Goal: Feedback & Contribution: Submit feedback/report problem

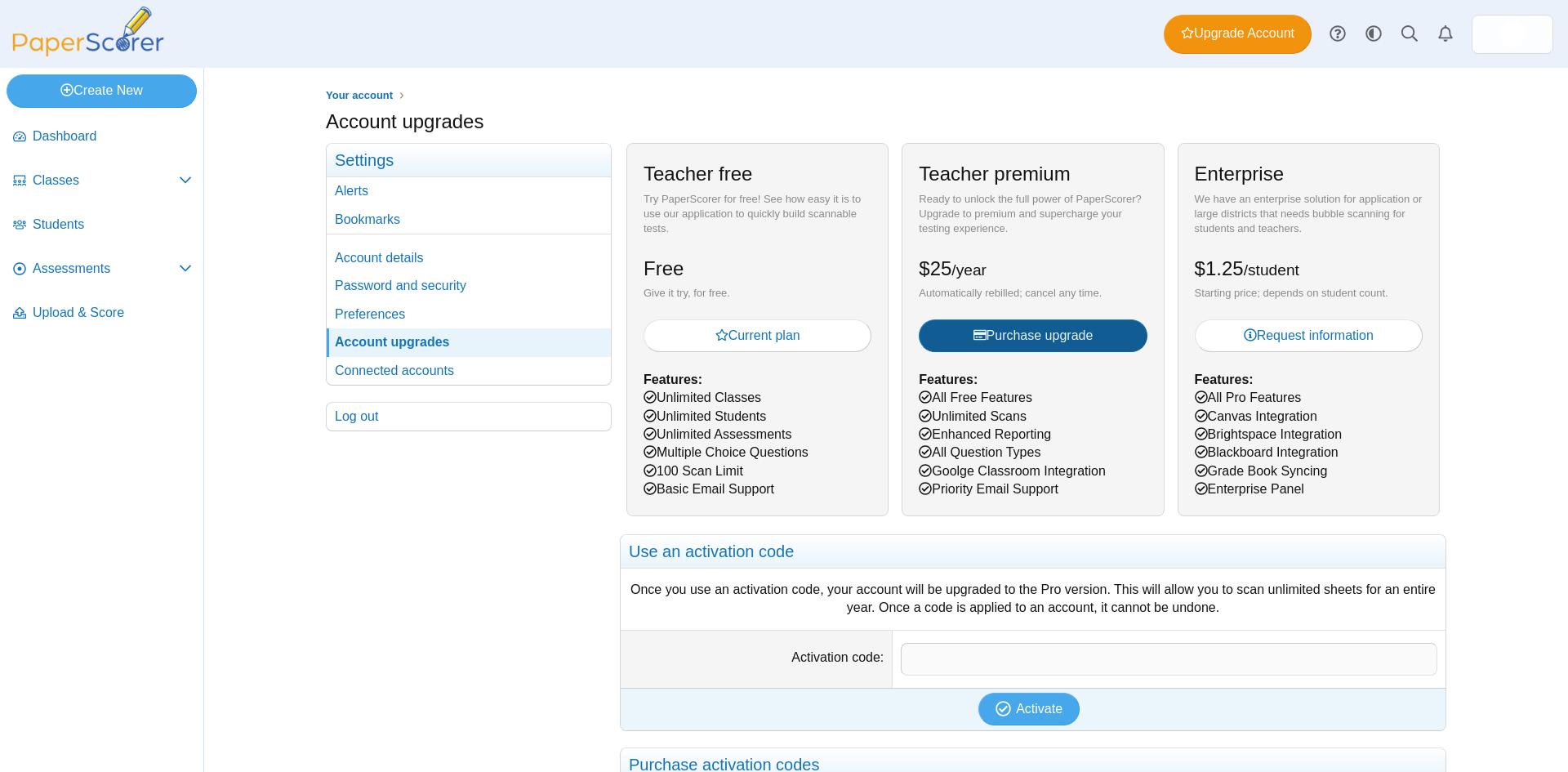
click at [1028, 335] on span "Purchase upgrade" at bounding box center [1033, 335] width 120 height 14
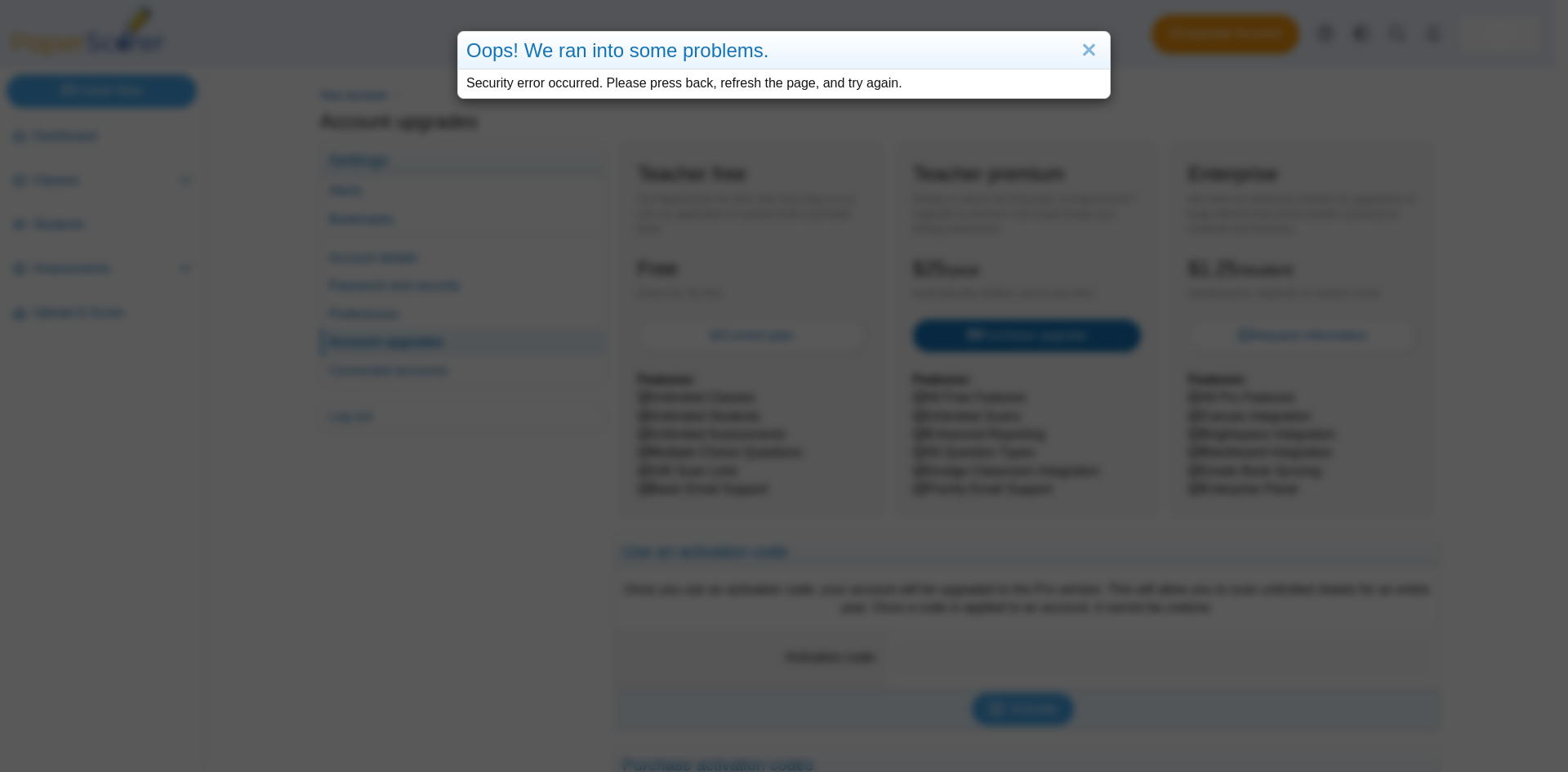
drag, startPoint x: 1093, startPoint y: 48, endPoint x: 1059, endPoint y: 67, distance: 38.9
click at [1091, 51] on link "Close" at bounding box center [1089, 50] width 26 height 28
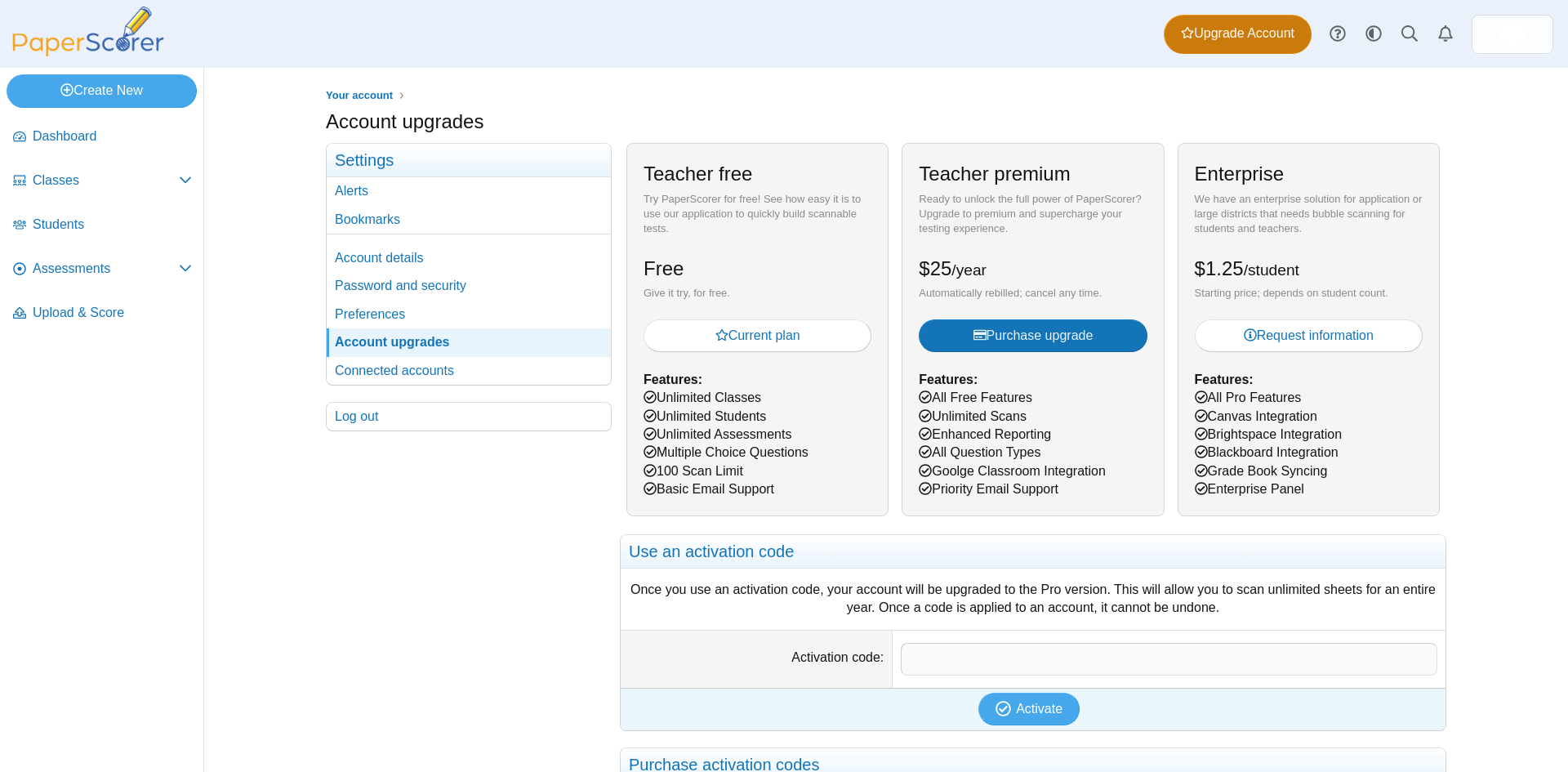
click at [1238, 42] on span "Upgrade Account" at bounding box center [1238, 34] width 114 height 18
click at [1000, 336] on span "Purchase upgrade" at bounding box center [1033, 335] width 120 height 14
click at [220, 558] on div "Your account Account upgrades" at bounding box center [886, 419] width 1364 height 704
click at [1013, 340] on span "Purchase upgrade" at bounding box center [1033, 335] width 120 height 14
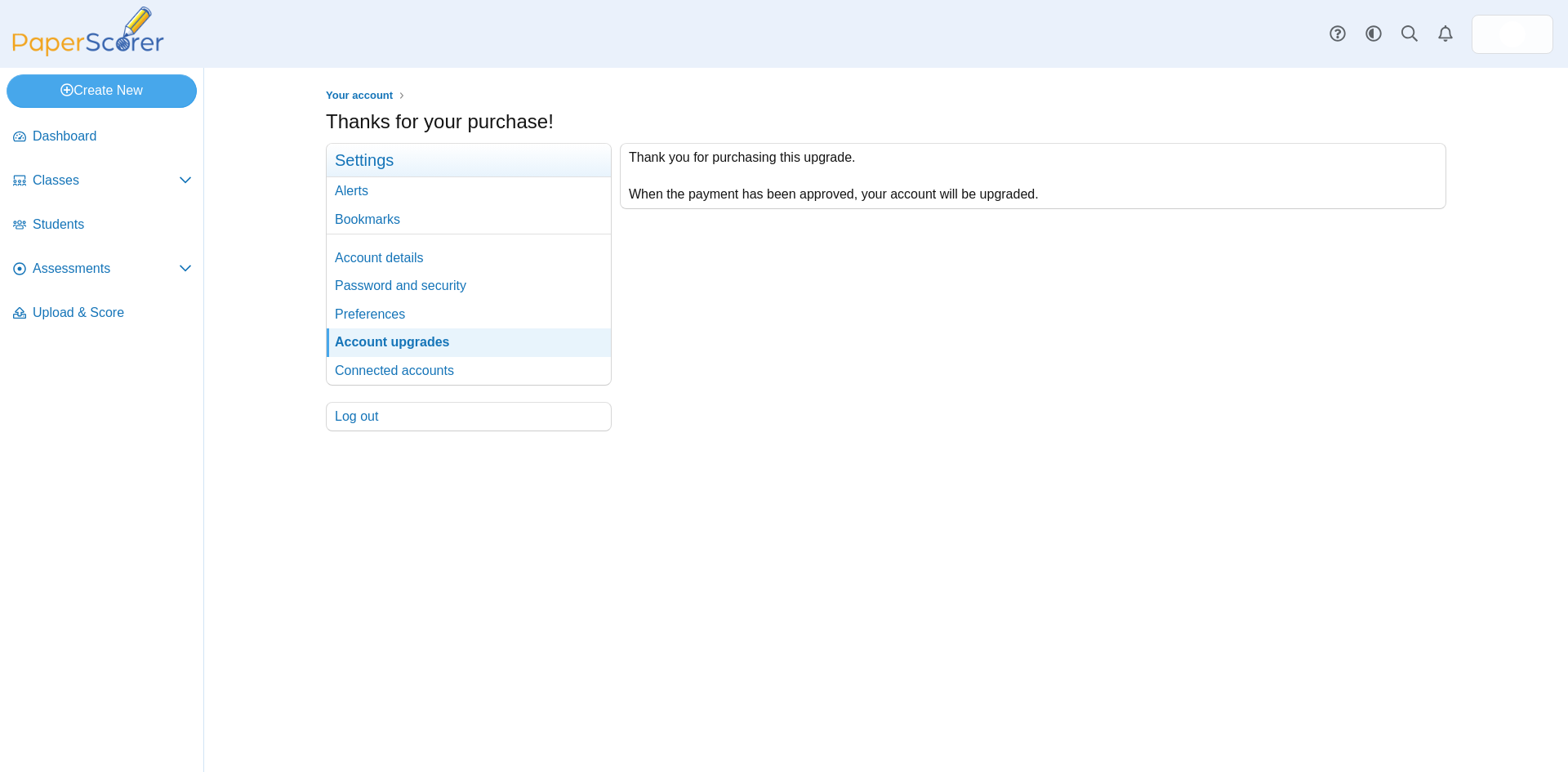
click at [788, 432] on div at bounding box center [886, 439] width 1121 height 16
click at [370, 263] on link "Account details" at bounding box center [469, 257] width 284 height 28
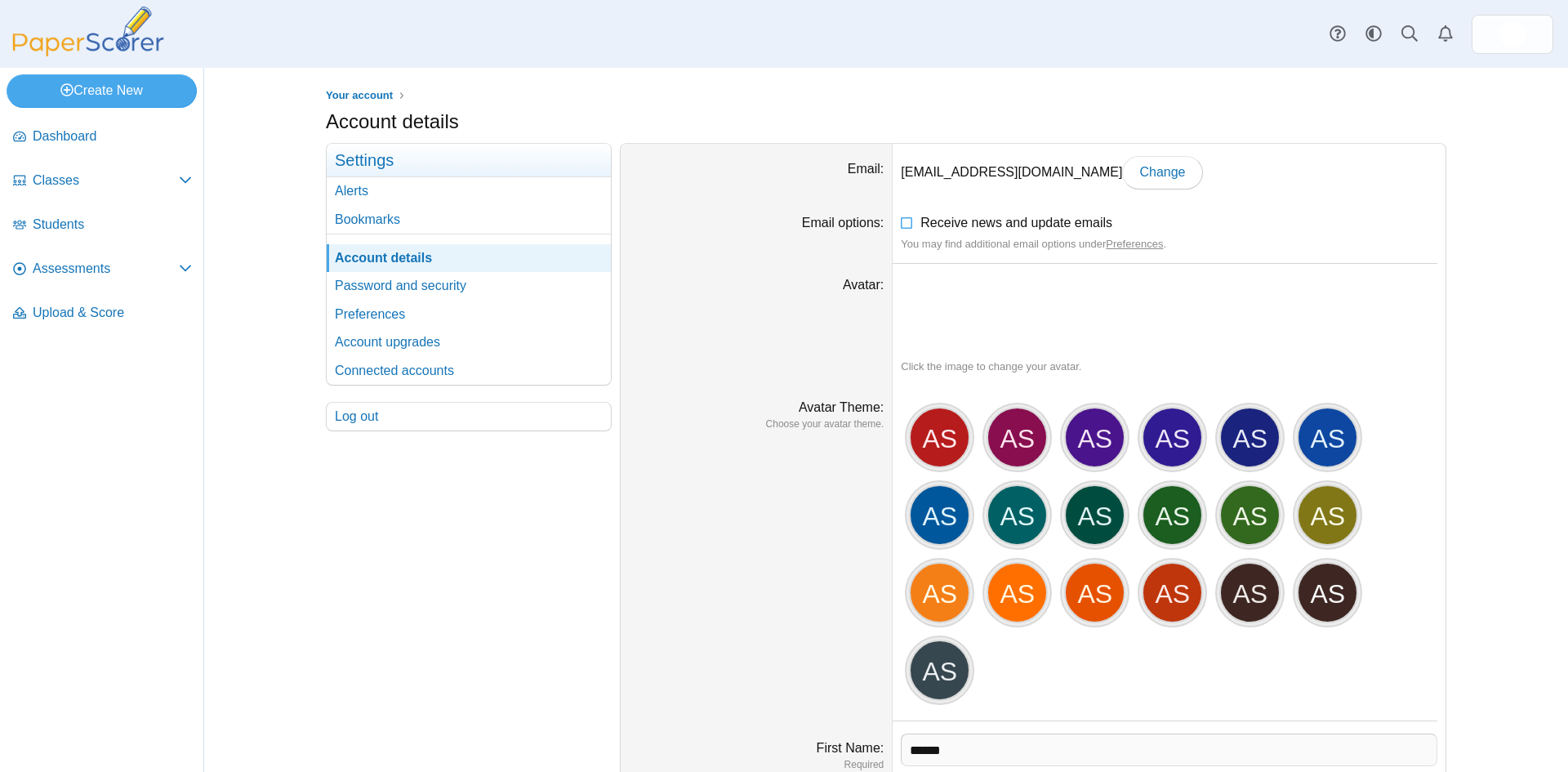
click at [405, 559] on div "Your account Settings Alerts Bookmarks Account details Password and security" at bounding box center [469, 578] width 286 height 870
click at [351, 285] on link "Password and security" at bounding box center [469, 285] width 284 height 28
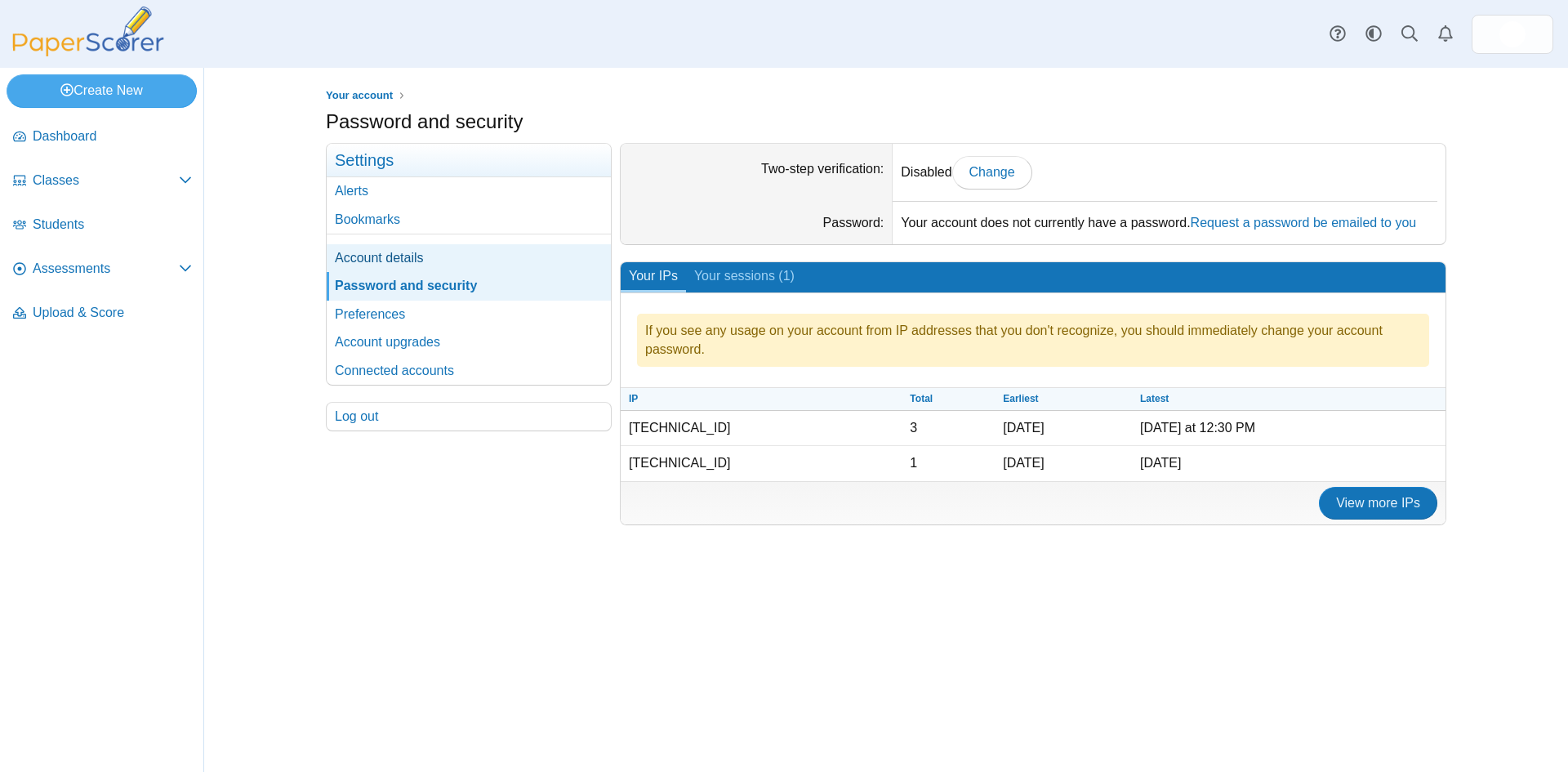
click at [375, 262] on link "Account details" at bounding box center [469, 257] width 284 height 28
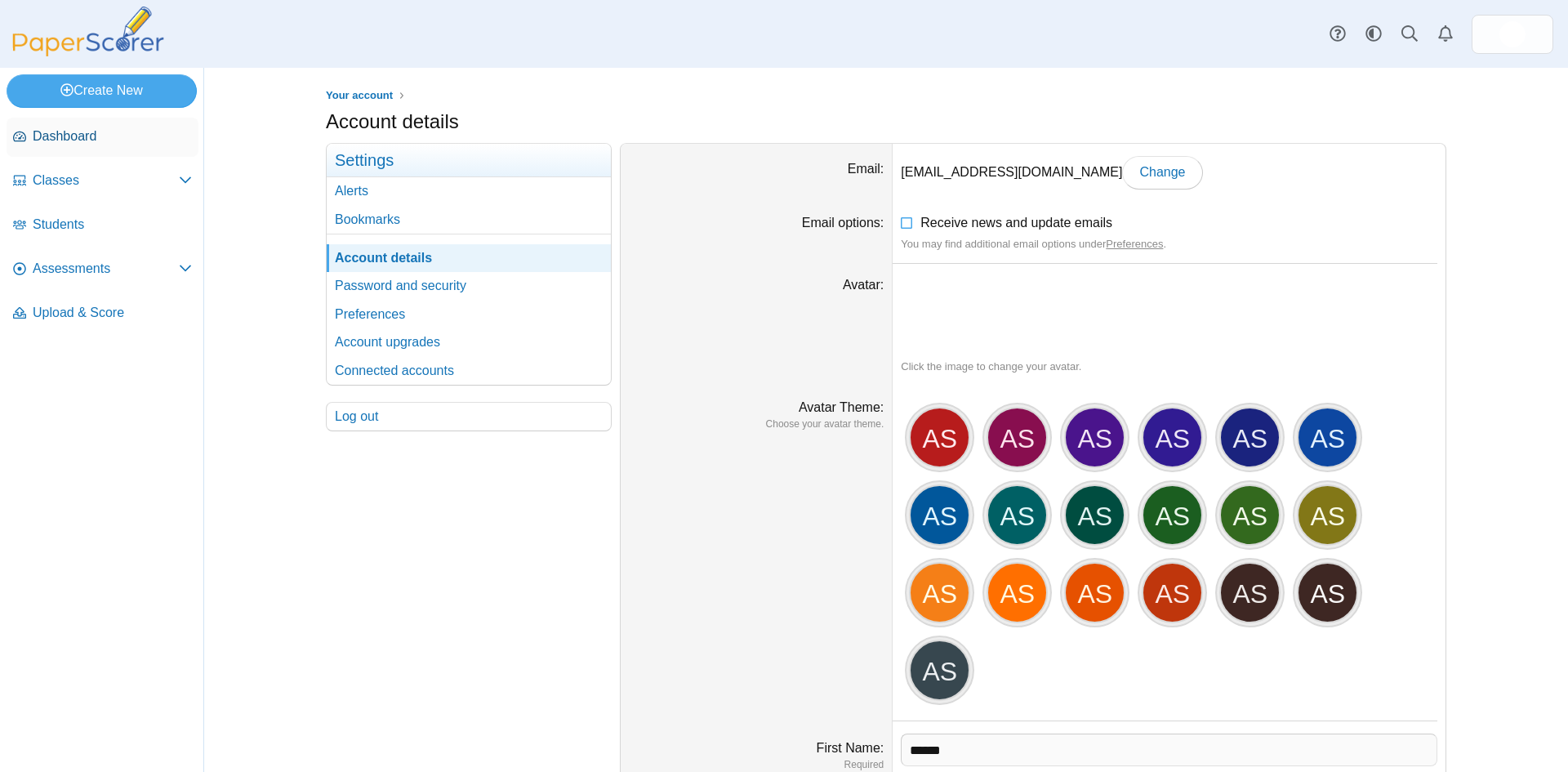
click at [52, 138] on span "Dashboard" at bounding box center [112, 137] width 159 height 18
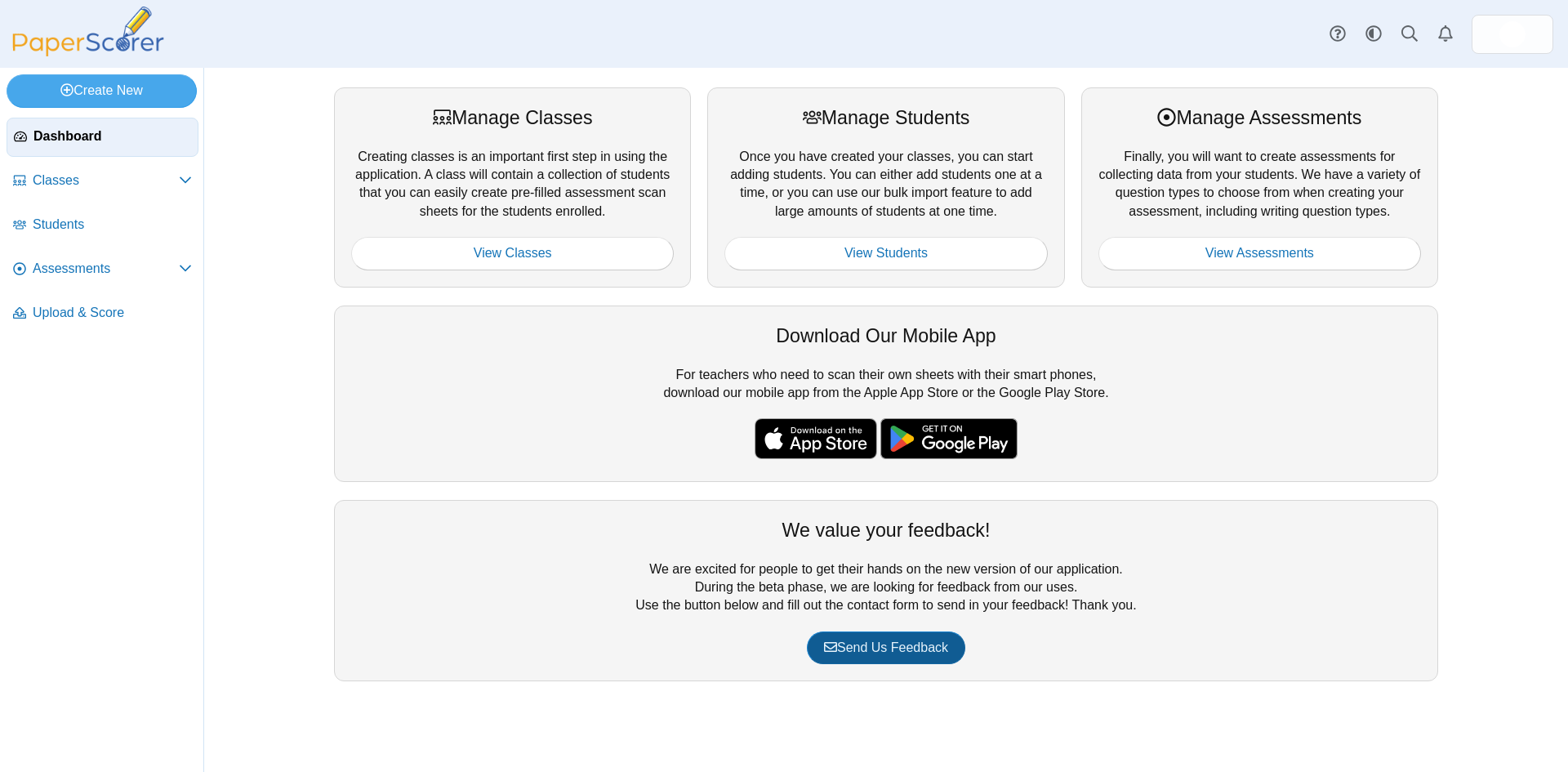
click at [872, 648] on span "Send Us Feedback" at bounding box center [886, 648] width 124 height 14
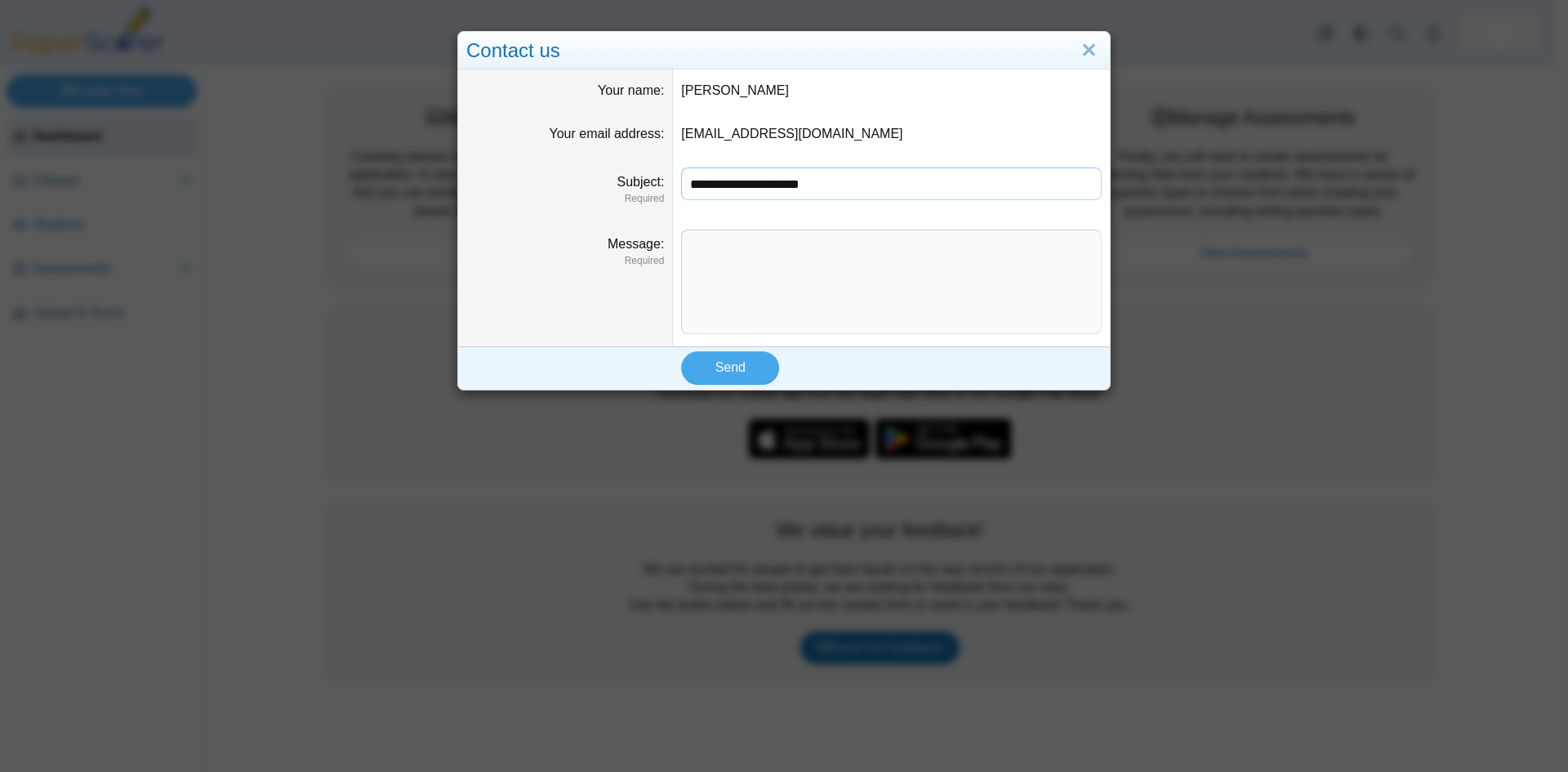
type input "**********"
type textarea "**********"
click at [722, 361] on span "Send" at bounding box center [730, 367] width 30 height 14
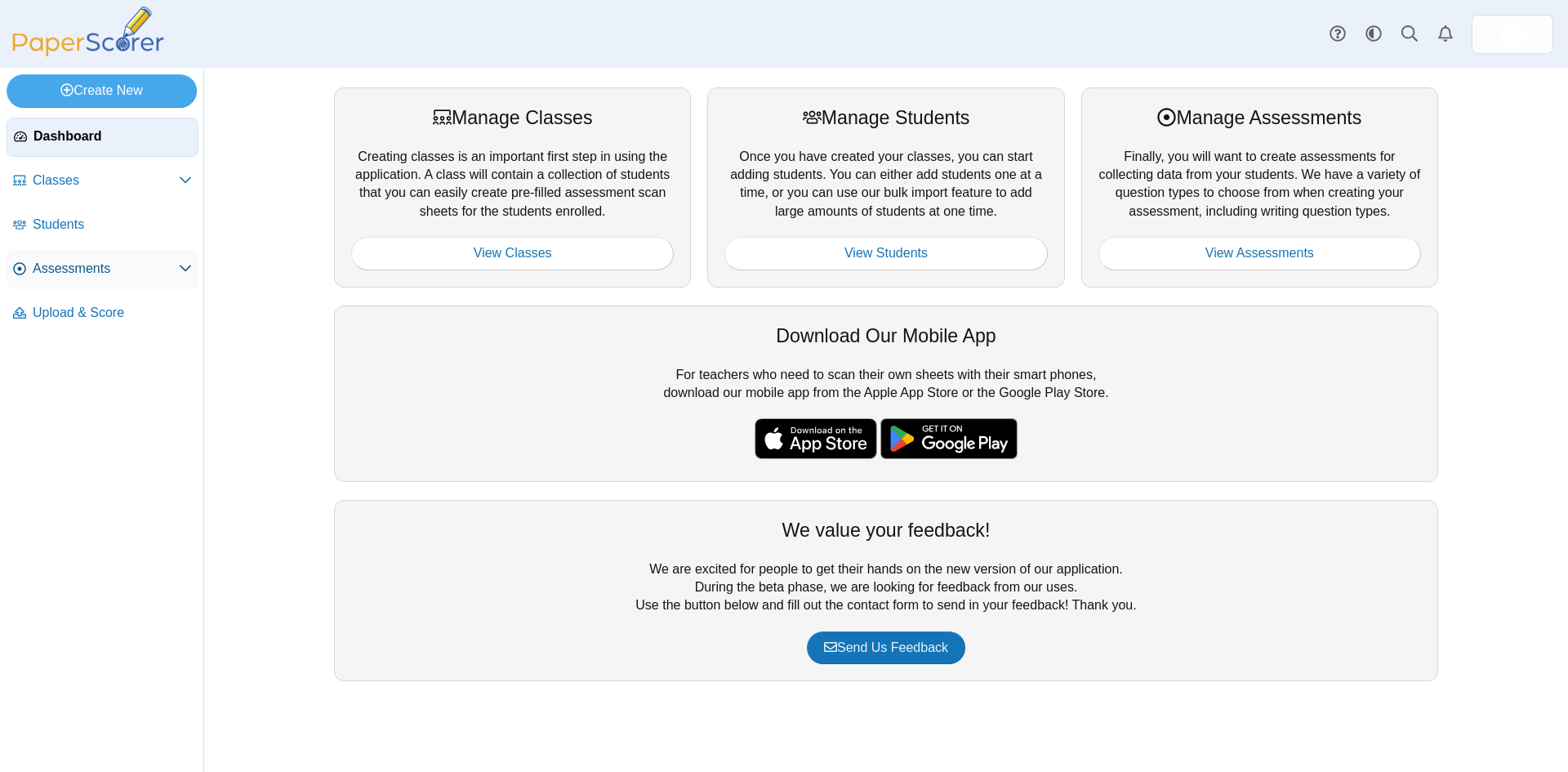
click at [81, 264] on span "Assessments" at bounding box center [106, 269] width 146 height 18
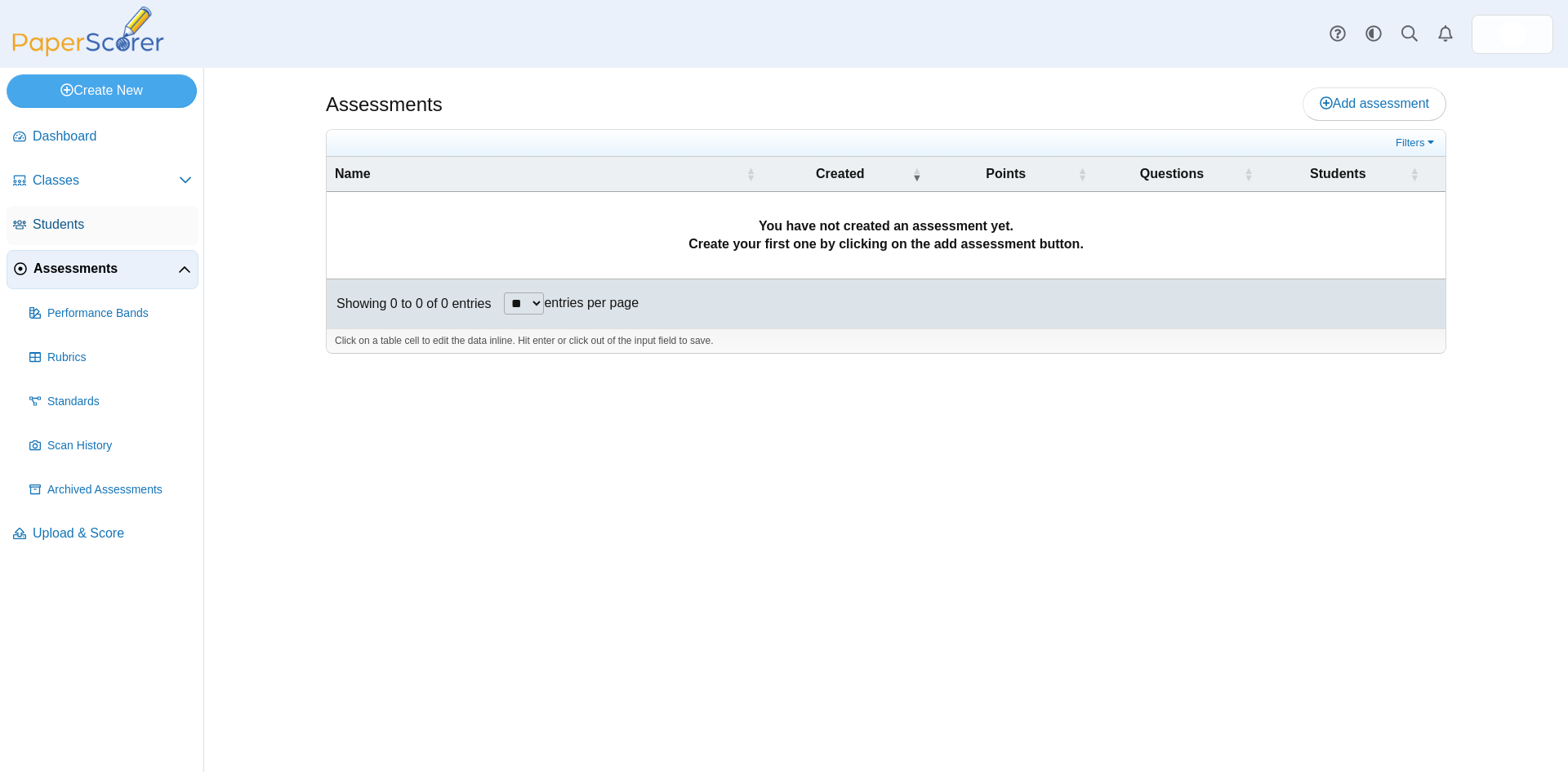
click at [56, 227] on span "Students" at bounding box center [112, 225] width 159 height 18
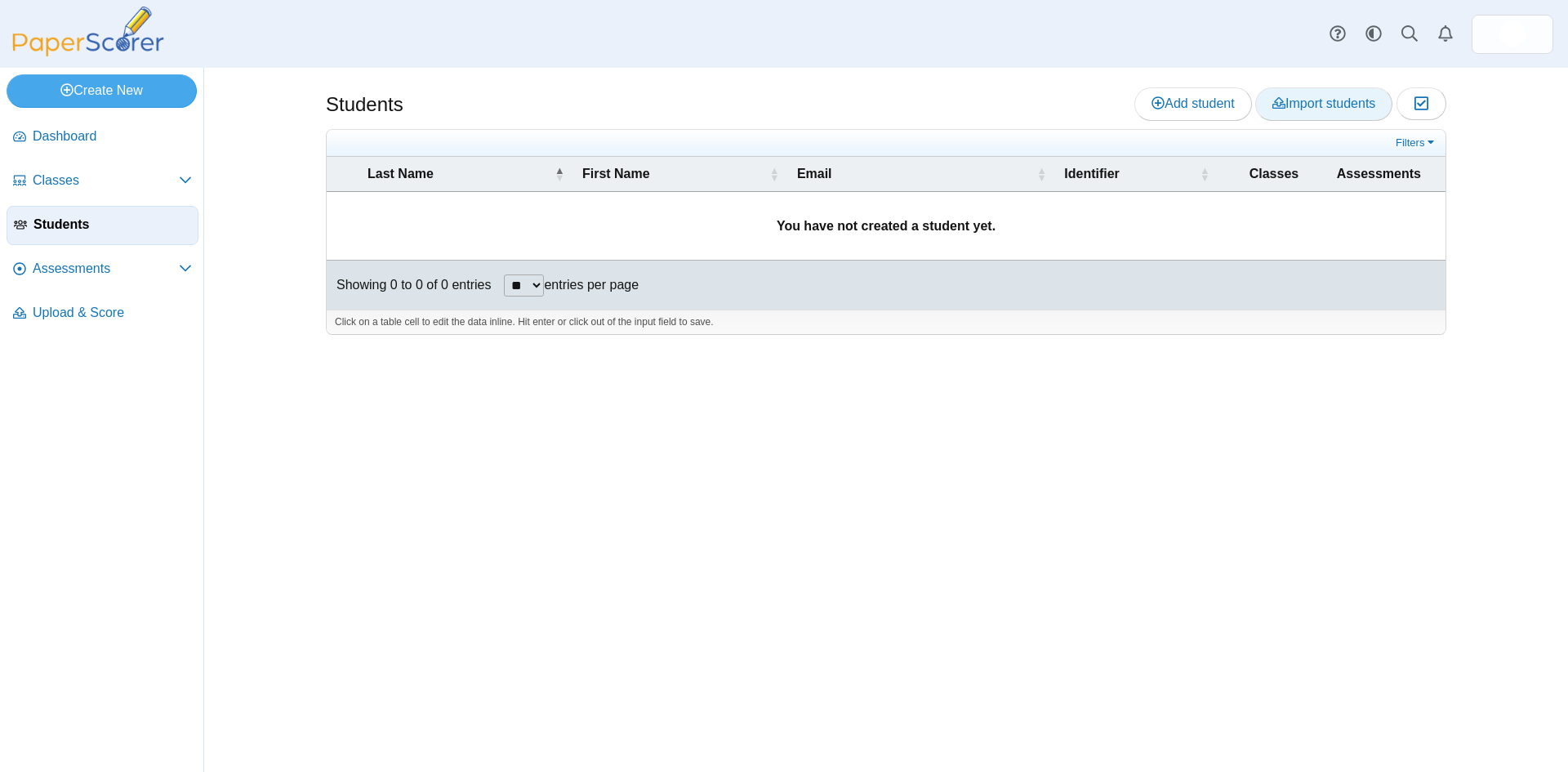
click at [1322, 102] on span "Import students" at bounding box center [1324, 104] width 103 height 14
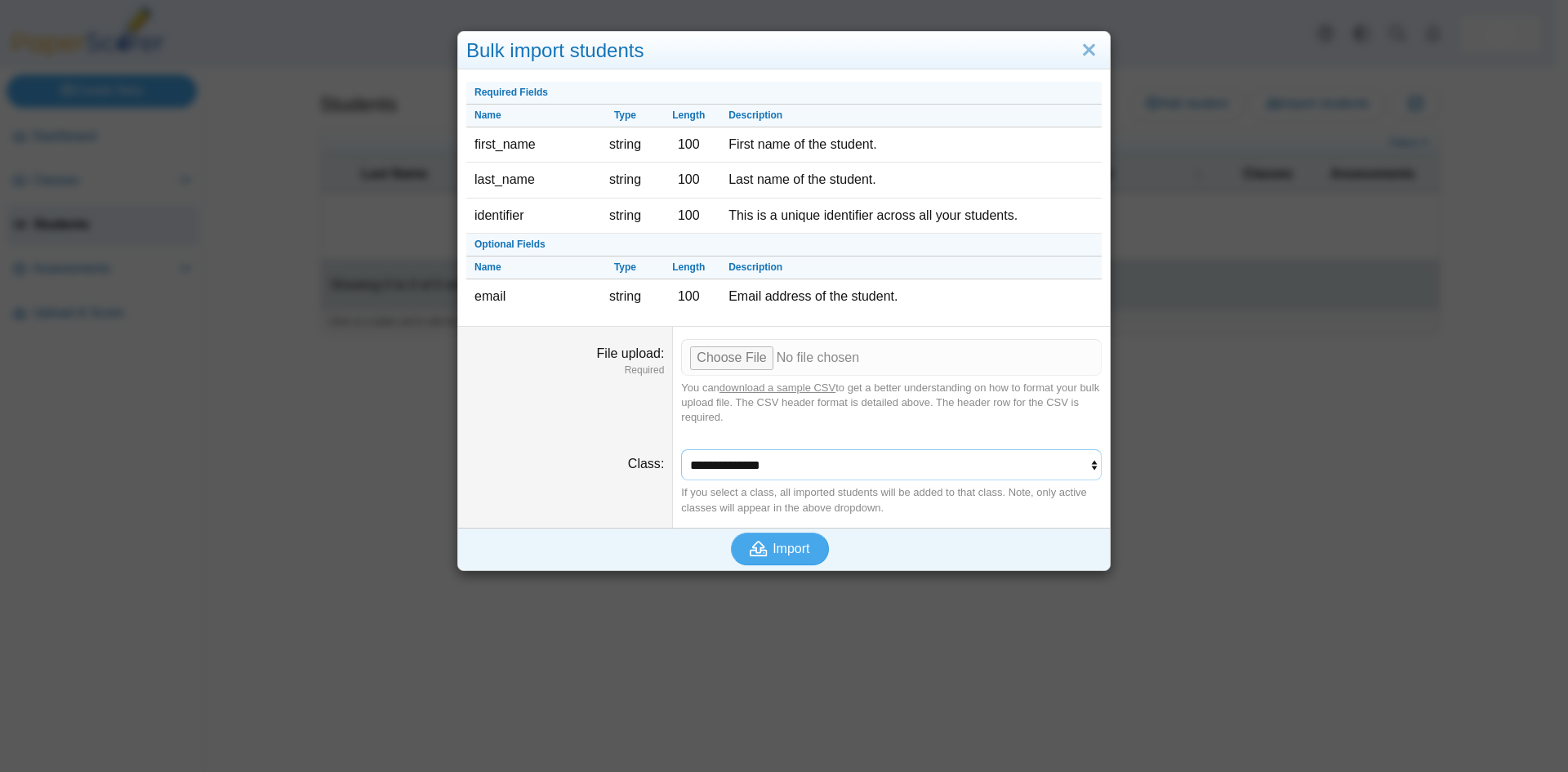
click at [1084, 464] on select "**********" at bounding box center [892, 464] width 421 height 31
click at [682, 449] on select "**********" at bounding box center [892, 464] width 421 height 31
click at [709, 466] on select "**********" at bounding box center [892, 464] width 421 height 31
click at [1078, 43] on link "Close" at bounding box center [1089, 50] width 26 height 28
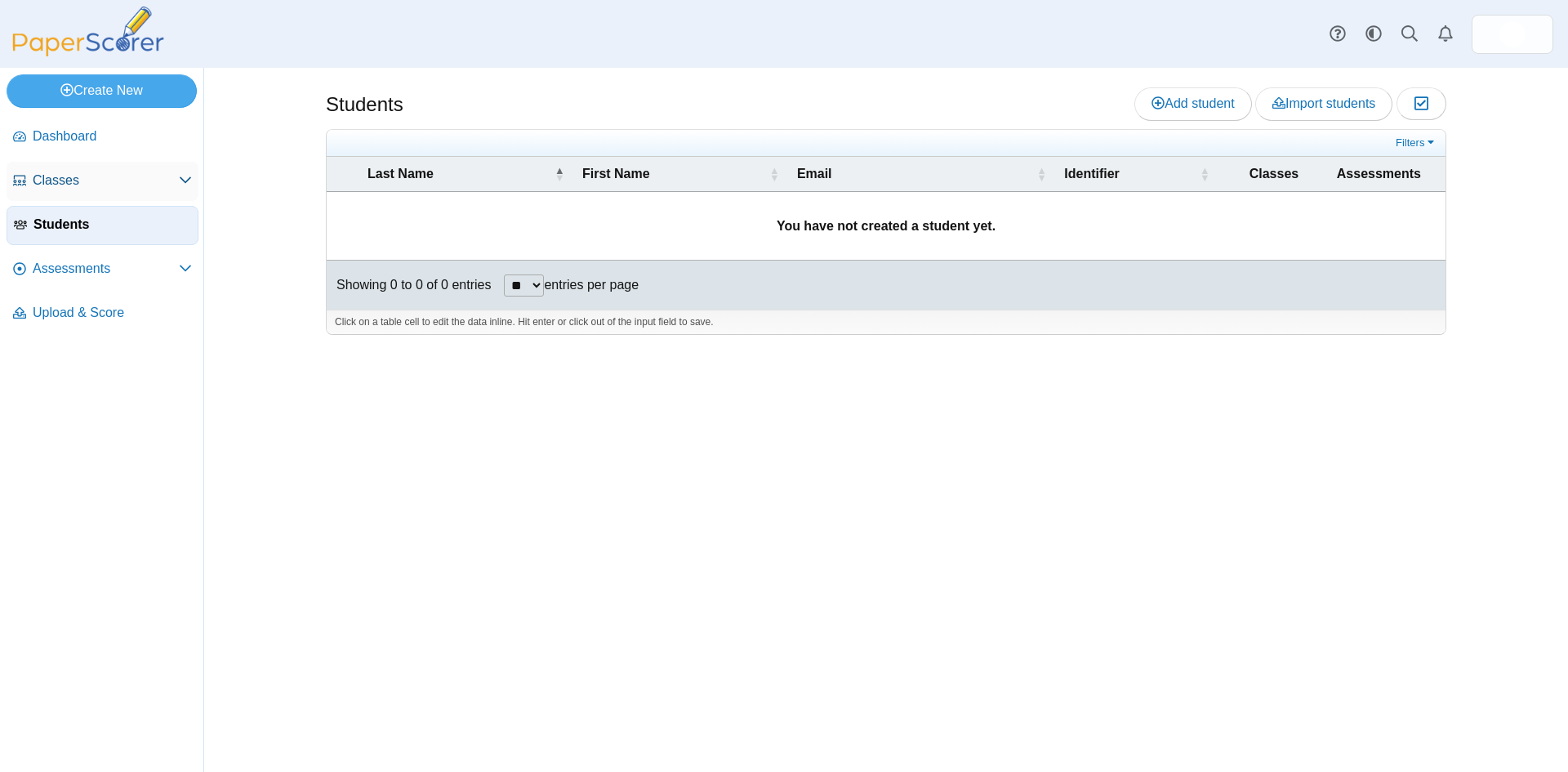
click at [178, 182] on span "Classes" at bounding box center [106, 180] width 146 height 18
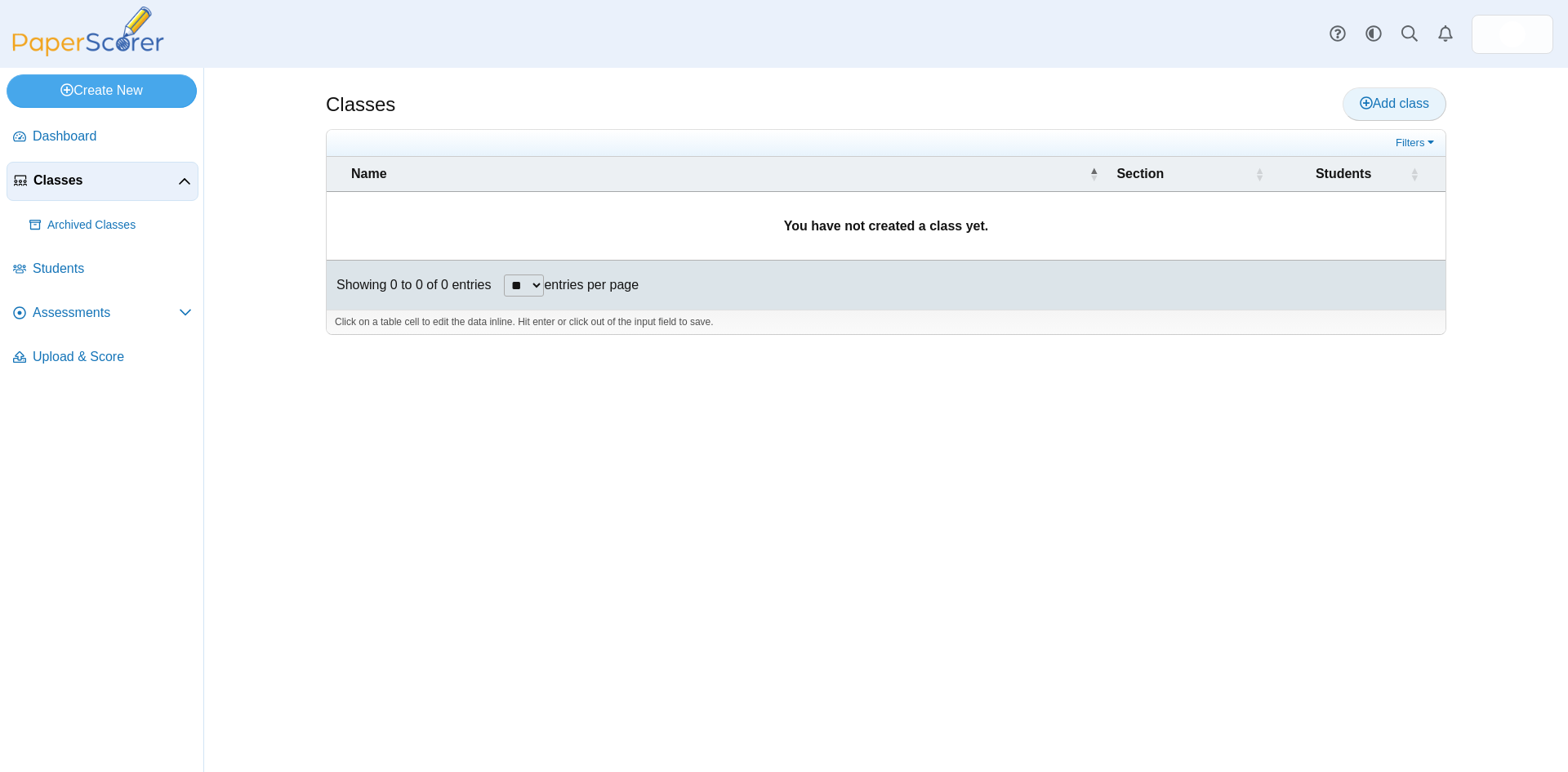
click at [1383, 107] on span "Add class" at bounding box center [1394, 104] width 69 height 14
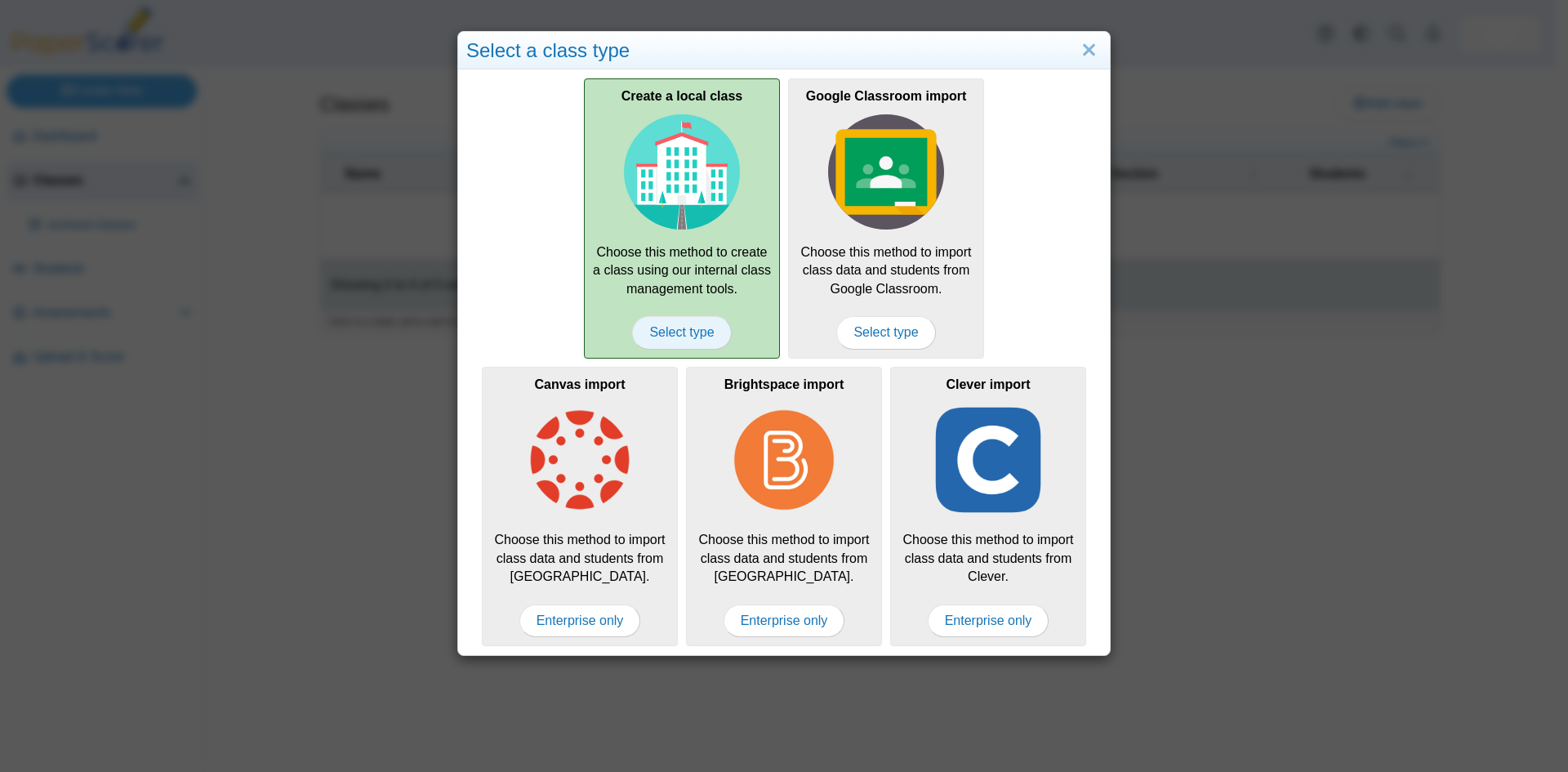
click at [665, 335] on span "Select type" at bounding box center [681, 332] width 98 height 33
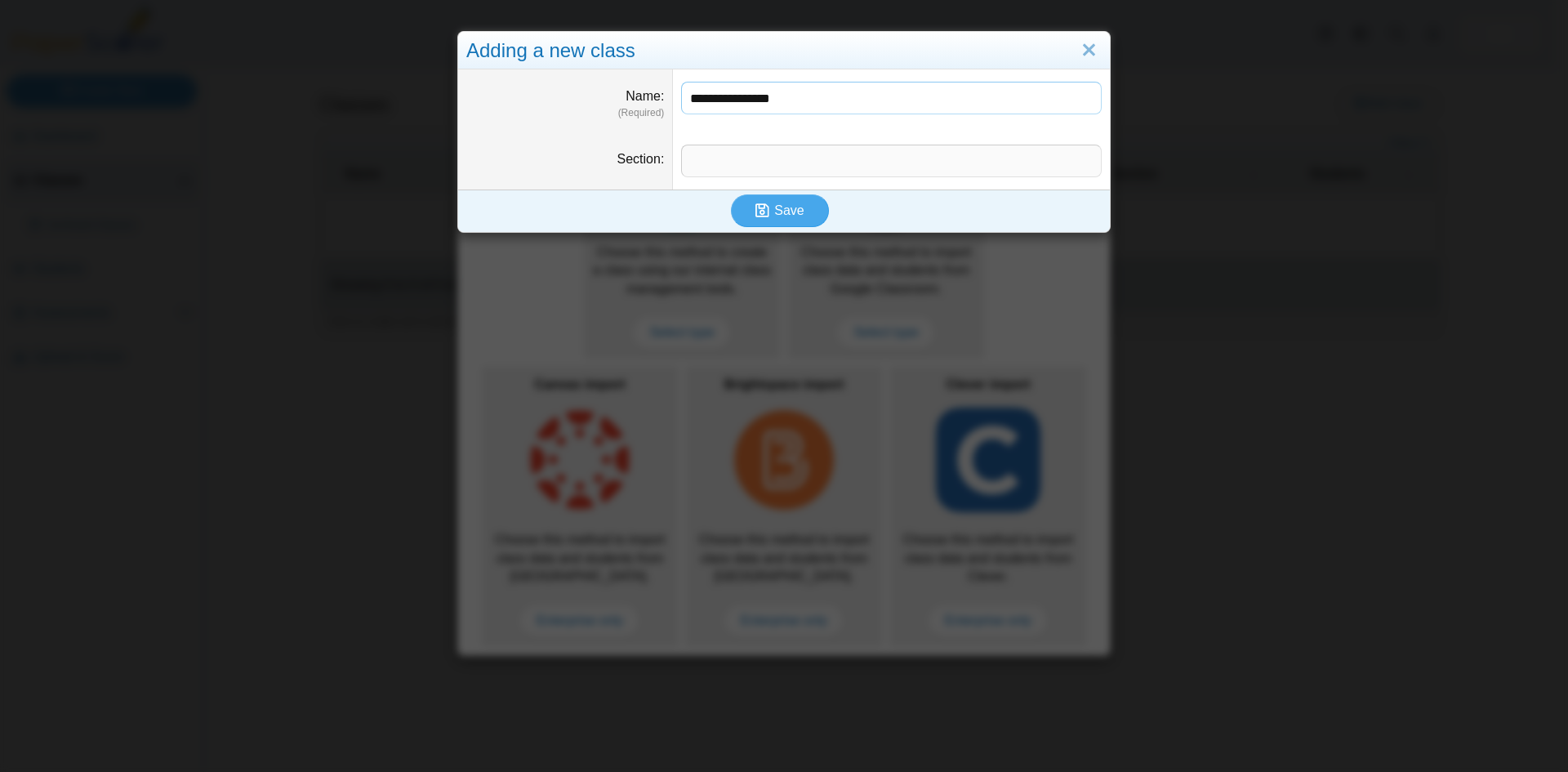
drag, startPoint x: 793, startPoint y: 95, endPoint x: 765, endPoint y: 98, distance: 28.2
click at [765, 98] on input "**********" at bounding box center [892, 98] width 421 height 33
type input "**********"
type input "***"
click at [764, 216] on use "submit" at bounding box center [762, 210] width 14 height 14
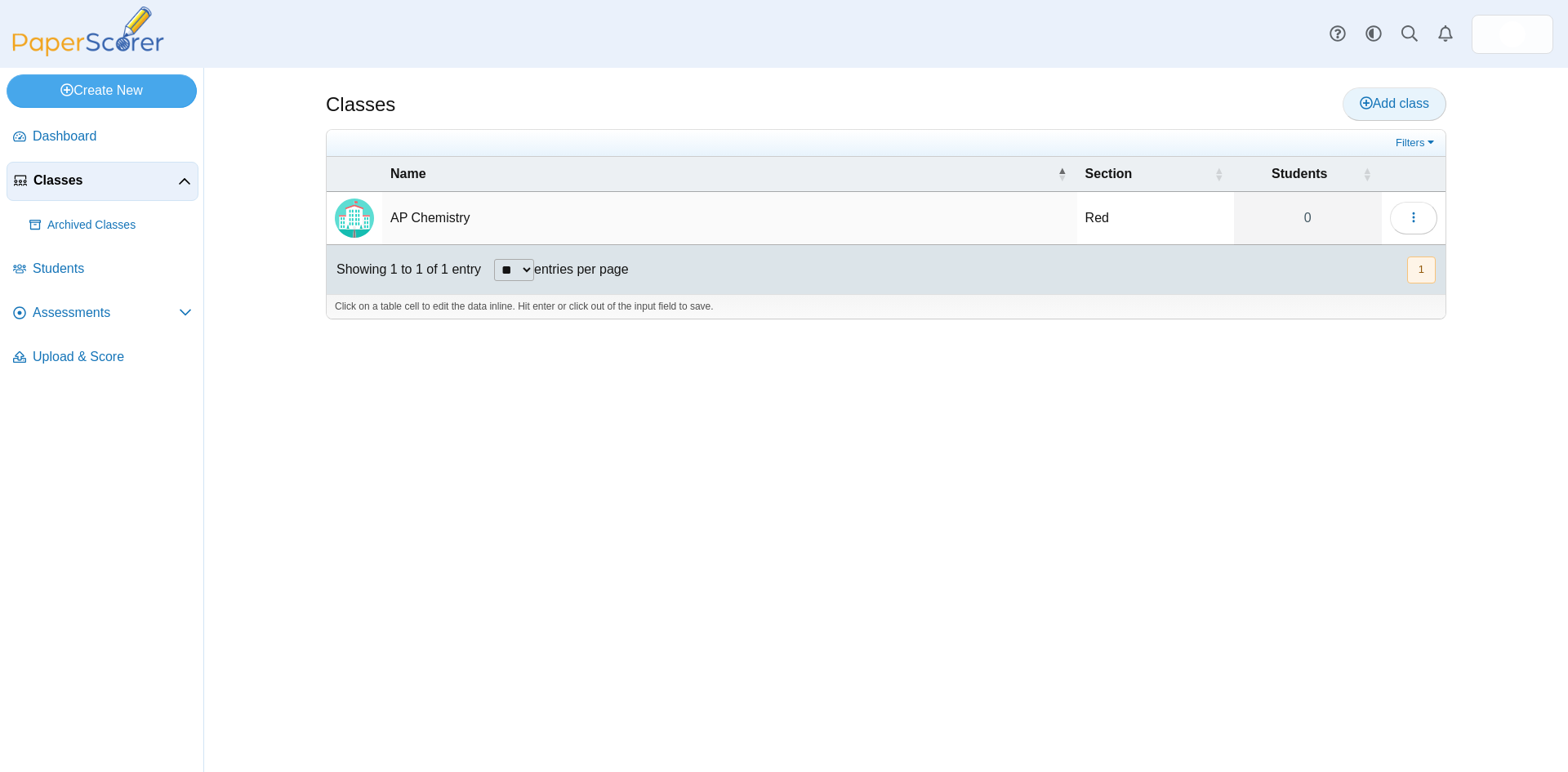
click at [1381, 101] on span "Add class" at bounding box center [1394, 104] width 69 height 14
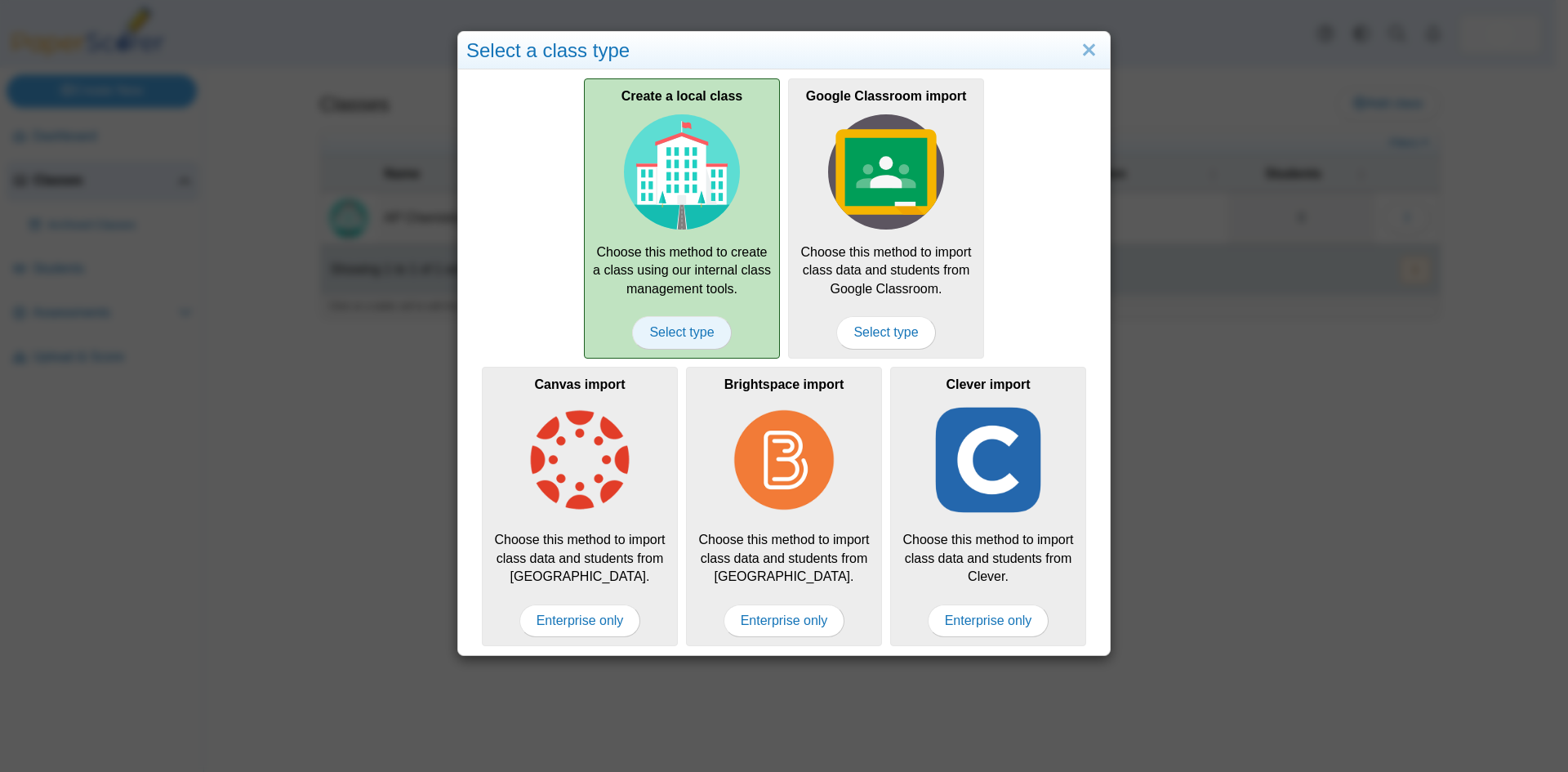
click at [685, 329] on span "Select type" at bounding box center [681, 332] width 98 height 33
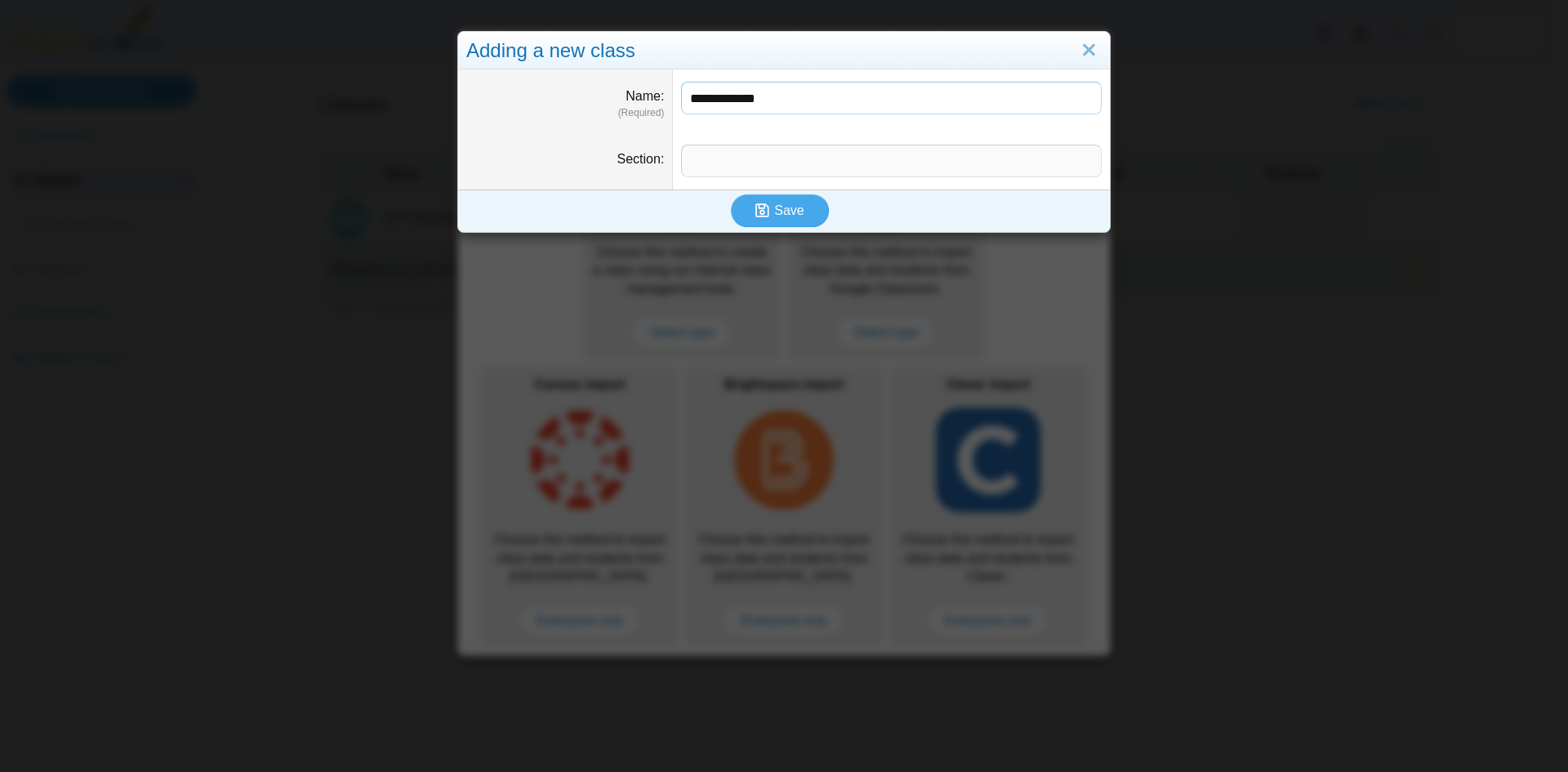
type input "**********"
type input "*****"
click at [774, 203] on span "Save" at bounding box center [788, 210] width 29 height 14
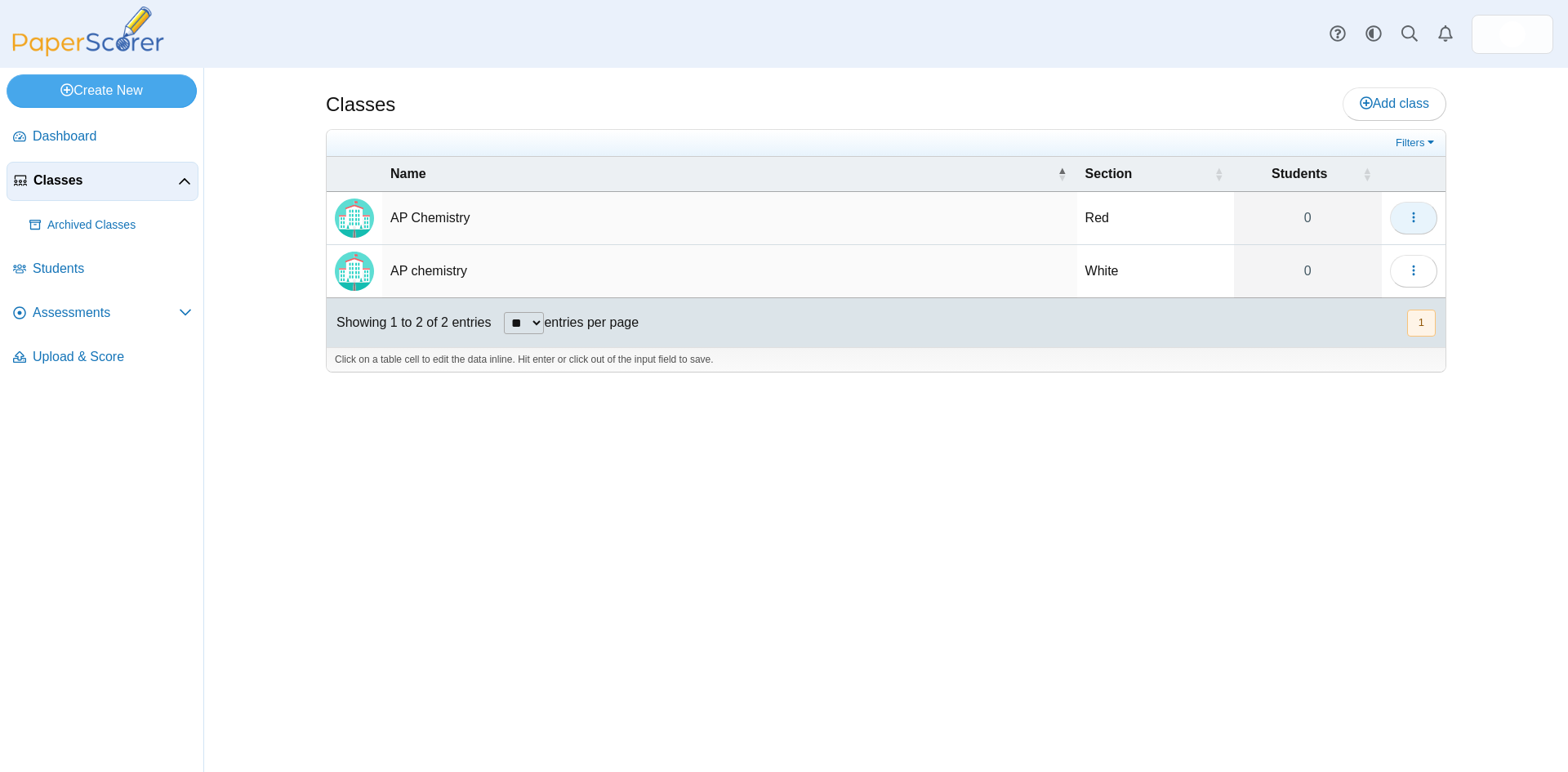
click at [1415, 216] on icon "button" at bounding box center [1414, 217] width 13 height 13
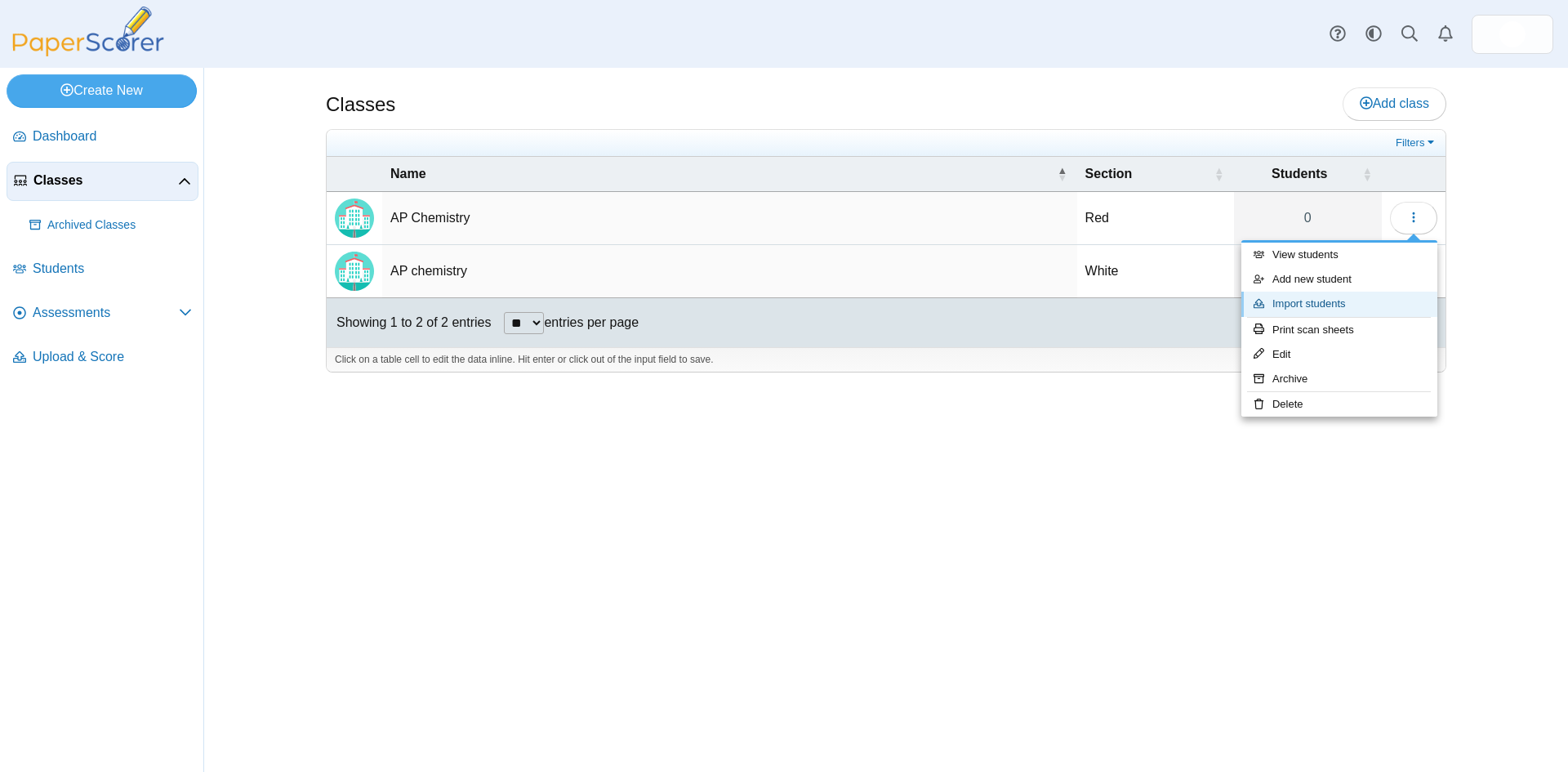
click at [1314, 300] on link "Import students" at bounding box center [1339, 304] width 196 height 25
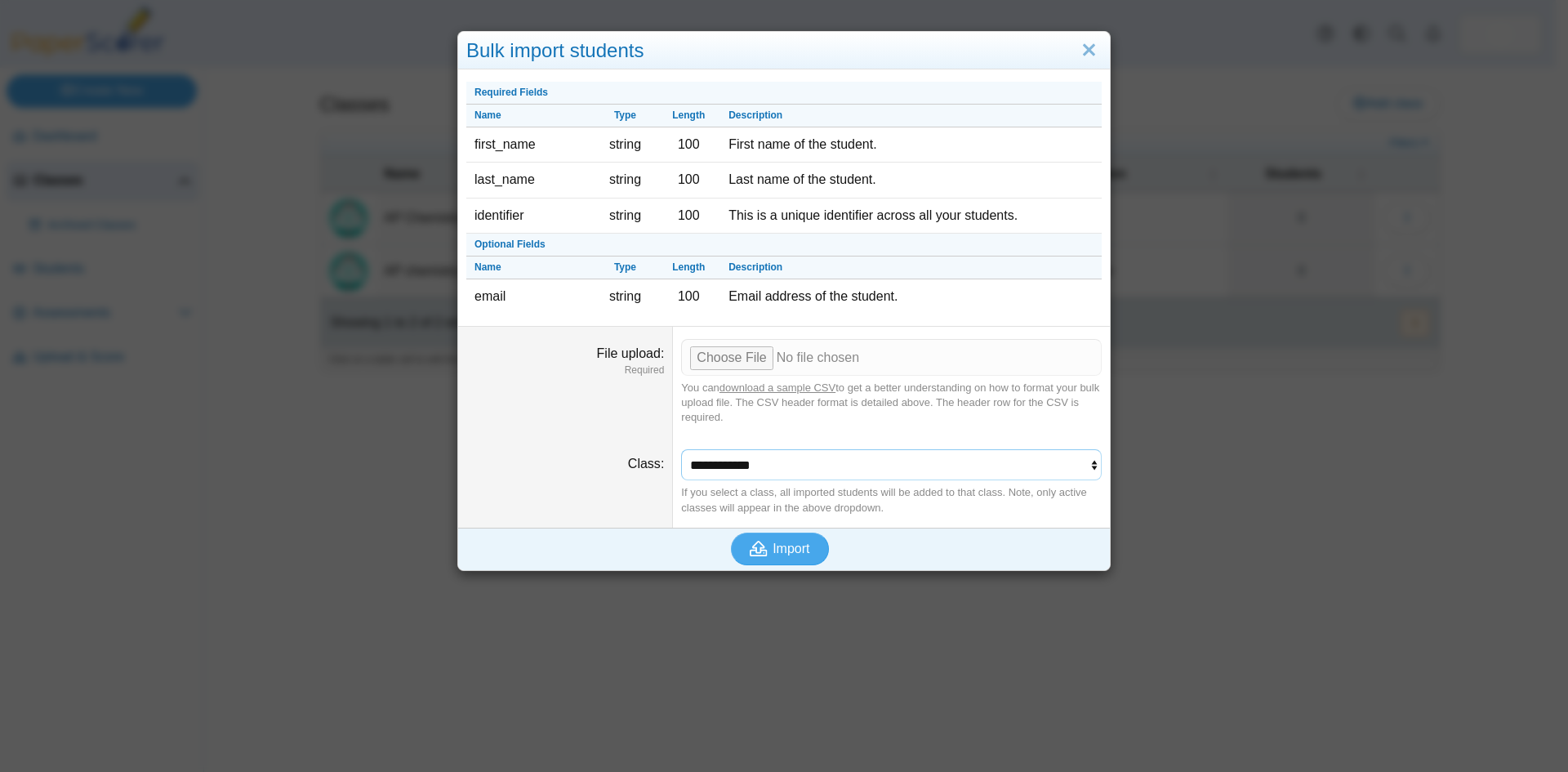
click at [715, 461] on select "**********" at bounding box center [892, 464] width 421 height 31
click at [682, 449] on select "**********" at bounding box center [892, 464] width 421 height 31
click at [782, 555] on span "Import" at bounding box center [791, 548] width 36 height 14
click at [895, 398] on div "You can download a sample CSV to get a better understanding on how to format yo…" at bounding box center [892, 403] width 421 height 45
click at [739, 361] on input "File upload" at bounding box center [892, 357] width 421 height 35
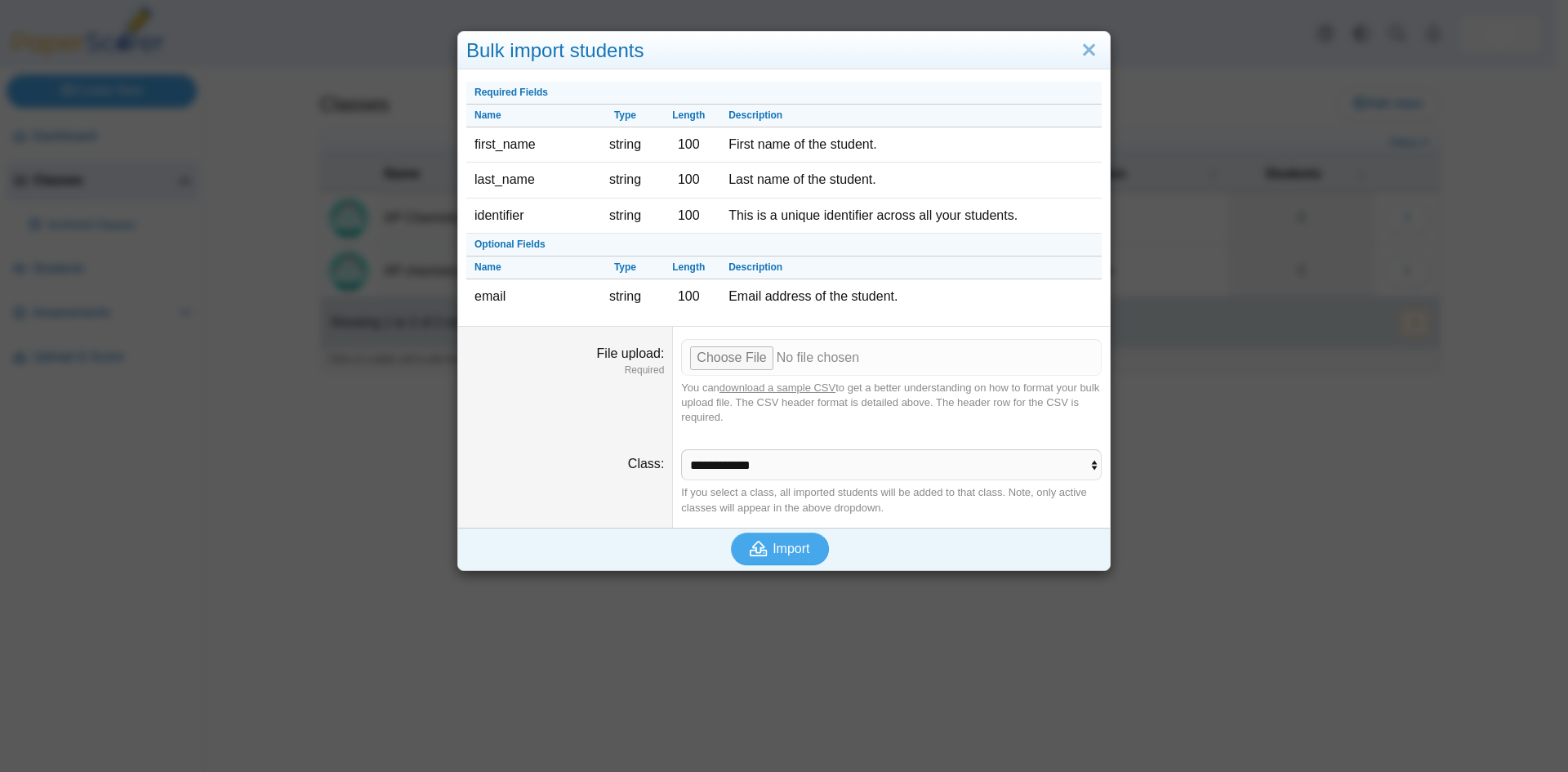
click at [147, 355] on div "Bulk import students Required Fields Name Type Length Description first_name st…" at bounding box center [784, 386] width 1568 height 772
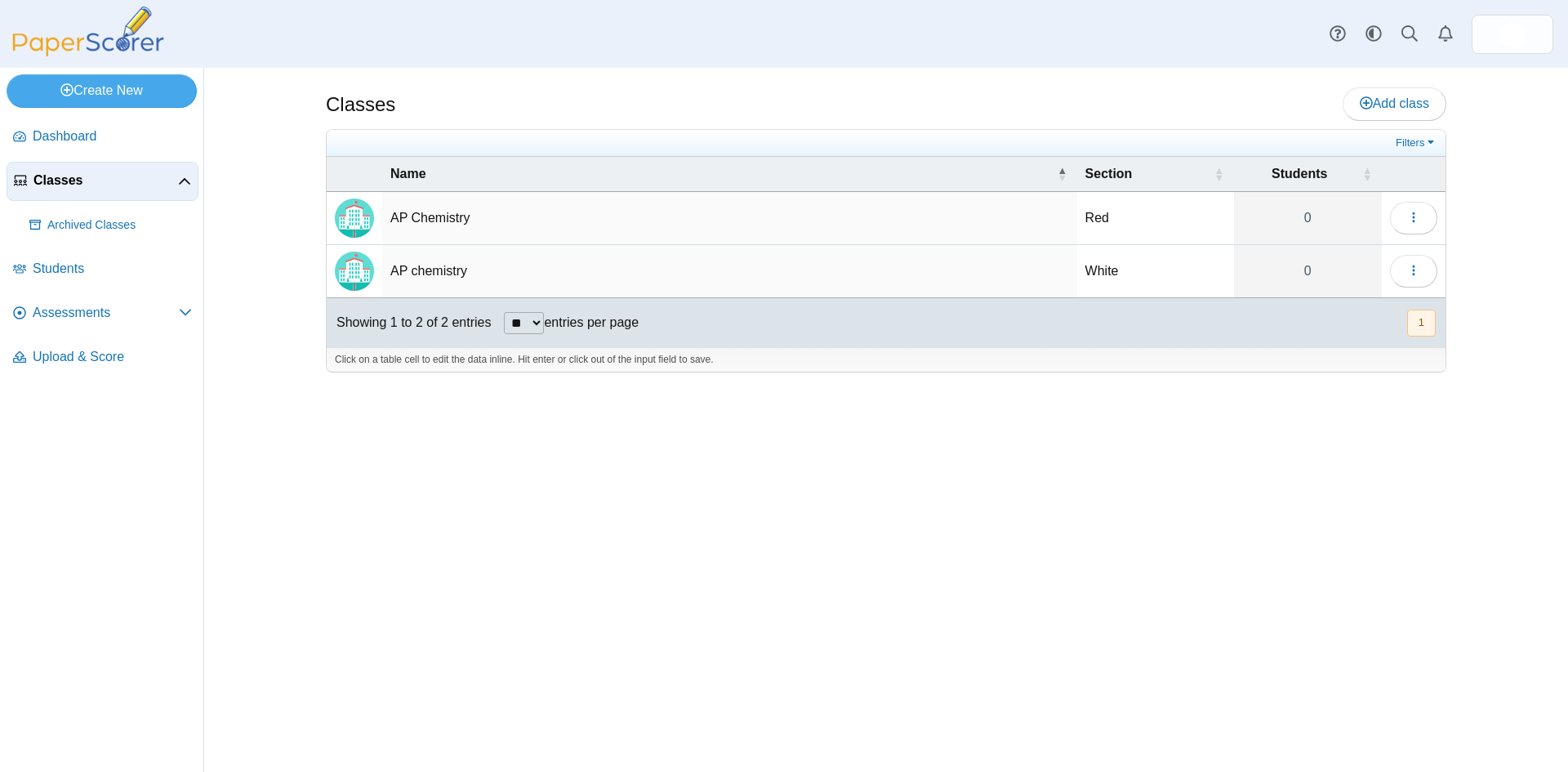
click at [229, 286] on div "Classes Add class Red" at bounding box center [886, 419] width 1364 height 704
click at [419, 210] on td "AP Chemistry" at bounding box center [729, 218] width 695 height 53
click at [1408, 220] on icon "button" at bounding box center [1414, 217] width 13 height 13
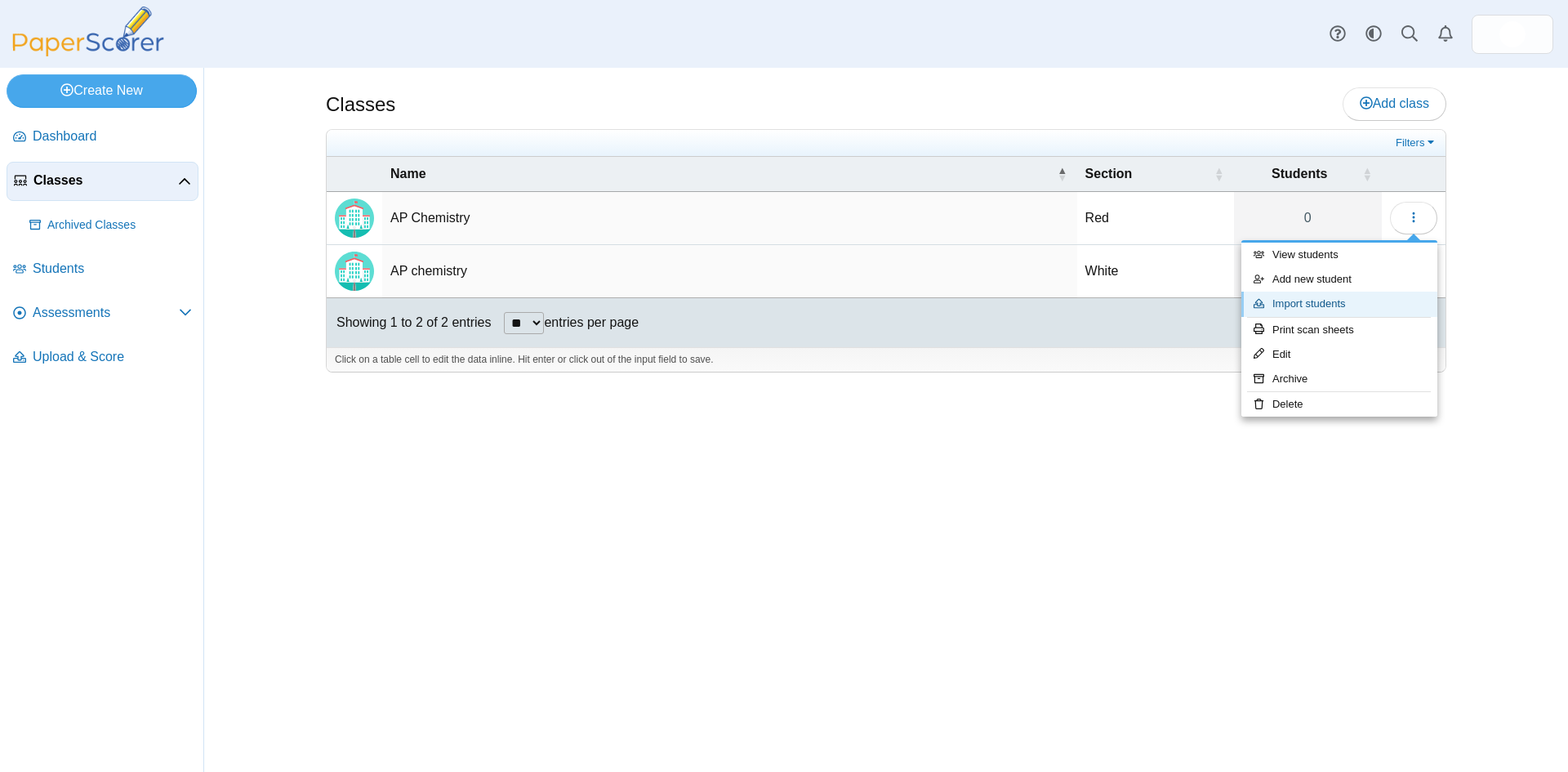
click at [1322, 303] on link "Import students" at bounding box center [1339, 304] width 196 height 25
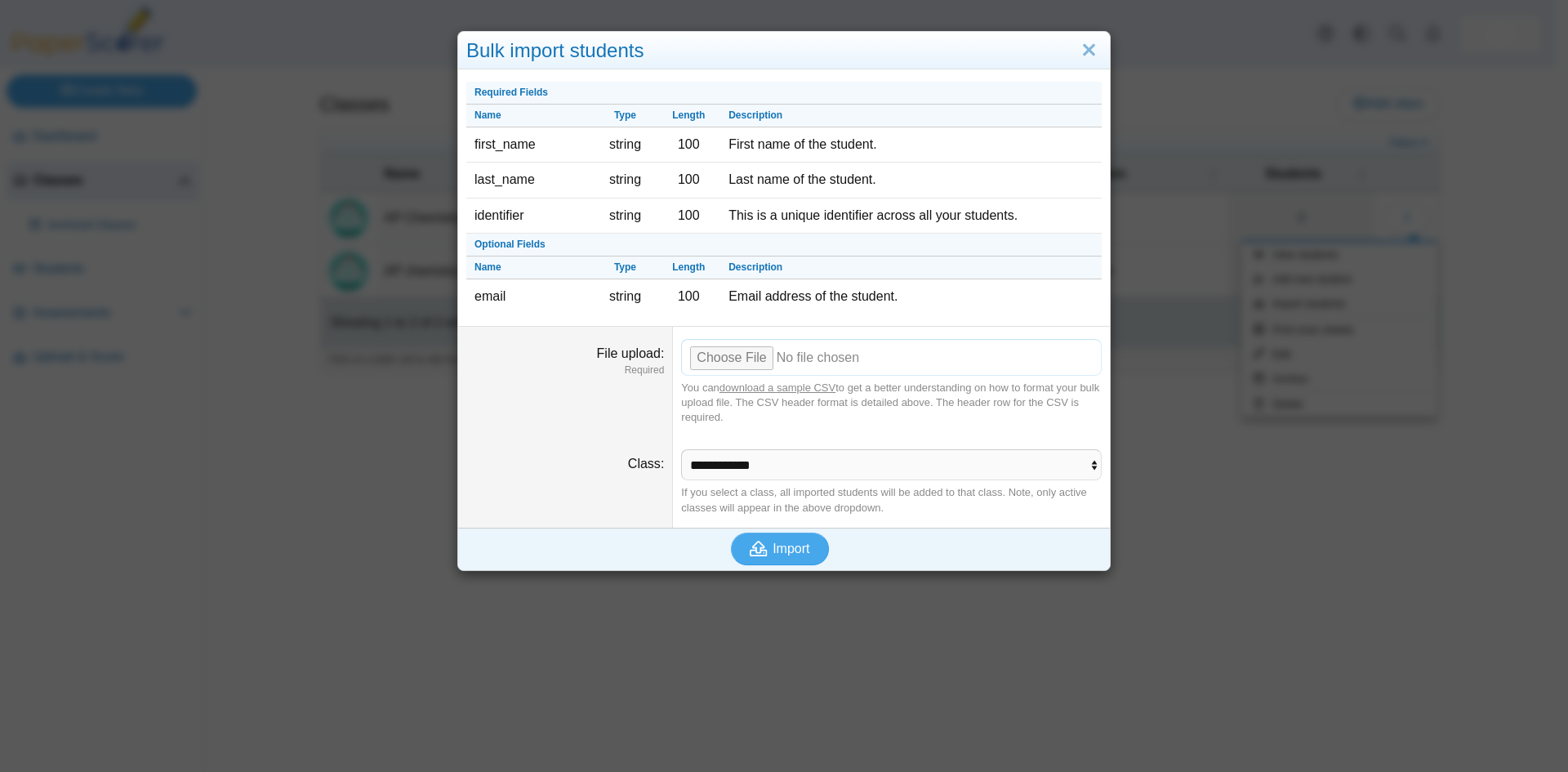
click at [727, 354] on input "File upload" at bounding box center [892, 357] width 421 height 35
type input "**********"
click at [779, 547] on span "Import" at bounding box center [791, 548] width 36 height 14
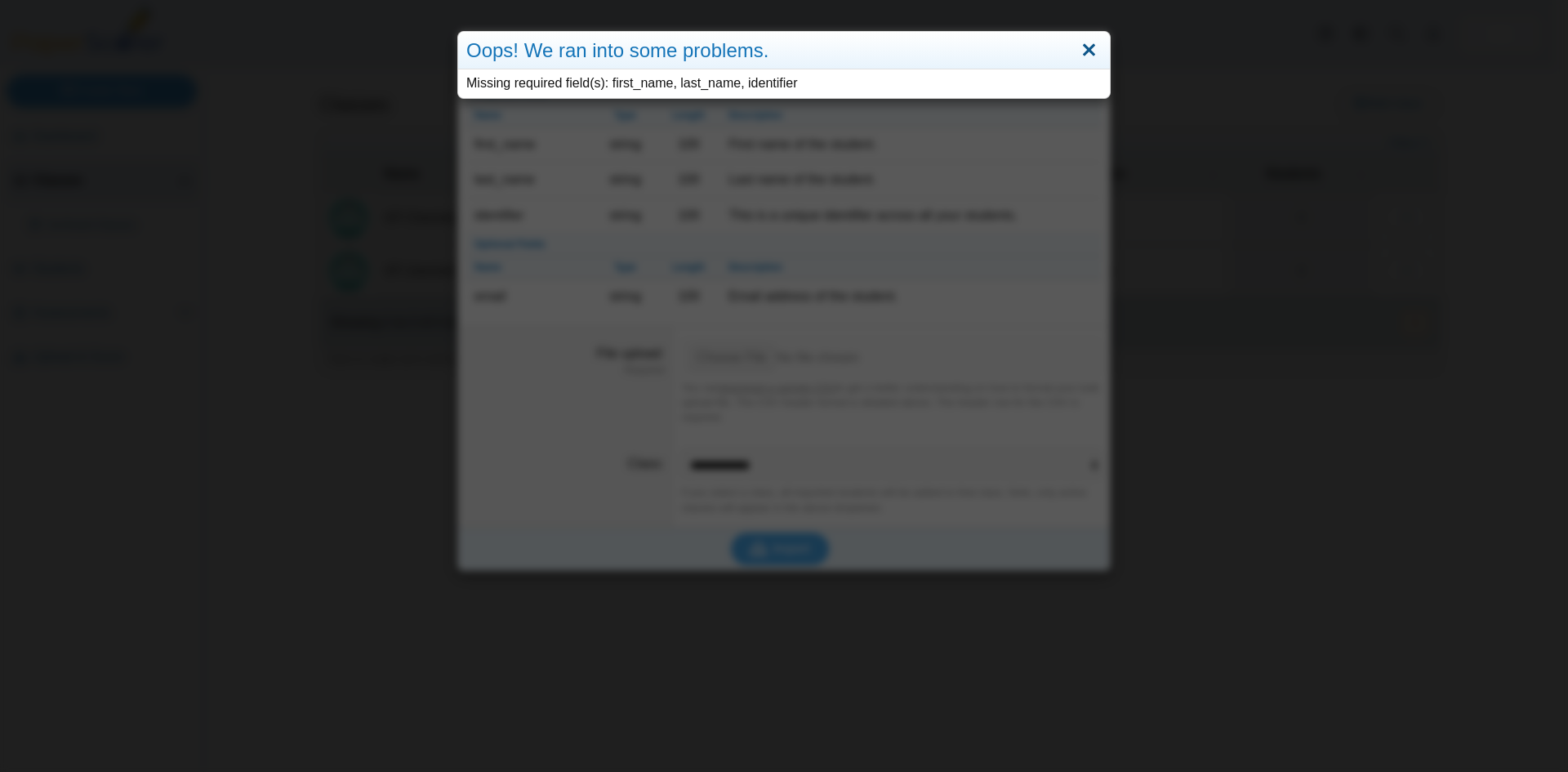
click at [1086, 54] on link "Close" at bounding box center [1089, 50] width 26 height 28
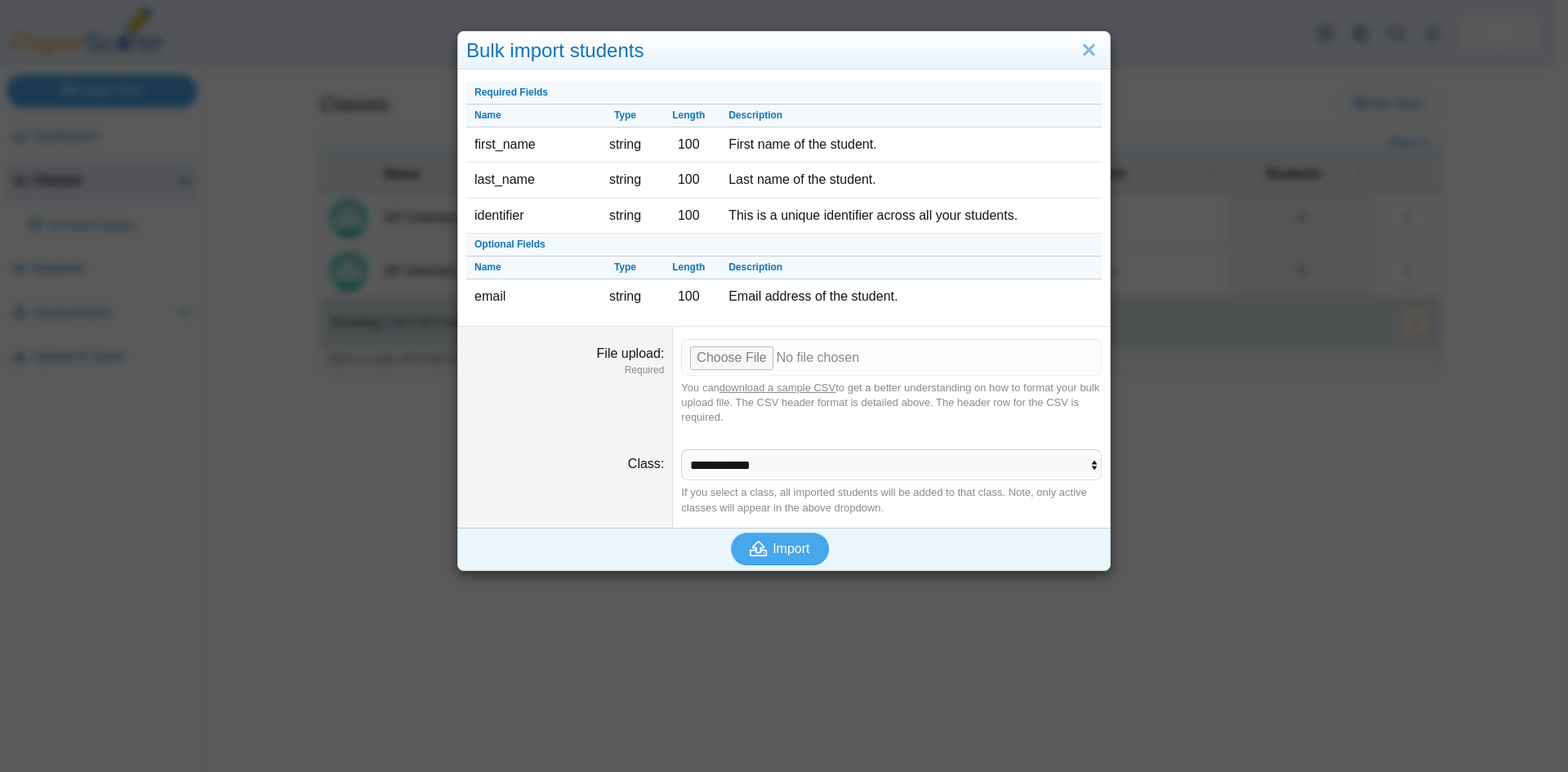
click at [779, 385] on link "download a sample CSV" at bounding box center [777, 388] width 116 height 12
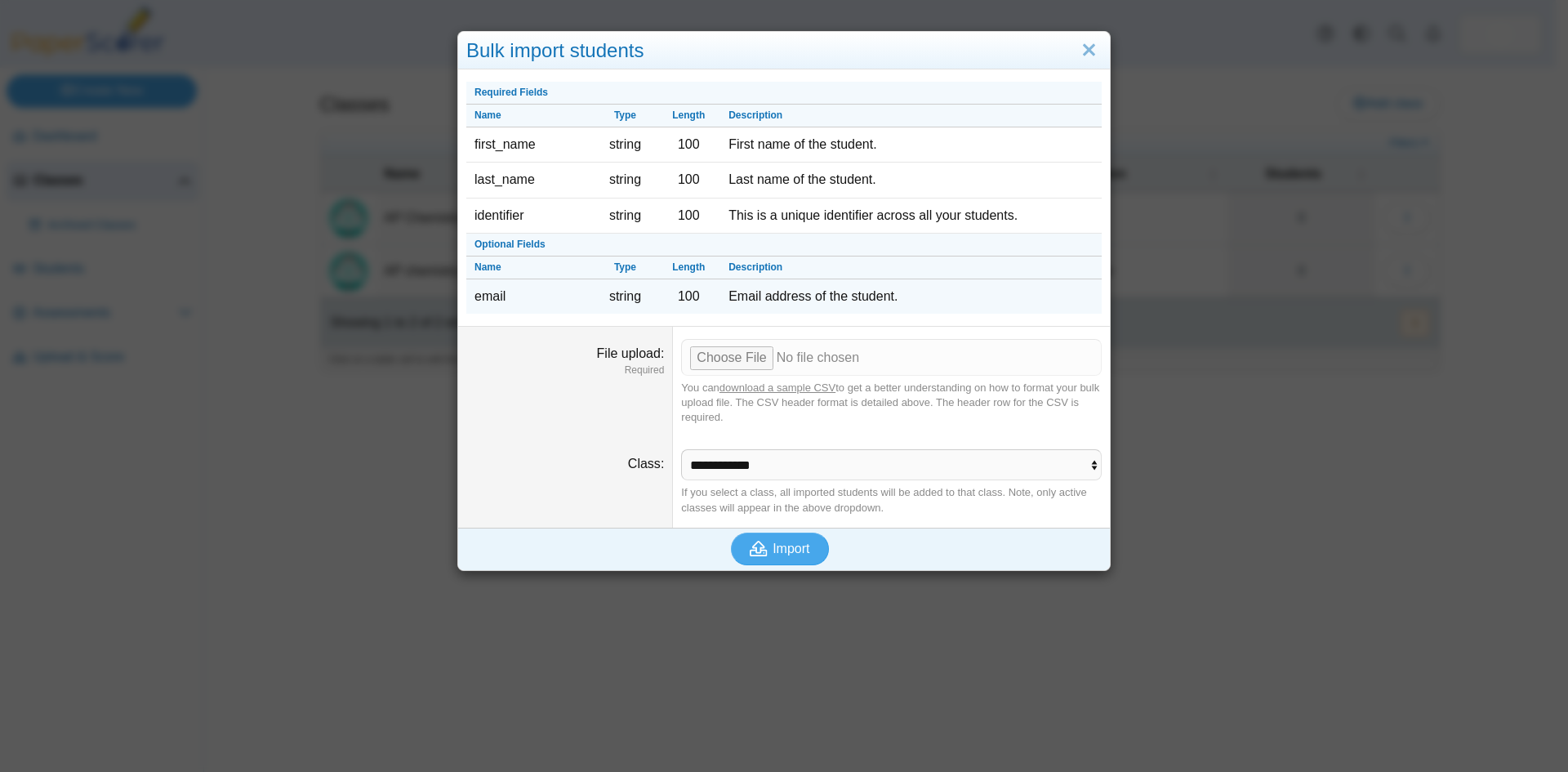
click at [477, 300] on td "email" at bounding box center [530, 296] width 128 height 35
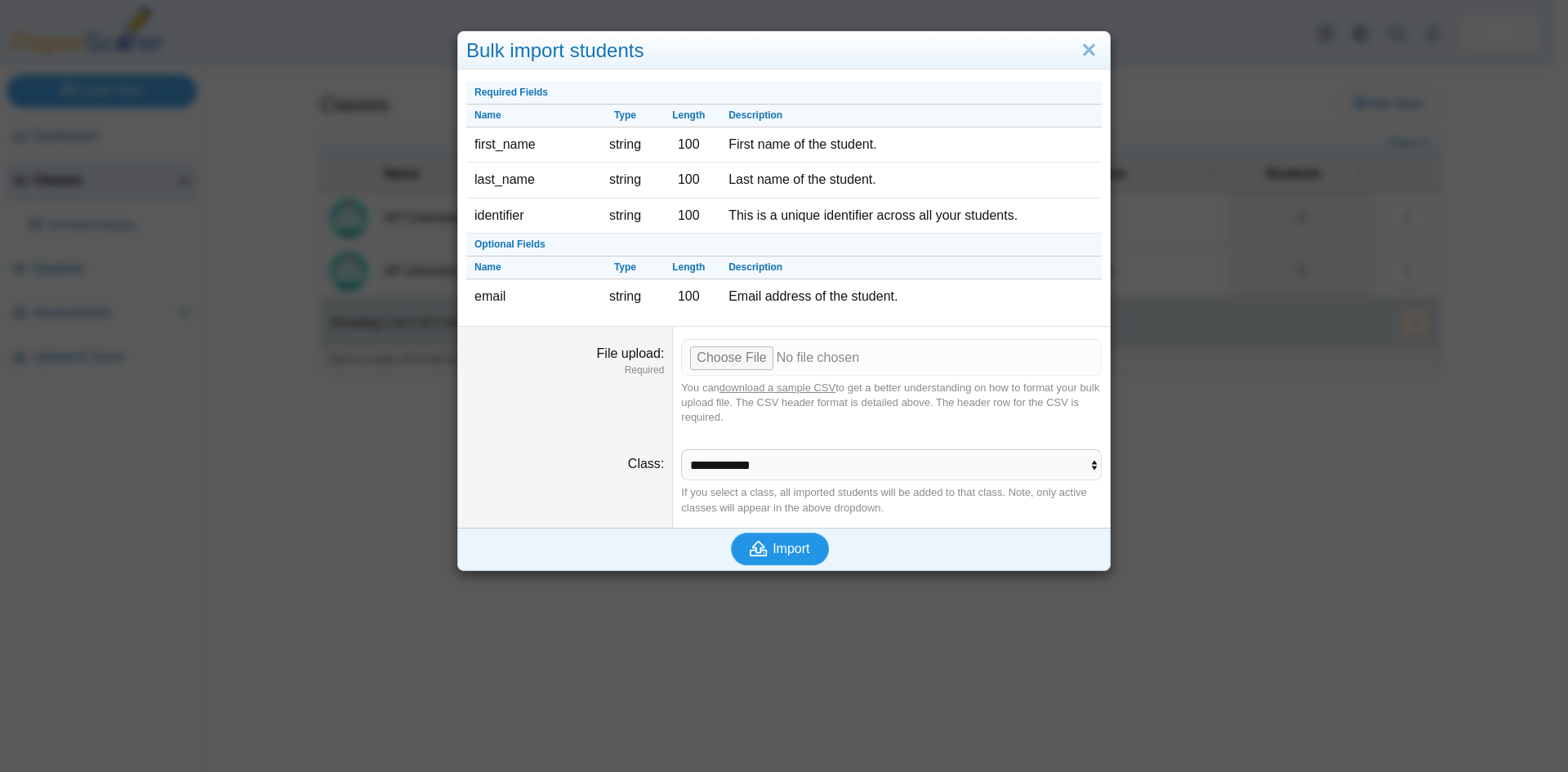
click at [784, 547] on span "Import" at bounding box center [791, 548] width 36 height 14
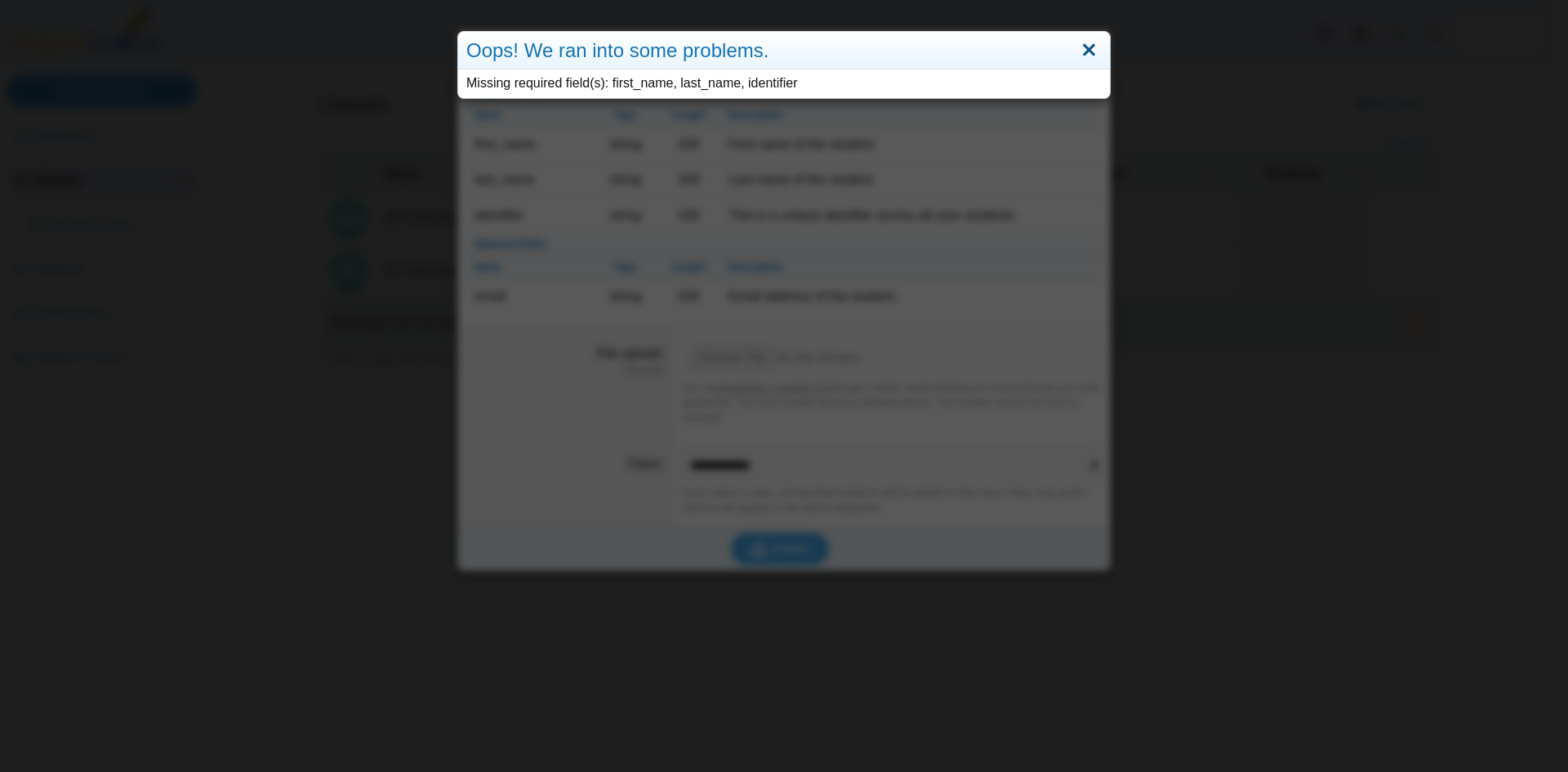
click at [1083, 55] on link "Close" at bounding box center [1089, 50] width 26 height 28
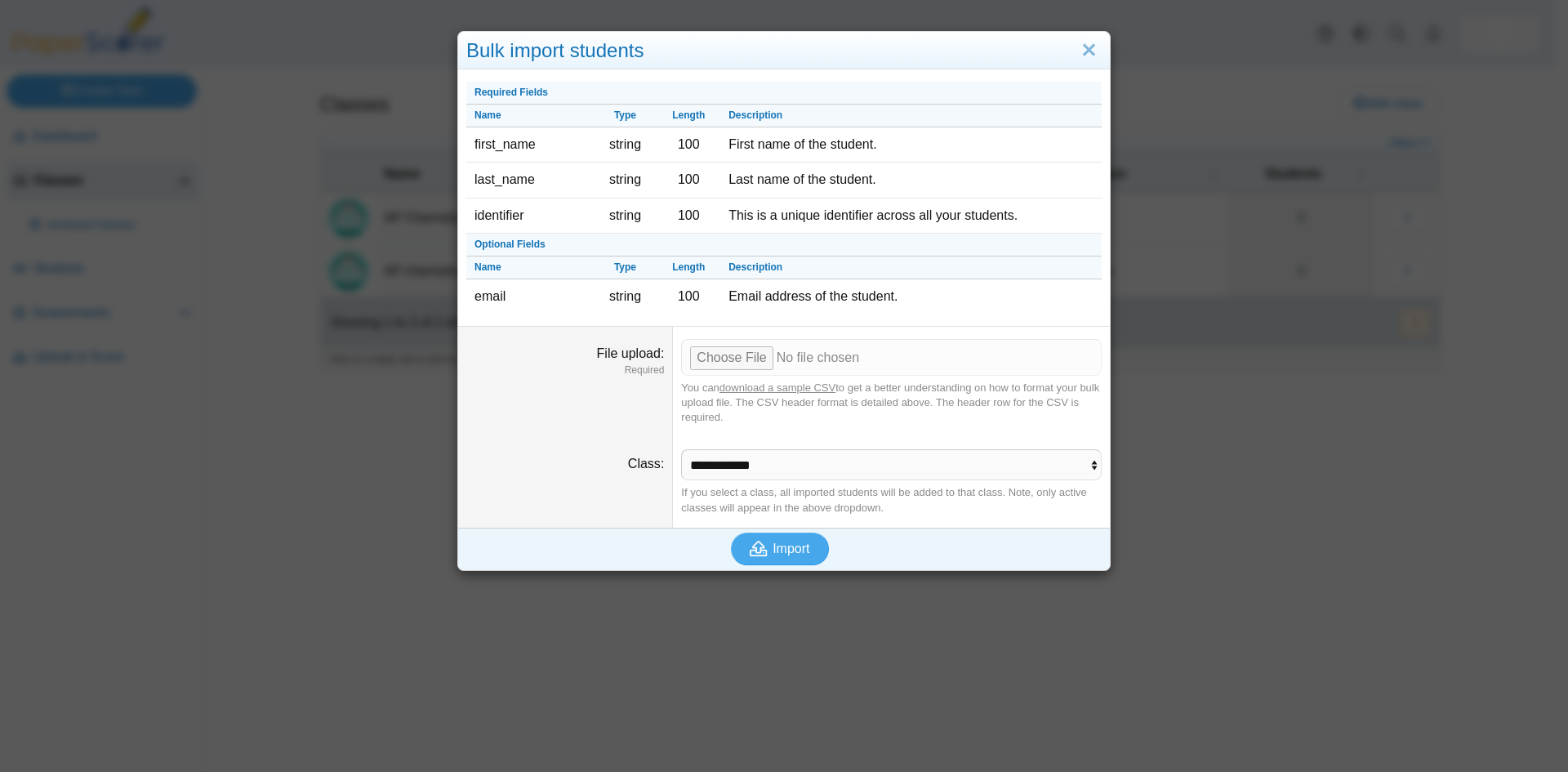
click at [524, 356] on div "File upload Required" at bounding box center [564, 360] width 198 height 32
click at [752, 387] on link "download a sample CSV" at bounding box center [777, 388] width 116 height 12
click at [712, 362] on input "File upload" at bounding box center [892, 357] width 421 height 35
click at [773, 553] on span "Import" at bounding box center [791, 548] width 36 height 14
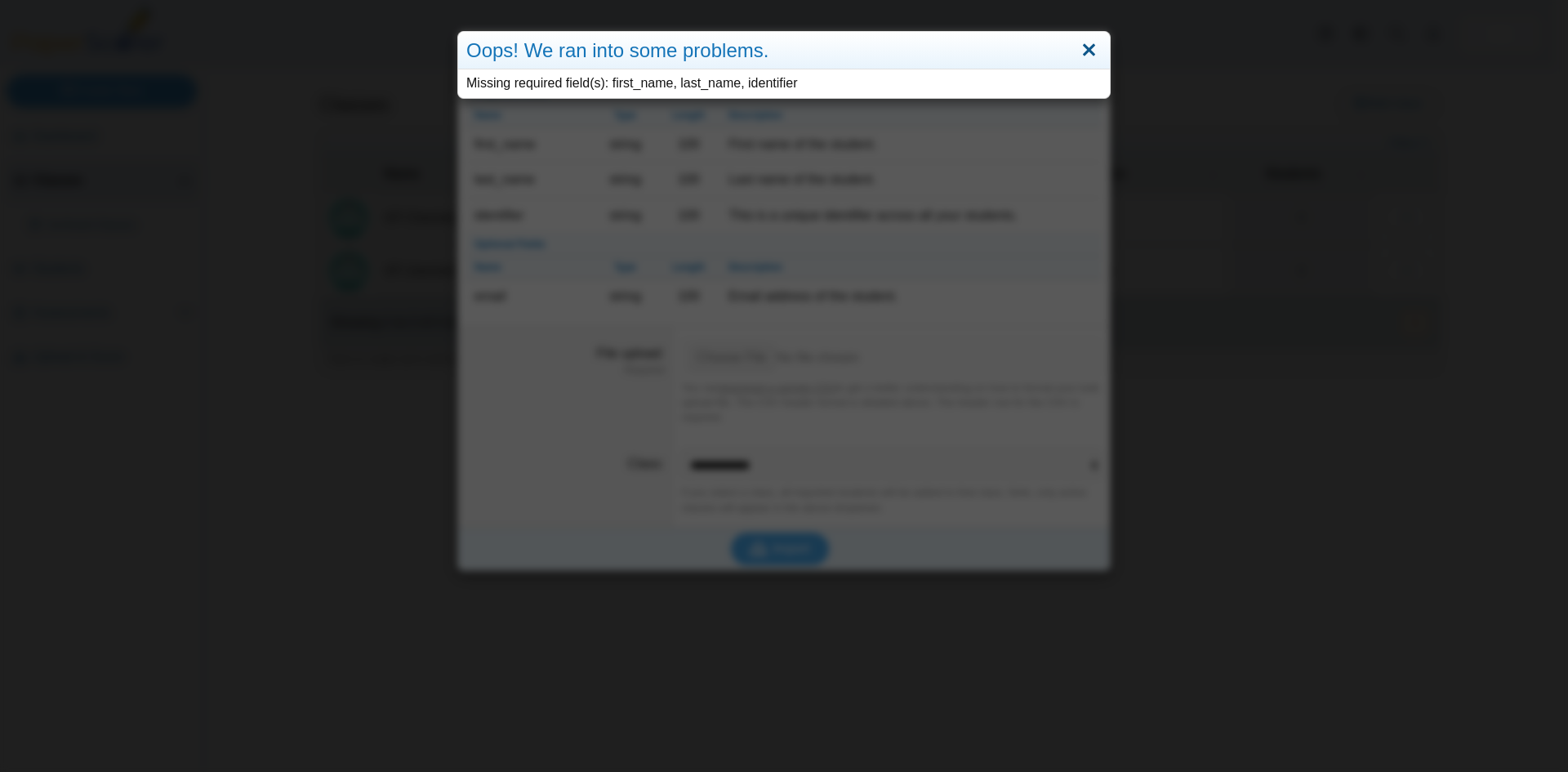
click at [1085, 53] on link "Close" at bounding box center [1089, 50] width 26 height 28
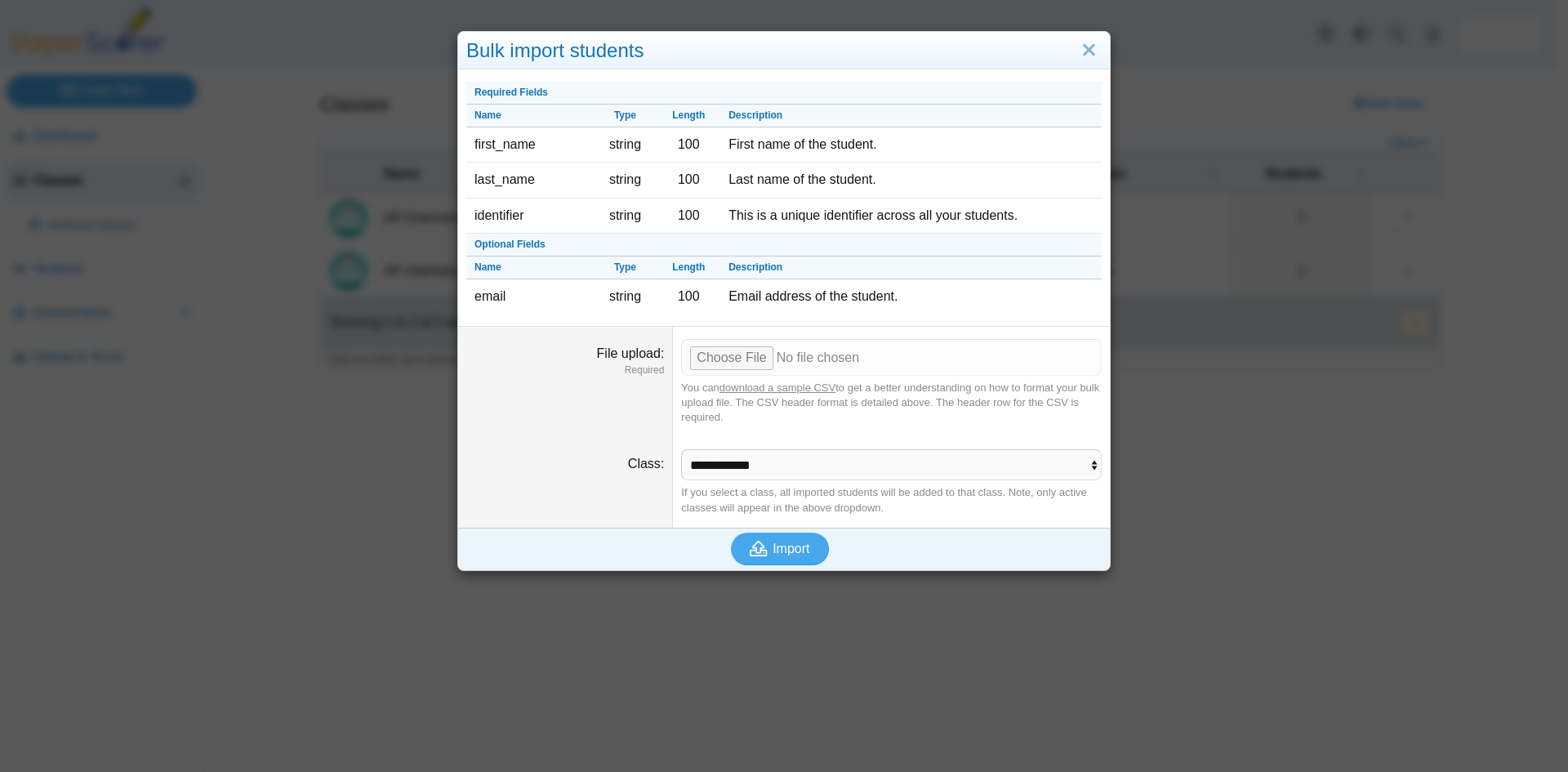
click at [760, 390] on link "download a sample CSV" at bounding box center [777, 388] width 116 height 12
click at [721, 357] on input "File upload" at bounding box center [892, 357] width 421 height 35
click at [773, 552] on span "Import" at bounding box center [791, 548] width 36 height 14
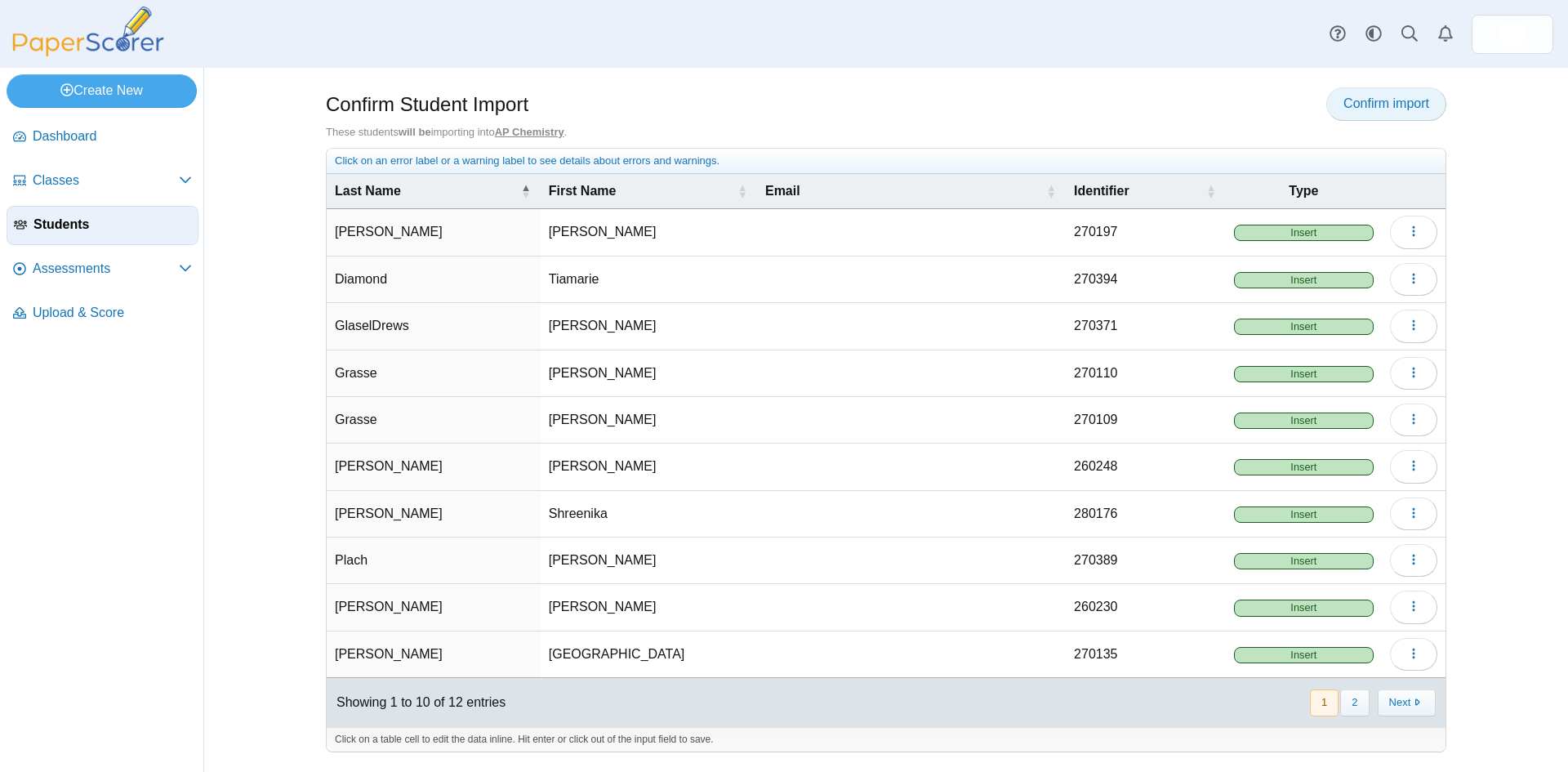
click at [1377, 106] on span "Confirm import" at bounding box center [1386, 104] width 86 height 14
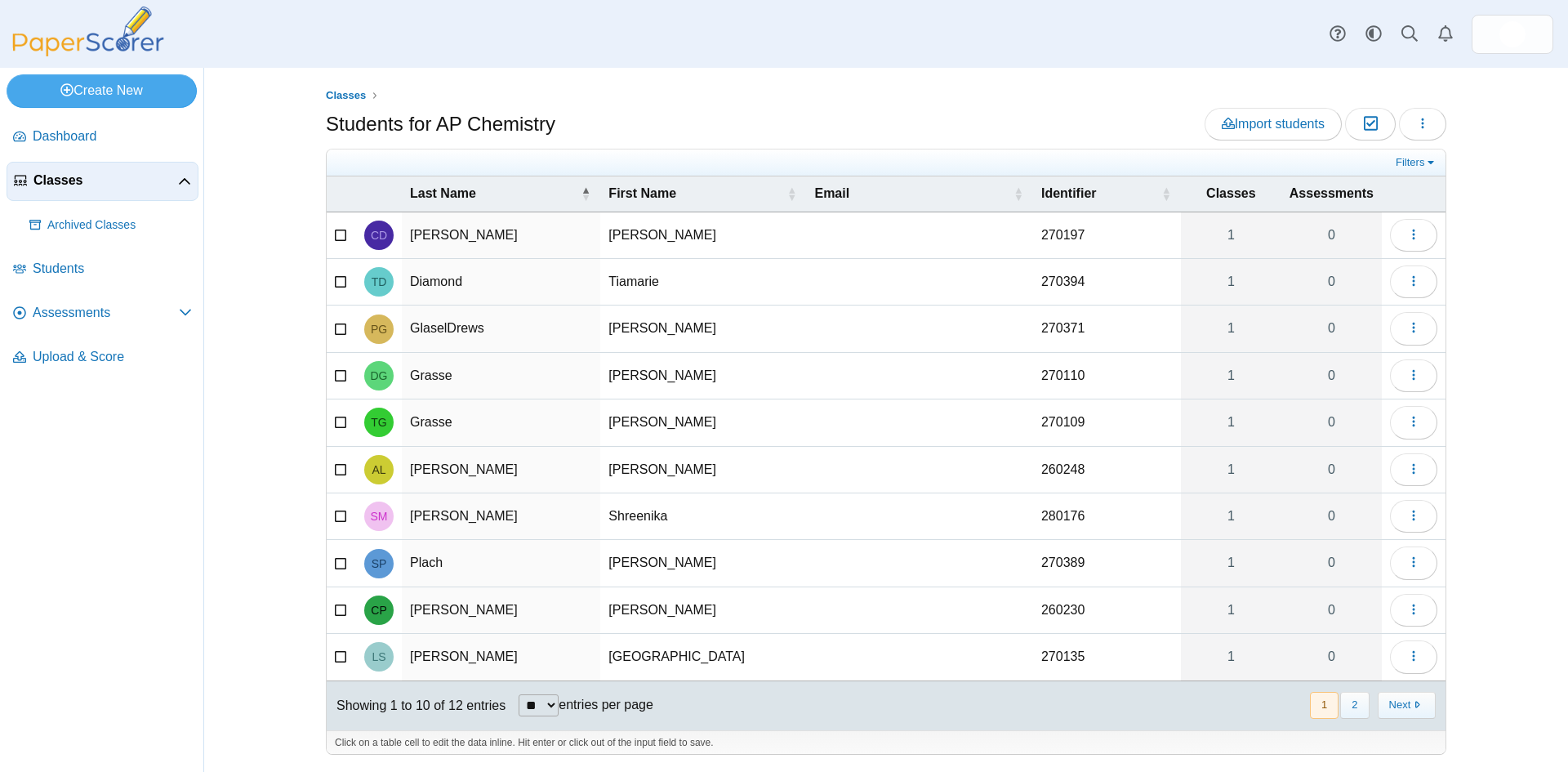
click at [53, 180] on span "Classes" at bounding box center [106, 180] width 145 height 18
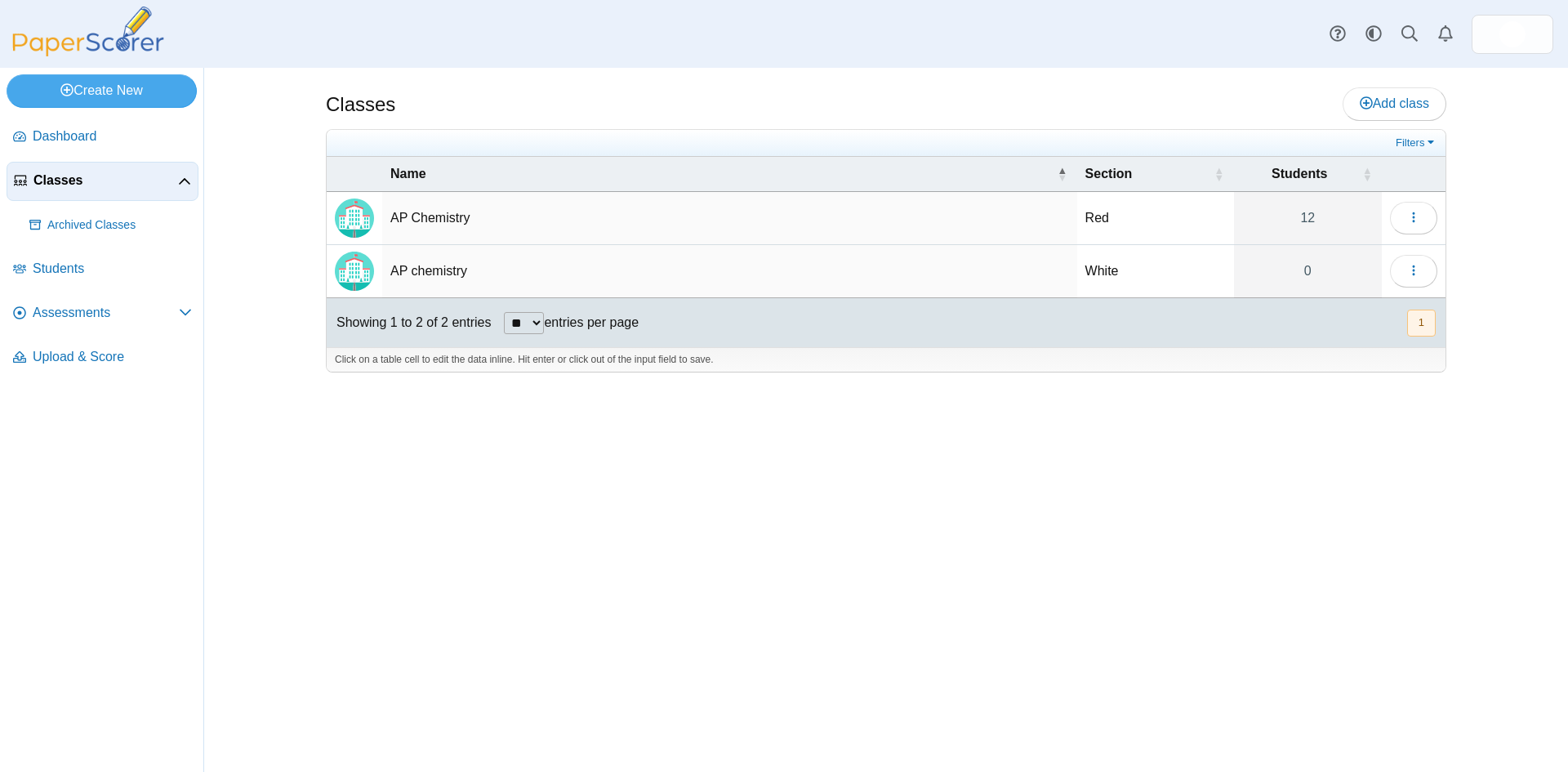
click at [447, 273] on td "AP chemistry" at bounding box center [729, 272] width 695 height 53
drag, startPoint x: 476, startPoint y: 408, endPoint x: 485, endPoint y: 425, distance: 19.2
click at [477, 411] on div "Classes Add class Filters Red" at bounding box center [886, 419] width 1225 height 704
click at [129, 676] on nav "Dashboard Classes" at bounding box center [101, 441] width 203 height 661
click at [439, 264] on td "AP chemistry" at bounding box center [729, 272] width 695 height 53
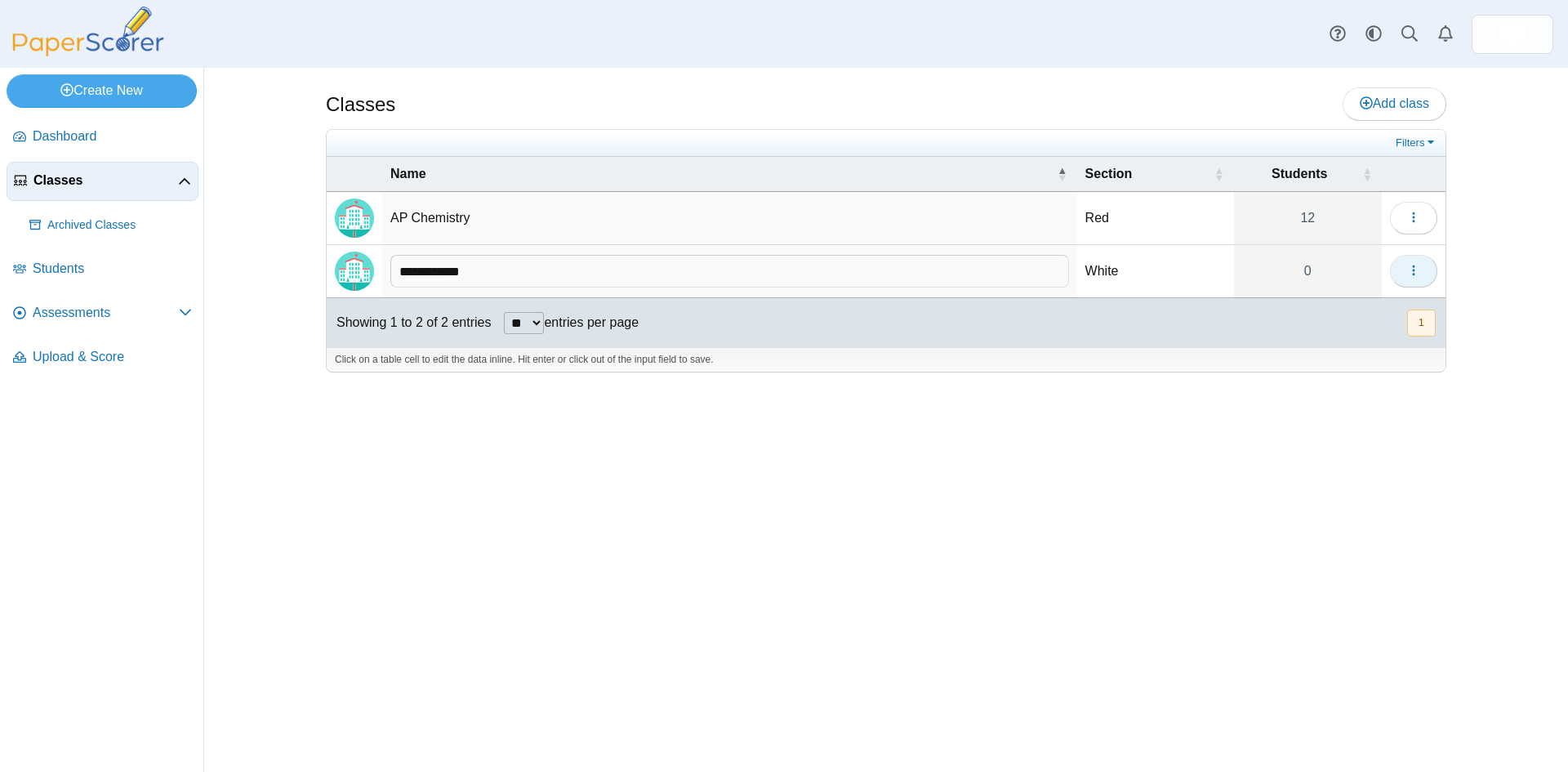
click at [1412, 265] on icon "button" at bounding box center [1414, 270] width 13 height 13
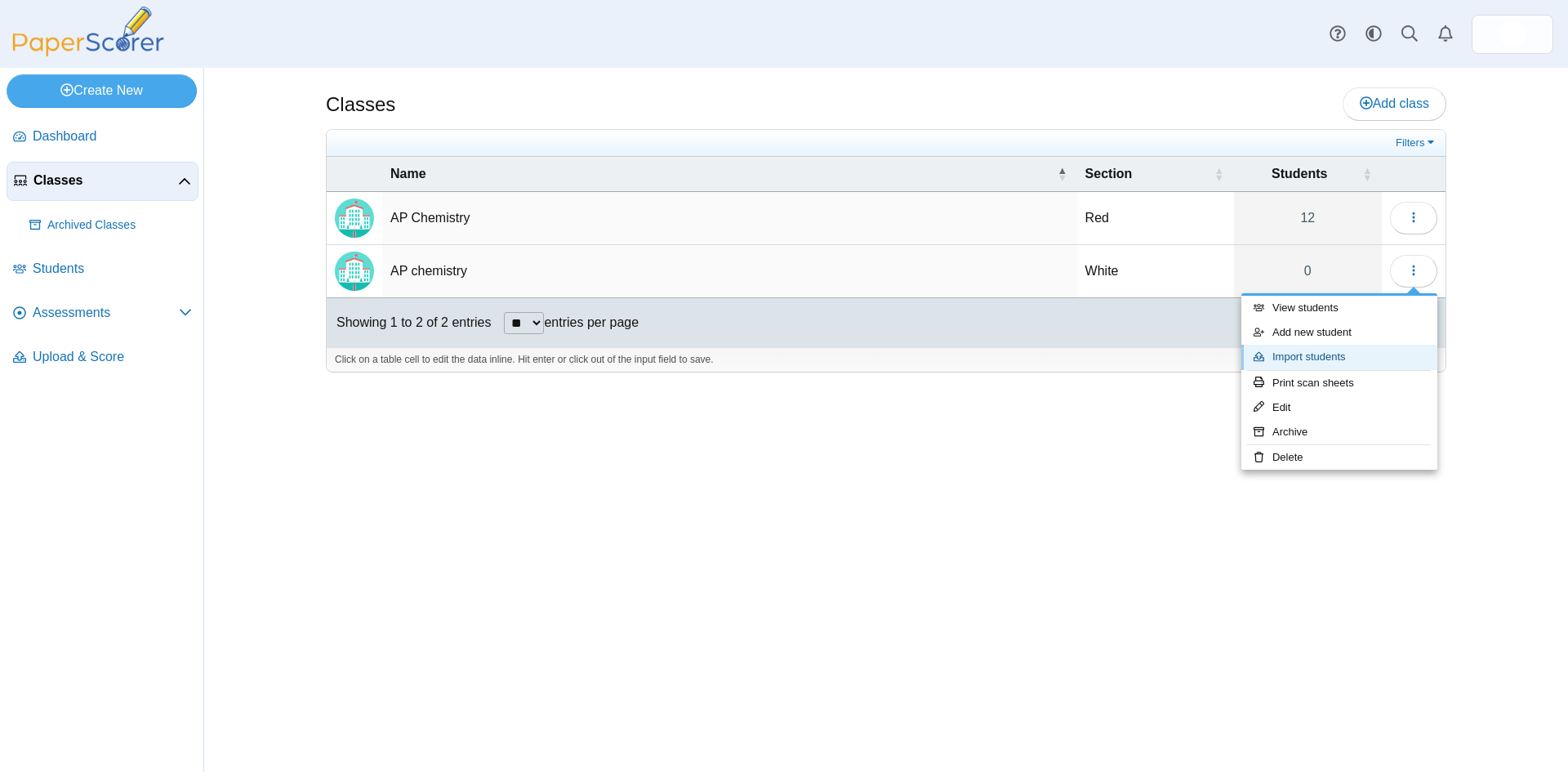
click at [1312, 354] on link "Import students" at bounding box center [1339, 357] width 196 height 25
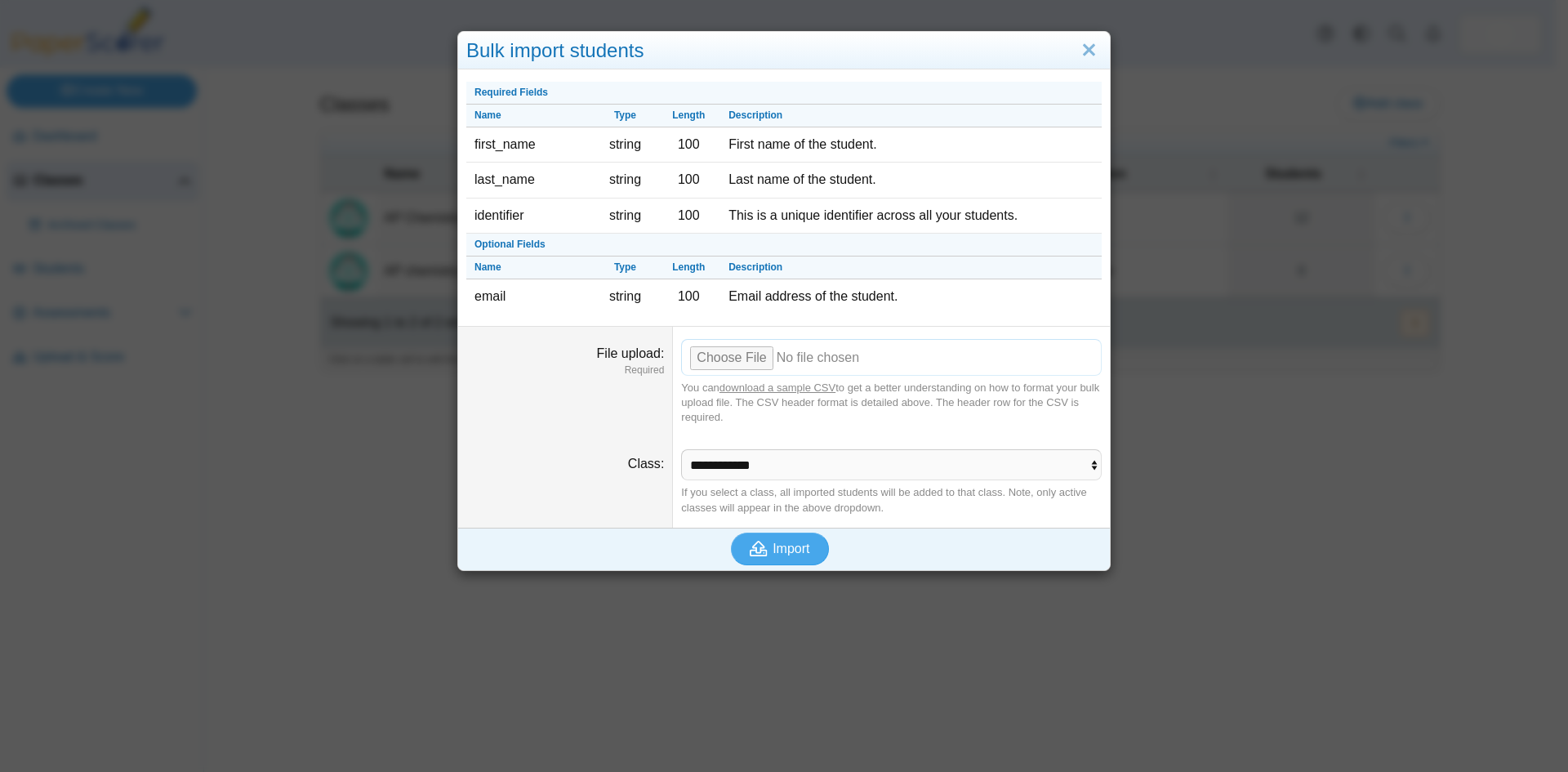
click at [724, 359] on input "File upload" at bounding box center [892, 357] width 421 height 35
click at [711, 354] on input "File upload" at bounding box center [892, 357] width 421 height 35
type input "**********"
click at [784, 551] on span "Import" at bounding box center [791, 548] width 36 height 14
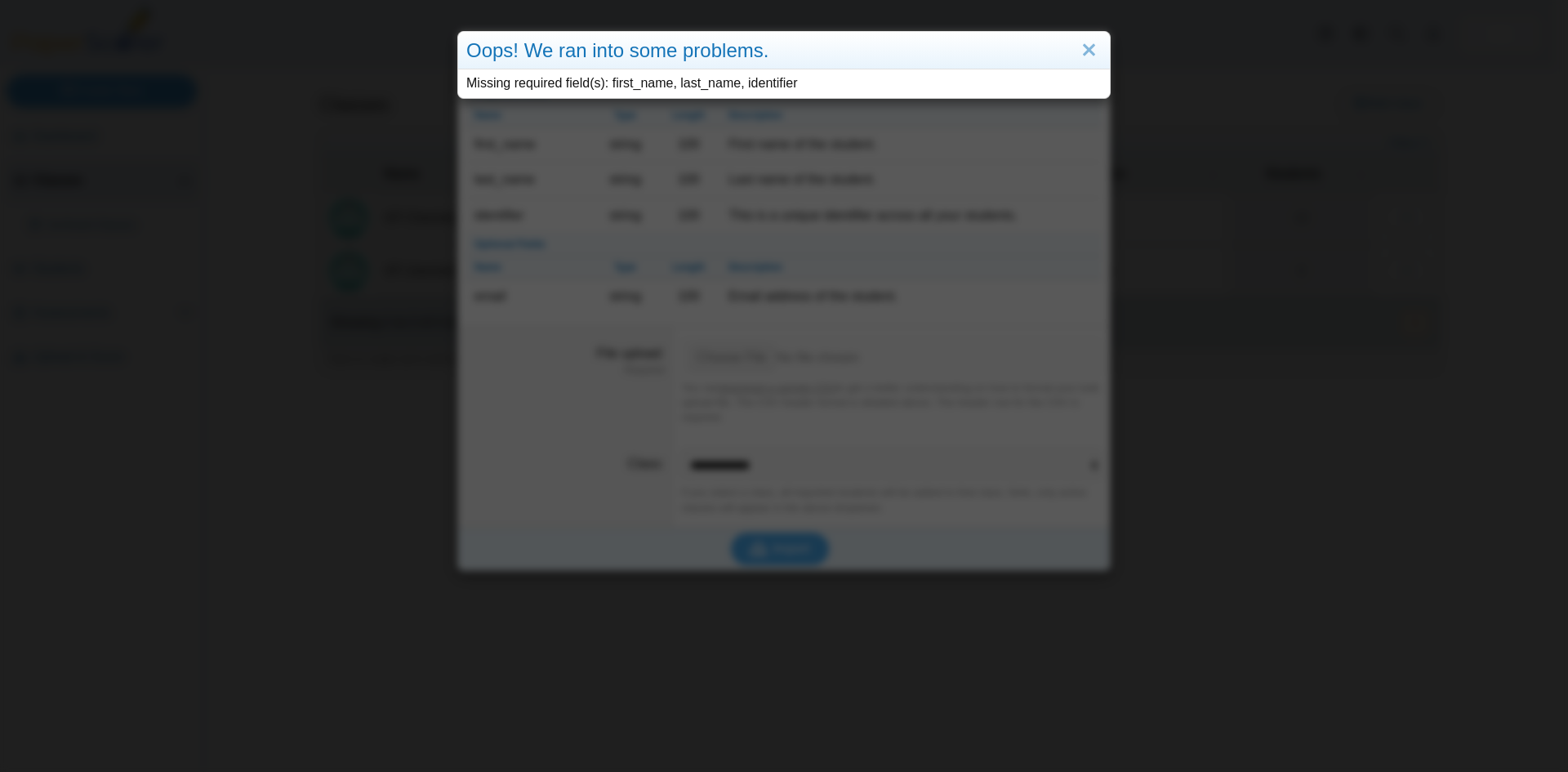
drag, startPoint x: 778, startPoint y: 540, endPoint x: 769, endPoint y: 546, distance: 10.8
click at [778, 540] on div "Oops! We ran into some problems. Missing required field(s): first_name, last_na…" at bounding box center [784, 386] width 1568 height 772
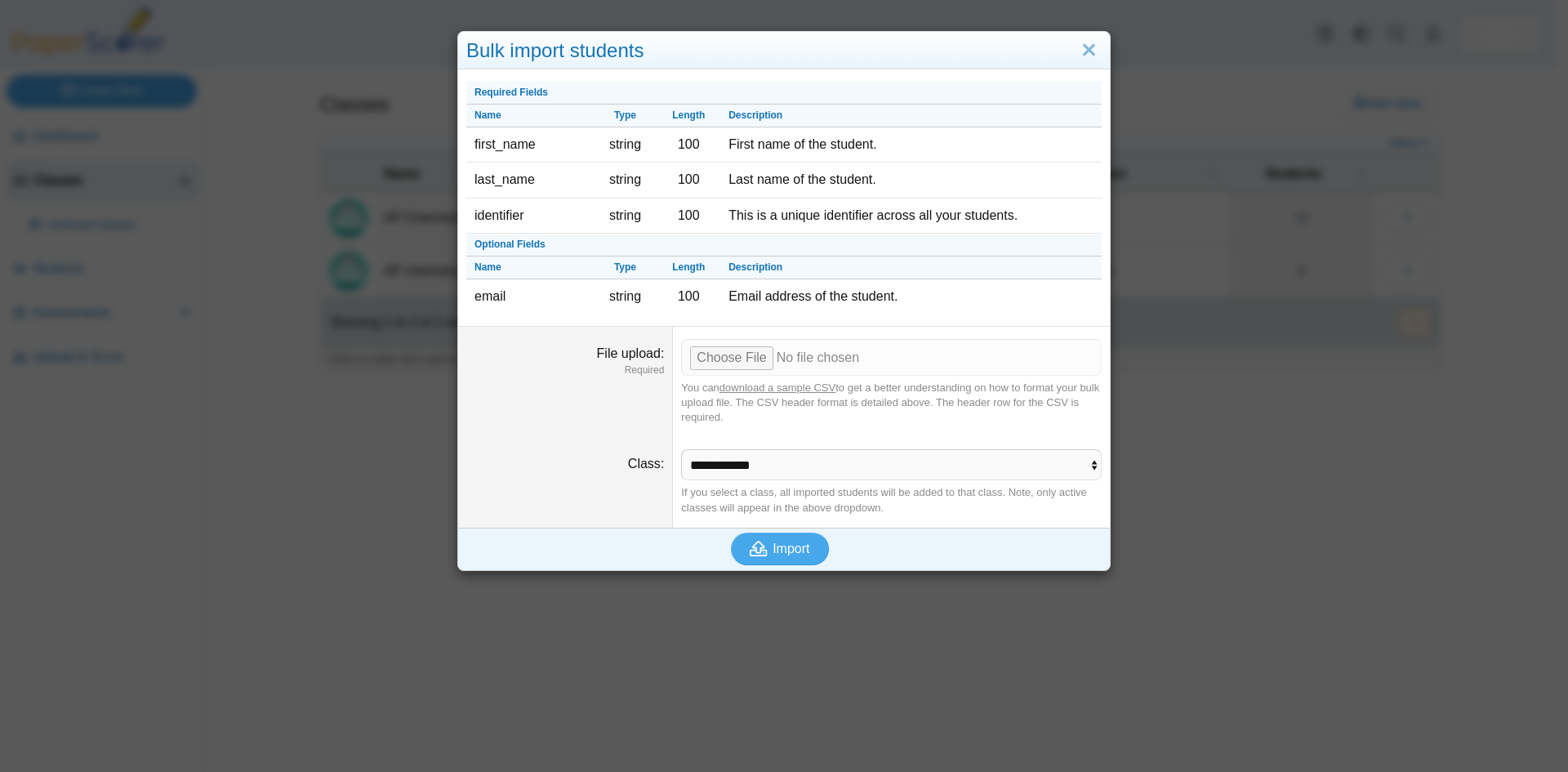
click at [782, 386] on link "download a sample CSV" at bounding box center [777, 388] width 116 height 12
click at [724, 351] on input "File upload" at bounding box center [892, 357] width 421 height 35
drag, startPoint x: 774, startPoint y: 555, endPoint x: 533, endPoint y: 486, distance: 250.7
click at [444, 631] on div "Bulk import students Required Fields Name Type Length Description first_name st…" at bounding box center [784, 386] width 1568 height 772
click at [773, 549] on span "Import" at bounding box center [791, 548] width 36 height 14
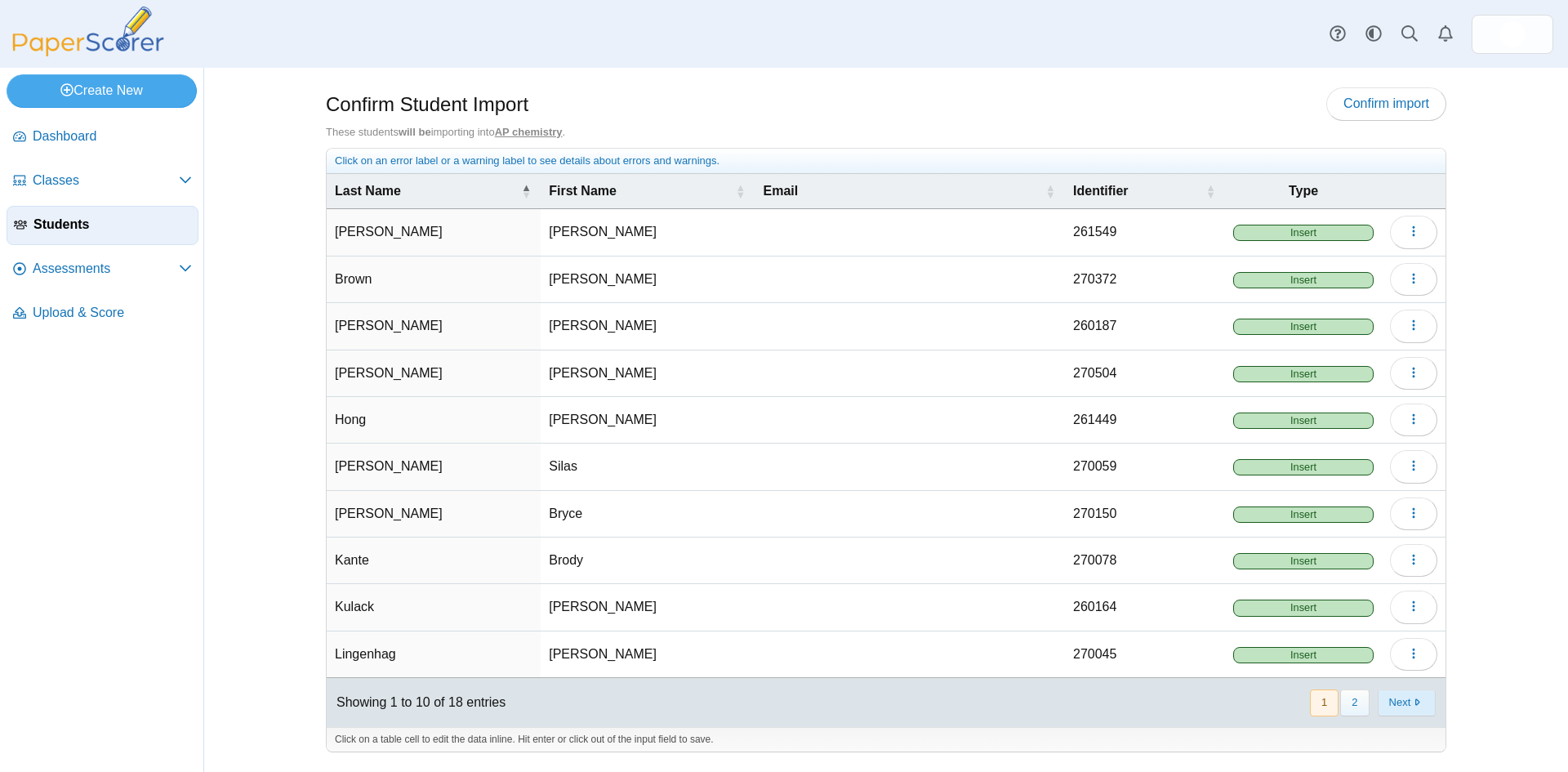
click at [1413, 707] on button "Next" at bounding box center [1406, 703] width 58 height 27
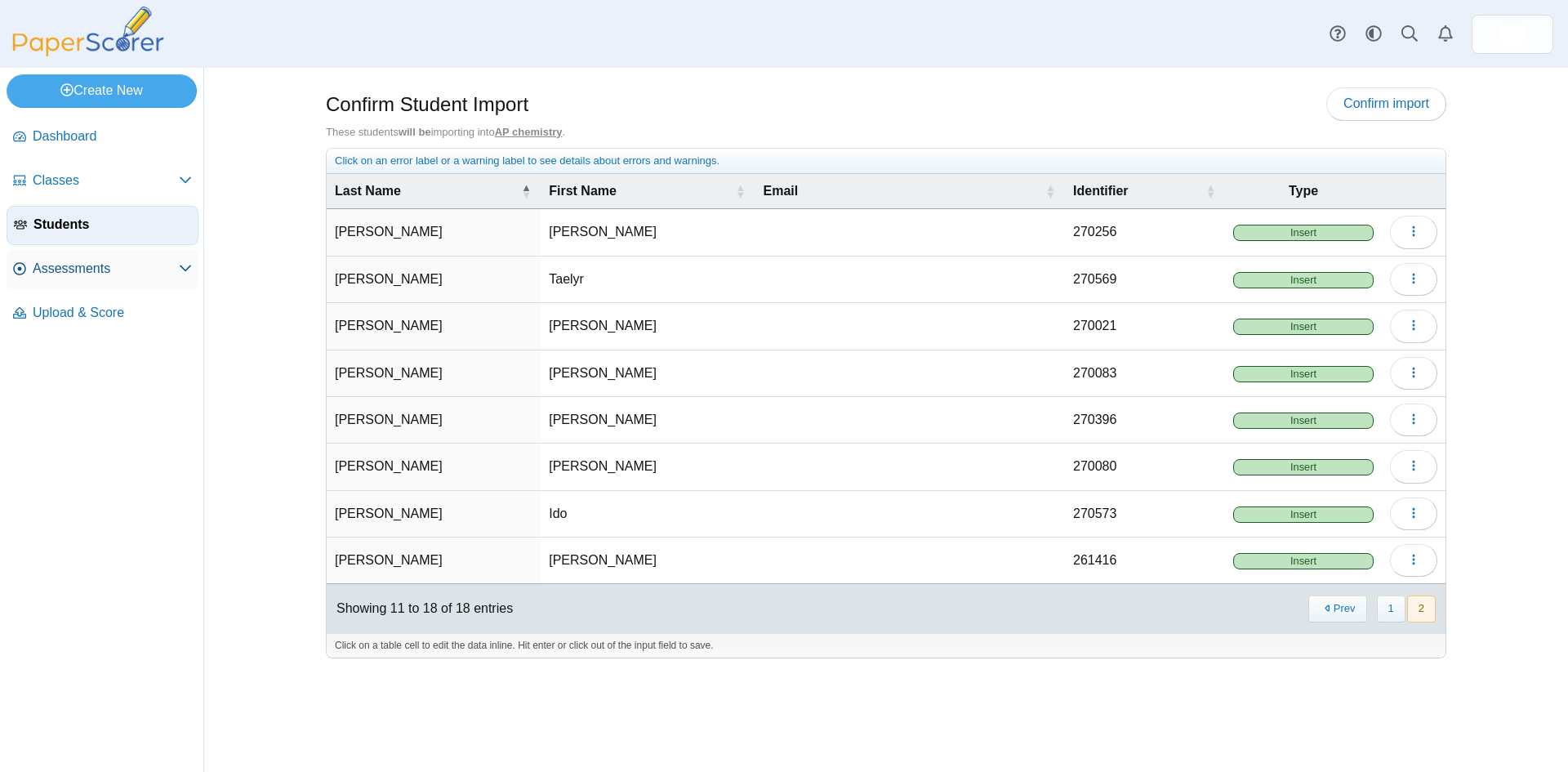
click at [70, 272] on span "Assessments" at bounding box center [106, 269] width 146 height 18
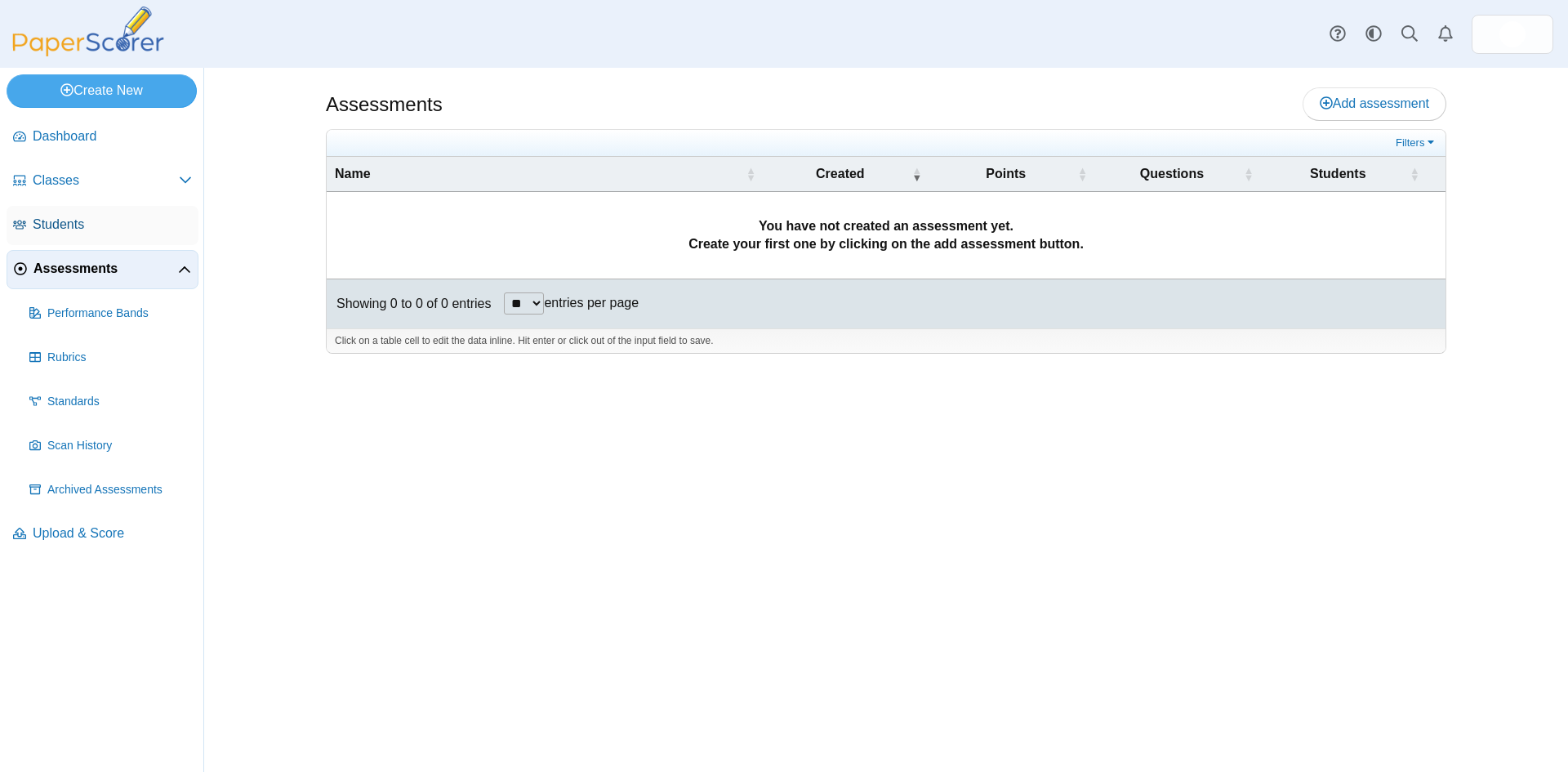
click at [66, 227] on span "Students" at bounding box center [112, 225] width 159 height 18
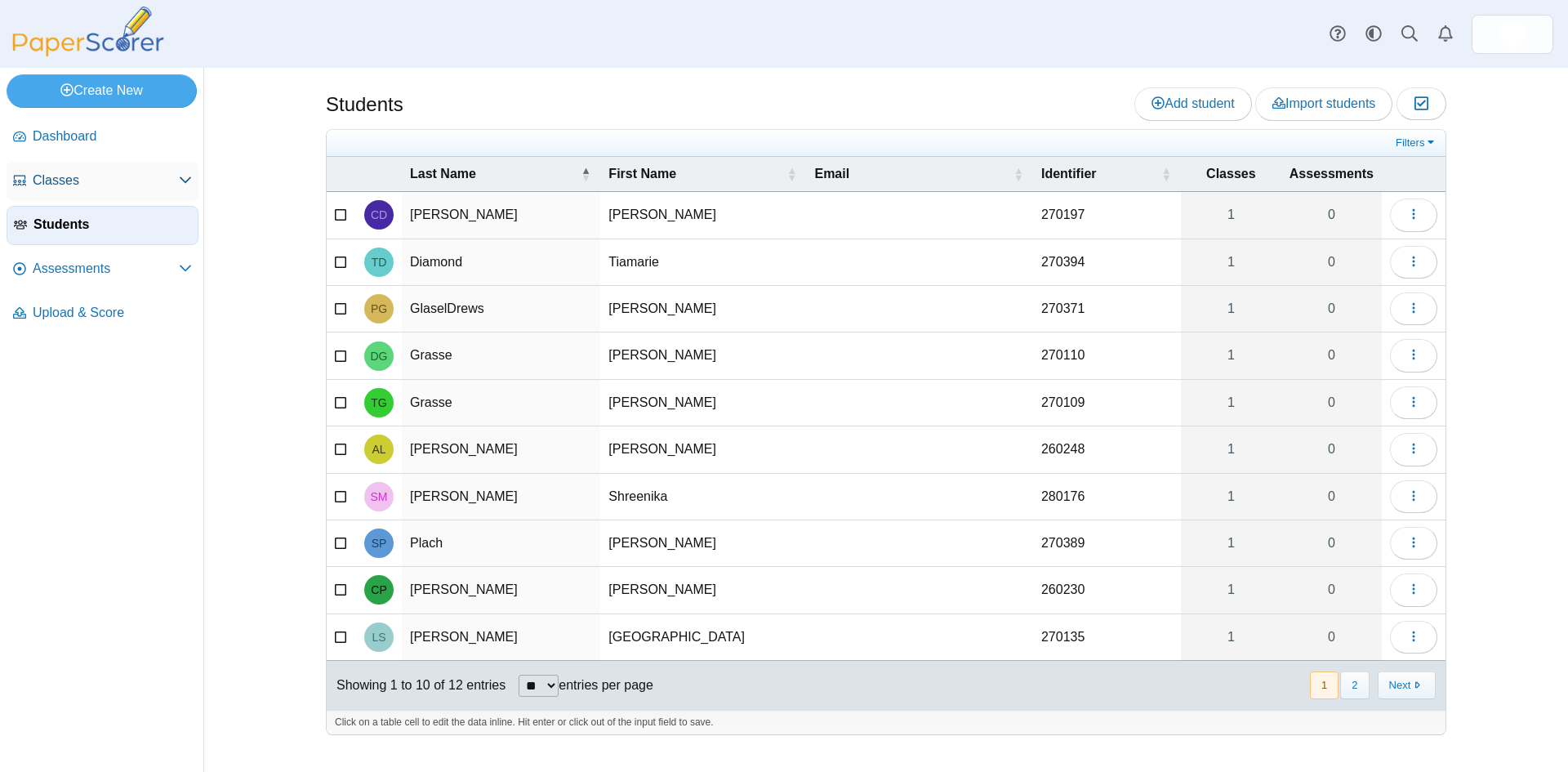
click at [59, 177] on span "Classes" at bounding box center [106, 180] width 146 height 18
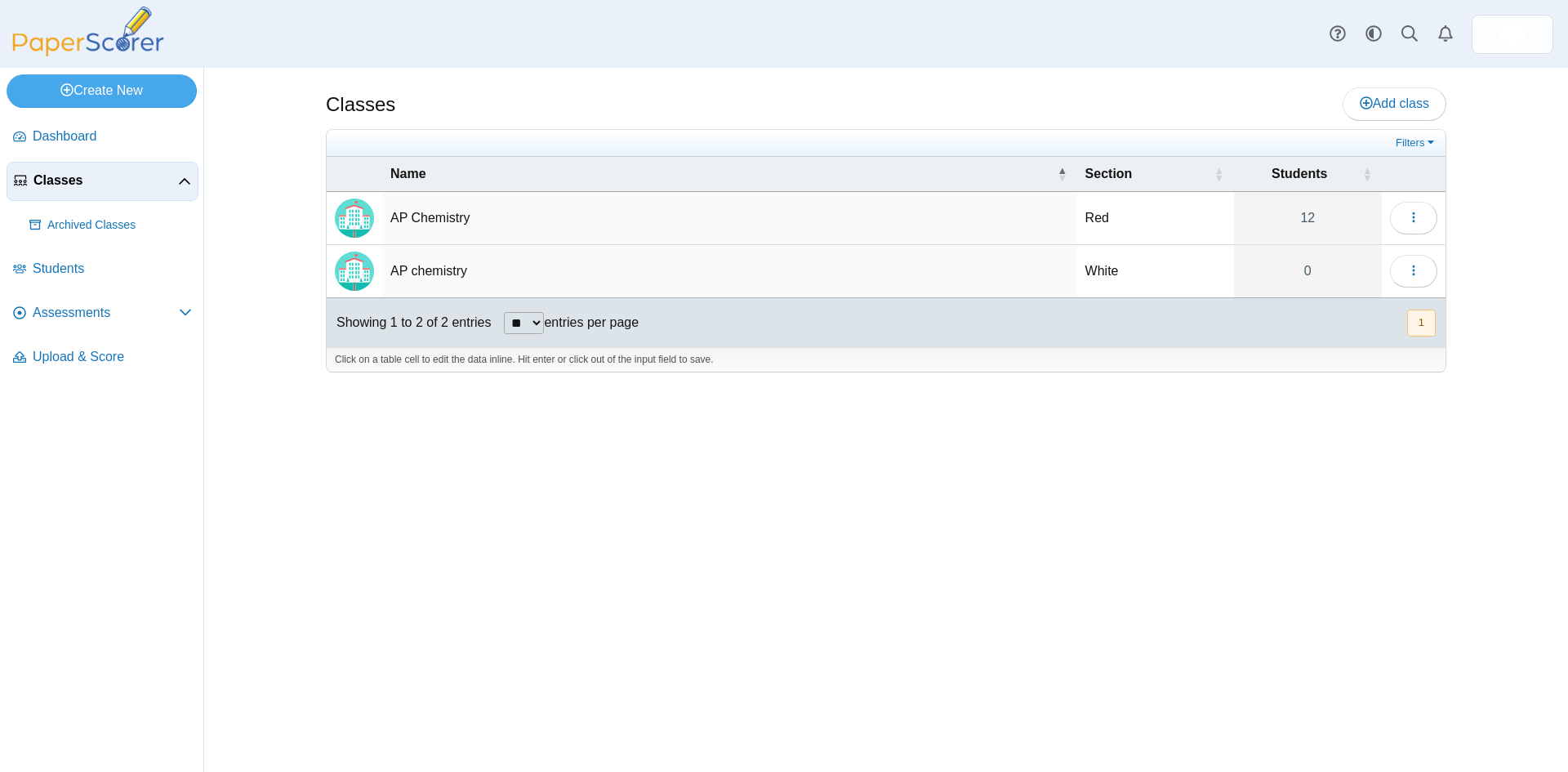
click at [421, 280] on td "AP chemistry" at bounding box center [729, 272] width 695 height 53
click at [1422, 272] on button "button" at bounding box center [1413, 271] width 47 height 33
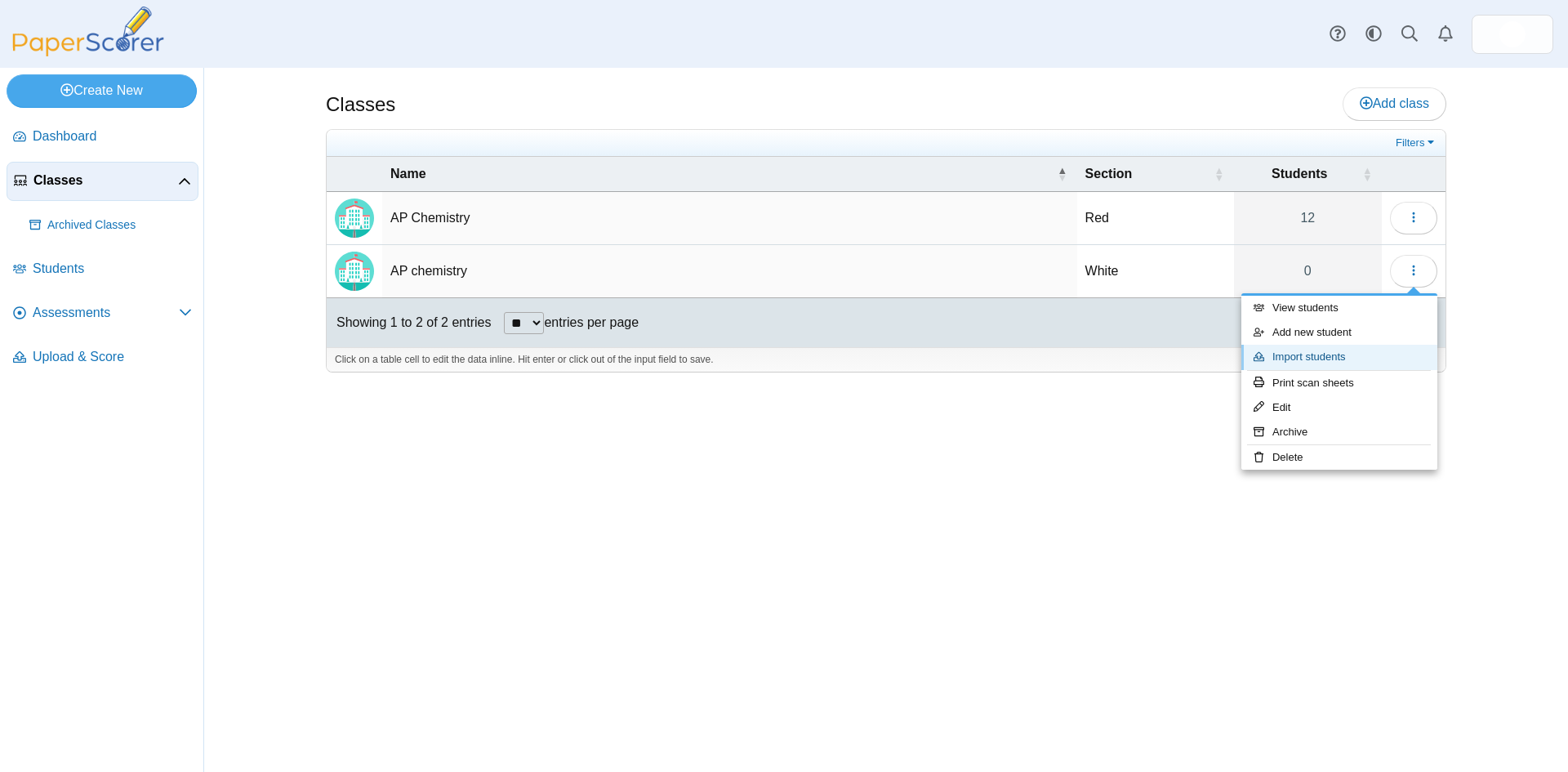
click at [1325, 358] on link "Import students" at bounding box center [1339, 357] width 196 height 25
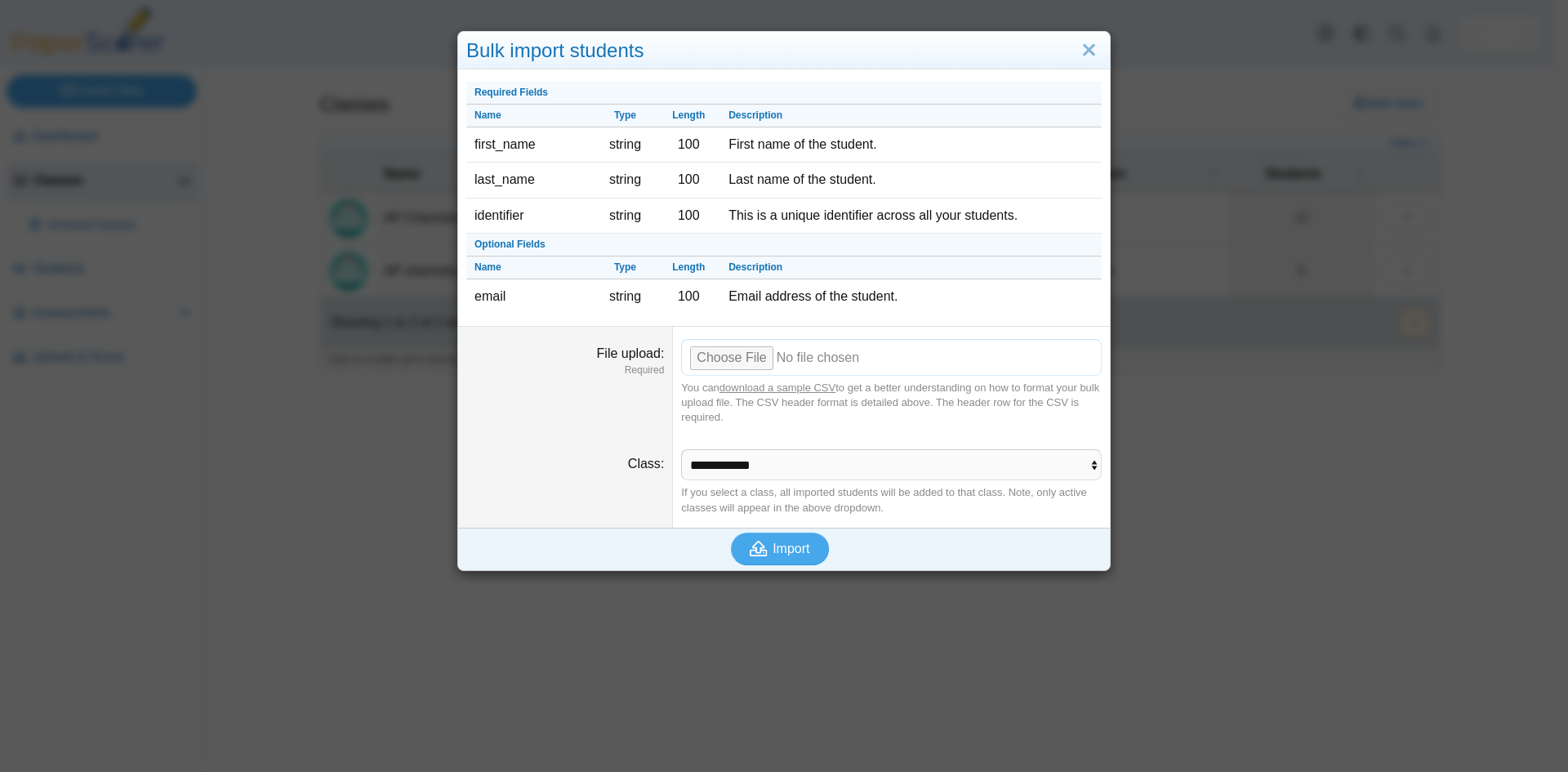
click at [709, 365] on input "File upload" at bounding box center [892, 357] width 421 height 35
type input "**********"
click at [776, 555] on span "Import" at bounding box center [791, 548] width 36 height 14
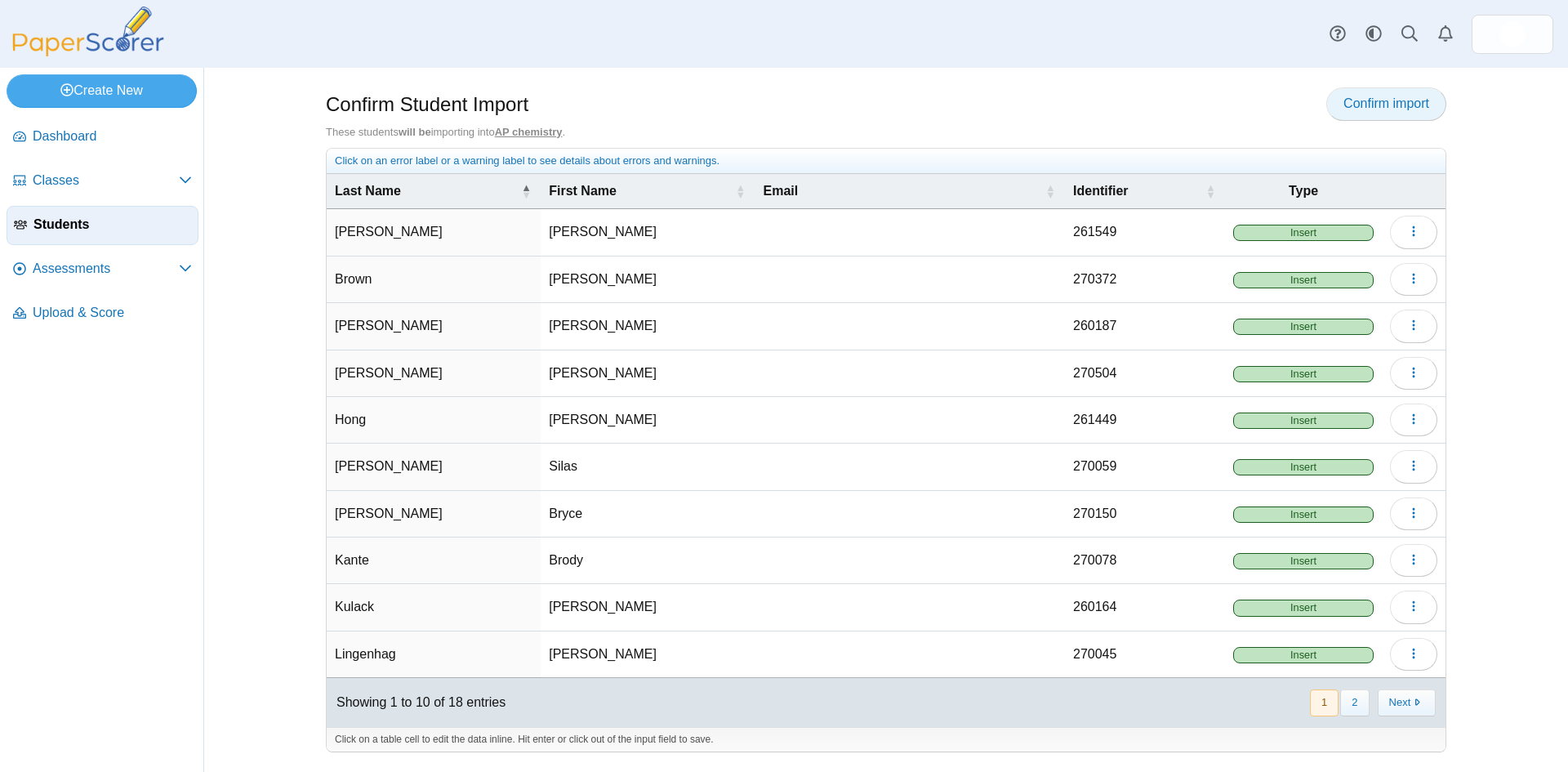
click at [1359, 93] on link "Confirm import" at bounding box center [1386, 103] width 120 height 33
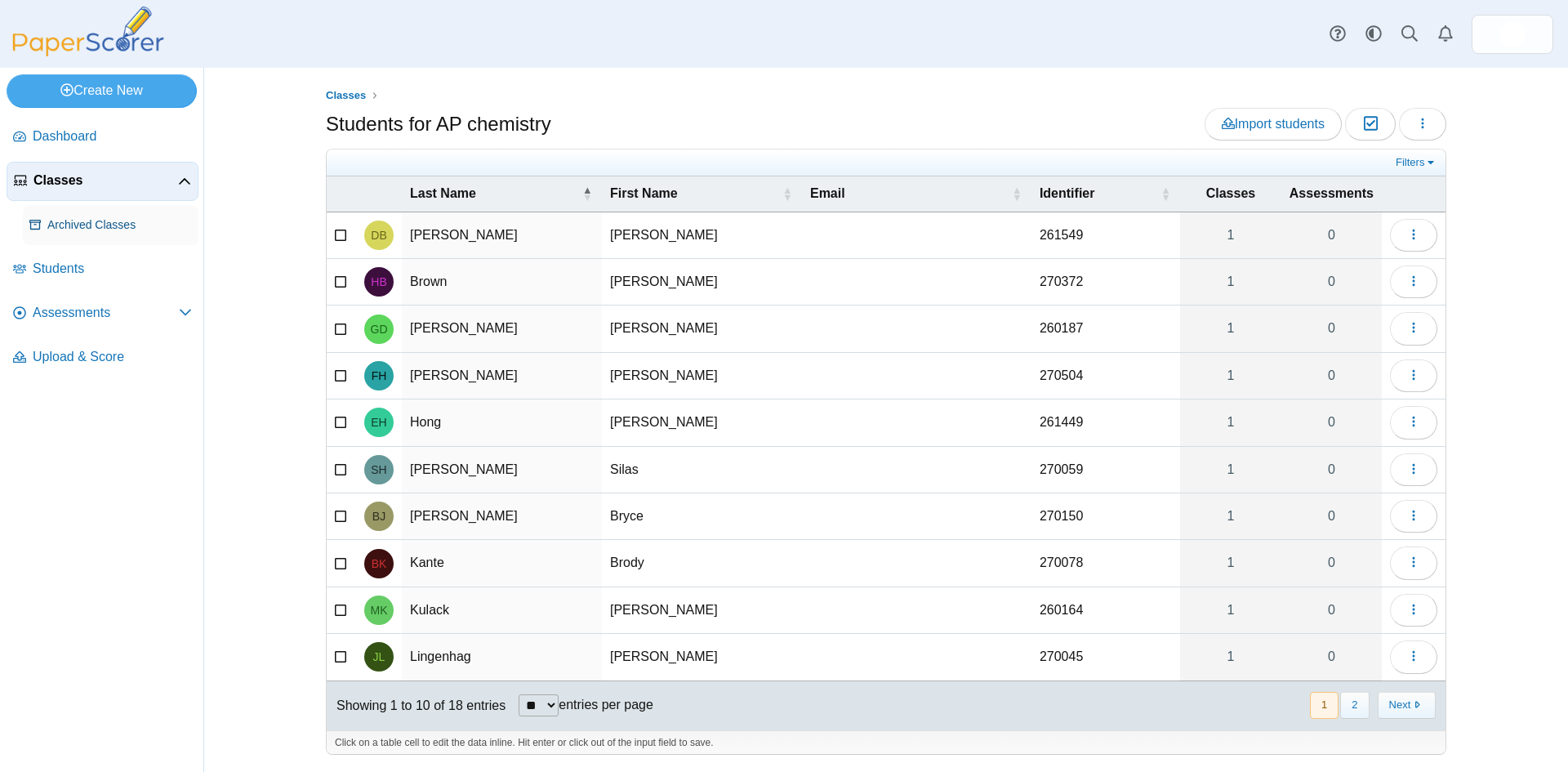
click at [78, 226] on span "Archived Classes" at bounding box center [119, 225] width 145 height 16
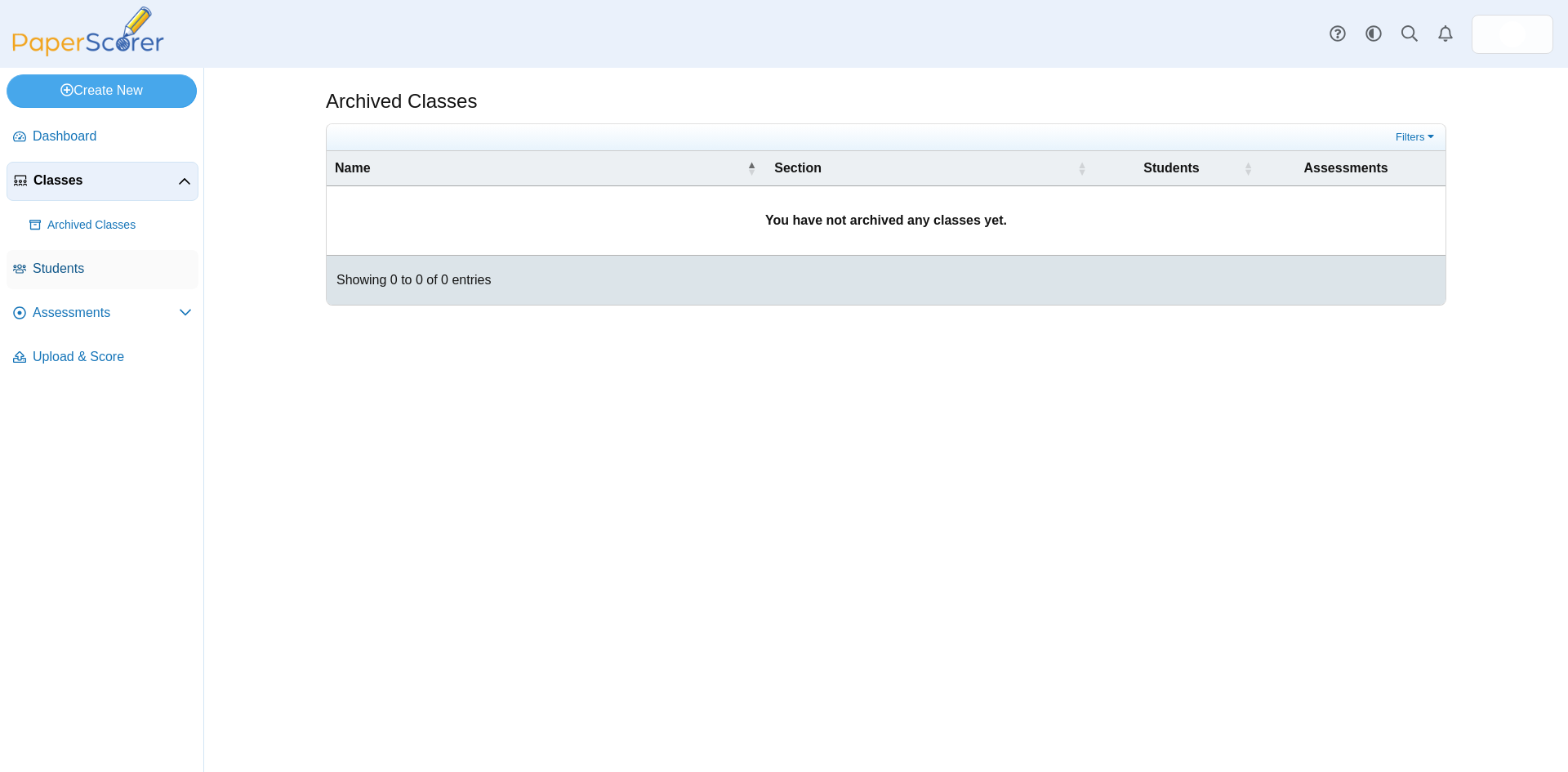
click at [66, 273] on span "Students" at bounding box center [112, 269] width 159 height 18
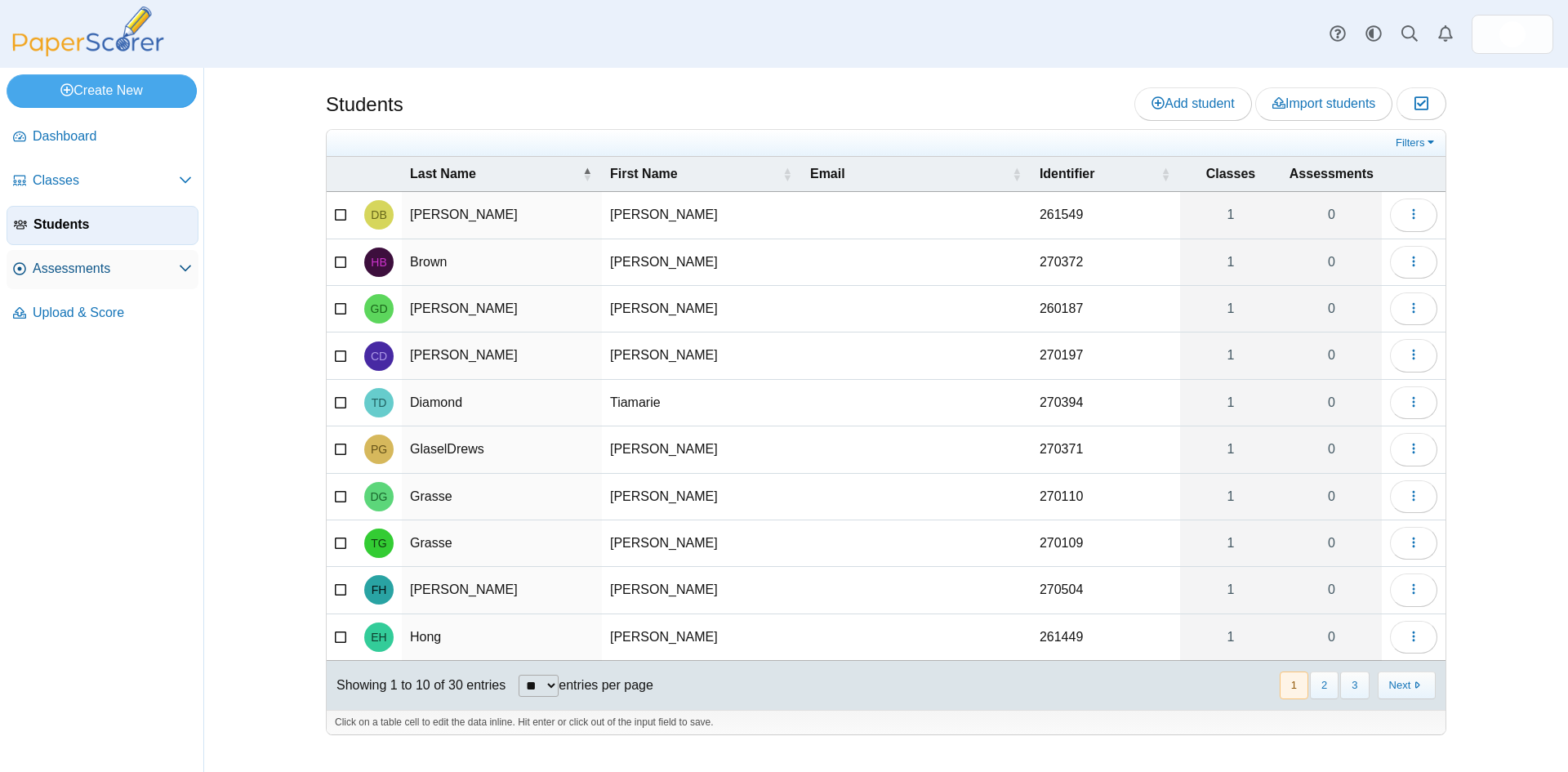
click at [73, 271] on span "Assessments" at bounding box center [106, 269] width 146 height 18
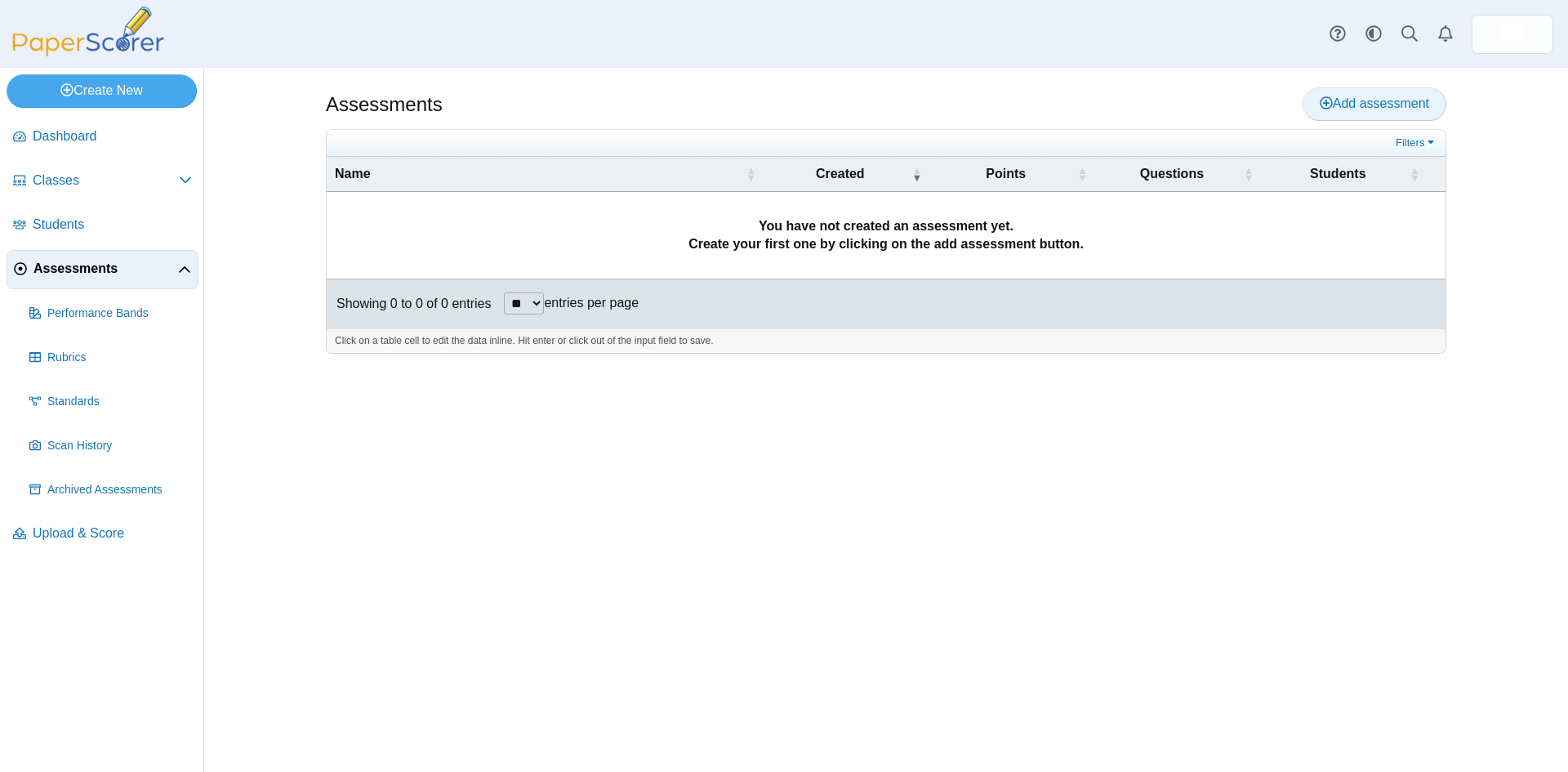
click at [1367, 103] on span "Add assessment" at bounding box center [1374, 104] width 109 height 14
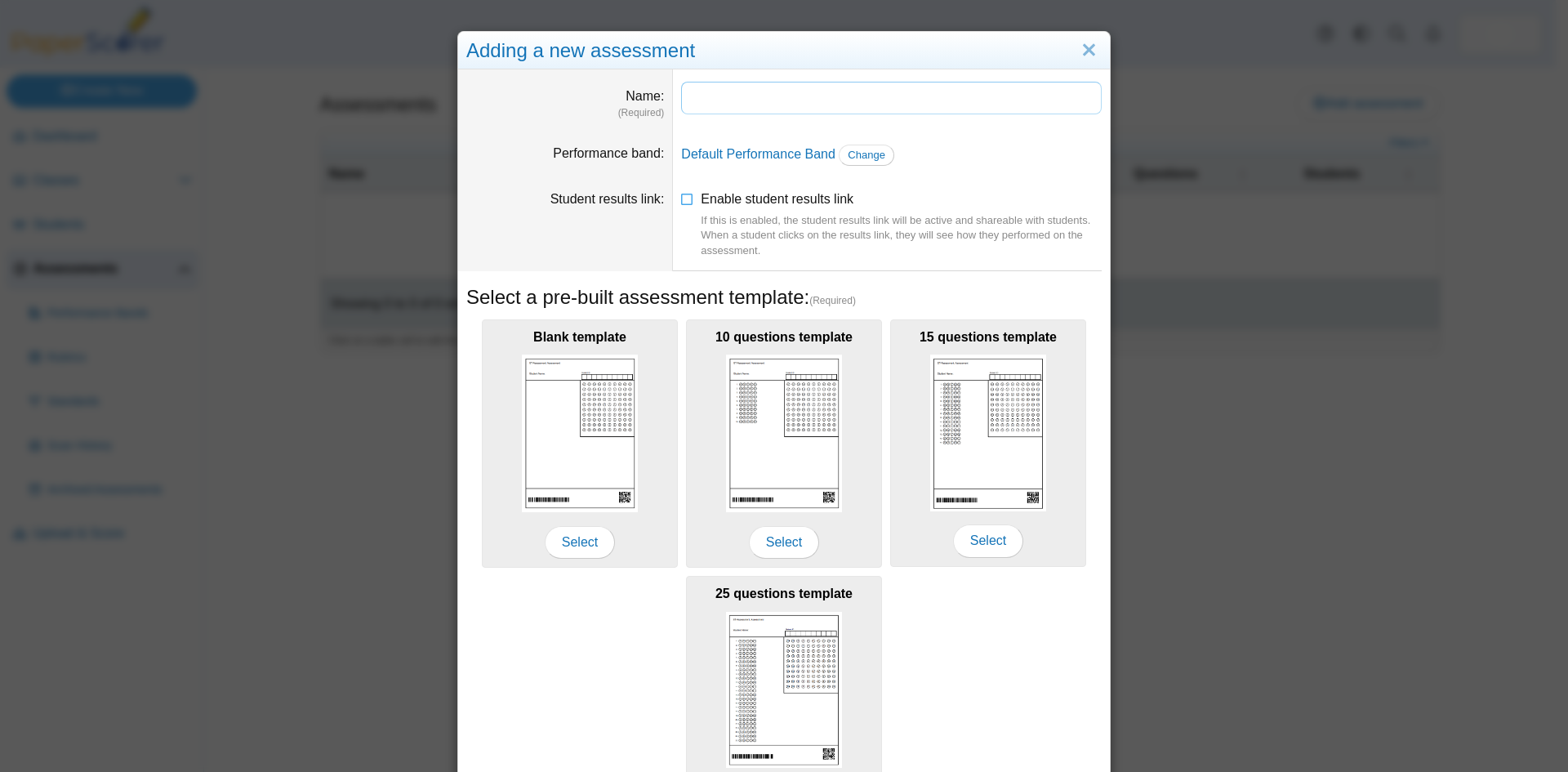
drag, startPoint x: 721, startPoint y: 97, endPoint x: 732, endPoint y: 98, distance: 11.0
click at [721, 97] on input "Name" at bounding box center [892, 98] width 421 height 33
type input "**********"
click at [683, 201] on icon at bounding box center [688, 195] width 13 height 12
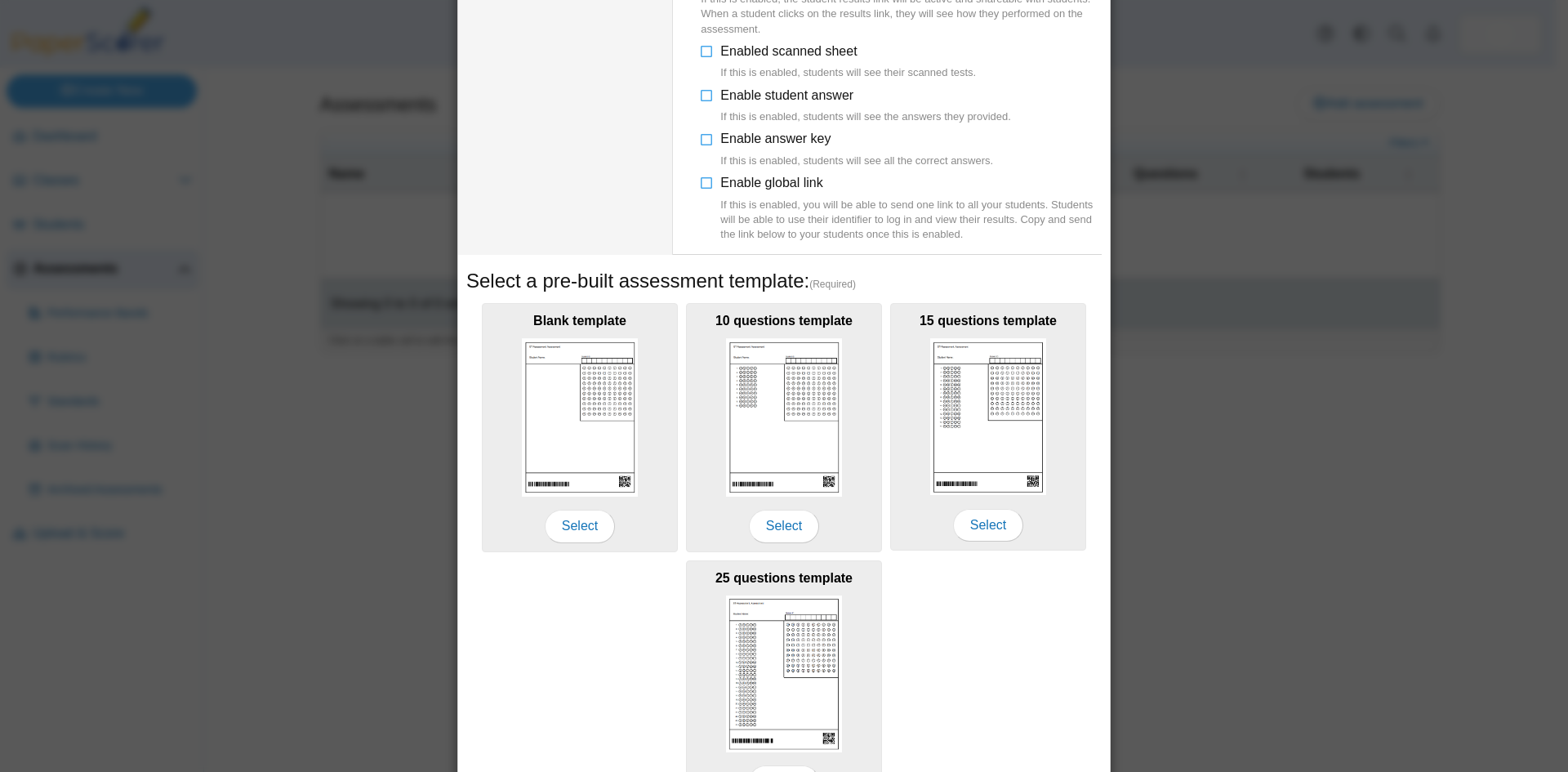
scroll to position [245, 0]
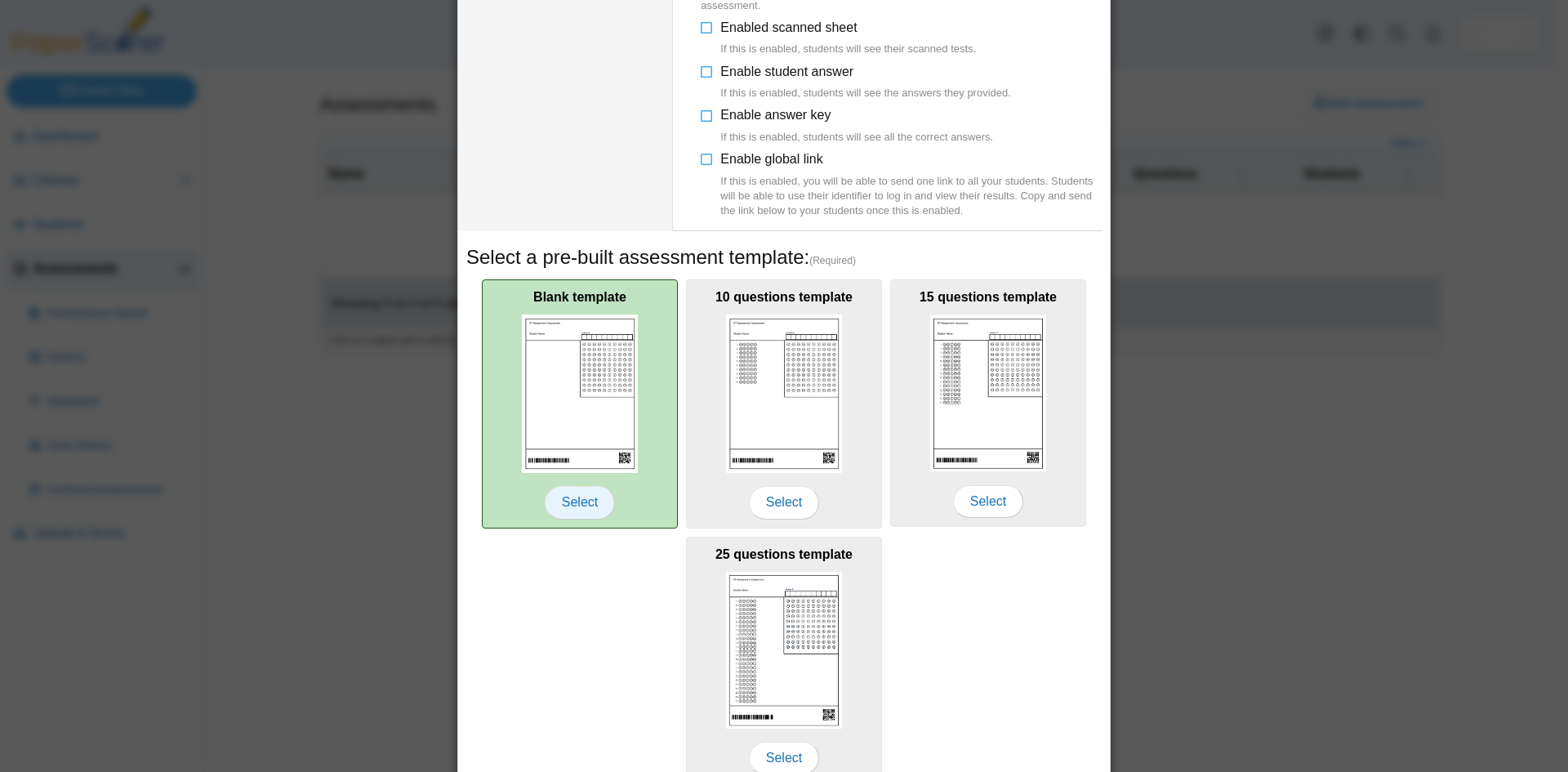
click at [586, 504] on span "Select" at bounding box center [579, 502] width 70 height 33
click at [591, 412] on img at bounding box center [579, 393] width 116 height 158
click at [564, 415] on img at bounding box center [579, 393] width 116 height 158
click at [564, 504] on span "Select" at bounding box center [579, 502] width 70 height 33
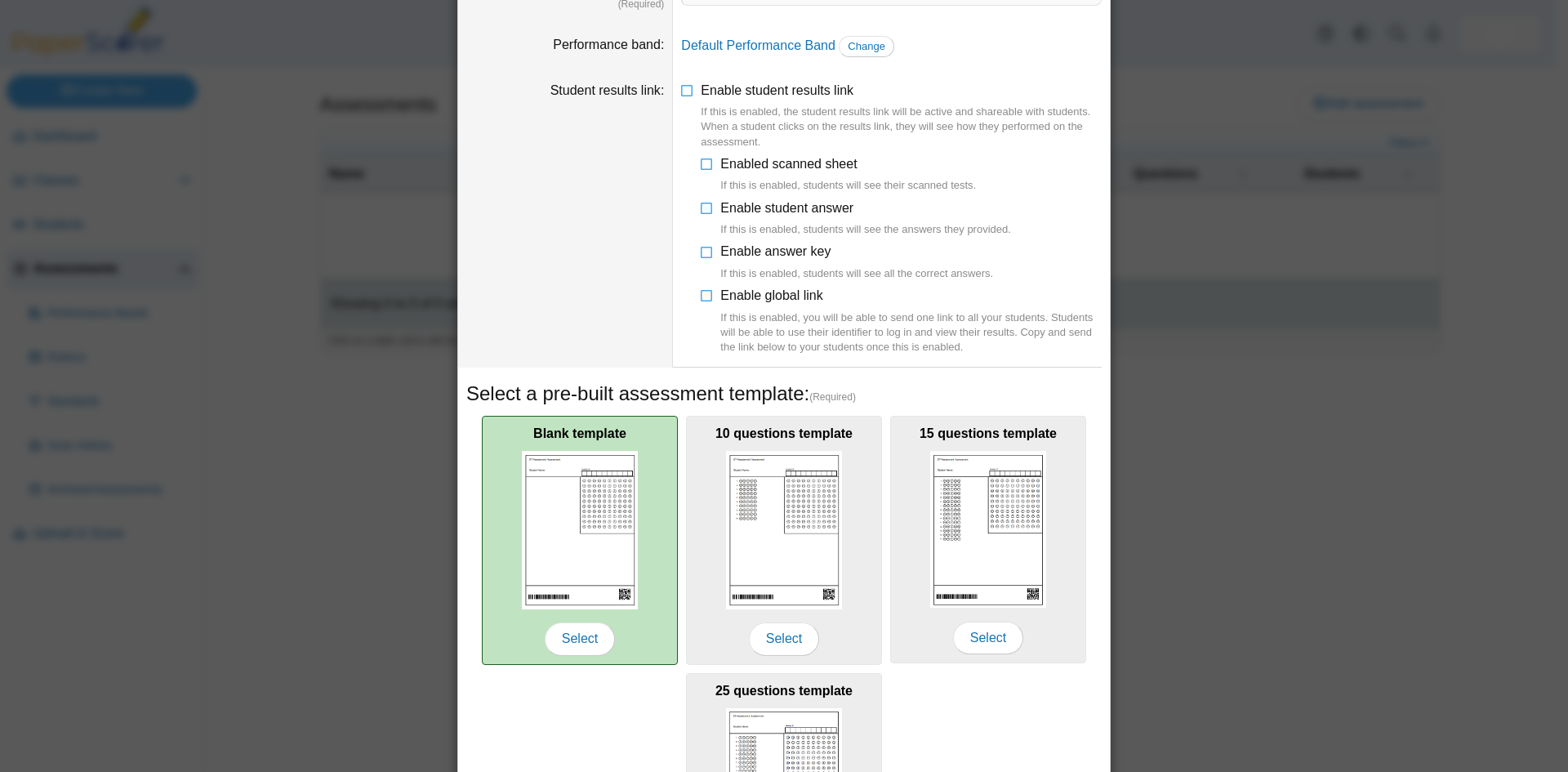
scroll to position [323, 0]
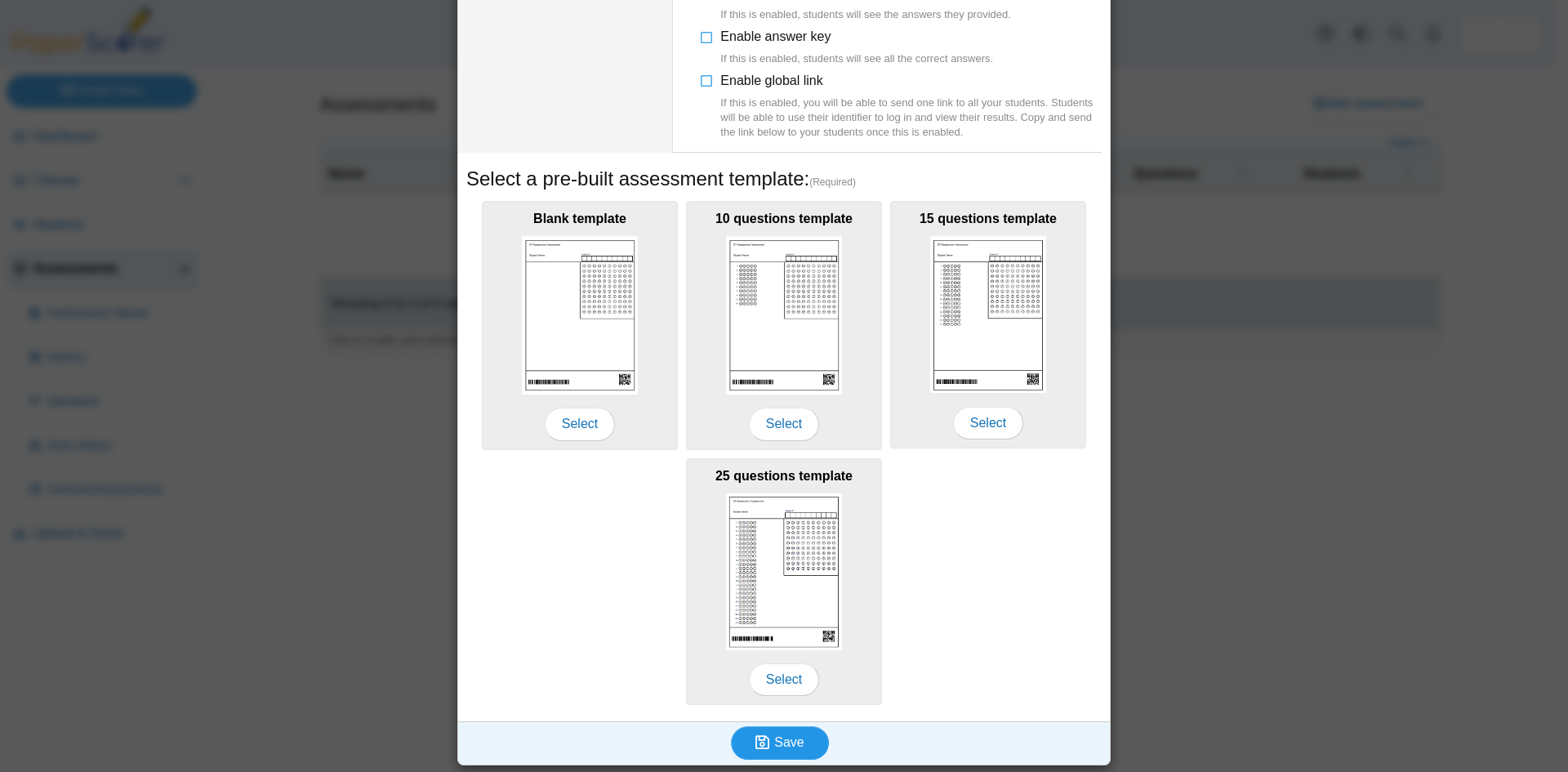
click at [775, 738] on span "Save" at bounding box center [788, 742] width 29 height 14
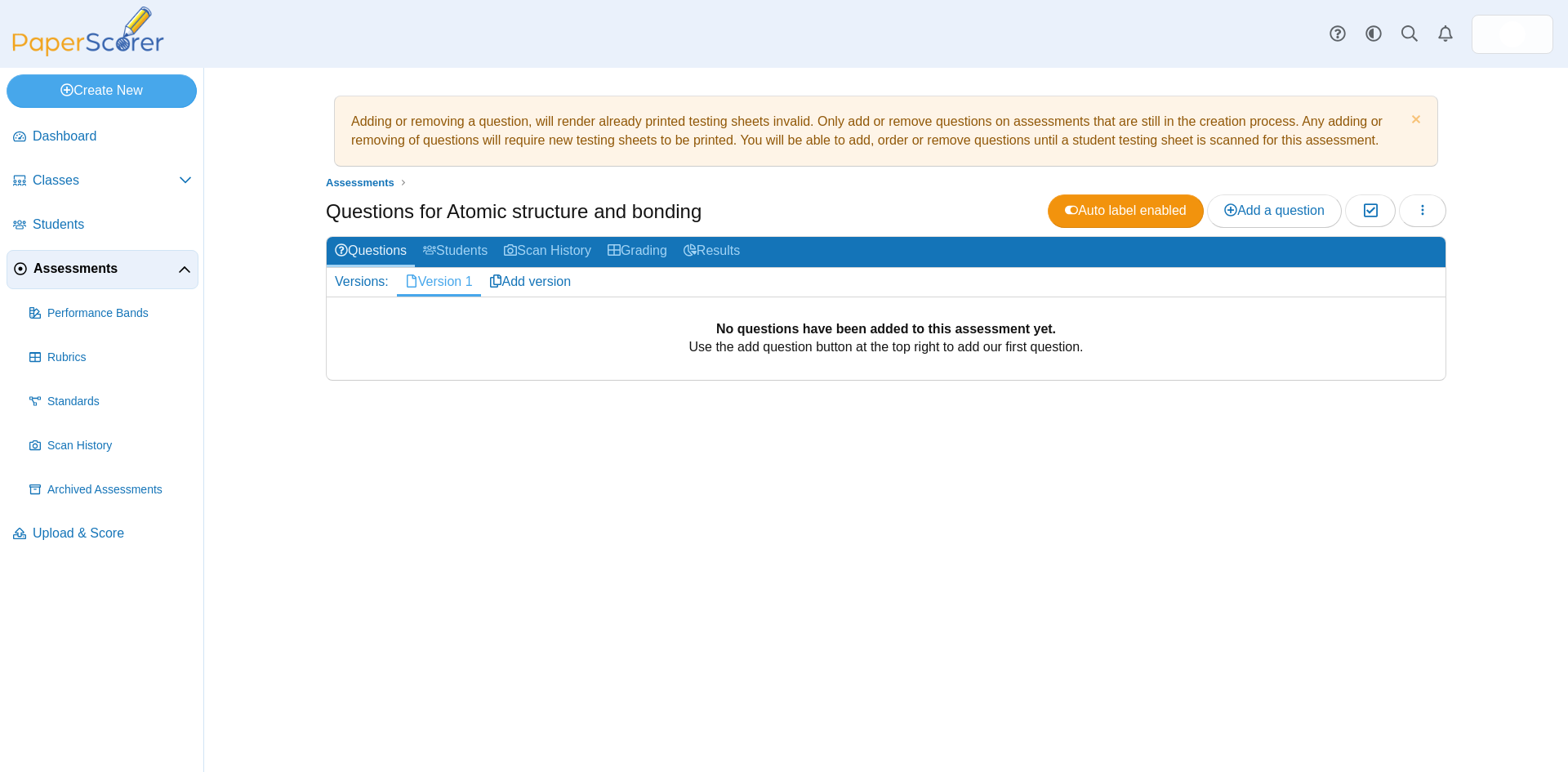
click at [439, 284] on link "Version 1" at bounding box center [438, 281] width 84 height 28
click at [1270, 207] on span "Add a question" at bounding box center [1274, 210] width 100 height 14
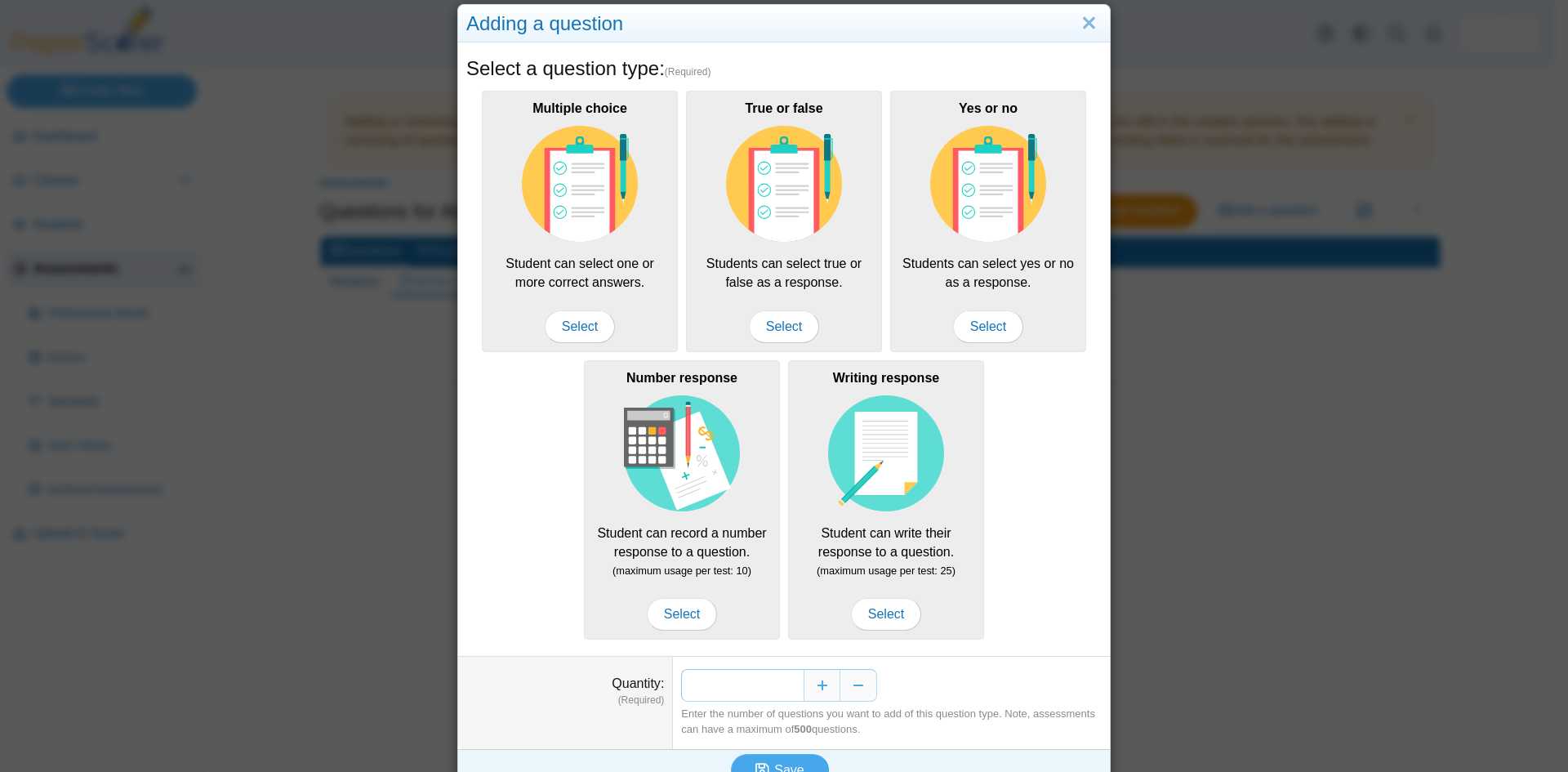
scroll to position [54, 0]
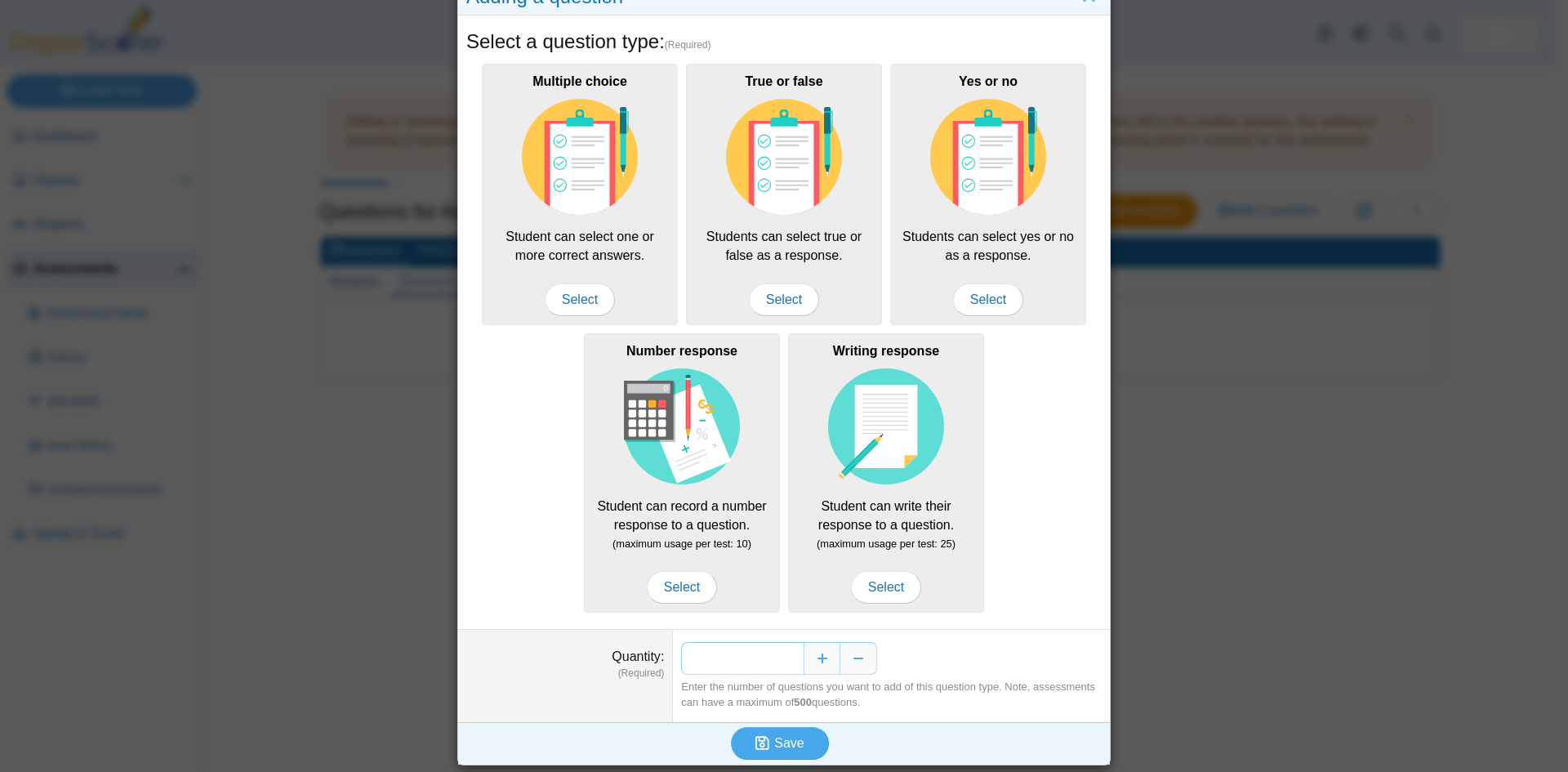
drag, startPoint x: 772, startPoint y: 660, endPoint x: 792, endPoint y: 660, distance: 20.0
click at [792, 660] on input "*" at bounding box center [743, 658] width 122 height 33
type input "**"
click at [784, 744] on span "Save" at bounding box center [788, 743] width 29 height 14
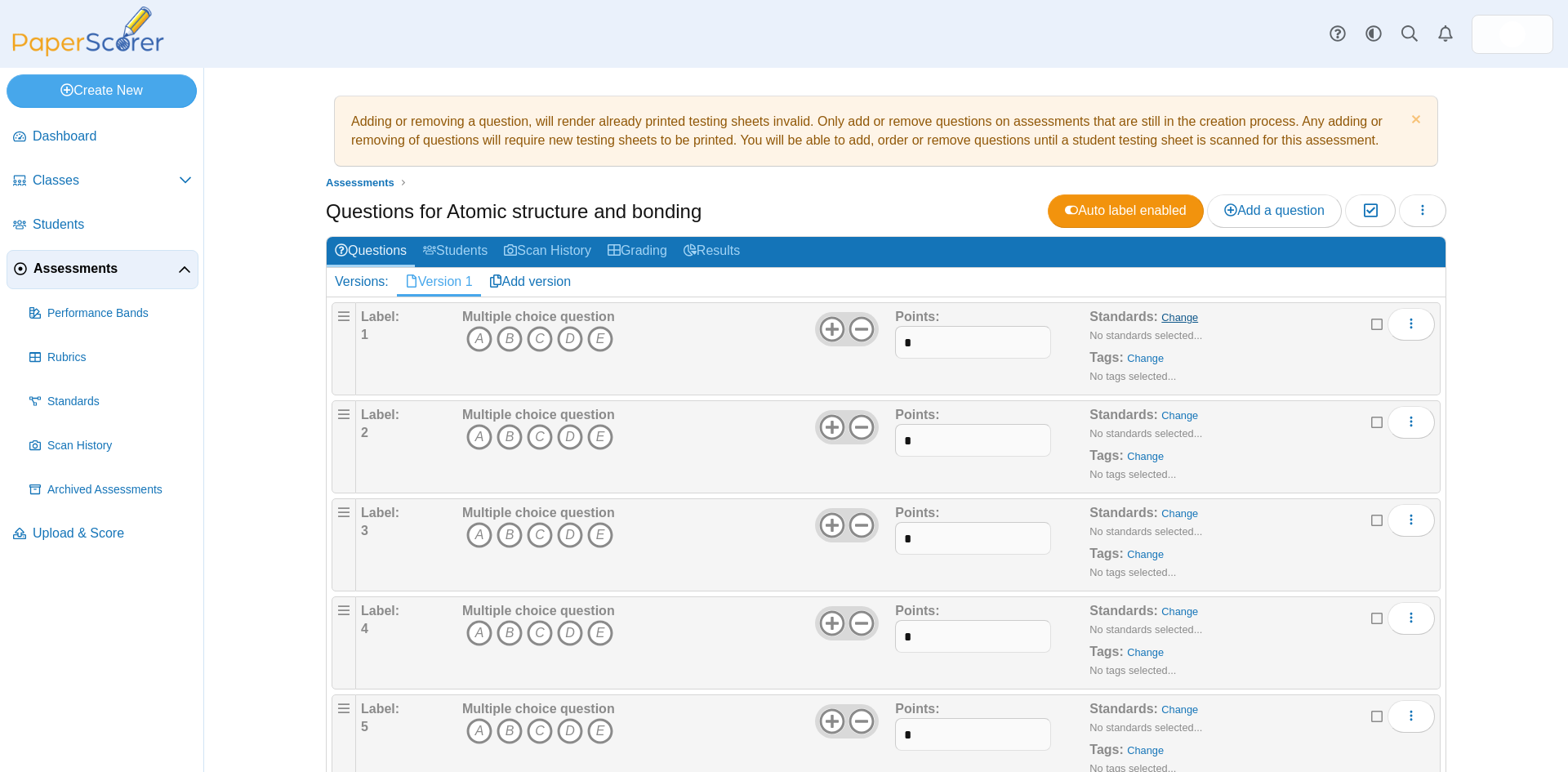
click at [1168, 315] on link "Change" at bounding box center [1179, 318] width 36 height 12
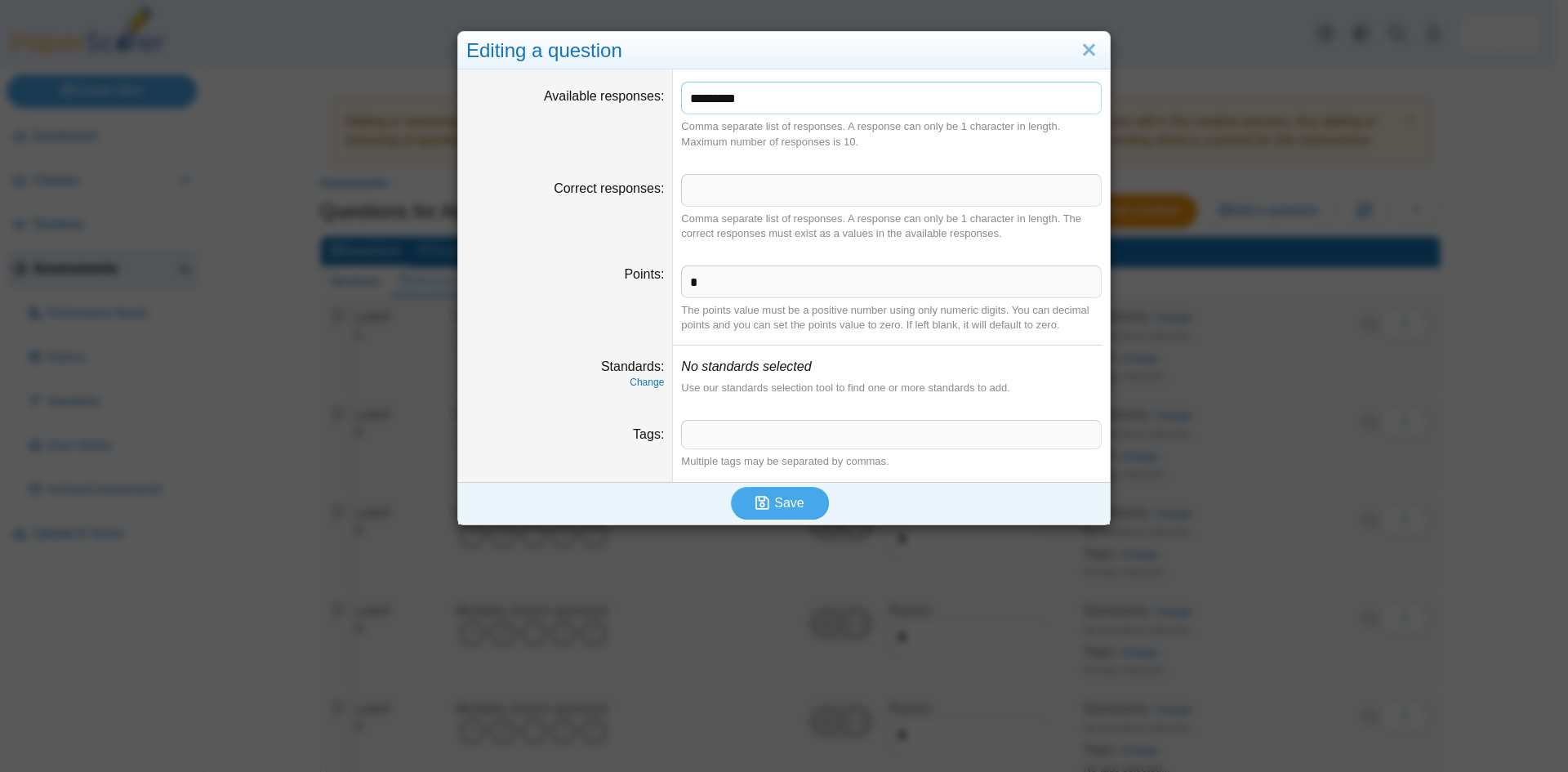
drag, startPoint x: 753, startPoint y: 97, endPoint x: 607, endPoint y: 118, distance: 147.5
click at [607, 118] on dl "Available responses ********* Comma separate list of responses. A response can …" at bounding box center [784, 114] width 651 height 91
type input "*********"
click at [774, 502] on span "Save" at bounding box center [788, 503] width 29 height 14
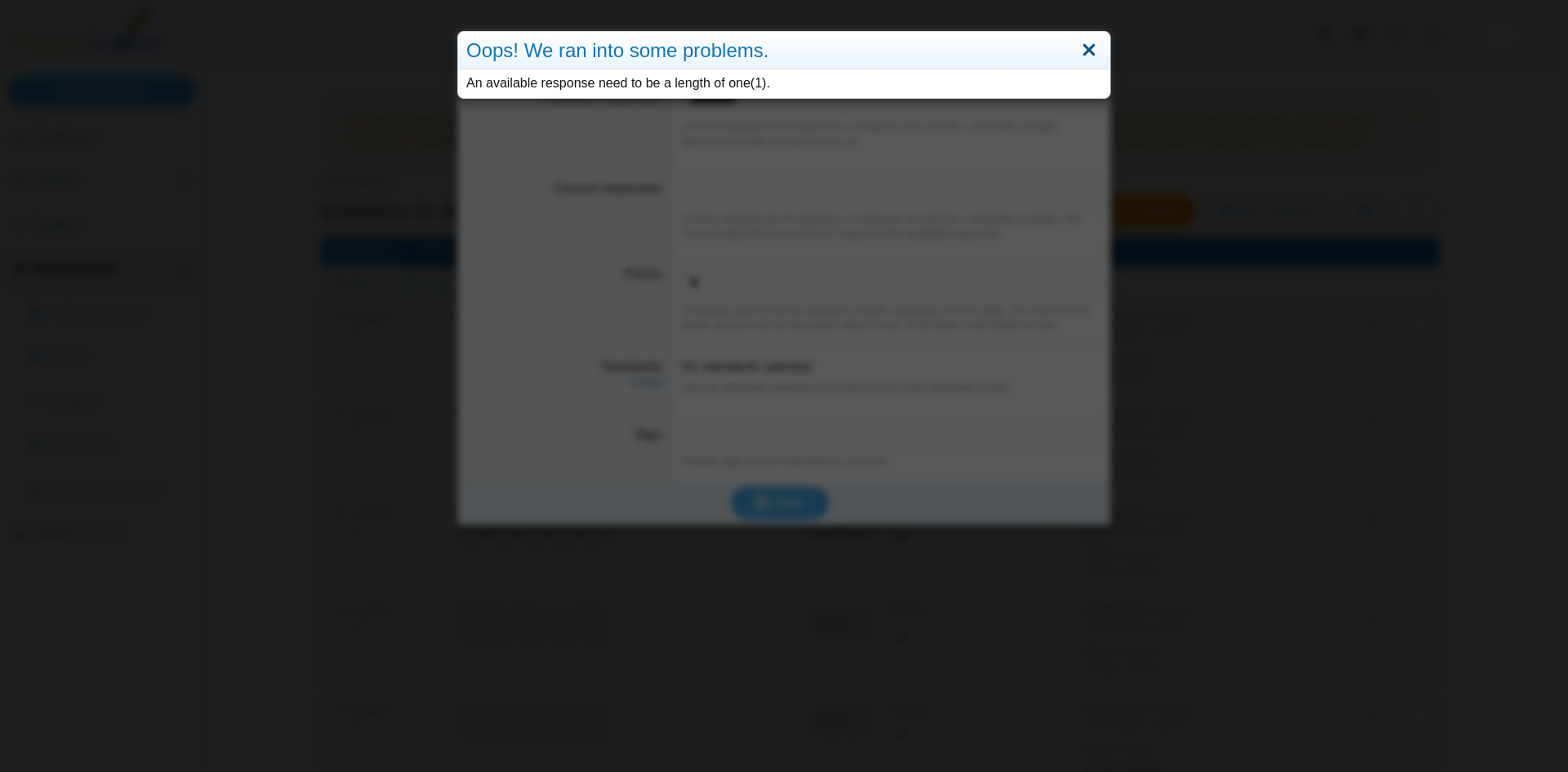
click at [1091, 41] on link "Close" at bounding box center [1089, 50] width 26 height 28
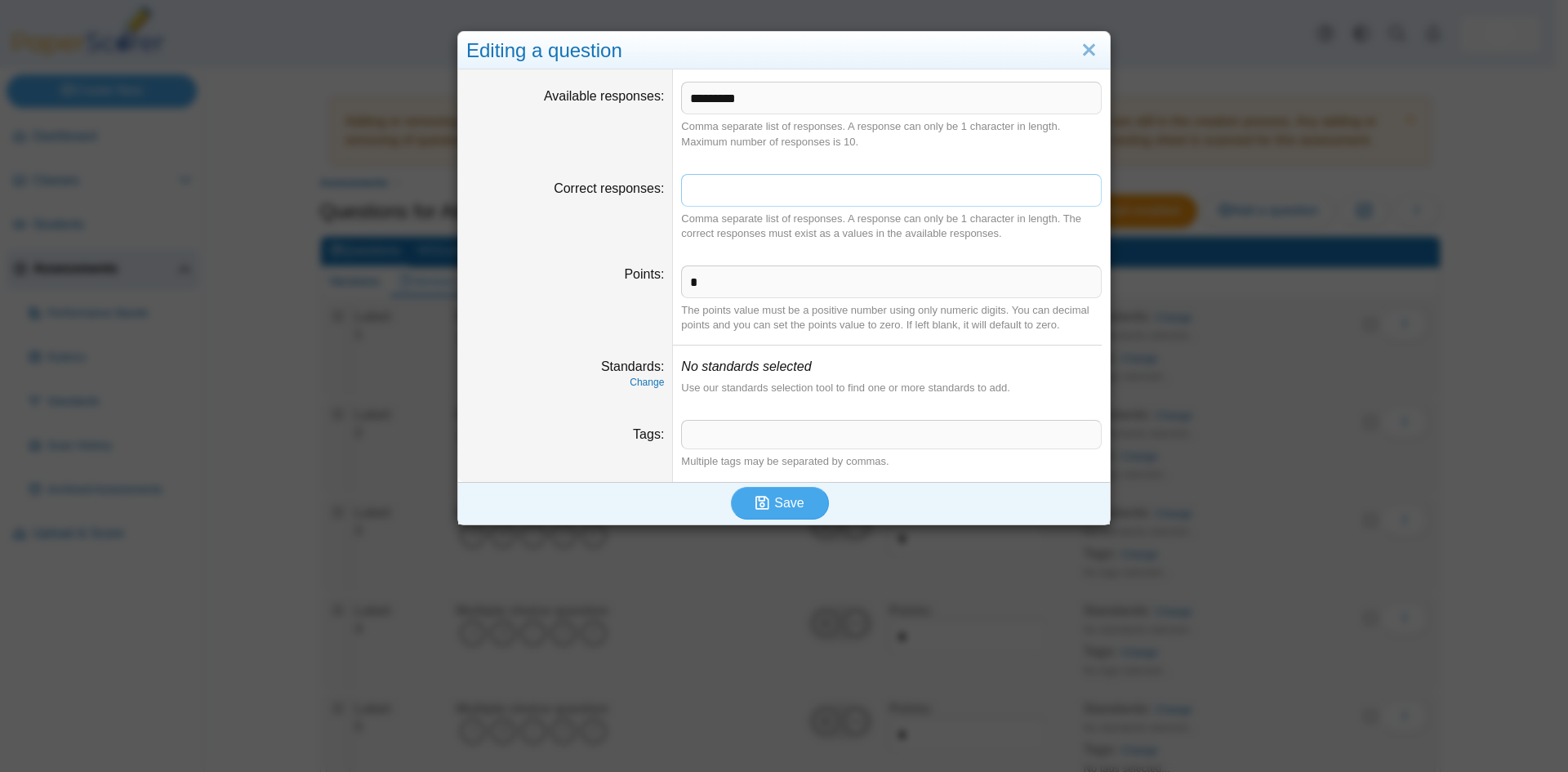
click at [713, 193] on input "Correct responses" at bounding box center [892, 190] width 421 height 33
click at [776, 505] on span "Save" at bounding box center [788, 503] width 29 height 14
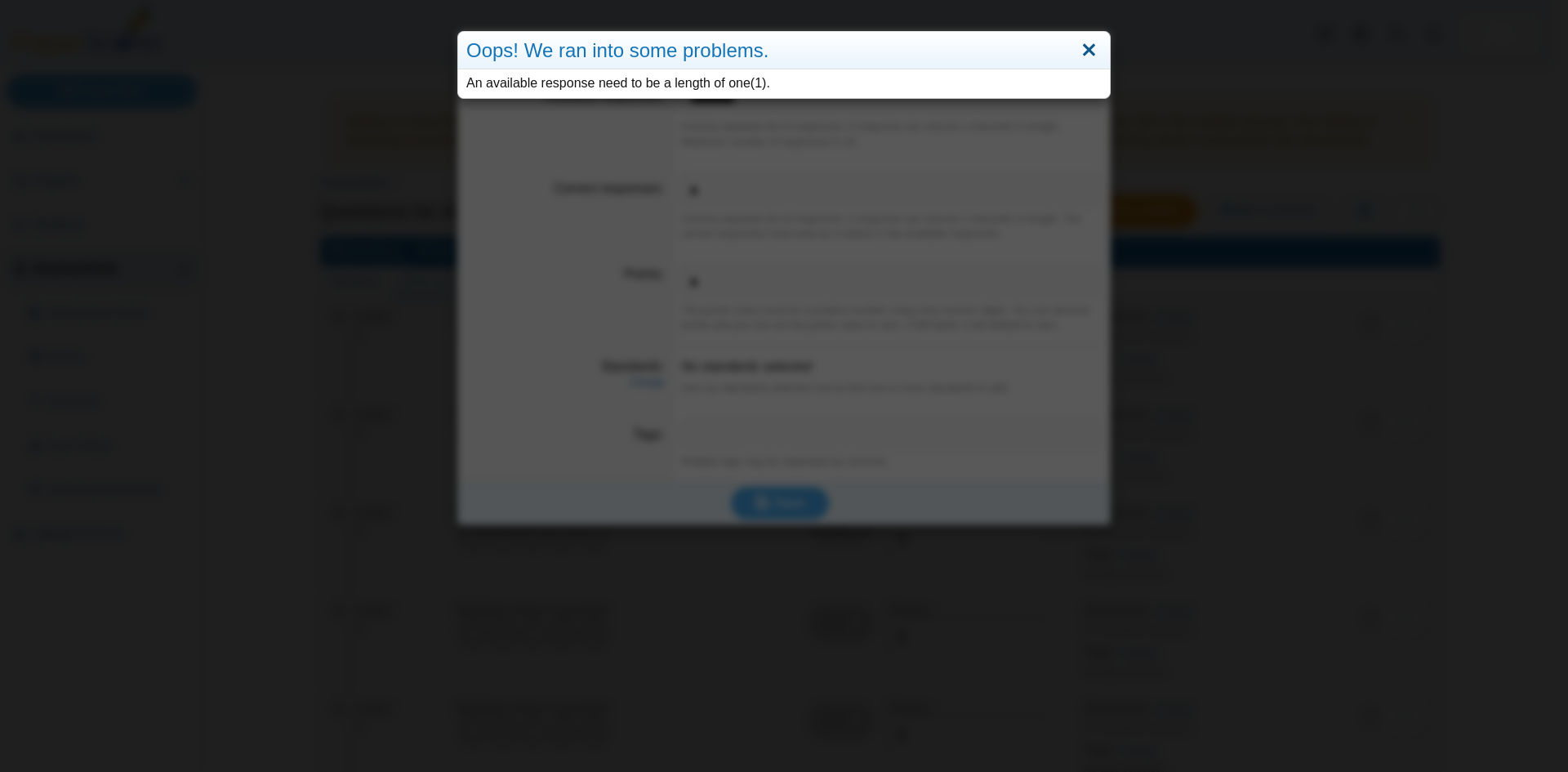
click at [1076, 52] on link "Close" at bounding box center [1089, 50] width 26 height 28
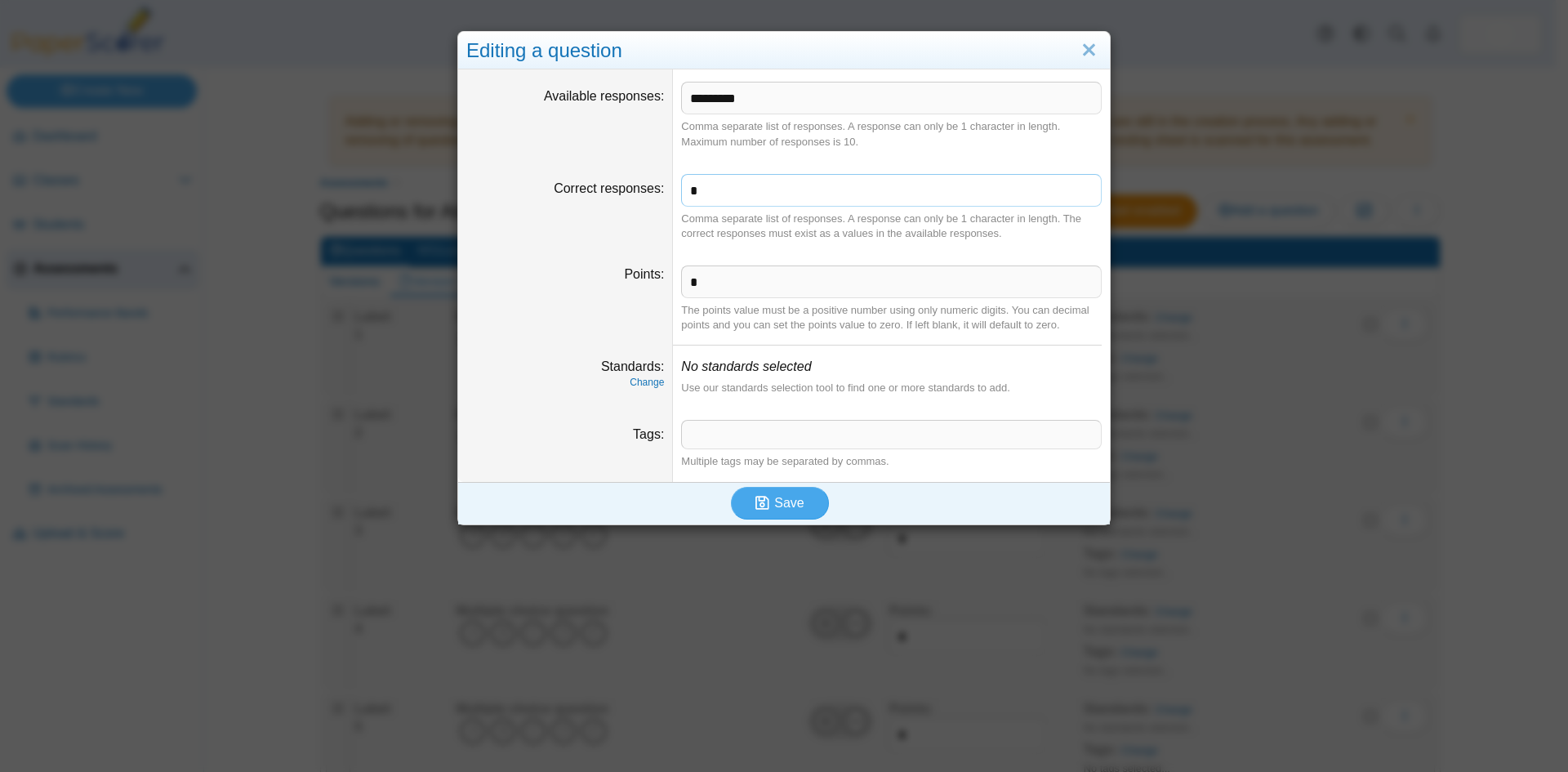
drag, startPoint x: 730, startPoint y: 197, endPoint x: 671, endPoint y: 195, distance: 59.0
click at [673, 195] on dd "* Comma separate list of responses. A response can only be 1 character in lengt…" at bounding box center [891, 207] width 437 height 91
type input "***"
click at [780, 500] on span "Save" at bounding box center [788, 503] width 29 height 14
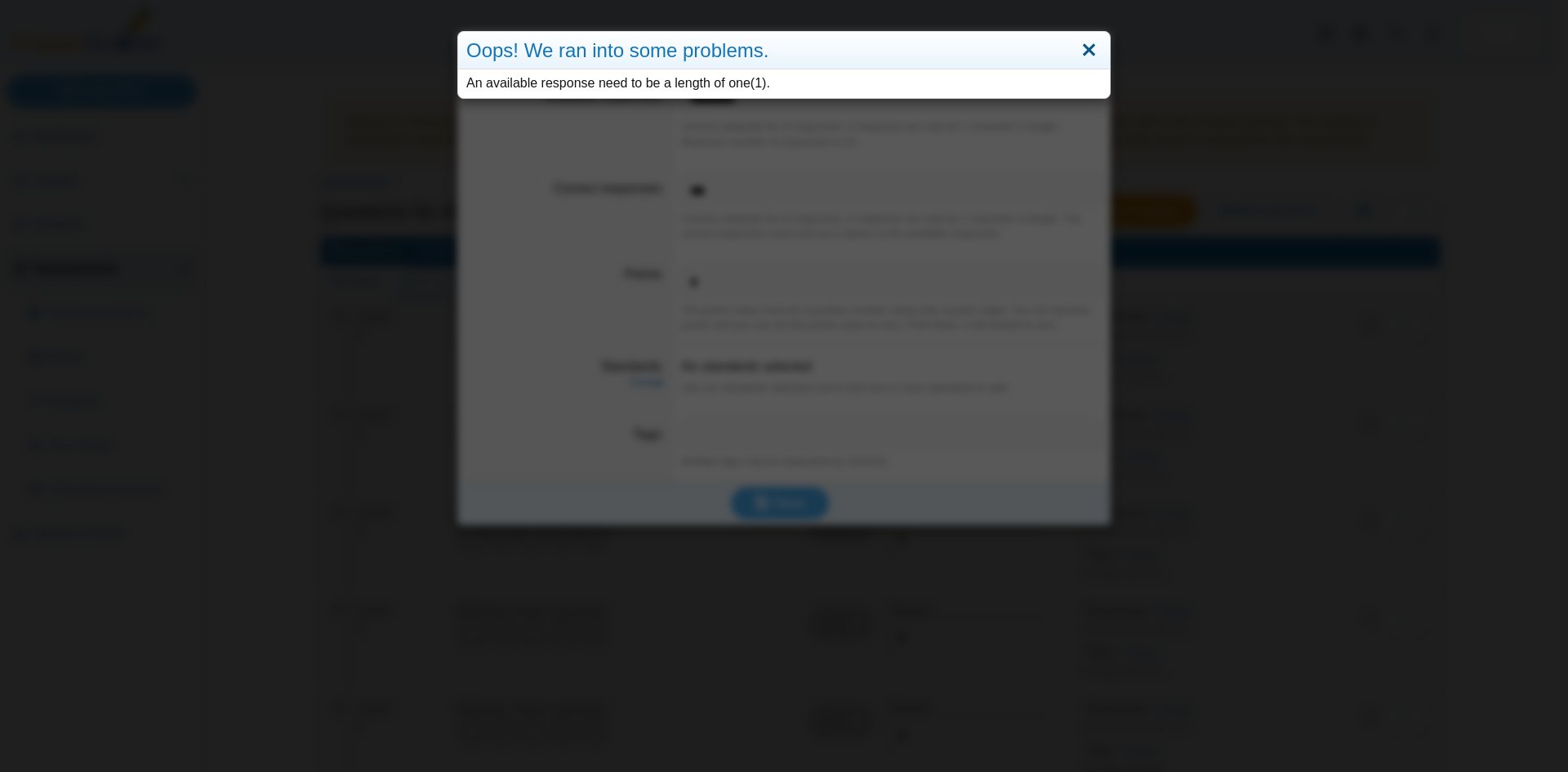
click at [1086, 43] on link "Close" at bounding box center [1089, 50] width 26 height 28
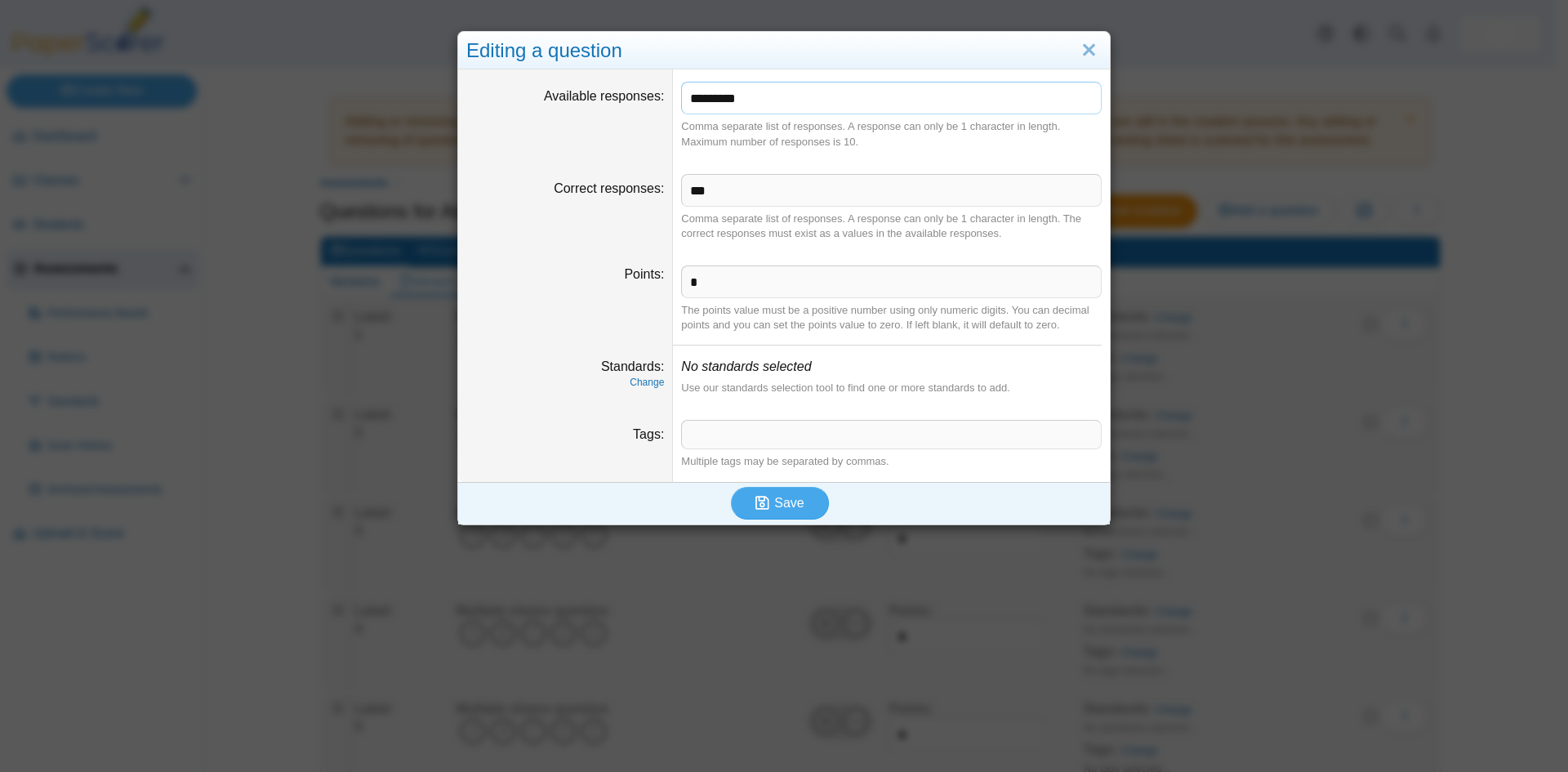
drag, startPoint x: 753, startPoint y: 93, endPoint x: 654, endPoint y: 98, distance: 99.1
click at [654, 98] on dl "Available responses ********* Comma separate list of responses. A response can …" at bounding box center [784, 114] width 651 height 91
type input "***"
click at [774, 503] on span "Save" at bounding box center [788, 503] width 29 height 14
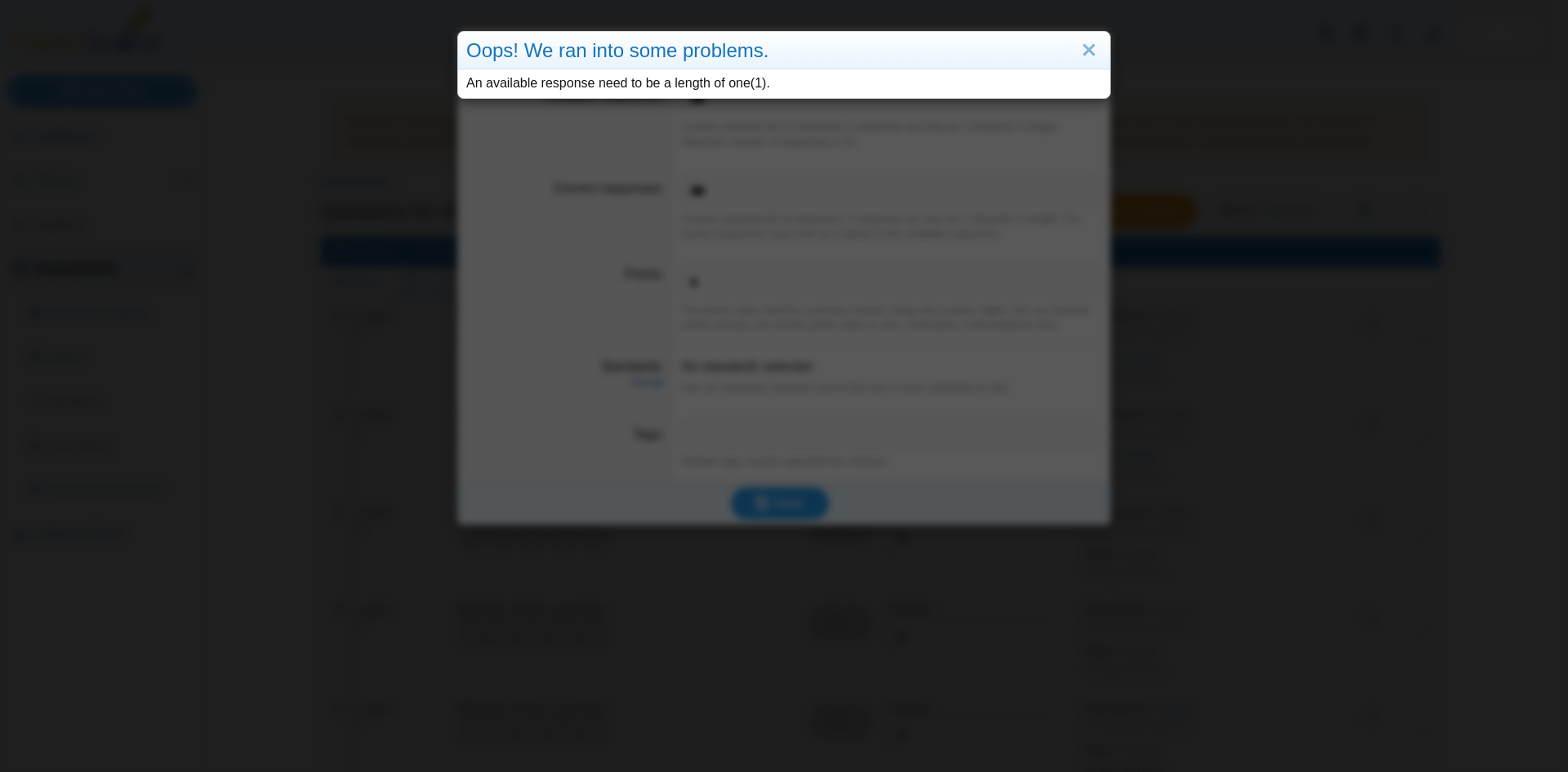
click at [773, 503] on div "Oops! We ran into some problems. An available response need to be a length of o…" at bounding box center [784, 386] width 1568 height 772
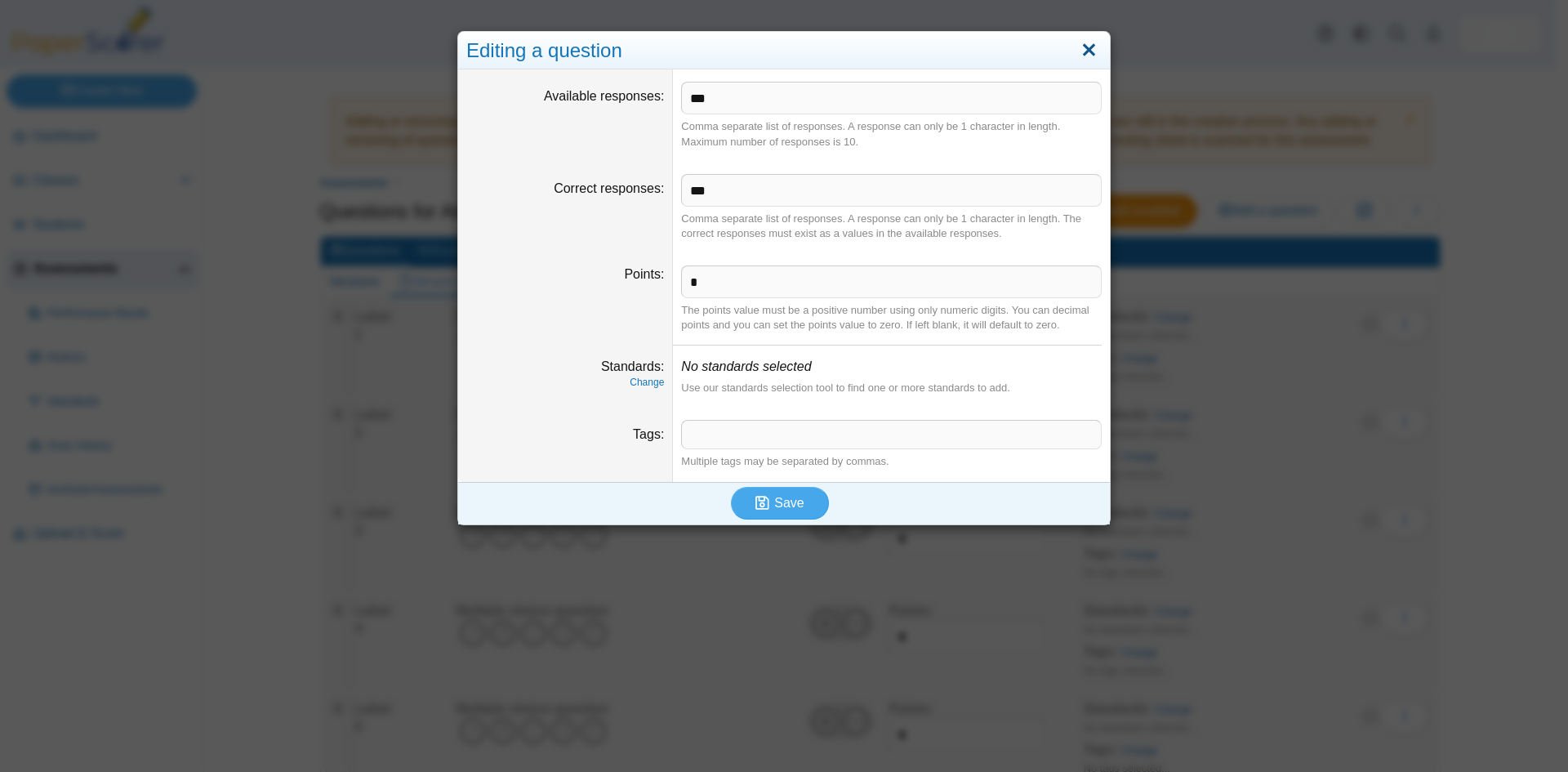
drag, startPoint x: 1083, startPoint y: 45, endPoint x: 1079, endPoint y: 56, distance: 11.7
click at [1083, 49] on link "Close" at bounding box center [1089, 50] width 26 height 28
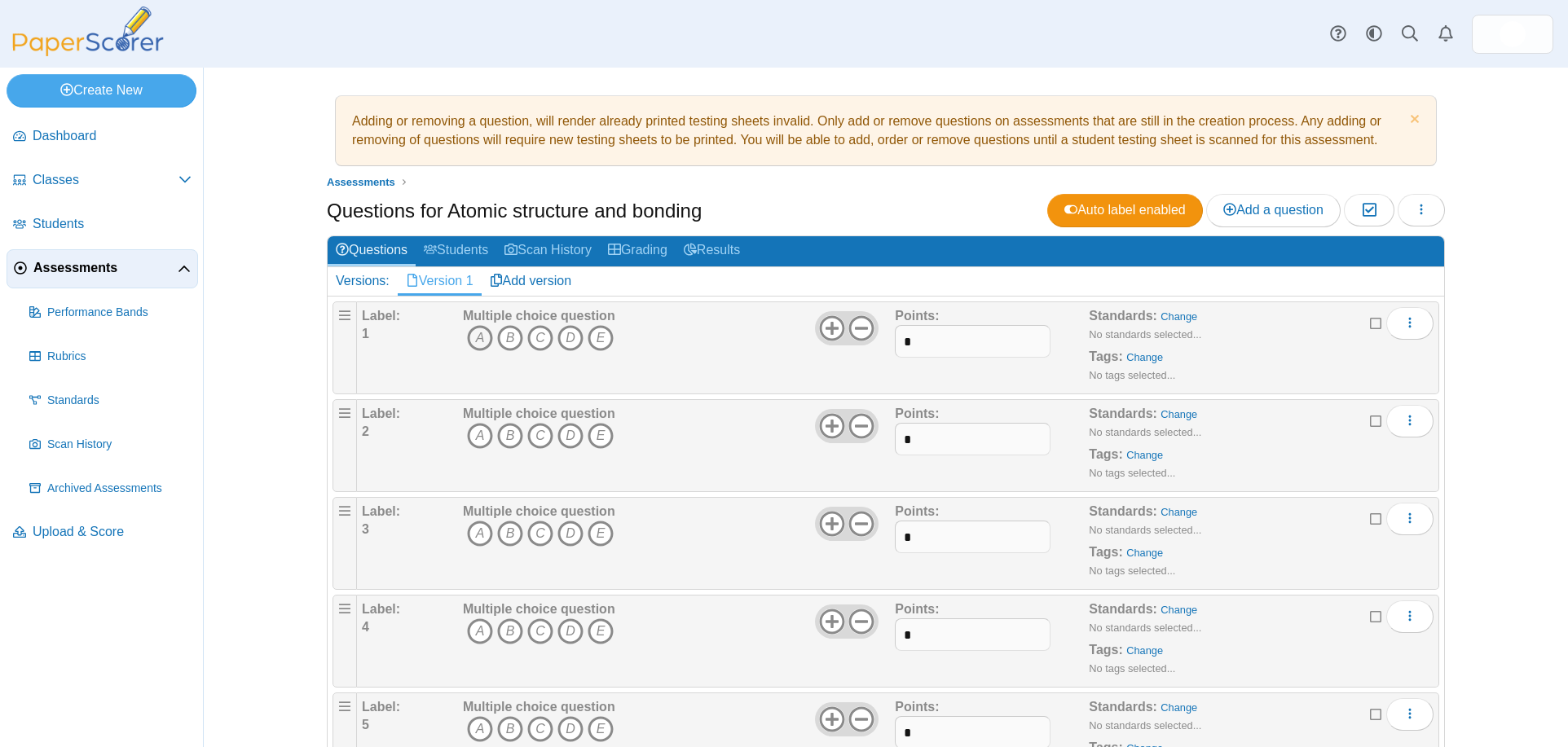
click at [472, 337] on icon "A" at bounding box center [479, 337] width 26 height 26
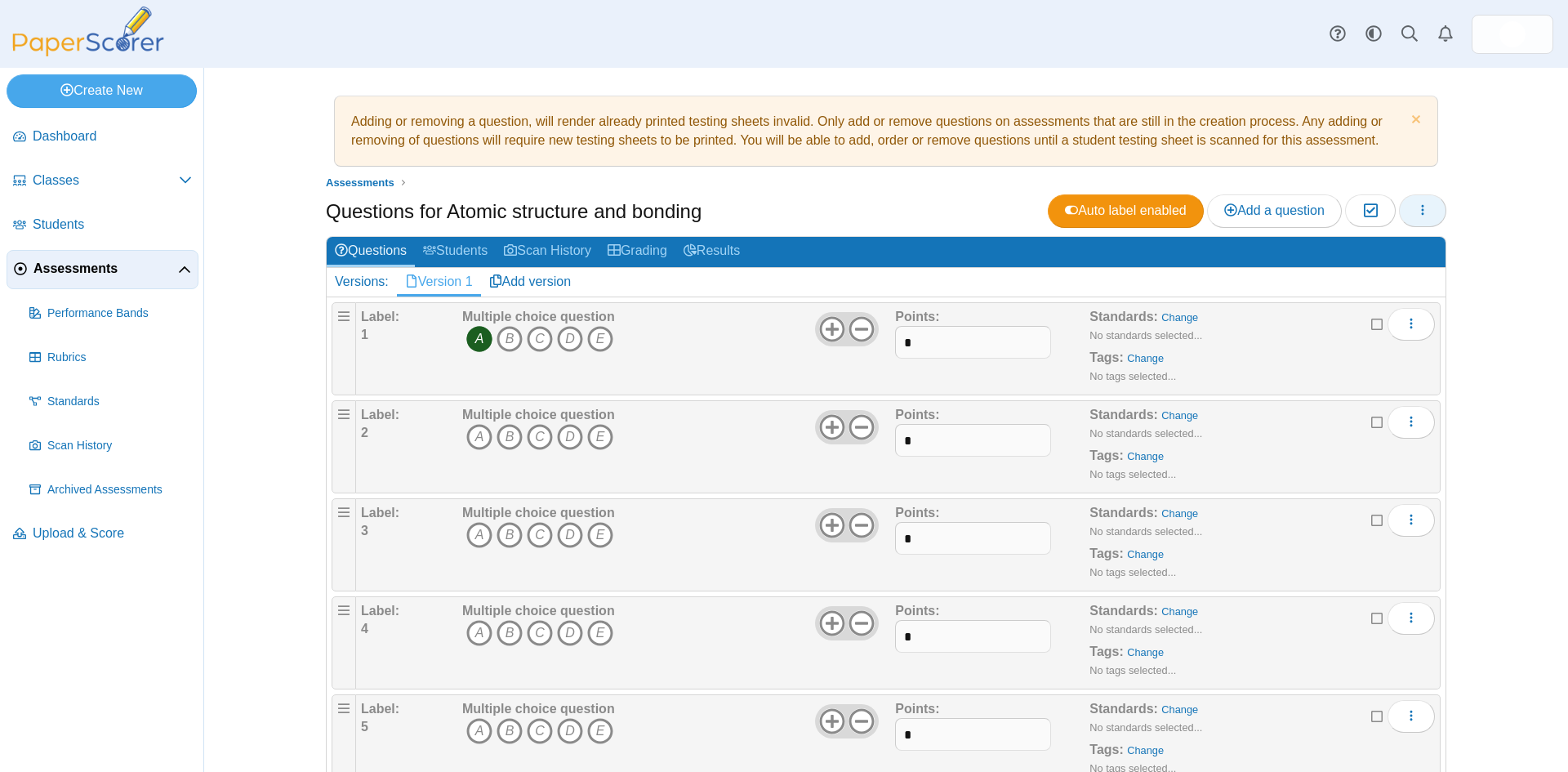
click at [1422, 210] on icon "button" at bounding box center [1422, 209] width 13 height 13
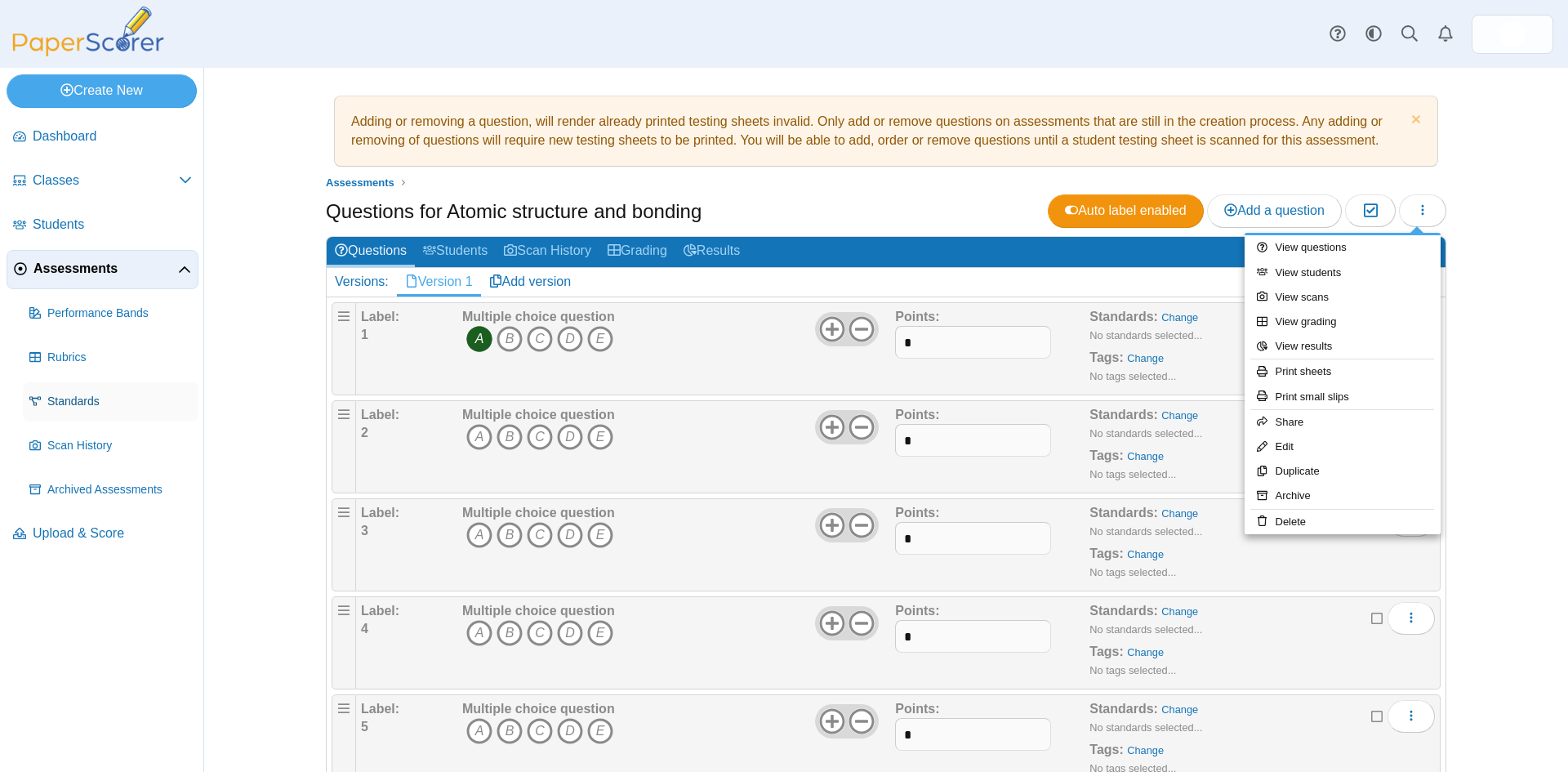
click at [57, 400] on span "Standards" at bounding box center [119, 402] width 145 height 16
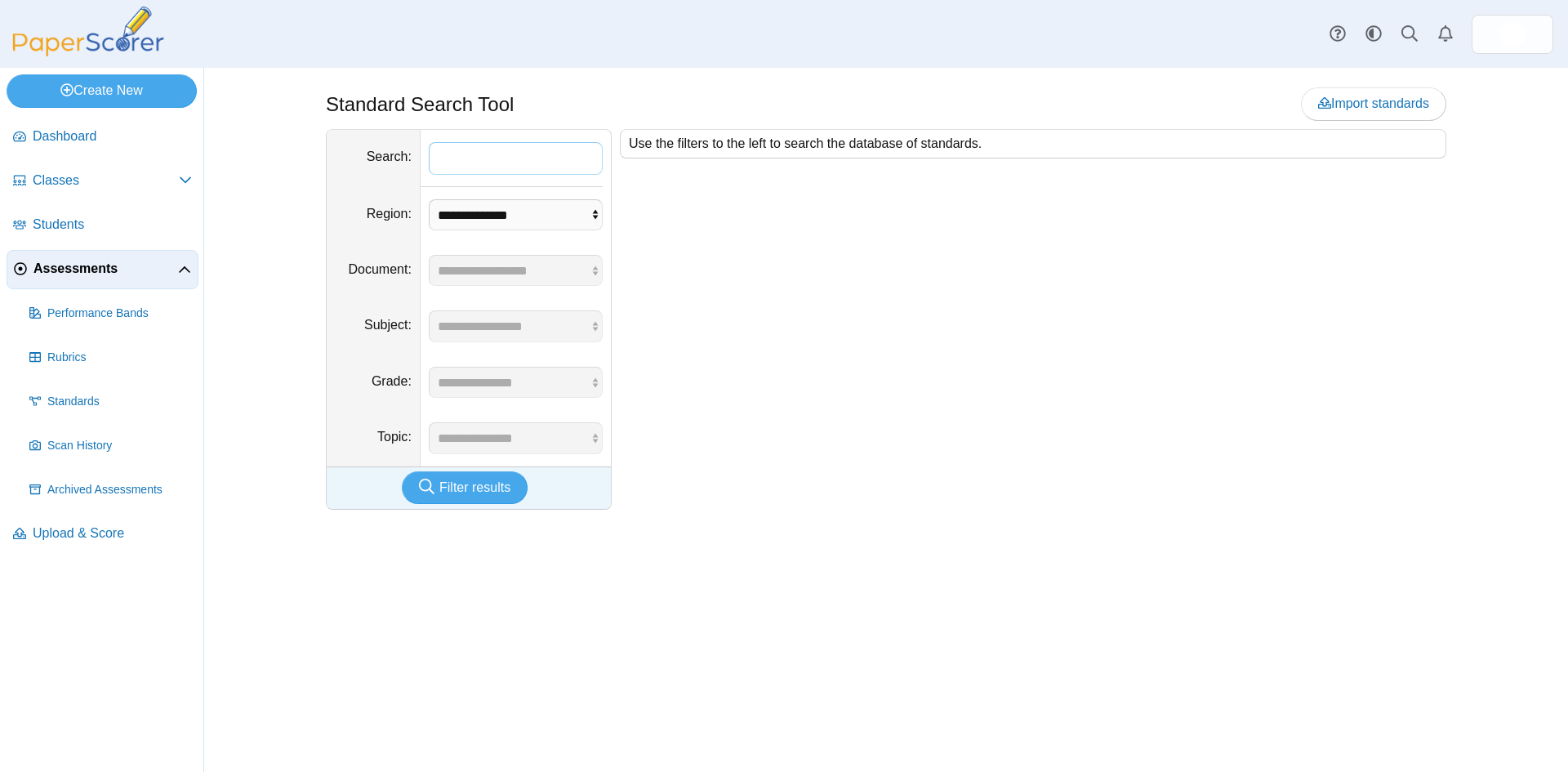
click at [469, 156] on input "Search" at bounding box center [516, 158] width 174 height 33
click at [74, 403] on span "Standards" at bounding box center [119, 402] width 145 height 16
click at [467, 162] on input "Search" at bounding box center [516, 158] width 174 height 33
click at [496, 212] on select "**********" at bounding box center [516, 215] width 174 height 31
select select "*"
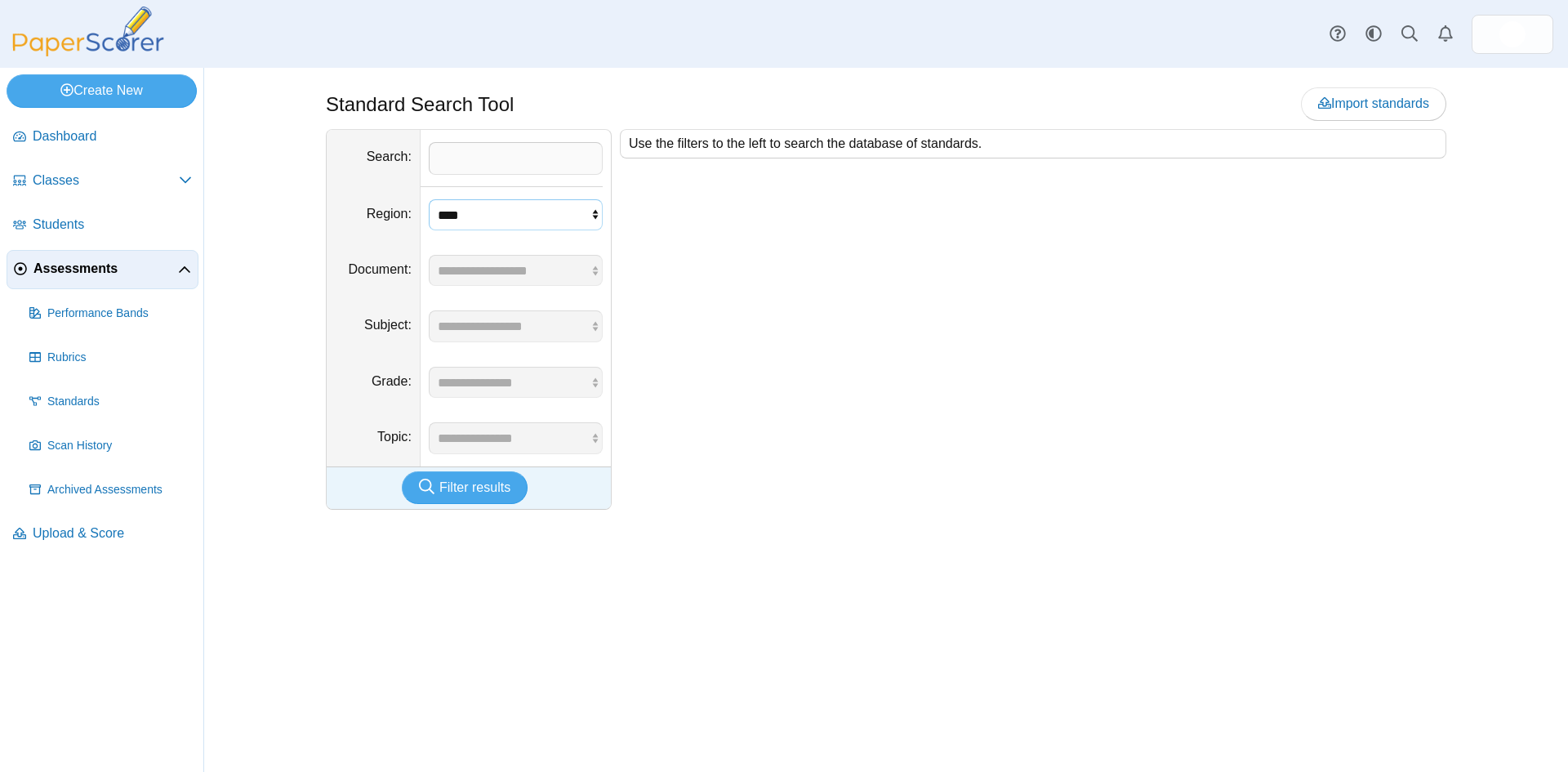
click at [429, 200] on select "**********" at bounding box center [516, 215] width 174 height 31
click at [59, 398] on span "Standards" at bounding box center [119, 402] width 145 height 16
click at [75, 411] on link "Standards" at bounding box center [111, 402] width 176 height 39
click at [75, 260] on span "Assessments" at bounding box center [106, 269] width 145 height 18
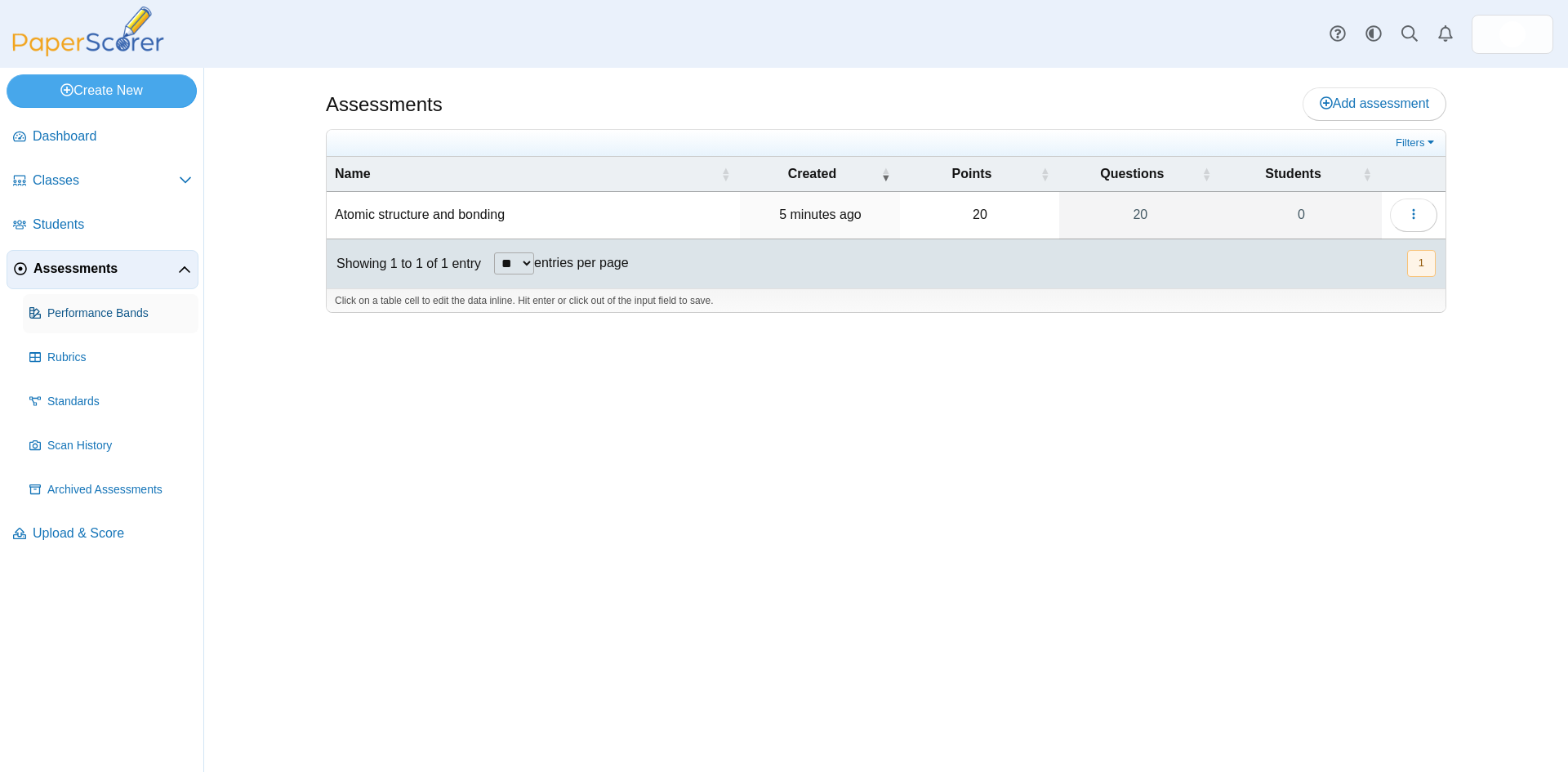
click at [92, 311] on span "Performance Bands" at bounding box center [119, 313] width 145 height 16
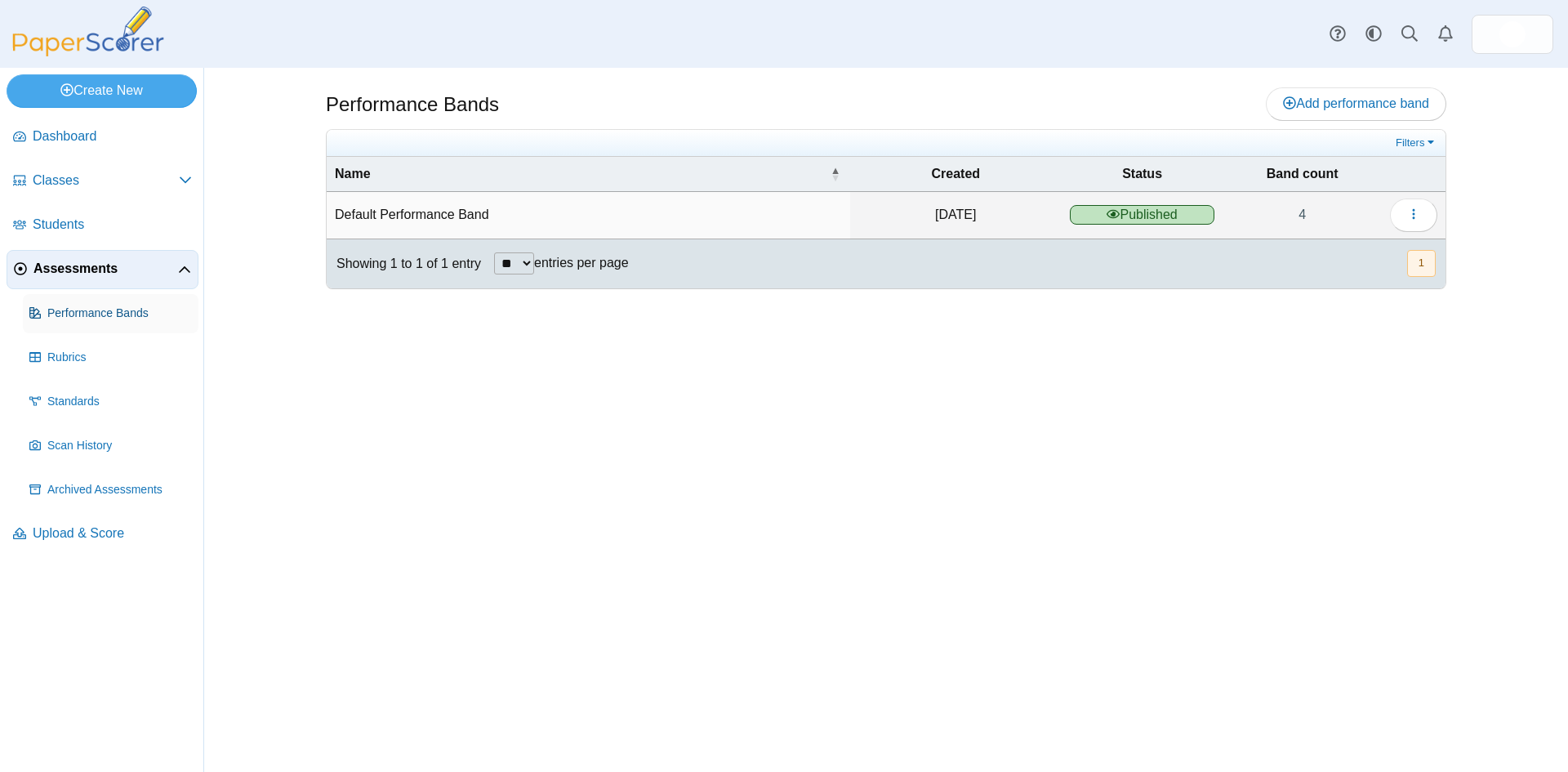
click at [74, 315] on span "Performance Bands" at bounding box center [119, 313] width 145 height 16
click at [67, 354] on span "Rubrics" at bounding box center [119, 358] width 145 height 16
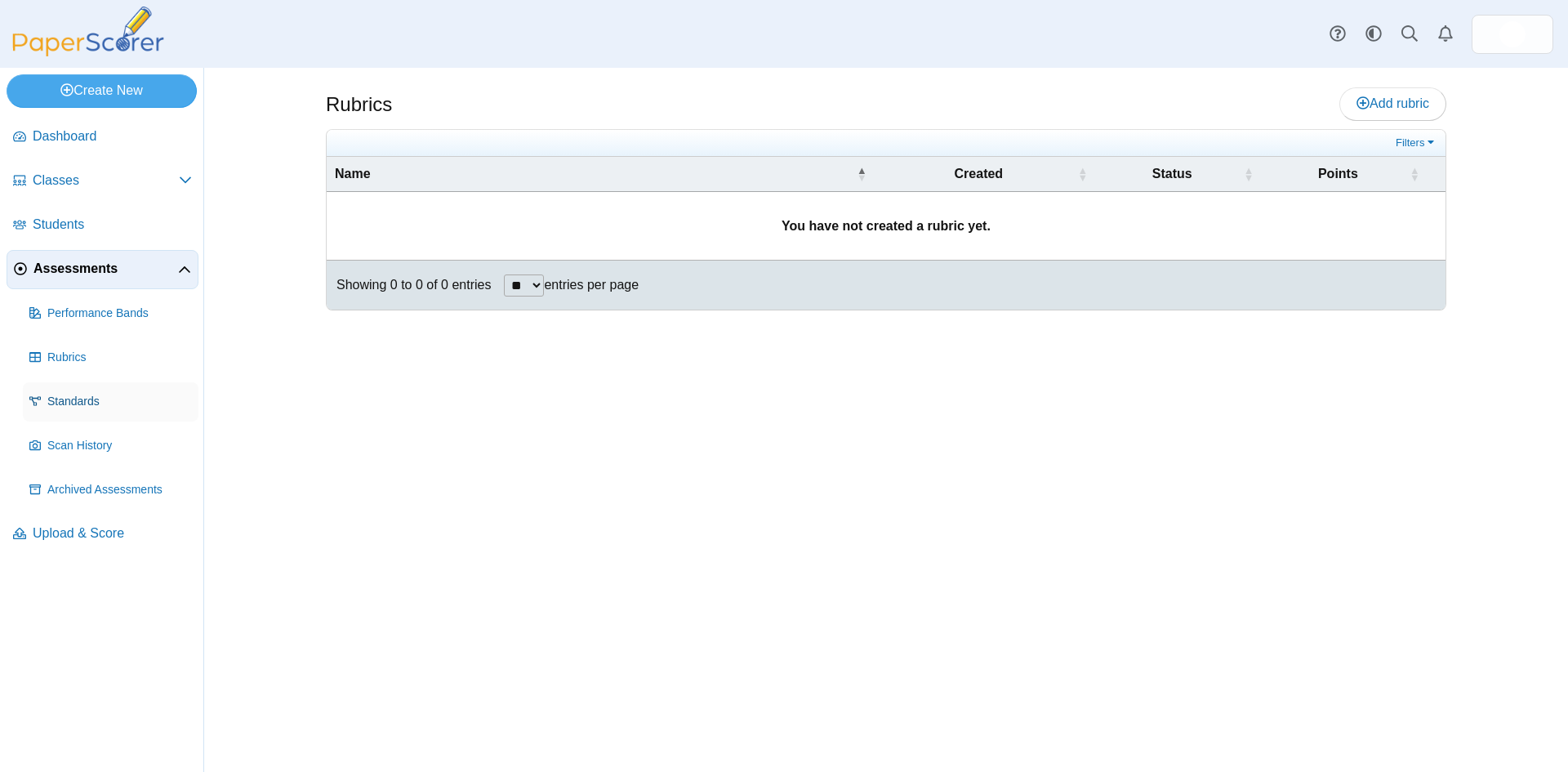
click at [80, 404] on span "Standards" at bounding box center [119, 402] width 145 height 16
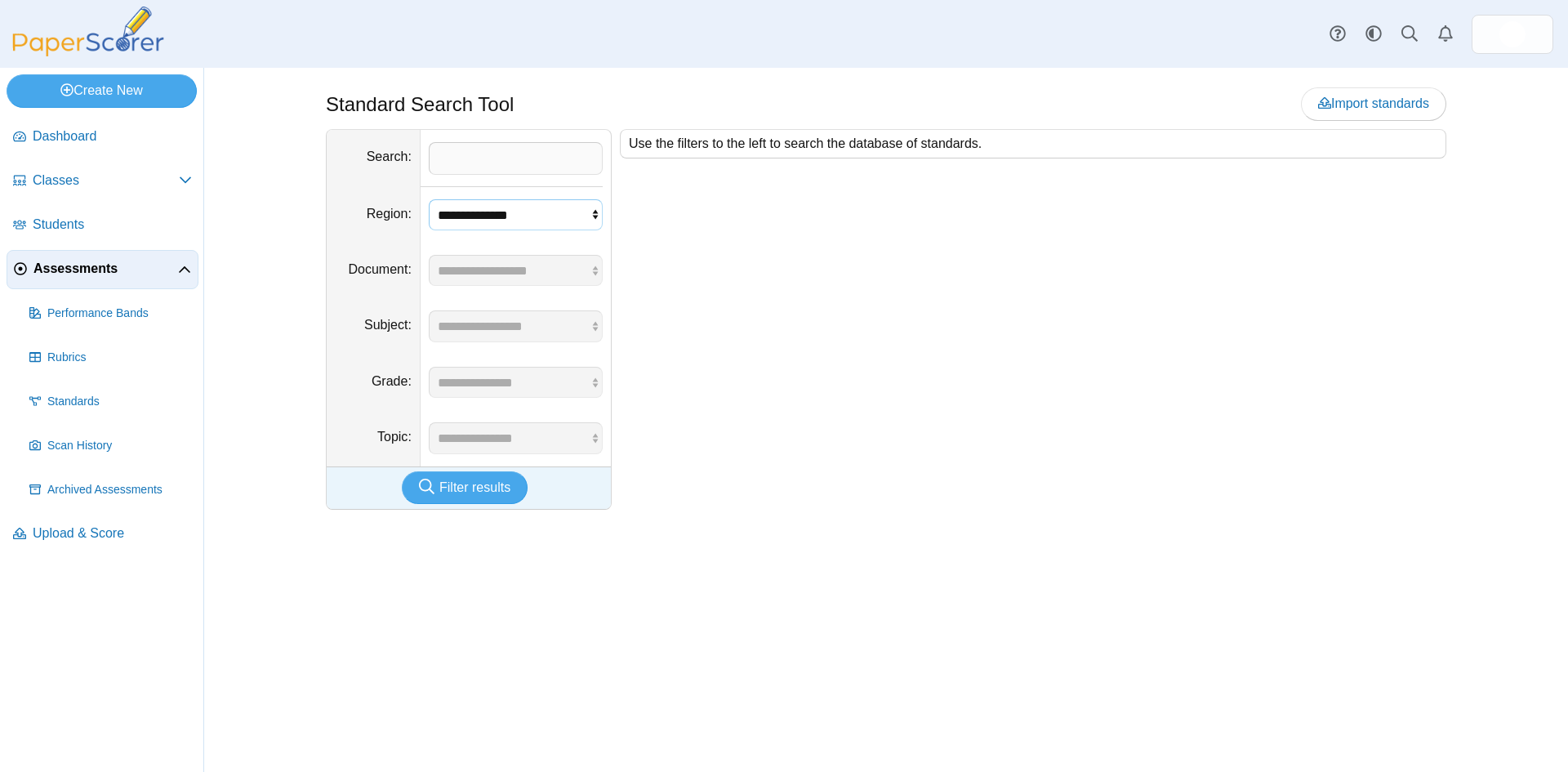
click at [597, 213] on select "**********" at bounding box center [516, 215] width 174 height 31
select select "*"
click at [429, 200] on select "**********" at bounding box center [516, 215] width 174 height 31
click at [489, 488] on span "Filter results" at bounding box center [475, 487] width 71 height 14
click at [805, 335] on div "No standards exist for that search query. Please refine your search to find the…" at bounding box center [1028, 319] width 835 height 381
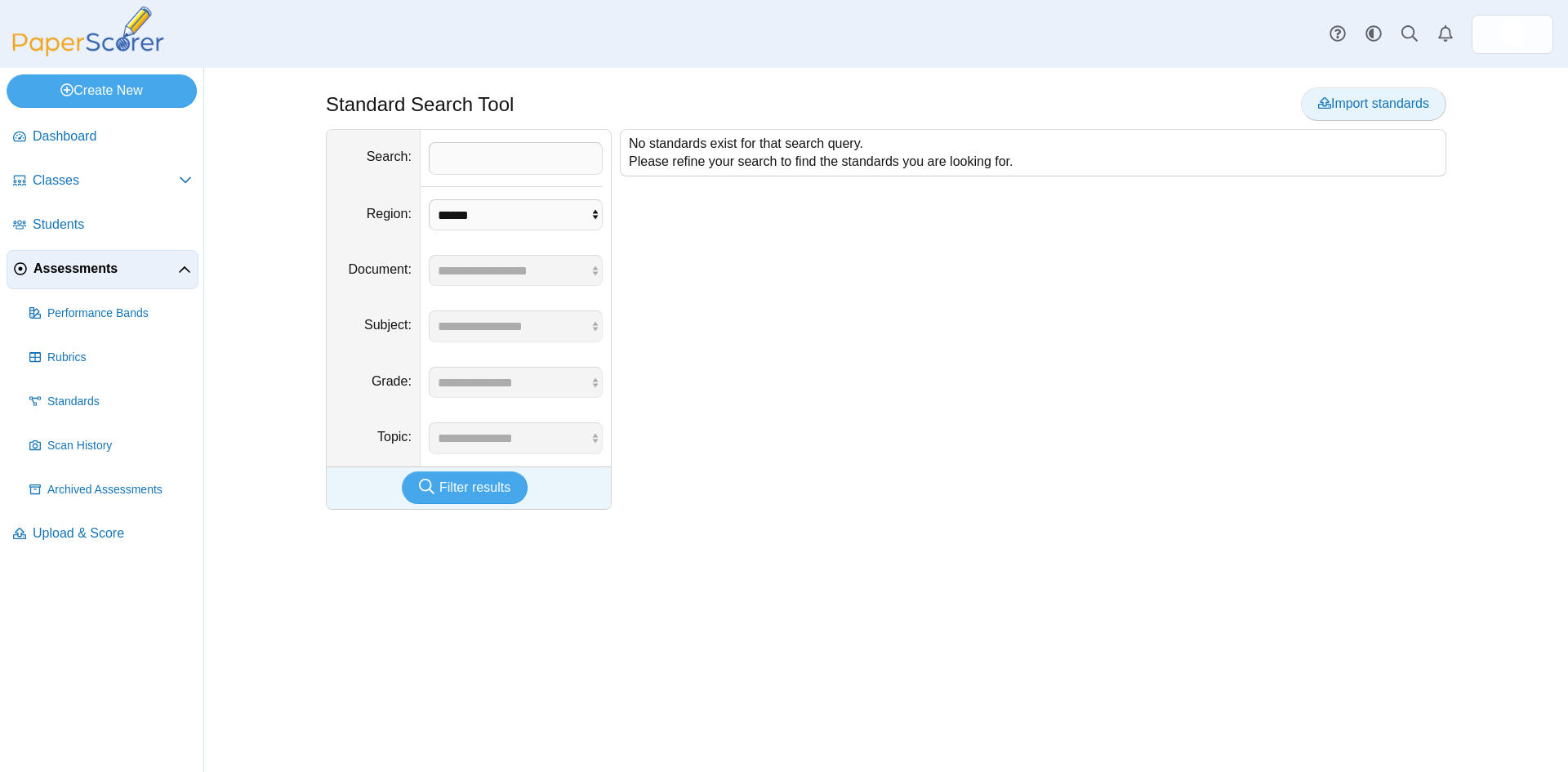
click at [1354, 97] on span "Import standards" at bounding box center [1373, 104] width 111 height 14
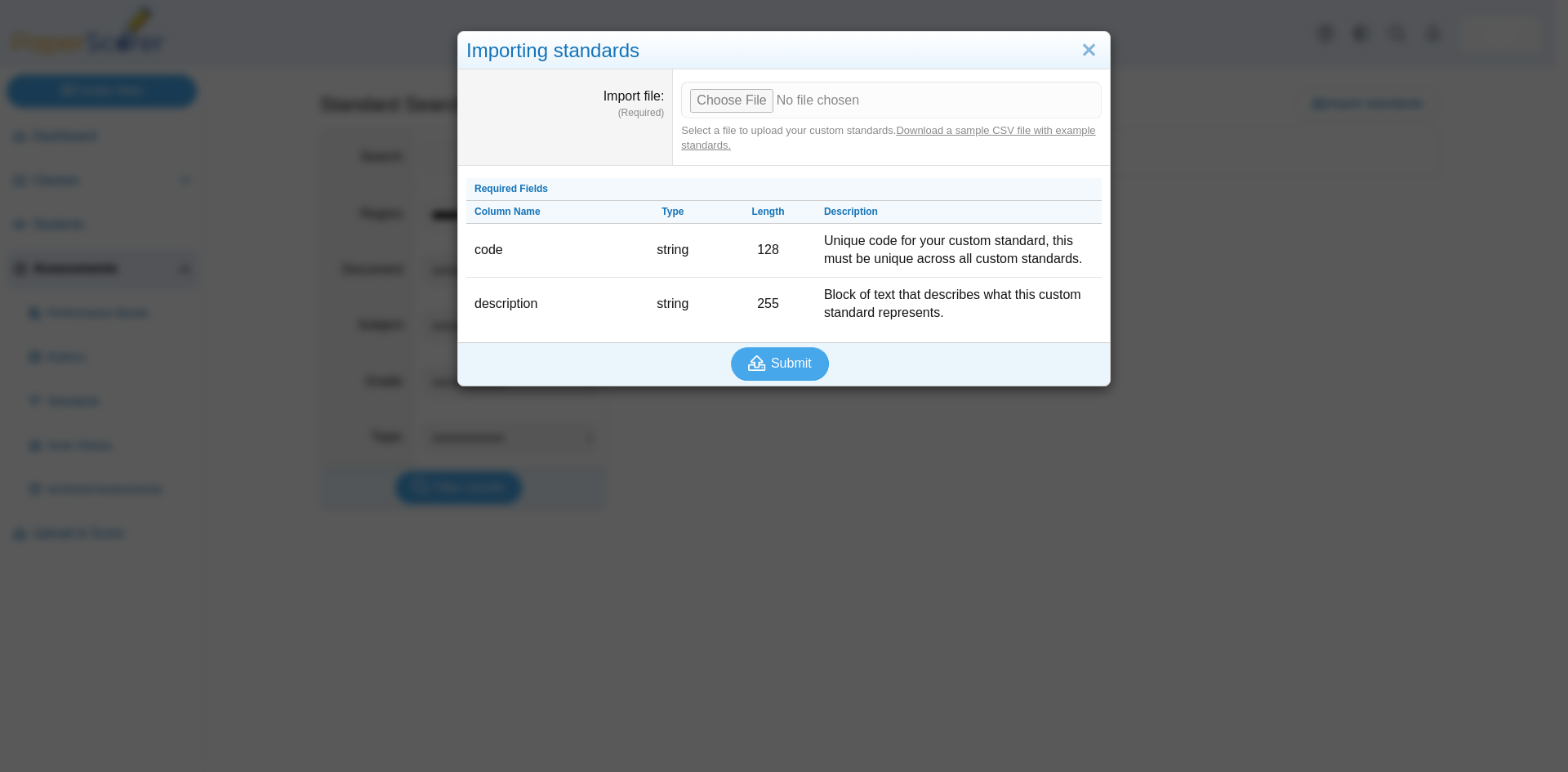
click at [953, 130] on link "Download a sample CSV file with example standards." at bounding box center [888, 138] width 414 height 27
click at [718, 100] on input "Import file" at bounding box center [892, 99] width 421 height 35
type input "**********"
click at [771, 370] on span "Submit" at bounding box center [792, 363] width 41 height 14
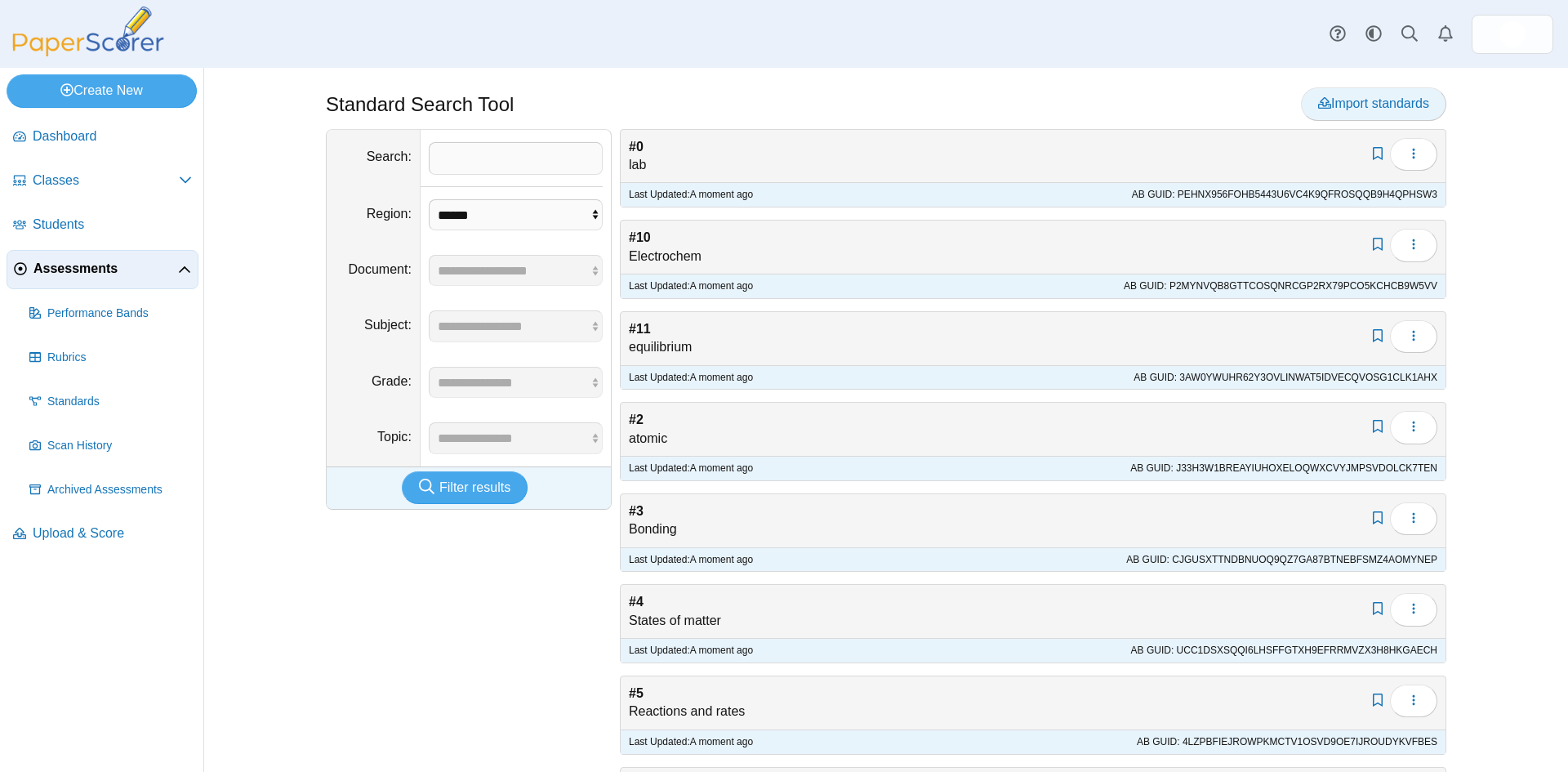
drag, startPoint x: 1364, startPoint y: 106, endPoint x: 1355, endPoint y: 107, distance: 9.1
click at [1364, 106] on span "Import standards" at bounding box center [1373, 104] width 111 height 14
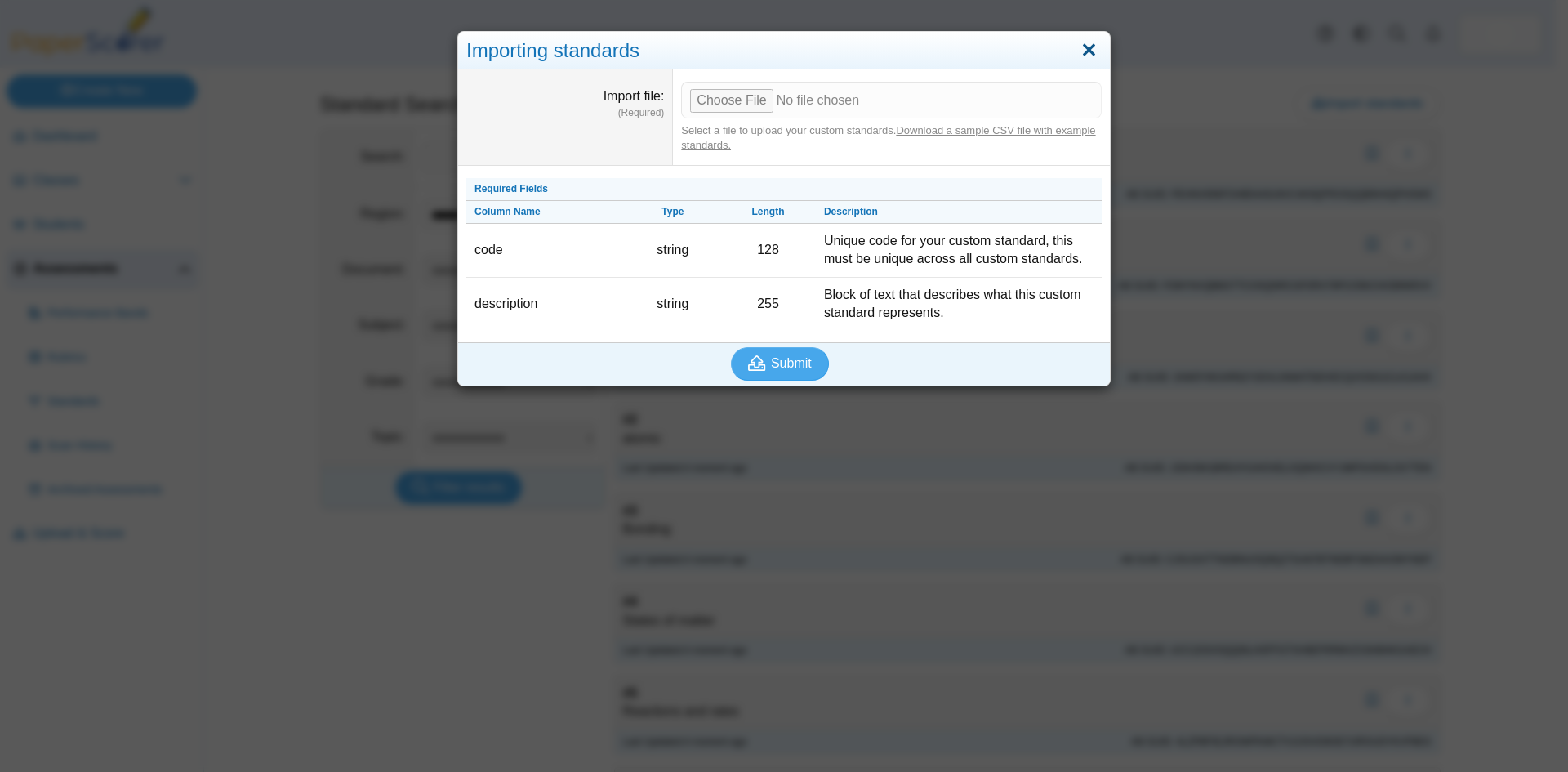
click at [1082, 49] on link "Close" at bounding box center [1089, 50] width 26 height 28
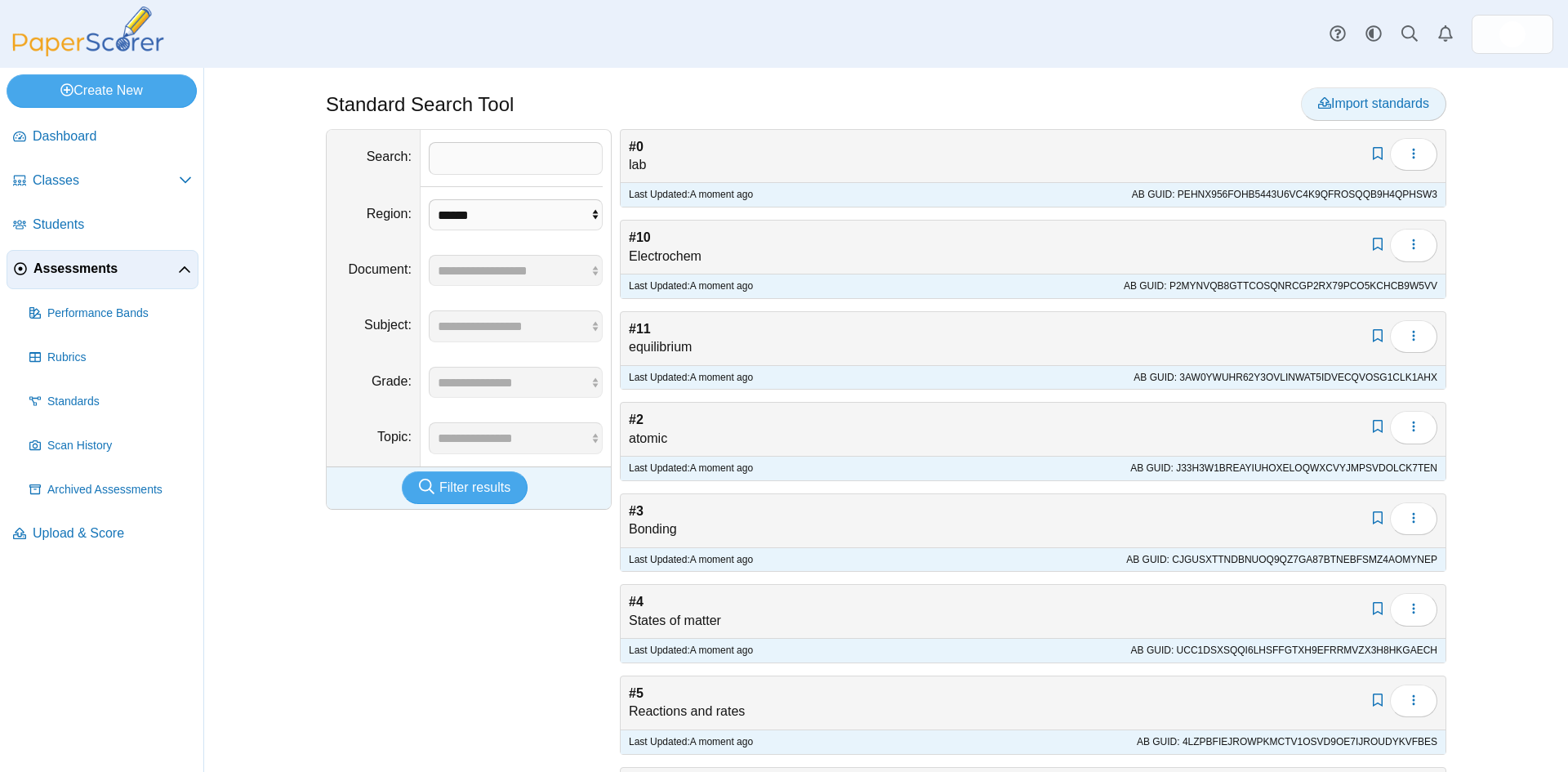
click at [1343, 102] on span "Import standards" at bounding box center [1373, 104] width 111 height 14
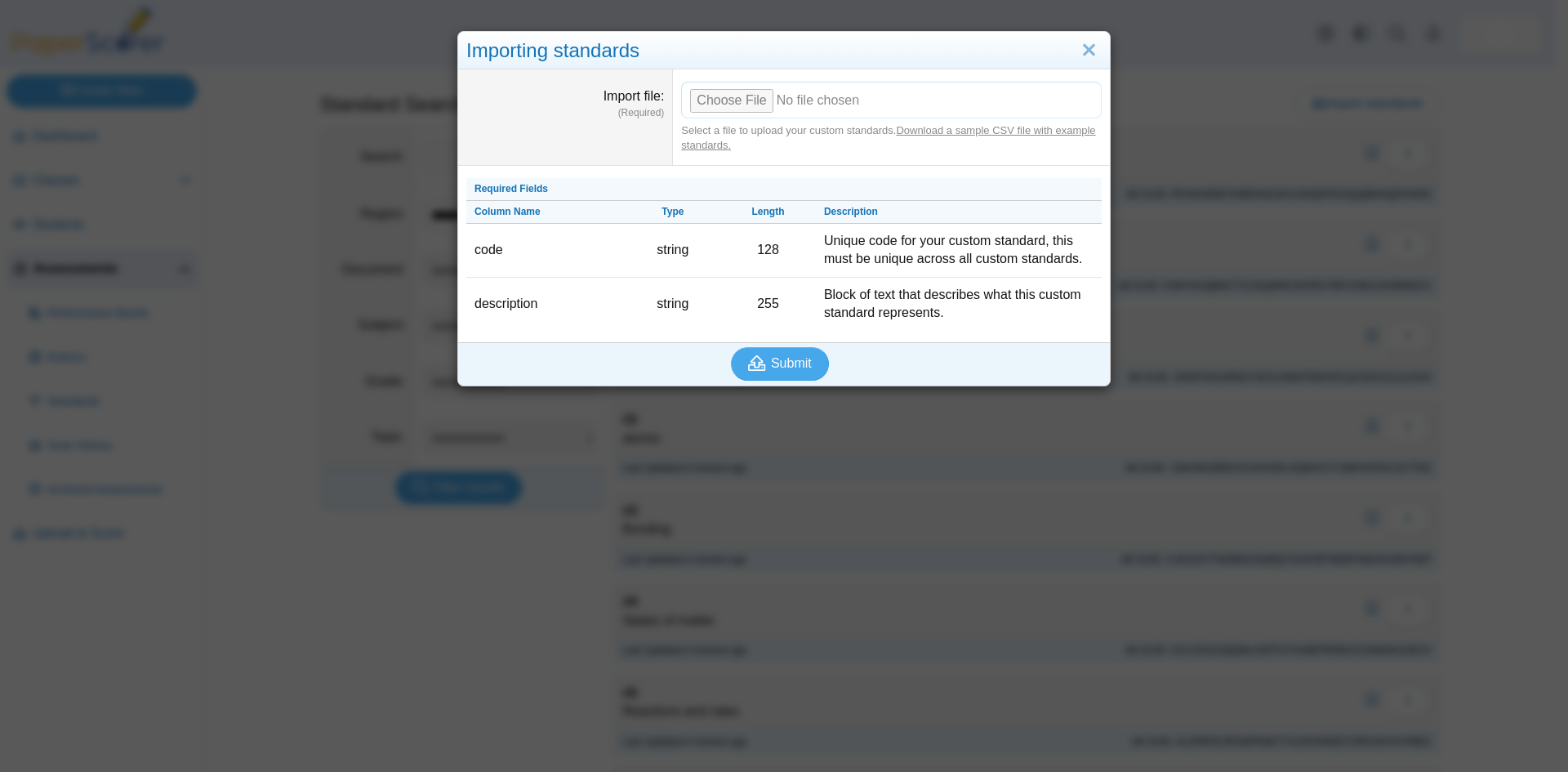
click at [712, 98] on input "Import file" at bounding box center [892, 99] width 421 height 35
type input "**********"
click at [771, 358] on span "Submit" at bounding box center [792, 363] width 41 height 14
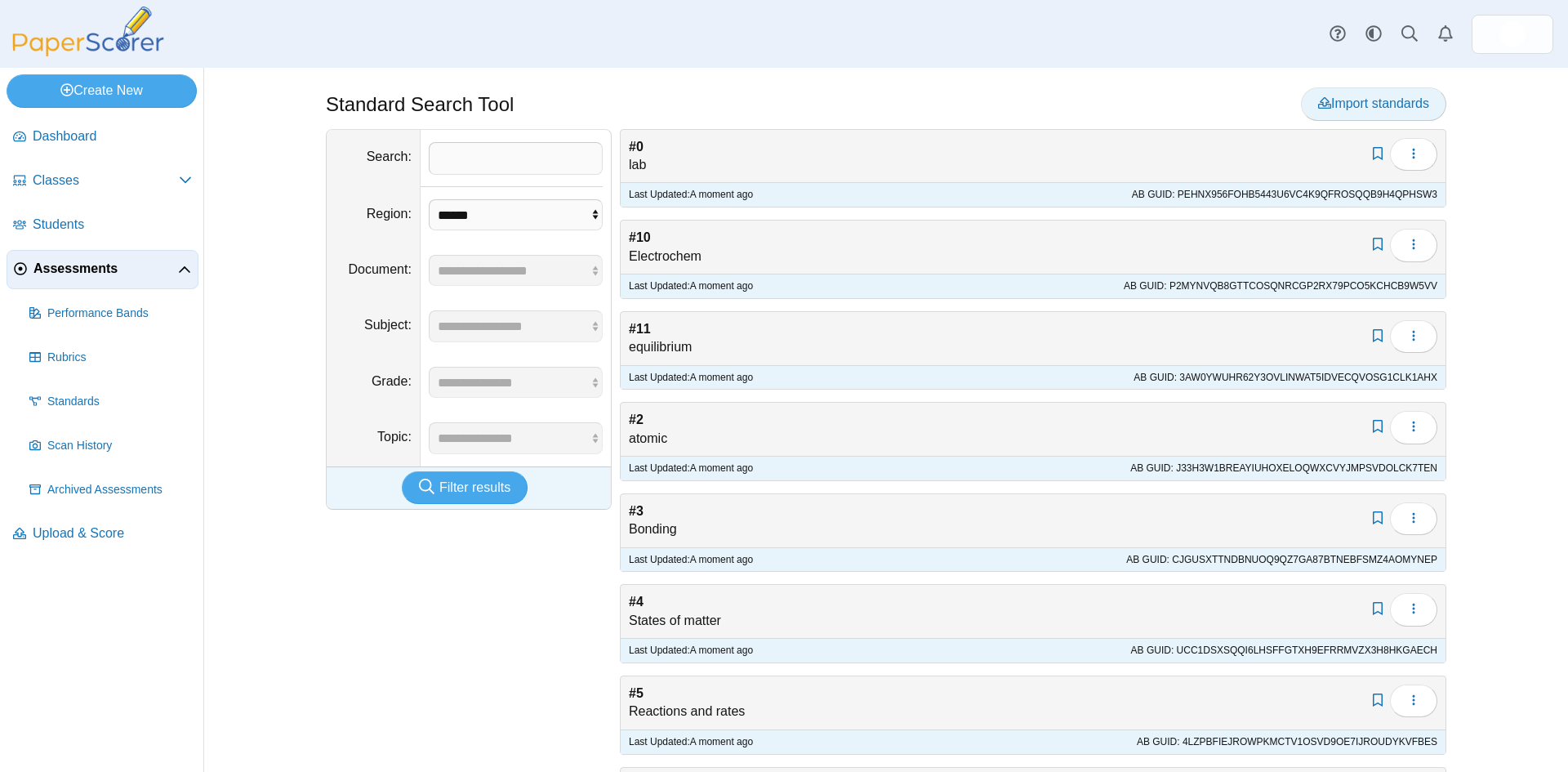
click at [1375, 106] on span "Import standards" at bounding box center [1373, 104] width 111 height 14
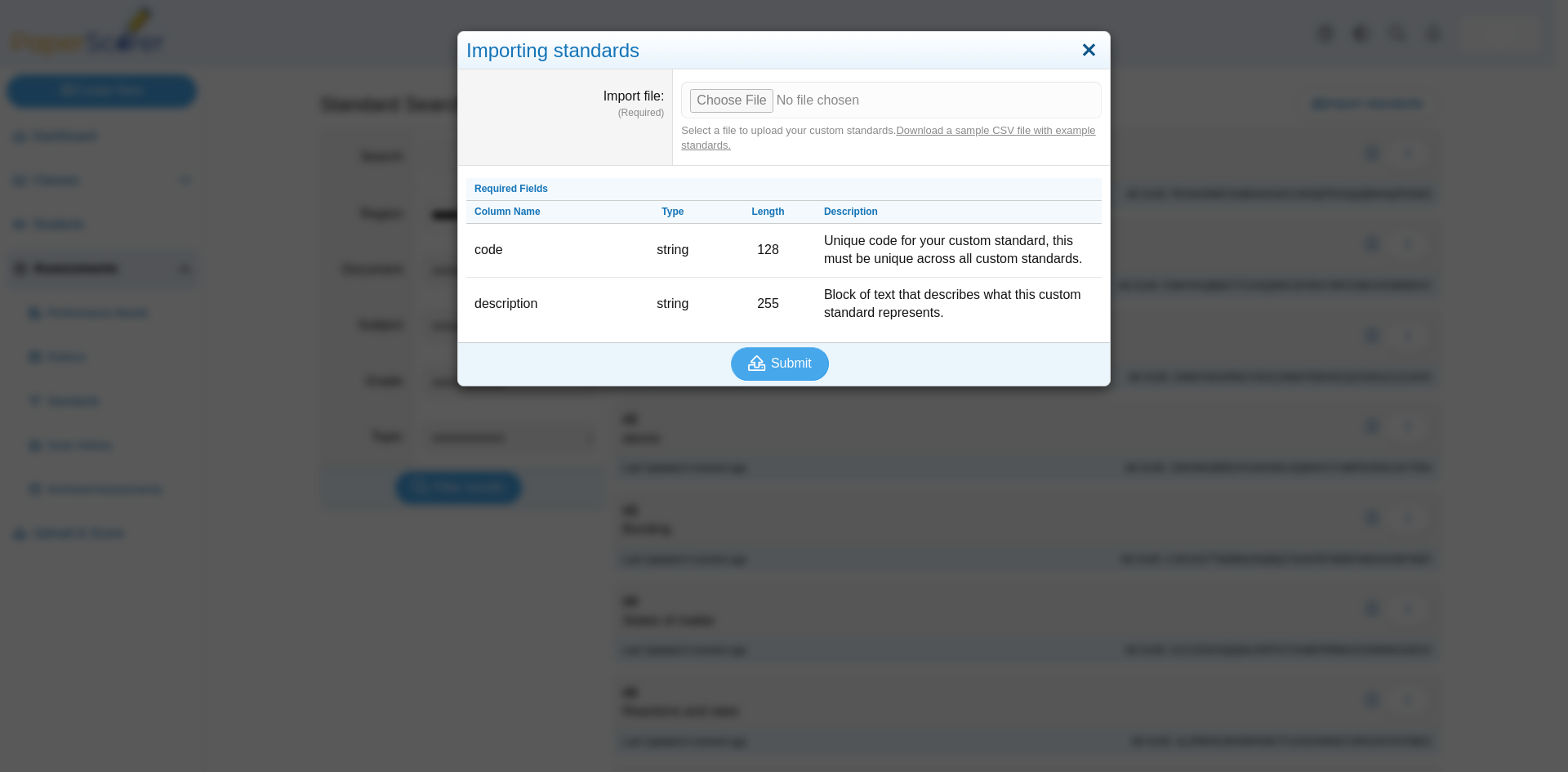
click at [1091, 47] on link "Close" at bounding box center [1089, 50] width 26 height 28
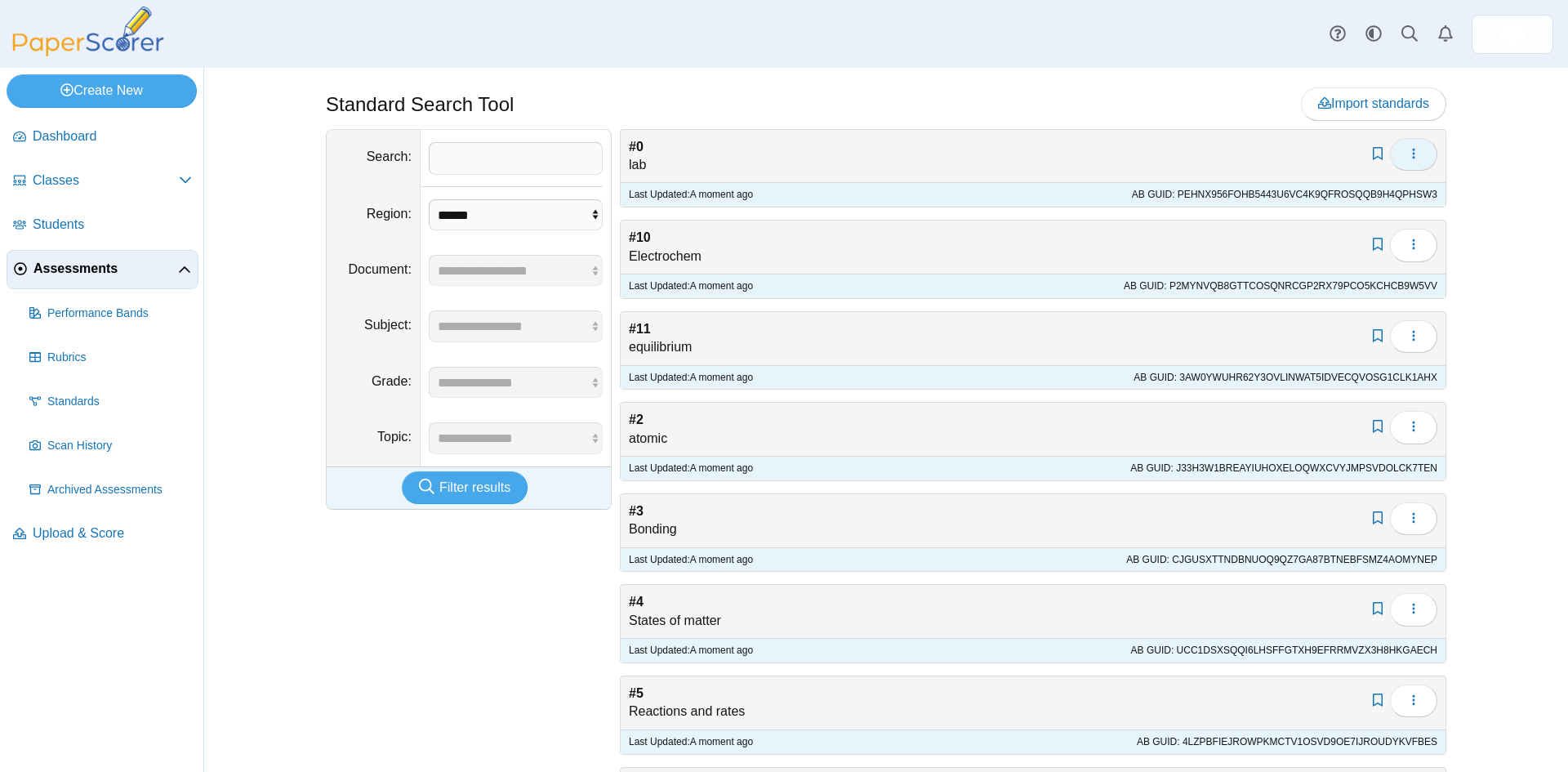
click at [1408, 155] on icon "button" at bounding box center [1414, 154] width 13 height 13
click at [1483, 157] on div "Standard Search Tool Import standards" at bounding box center [886, 419] width 1225 height 704
click at [1375, 154] on link "Add bookmark" at bounding box center [1377, 154] width 17 height 14
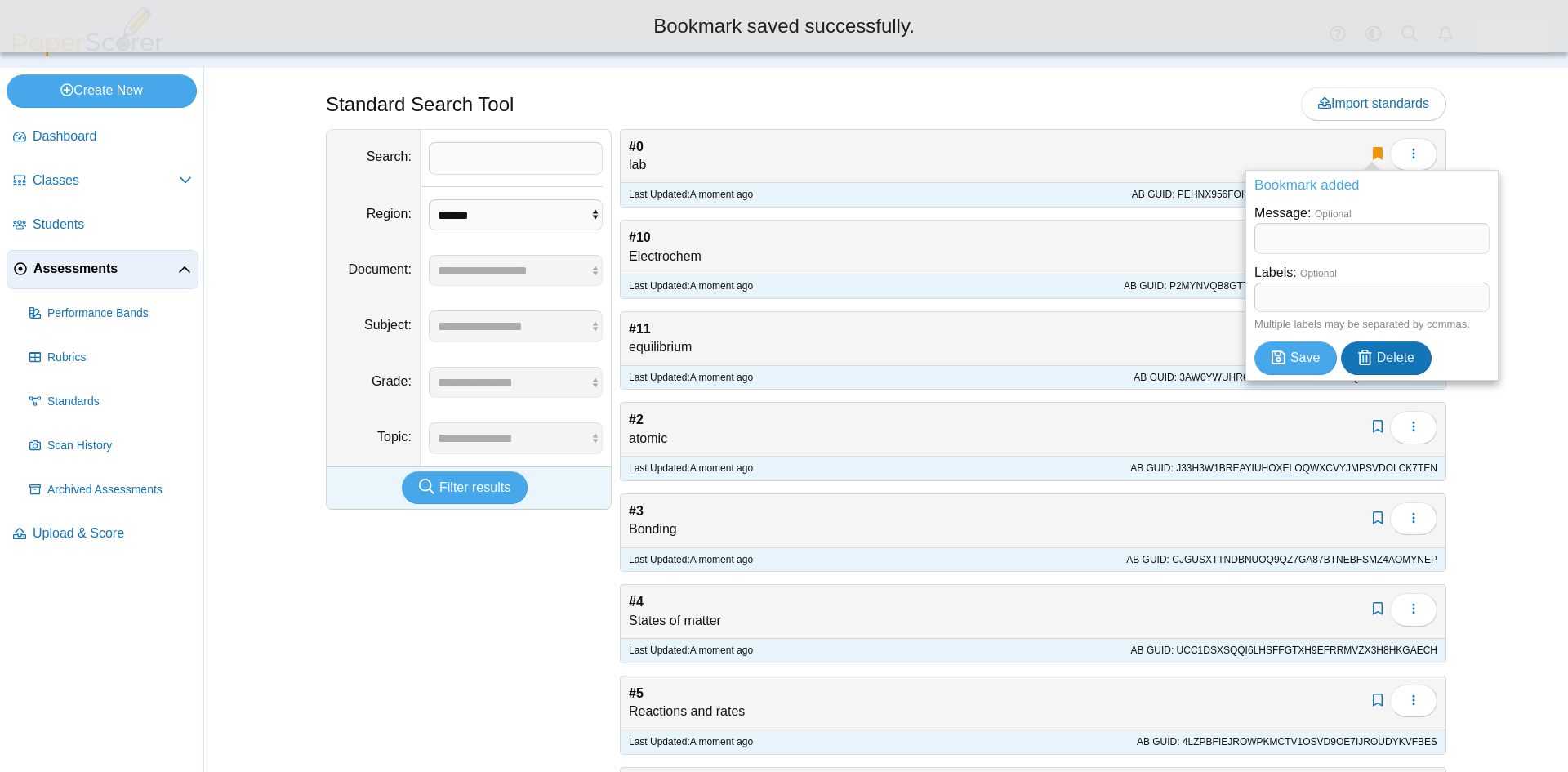
click at [1497, 423] on div "Standard Search Tool Import standards" at bounding box center [886, 419] width 1364 height 704
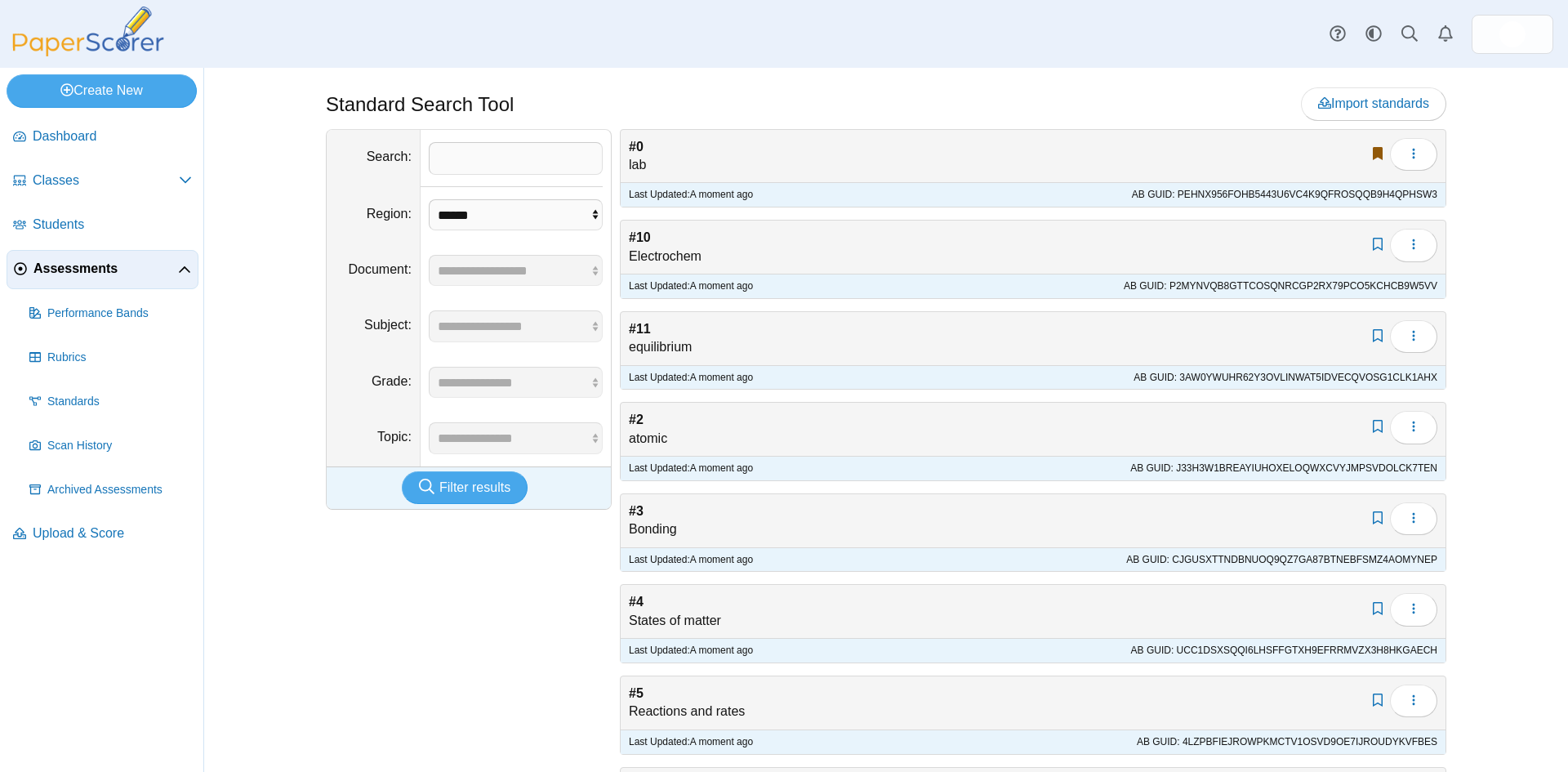
click at [1373, 152] on link "Edit bookmark" at bounding box center [1377, 154] width 17 height 14
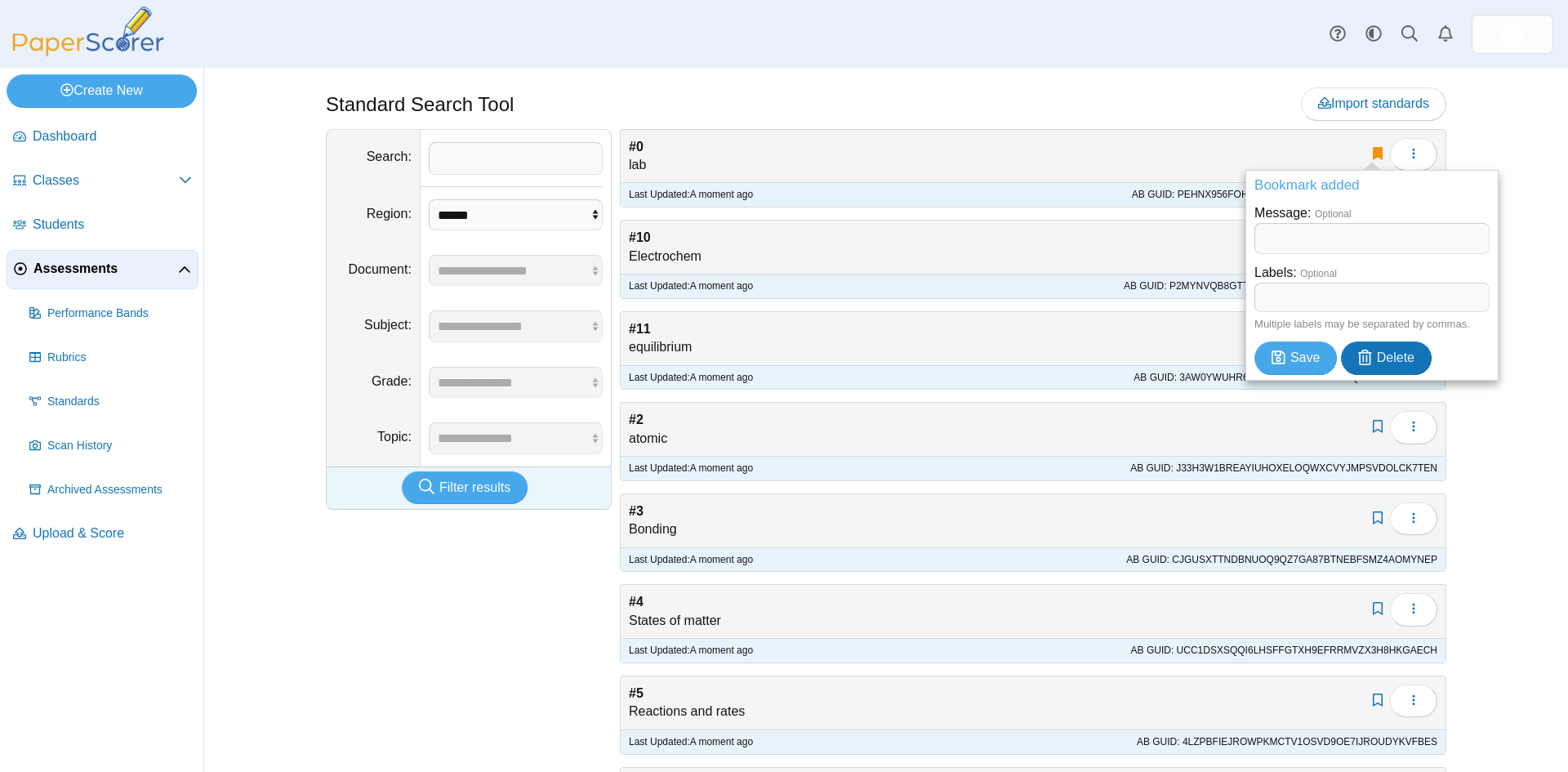
click at [1486, 421] on div "Standard Search Tool Import standards" at bounding box center [886, 419] width 1225 height 704
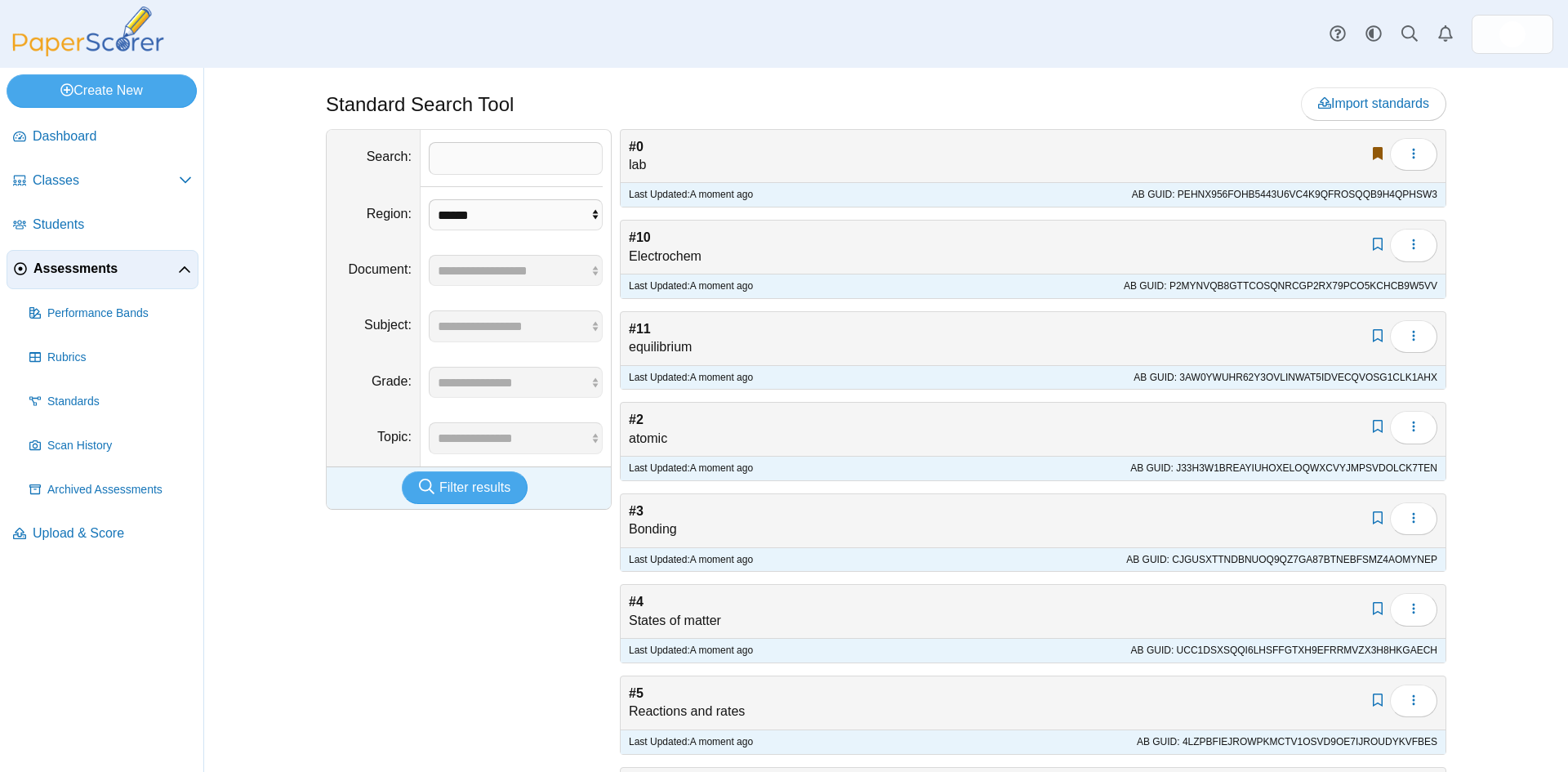
click at [1369, 153] on link "Edit bookmark" at bounding box center [1377, 154] width 17 height 14
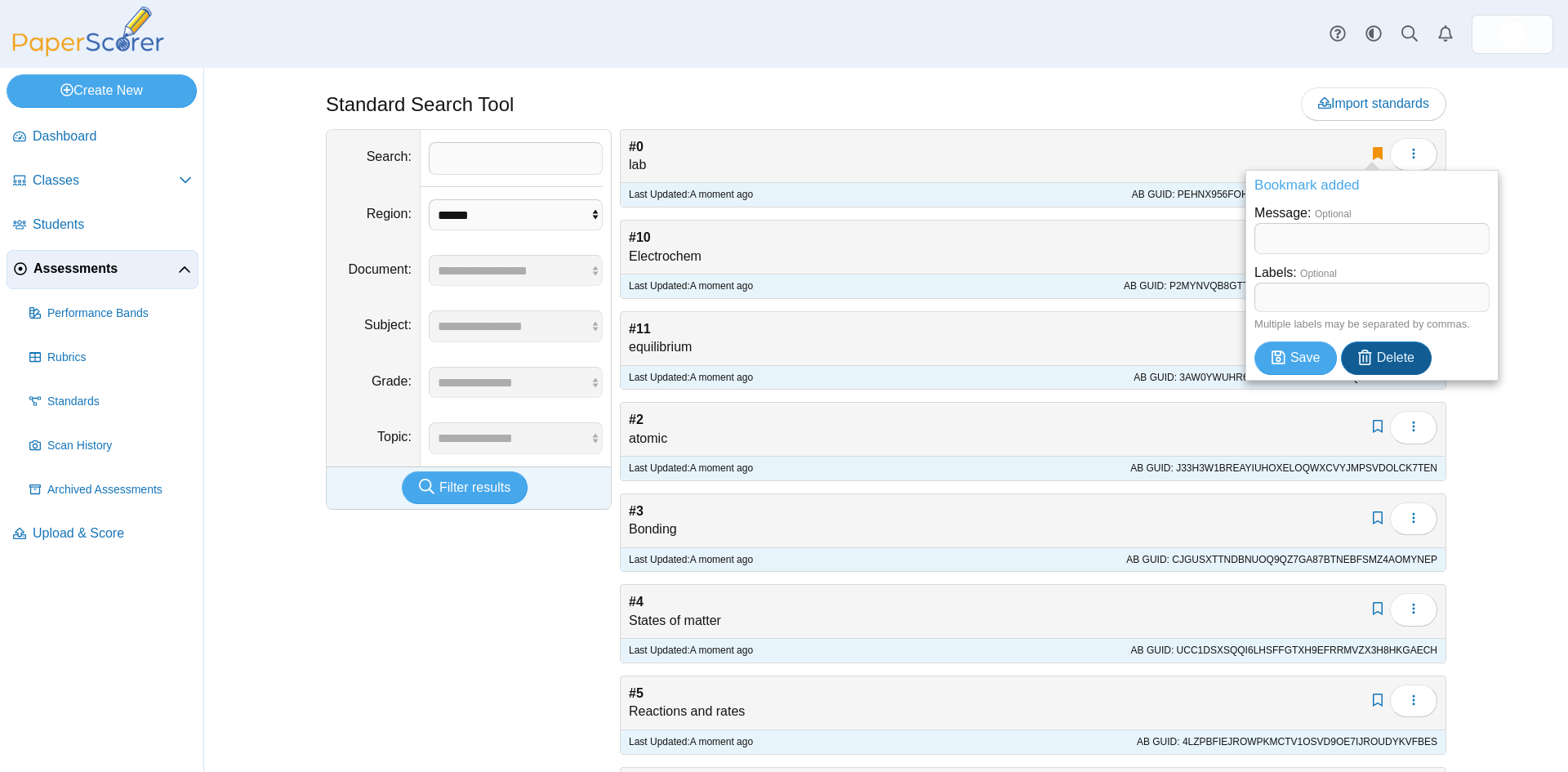
click at [1380, 358] on span "Delete" at bounding box center [1396, 358] width 37 height 14
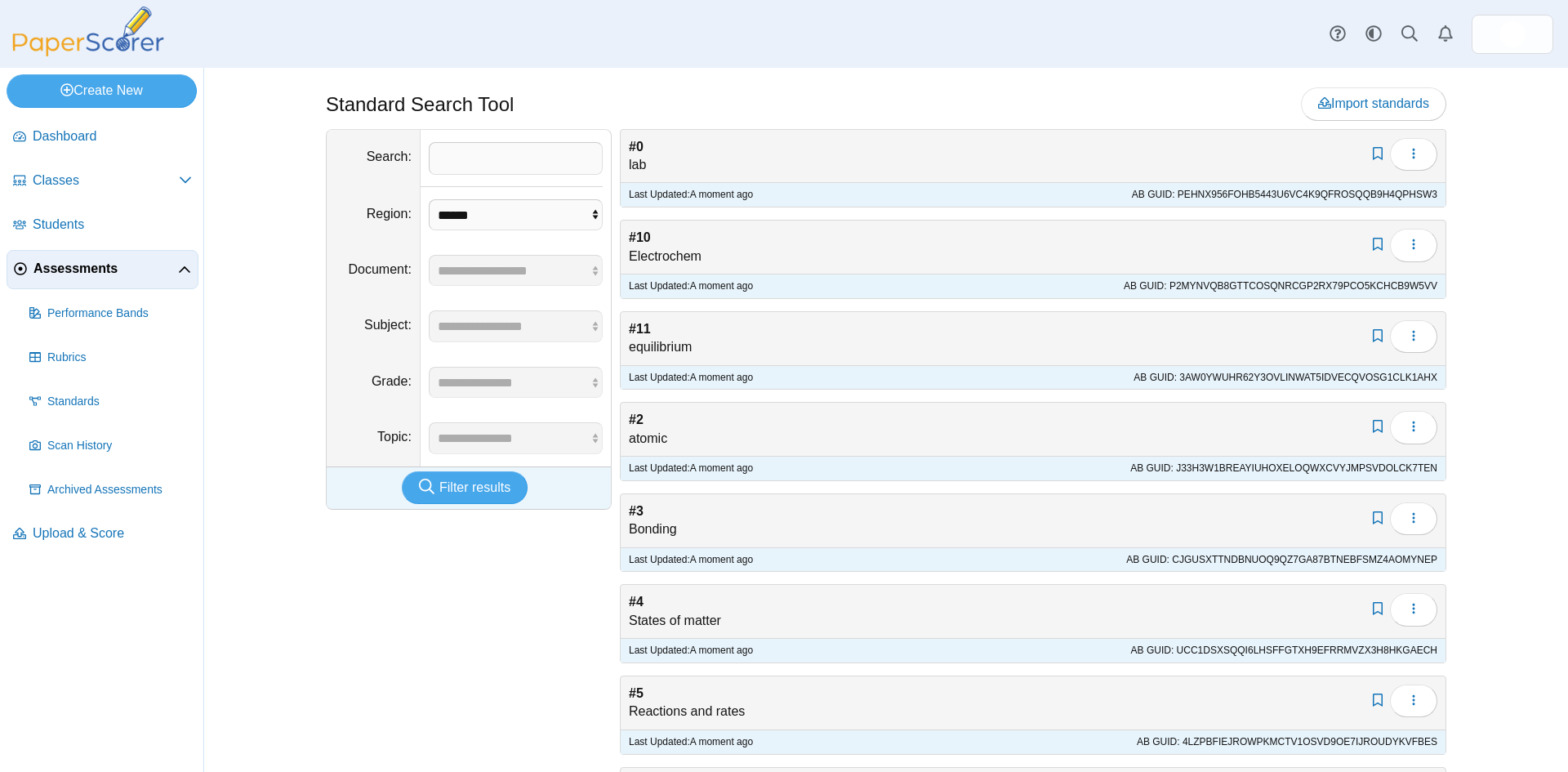
click at [755, 162] on div "Add bookmark #0 lab" at bounding box center [1032, 156] width 824 height 53
click at [68, 263] on span "Assessments" at bounding box center [106, 269] width 145 height 18
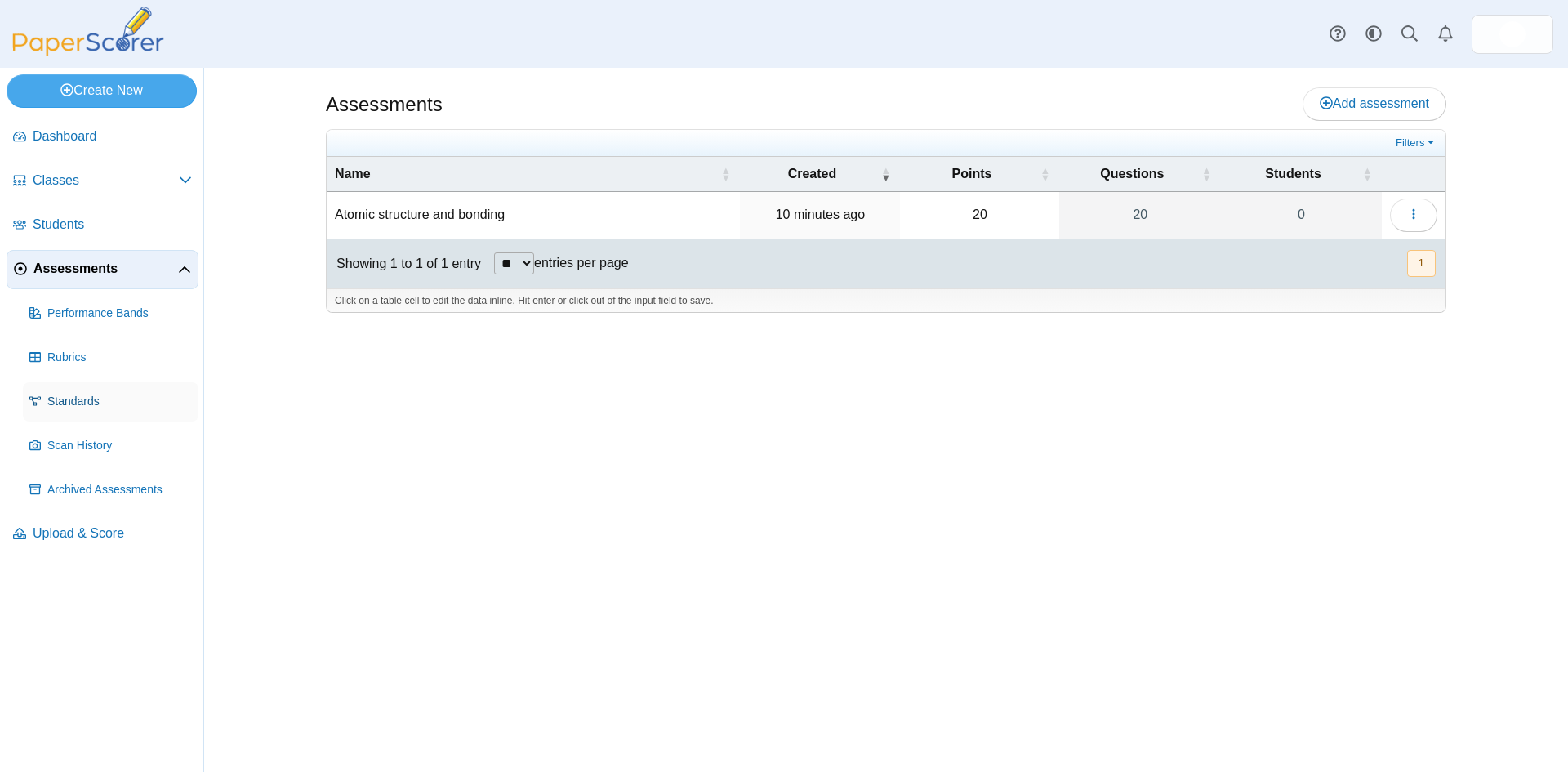
click at [66, 398] on span "Standards" at bounding box center [119, 402] width 145 height 16
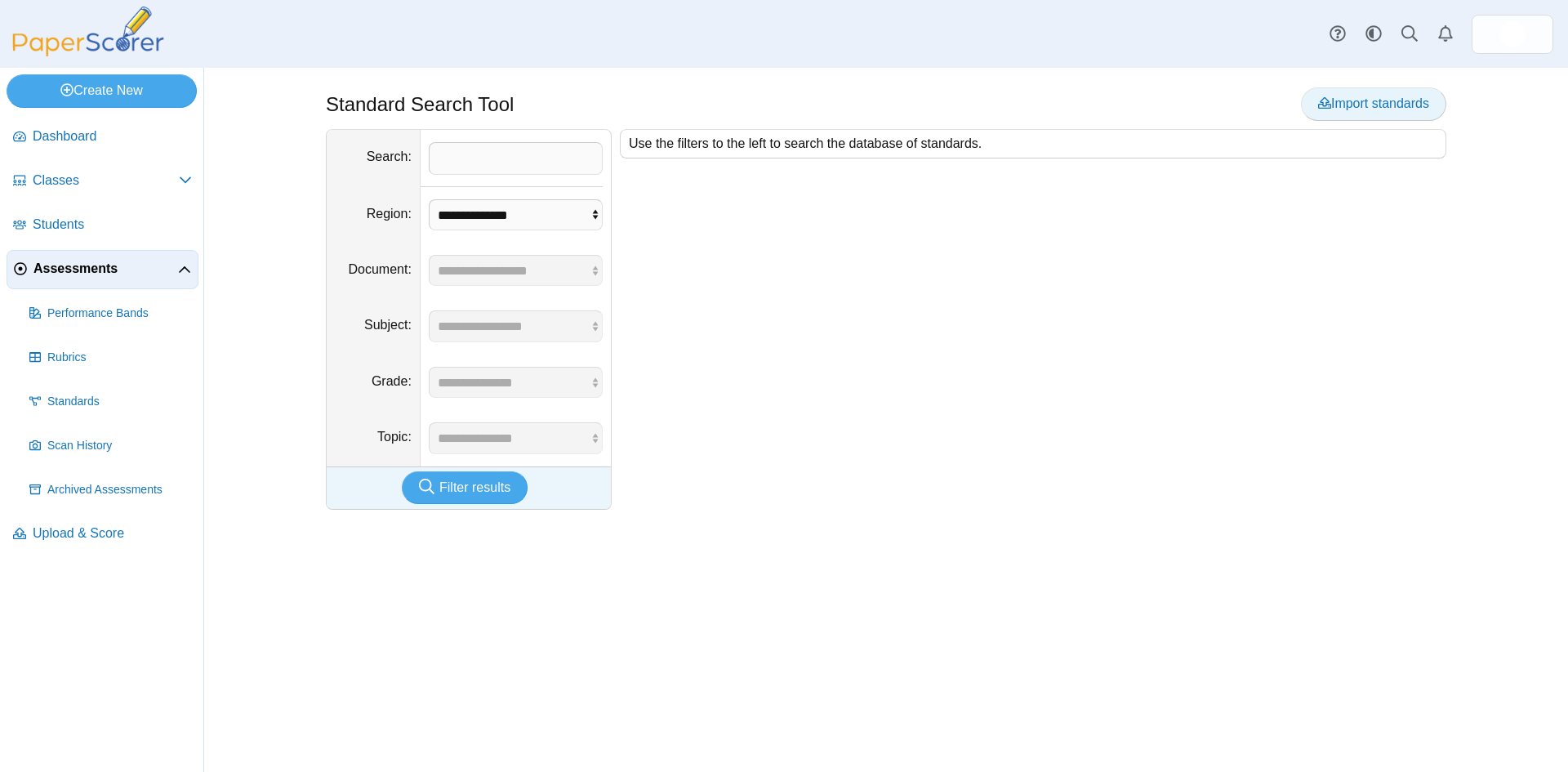
click at [1357, 101] on span "Import standards" at bounding box center [1373, 104] width 111 height 14
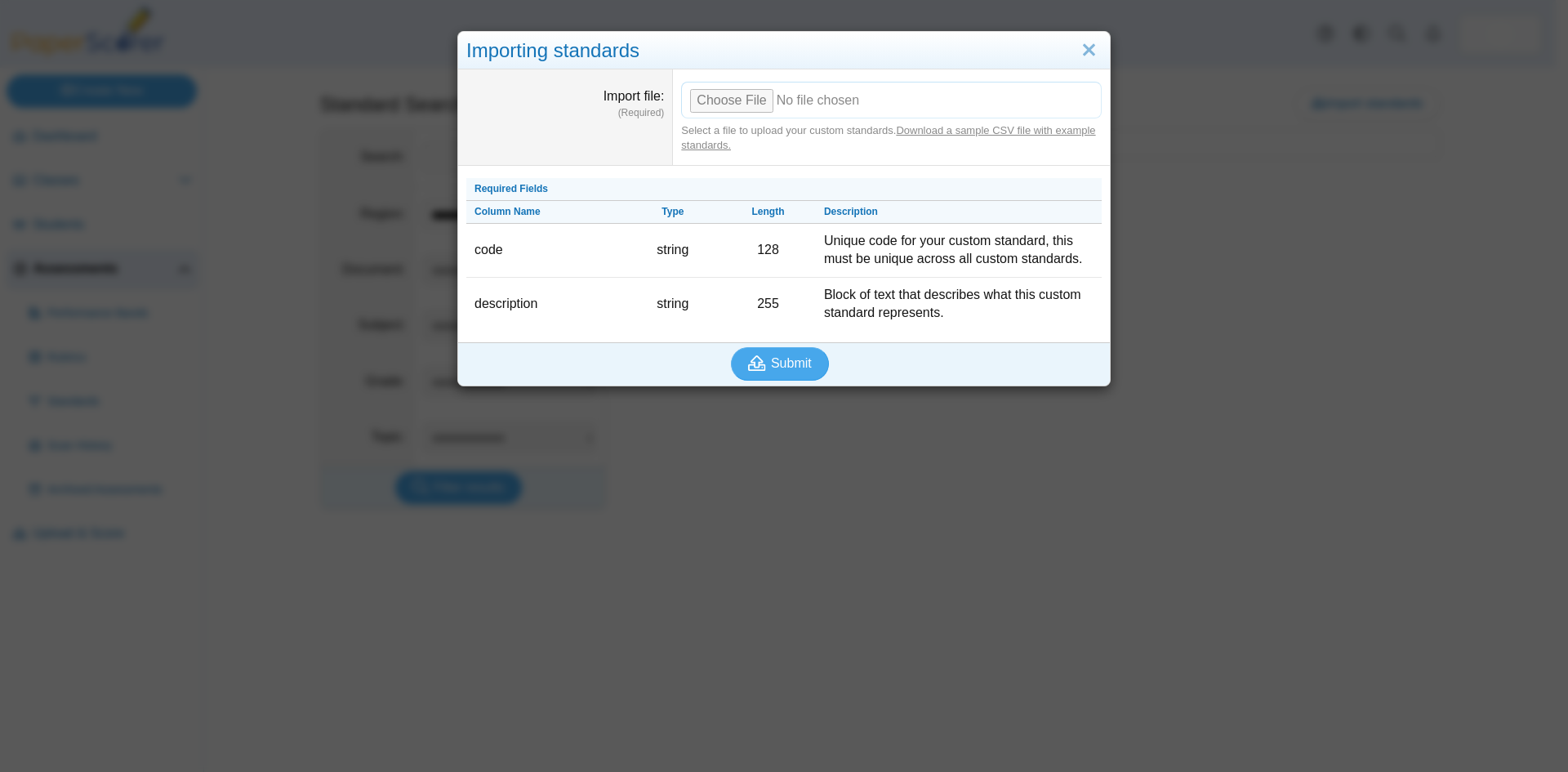
click at [729, 97] on input "Import file" at bounding box center [892, 99] width 421 height 35
type input "**********"
click at [771, 364] on span "Submit" at bounding box center [792, 363] width 41 height 14
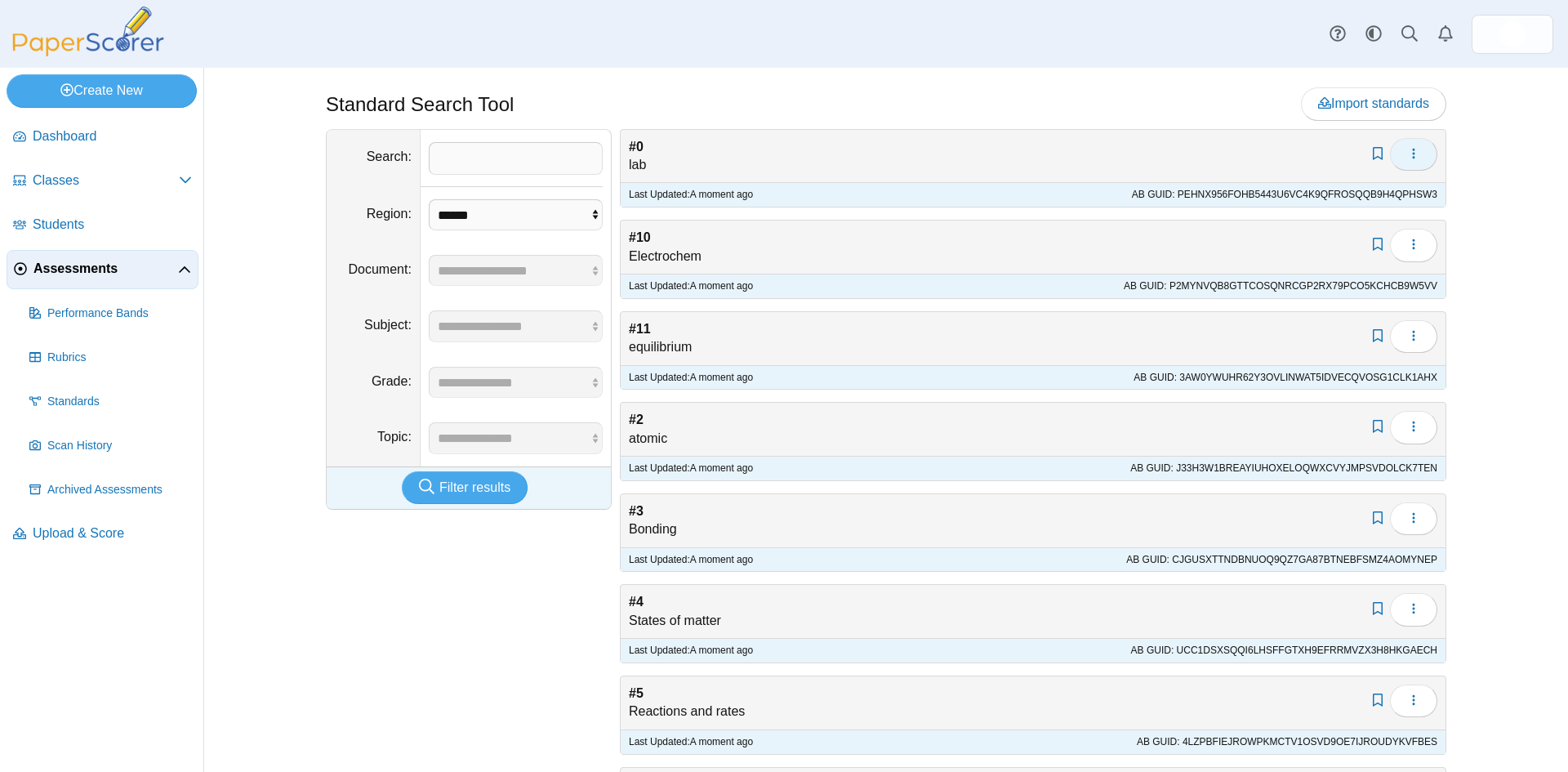
click at [1422, 146] on button "button" at bounding box center [1413, 154] width 47 height 33
click at [1429, 143] on button "button" at bounding box center [1413, 154] width 47 height 33
click at [1375, 150] on link "Add bookmark" at bounding box center [1377, 154] width 17 height 14
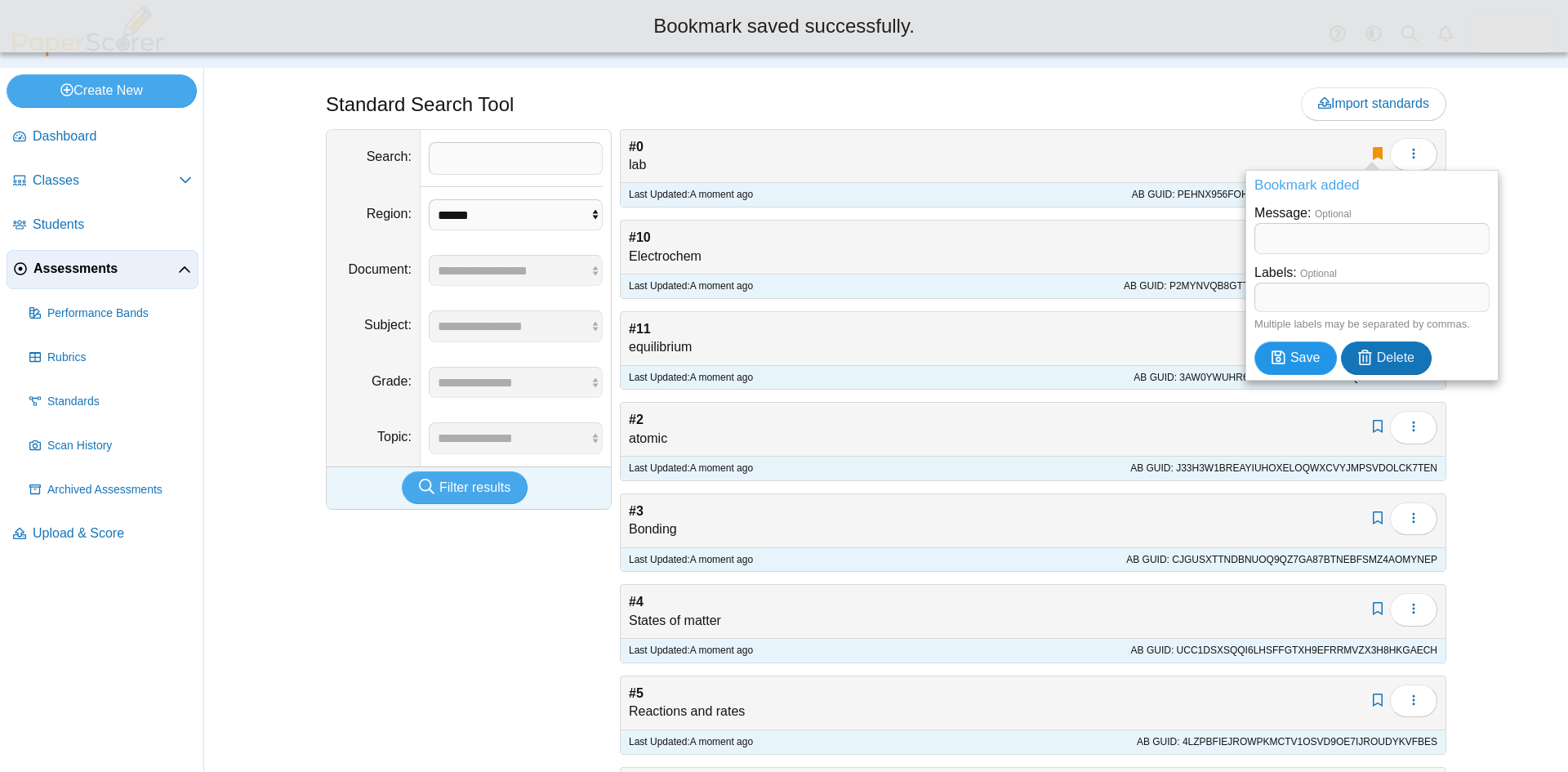
click at [1294, 355] on span "Save" at bounding box center [1304, 358] width 29 height 14
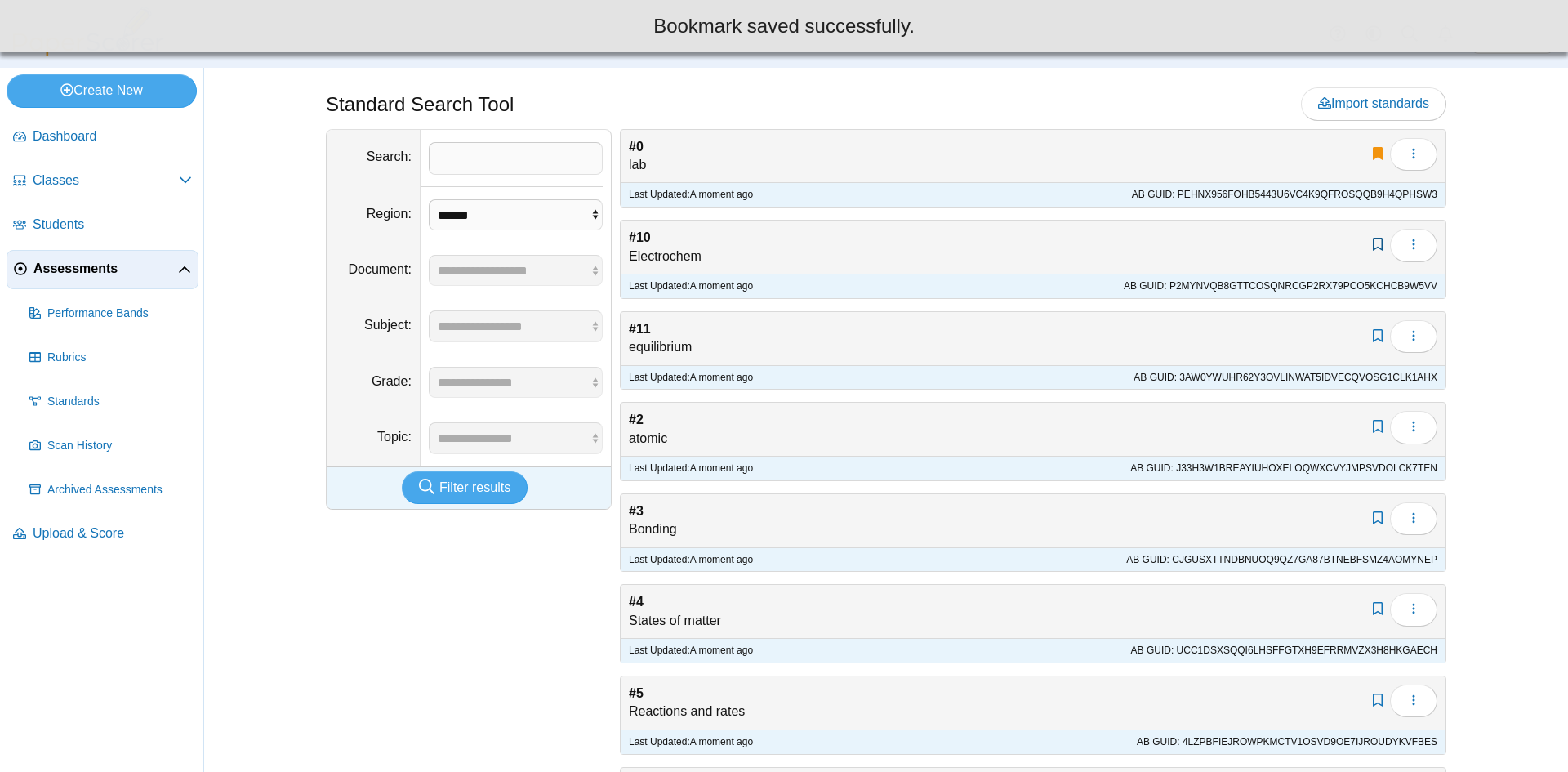
click at [1372, 240] on link "Add bookmark" at bounding box center [1377, 245] width 17 height 14
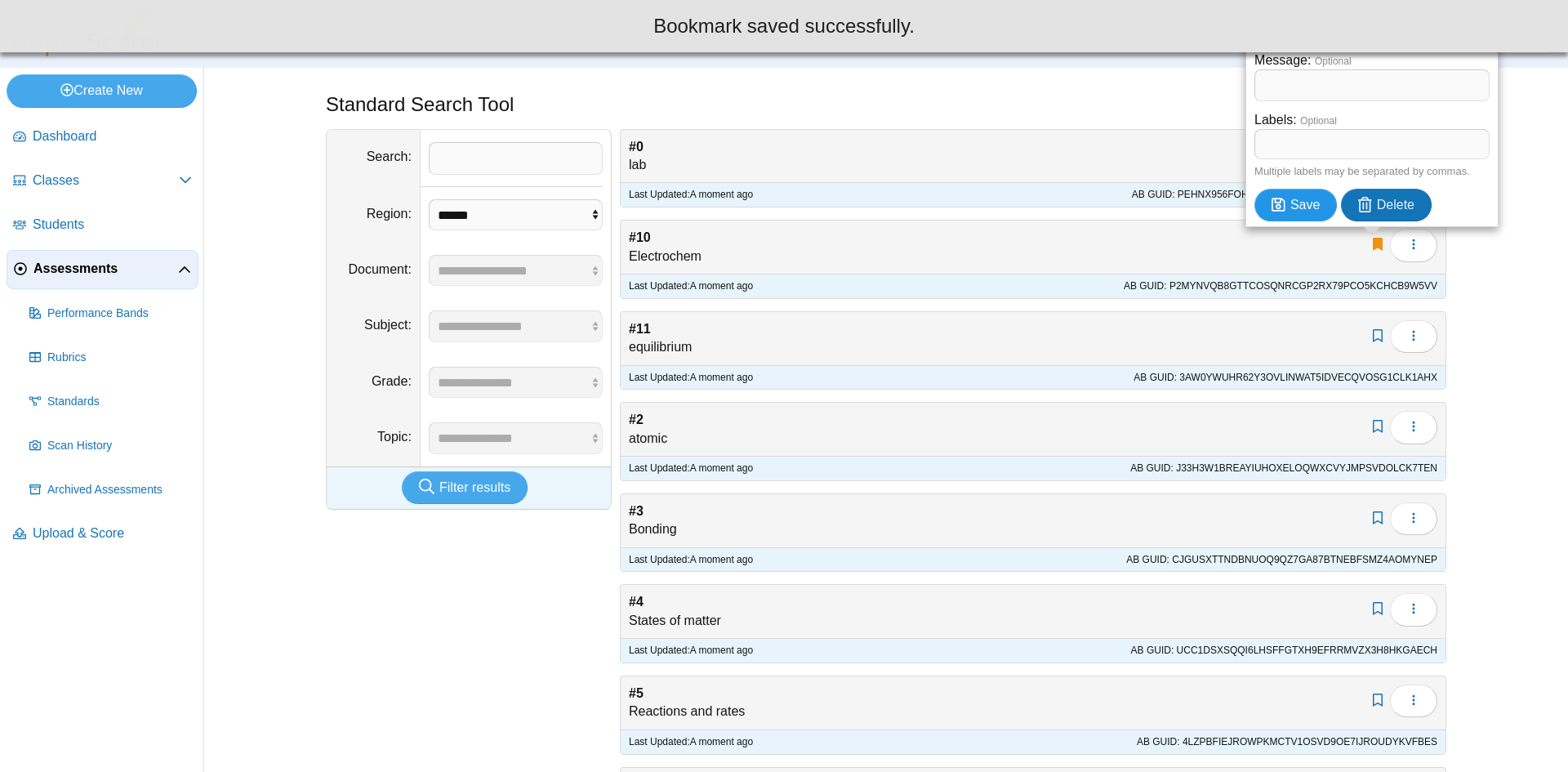
click at [1307, 217] on button "Save" at bounding box center [1296, 205] width 83 height 33
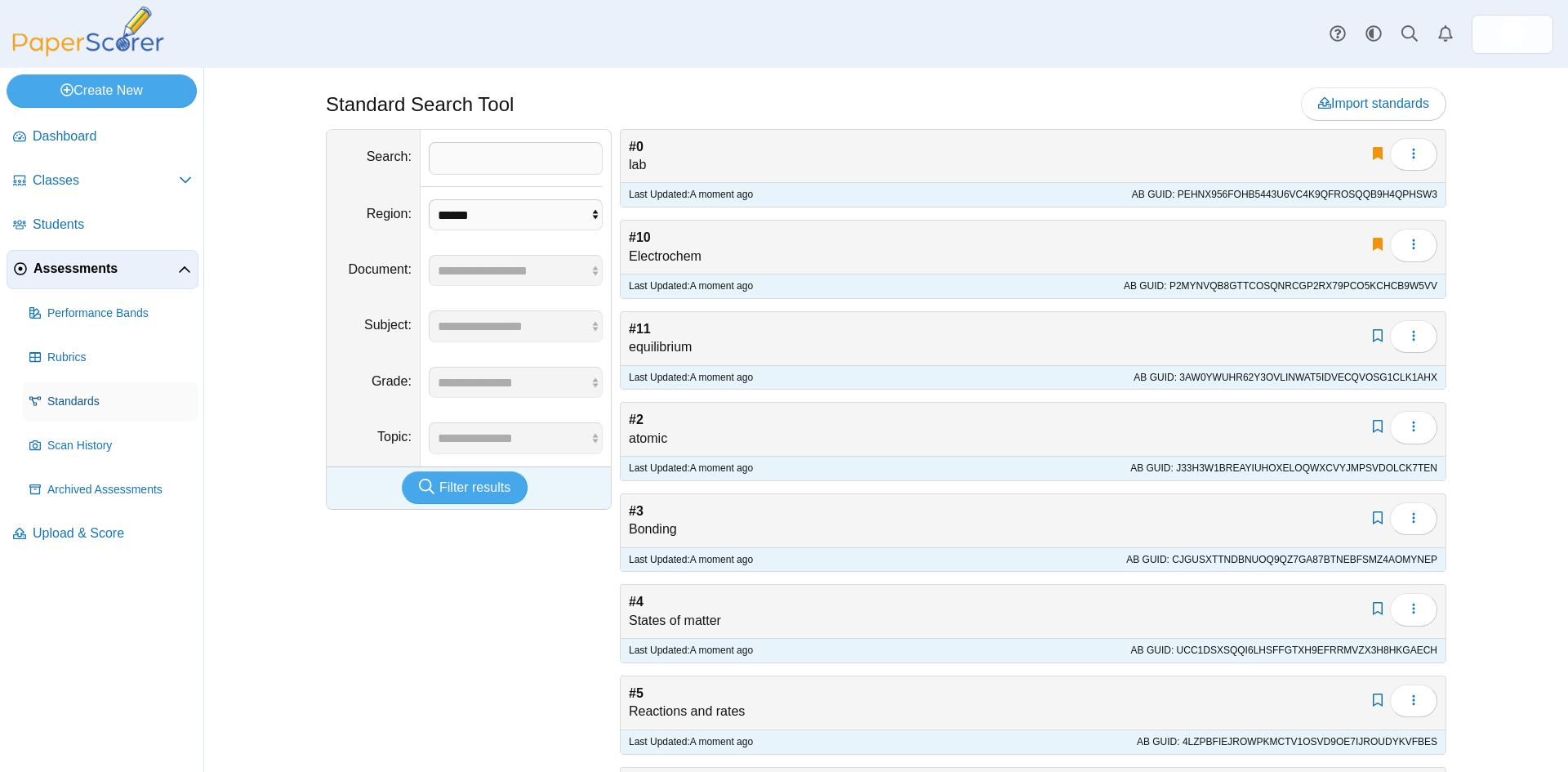
click at [68, 406] on span "Standards" at bounding box center [119, 402] width 145 height 16
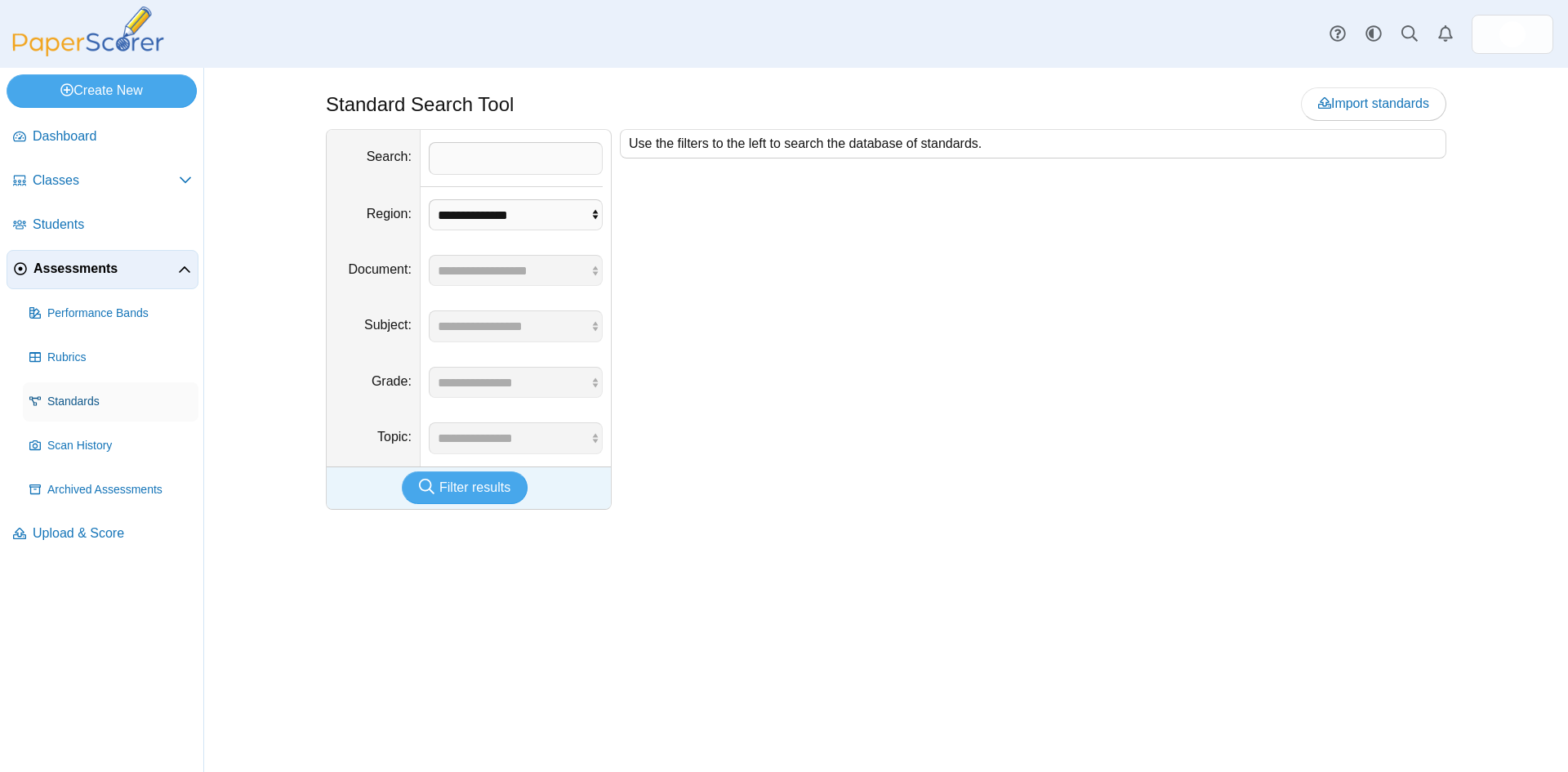
click at [66, 401] on span "Standards" at bounding box center [119, 402] width 145 height 16
click at [56, 269] on span "Assessments" at bounding box center [106, 269] width 145 height 18
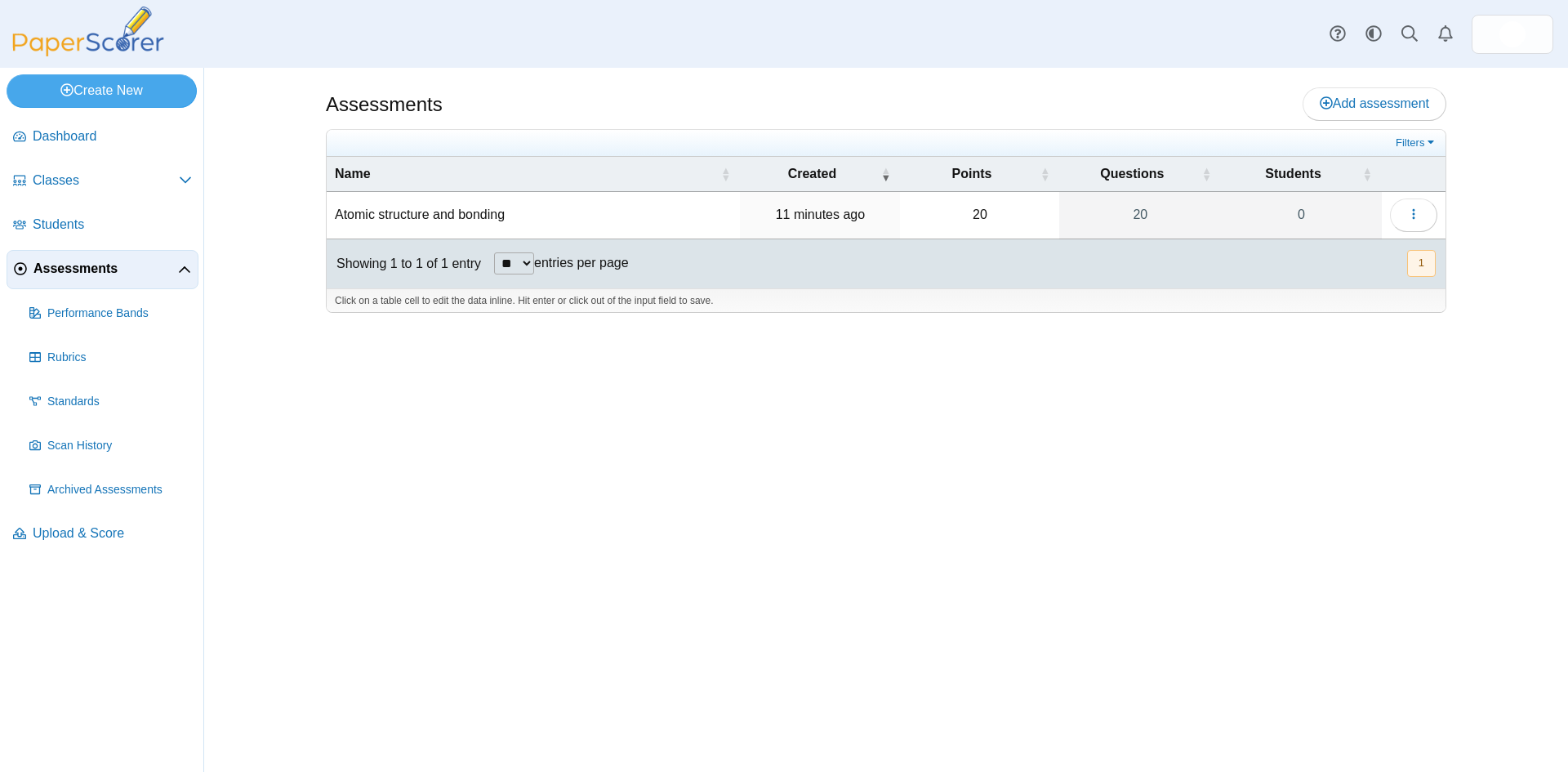
drag, startPoint x: 808, startPoint y: 216, endPoint x: 689, endPoint y: 220, distance: 119.1
click at [805, 216] on time "11 minutes ago" at bounding box center [820, 215] width 89 height 14
click at [456, 217] on td "Atomic structure and bonding" at bounding box center [533, 215] width 414 height 46
click at [701, 372] on div "Assessments Add assessment 20 0" at bounding box center [886, 419] width 1225 height 704
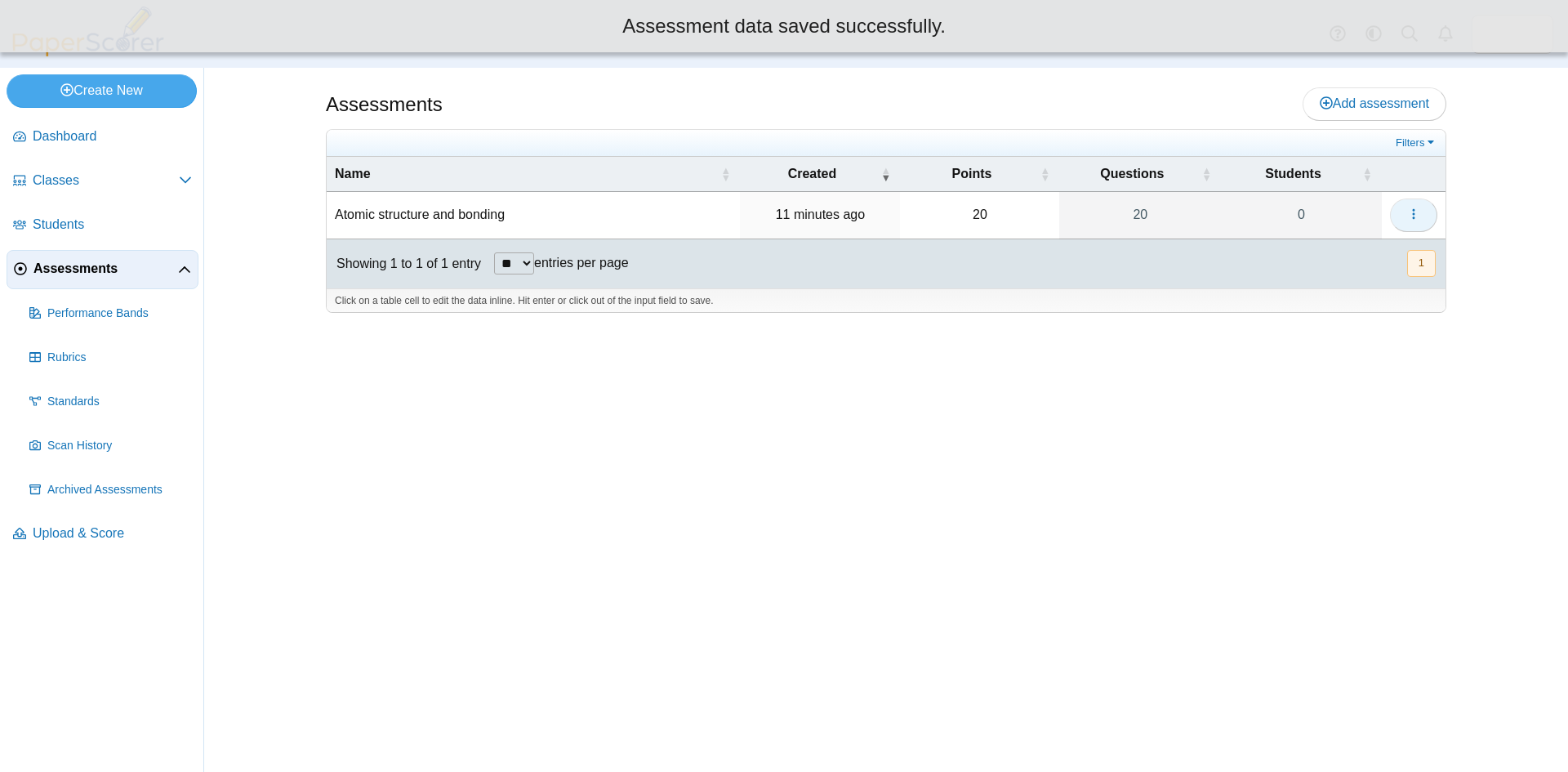
click at [1418, 214] on icon "button" at bounding box center [1414, 214] width 13 height 13
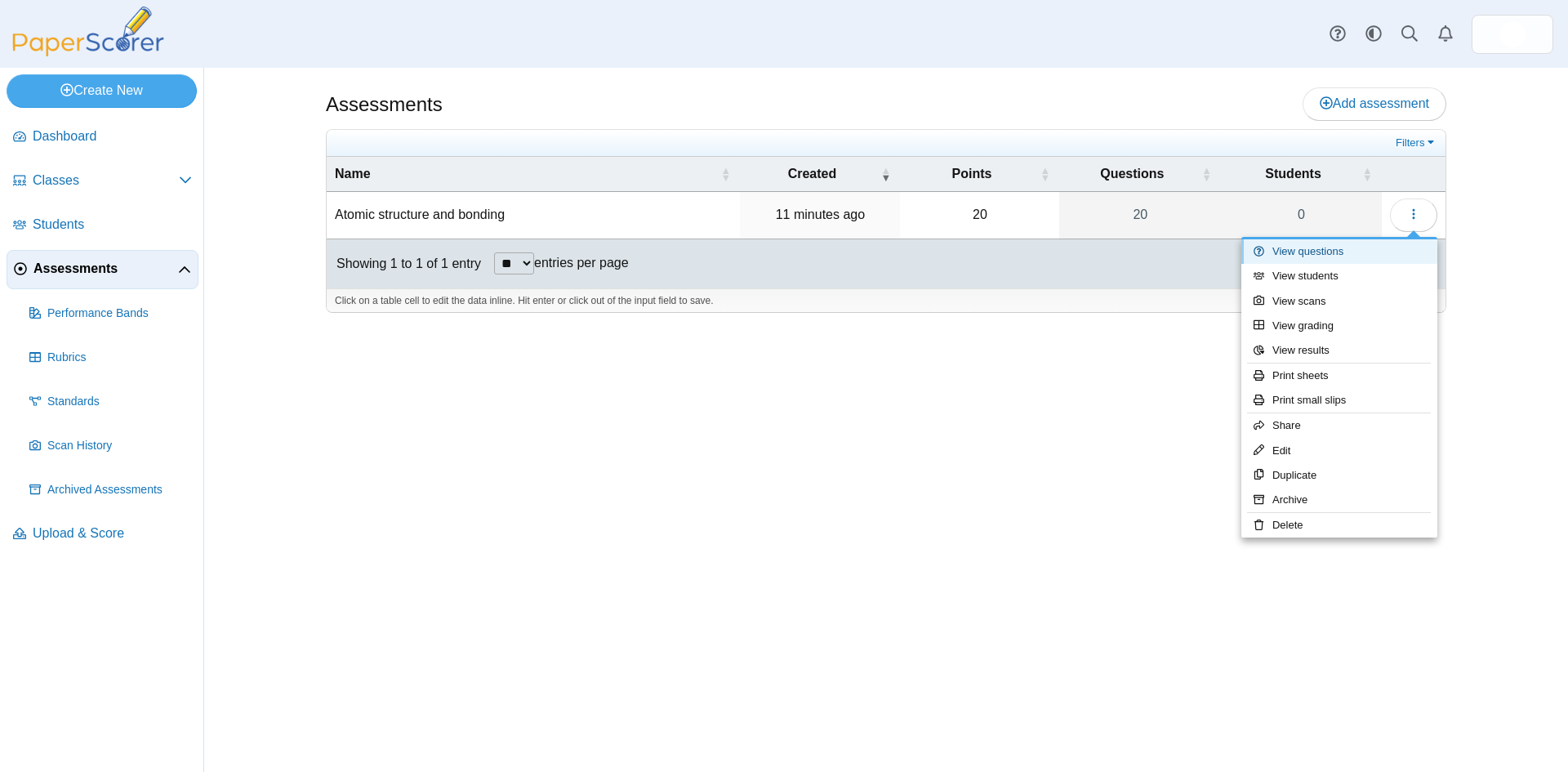
click at [1333, 254] on link "View questions" at bounding box center [1339, 252] width 196 height 25
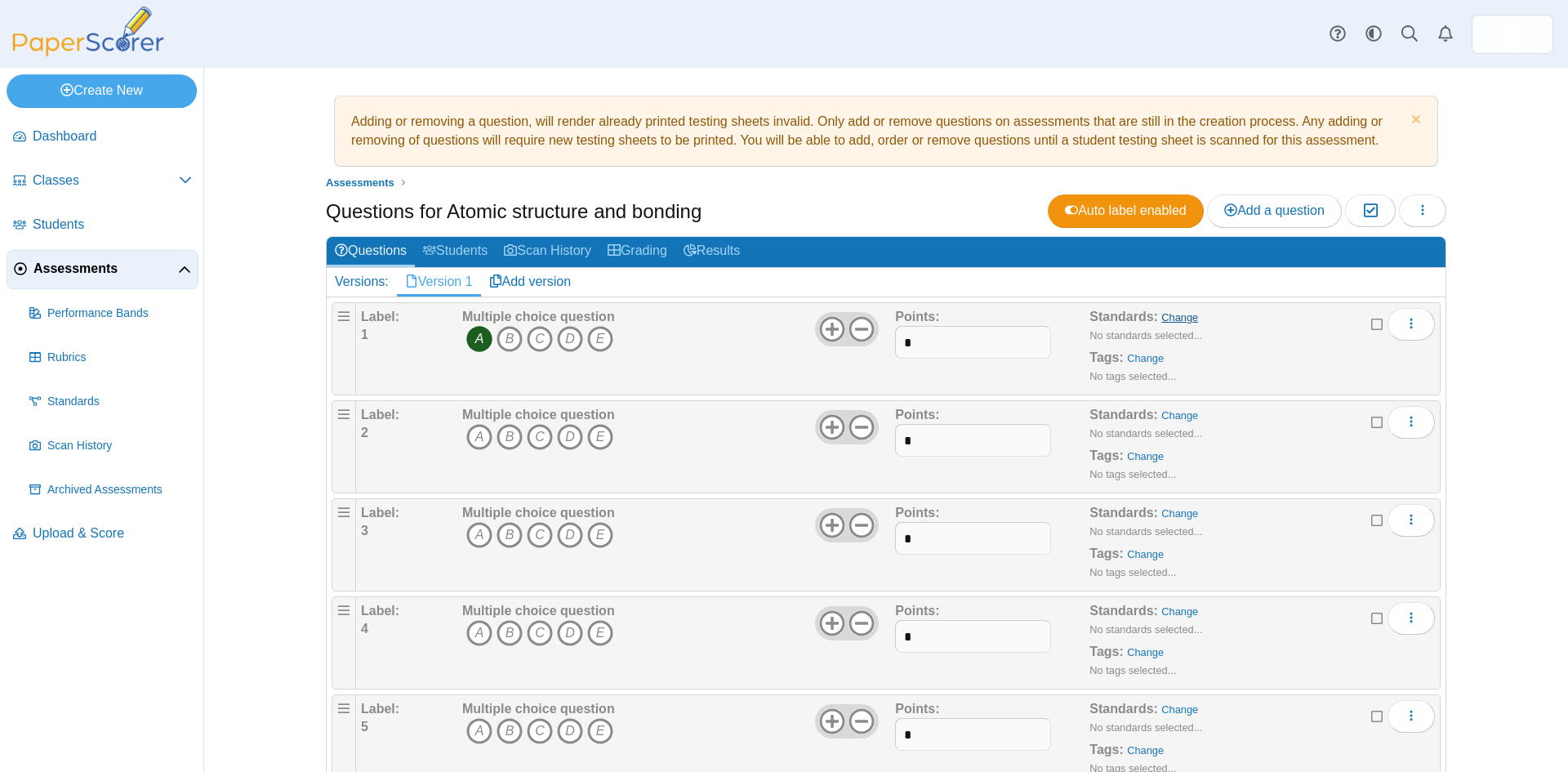
click at [1171, 319] on link "Change" at bounding box center [1179, 318] width 36 height 12
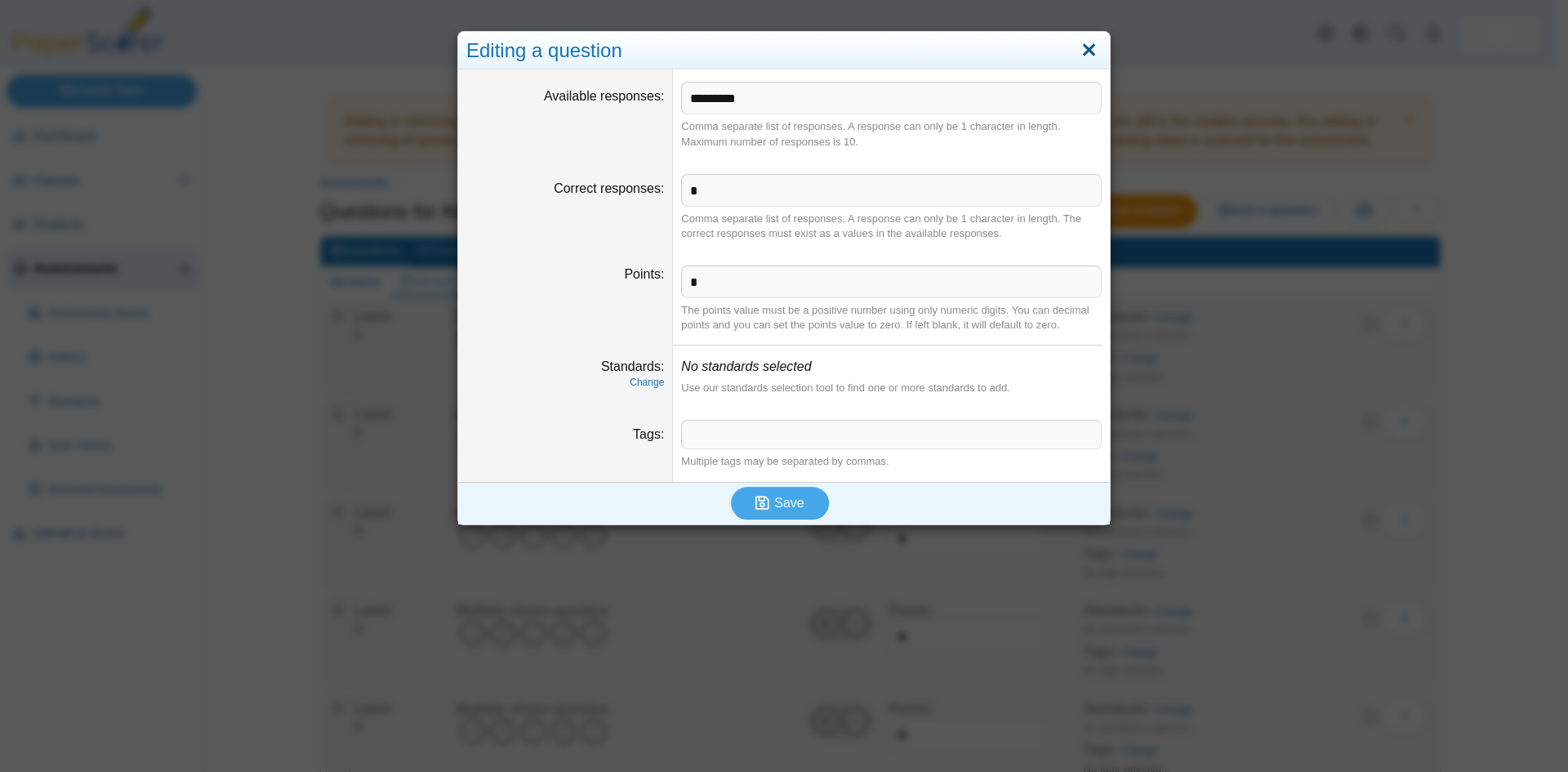
click at [1082, 45] on link "Close" at bounding box center [1089, 50] width 26 height 28
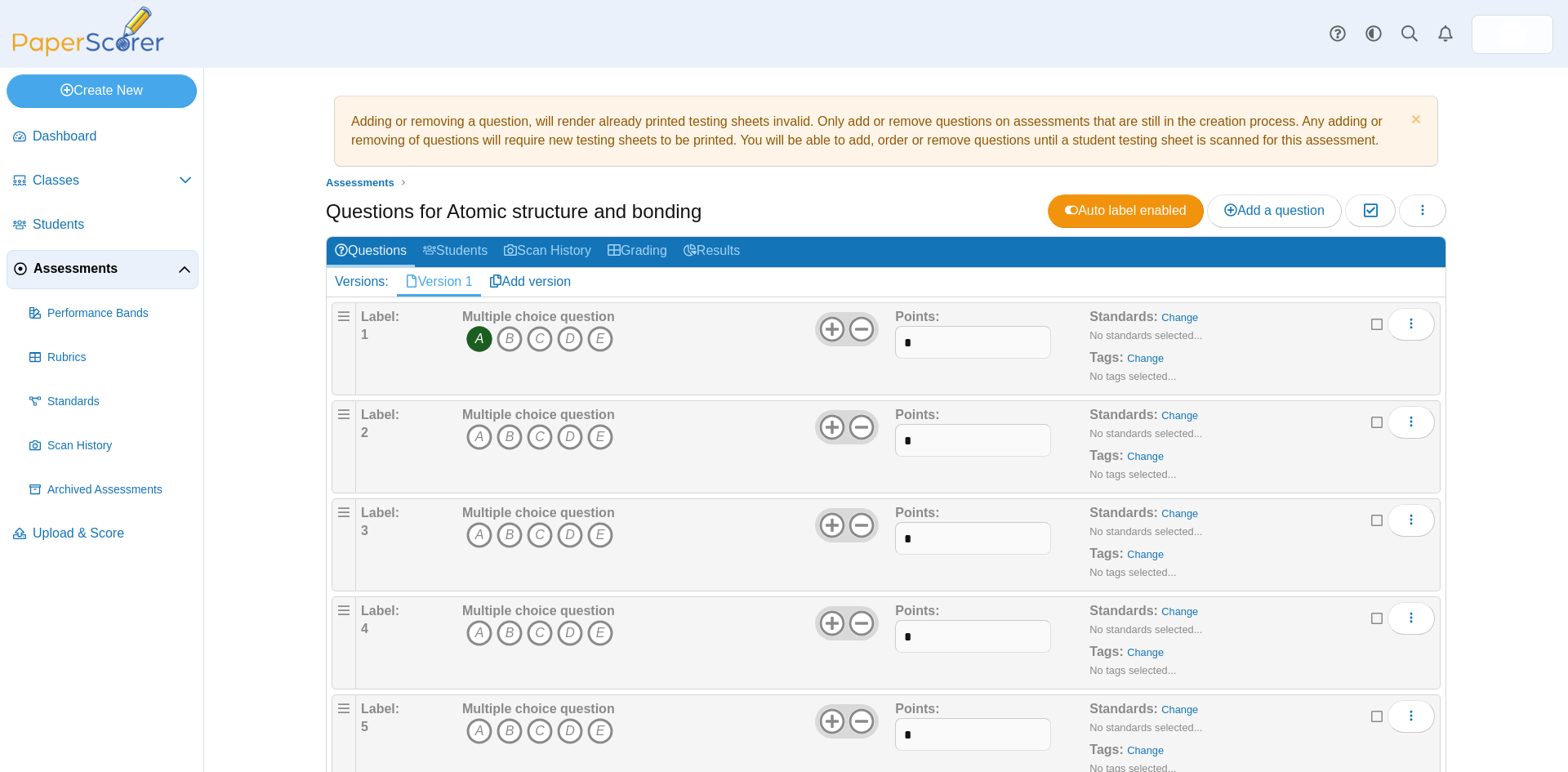
click at [1371, 321] on icon at bounding box center [1377, 321] width 13 height 12
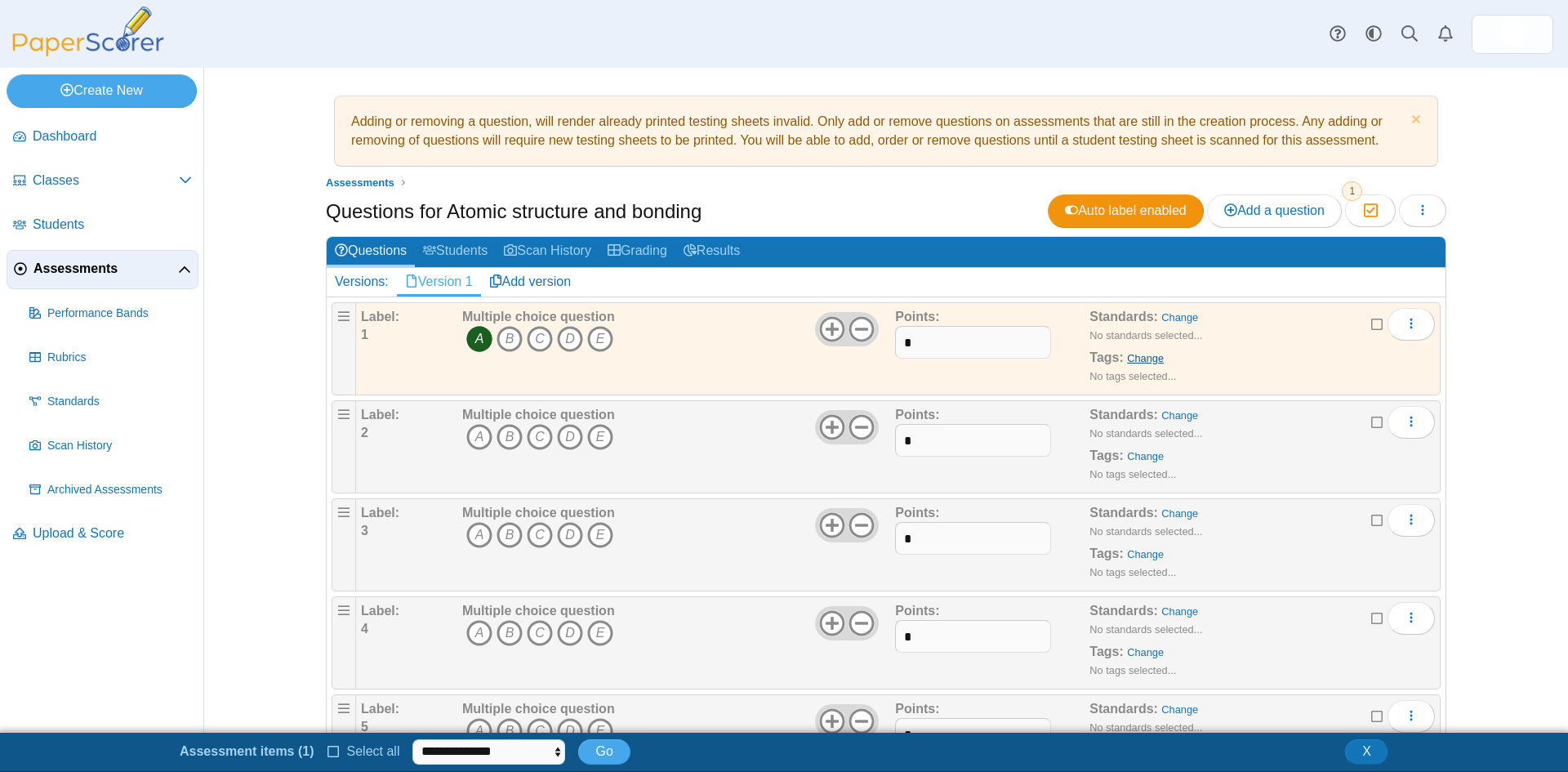
click at [1145, 363] on link "Change" at bounding box center [1145, 358] width 36 height 12
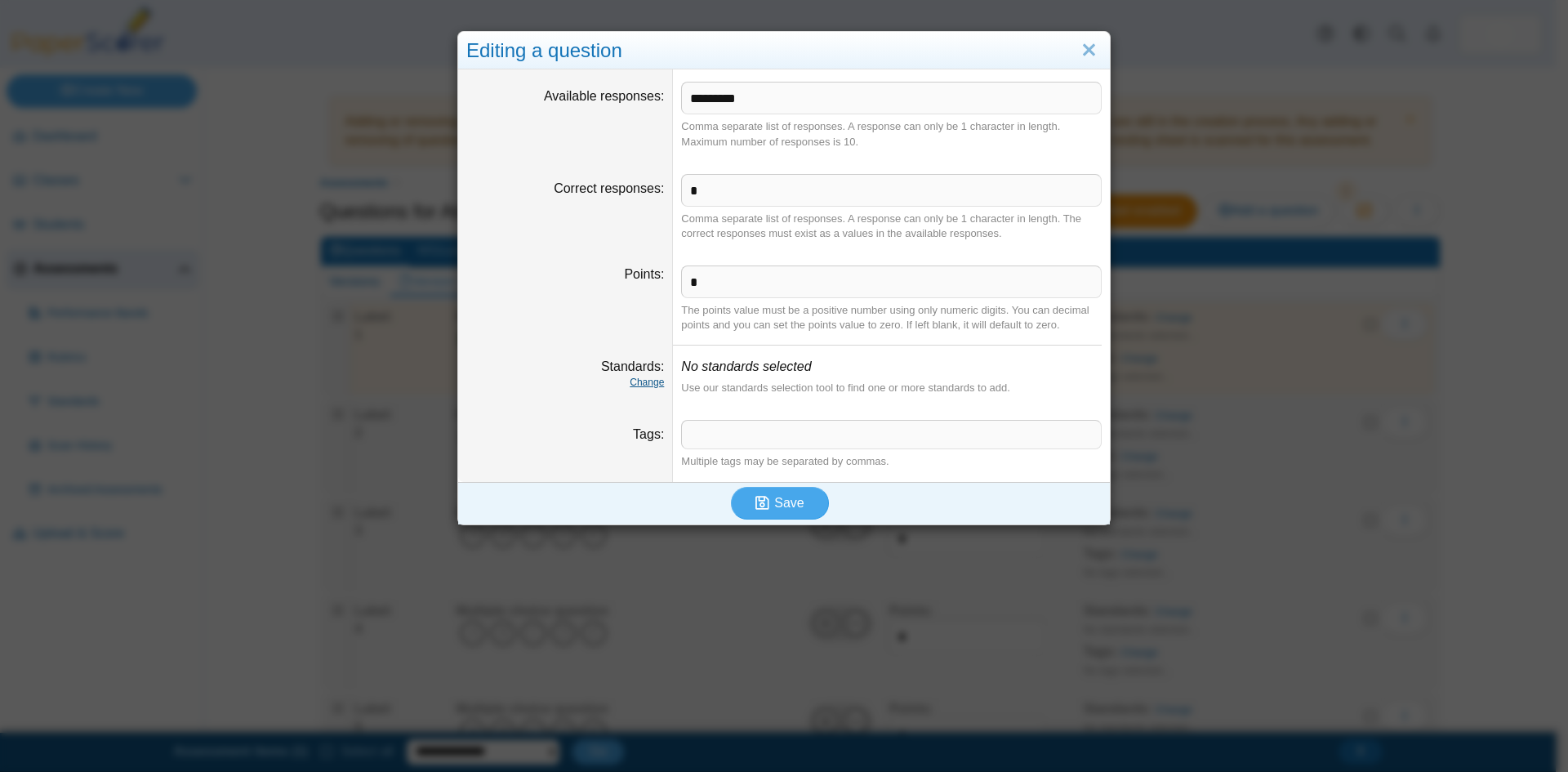
click at [640, 384] on link "Change" at bounding box center [647, 382] width 35 height 12
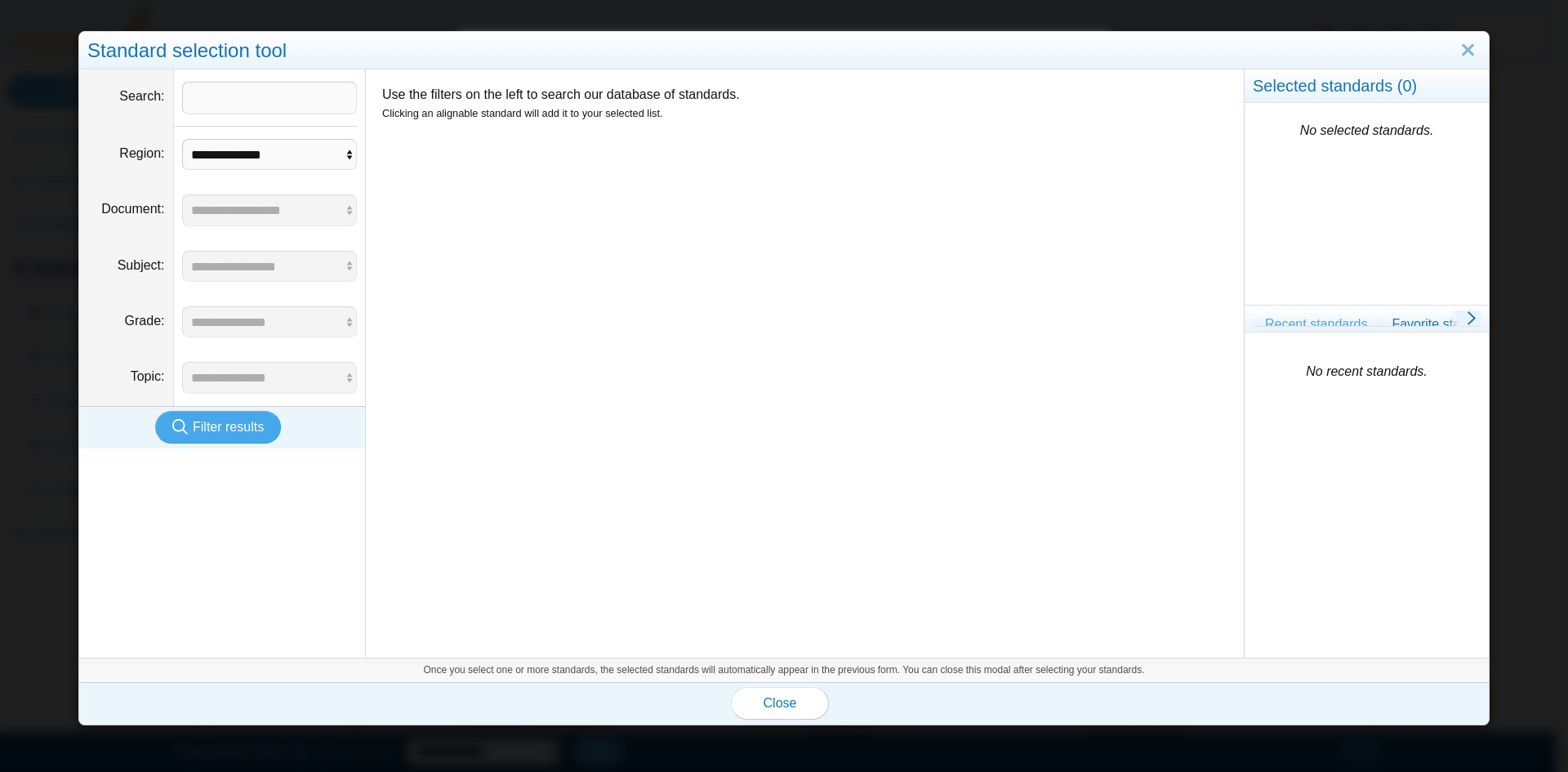
drag, startPoint x: 1463, startPoint y: 46, endPoint x: 1376, endPoint y: 62, distance: 88.5
click at [1462, 46] on link "Close" at bounding box center [1468, 50] width 26 height 28
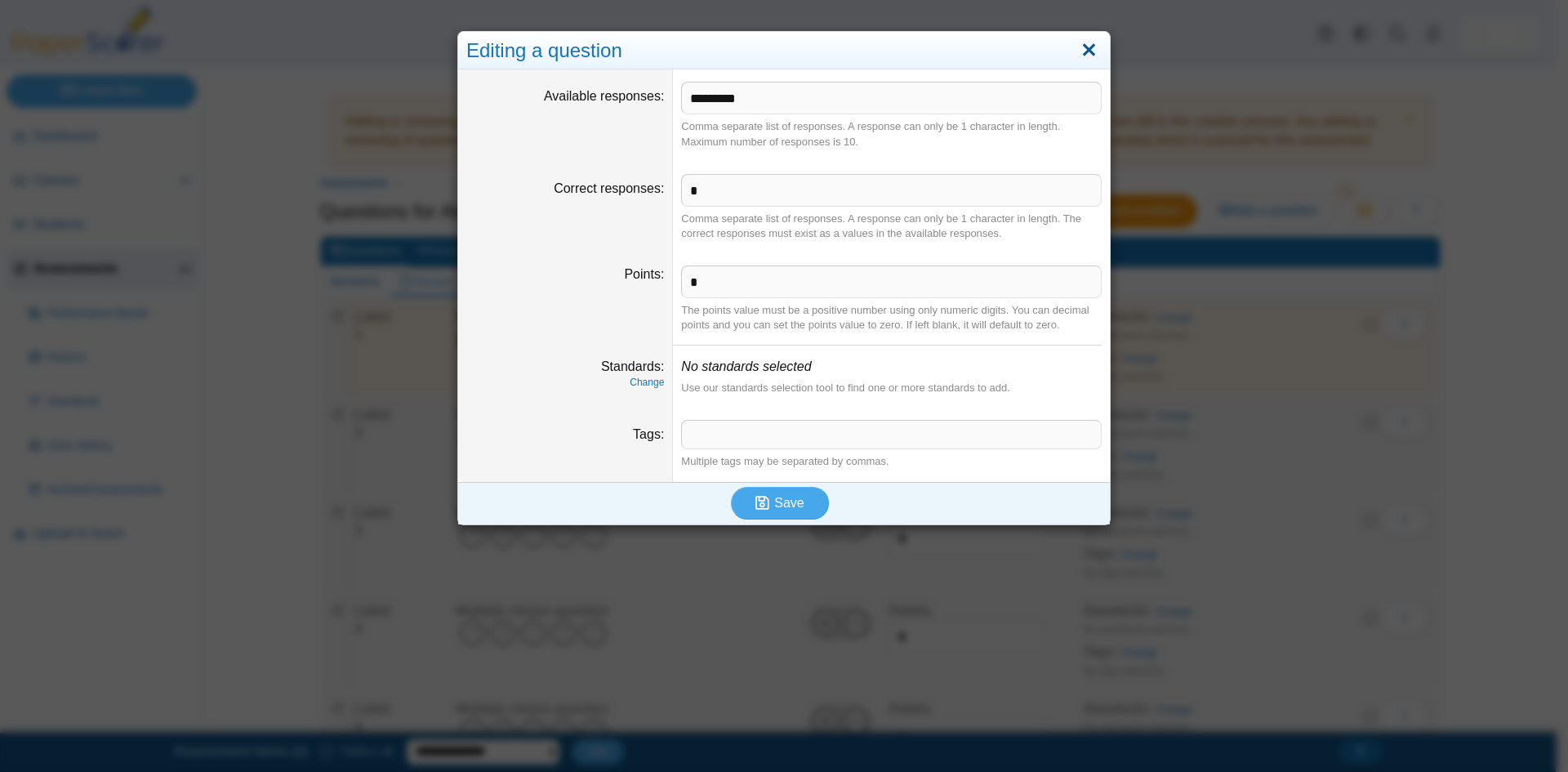
click at [1090, 46] on link "Close" at bounding box center [1089, 50] width 26 height 28
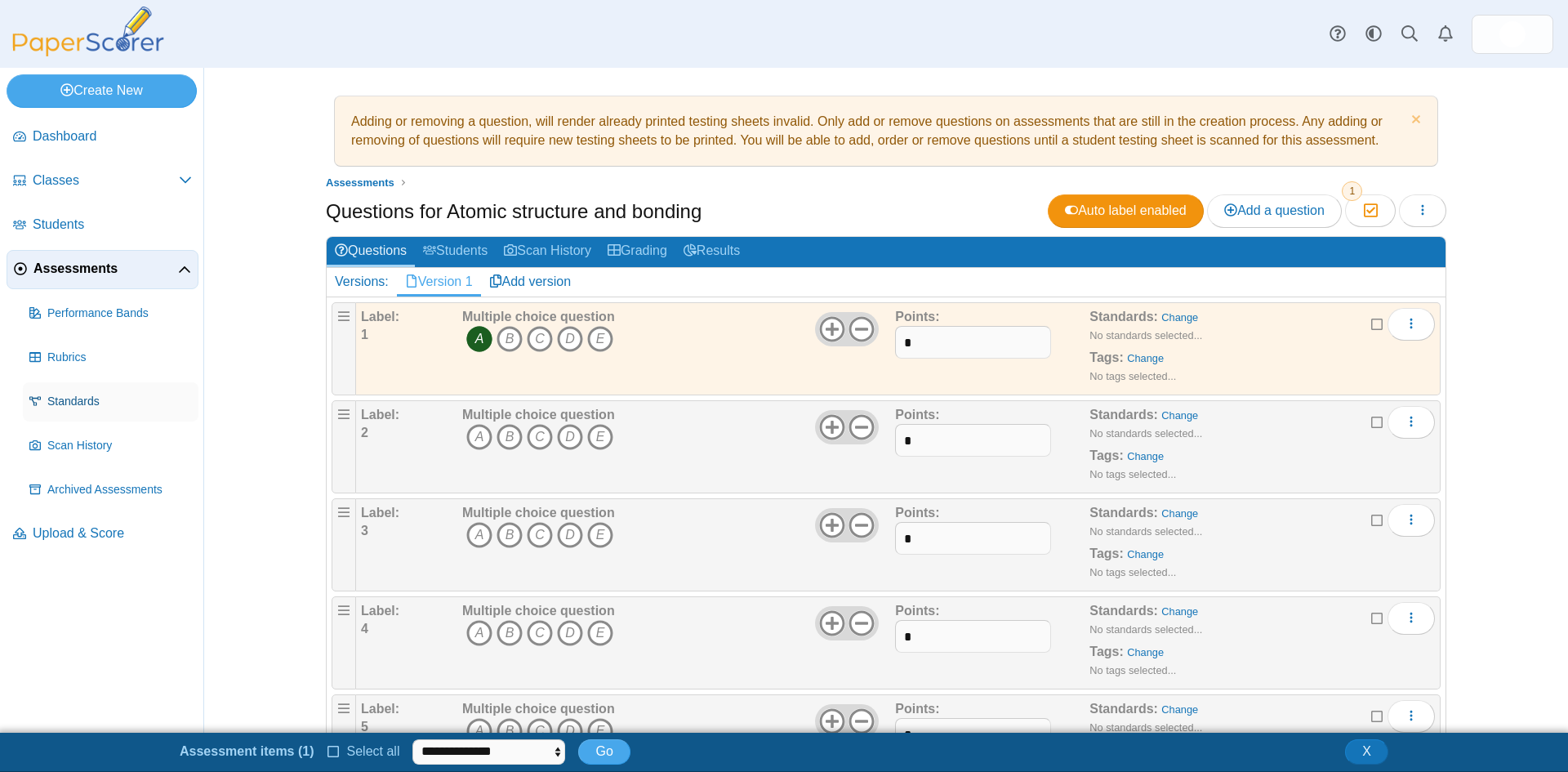
click at [62, 407] on span "Standards" at bounding box center [119, 402] width 145 height 16
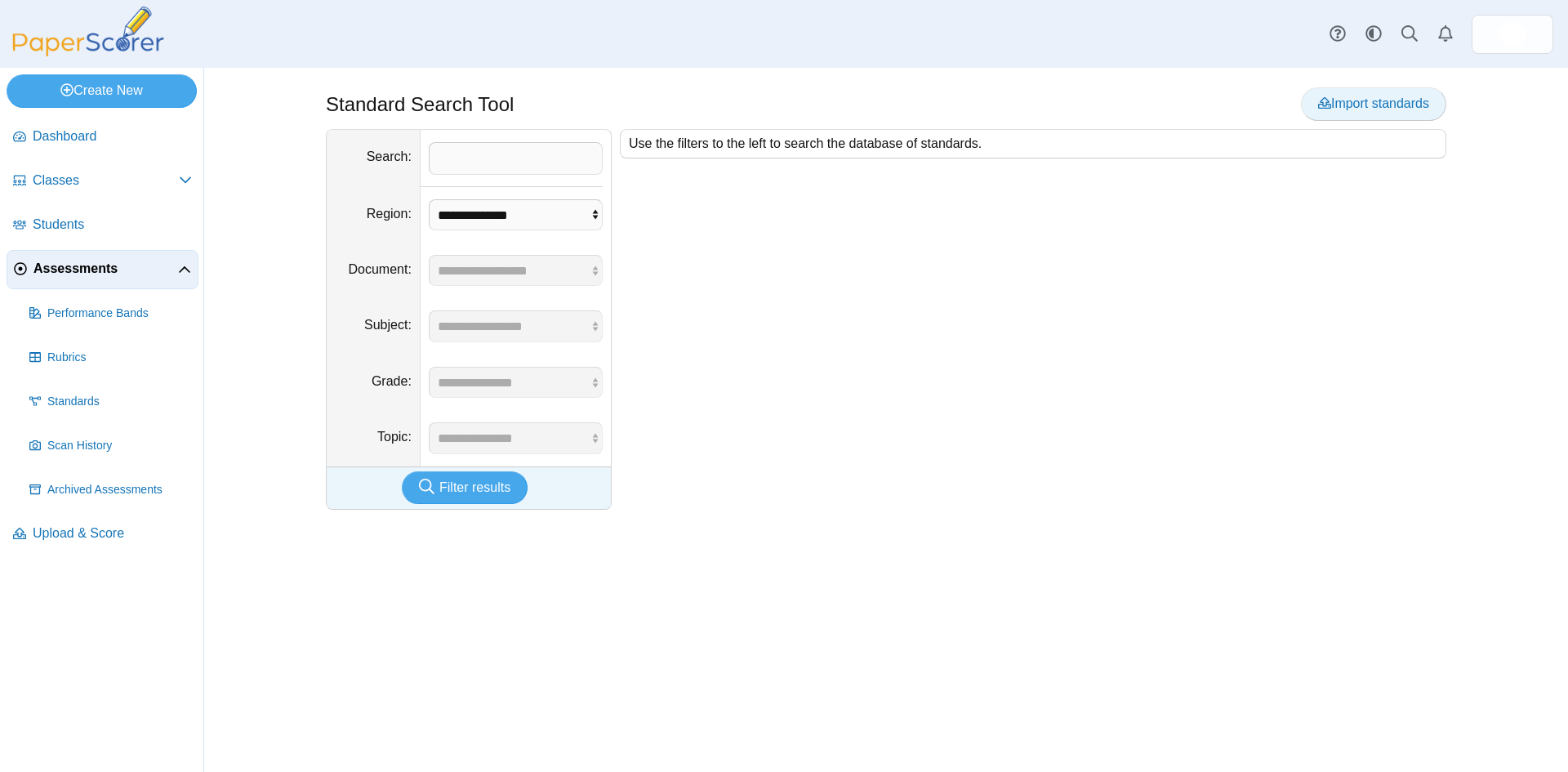
click at [1351, 106] on span "Import standards" at bounding box center [1373, 104] width 111 height 14
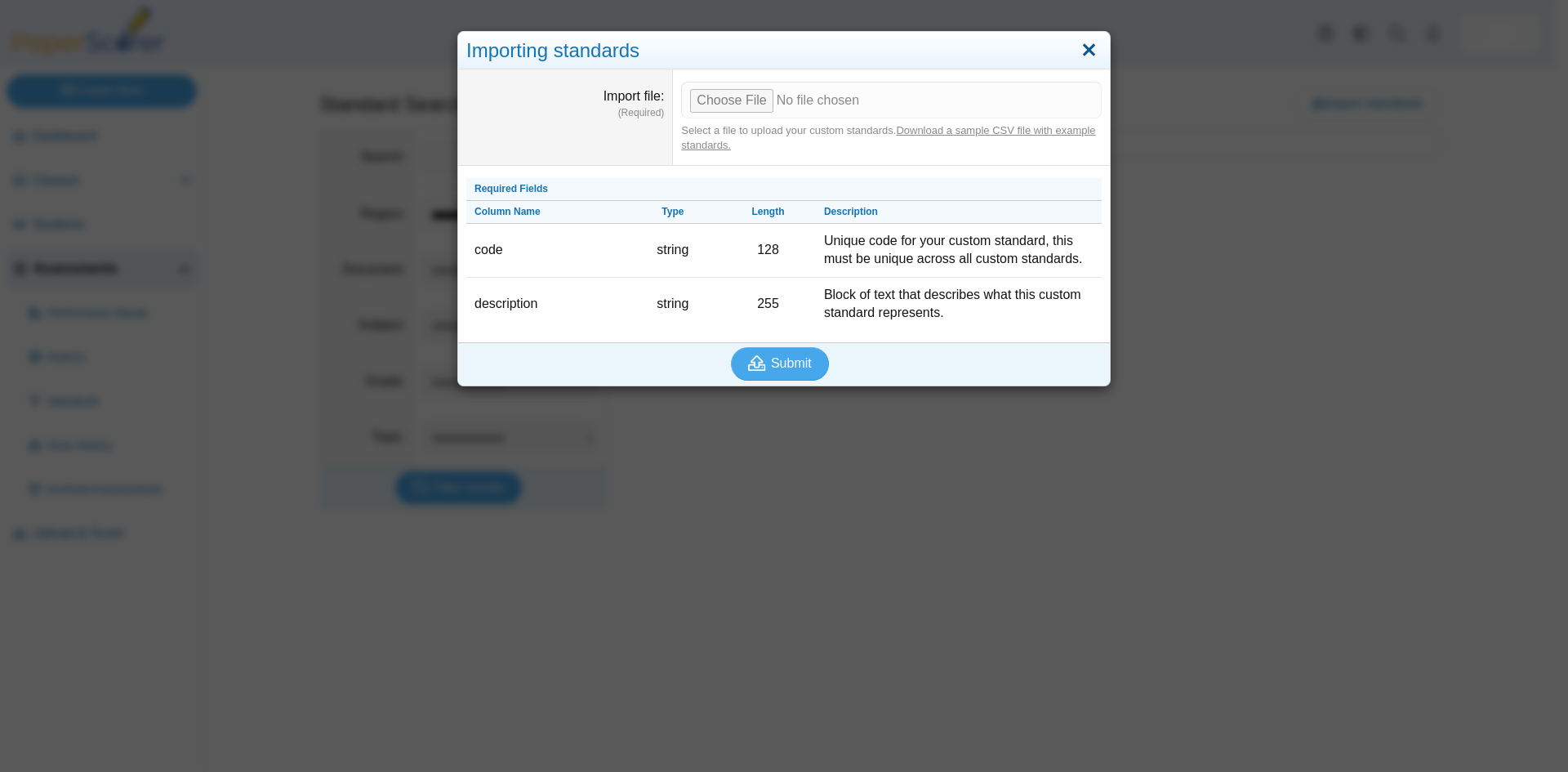
click at [1081, 46] on link "Close" at bounding box center [1089, 50] width 26 height 28
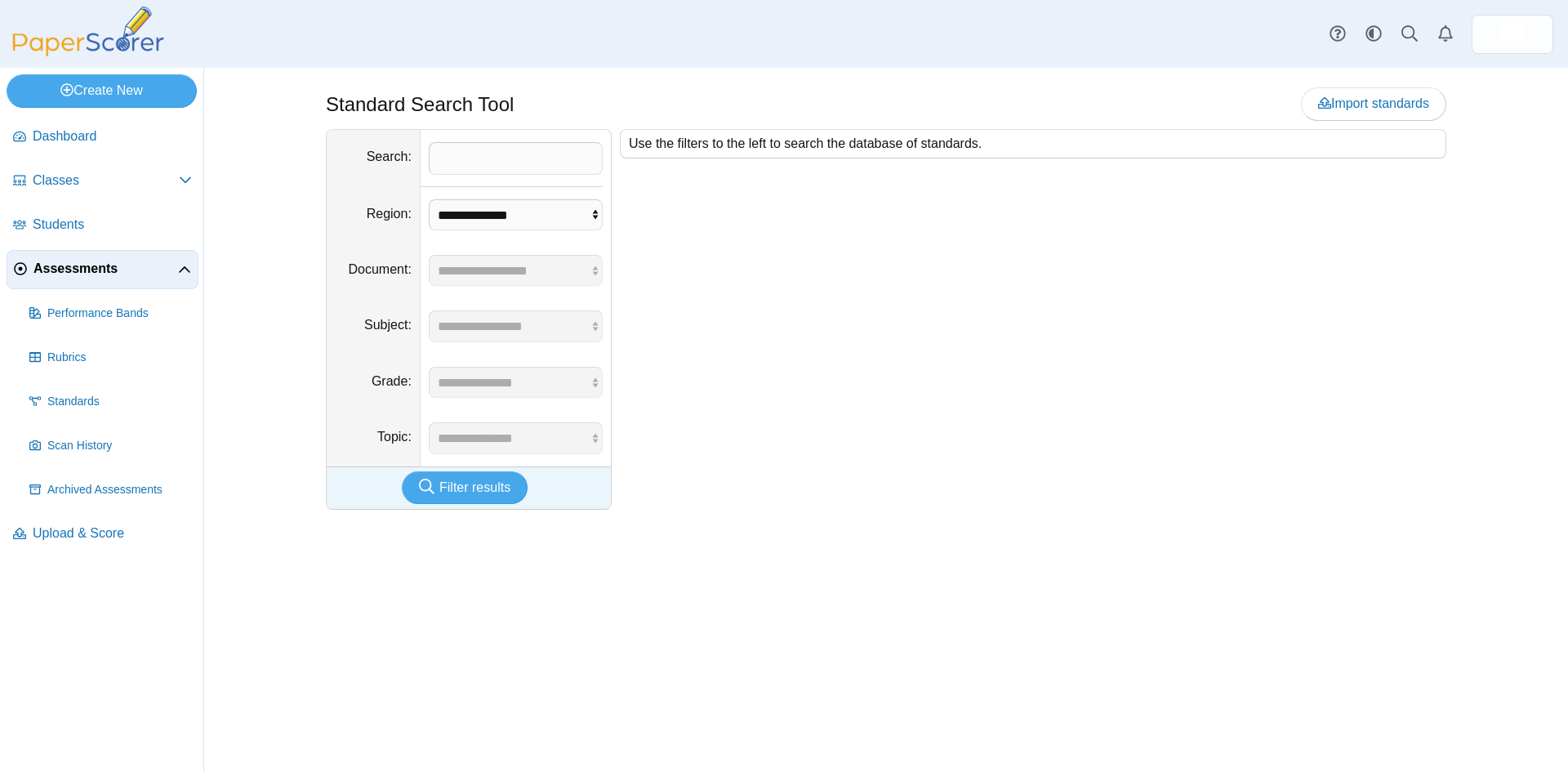
click at [1337, 465] on div "Use the filters to the left to search the database of standards." at bounding box center [1028, 319] width 835 height 381
click at [1353, 99] on span "Import standards" at bounding box center [1373, 104] width 111 height 14
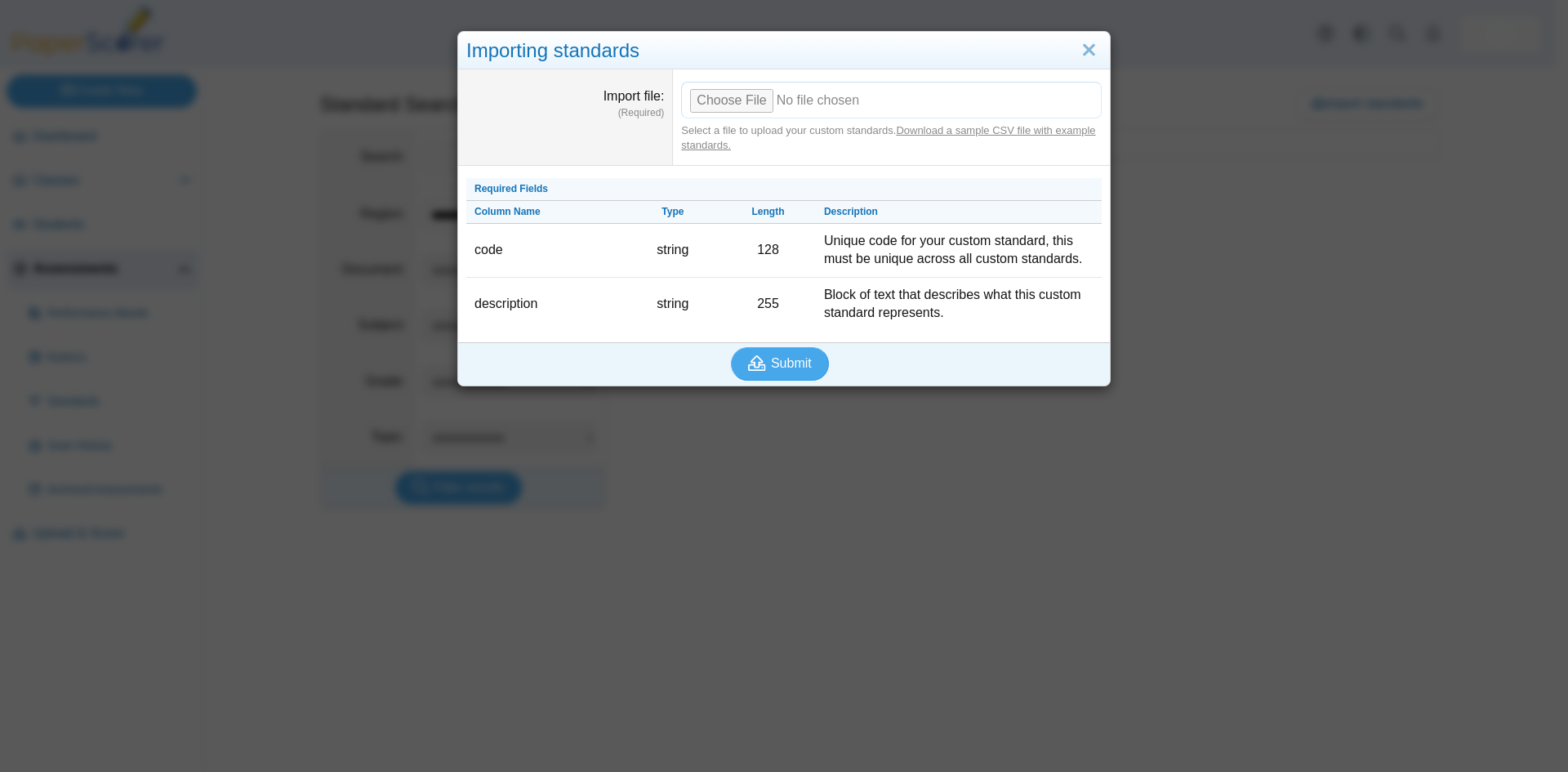
click at [706, 101] on input "Import file" at bounding box center [892, 99] width 421 height 35
type input "**********"
click at [784, 362] on span "Submit" at bounding box center [792, 363] width 41 height 14
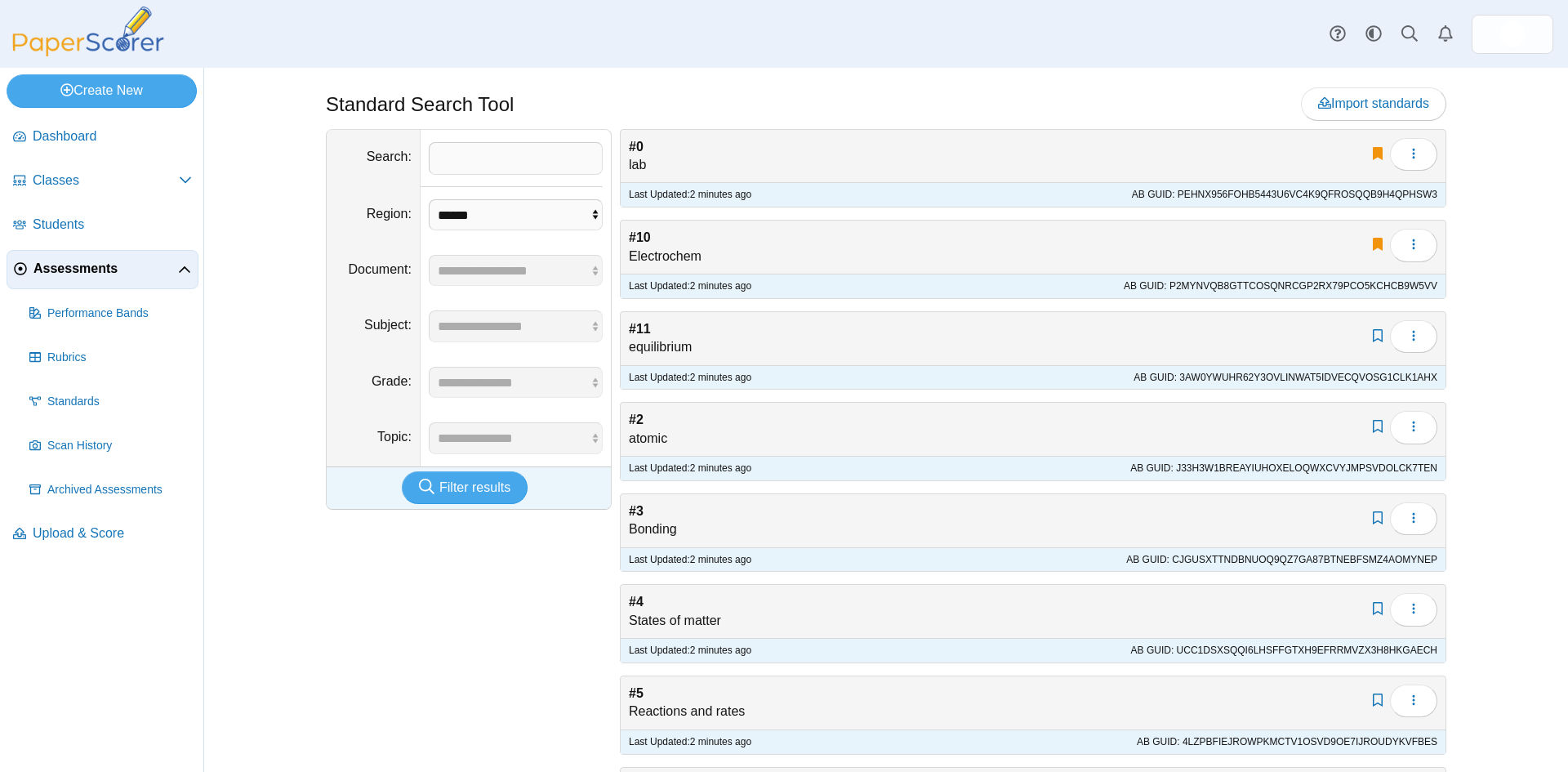
click at [812, 169] on div "Edit bookmark Edit Delete #0 lab" at bounding box center [1032, 156] width 824 height 53
click at [1407, 161] on span "button" at bounding box center [1414, 154] width 13 height 14
click at [1330, 214] on link "Delete" at bounding box center [1333, 216] width 196 height 25
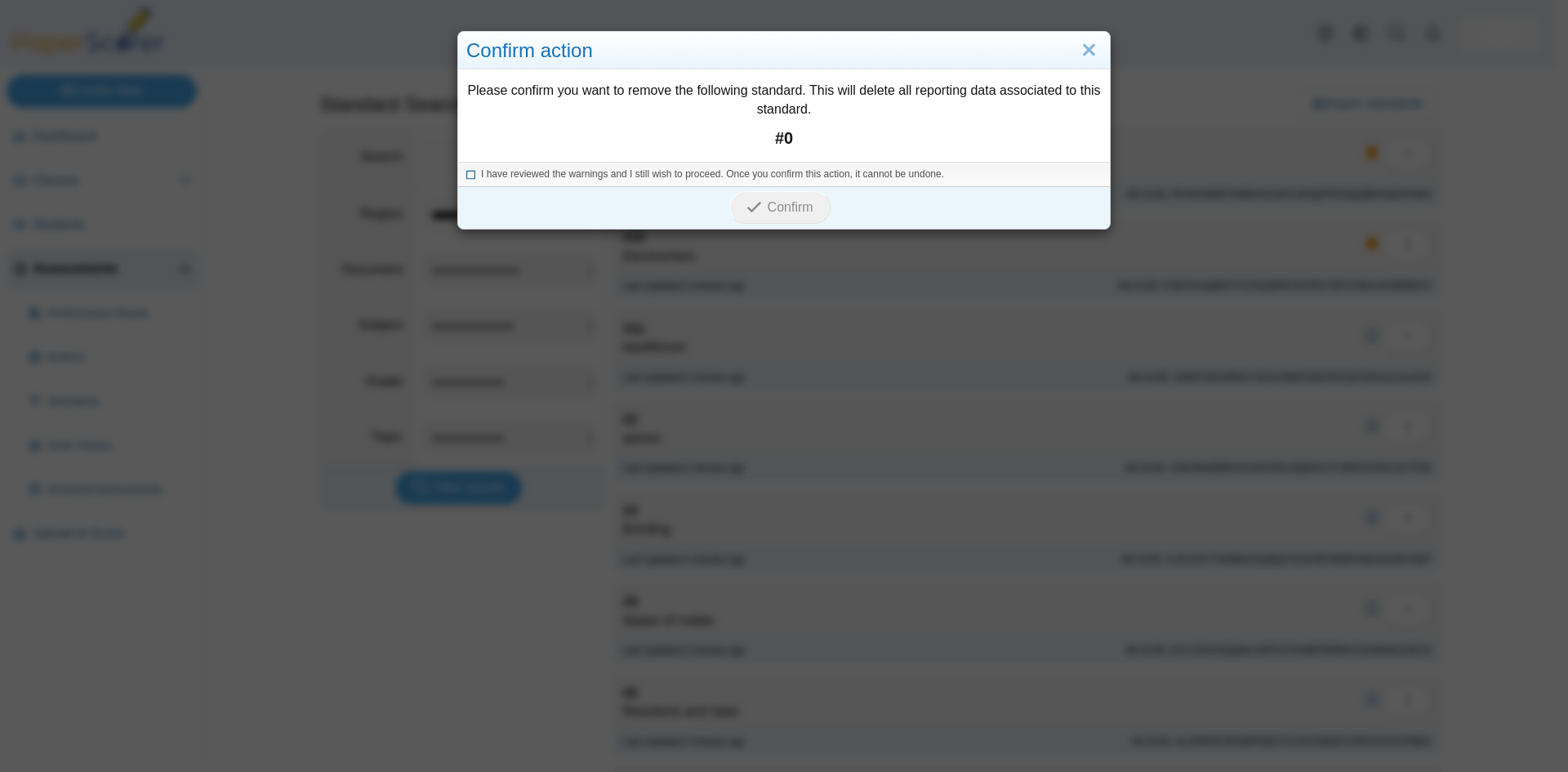
click at [466, 175] on icon at bounding box center [470, 172] width 10 height 9
click at [771, 205] on span "Confirm" at bounding box center [791, 207] width 46 height 14
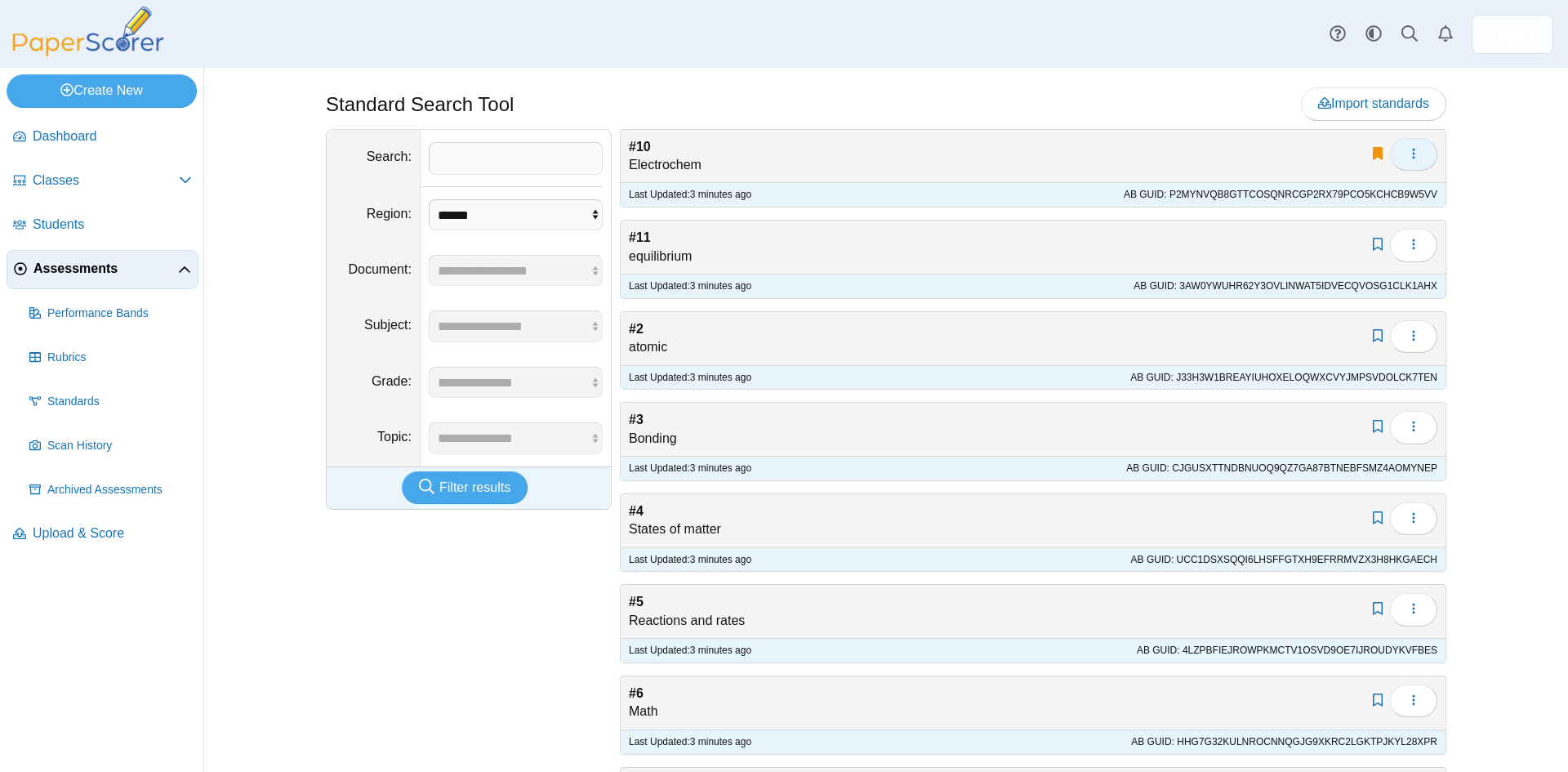
click at [1409, 159] on icon "button" at bounding box center [1414, 154] width 13 height 13
click at [1291, 214] on link "Delete" at bounding box center [1333, 216] width 196 height 25
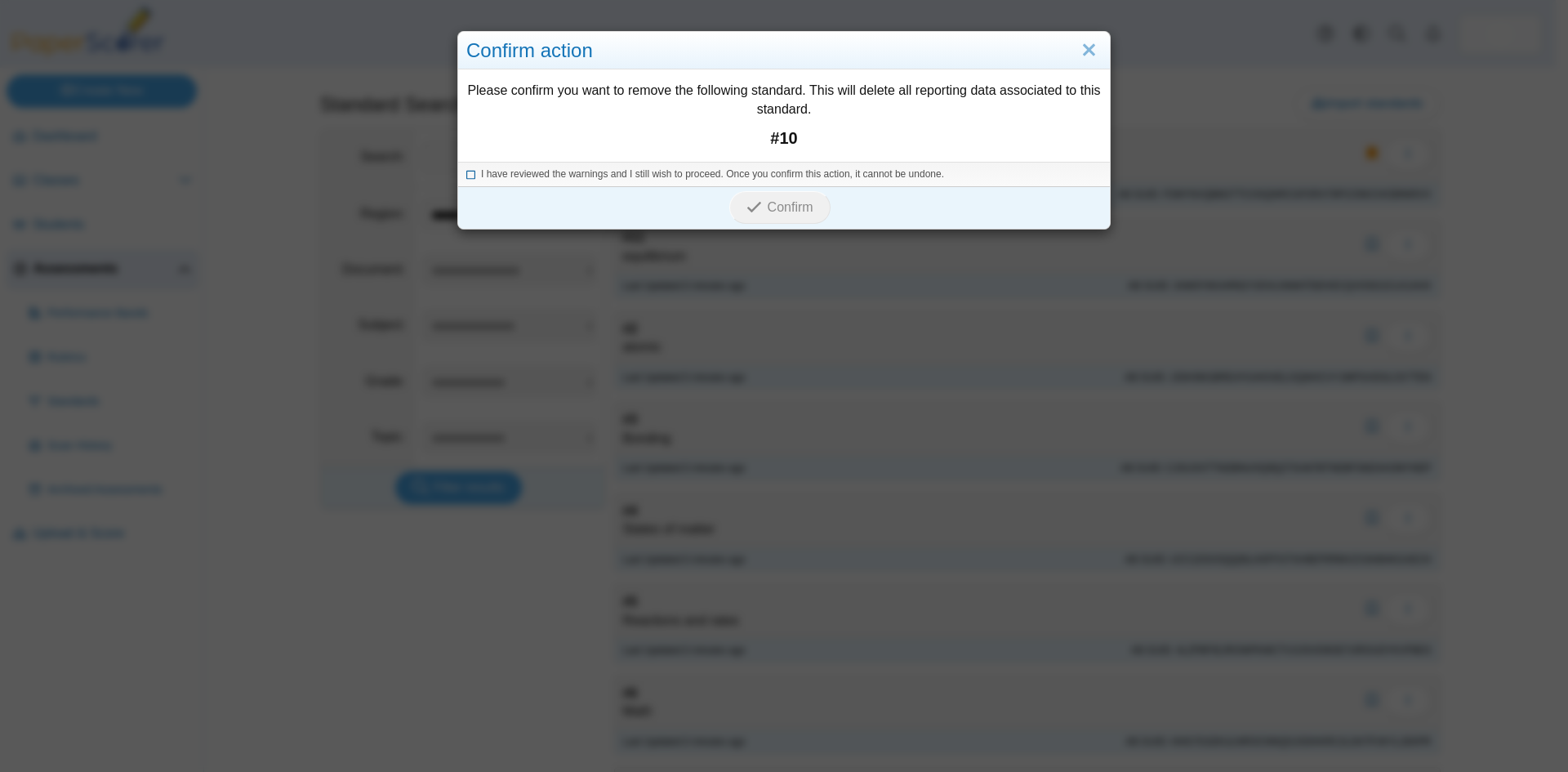
click at [466, 171] on icon at bounding box center [470, 172] width 10 height 9
click at [748, 208] on icon "submit" at bounding box center [753, 207] width 15 height 15
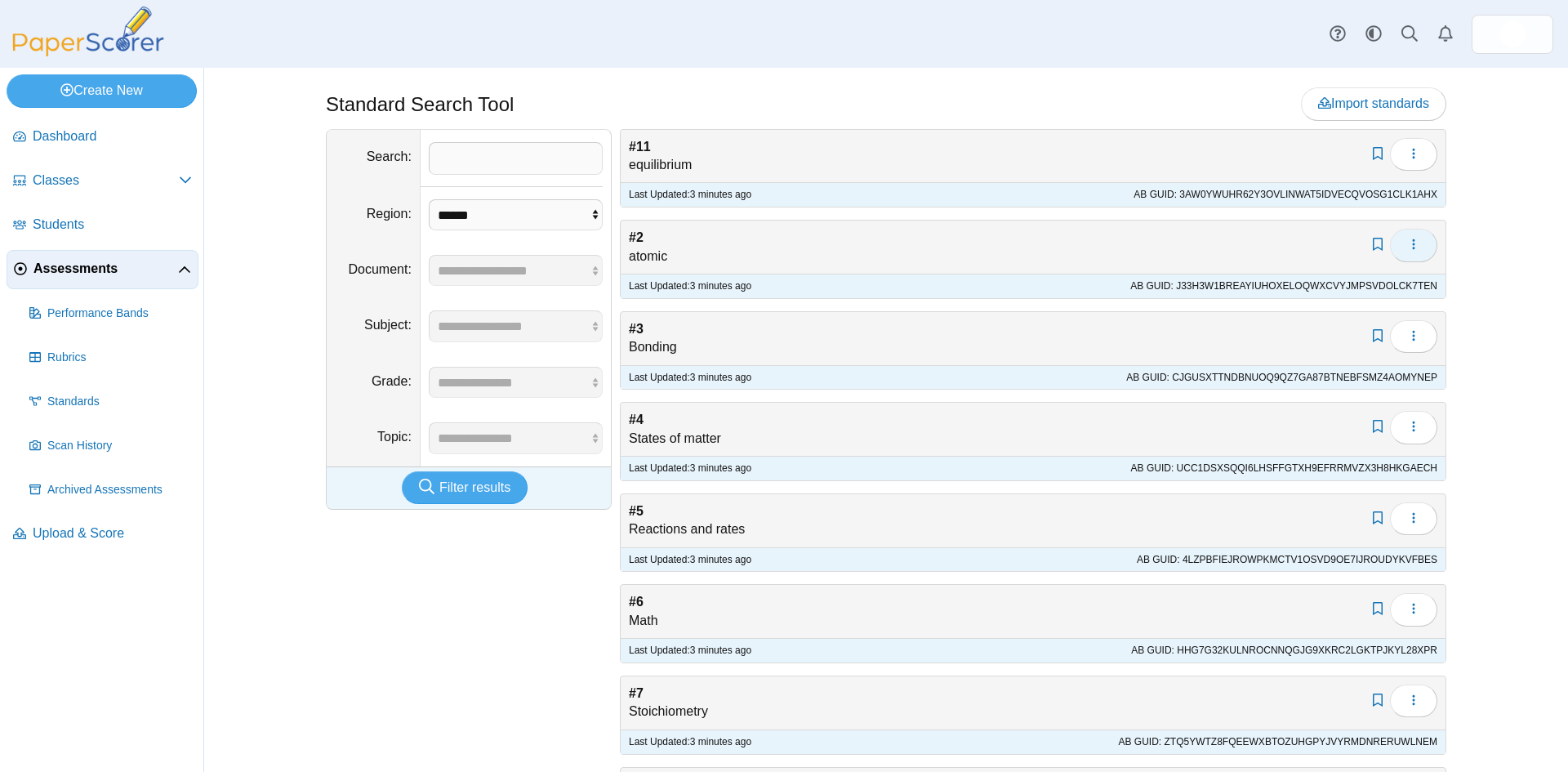
click at [1407, 234] on button "button" at bounding box center [1413, 245] width 47 height 33
click at [1292, 311] on link "Delete" at bounding box center [1333, 306] width 196 height 25
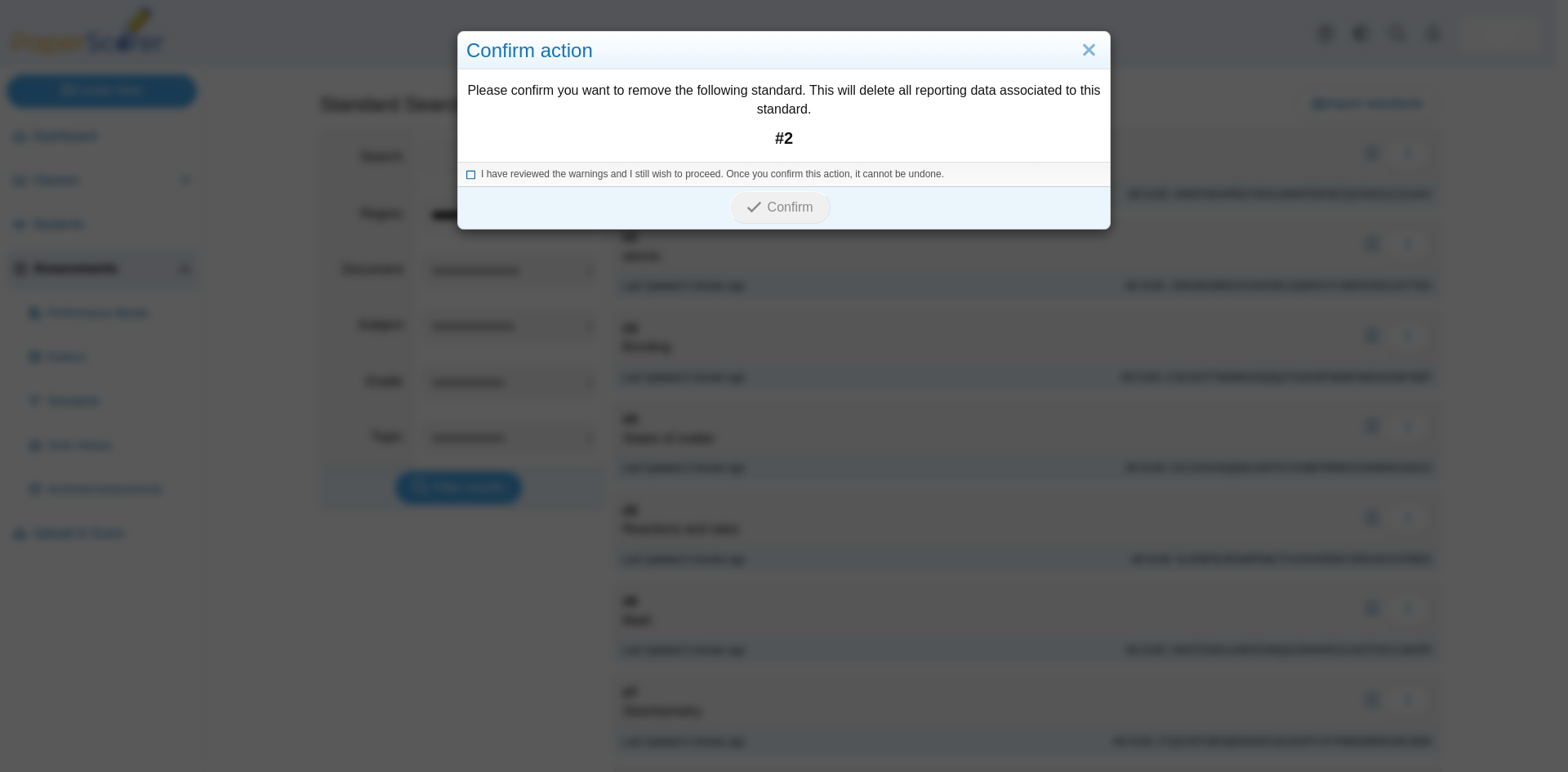
click at [466, 172] on icon at bounding box center [470, 172] width 10 height 9
click at [791, 216] on button "Confirm" at bounding box center [779, 207] width 100 height 33
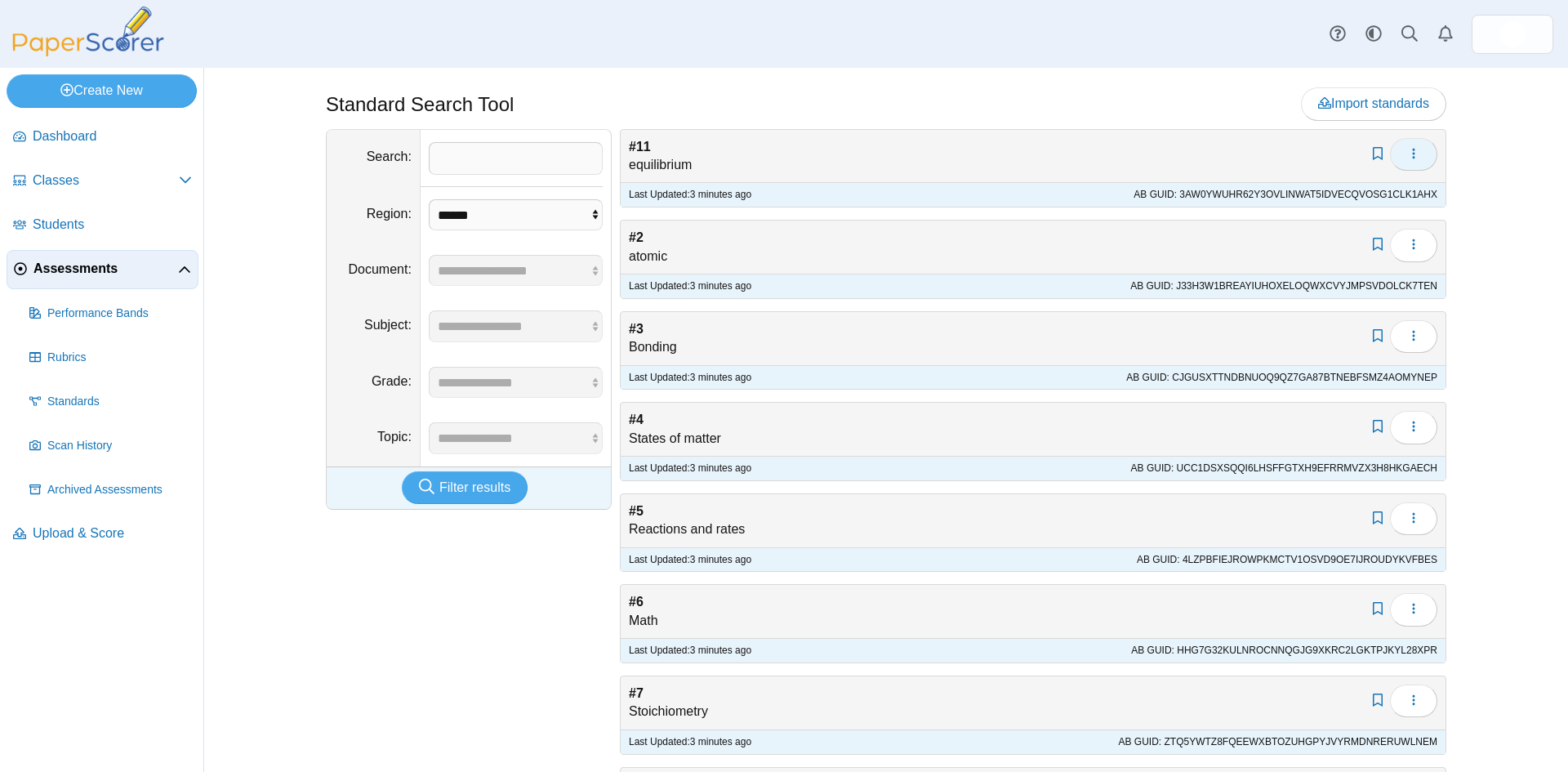
click at [1396, 156] on button "button" at bounding box center [1413, 154] width 47 height 33
click at [1416, 161] on button "button" at bounding box center [1413, 154] width 47 height 33
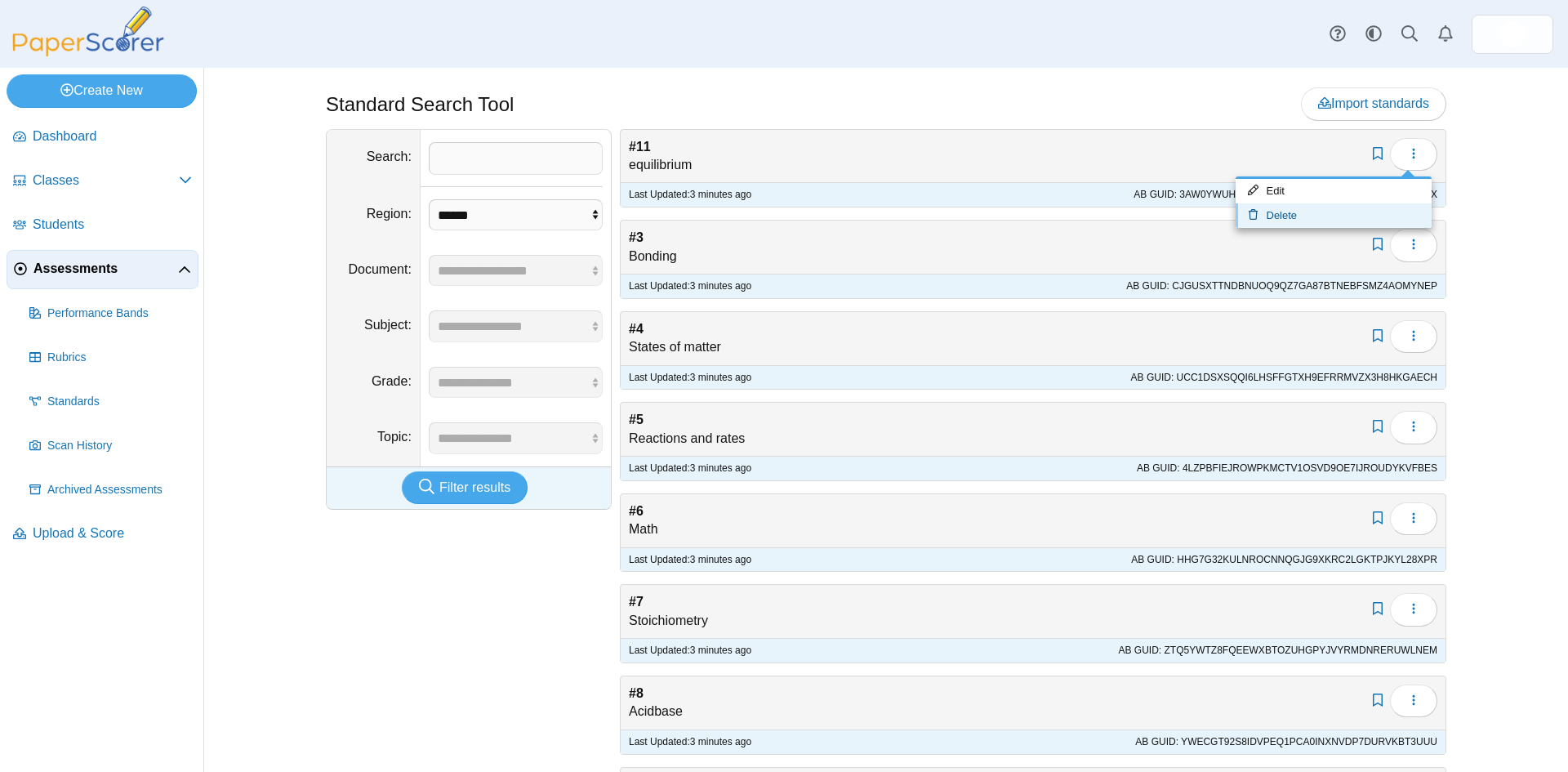
click at [1296, 216] on link "Delete" at bounding box center [1333, 216] width 196 height 25
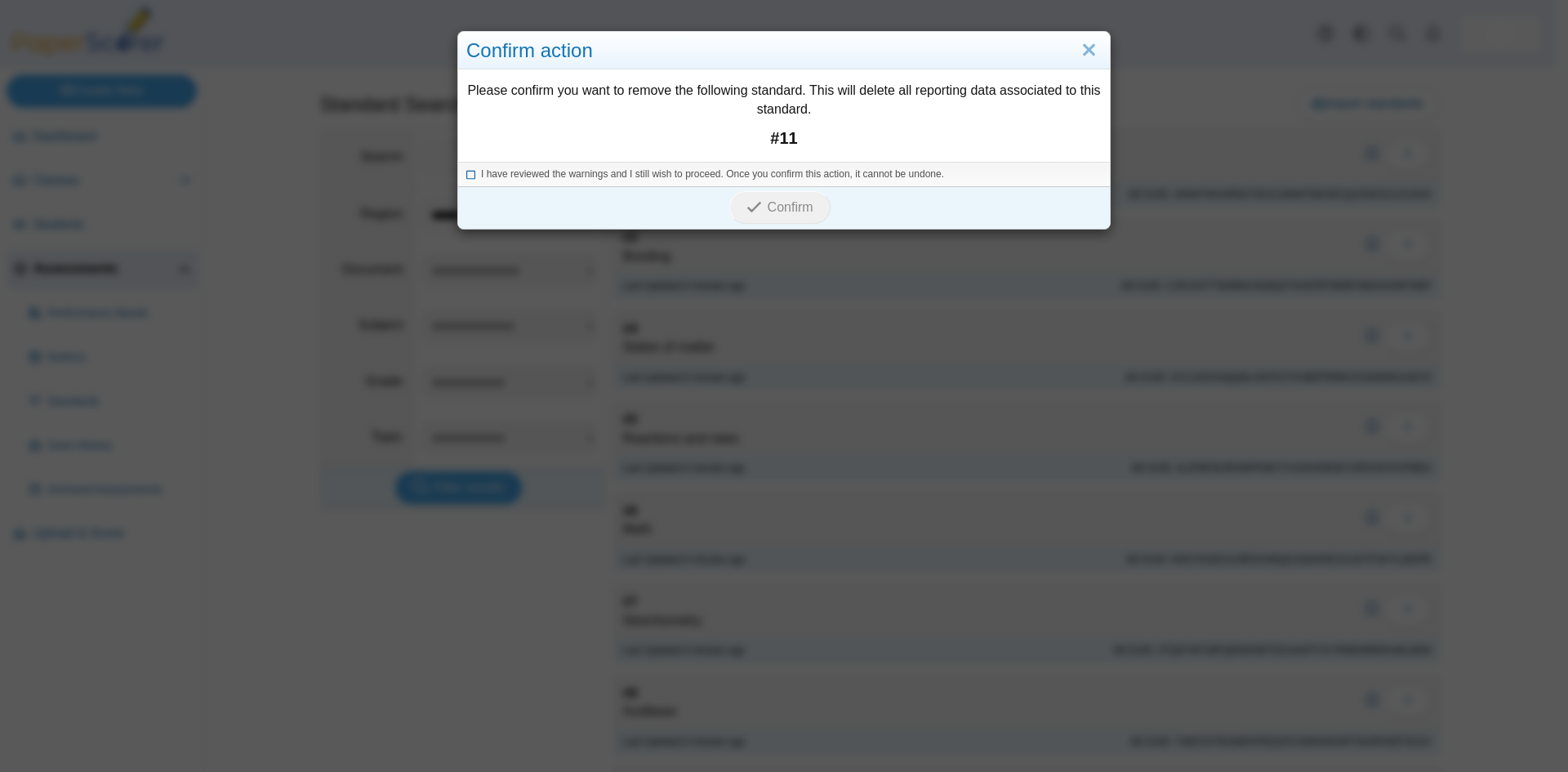
click at [466, 177] on icon at bounding box center [470, 172] width 10 height 9
click at [783, 201] on span "Confirm" at bounding box center [791, 207] width 46 height 14
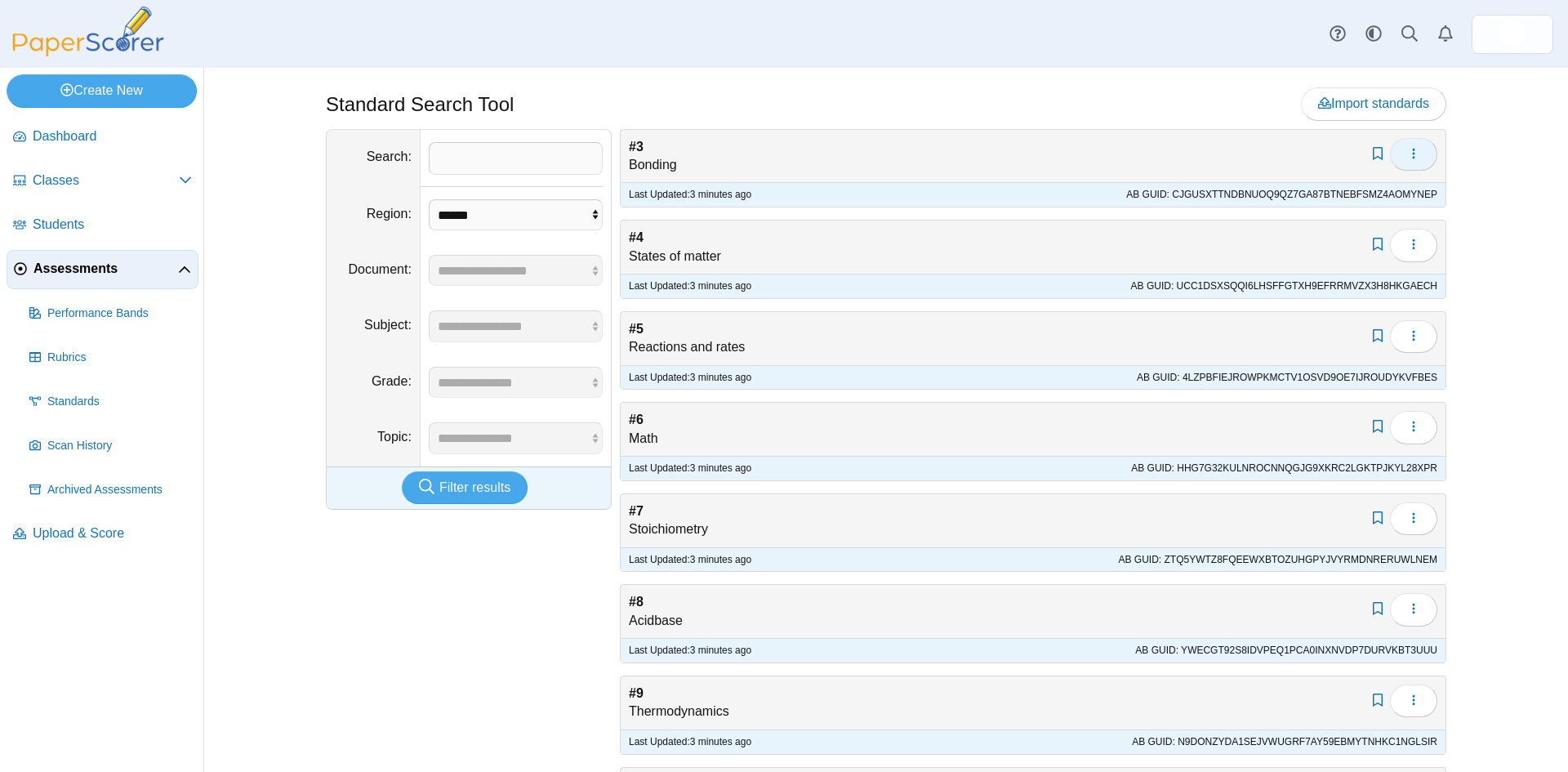
click at [1408, 161] on button "button" at bounding box center [1413, 154] width 47 height 33
click at [1273, 215] on link "Delete" at bounding box center [1333, 216] width 196 height 25
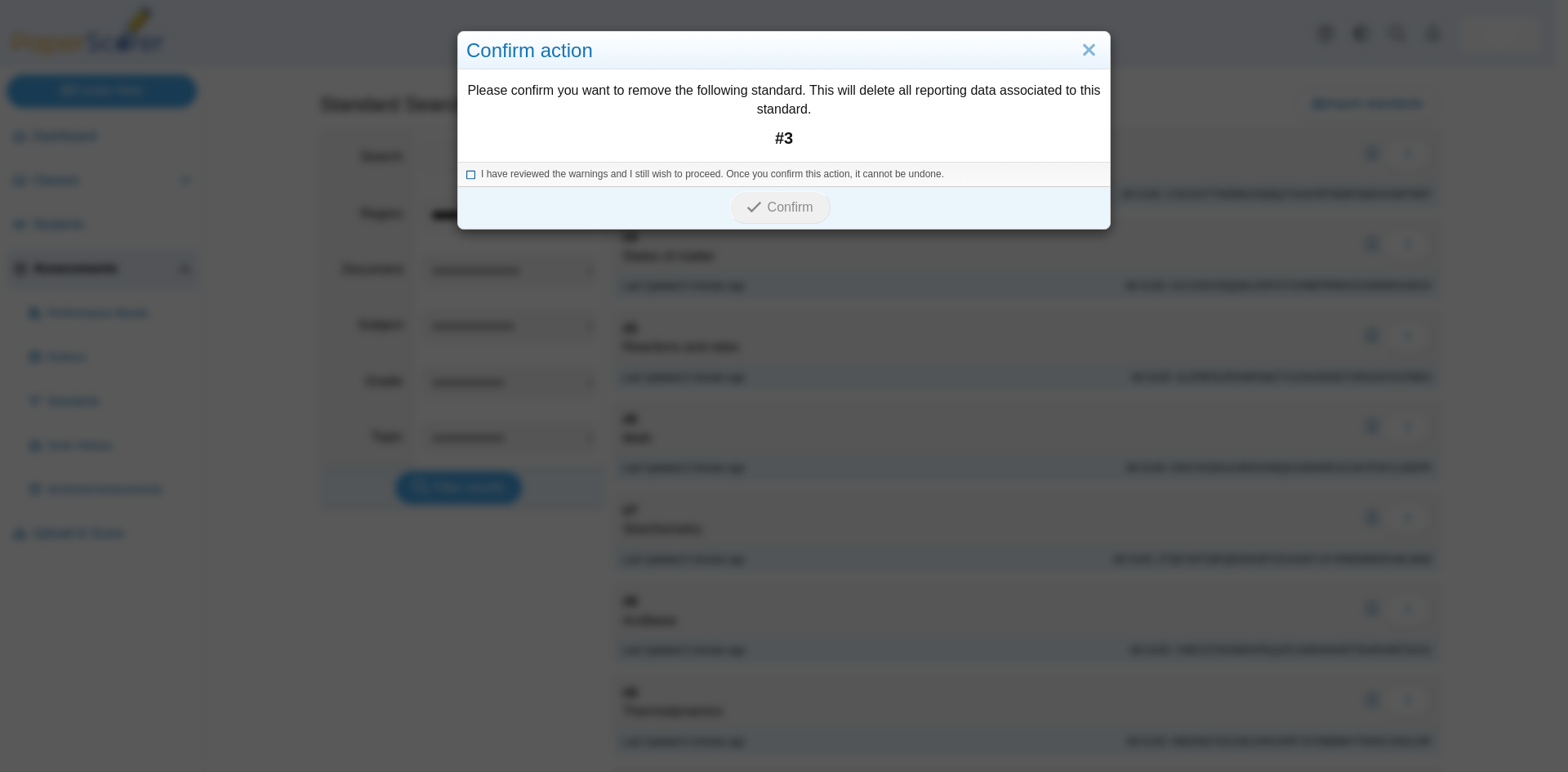
click at [466, 174] on icon at bounding box center [470, 172] width 10 height 9
click at [780, 206] on span "Confirm" at bounding box center [791, 207] width 46 height 14
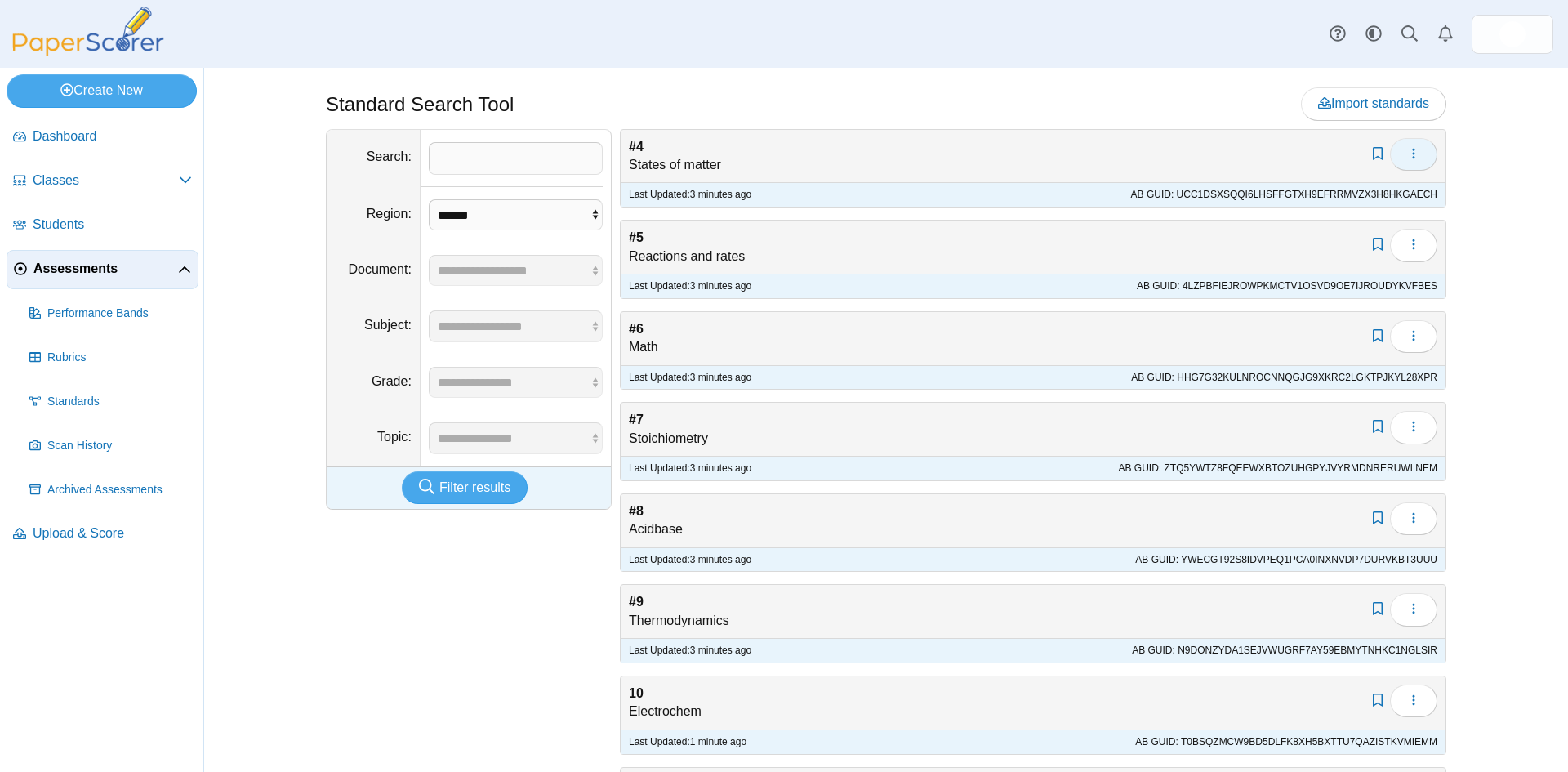
click at [1407, 149] on icon "button" at bounding box center [1414, 154] width 13 height 13
click at [1280, 215] on link "Delete" at bounding box center [1333, 216] width 196 height 25
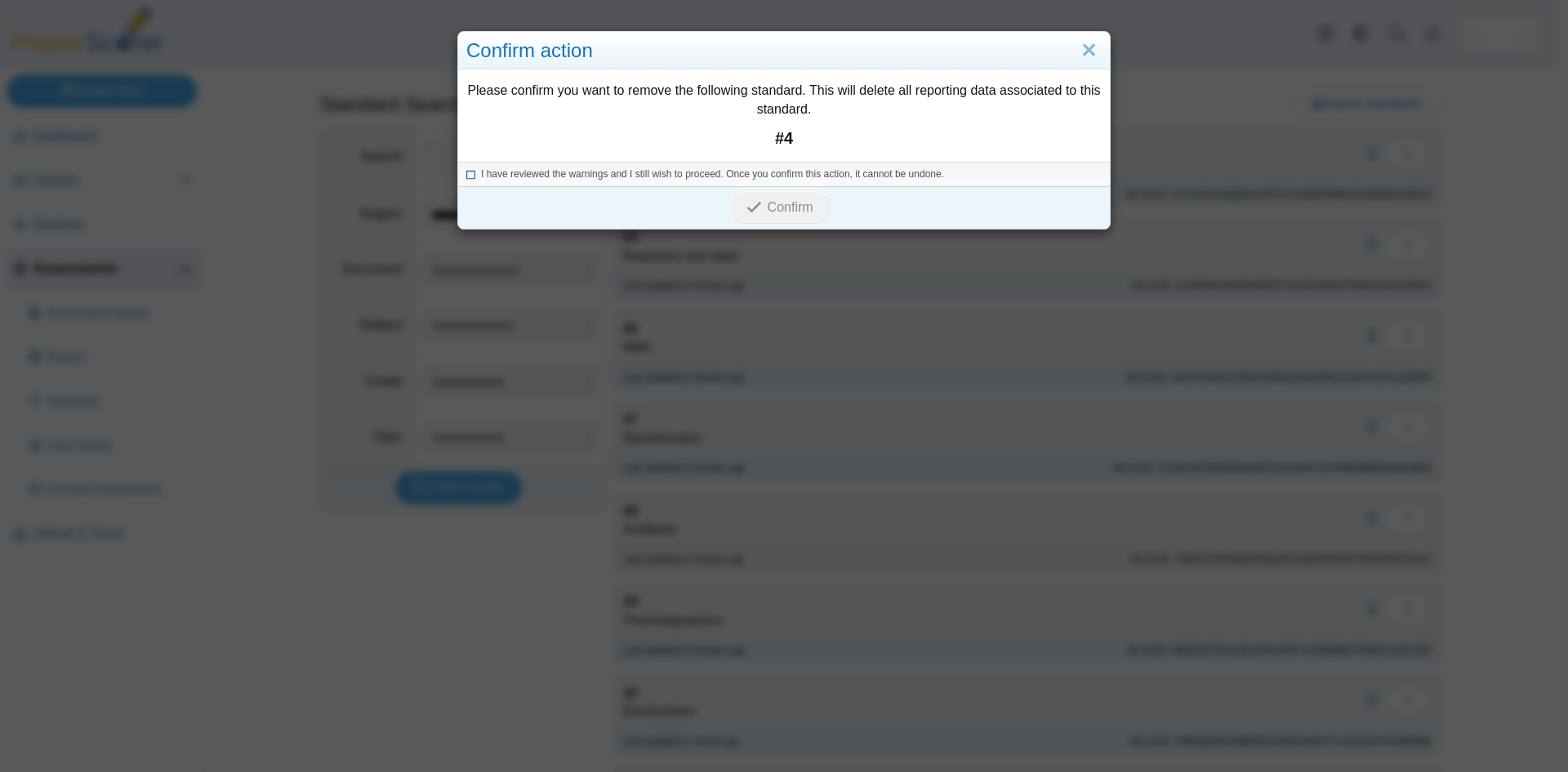
drag, startPoint x: 461, startPoint y: 173, endPoint x: 525, endPoint y: 180, distance: 64.4
click at [469, 173] on icon at bounding box center [470, 172] width 10 height 9
click at [784, 204] on span "Confirm" at bounding box center [791, 207] width 46 height 14
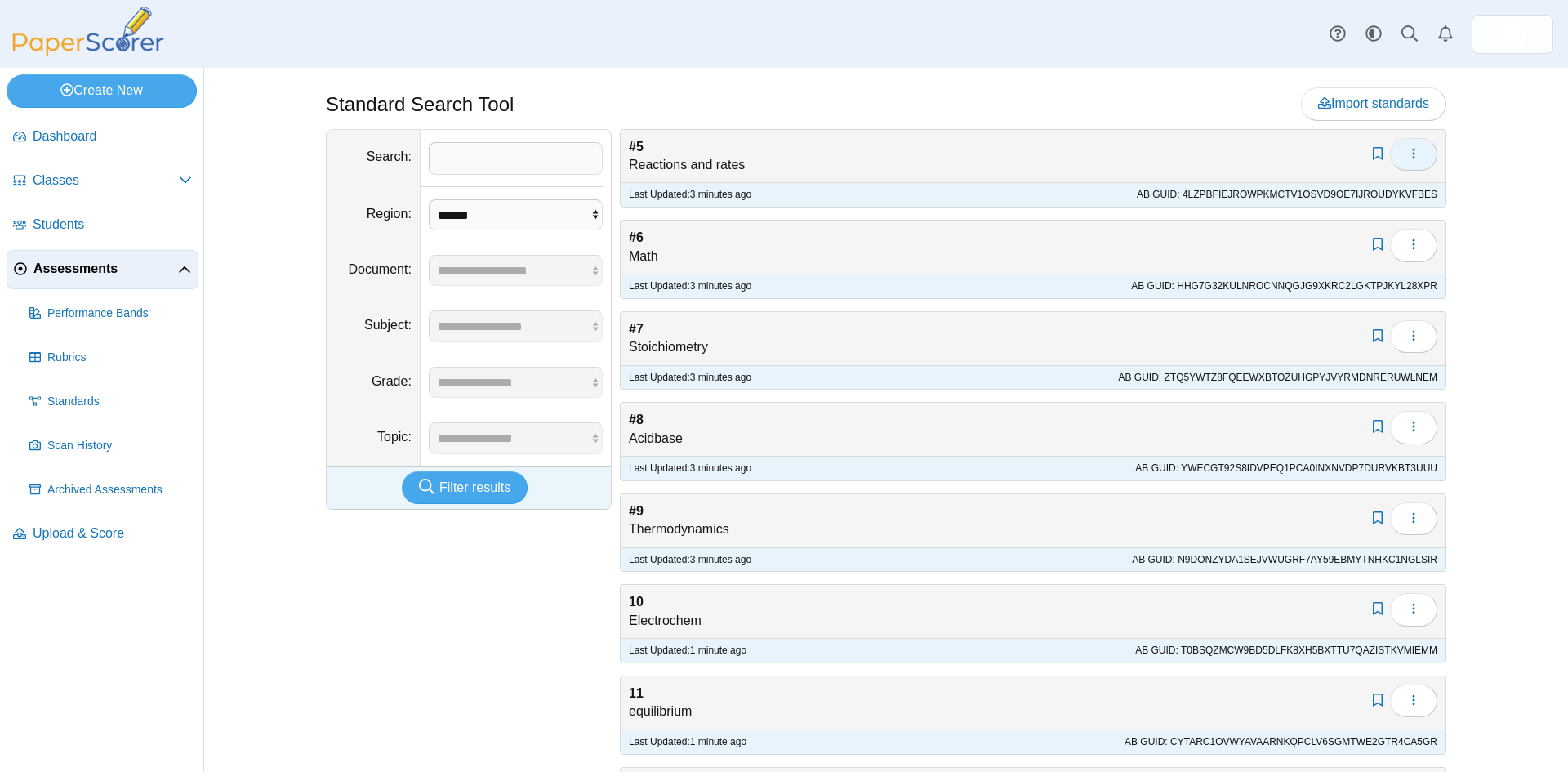
drag, startPoint x: 1411, startPoint y: 152, endPoint x: 1401, endPoint y: 156, distance: 10.8
click at [1408, 153] on icon "button" at bounding box center [1414, 154] width 13 height 13
click at [1304, 221] on link "Delete" at bounding box center [1333, 216] width 196 height 25
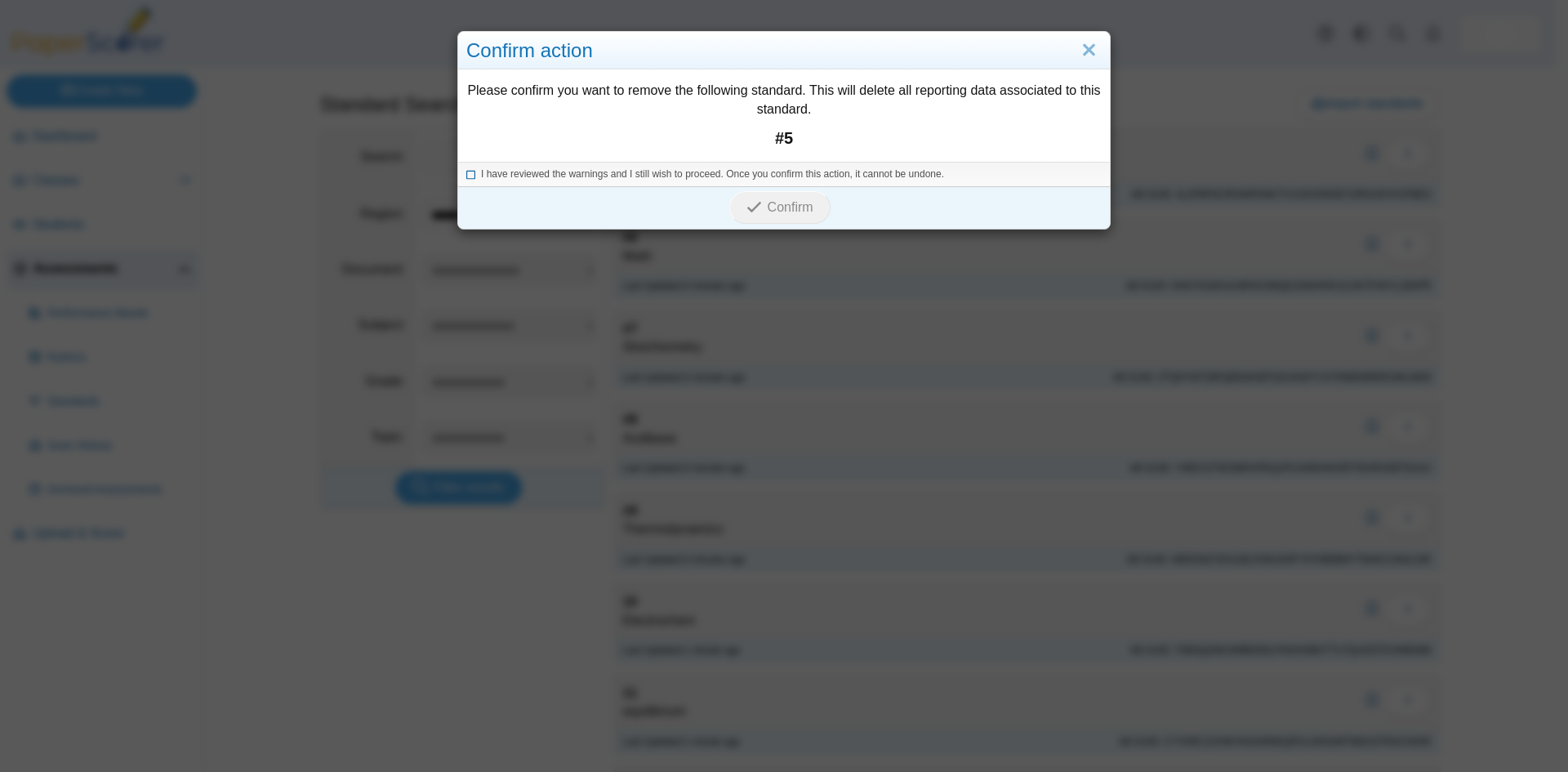
click at [467, 169] on icon at bounding box center [470, 172] width 10 height 9
click at [788, 210] on span "Confirm" at bounding box center [791, 207] width 46 height 14
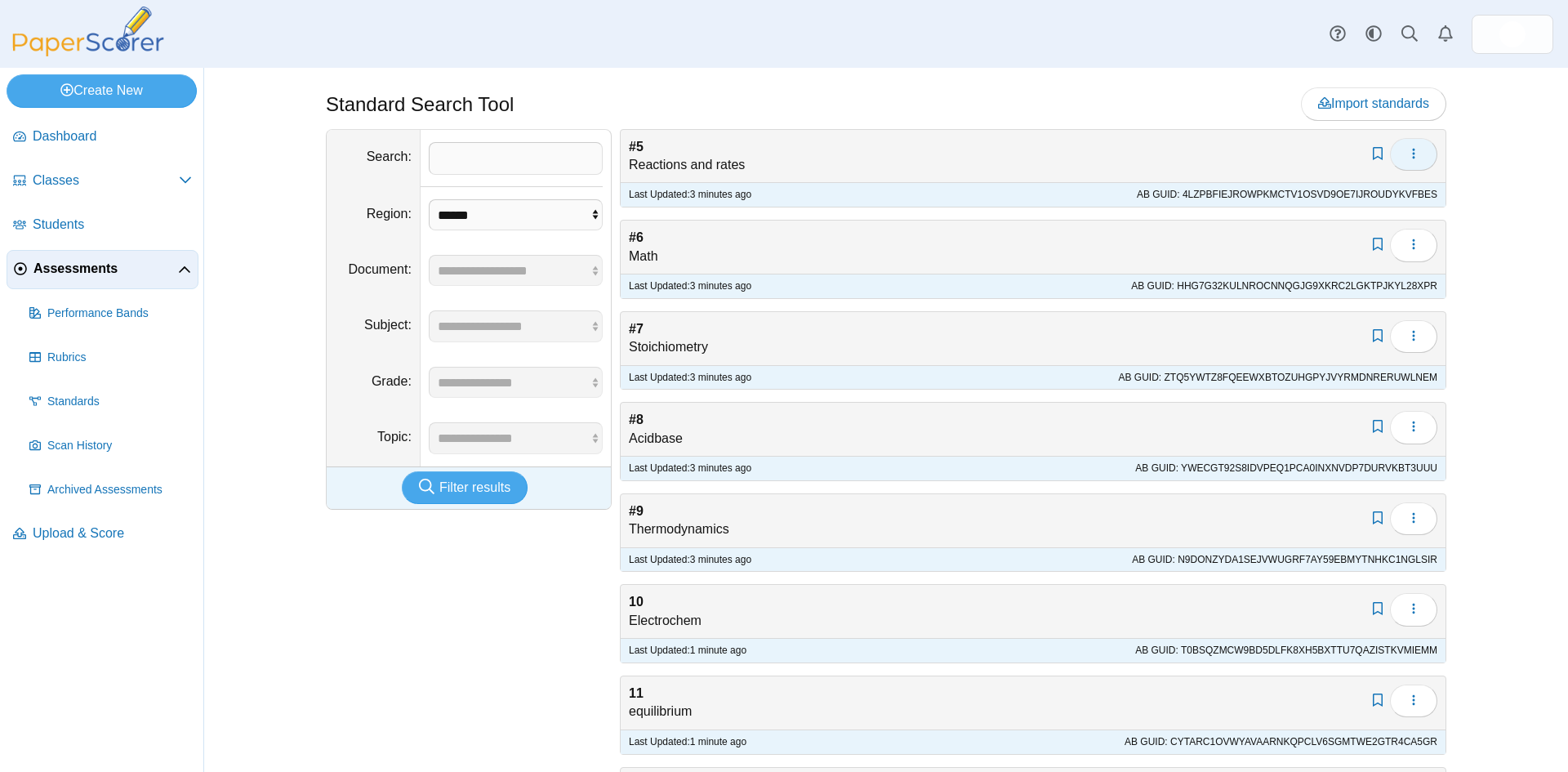
click at [1407, 160] on span "button" at bounding box center [1414, 154] width 13 height 14
drag, startPoint x: 1400, startPoint y: 157, endPoint x: 1392, endPoint y: 162, distance: 9.4
click at [1407, 158] on icon "button" at bounding box center [1414, 154] width 13 height 13
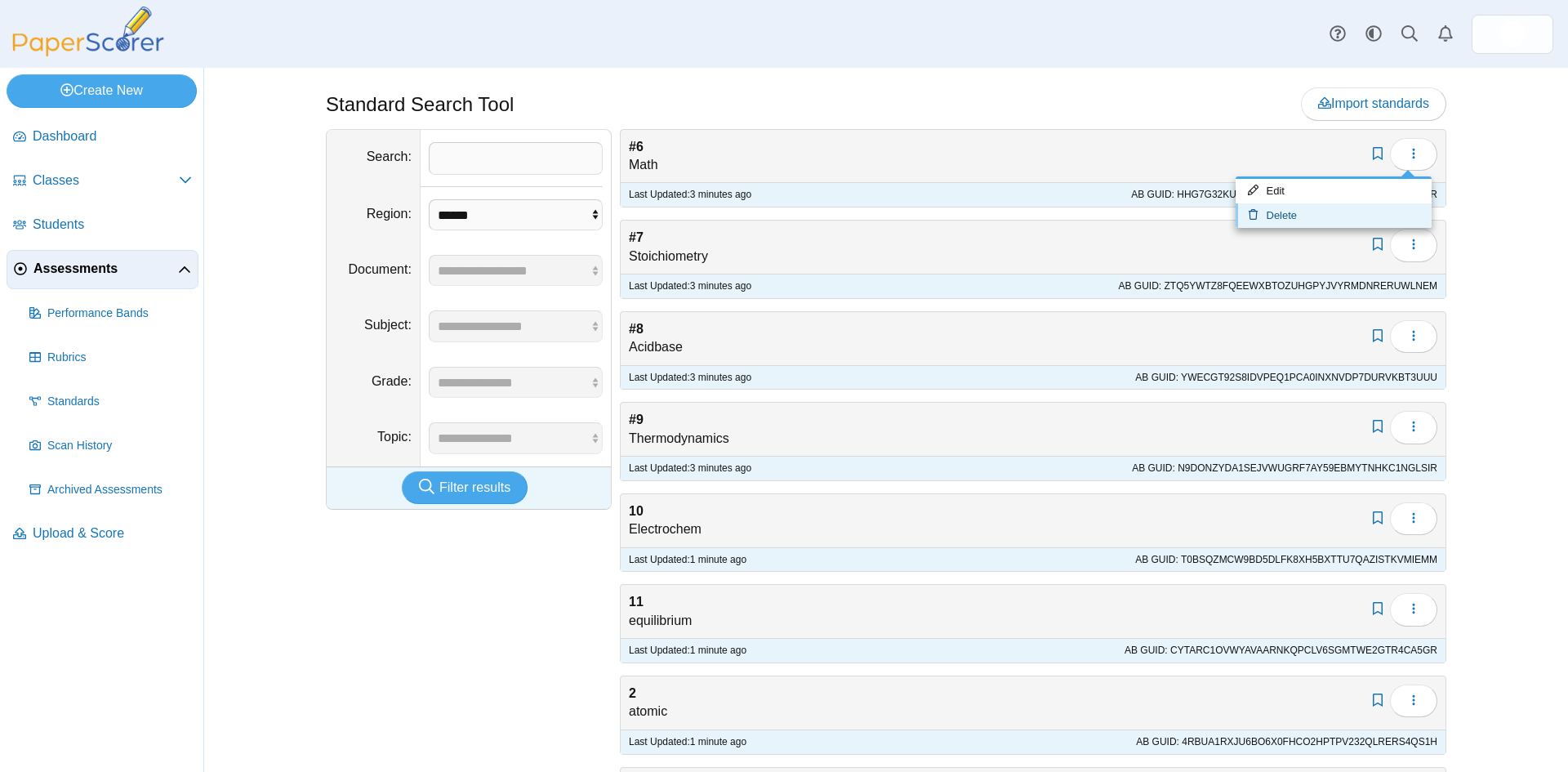
click at [1263, 211] on icon at bounding box center [1257, 215] width 19 height 11
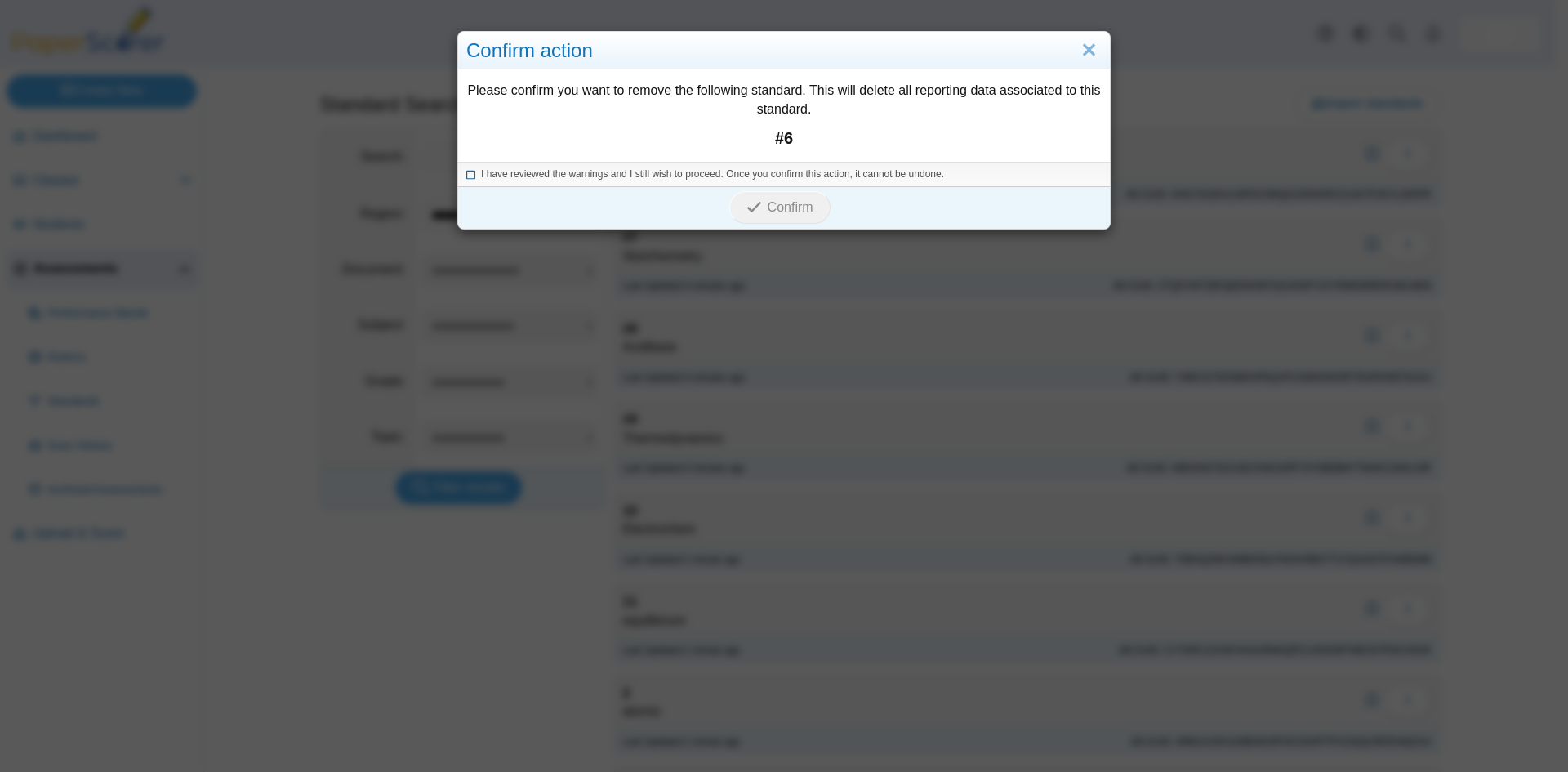
click at [467, 177] on icon at bounding box center [470, 172] width 10 height 9
click at [780, 207] on span "Confirm" at bounding box center [791, 207] width 46 height 14
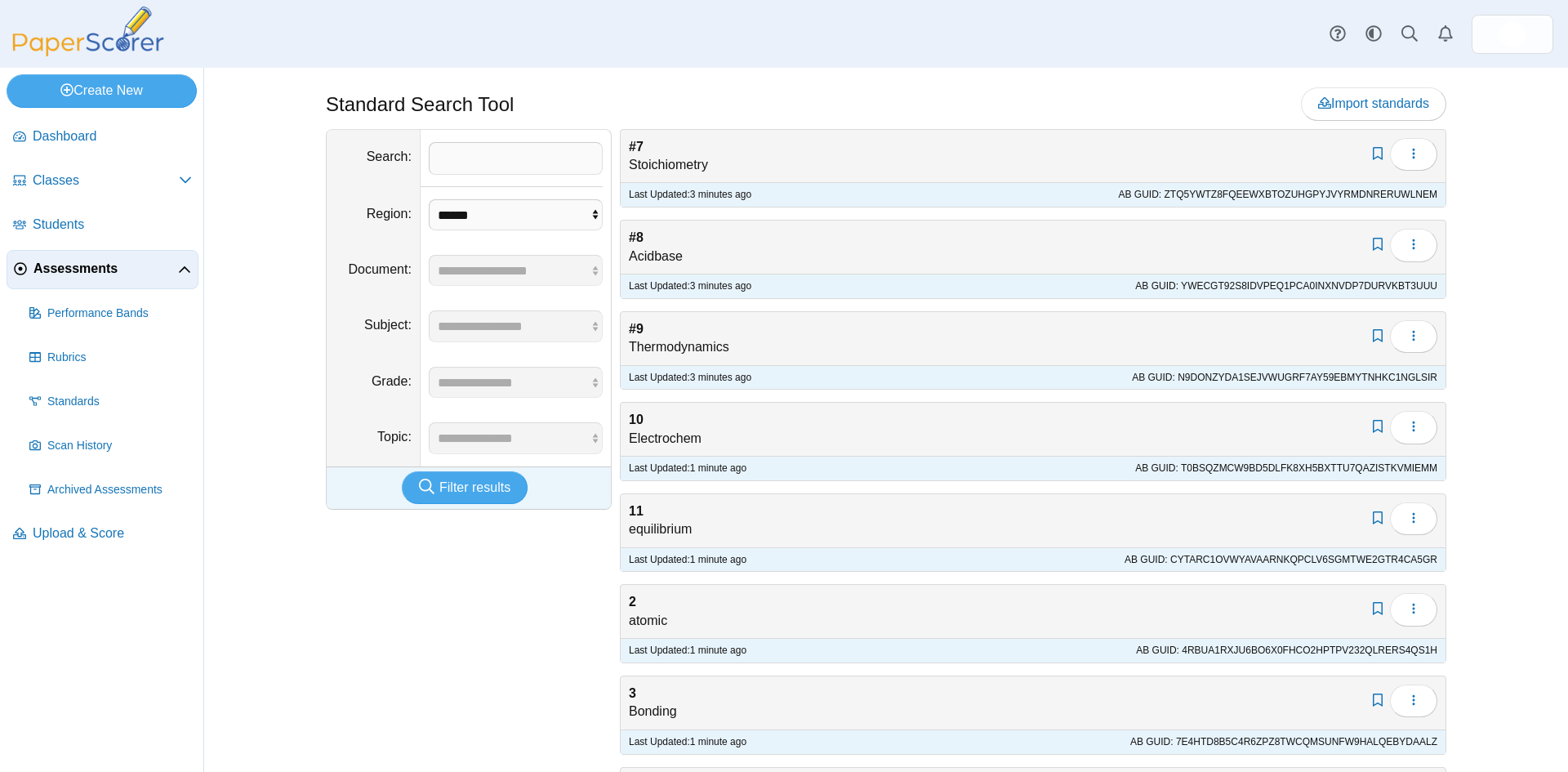
click at [1407, 147] on icon "button" at bounding box center [1414, 154] width 13 height 13
click at [1273, 215] on link "Delete" at bounding box center [1333, 216] width 196 height 25
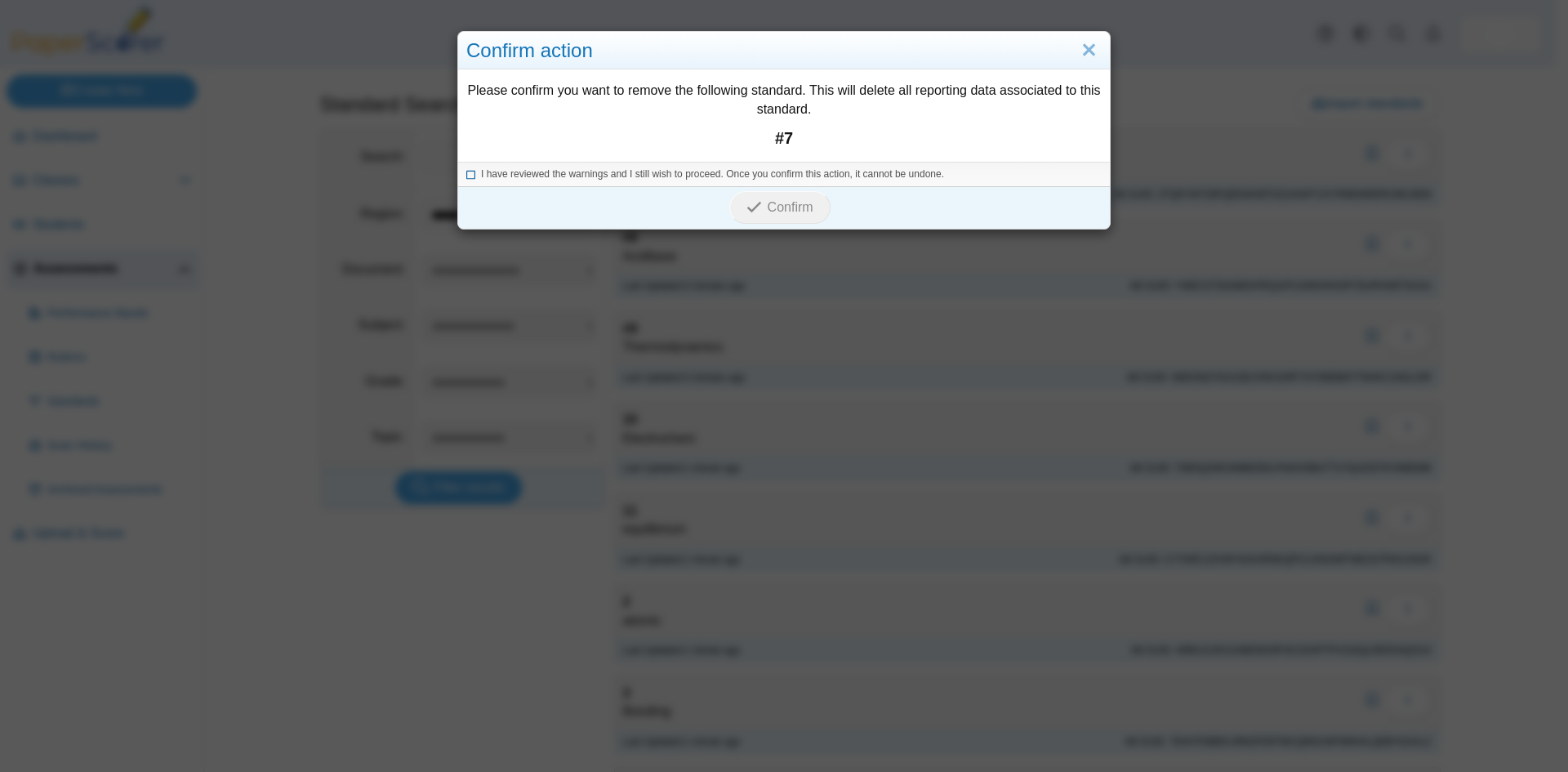
drag, startPoint x: 465, startPoint y: 169, endPoint x: 524, endPoint y: 176, distance: 59.4
click at [467, 169] on icon at bounding box center [470, 172] width 10 height 9
click at [772, 208] on span "Confirm" at bounding box center [791, 207] width 46 height 14
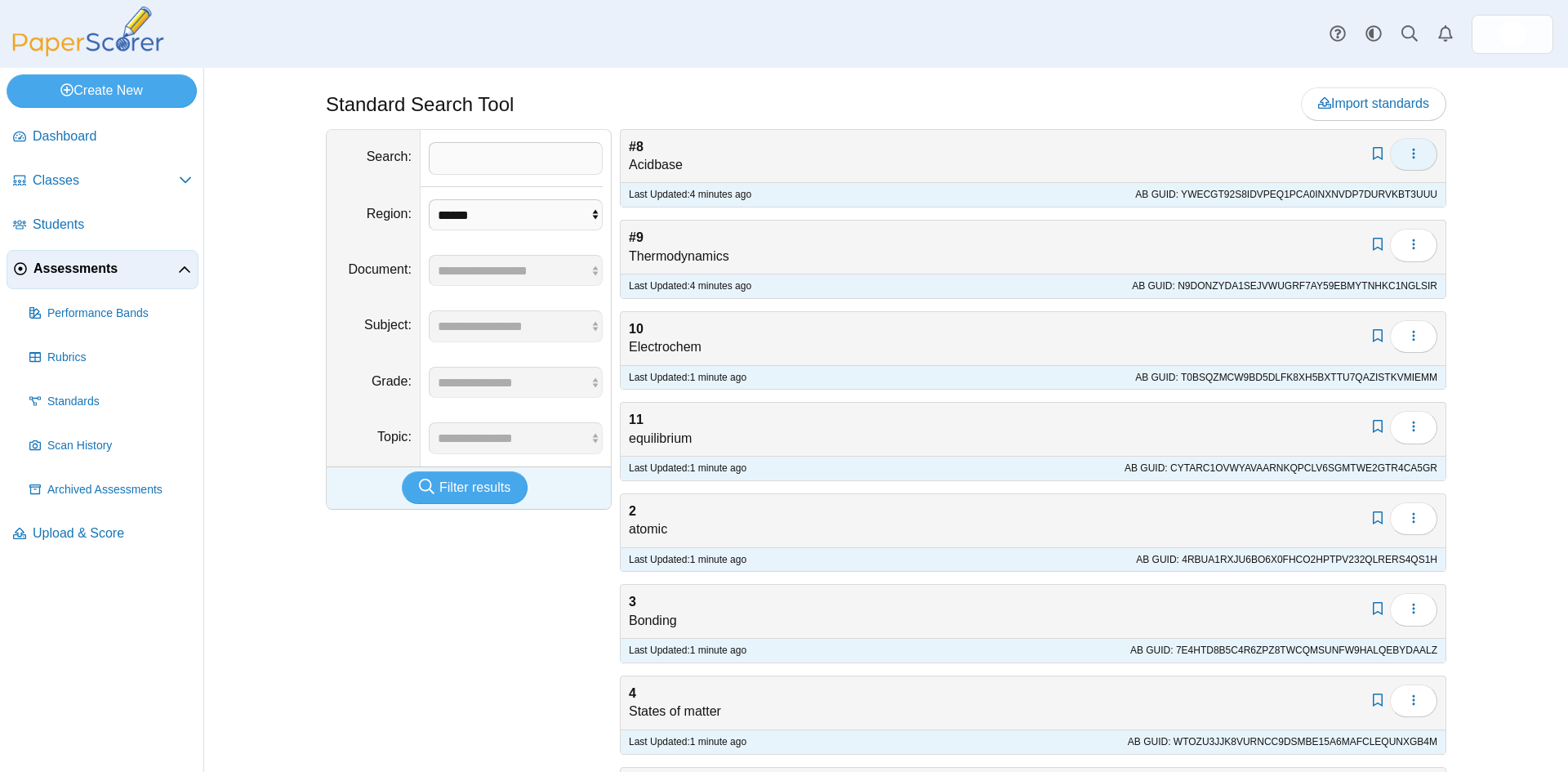
drag, startPoint x: 0, startPoint y: 0, endPoint x: 1410, endPoint y: 159, distance: 1418.9
click at [1410, 159] on icon "button" at bounding box center [1414, 154] width 13 height 13
click at [1280, 210] on link "Delete" at bounding box center [1333, 216] width 196 height 25
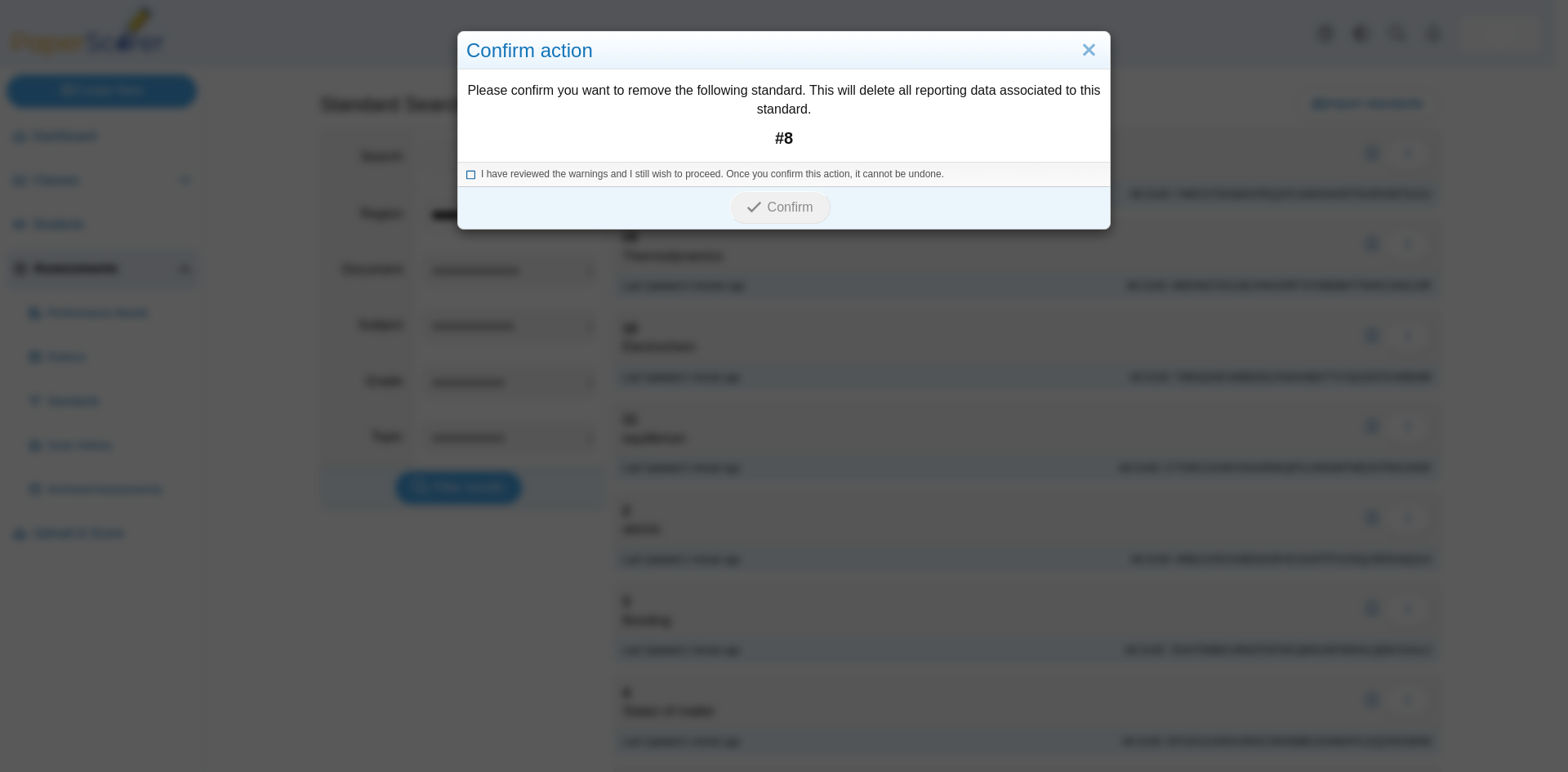
click at [466, 177] on icon at bounding box center [470, 172] width 10 height 9
click at [770, 205] on span "Confirm" at bounding box center [791, 207] width 46 height 14
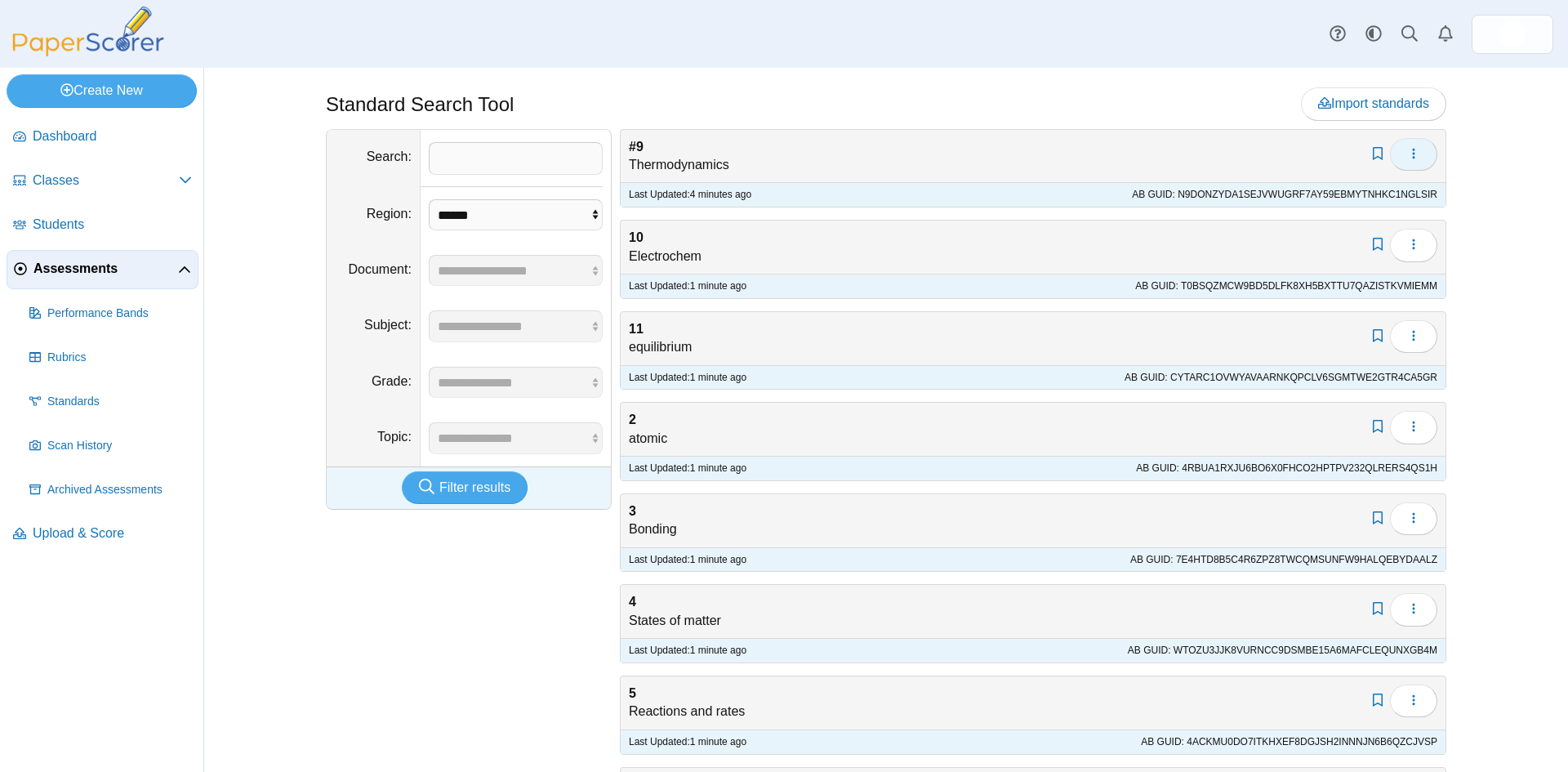
click at [1408, 161] on button "button" at bounding box center [1413, 154] width 47 height 33
click at [1255, 217] on icon at bounding box center [1253, 215] width 11 height 11
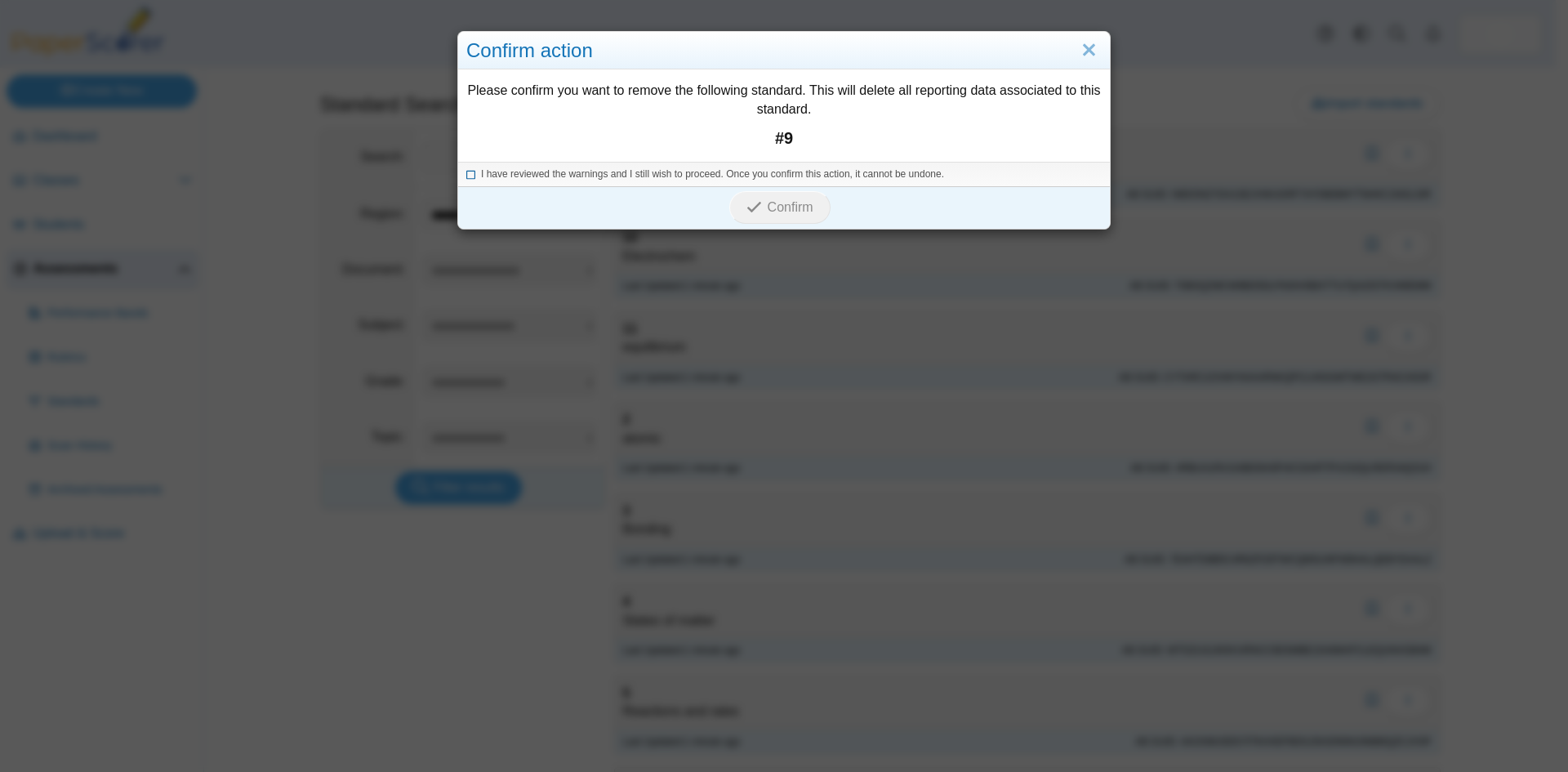
drag, startPoint x: 464, startPoint y: 173, endPoint x: 560, endPoint y: 193, distance: 98.1
click at [466, 169] on icon at bounding box center [470, 172] width 10 height 9
click at [771, 207] on span "Confirm" at bounding box center [791, 207] width 46 height 14
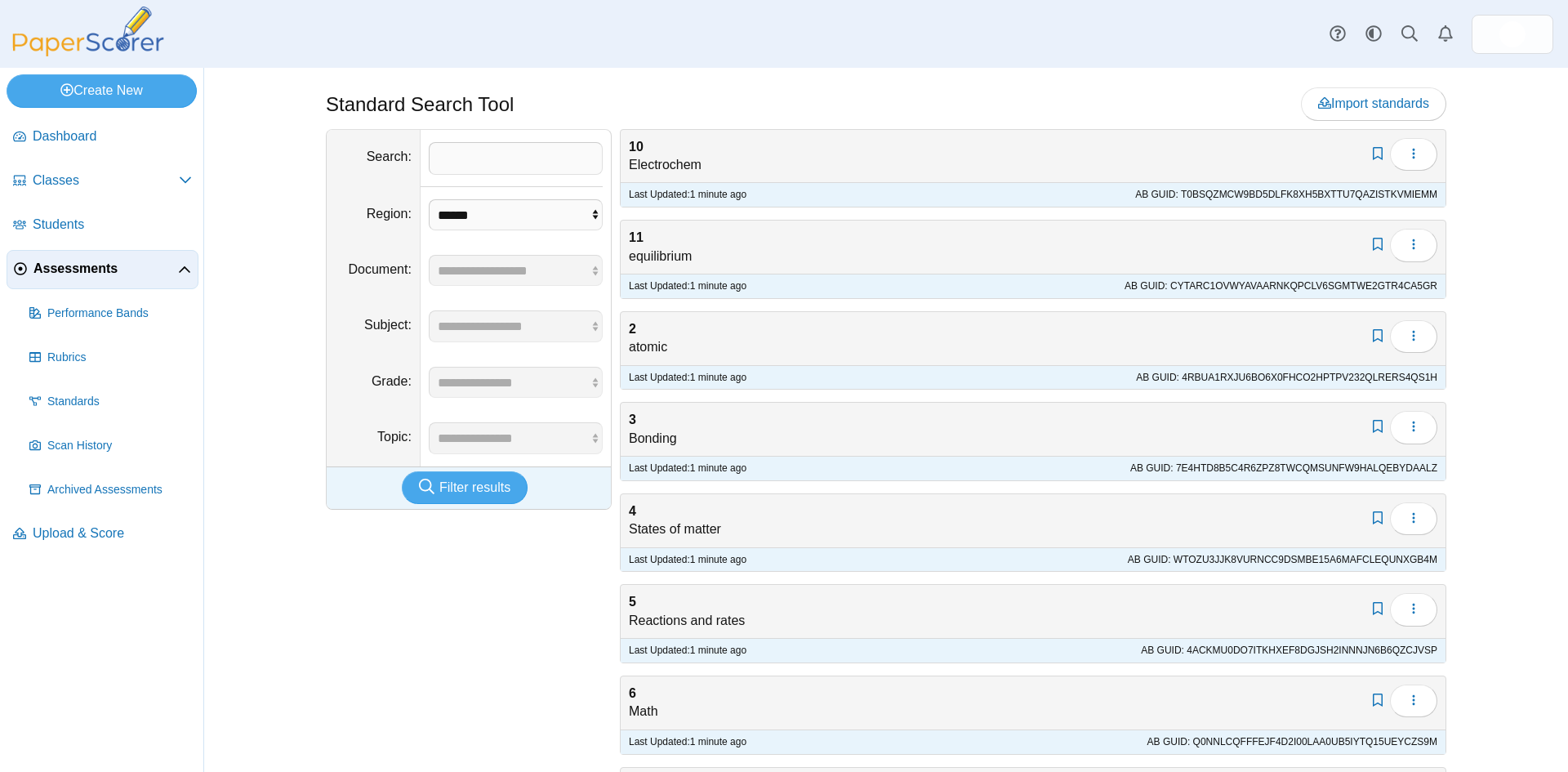
click at [499, 574] on div "**********" at bounding box center [469, 597] width 286 height 937
drag, startPoint x: 643, startPoint y: 163, endPoint x: 615, endPoint y: 154, distance: 29.4
click at [632, 163] on div "Add bookmark Edit Delete 10 Electrochem" at bounding box center [1032, 156] width 824 height 53
click at [611, 150] on div "Add bookmark Edit Delete 10 Electrochem Last Updated: 1 minute ago AB GUID: T0B…" at bounding box center [1028, 597] width 835 height 937
click at [629, 139] on b "10" at bounding box center [636, 146] width 15 height 14
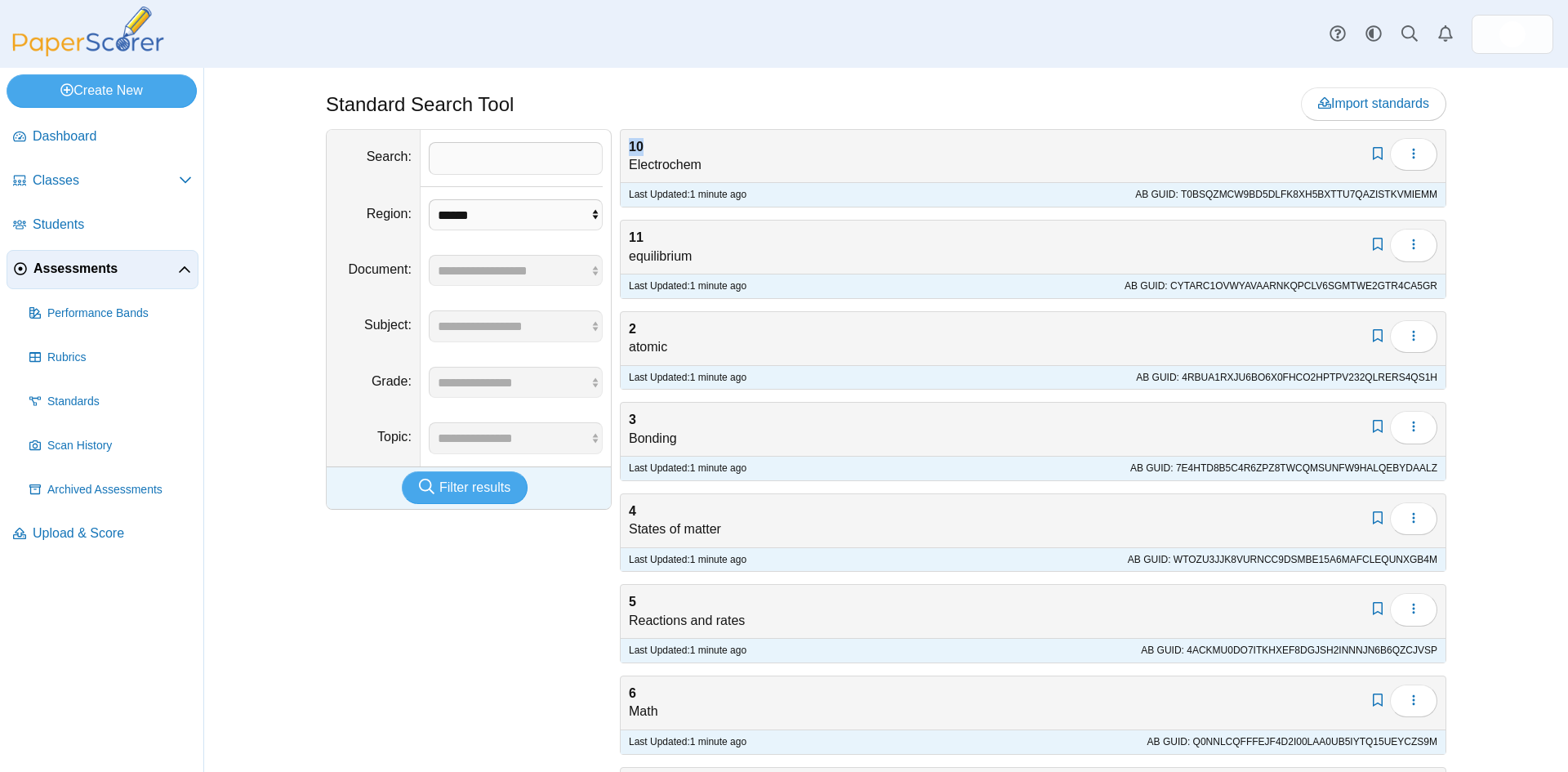
click at [629, 139] on b "10" at bounding box center [636, 146] width 15 height 14
click at [661, 199] on div "Last Updated: 1 minute ago AB GUID: T0BSQZMCW9BD5DLFK8XH5BXTTU7QAZISTKVMIEMM" at bounding box center [1032, 194] width 824 height 25
click at [753, 196] on div "Last Updated: 1 minute ago AB GUID: T0BSQZMCW9BD5DLFK8XH5BXTTU7QAZISTKVMIEMM" at bounding box center [1032, 194] width 824 height 25
click at [468, 690] on div "**********" at bounding box center [469, 597] width 286 height 937
click at [485, 156] on input "Search" at bounding box center [516, 158] width 174 height 33
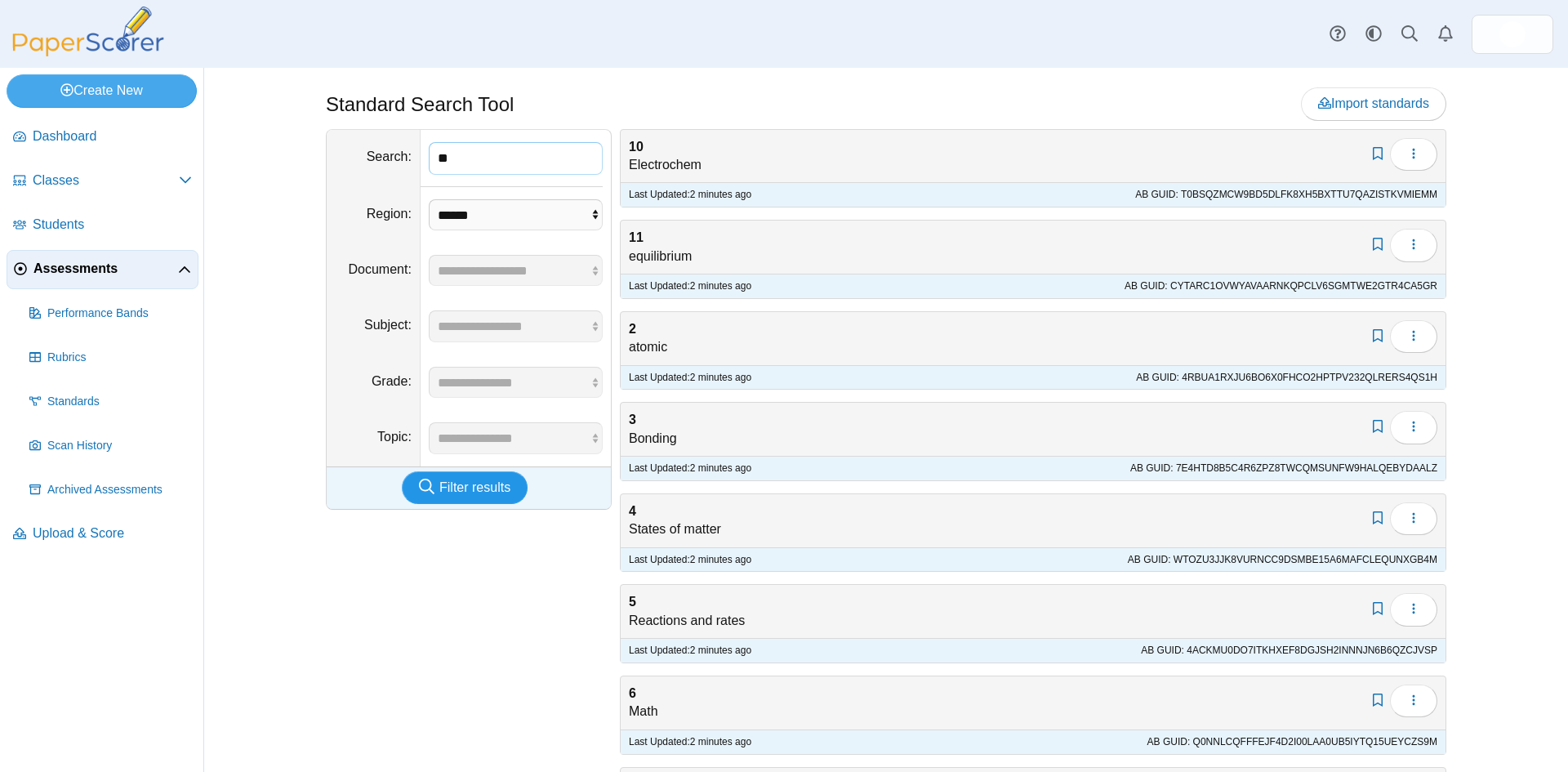
type input "**"
click at [455, 497] on button "Filter results" at bounding box center [465, 487] width 126 height 33
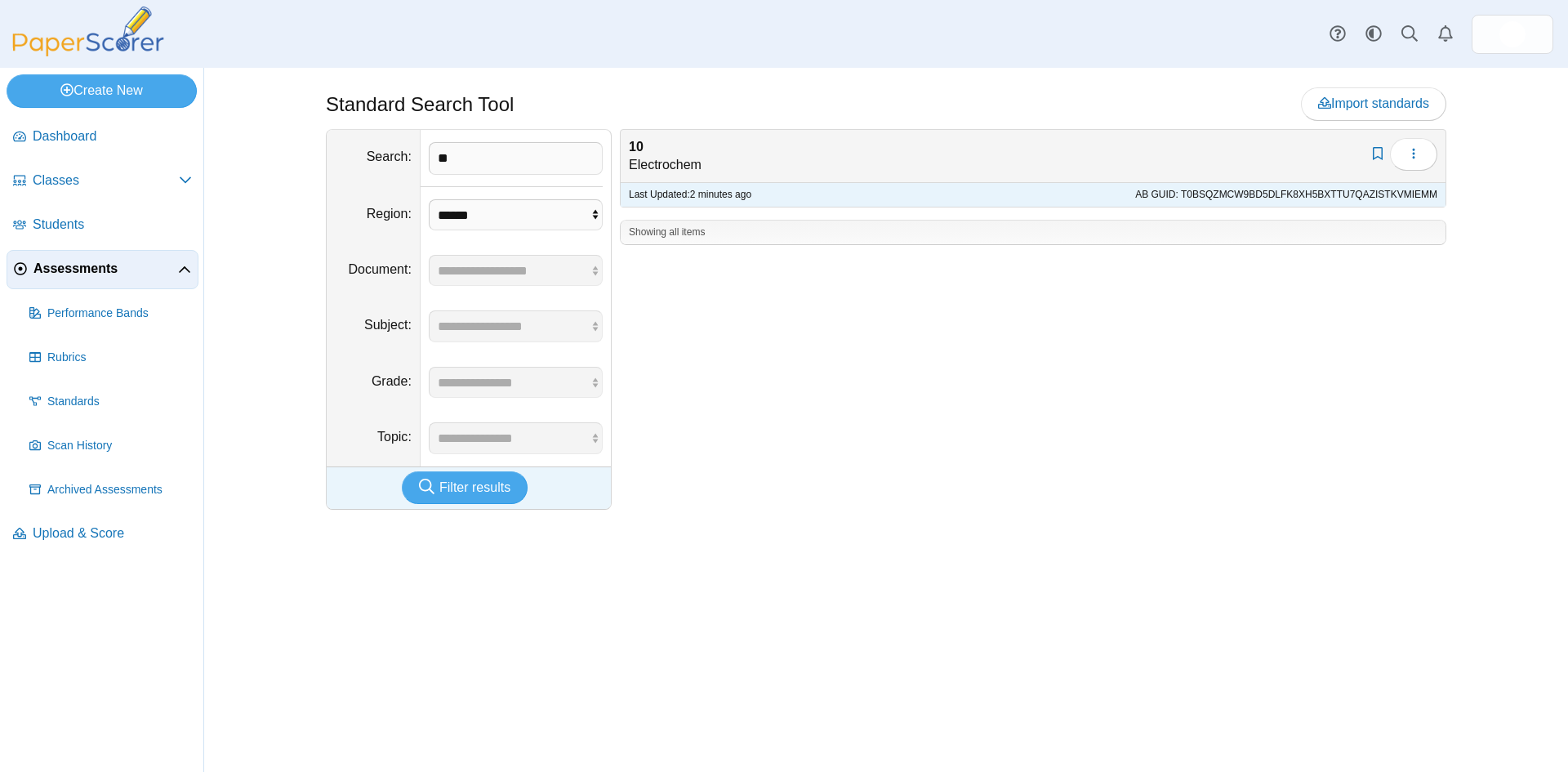
drag, startPoint x: 545, startPoint y: 668, endPoint x: 557, endPoint y: 668, distance: 12.0
click at [545, 670] on div "Standard Search Tool Import standards" at bounding box center [886, 419] width 1225 height 704
click at [1122, 156] on div "Add bookmark Edit Delete 10 Electrochem" at bounding box center [1032, 156] width 824 height 53
drag, startPoint x: 1097, startPoint y: 154, endPoint x: 909, endPoint y: 163, distance: 188.2
click at [921, 154] on div "Add bookmark Edit Delete 10 Electrochem" at bounding box center [1032, 156] width 824 height 53
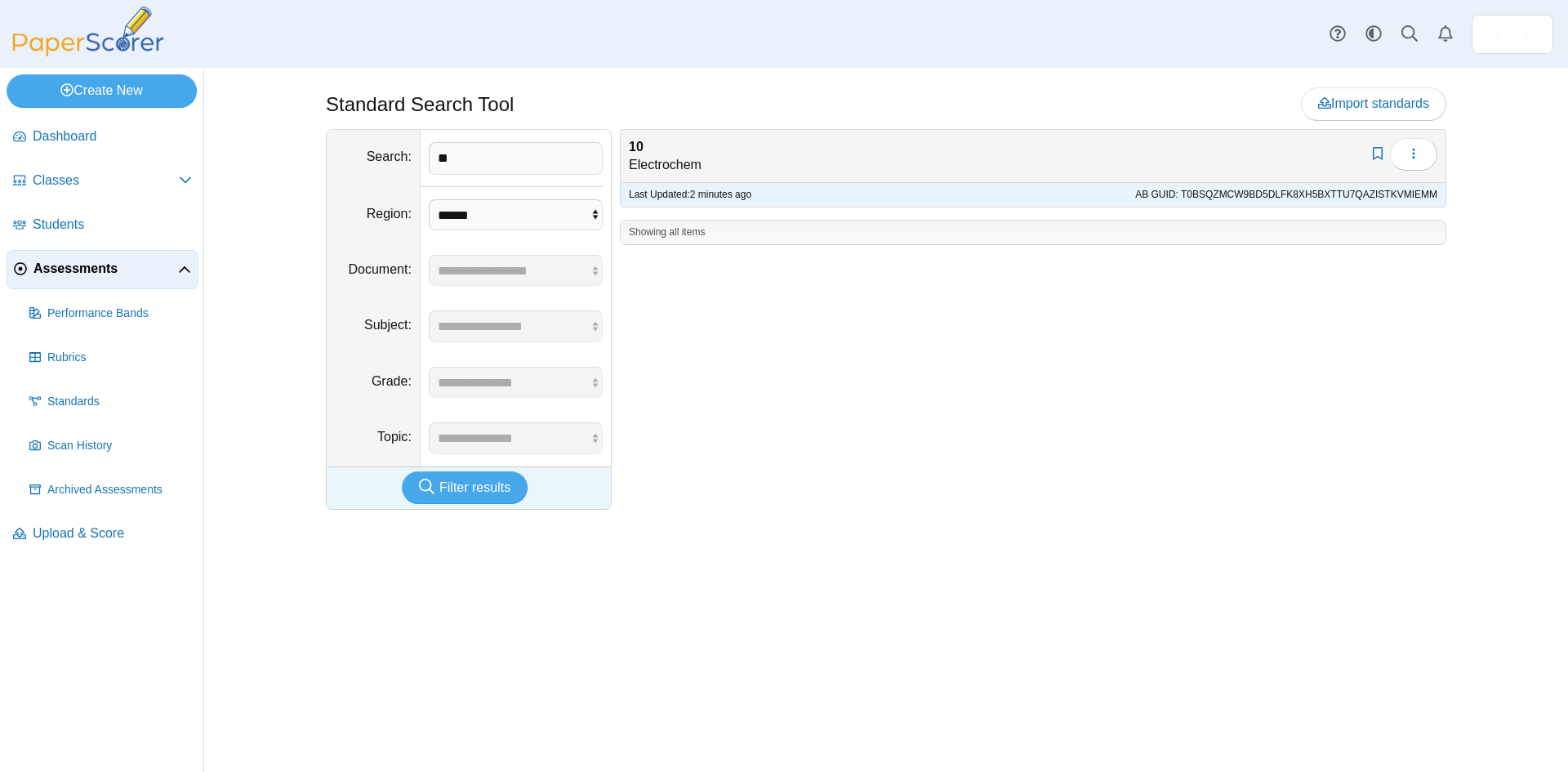
drag, startPoint x: 886, startPoint y: 458, endPoint x: 877, endPoint y: 466, distance: 12.0
click at [877, 466] on div "Add bookmark Edit Delete 10 Electrochem Last Updated: 2 minutes ago AB GUID: T0…" at bounding box center [1028, 319] width 835 height 381
click at [327, 681] on div "Standard Search Tool Import standards" at bounding box center [886, 419] width 1225 height 704
click at [48, 260] on span "Assessments" at bounding box center [106, 269] width 145 height 18
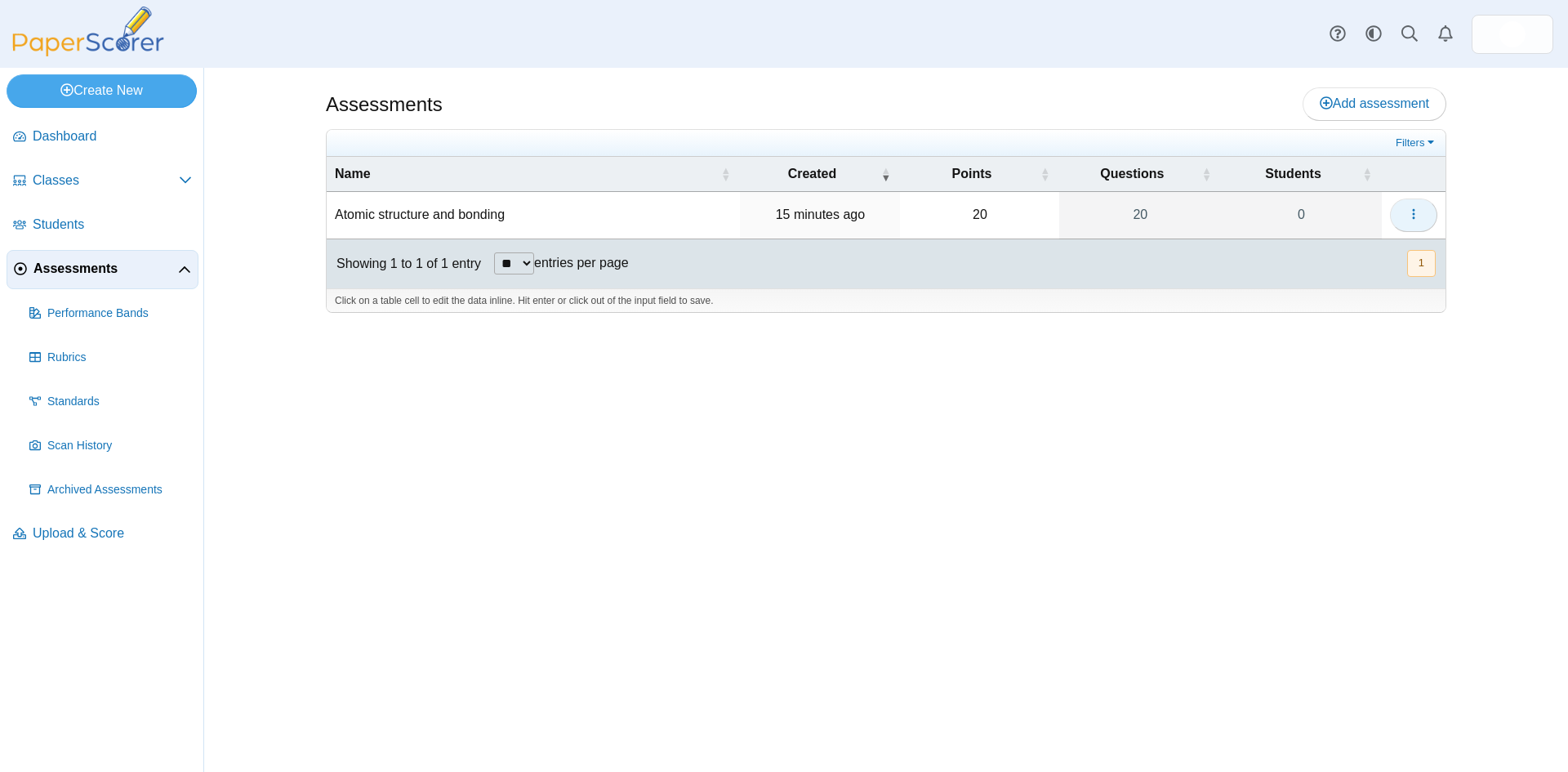
click at [1408, 217] on icon "button" at bounding box center [1414, 214] width 13 height 13
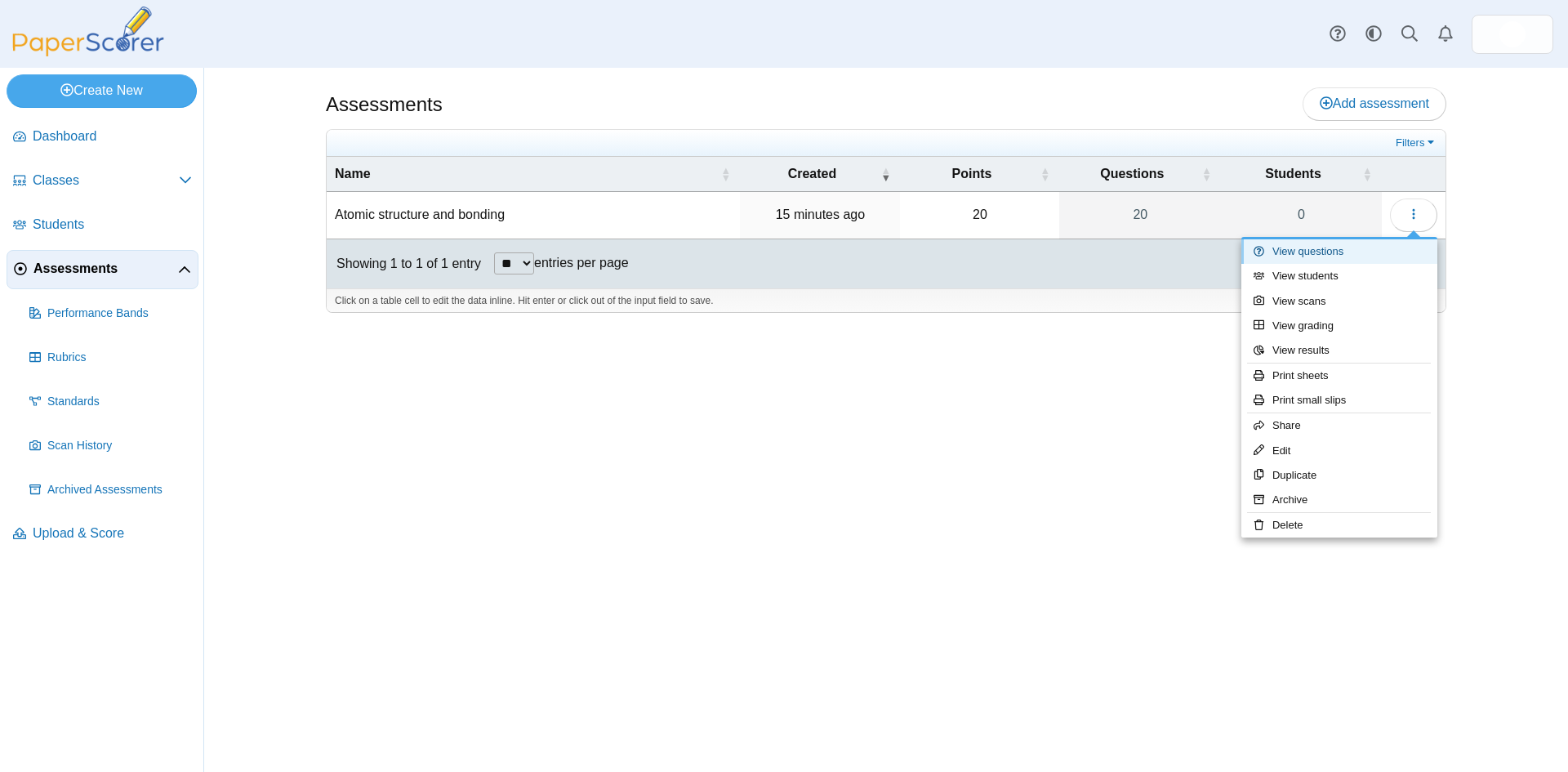
click at [1296, 253] on link "View questions" at bounding box center [1339, 252] width 196 height 25
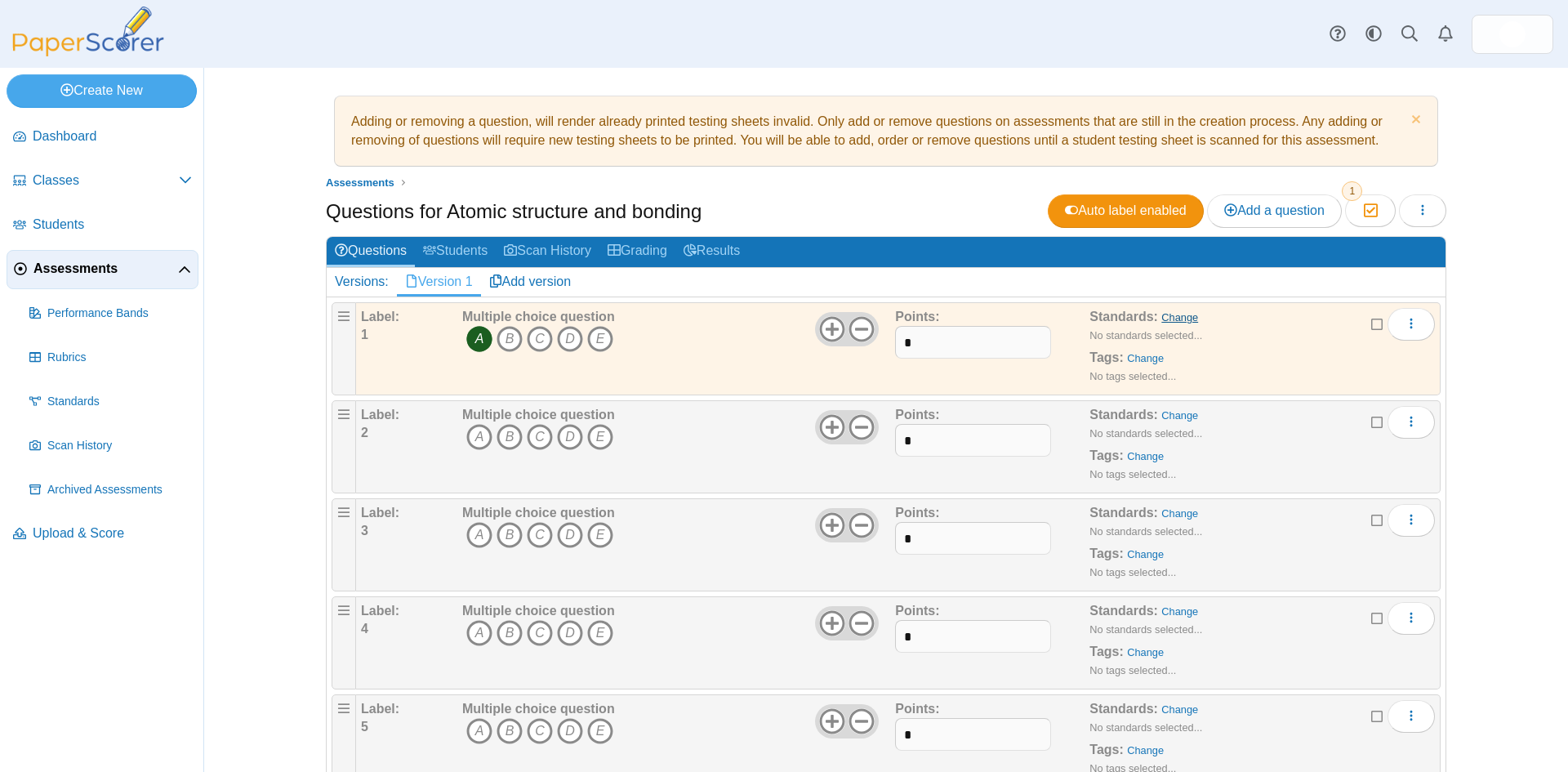
click at [1169, 315] on link "Change" at bounding box center [1179, 318] width 36 height 12
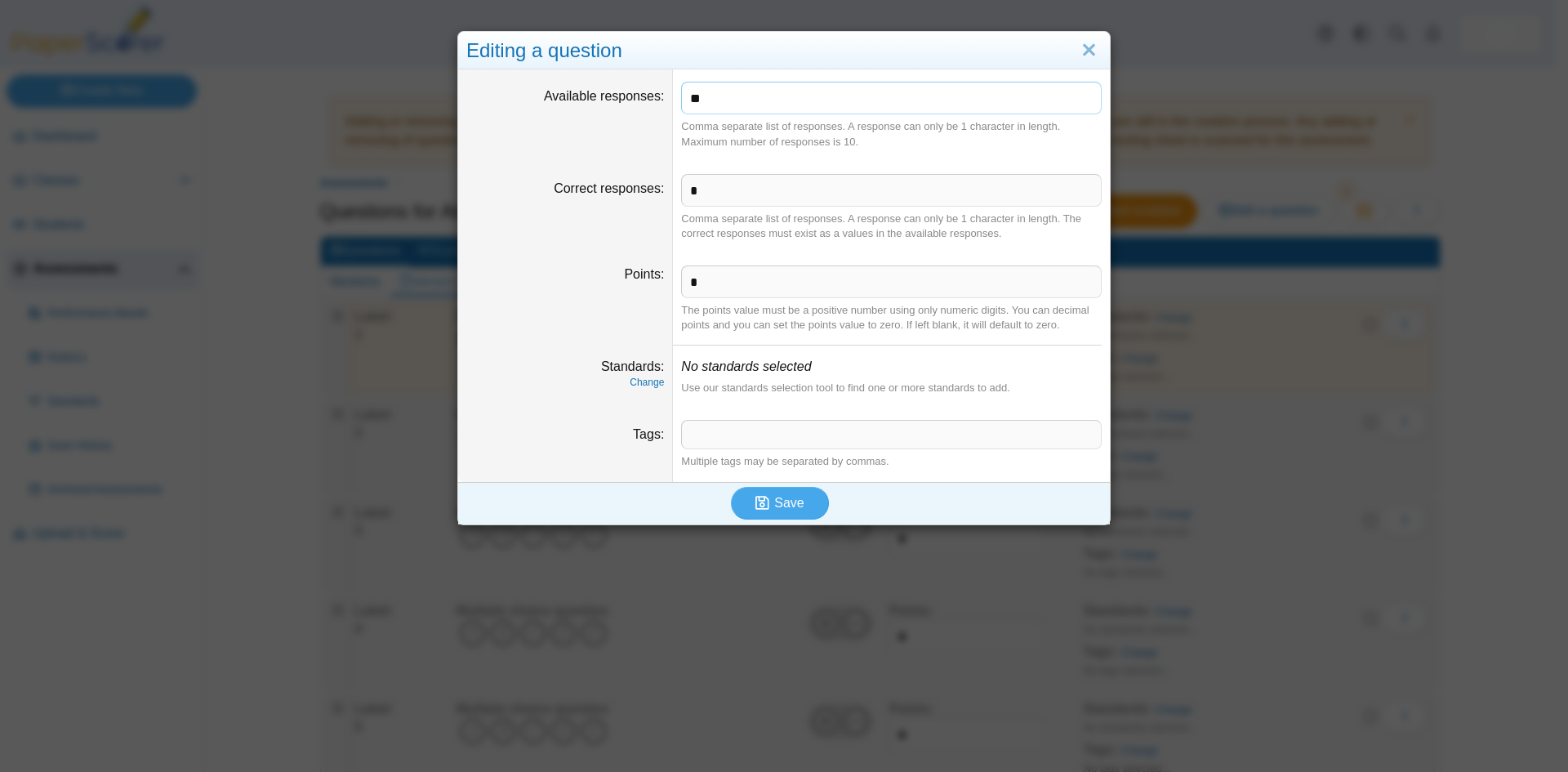
type input "*"
click at [1087, 43] on link "Close" at bounding box center [1089, 50] width 26 height 28
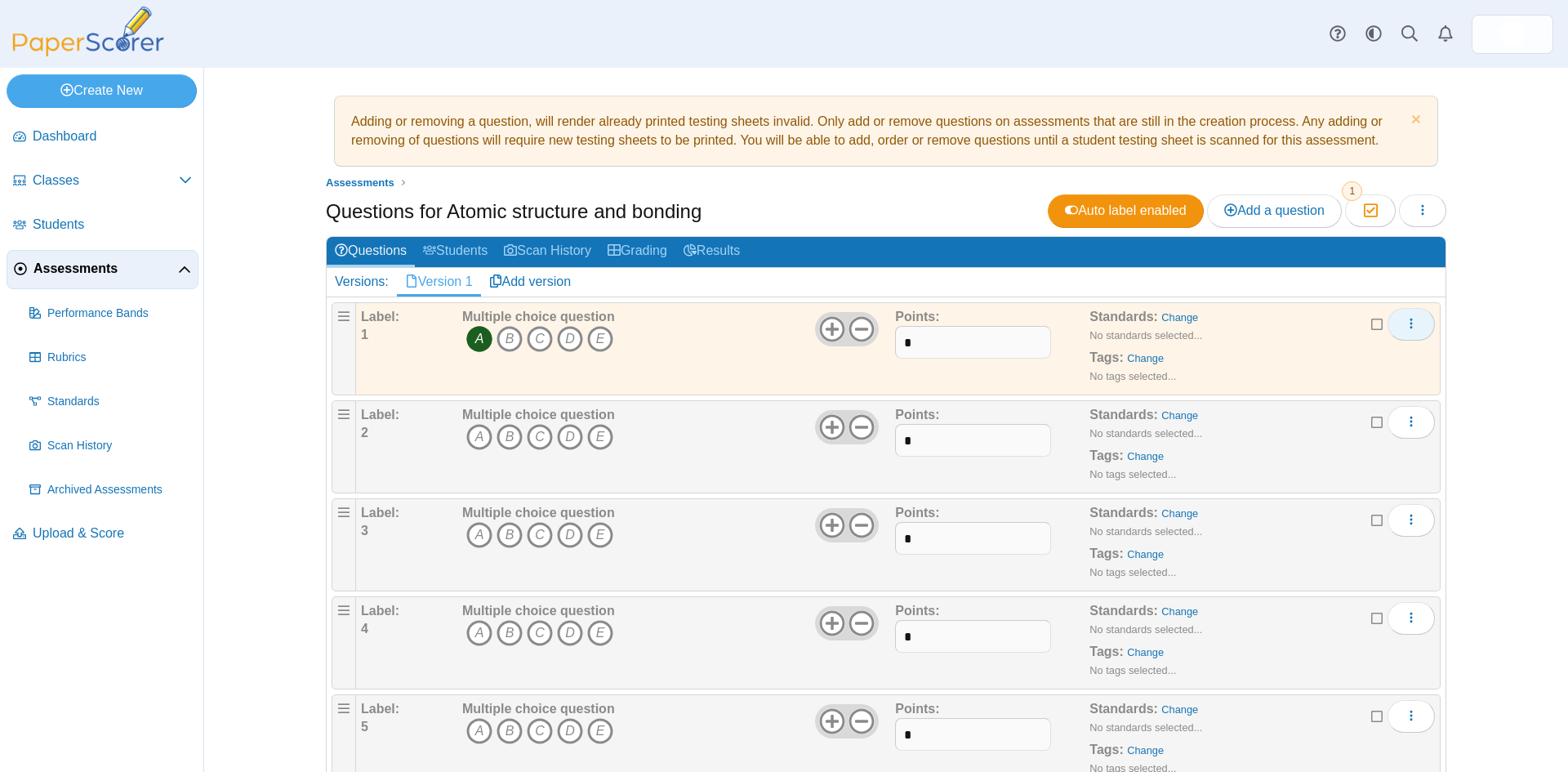
click at [1405, 322] on icon "More options" at bounding box center [1411, 323] width 13 height 13
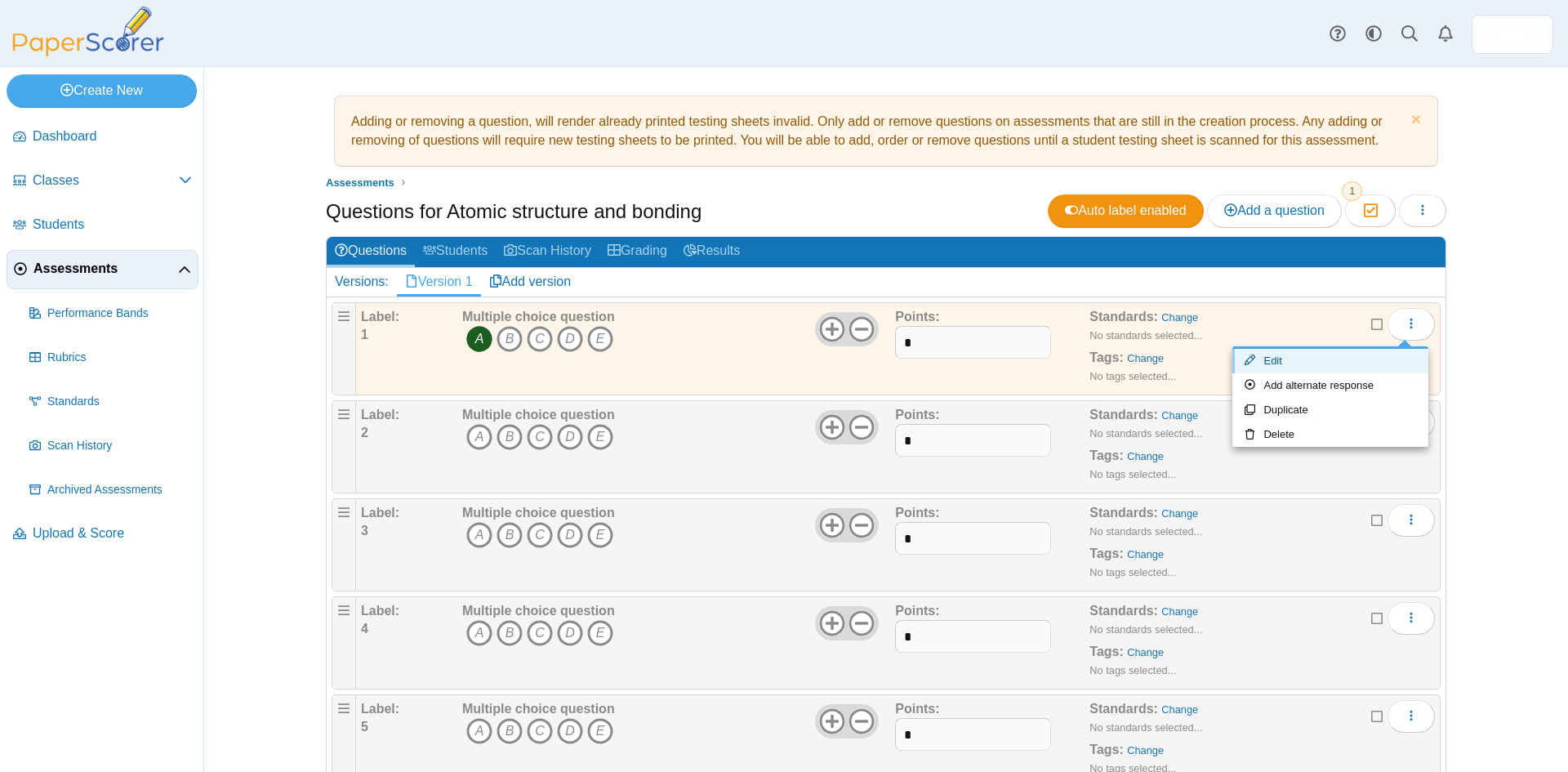
drag, startPoint x: 1276, startPoint y: 358, endPoint x: 1254, endPoint y: 364, distance: 22.8
click at [1276, 357] on link "Edit" at bounding box center [1330, 361] width 196 height 25
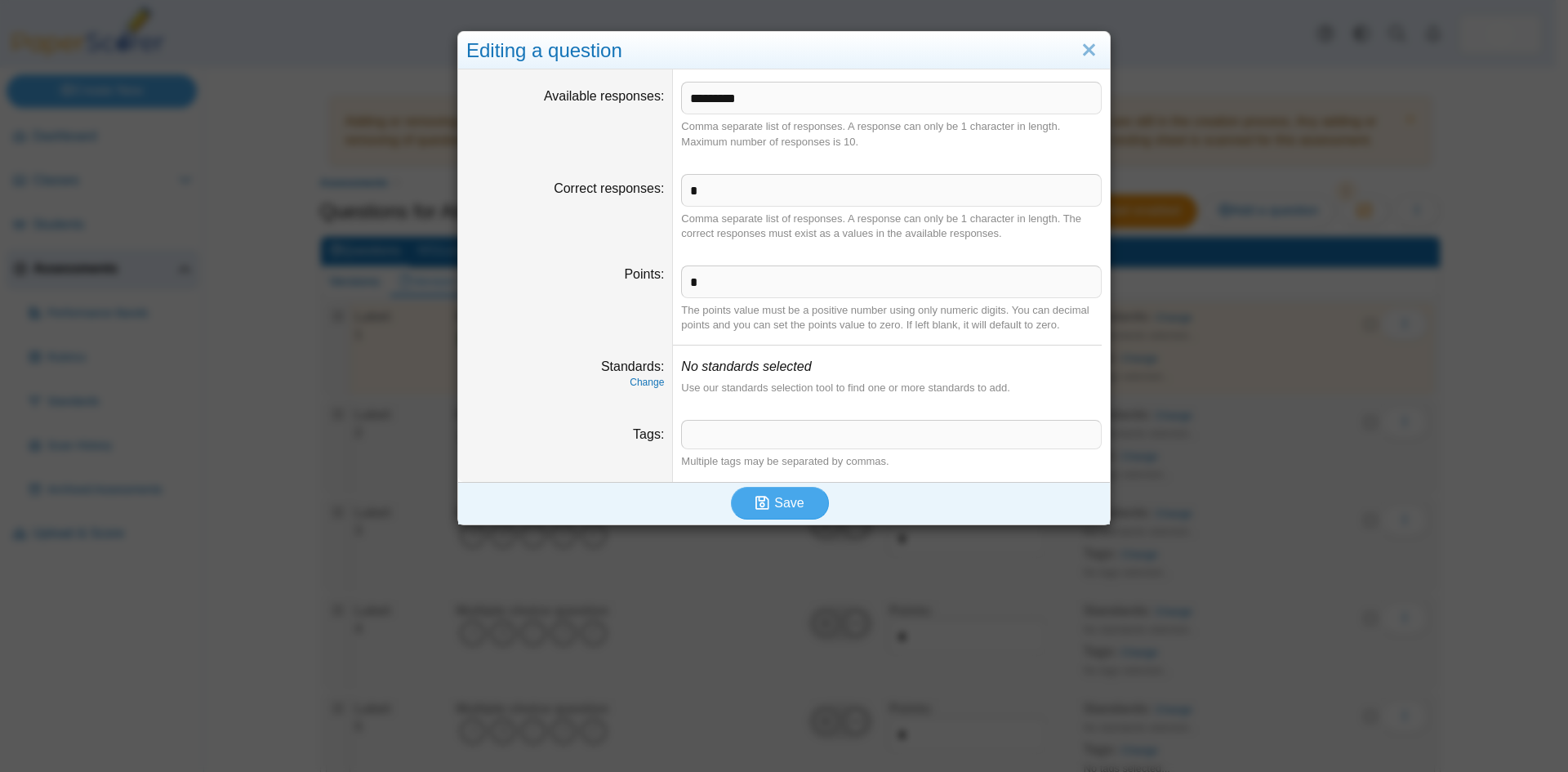
click at [698, 366] on icon "No standards selected" at bounding box center [746, 366] width 130 height 14
click at [762, 366] on icon "No standards selected" at bounding box center [746, 366] width 130 height 14
click at [641, 373] on label "Standards" at bounding box center [632, 366] width 63 height 14
click at [641, 382] on link "Change" at bounding box center [647, 382] width 35 height 12
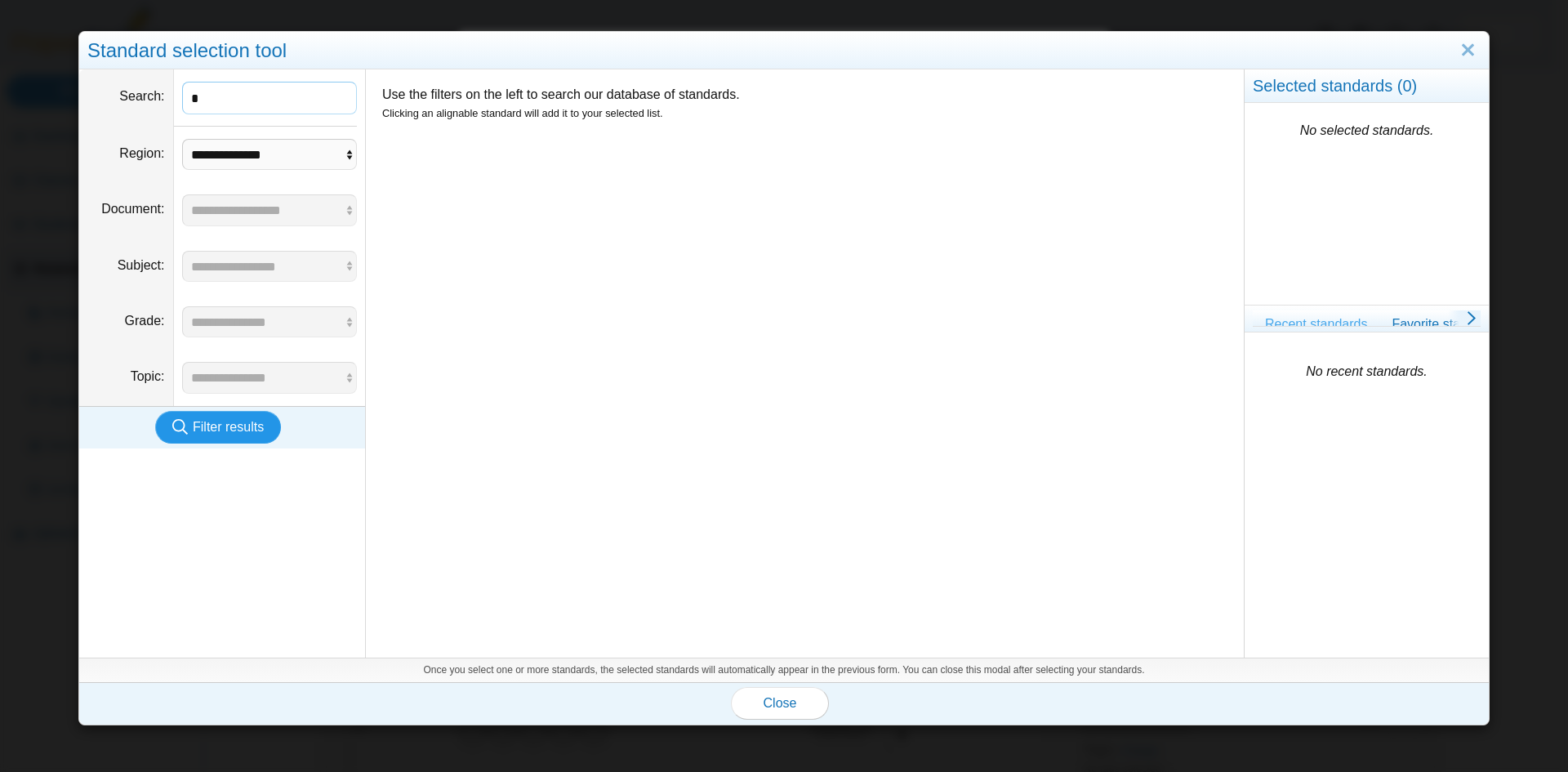
type input "*"
click at [223, 425] on span "Filter results" at bounding box center [228, 427] width 71 height 14
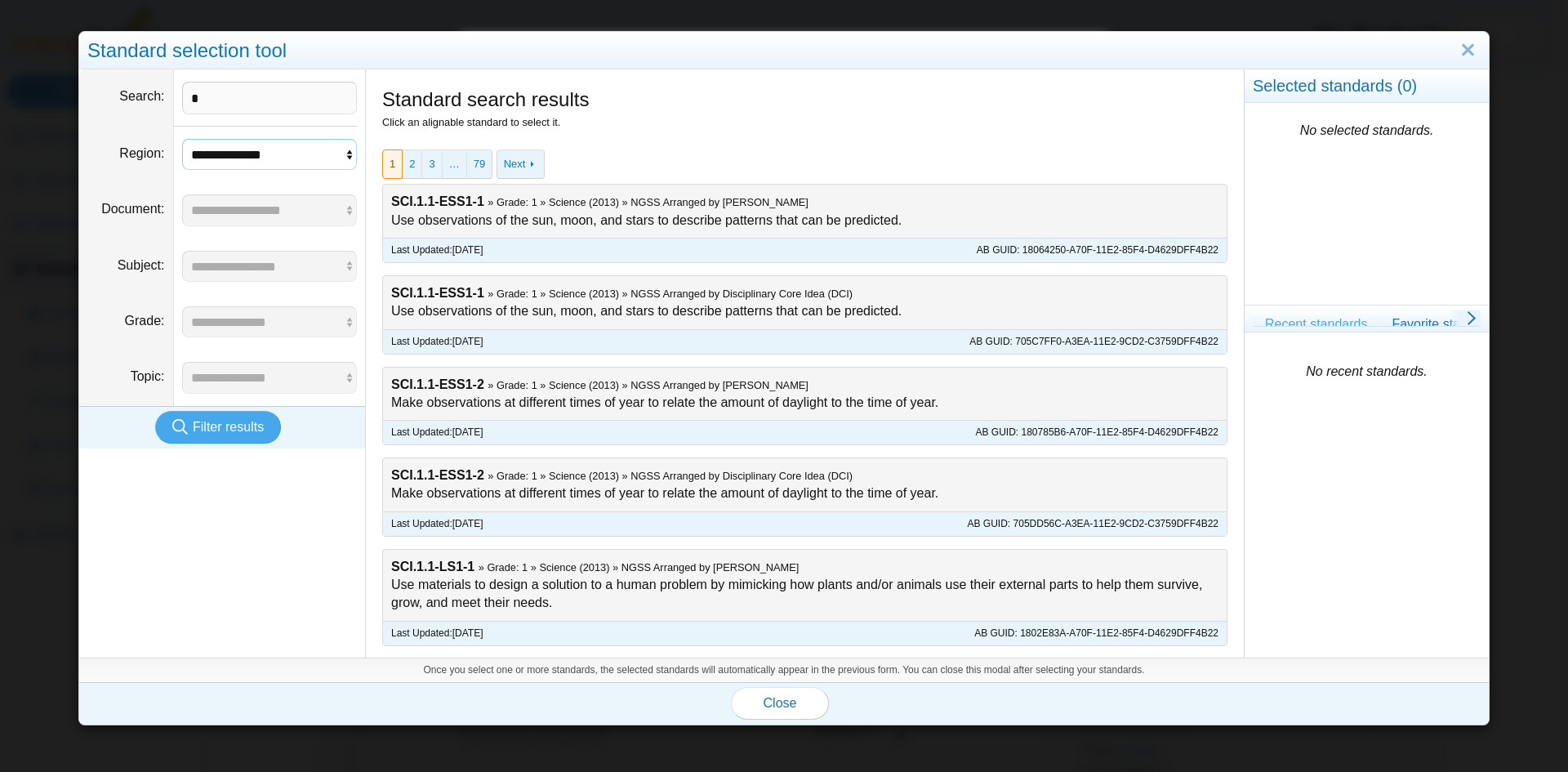
click at [343, 157] on select "**********" at bounding box center [270, 154] width 176 height 31
select select "*"
click at [182, 138] on select "**********" at bounding box center [270, 154] width 176 height 31
click at [217, 428] on span "Filter results" at bounding box center [228, 427] width 71 height 14
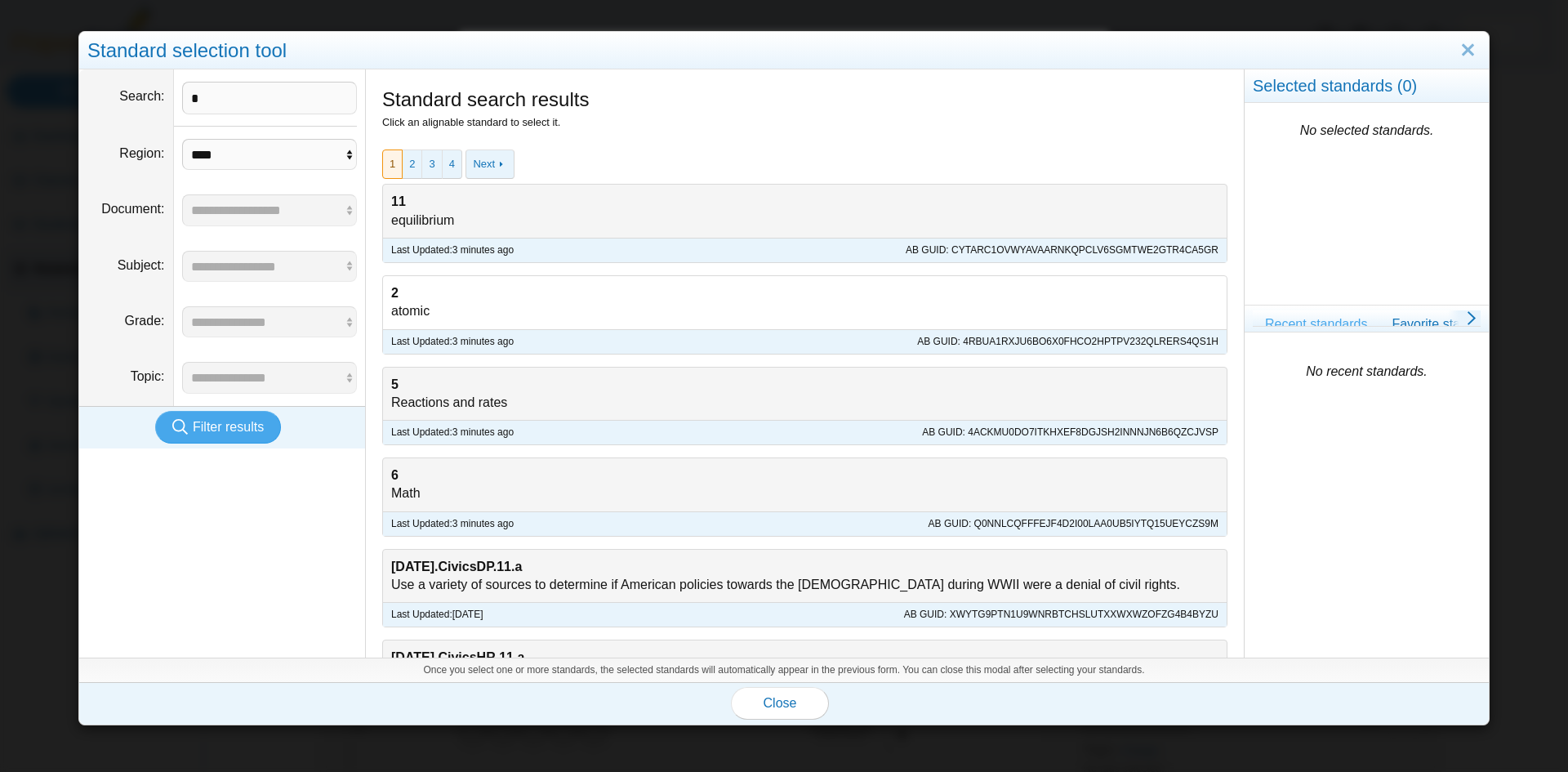
click at [424, 297] on div "2 atomic" at bounding box center [805, 303] width 844 height 53
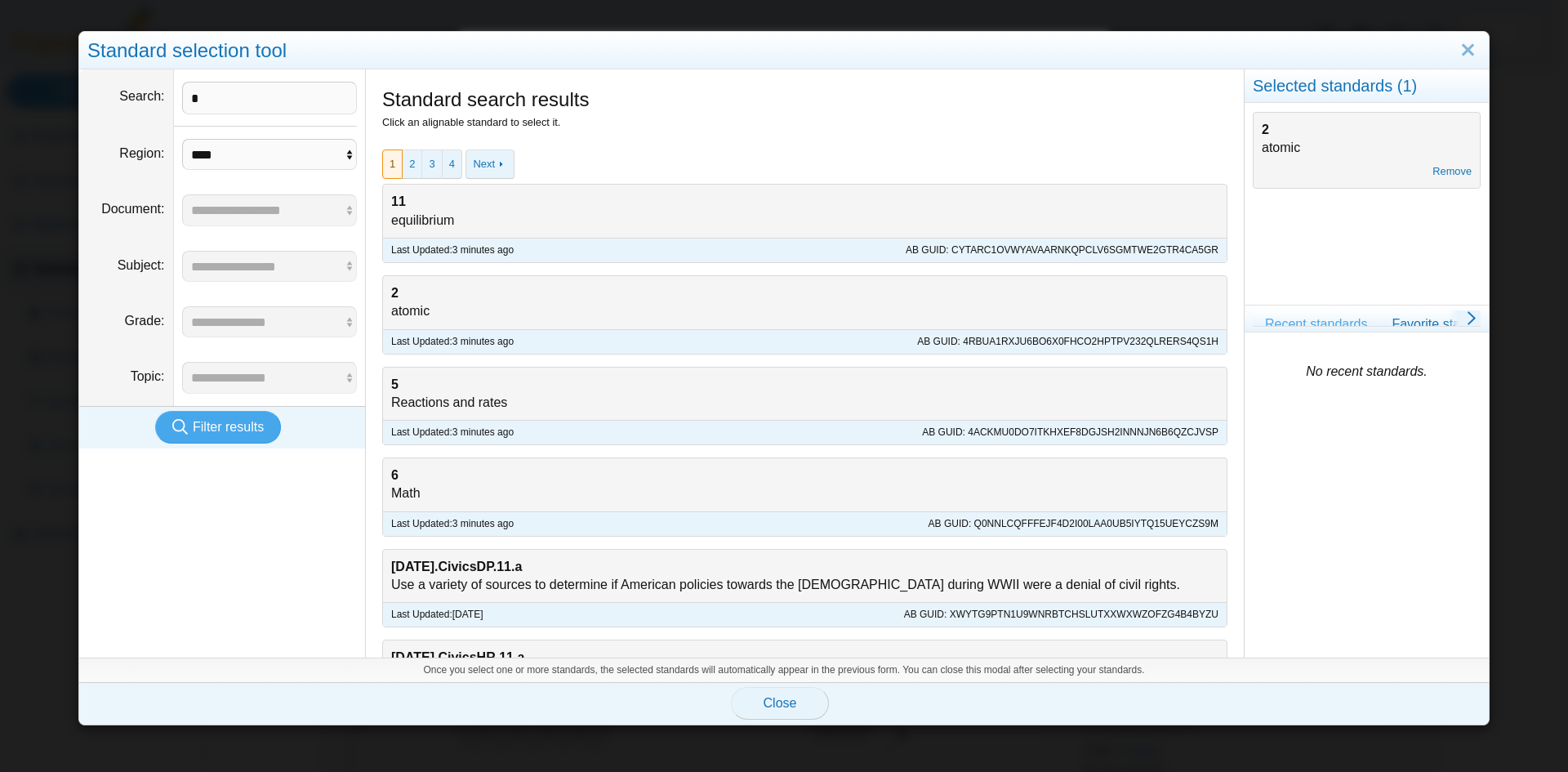
click at [780, 704] on span "Close" at bounding box center [780, 703] width 34 height 14
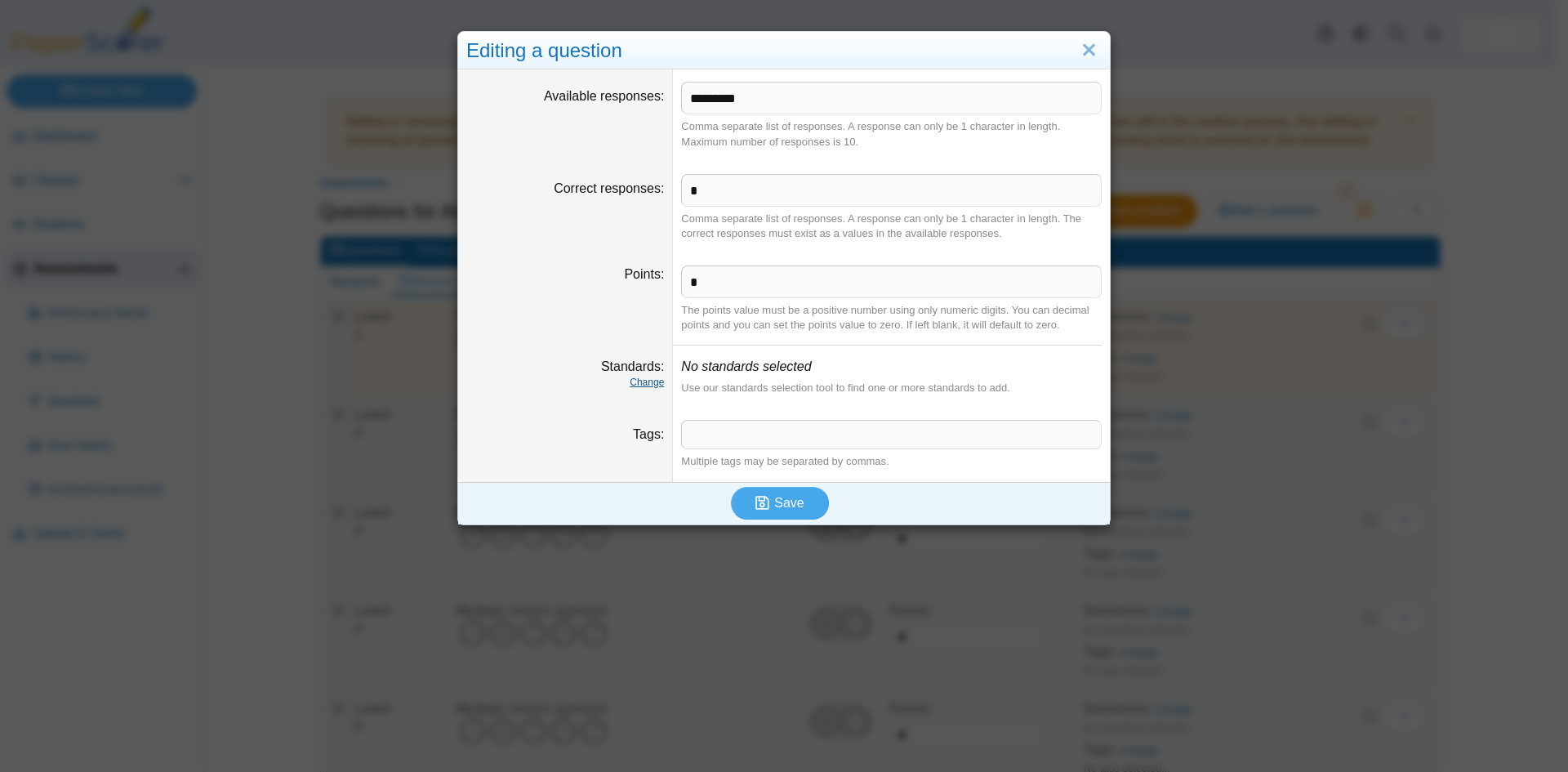
click at [634, 385] on link "Change" at bounding box center [647, 382] width 35 height 12
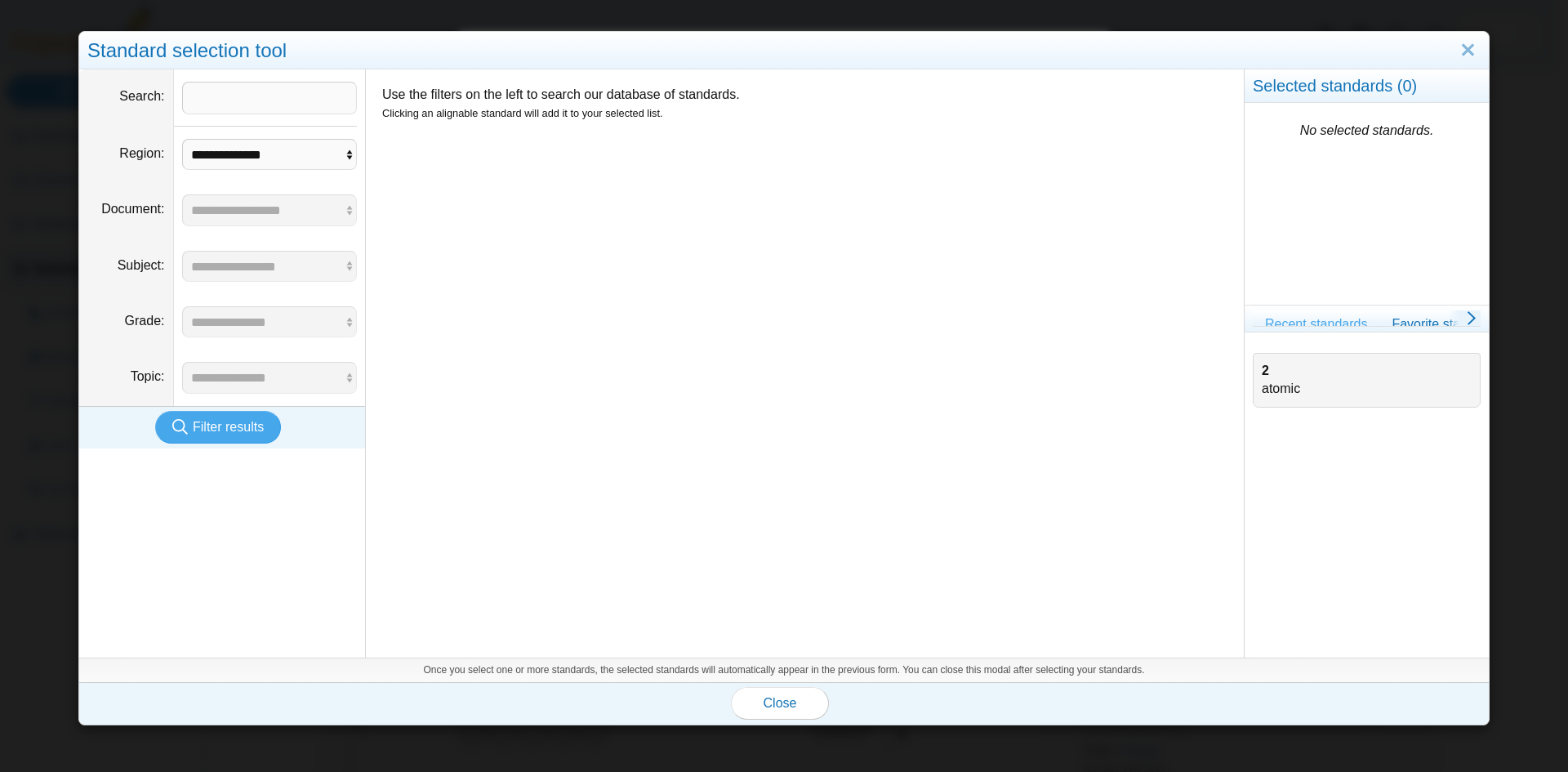
click at [1253, 370] on div "2 atomic" at bounding box center [1367, 381] width 228 height 55
click at [1266, 379] on div "2 atomic" at bounding box center [1367, 380] width 210 height 36
click at [1288, 470] on ul "2 atomic" at bounding box center [1367, 500] width 244 height 312
click at [763, 712] on button "Close" at bounding box center [780, 703] width 98 height 33
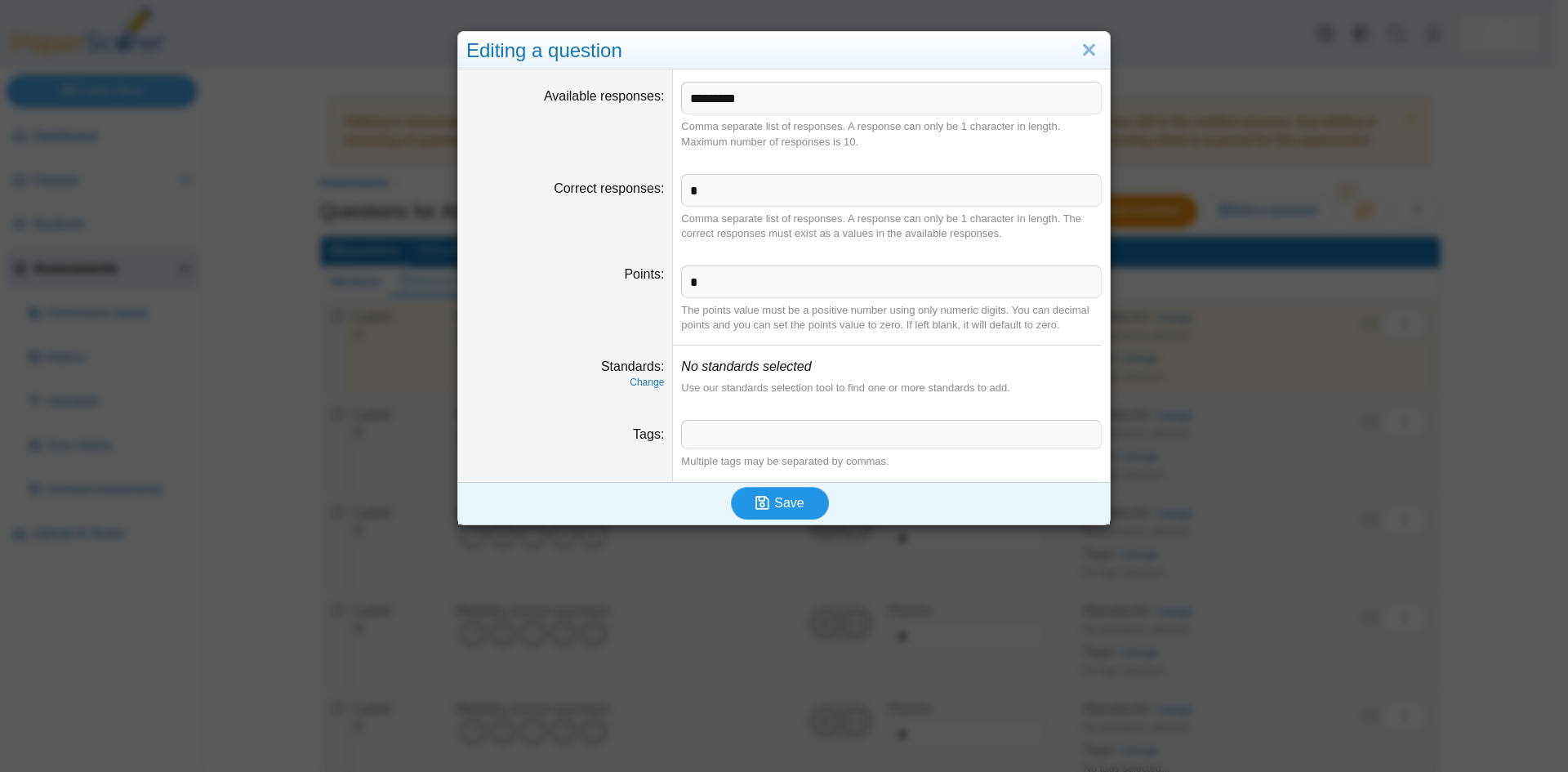
click at [784, 514] on button "Save" at bounding box center [780, 502] width 98 height 33
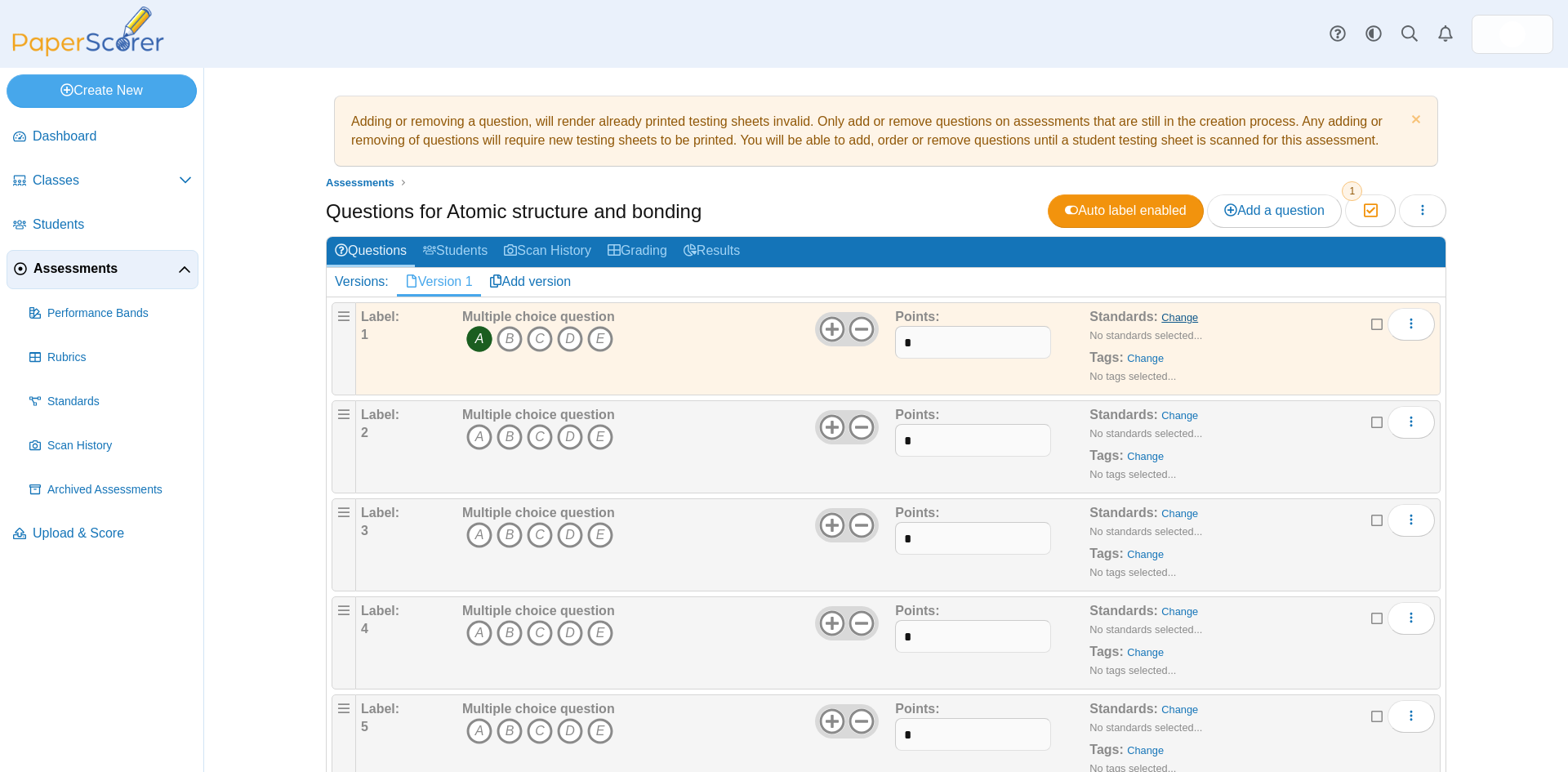
click at [1178, 316] on link "Change" at bounding box center [1179, 318] width 36 height 12
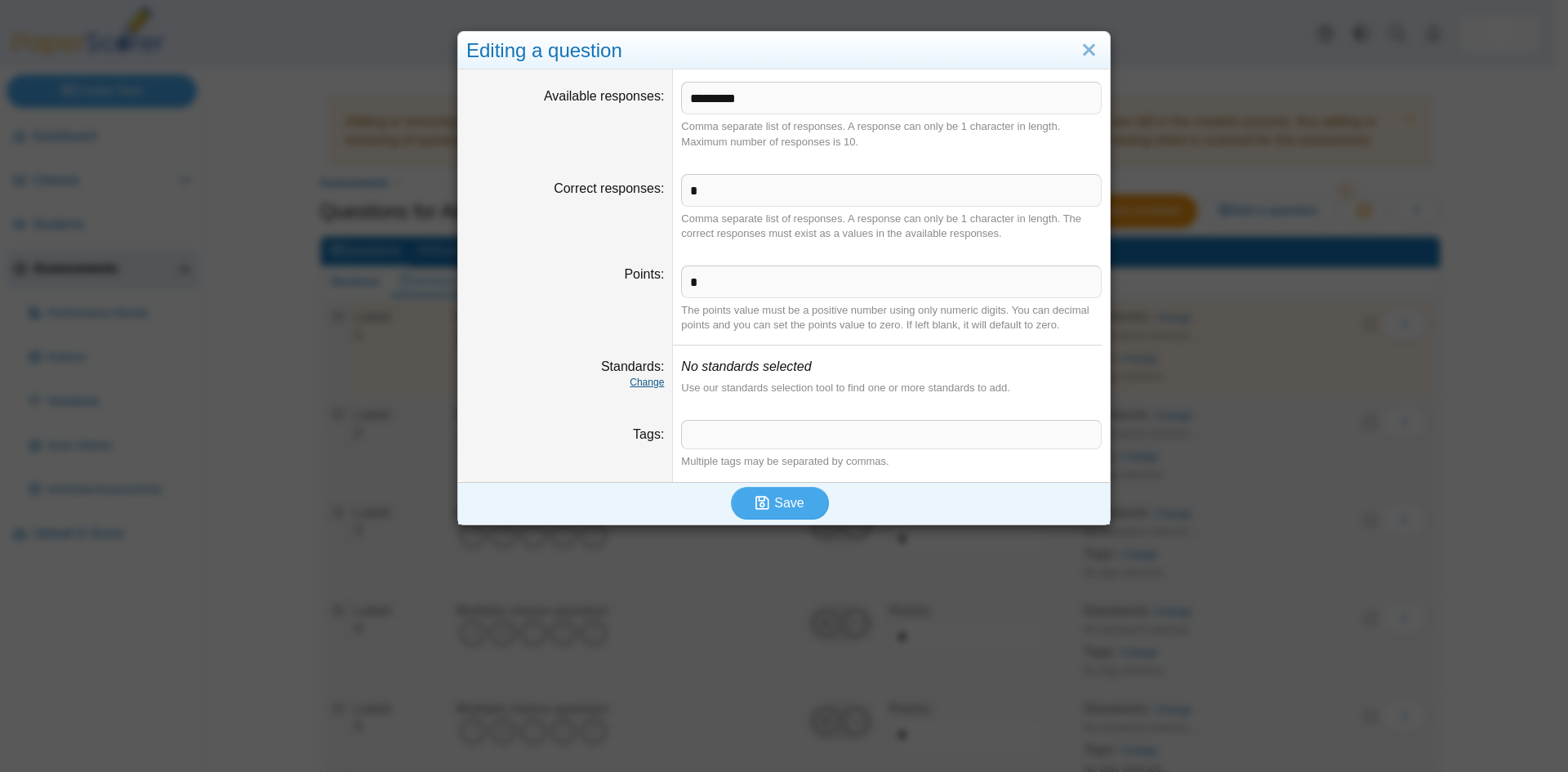
click at [645, 386] on link "Change" at bounding box center [647, 382] width 35 height 12
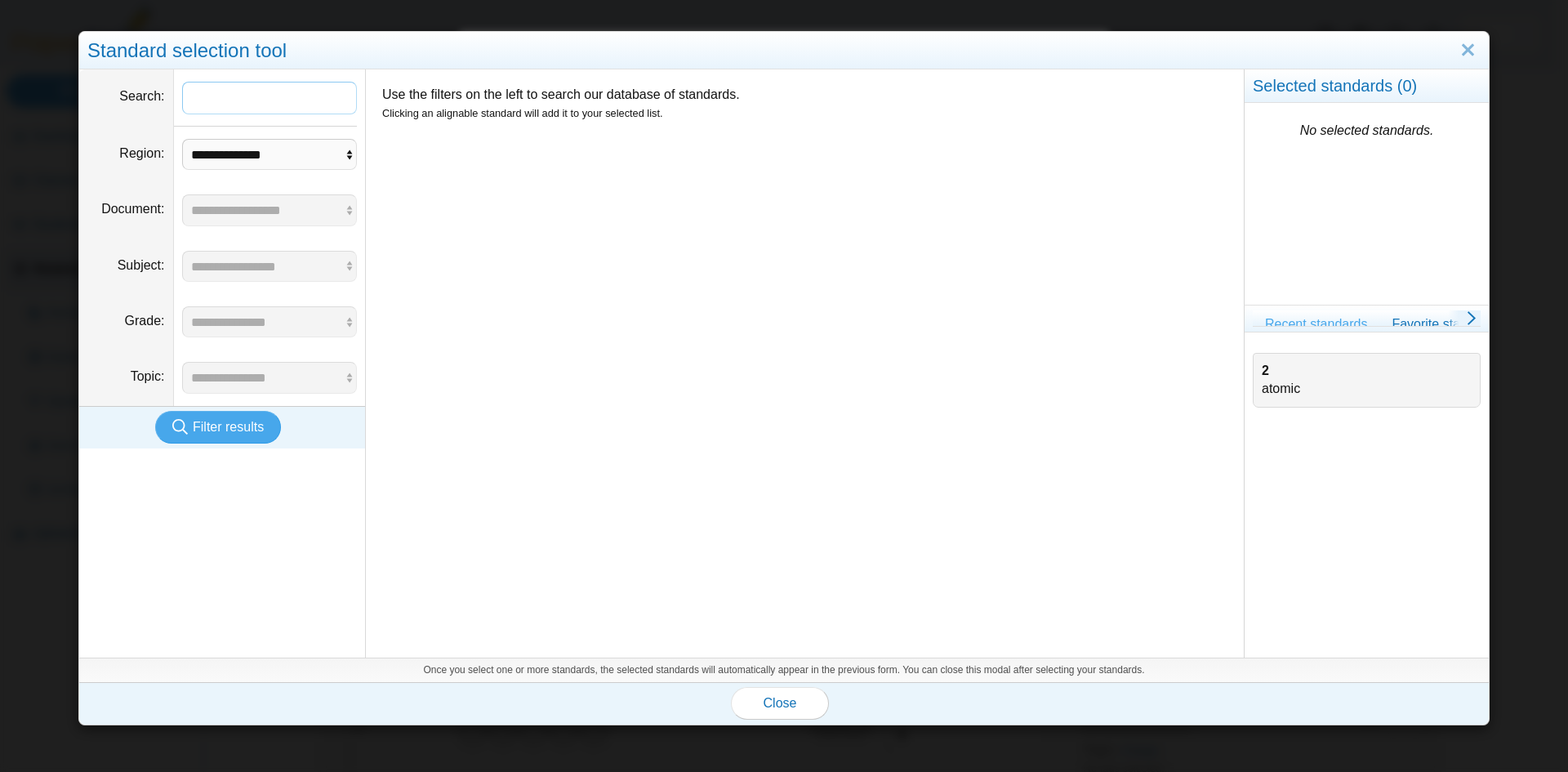
click at [1308, 327] on link "Recent standards" at bounding box center [1316, 324] width 127 height 28
click at [1253, 372] on div "2 atomic" at bounding box center [1367, 381] width 228 height 55
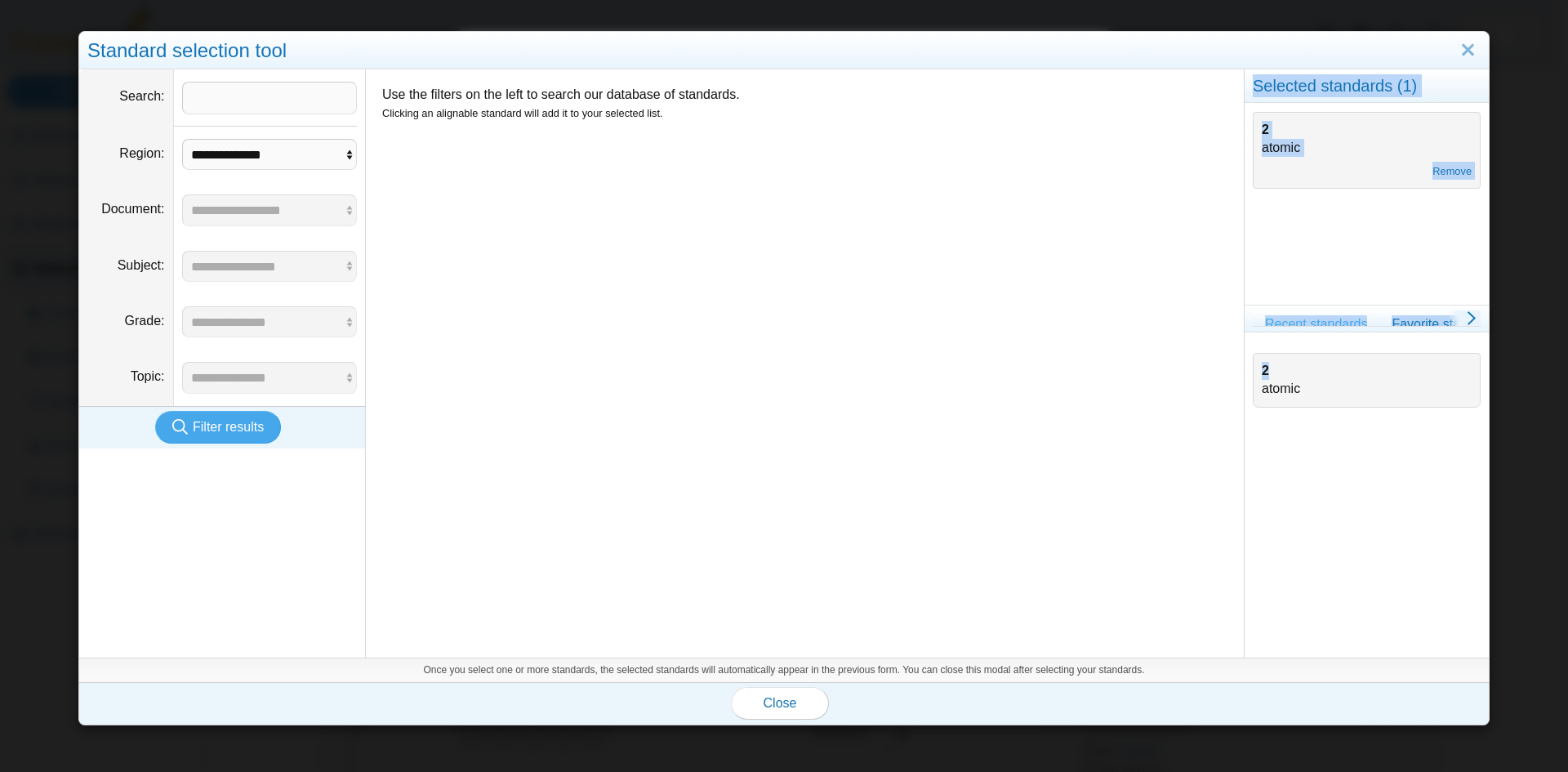
drag, startPoint x: 1255, startPoint y: 377, endPoint x: 876, endPoint y: 374, distance: 379.0
click at [863, 374] on div "**********" at bounding box center [784, 364] width 1409 height 589
click at [1367, 373] on div "2 atomic" at bounding box center [1367, 380] width 210 height 36
drag, startPoint x: 1317, startPoint y: 501, endPoint x: 1306, endPoint y: 449, distance: 53.2
click at [1317, 500] on ul "2 atomic" at bounding box center [1367, 500] width 244 height 312
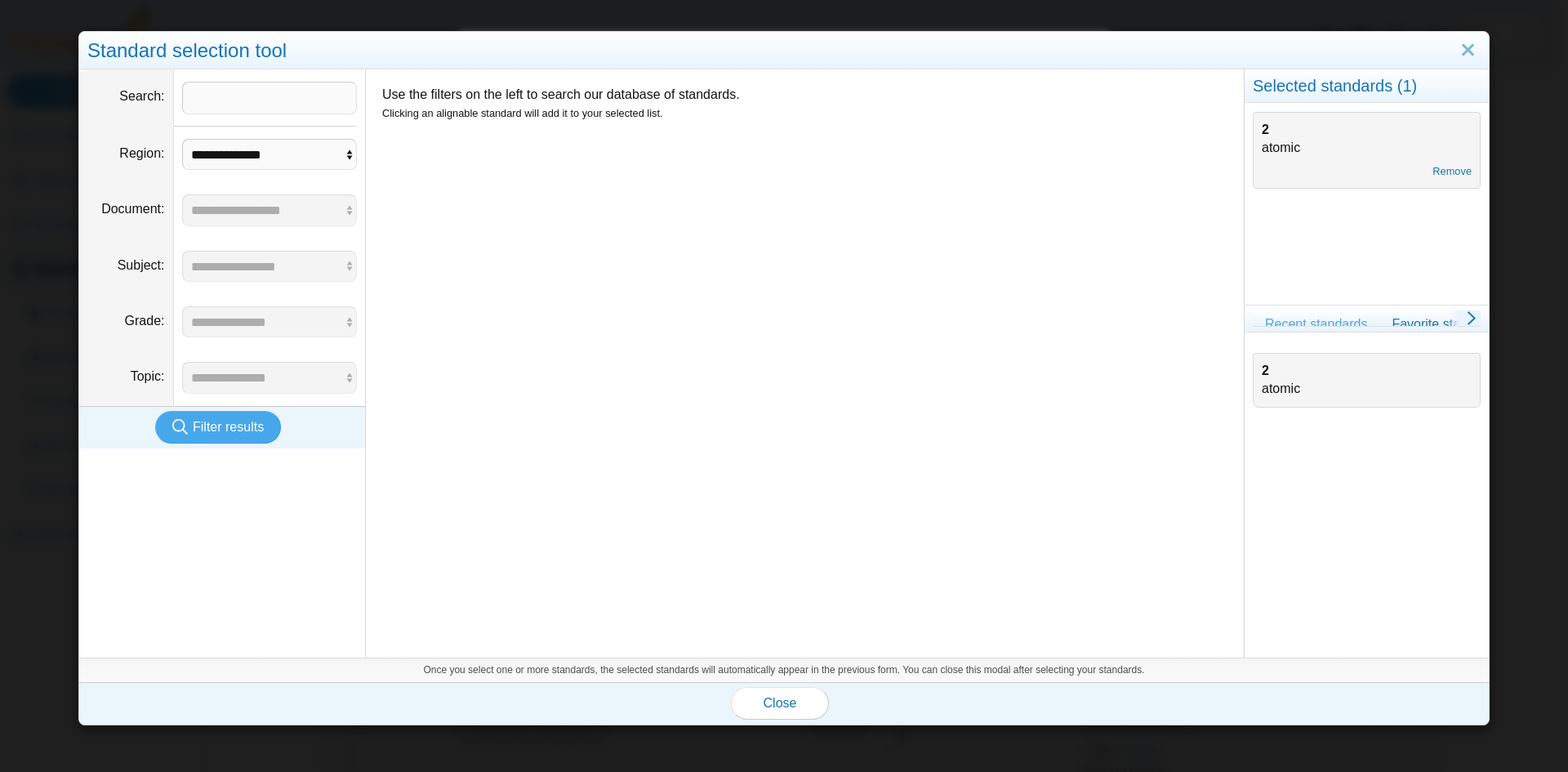
click at [1287, 413] on ul "2 atomic" at bounding box center [1367, 500] width 244 height 312
click at [1265, 390] on div "2 atomic" at bounding box center [1367, 380] width 210 height 36
click at [1262, 381] on div "2 atomic" at bounding box center [1367, 380] width 210 height 36
click at [1262, 376] on b "2" at bounding box center [1265, 371] width 7 height 14
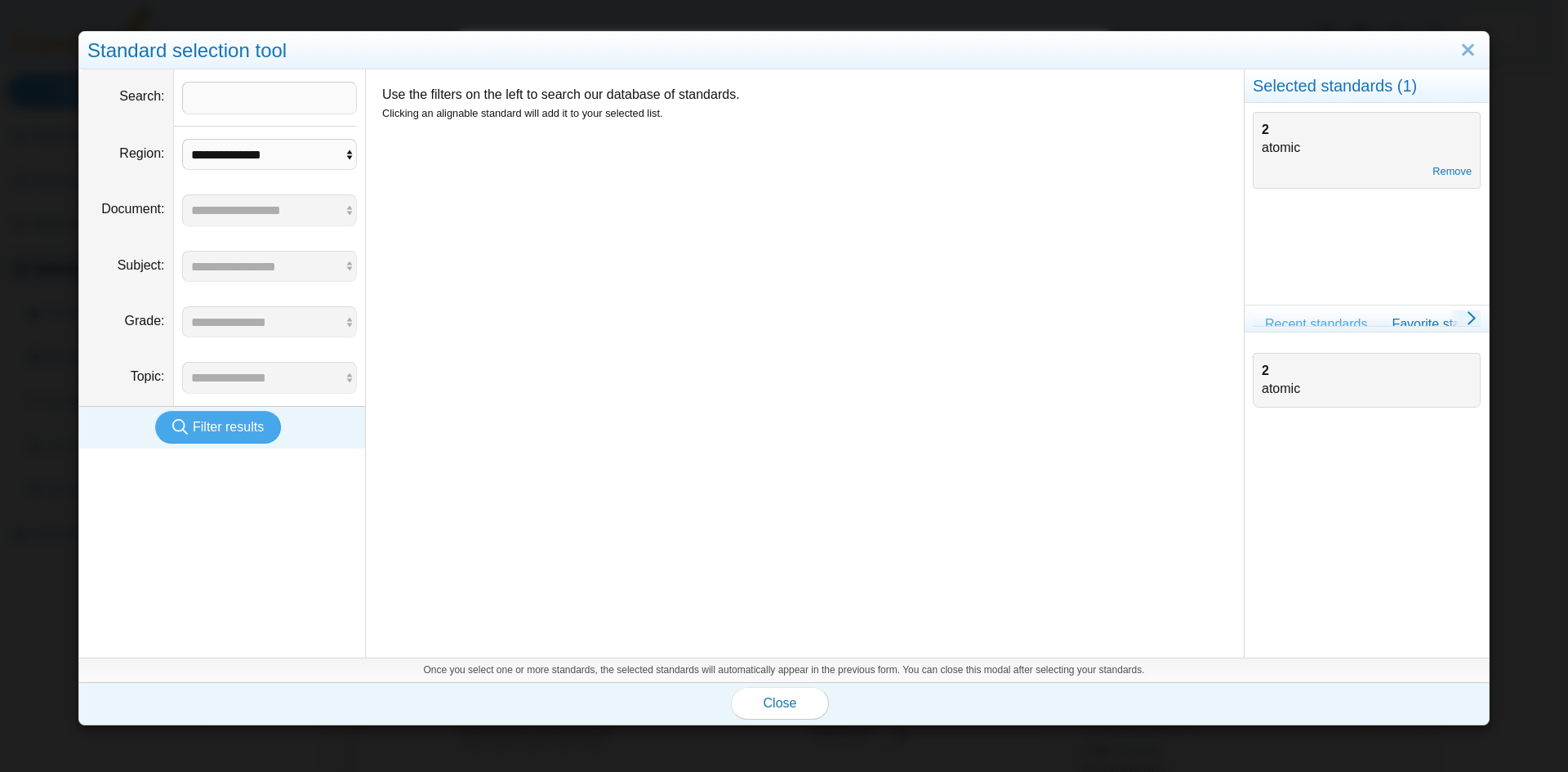
click at [1298, 436] on ul "2 atomic" at bounding box center [1367, 500] width 244 height 312
click at [777, 702] on span "Close" at bounding box center [780, 703] width 34 height 14
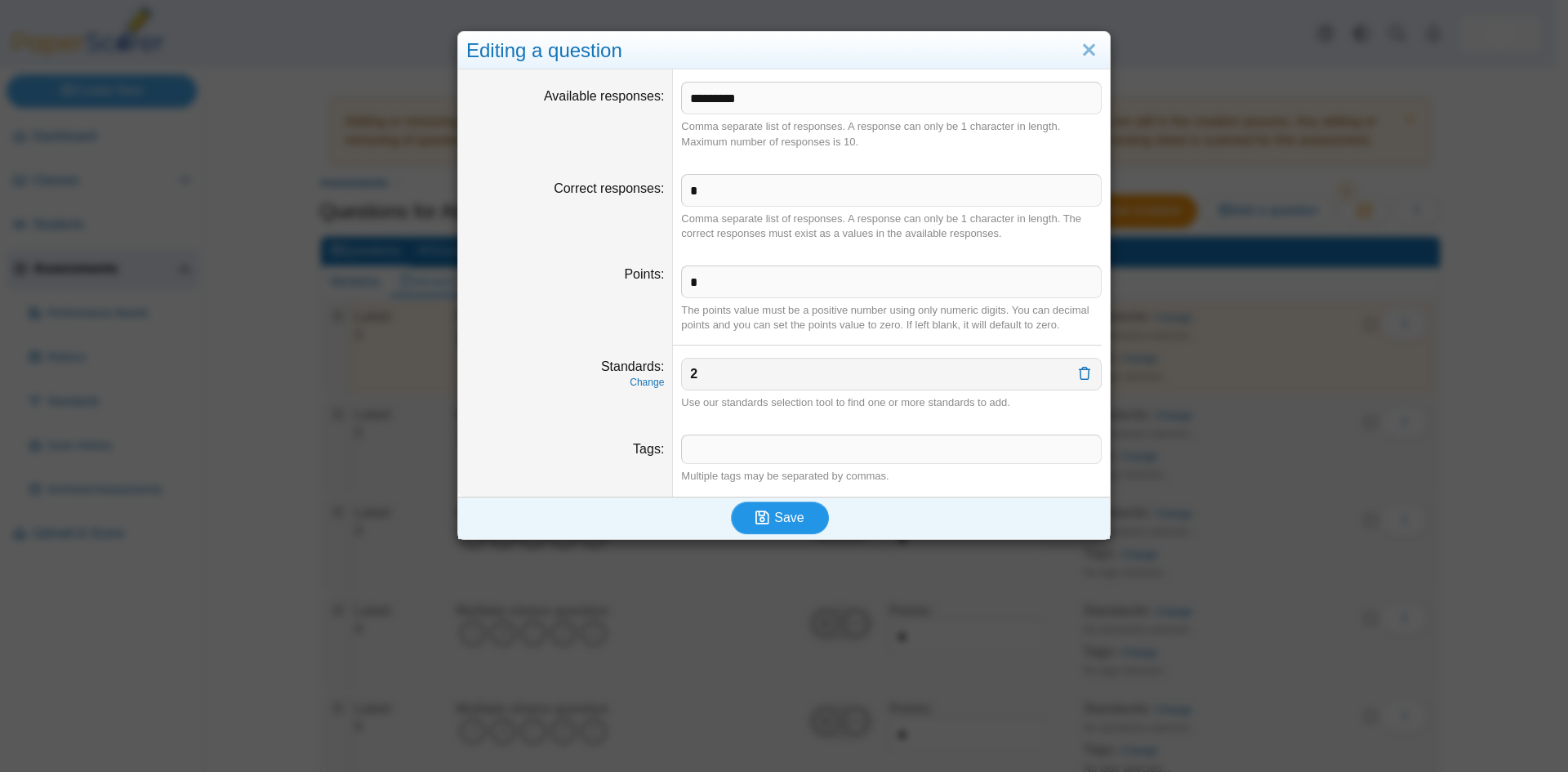
click at [782, 517] on span "Save" at bounding box center [788, 517] width 29 height 14
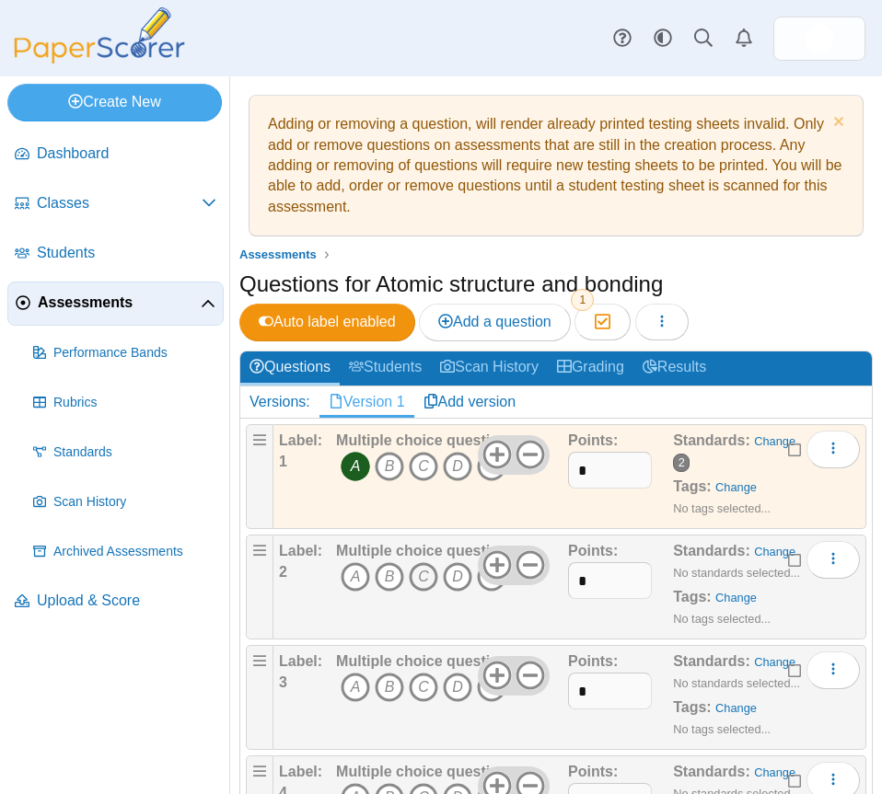
click at [418, 571] on icon "C" at bounding box center [423, 576] width 29 height 29
click at [418, 687] on icon "C" at bounding box center [423, 687] width 29 height 29
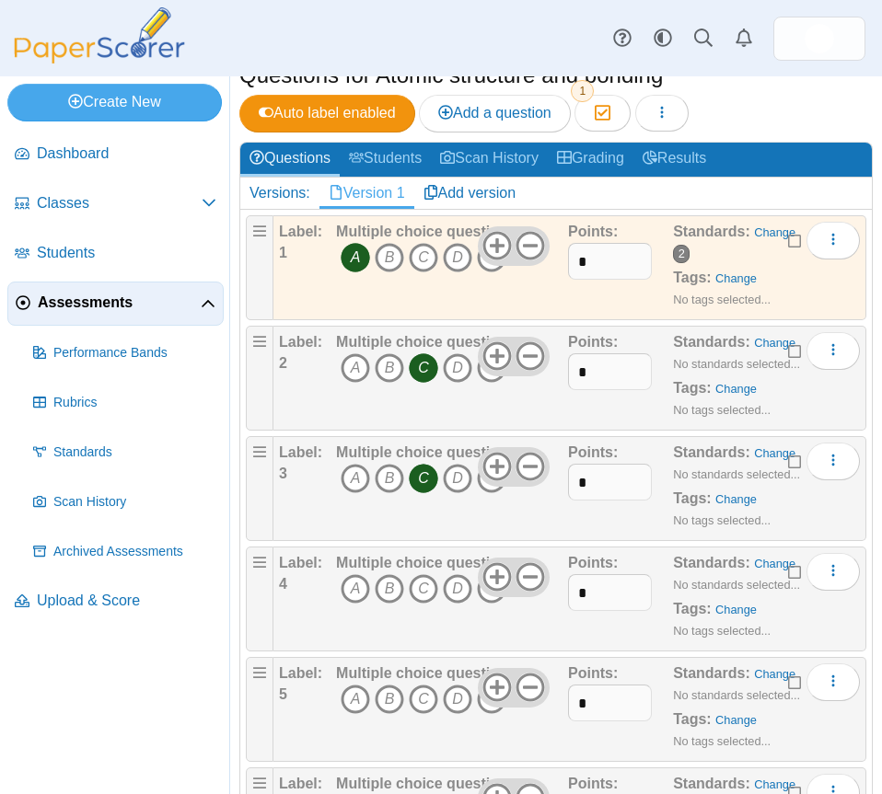
scroll to position [276, 0]
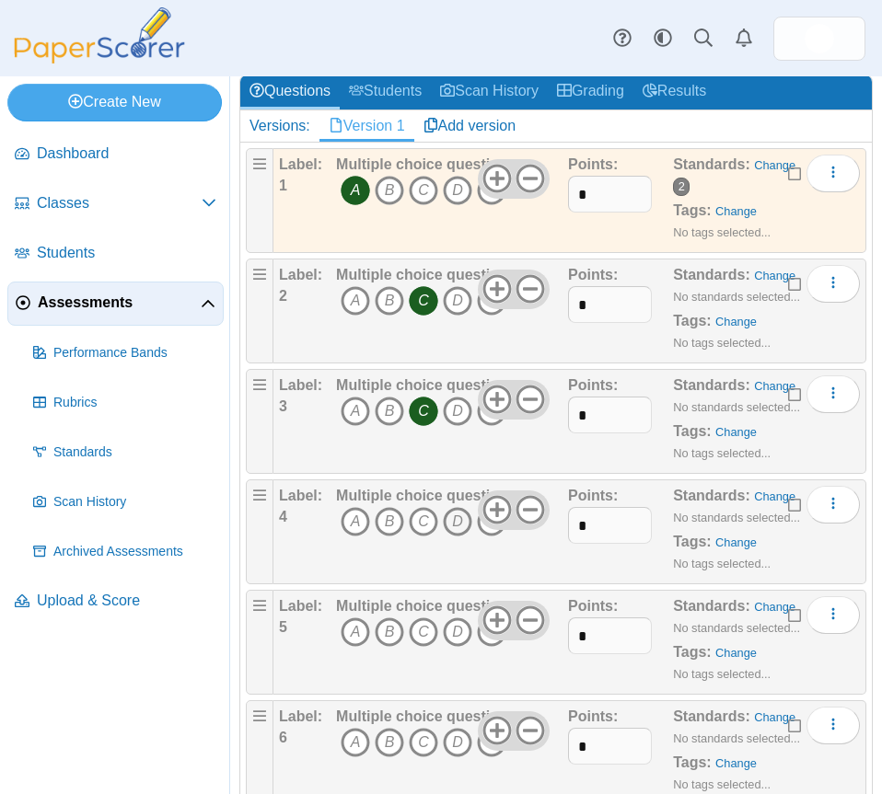
click at [456, 526] on icon "D" at bounding box center [457, 521] width 29 height 29
click at [446, 562] on div "Multiple choice question A B C D E" at bounding box center [422, 532] width 172 height 92
click at [669, 126] on h2 "Versions: Version 1 Add version" at bounding box center [555, 126] width 631 height 32
click at [355, 631] on icon "A" at bounding box center [355, 632] width 29 height 29
drag, startPoint x: 450, startPoint y: 743, endPoint x: 451, endPoint y: 723, distance: 19.3
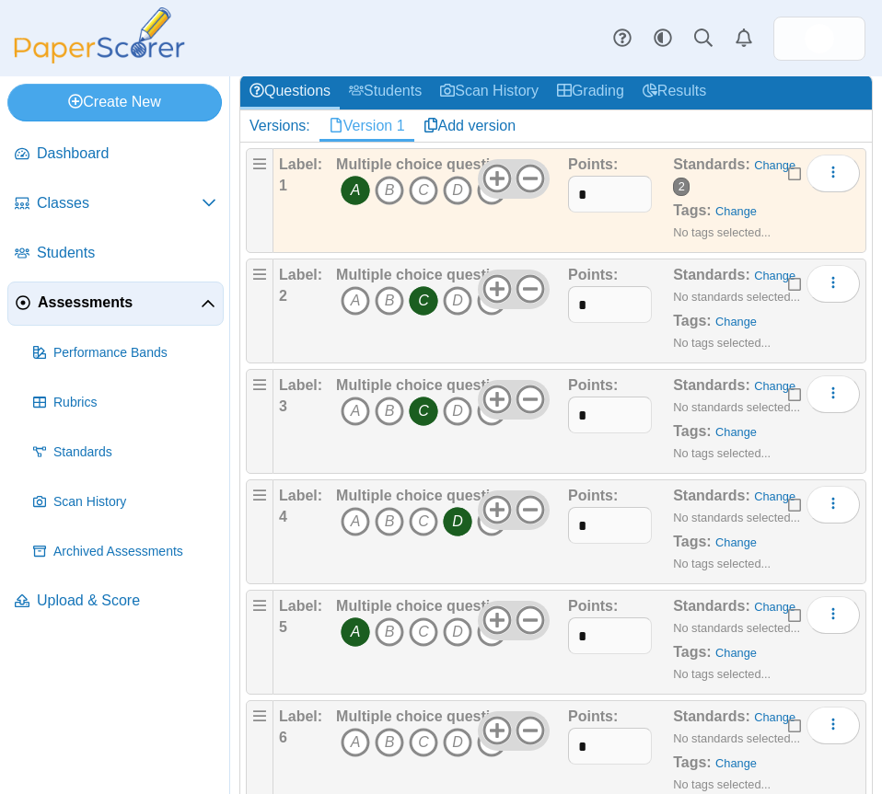
click at [451, 740] on icon "D" at bounding box center [457, 742] width 29 height 29
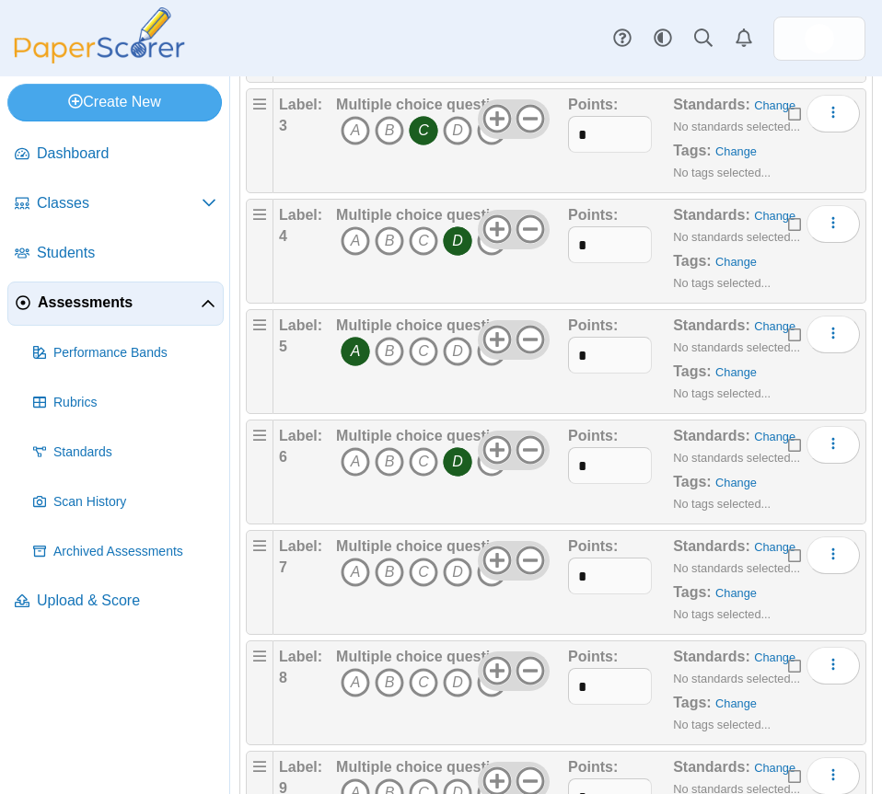
scroll to position [644, 0]
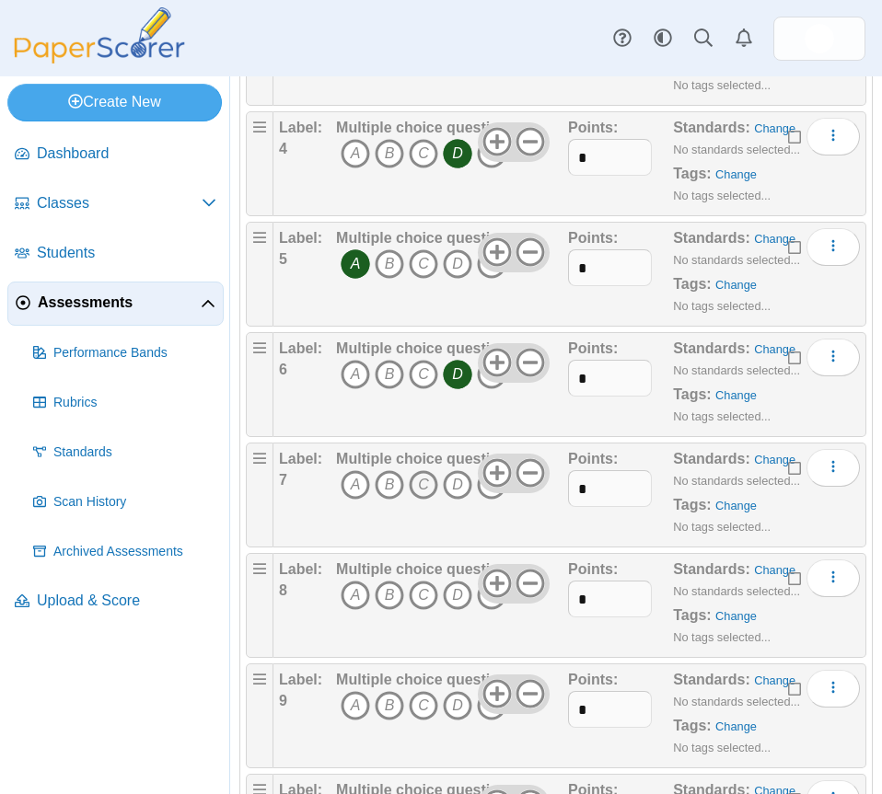
click at [426, 487] on icon "C" at bounding box center [423, 484] width 29 height 29
click at [462, 601] on icon "D" at bounding box center [457, 595] width 29 height 29
click at [553, 42] on div "Dashboard Classes Archived classes Students Assessments" at bounding box center [441, 38] width 882 height 76
click at [418, 706] on icon "C" at bounding box center [423, 705] width 29 height 29
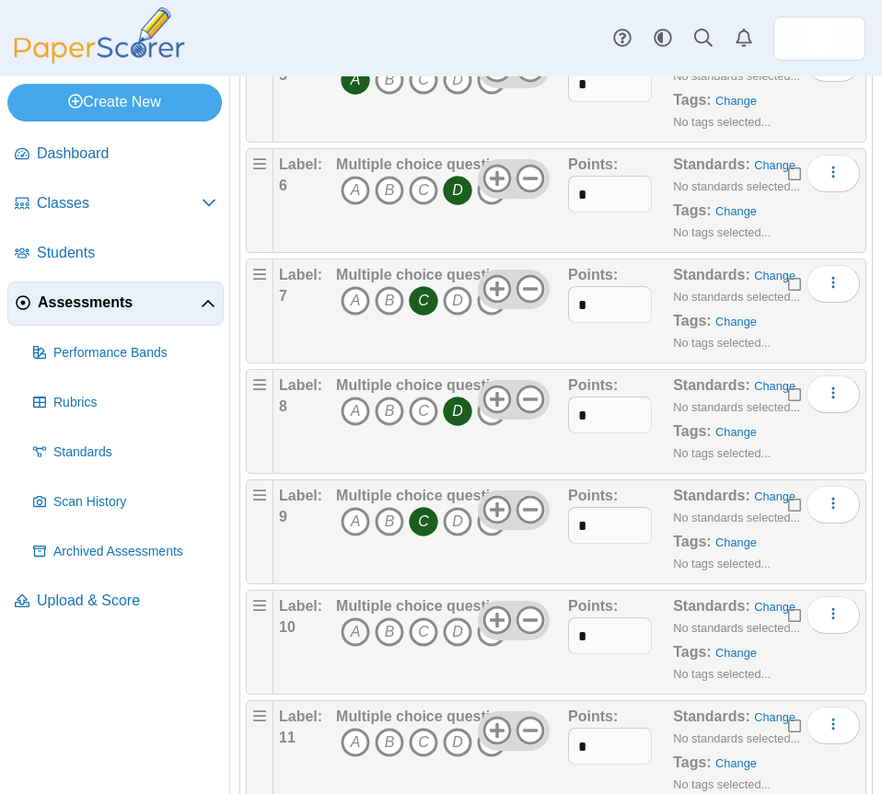
click at [354, 631] on icon "A" at bounding box center [355, 632] width 29 height 29
click at [393, 741] on icon "B" at bounding box center [389, 742] width 29 height 29
click at [528, 36] on div "Dashboard Classes Archived classes Students Assessments" at bounding box center [441, 38] width 882 height 76
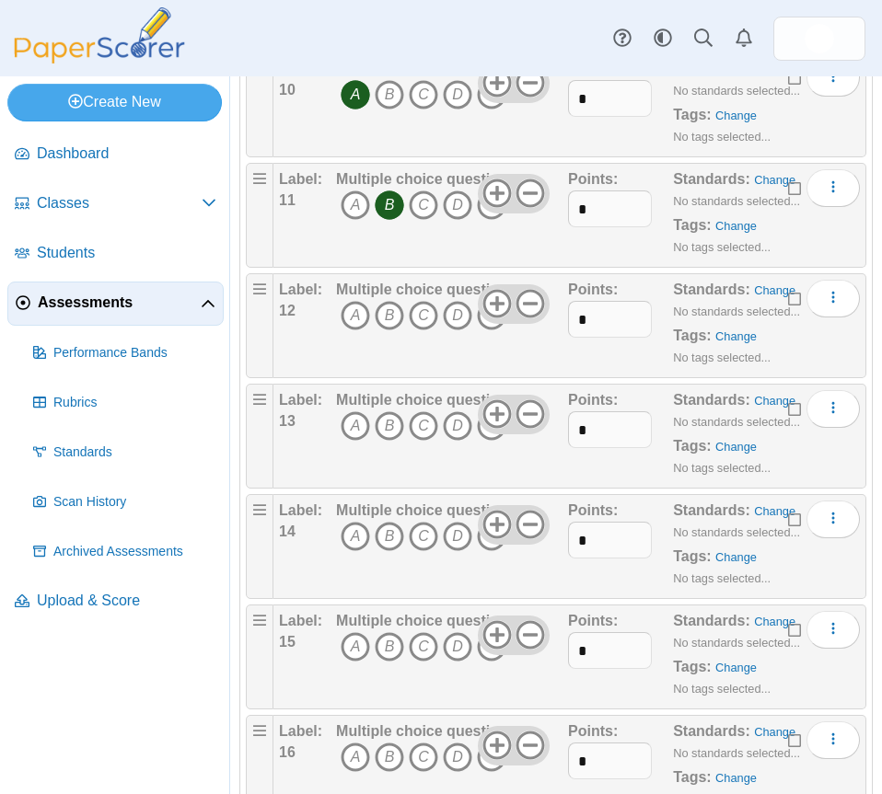
scroll to position [1472, 0]
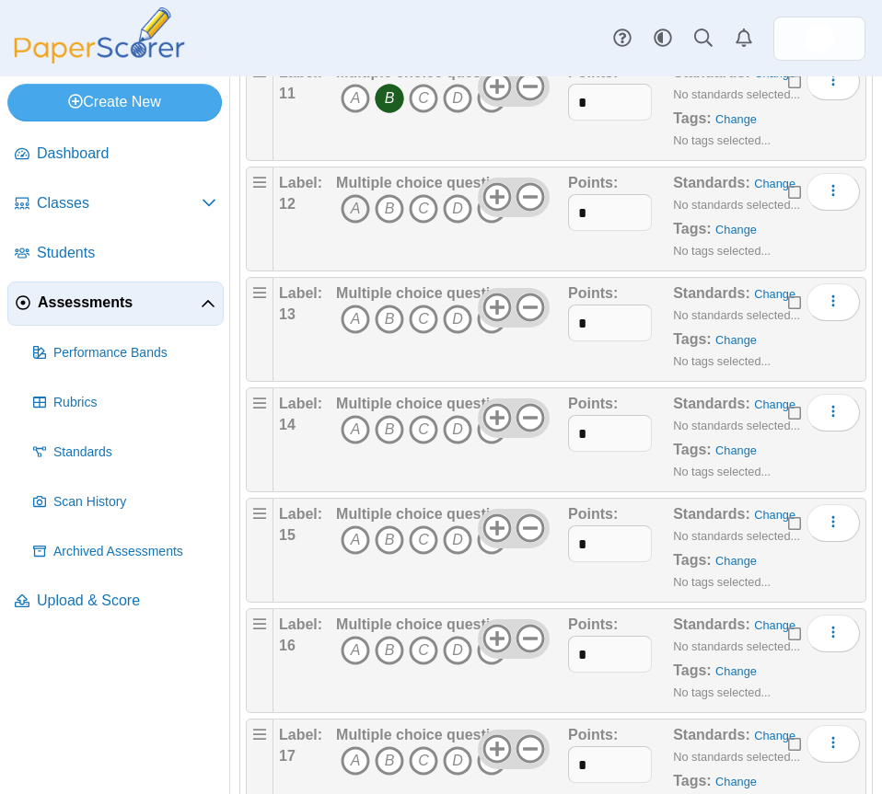
click at [352, 206] on icon "A" at bounding box center [355, 208] width 29 height 29
drag, startPoint x: 390, startPoint y: 316, endPoint x: 398, endPoint y: 367, distance: 52.2
click at [390, 317] on icon "B" at bounding box center [389, 319] width 29 height 29
click at [451, 430] on icon "D" at bounding box center [457, 429] width 29 height 29
click at [553, 17] on div "Dashboard Classes Archived classes Students Assessments" at bounding box center [441, 38] width 882 height 76
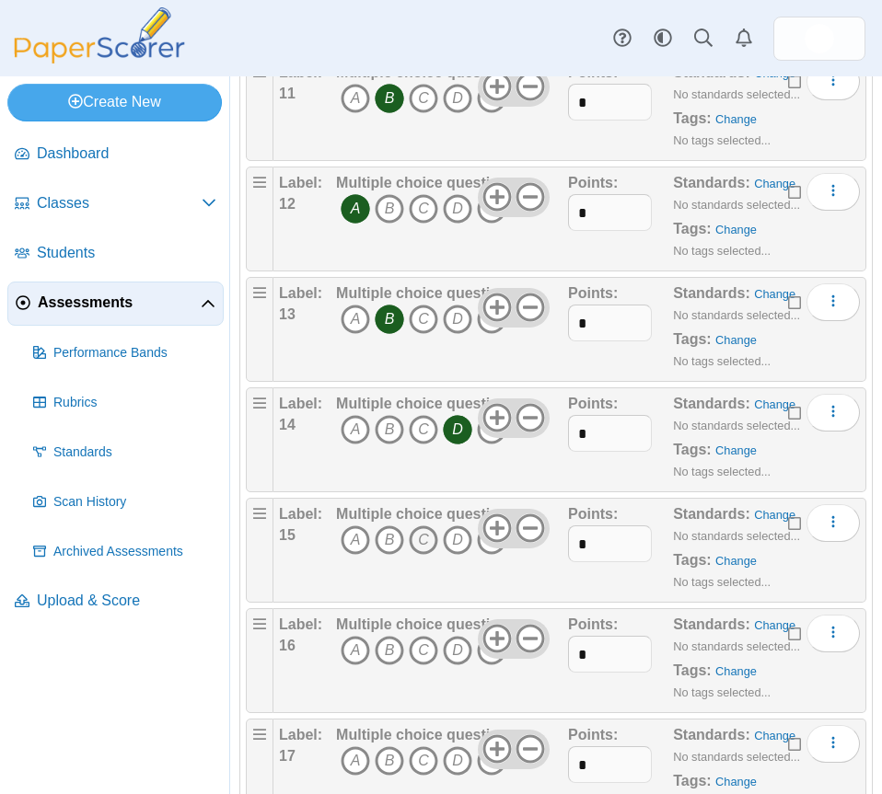
click at [413, 538] on icon "C" at bounding box center [423, 539] width 29 height 29
click at [345, 649] on icon "A" at bounding box center [355, 650] width 29 height 29
click at [352, 765] on icon "A" at bounding box center [355, 760] width 29 height 29
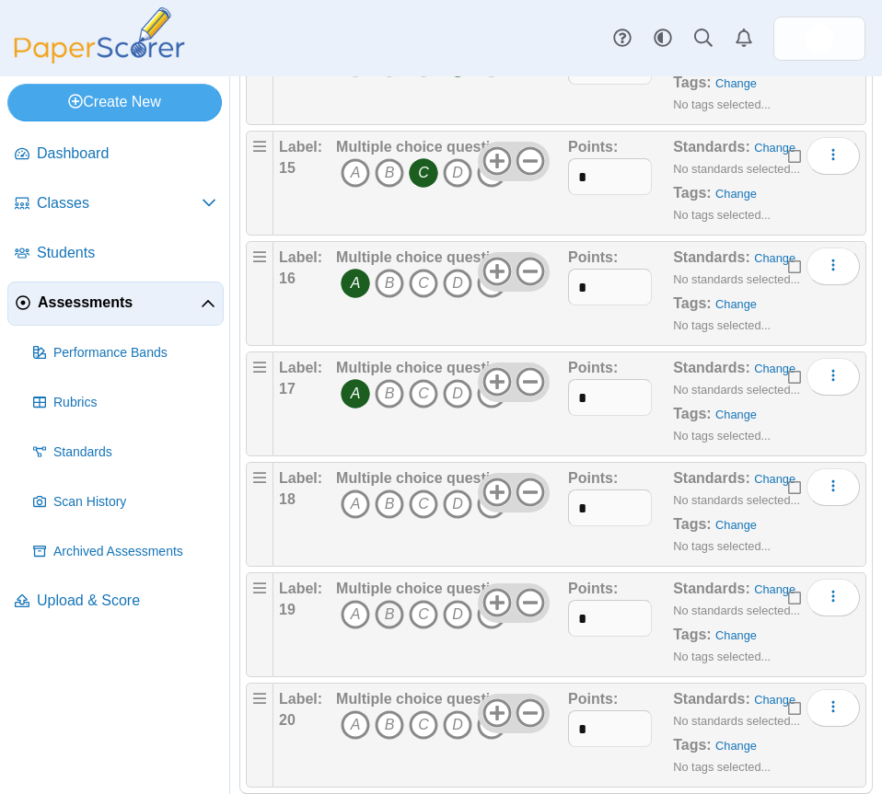
scroll to position [1876, 0]
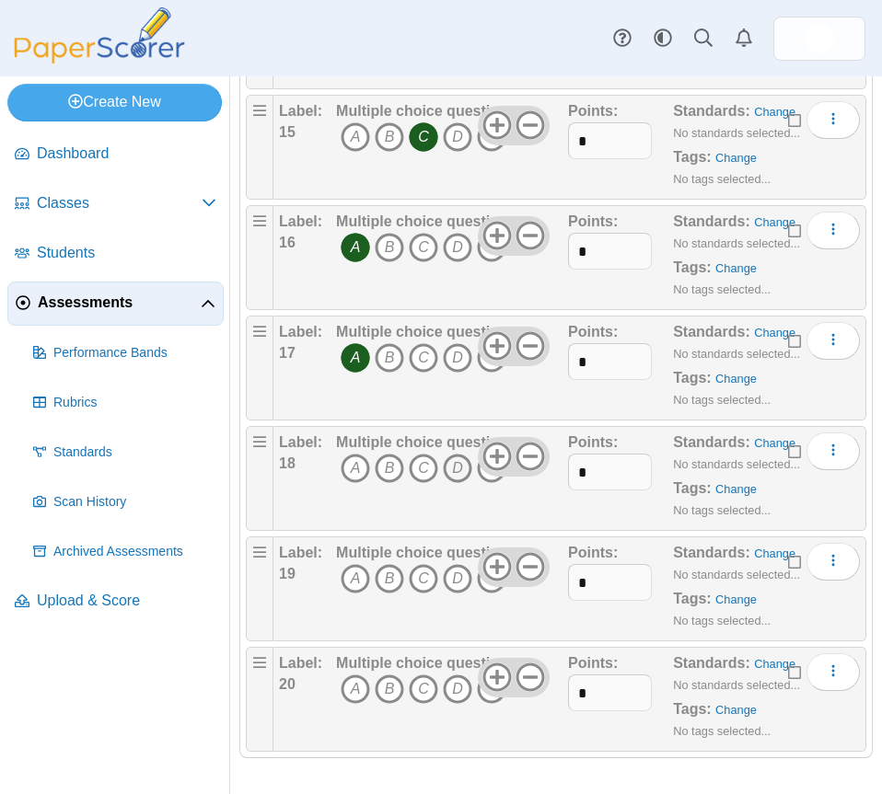
click at [460, 466] on icon "D" at bounding box center [457, 468] width 29 height 29
click at [416, 568] on icon "C" at bounding box center [423, 578] width 29 height 29
click at [455, 689] on icon "D" at bounding box center [457, 689] width 29 height 29
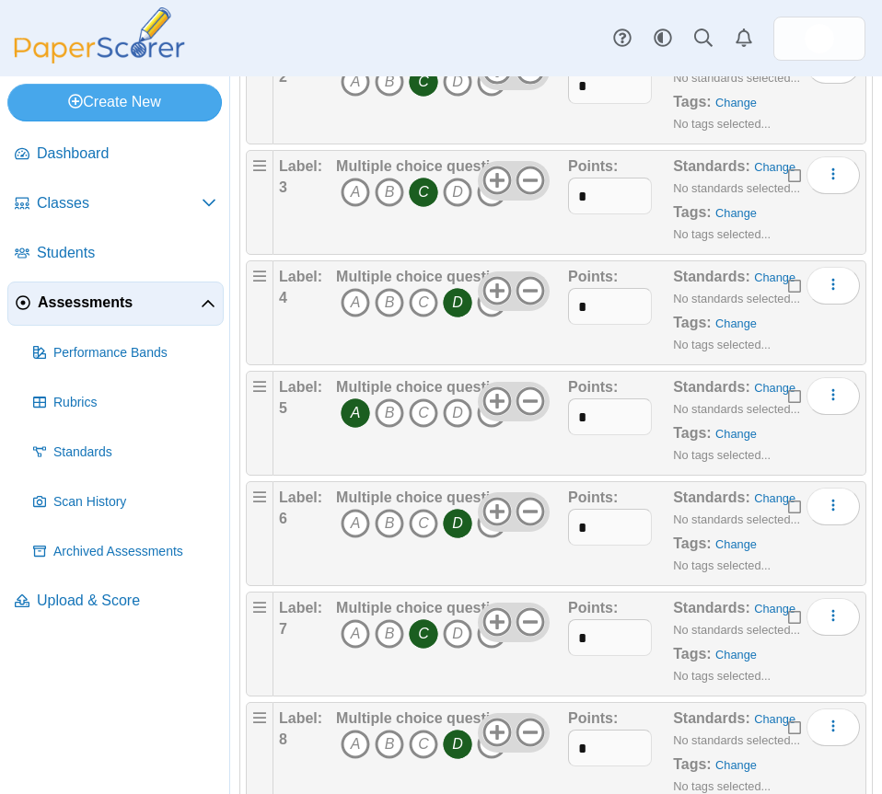
scroll to position [0, 0]
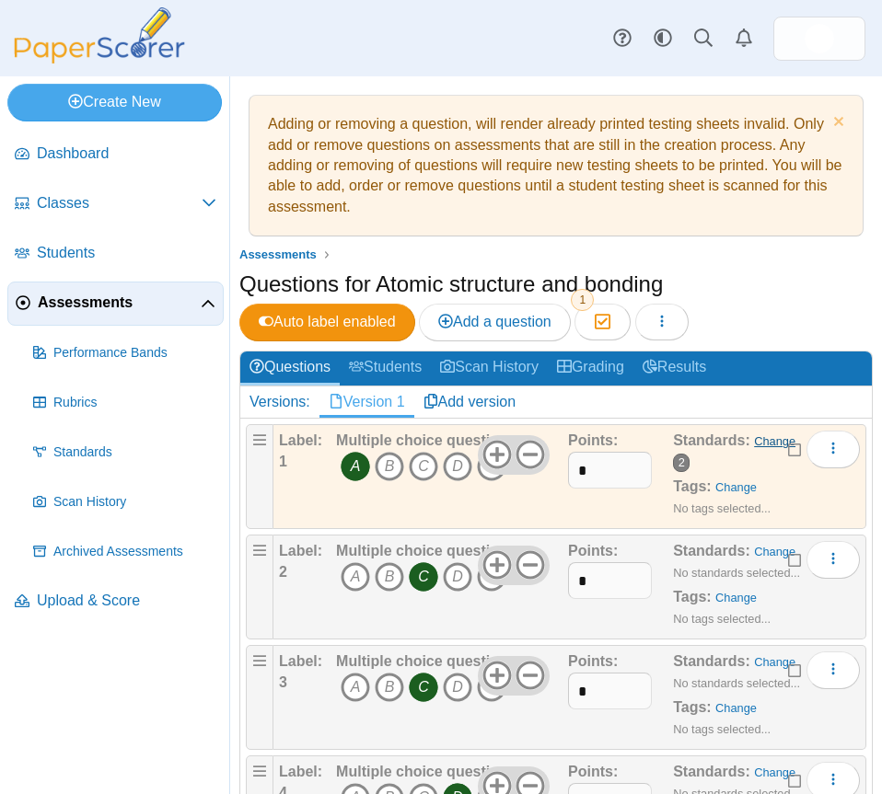
click at [767, 434] on link "Change" at bounding box center [774, 441] width 41 height 14
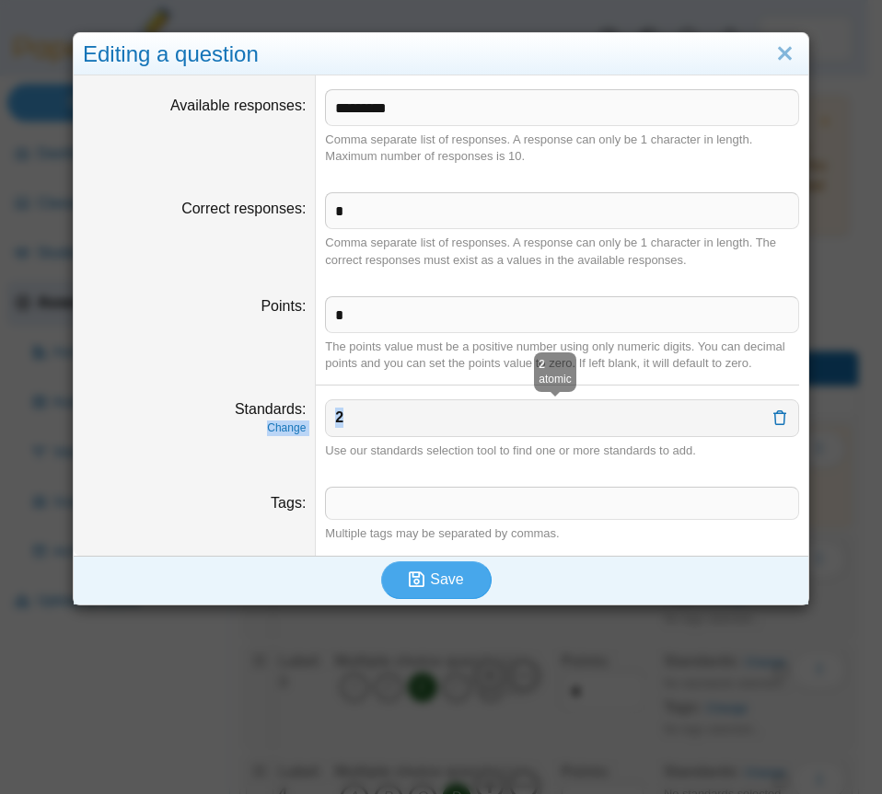
drag, startPoint x: 332, startPoint y: 407, endPoint x: 293, endPoint y: 404, distance: 39.7
click at [293, 404] on dl "Standards Change 2 atomic Use our standards selection tool to find one or more …" at bounding box center [441, 429] width 734 height 87
click at [463, 407] on div "2 atomic" at bounding box center [562, 417] width 474 height 37
click at [423, 415] on div "2" at bounding box center [552, 418] width 435 height 20
click at [355, 417] on div "2" at bounding box center [552, 418] width 435 height 20
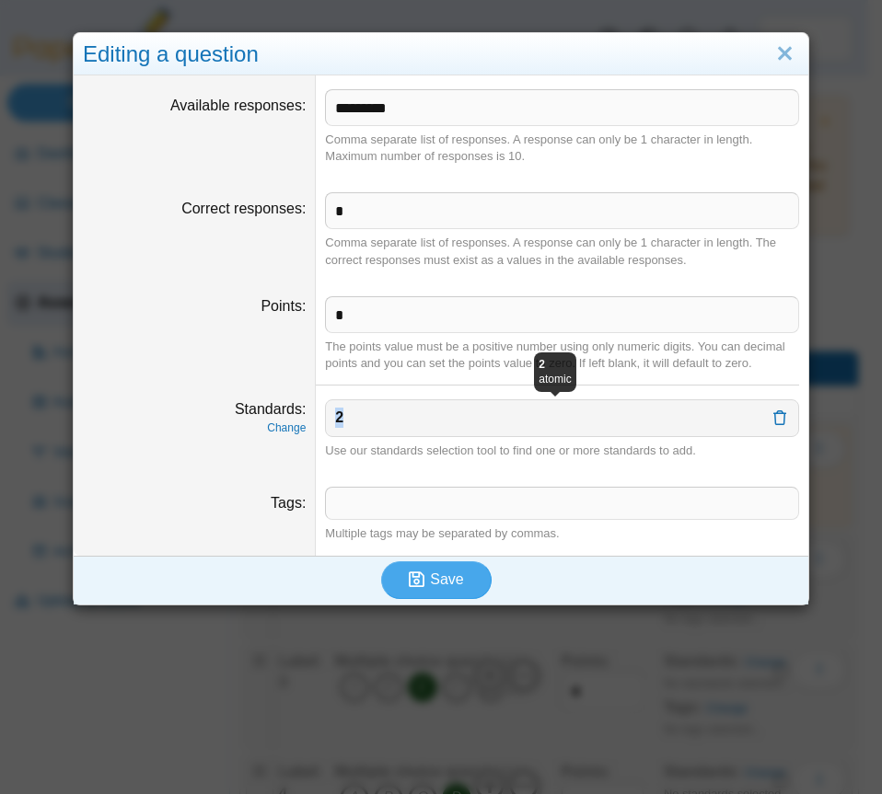
drag, startPoint x: 338, startPoint y: 421, endPoint x: 321, endPoint y: 420, distance: 16.6
click at [325, 420] on div "2 atomic" at bounding box center [562, 417] width 474 height 37
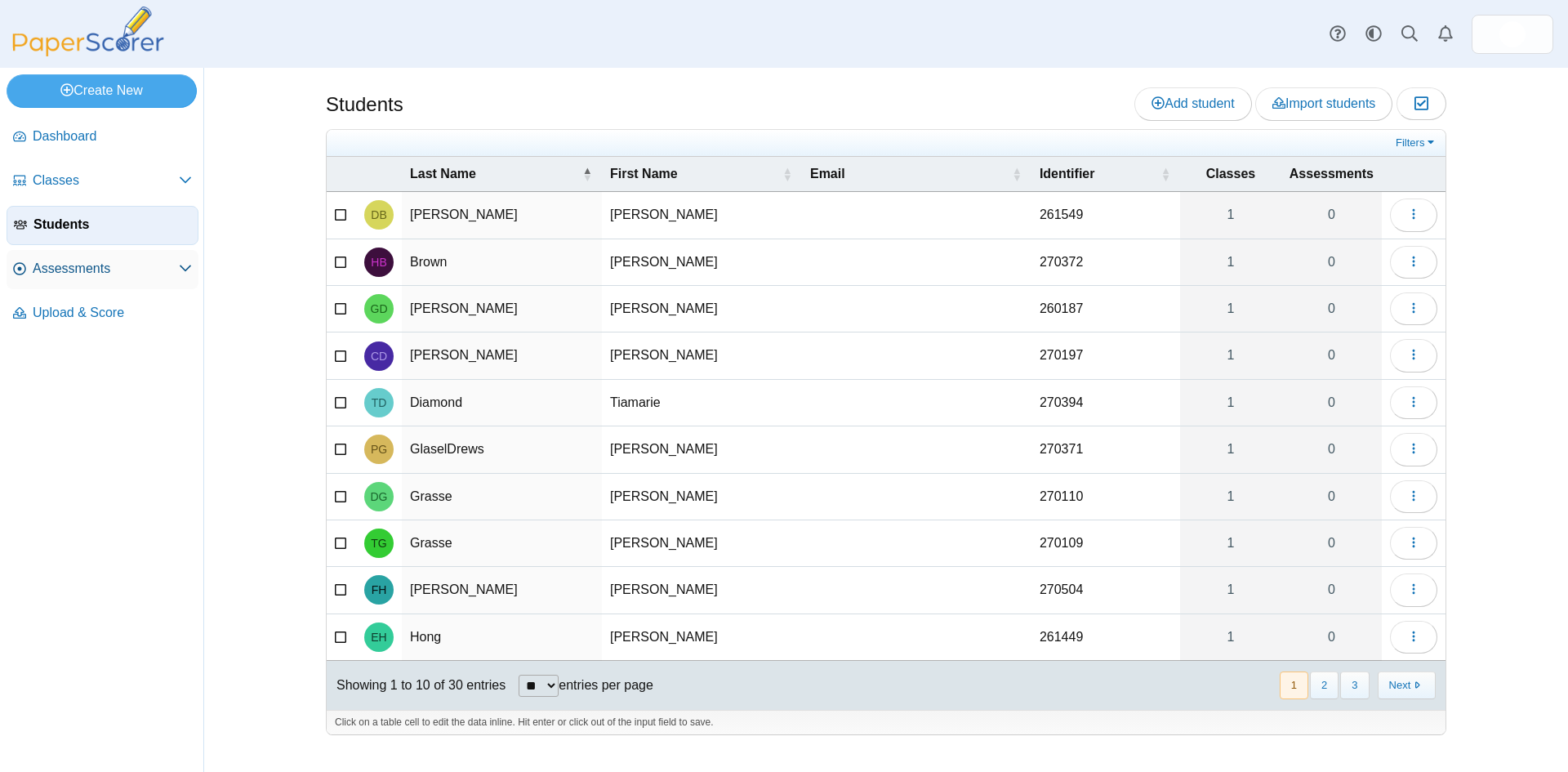
click at [63, 268] on span "Assessments" at bounding box center [106, 269] width 146 height 18
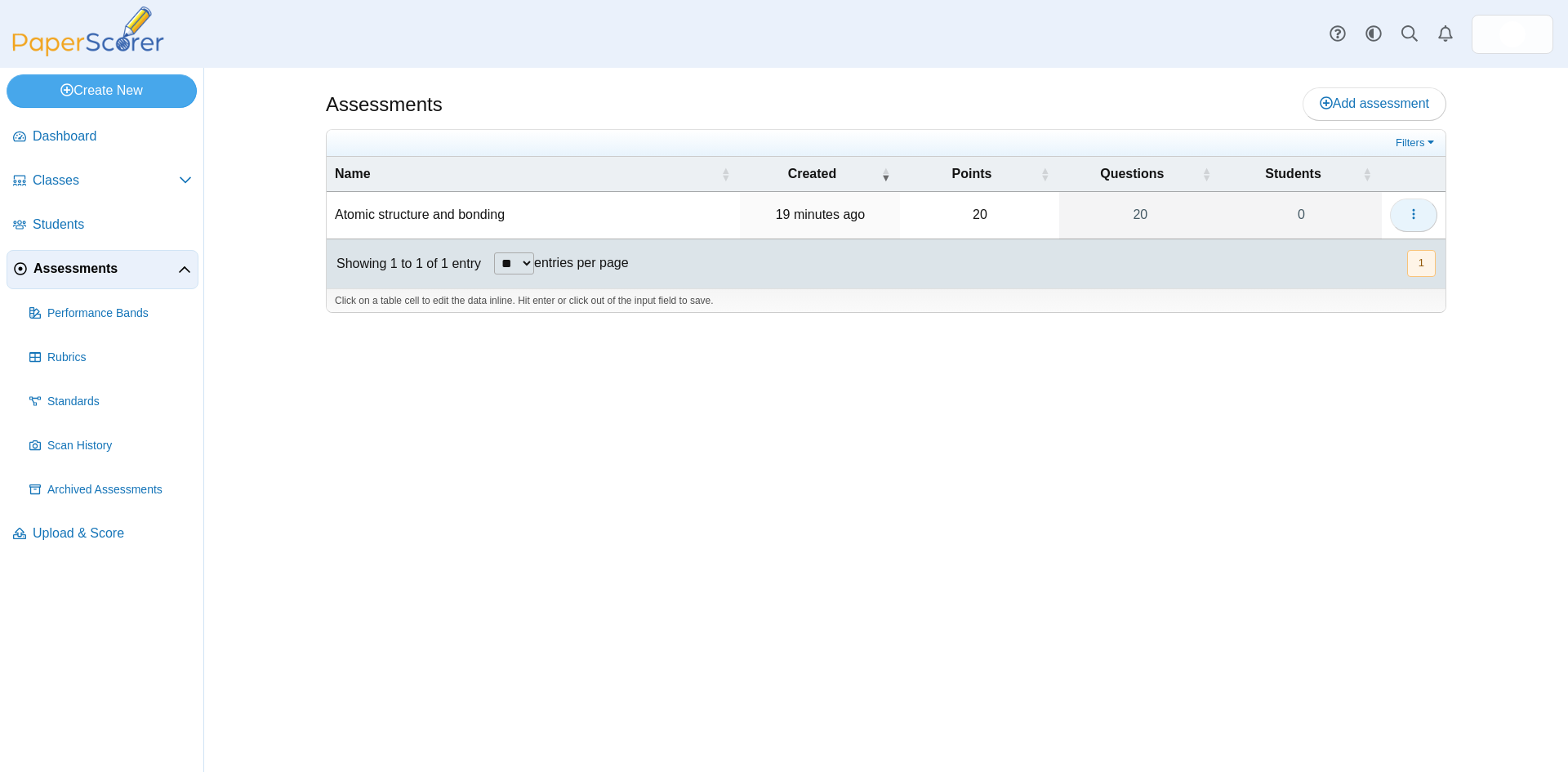
click at [1420, 216] on button "button" at bounding box center [1413, 215] width 47 height 33
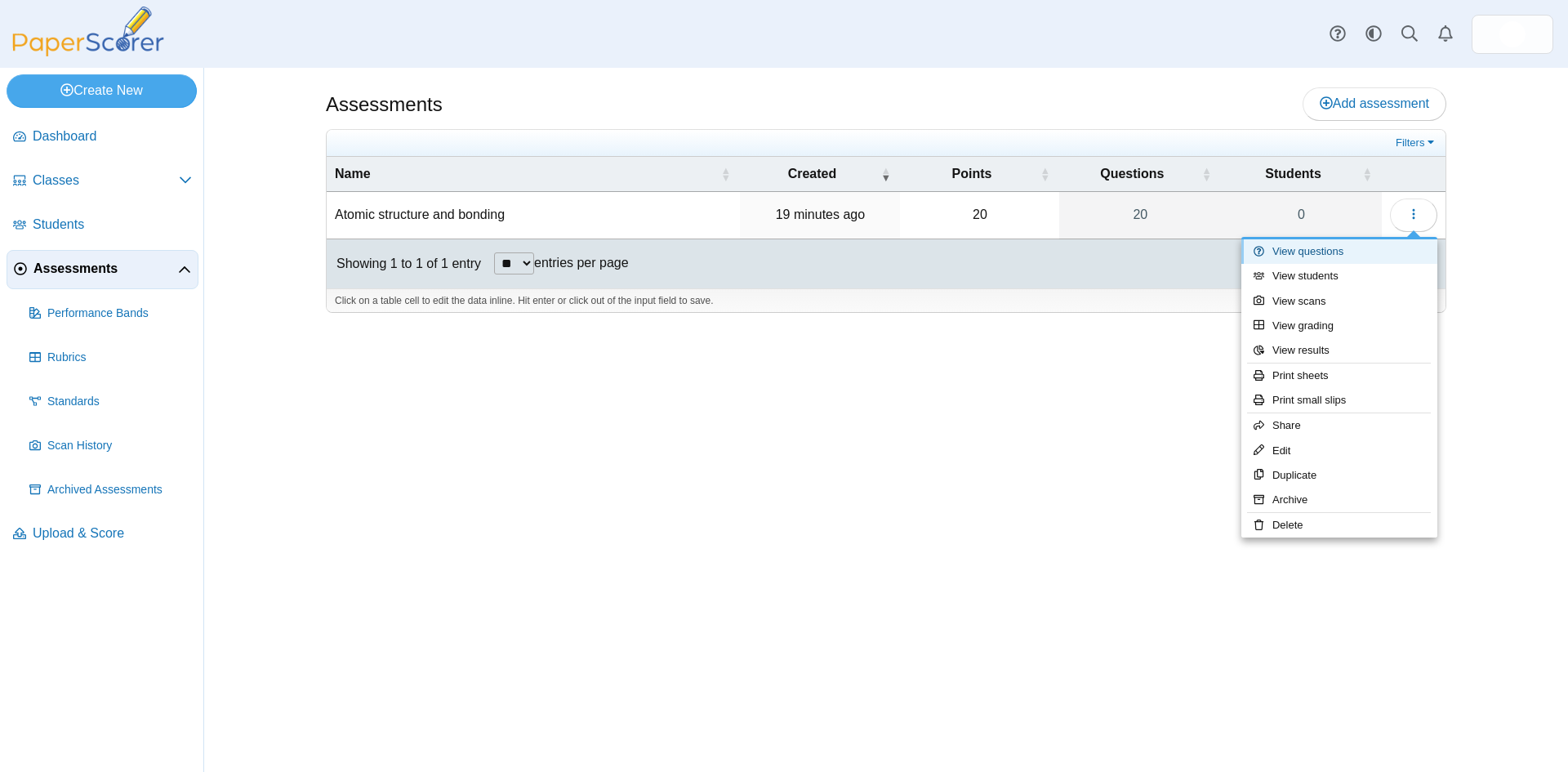
click at [1307, 251] on link "View questions" at bounding box center [1339, 252] width 196 height 25
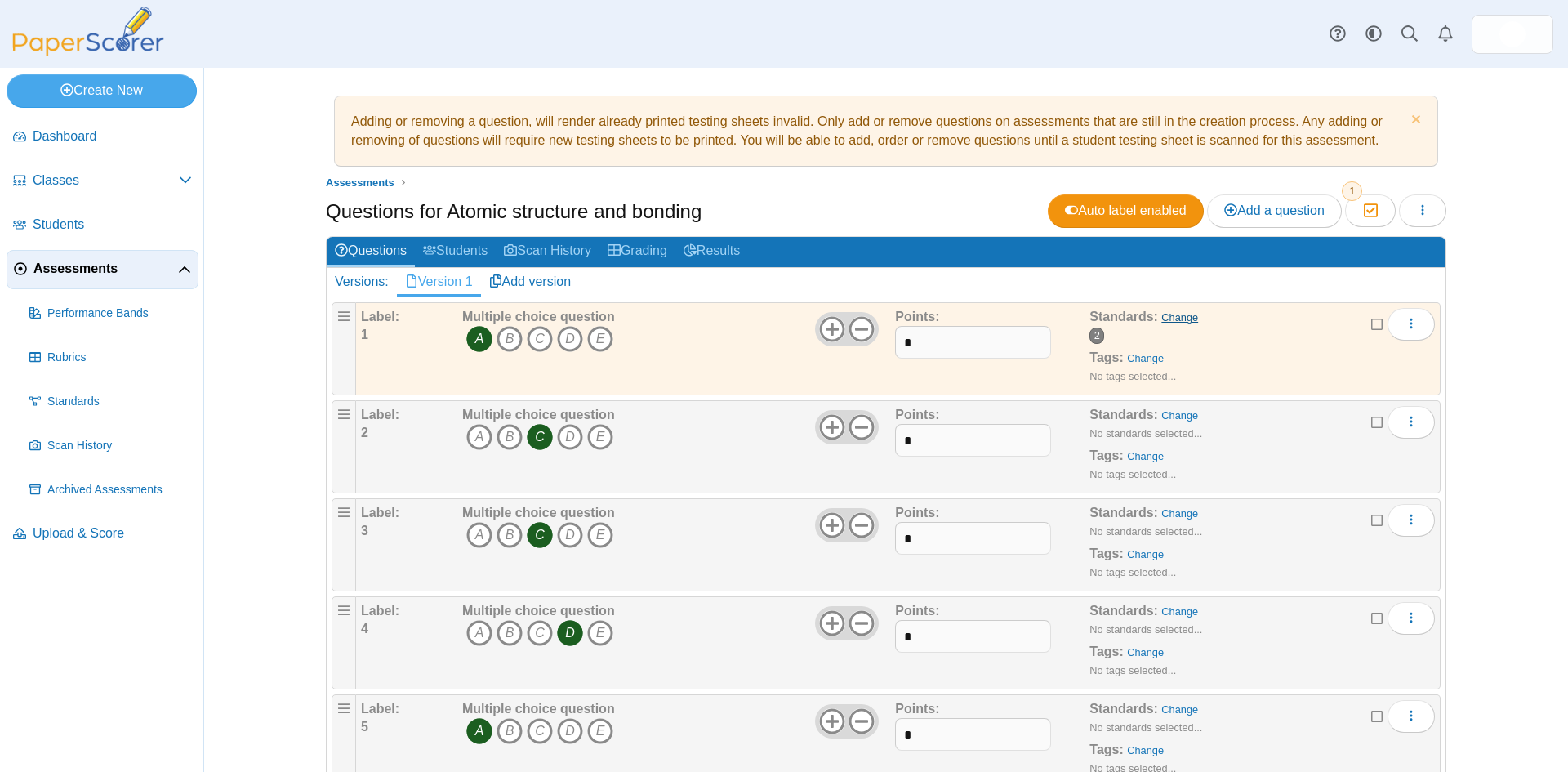
click at [1178, 319] on link "Change" at bounding box center [1179, 318] width 36 height 12
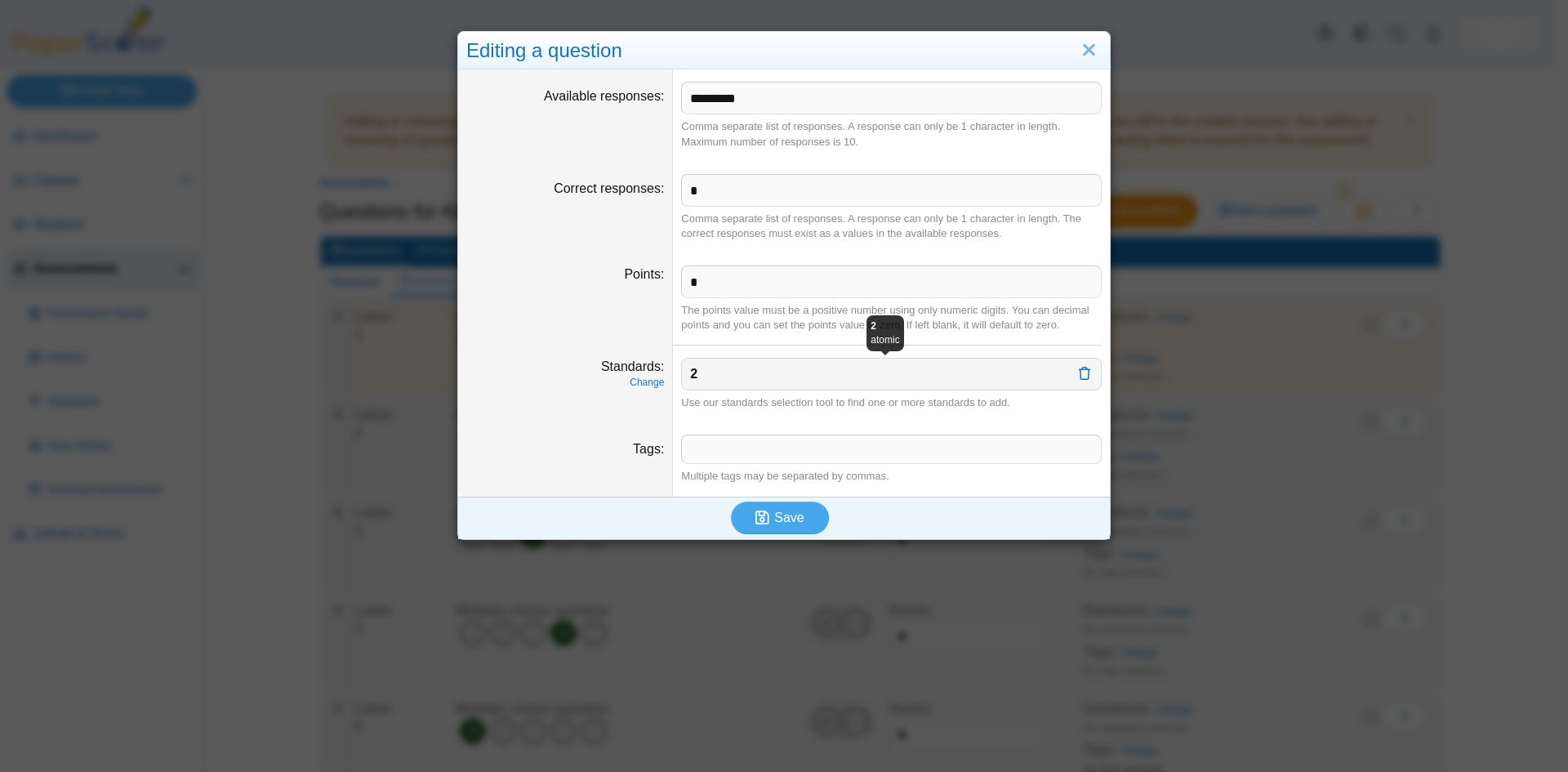
click at [703, 374] on div "2" at bounding box center [883, 374] width 386 height 18
click at [690, 372] on b "2" at bounding box center [694, 374] width 7 height 14
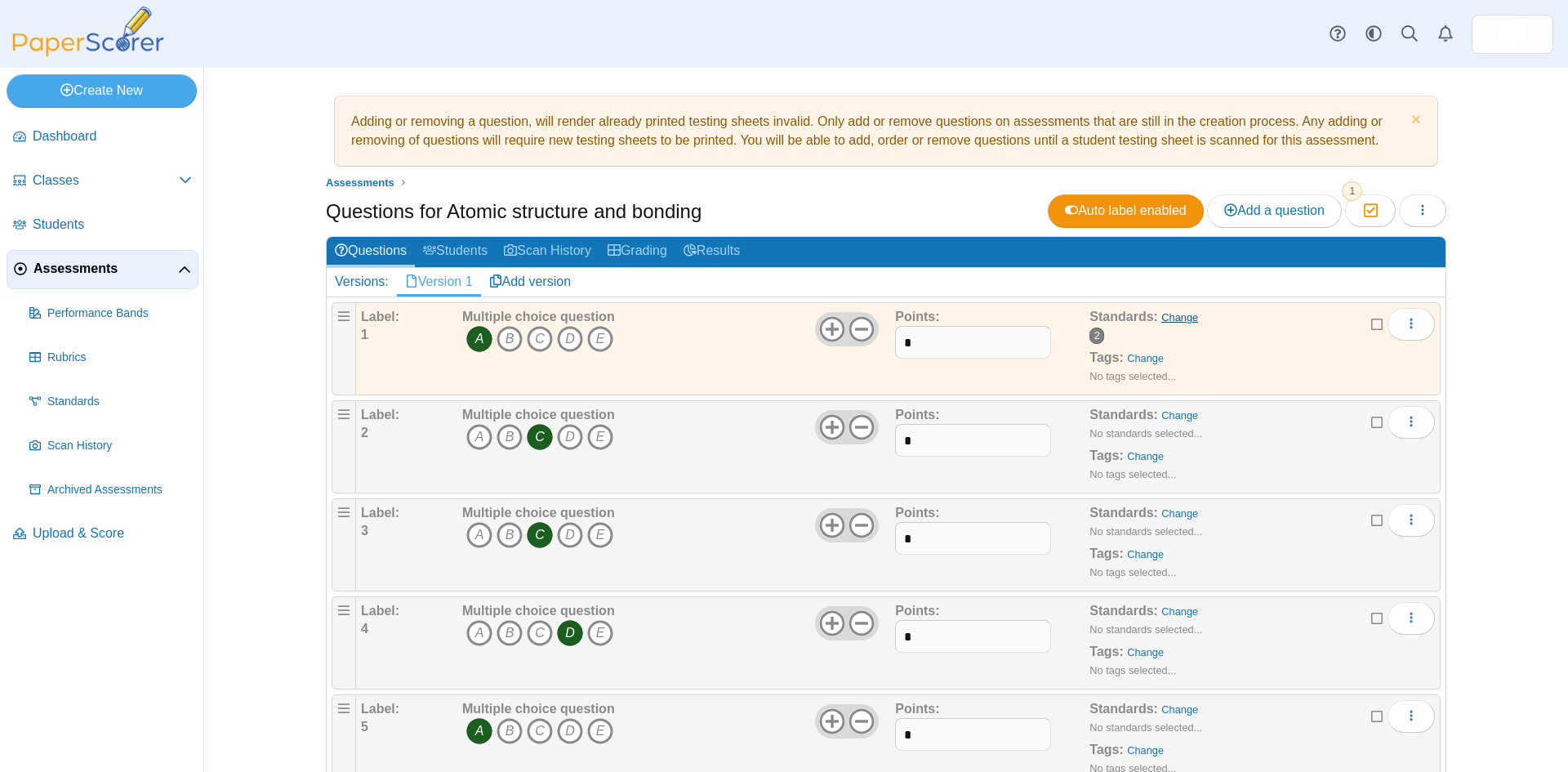
click at [1173, 317] on link "Change" at bounding box center [1179, 318] width 36 height 12
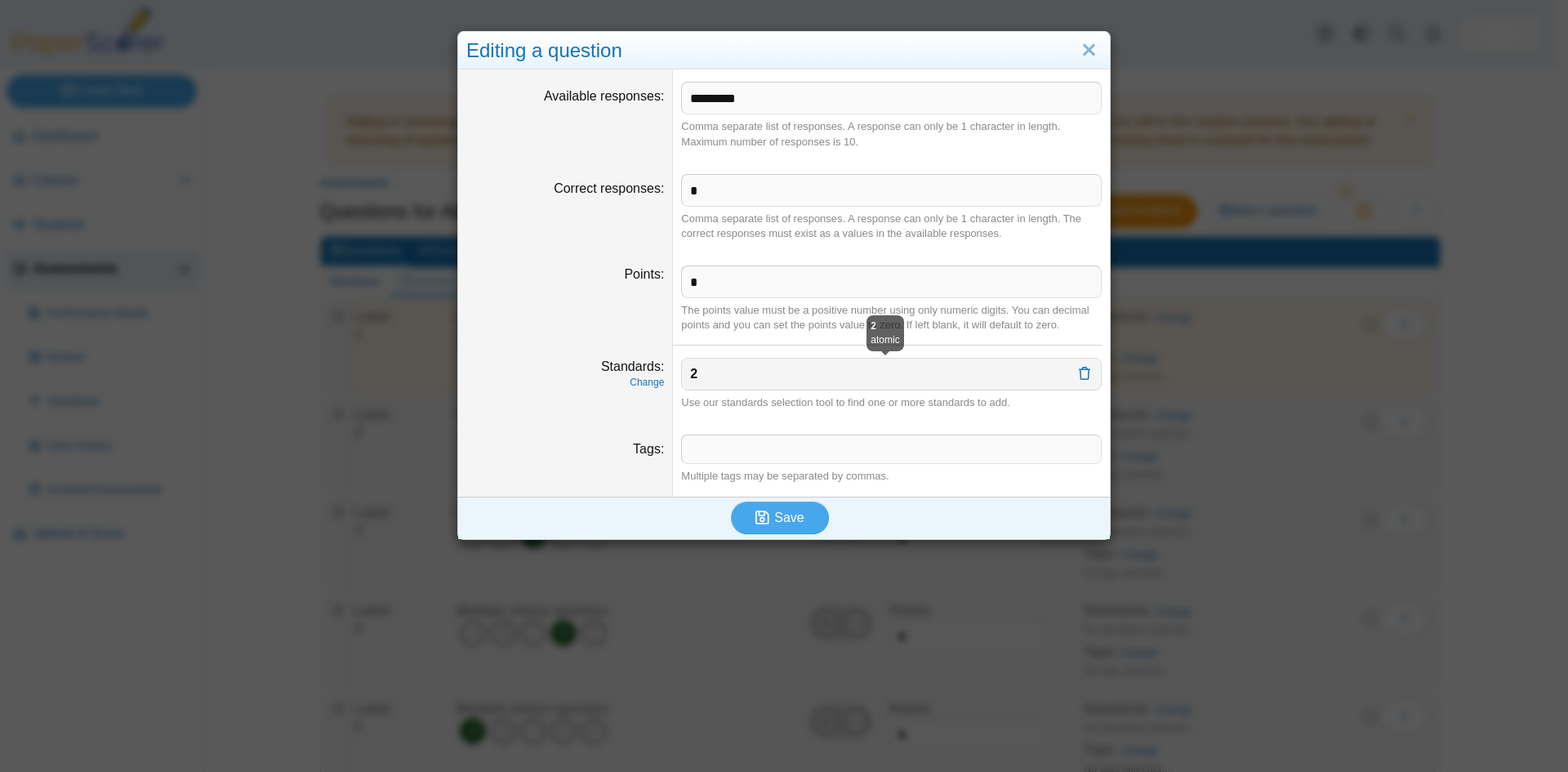
click at [634, 391] on dt "Standards Change" at bounding box center [565, 383] width 215 height 77
click at [636, 384] on link "Change" at bounding box center [647, 382] width 35 height 12
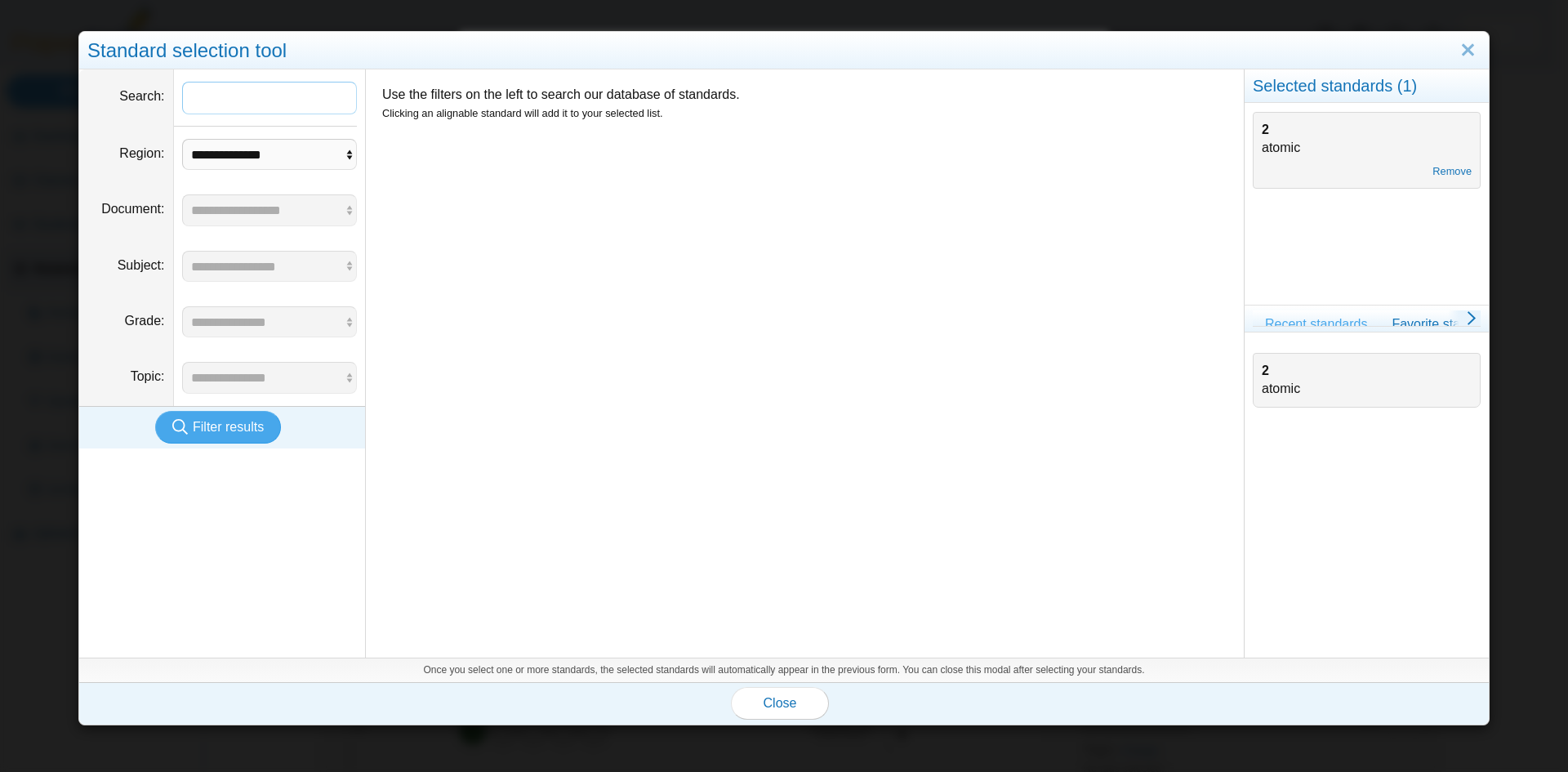
click at [200, 95] on input "Search" at bounding box center [270, 98] width 176 height 33
type input "*"
click at [232, 416] on button "Filter results" at bounding box center [218, 427] width 126 height 33
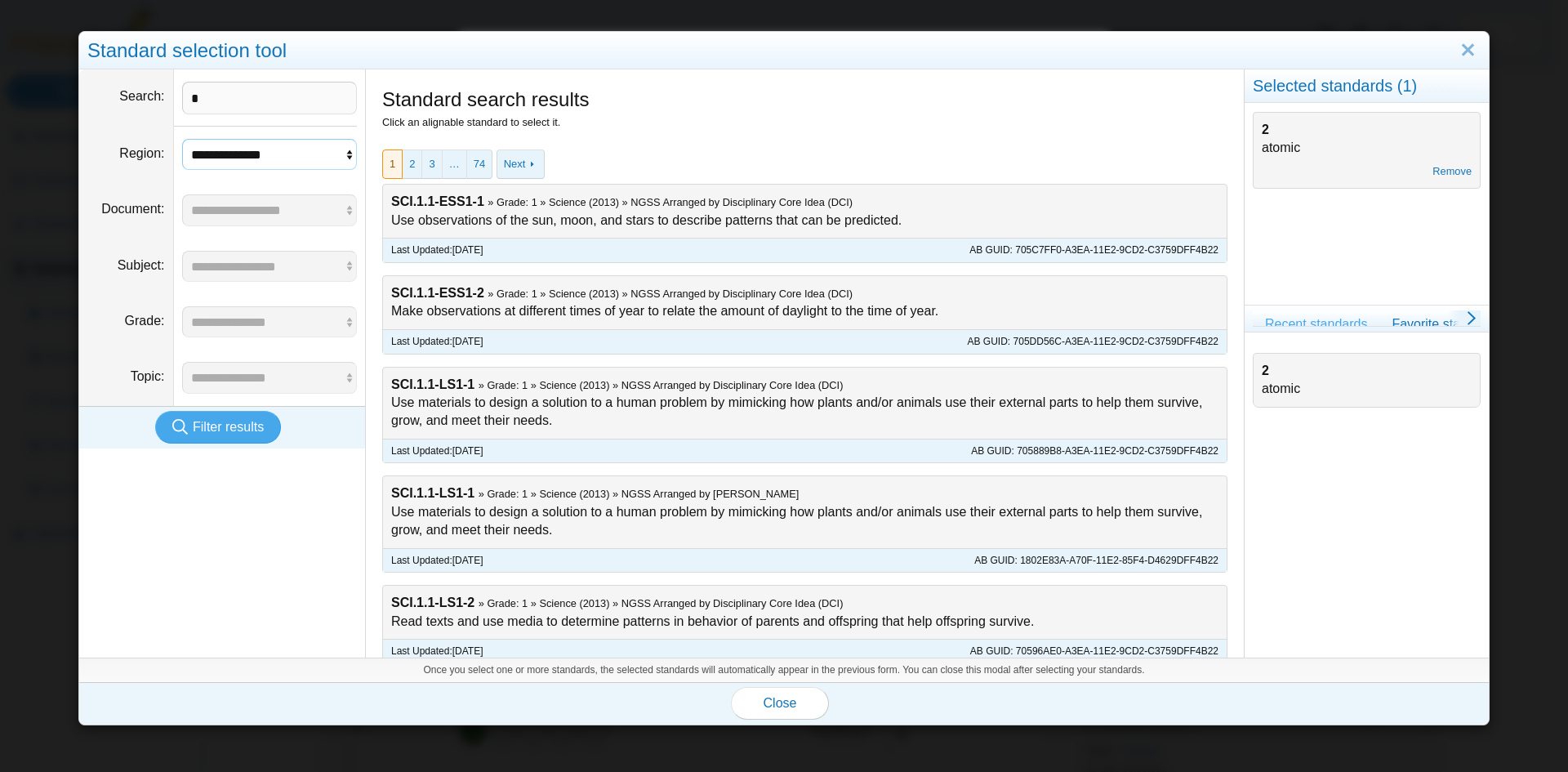
click at [345, 154] on select "**********" at bounding box center [270, 154] width 176 height 31
select select "*"
click at [182, 138] on select "**********" at bounding box center [270, 154] width 176 height 31
click at [221, 432] on span "Filter results" at bounding box center [228, 427] width 71 height 14
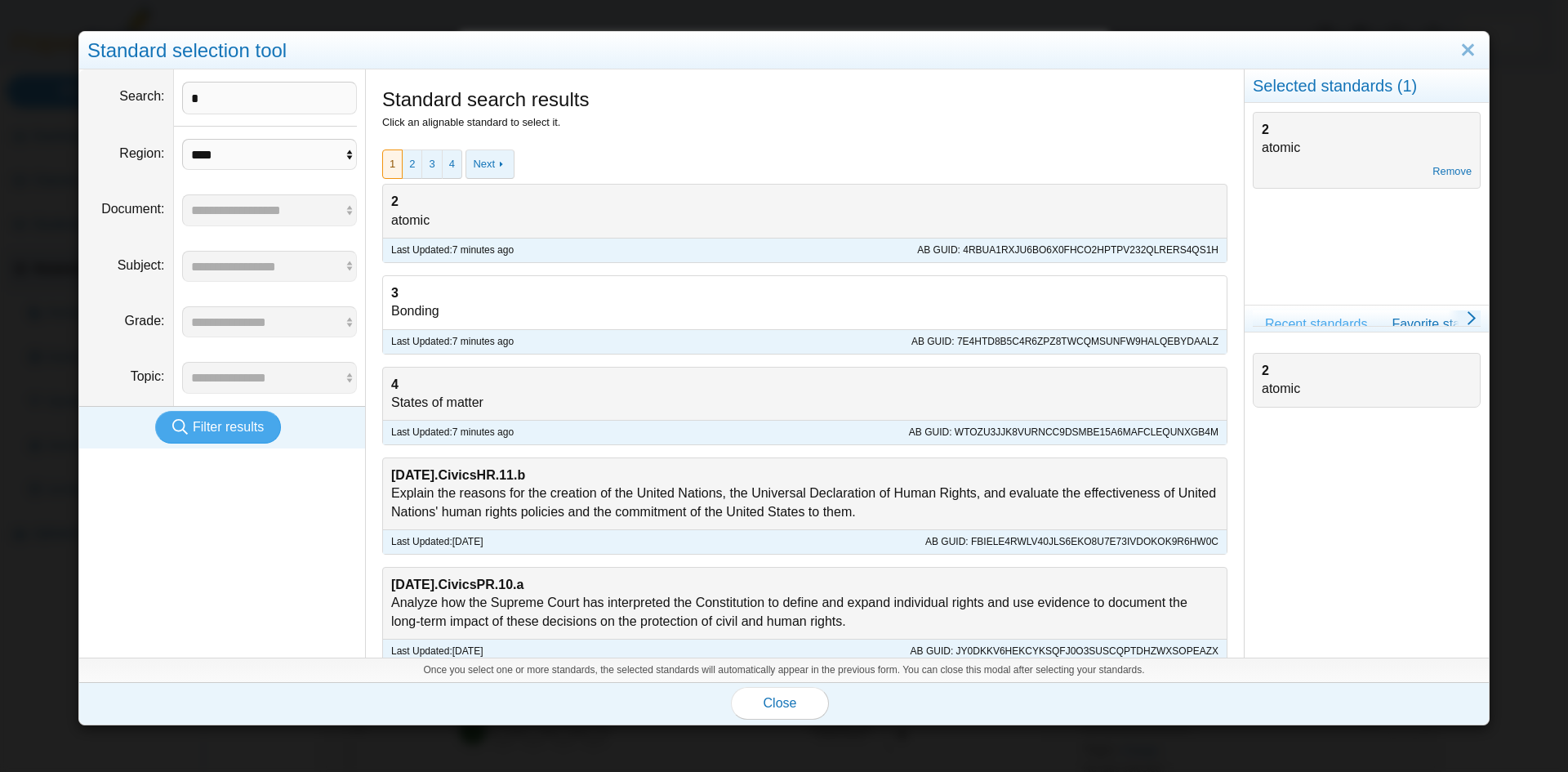
click at [408, 316] on div "3 Bonding" at bounding box center [805, 303] width 844 height 53
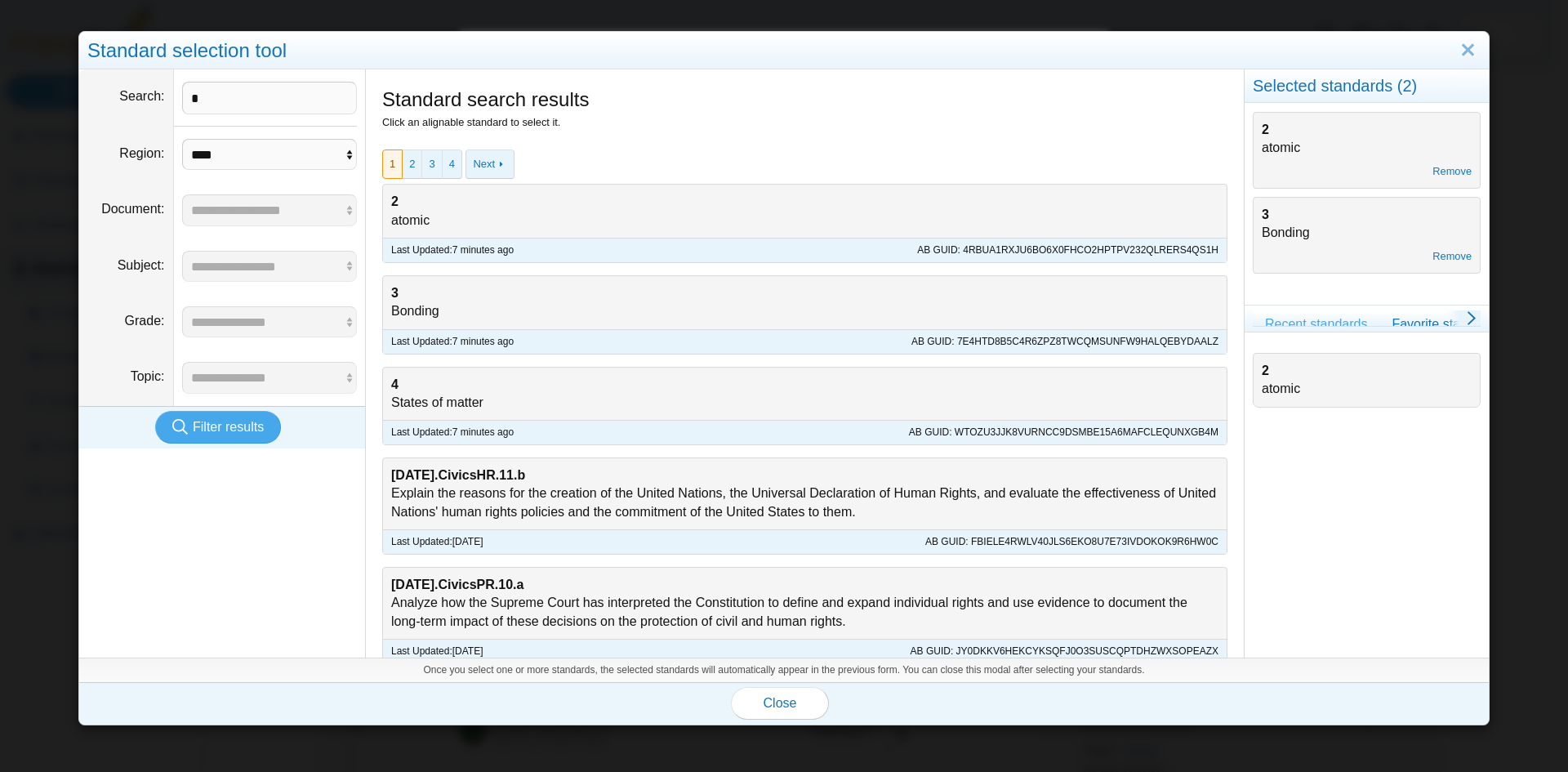
click at [1281, 234] on div "3 Bonding Remove" at bounding box center [1367, 235] width 228 height 77
click at [1261, 216] on div "3 Bonding Remove" at bounding box center [1367, 235] width 228 height 77
click at [1261, 214] on div "3 Bonding Remove" at bounding box center [1367, 235] width 228 height 77
click at [1351, 504] on ul "2 atomic" at bounding box center [1367, 500] width 244 height 312
click at [763, 697] on span "Close" at bounding box center [780, 703] width 34 height 14
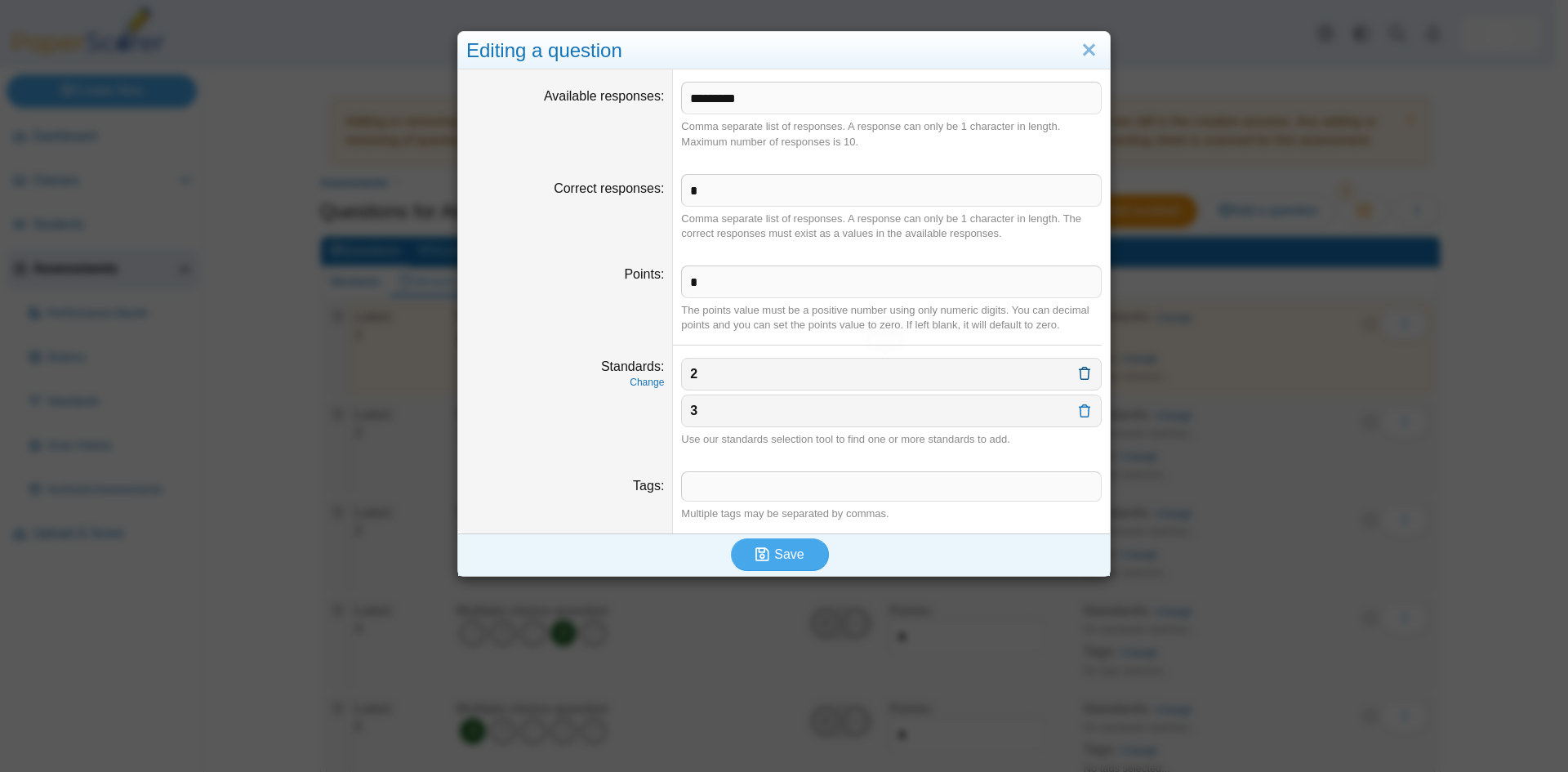
click at [1078, 374] on icon at bounding box center [1084, 373] width 13 height 13
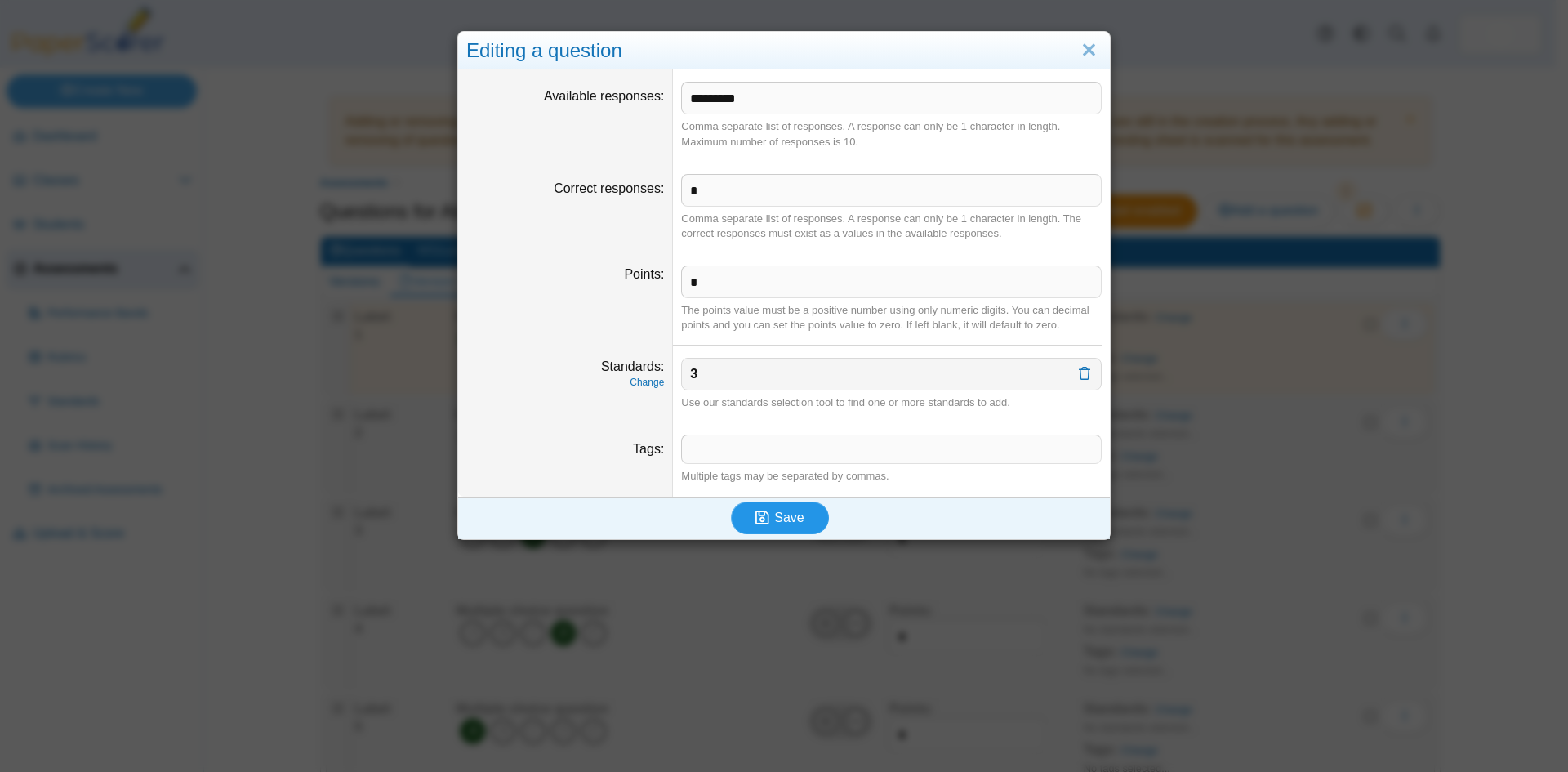
click at [775, 516] on span "Save" at bounding box center [788, 517] width 29 height 14
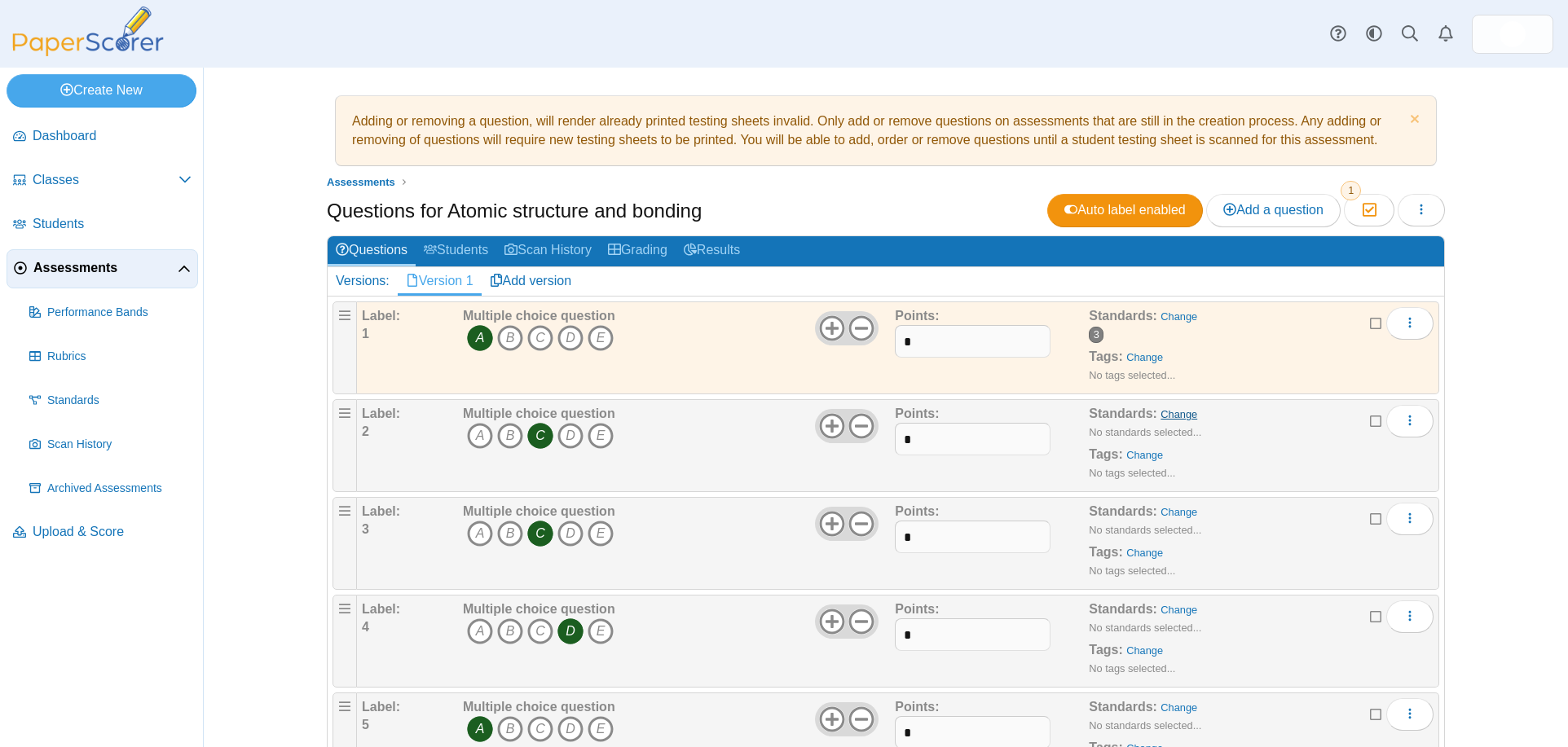
click at [1173, 418] on link "Change" at bounding box center [1178, 414] width 36 height 12
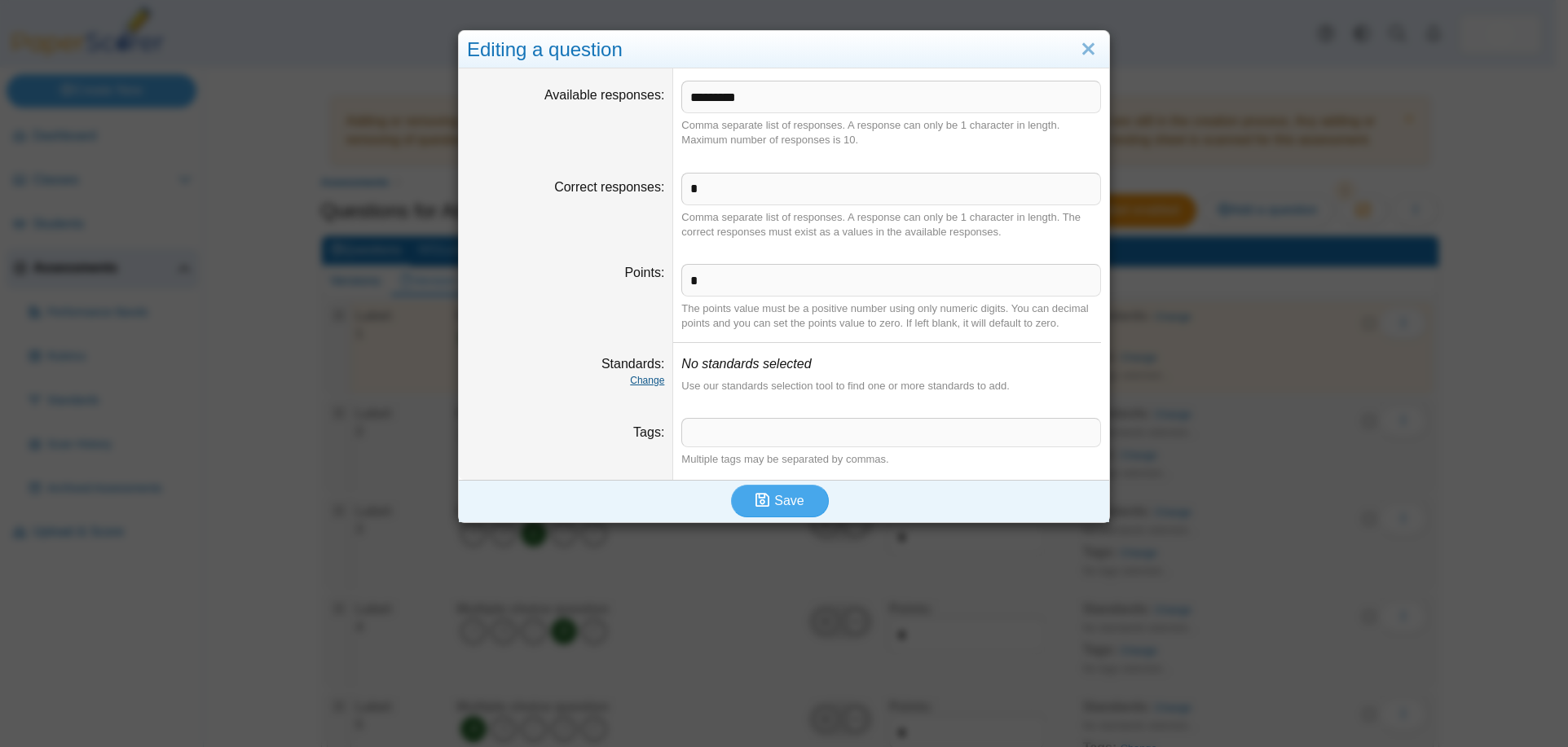
click at [637, 381] on link "Change" at bounding box center [646, 380] width 35 height 12
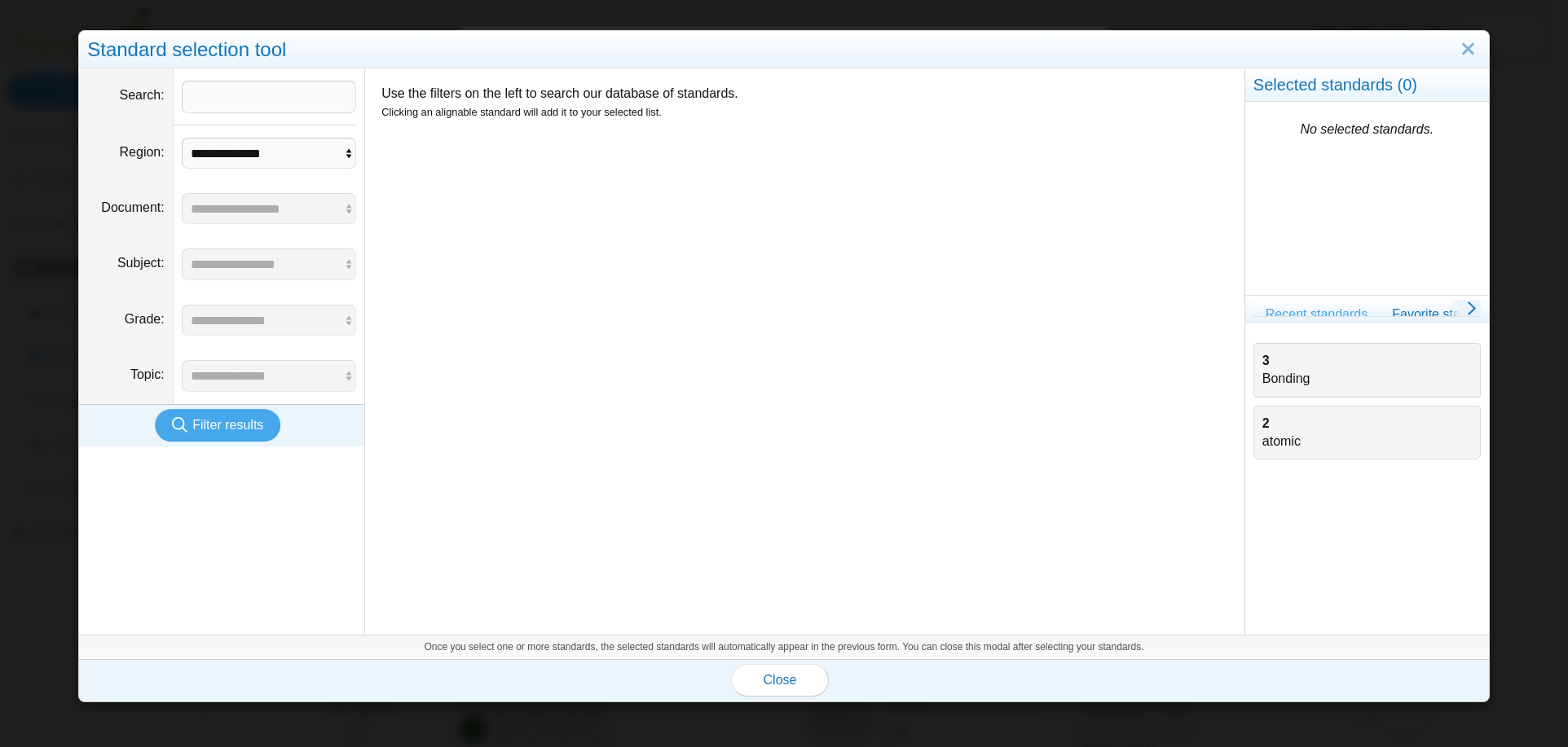
click at [1264, 444] on div "2 atomic" at bounding box center [1367, 432] width 210 height 36
click at [790, 689] on button "Close" at bounding box center [779, 680] width 97 height 33
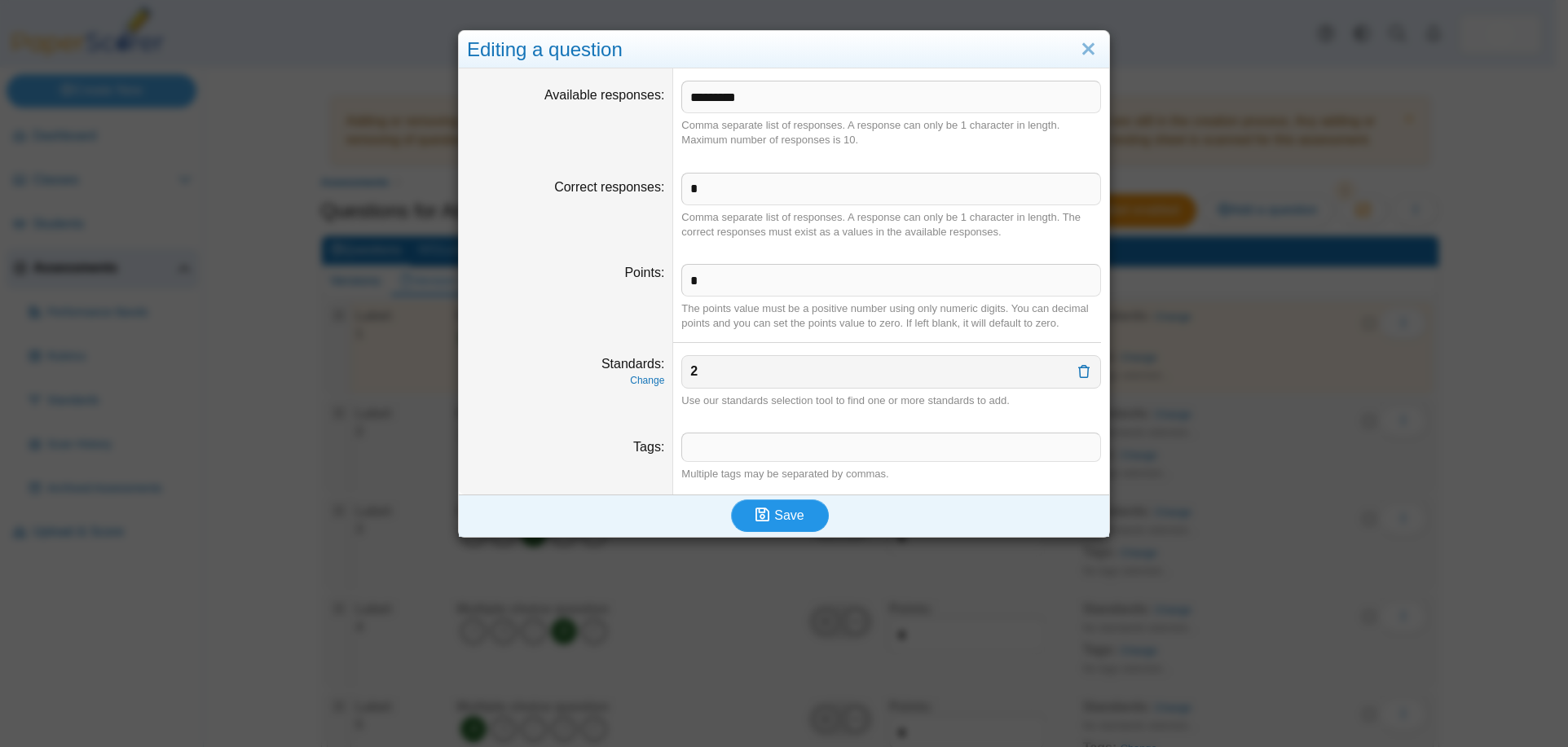
click at [781, 520] on span "Save" at bounding box center [788, 515] width 29 height 14
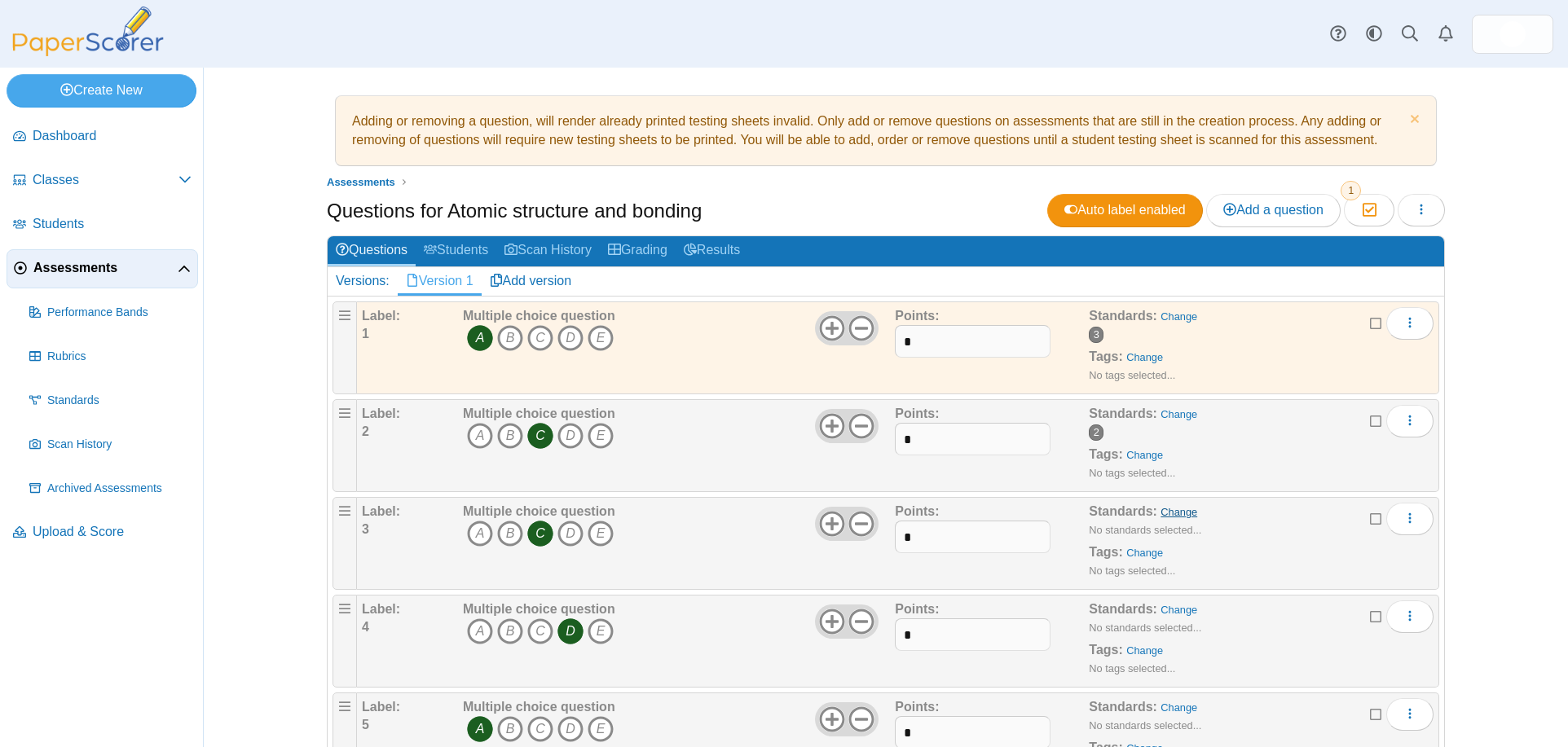
click at [1175, 509] on link "Change" at bounding box center [1178, 512] width 36 height 12
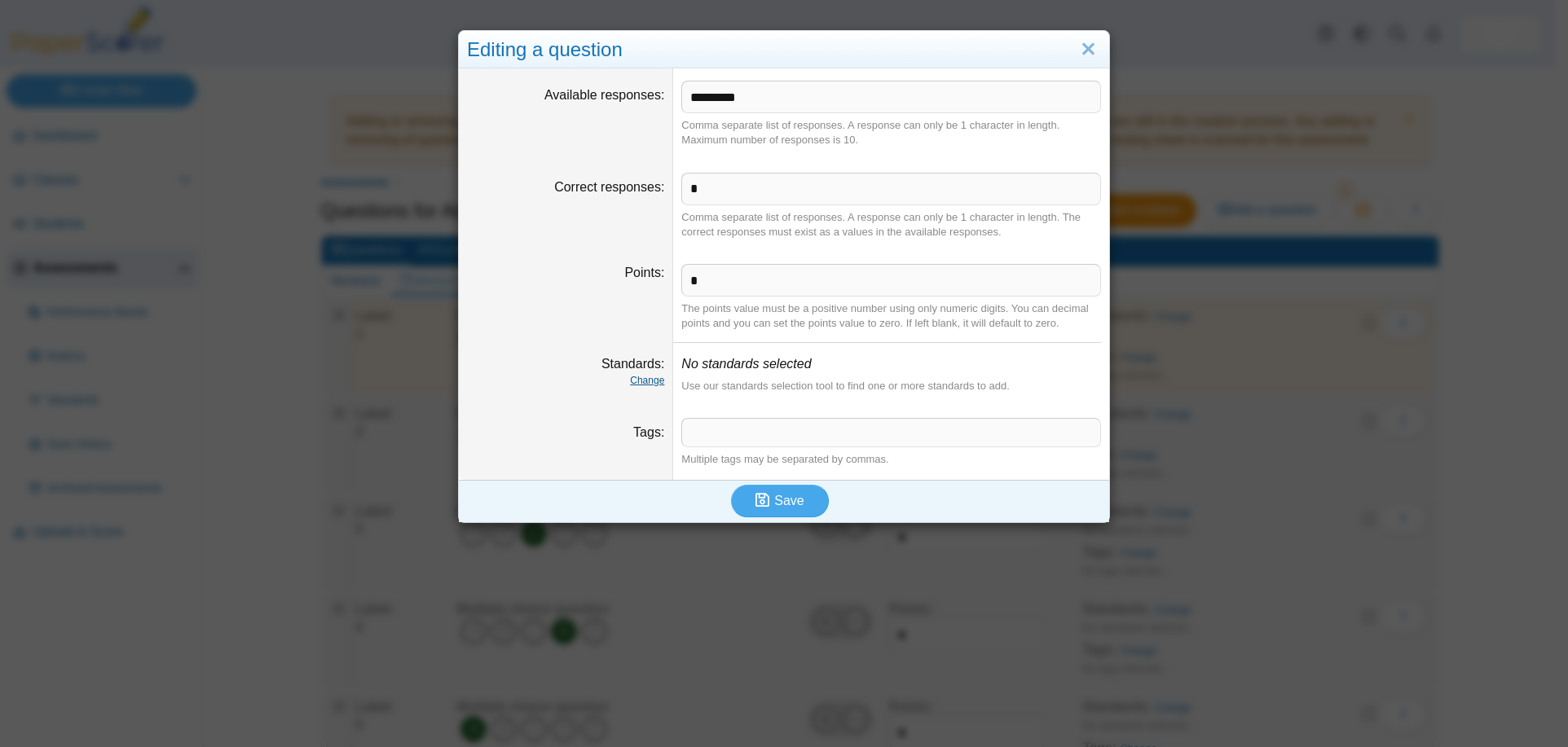
click at [649, 381] on link "Change" at bounding box center [646, 380] width 35 height 12
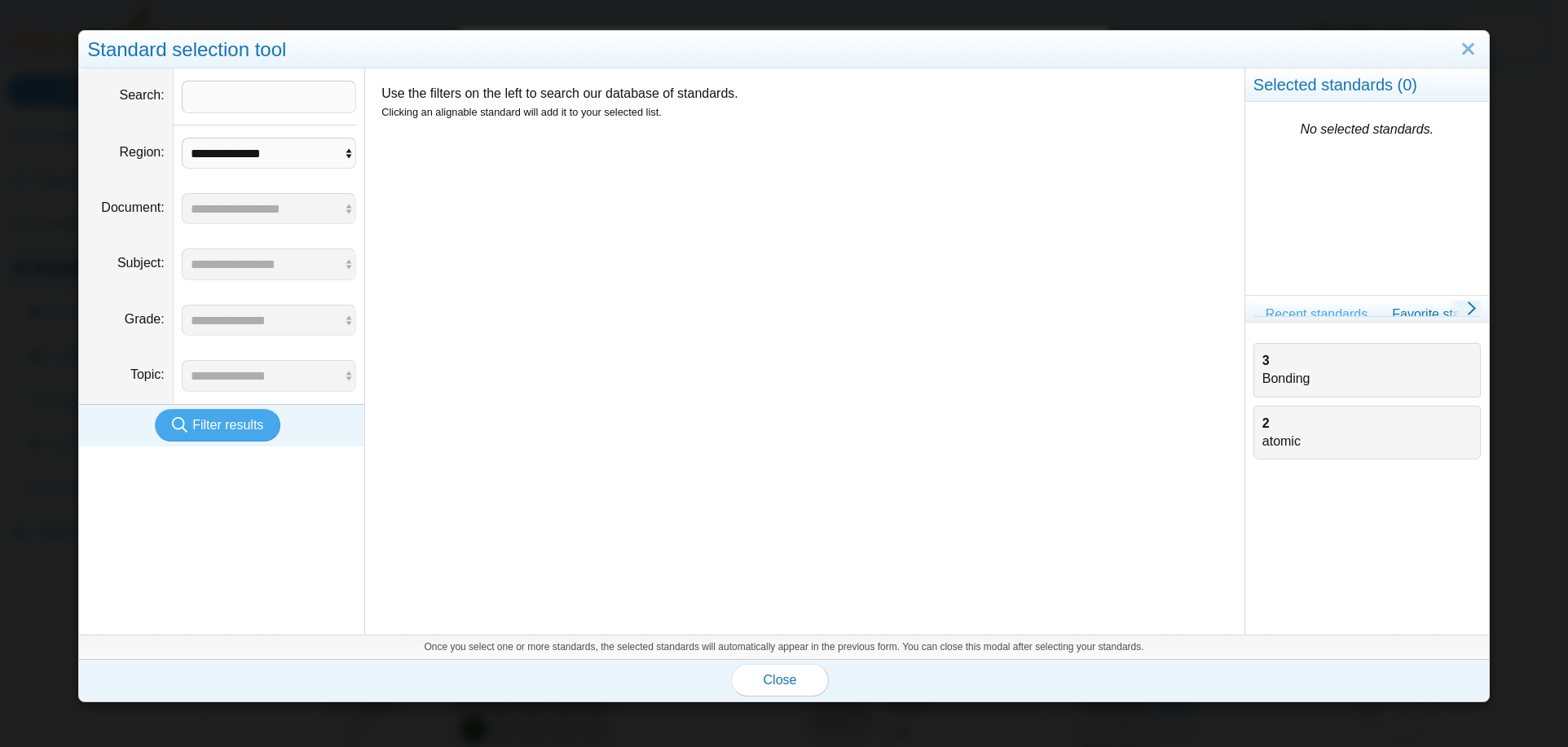
drag, startPoint x: 1266, startPoint y: 363, endPoint x: 1249, endPoint y: 373, distance: 19.7
click at [1266, 364] on div "3 Bonding" at bounding box center [1367, 370] width 210 height 36
click at [1408, 316] on link "Favorite standards" at bounding box center [1446, 314] width 133 height 27
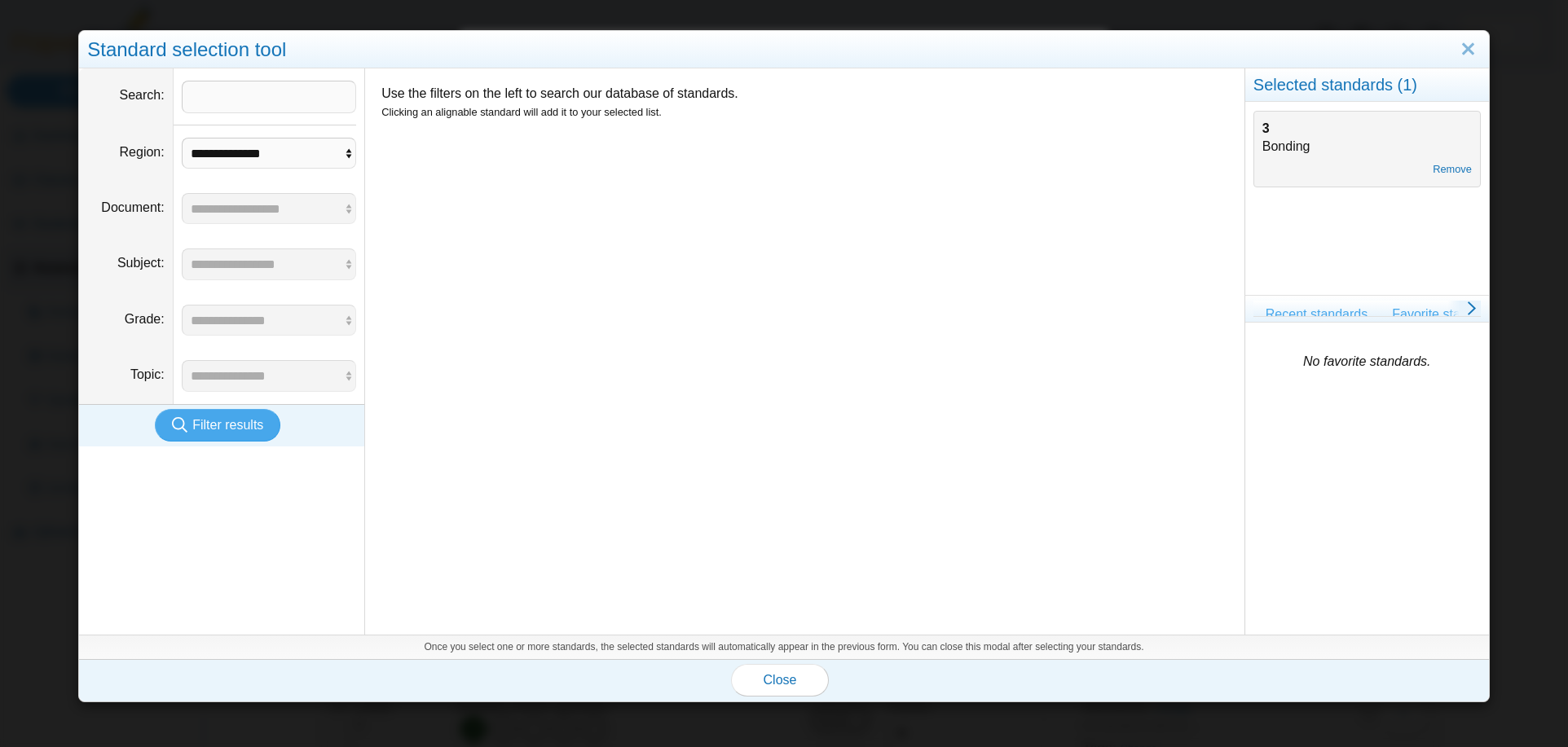
click at [1296, 315] on link "Recent standards" at bounding box center [1316, 314] width 127 height 27
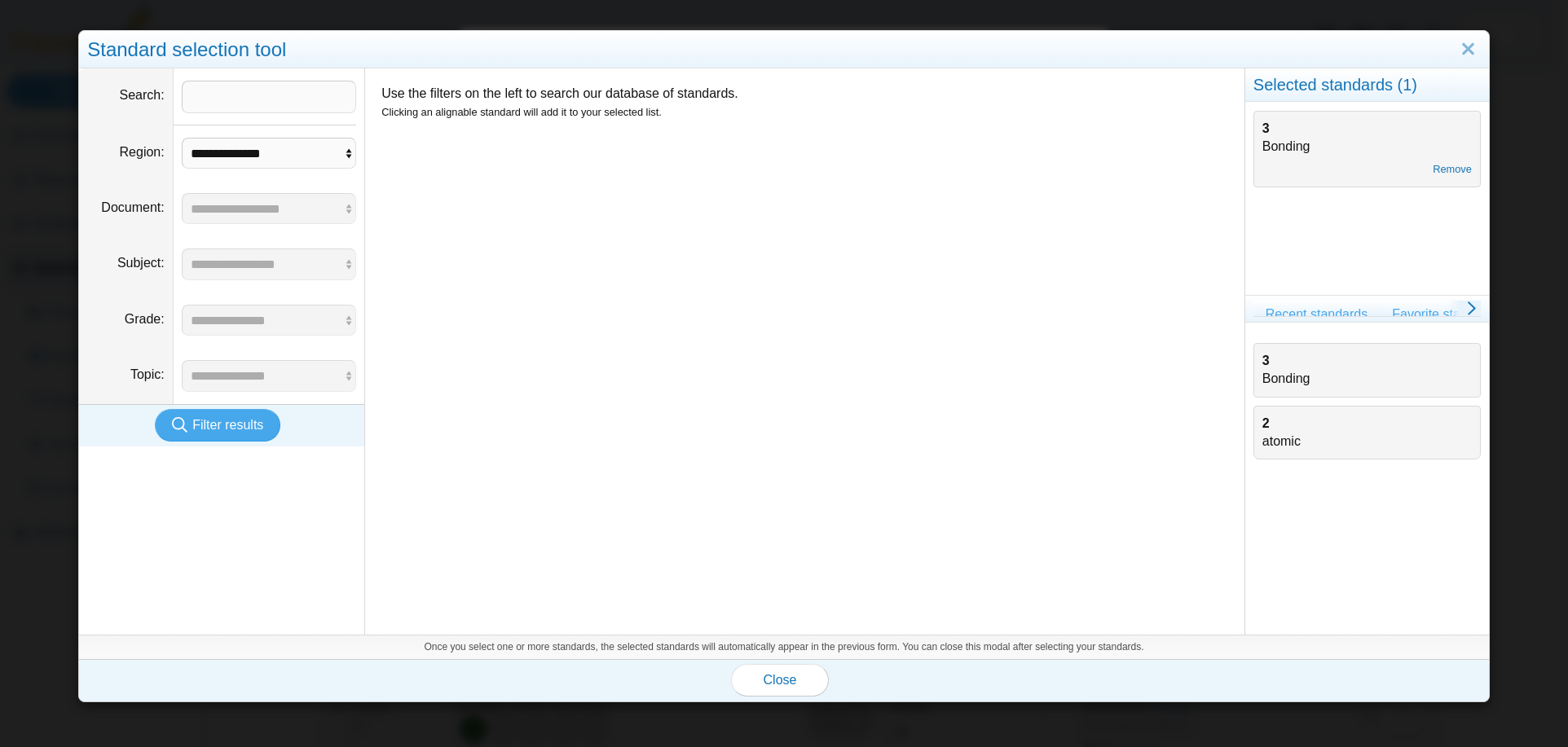
click at [1417, 312] on link "Favorite standards" at bounding box center [1446, 314] width 133 height 27
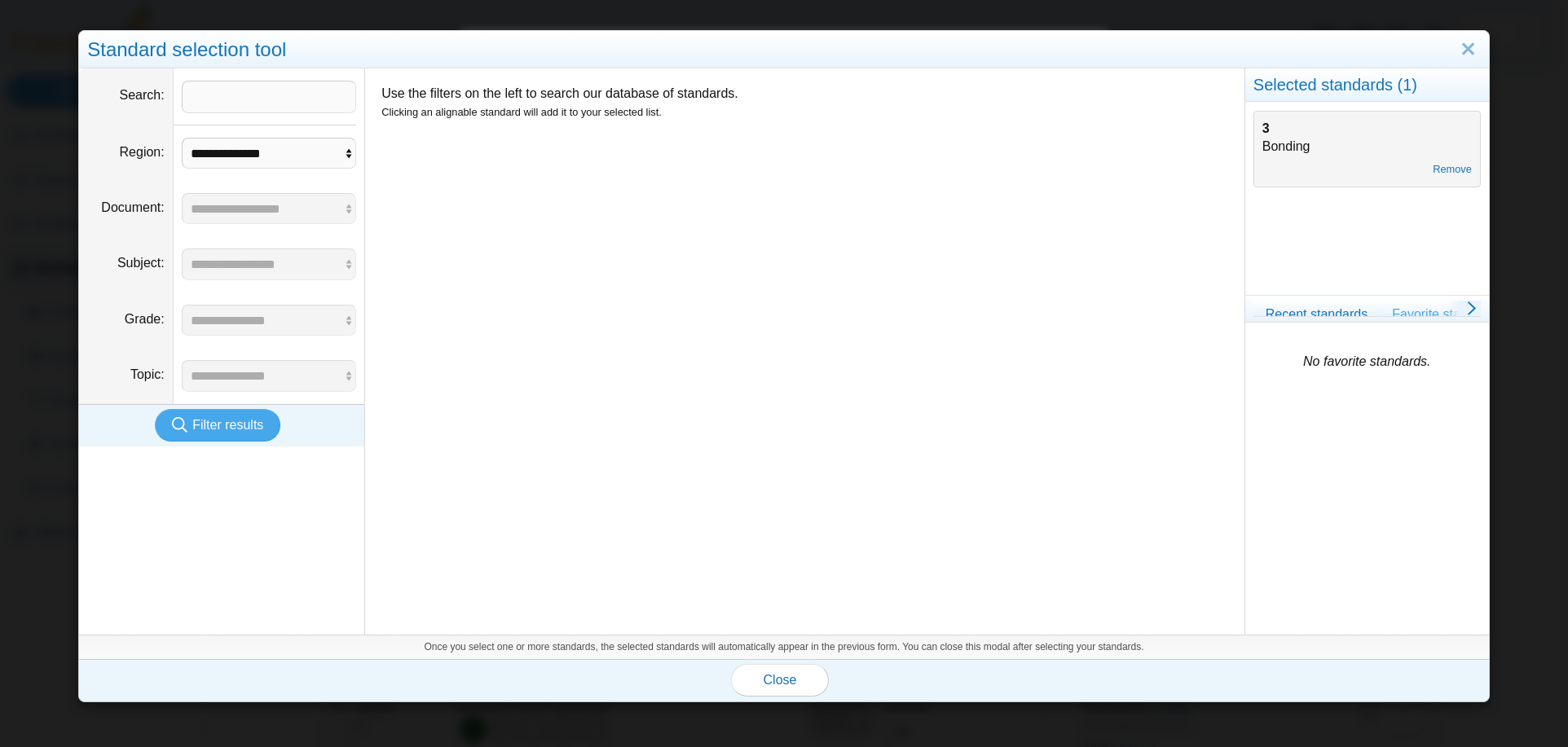
click at [1263, 133] on div "3 Bonding Remove" at bounding box center [1366, 149] width 228 height 77
drag, startPoint x: 1263, startPoint y: 133, endPoint x: 1416, endPoint y: 297, distance: 224.3
click at [1416, 297] on div "Selected standards ( 1 ) 3 Bonding Remove" at bounding box center [1366, 351] width 244 height 566
click at [1403, 322] on div "Recent standards Favorite standards" at bounding box center [1366, 309] width 243 height 27
drag, startPoint x: 1243, startPoint y: 125, endPoint x: 1261, endPoint y: 196, distance: 73.2
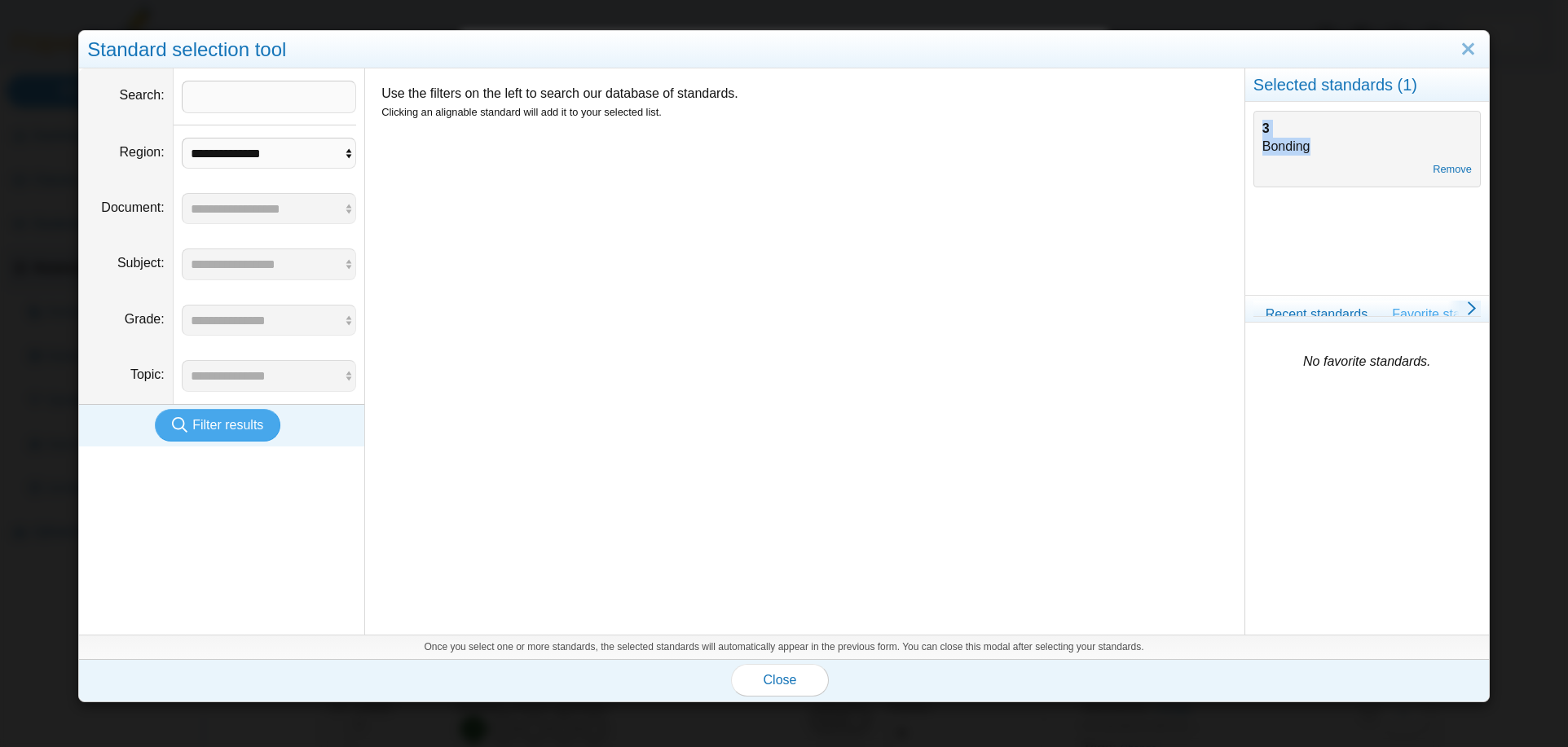
click at [1261, 196] on div "3 Bonding Remove" at bounding box center [1366, 198] width 243 height 192
click at [1331, 371] on div "No favorite standards." at bounding box center [1366, 352] width 243 height 36
drag, startPoint x: 1325, startPoint y: 362, endPoint x: 1267, endPoint y: 321, distance: 71.0
click at [1320, 358] on icon "No favorite standards." at bounding box center [1367, 361] width 127 height 14
click at [1264, 317] on link "Recent standards" at bounding box center [1316, 314] width 127 height 27
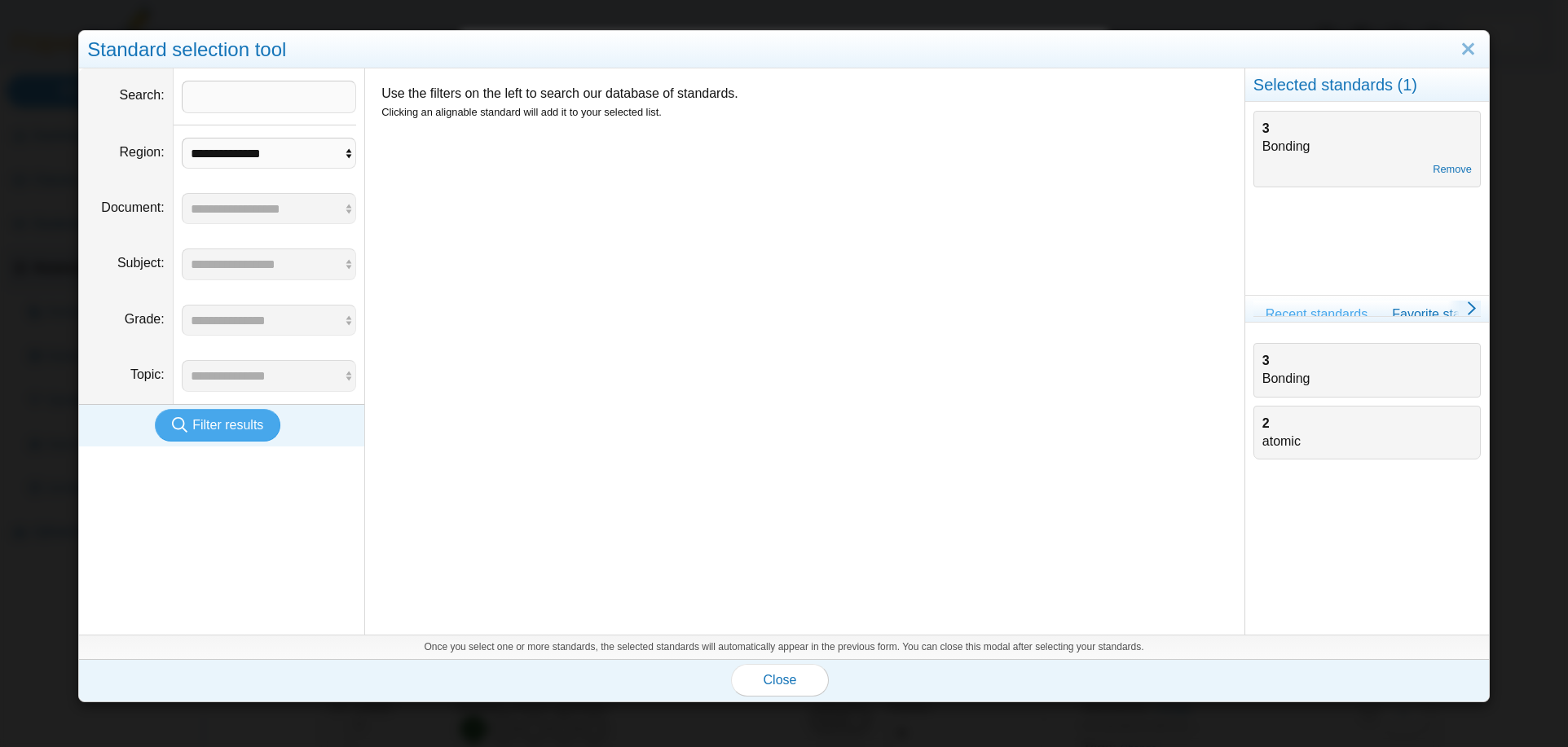
click at [1280, 374] on div "3 Bonding" at bounding box center [1367, 370] width 210 height 36
click at [1263, 373] on div "3 Bonding" at bounding box center [1367, 370] width 210 height 36
drag, startPoint x: 774, startPoint y: 677, endPoint x: 782, endPoint y: 669, distance: 11.3
click at [774, 675] on span "Close" at bounding box center [780, 680] width 34 height 14
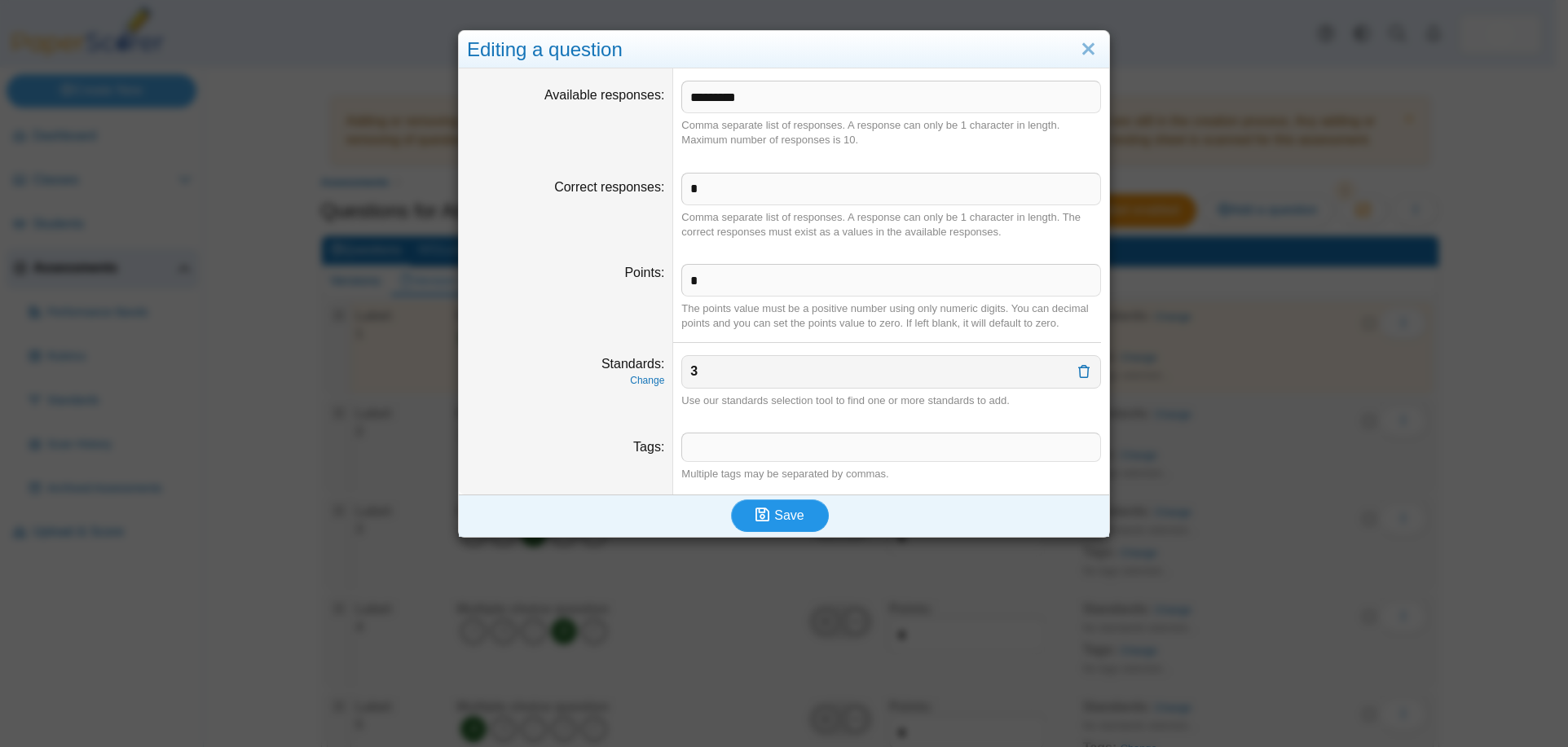
click at [774, 517] on span "Save" at bounding box center [788, 515] width 29 height 14
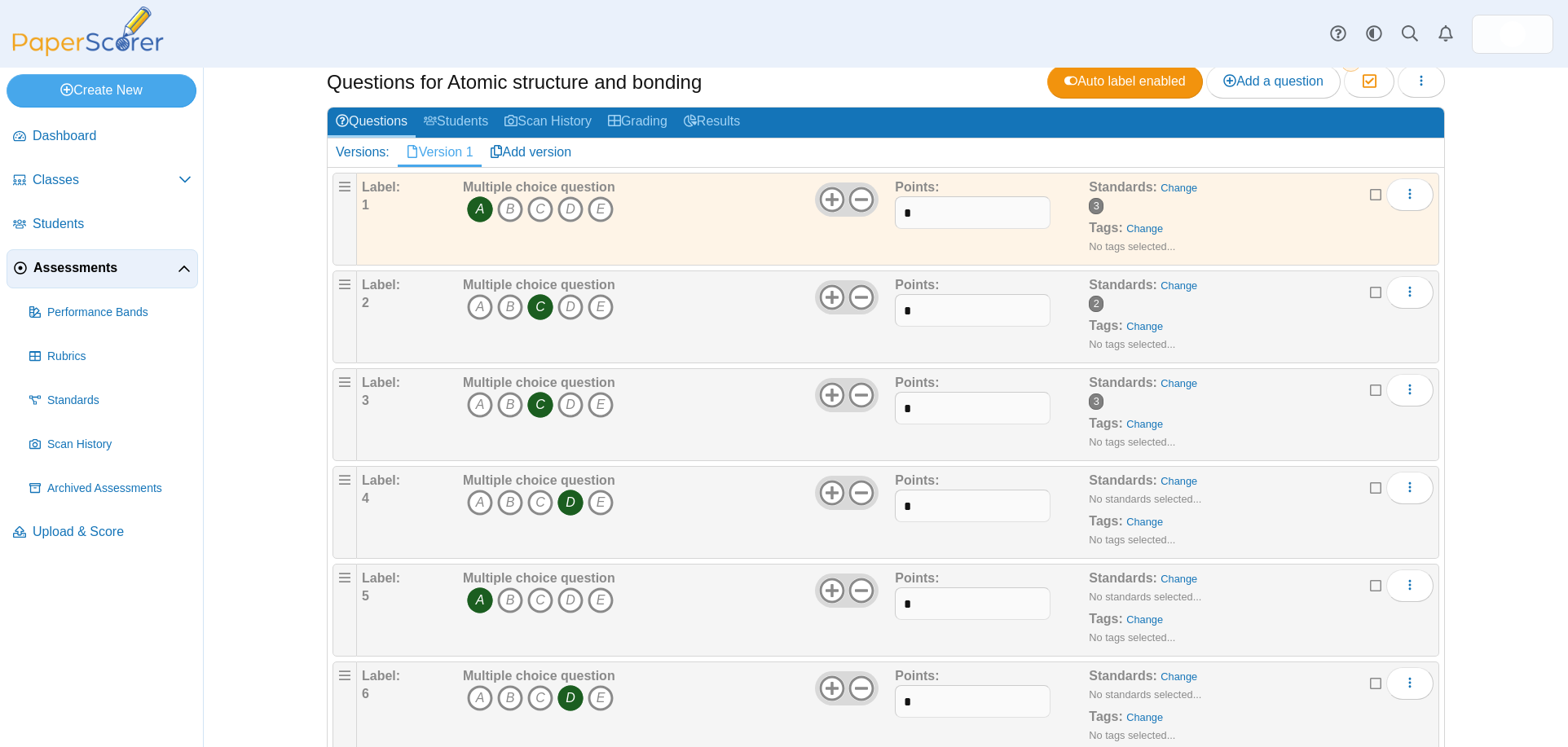
scroll to position [163, 0]
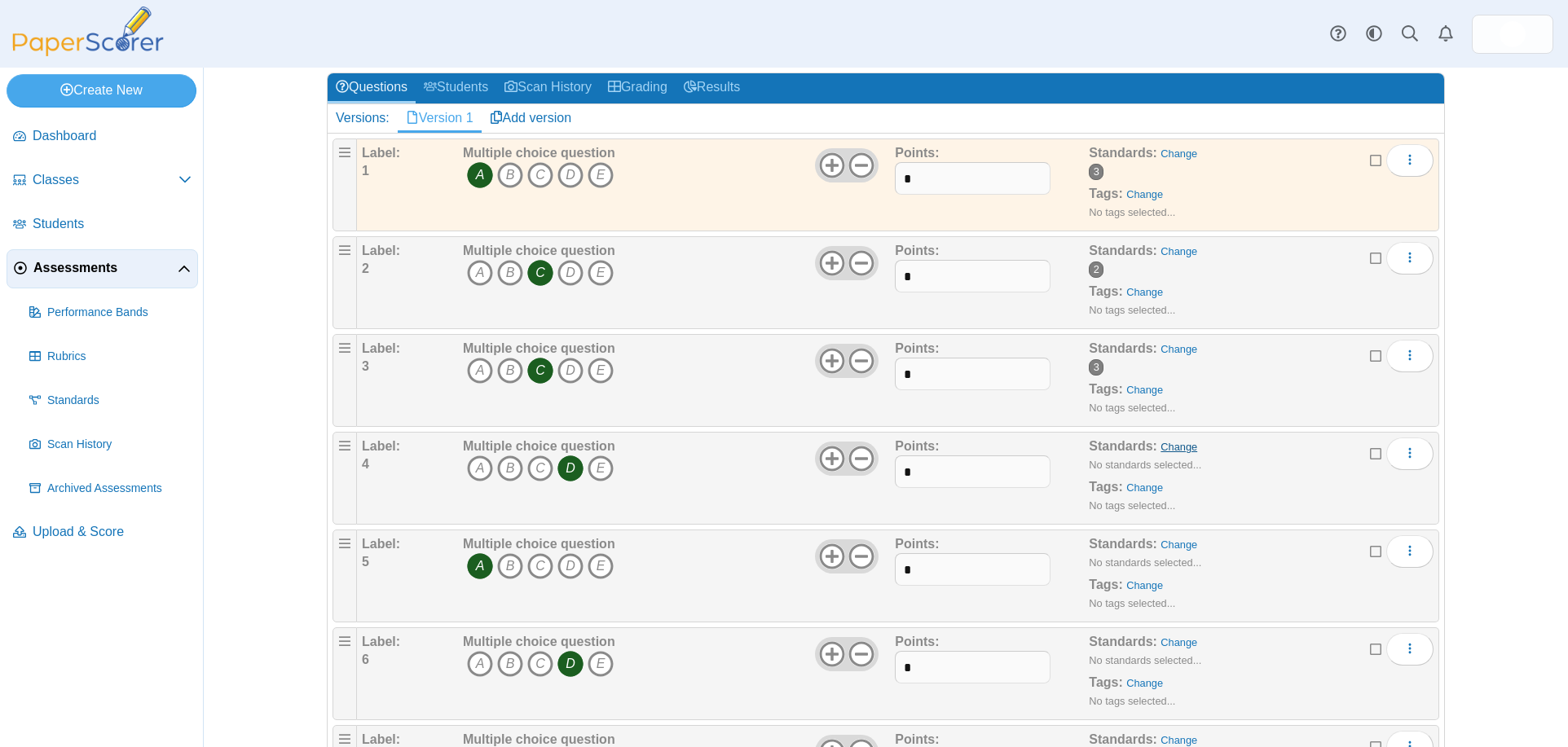
click at [1169, 450] on link "Change" at bounding box center [1178, 447] width 36 height 12
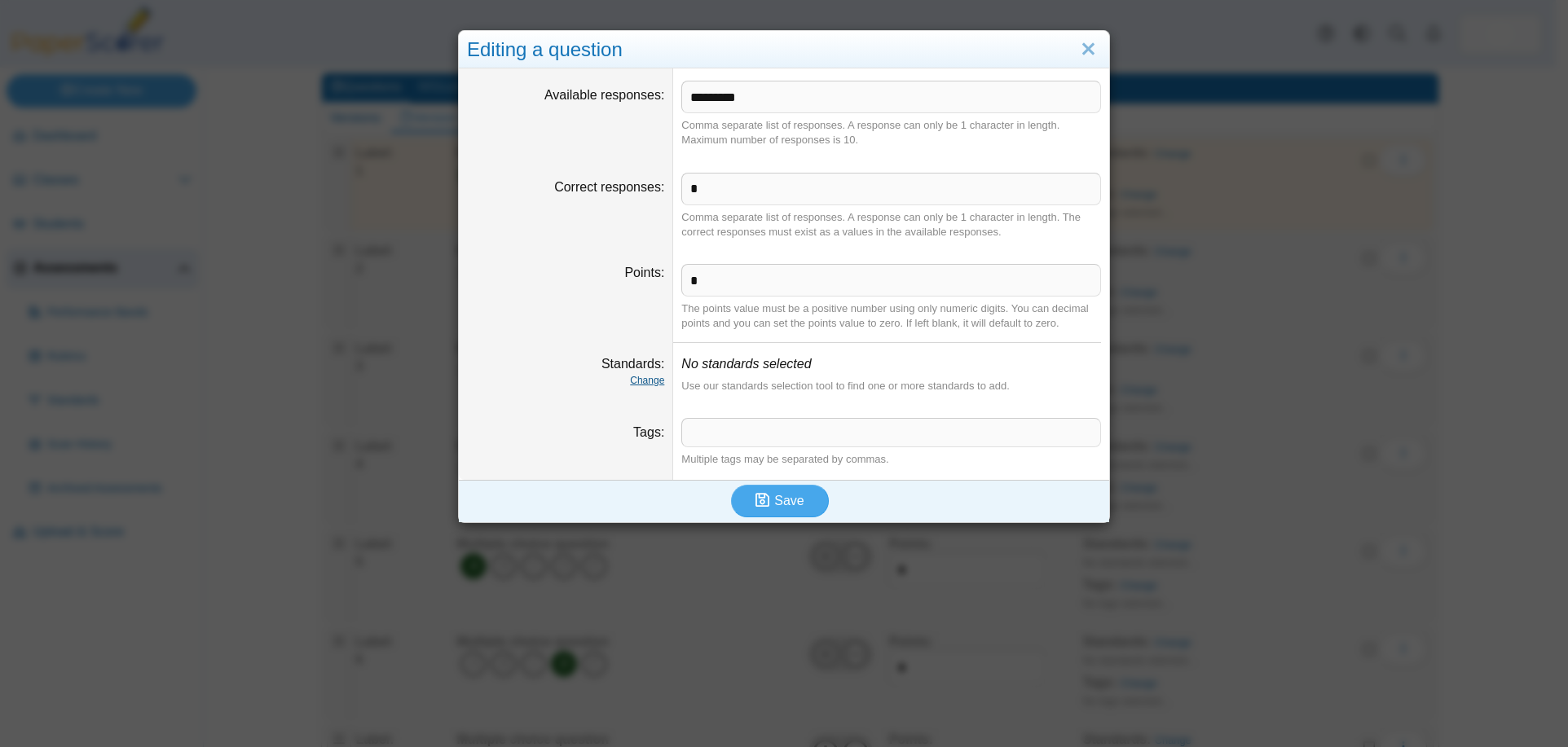
click at [639, 381] on link "Change" at bounding box center [646, 380] width 35 height 12
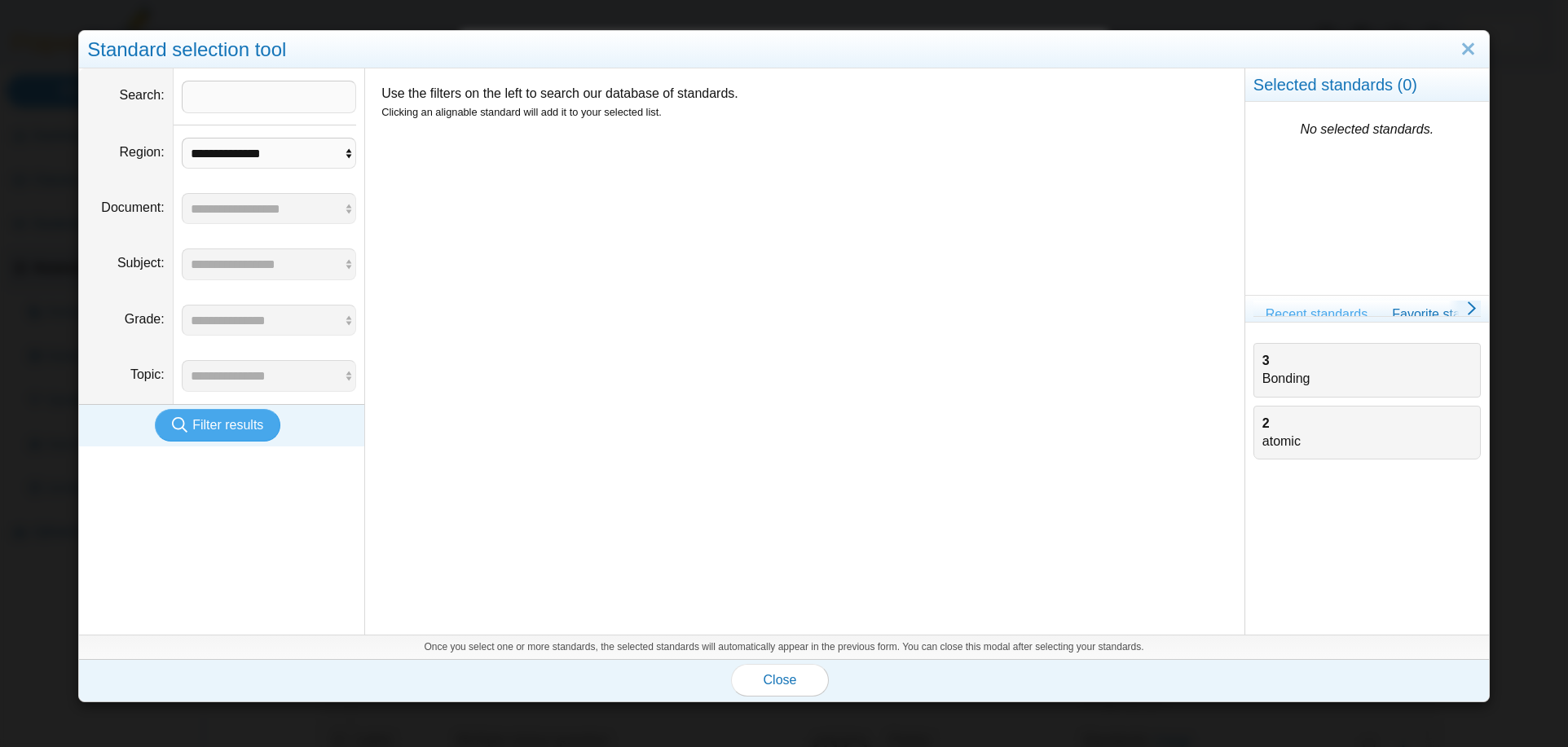
click at [1298, 374] on div "3 Bonding" at bounding box center [1367, 370] width 210 height 36
drag, startPoint x: 772, startPoint y: 688, endPoint x: 946, endPoint y: 640, distance: 180.5
click at [774, 684] on span "Close" at bounding box center [780, 680] width 34 height 14
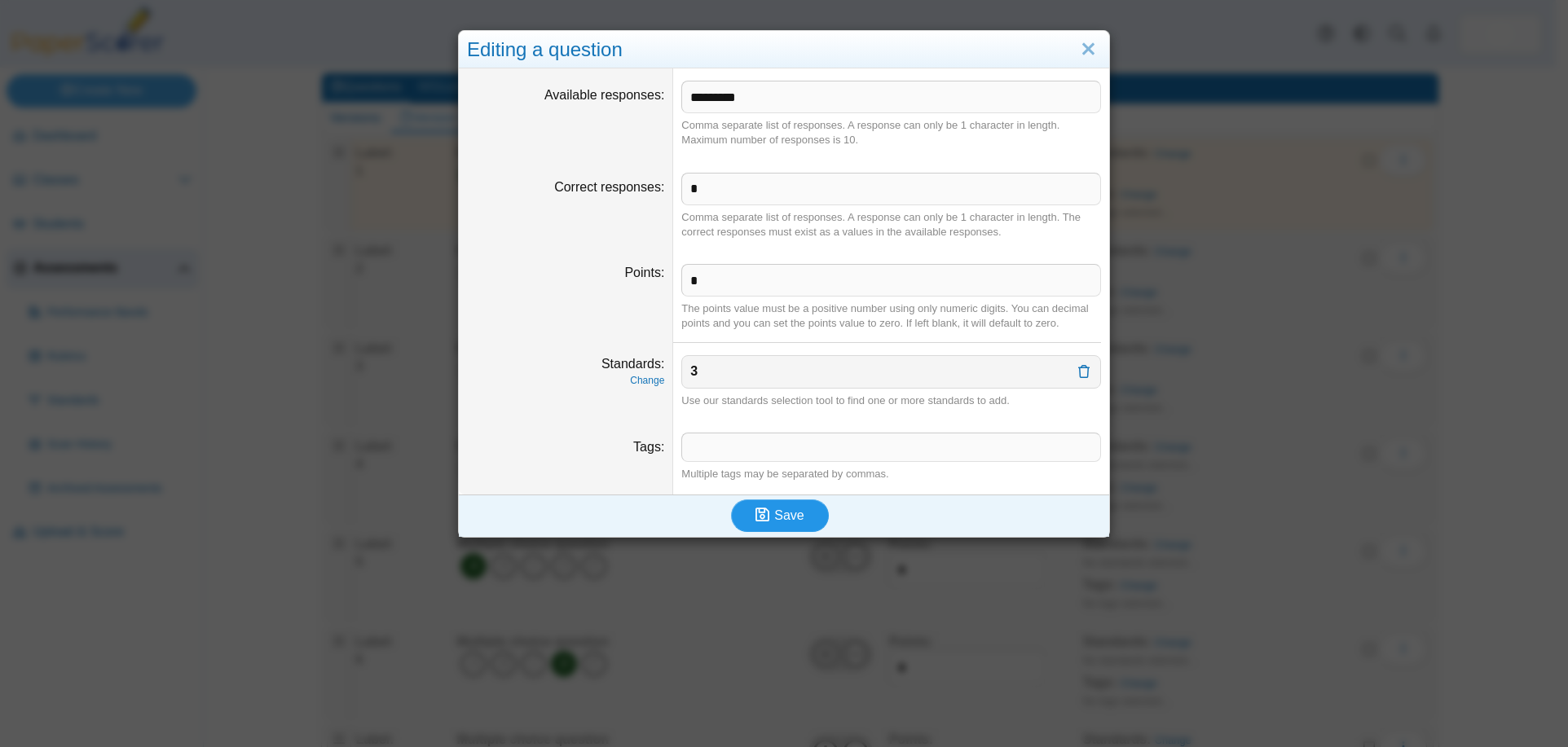
click at [774, 512] on span "Save" at bounding box center [788, 515] width 29 height 14
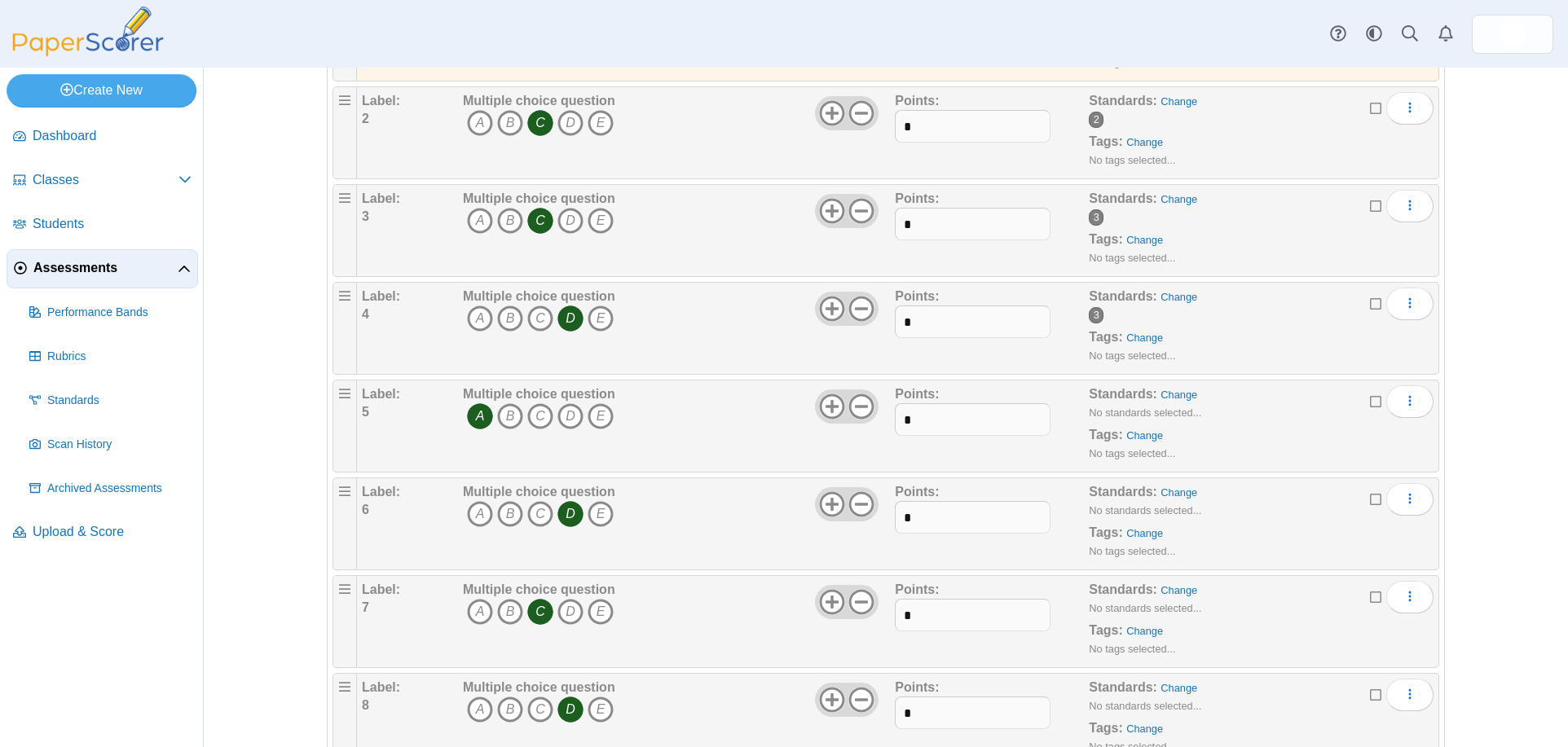
scroll to position [326, 0]
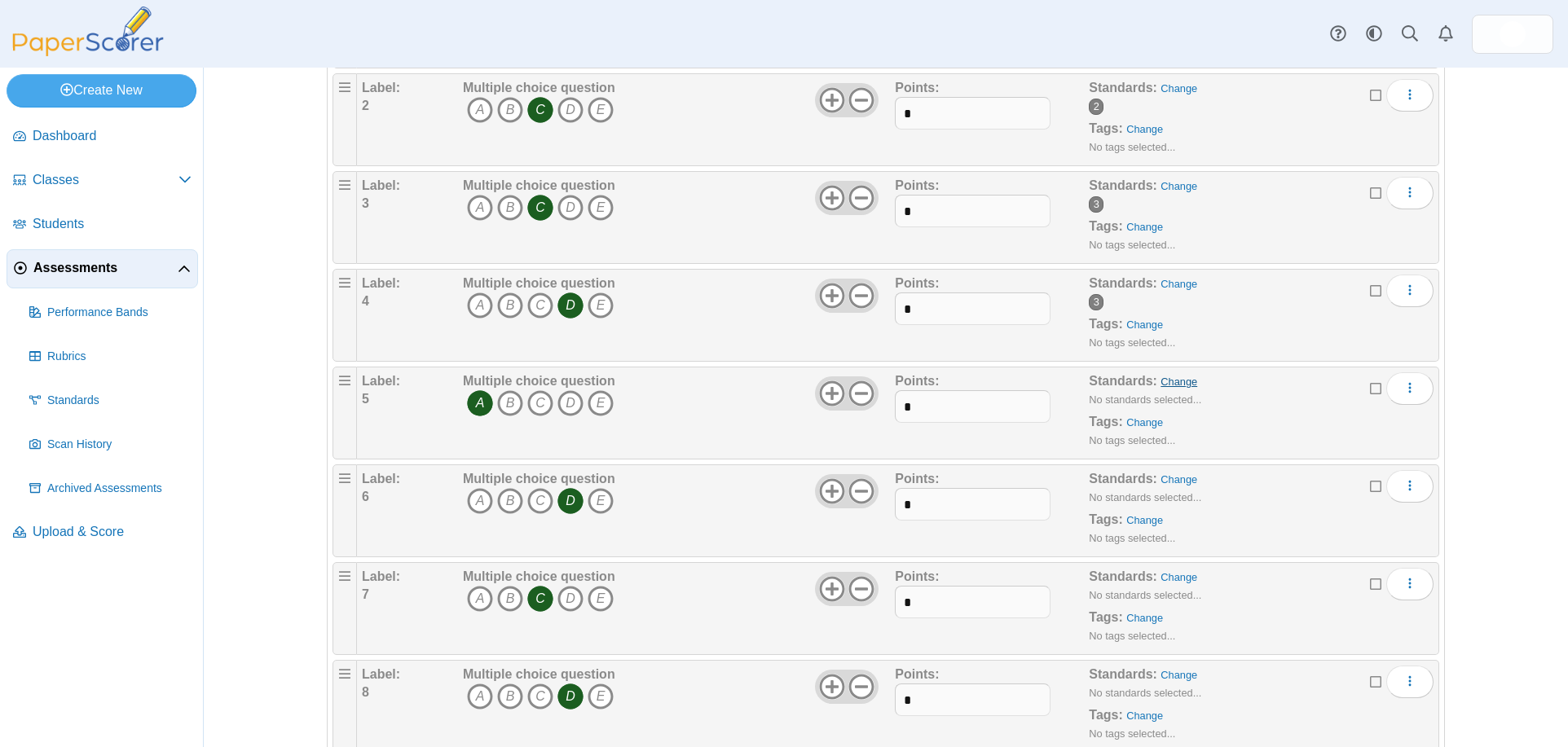
click at [1163, 382] on link "Change" at bounding box center [1178, 381] width 36 height 12
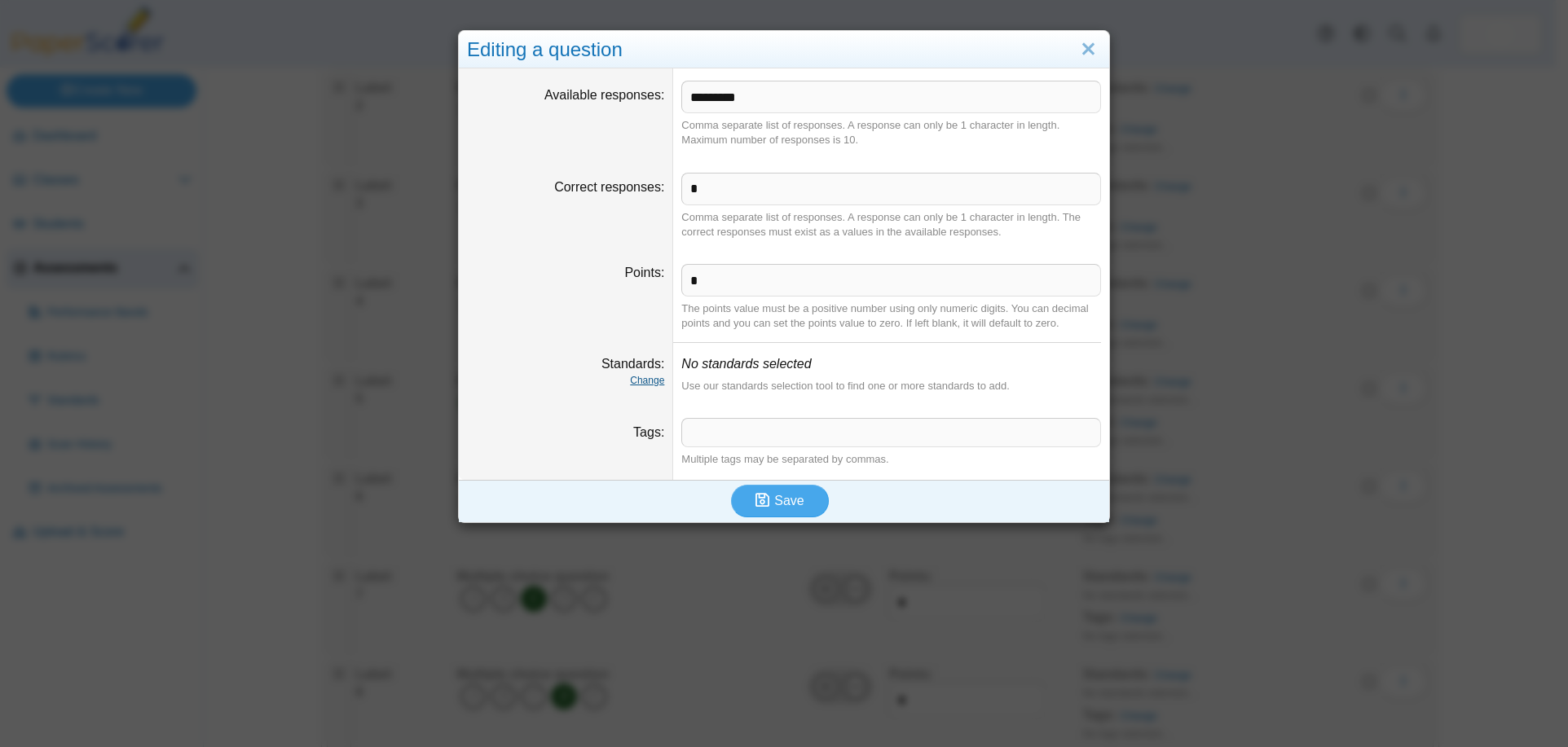
click at [637, 386] on link "Change" at bounding box center [646, 380] width 35 height 12
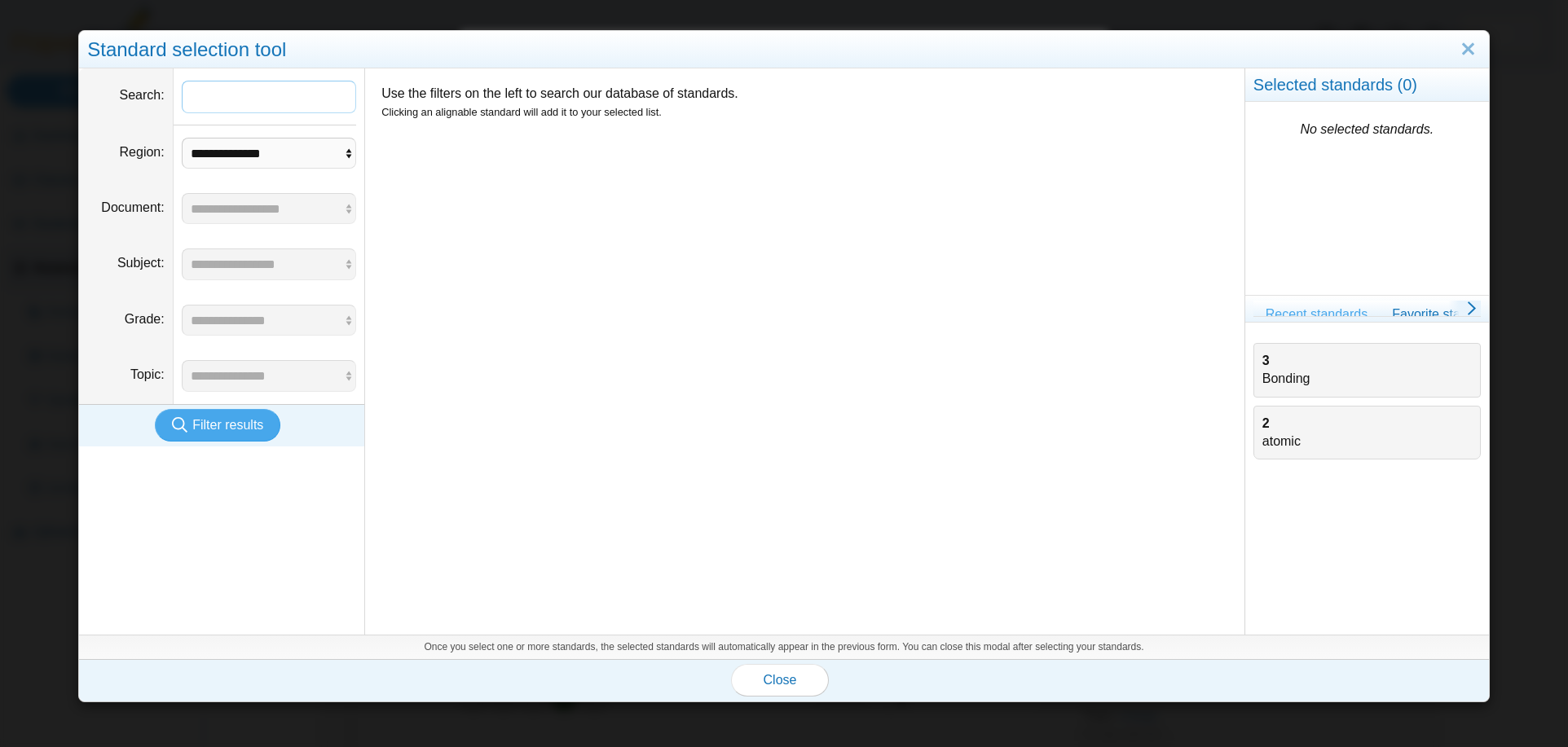
click at [195, 106] on input "Search" at bounding box center [269, 96] width 175 height 33
type input "*"
click at [1283, 427] on div "2 atomic" at bounding box center [1367, 432] width 210 height 36
click at [766, 689] on button "Close" at bounding box center [779, 680] width 97 height 33
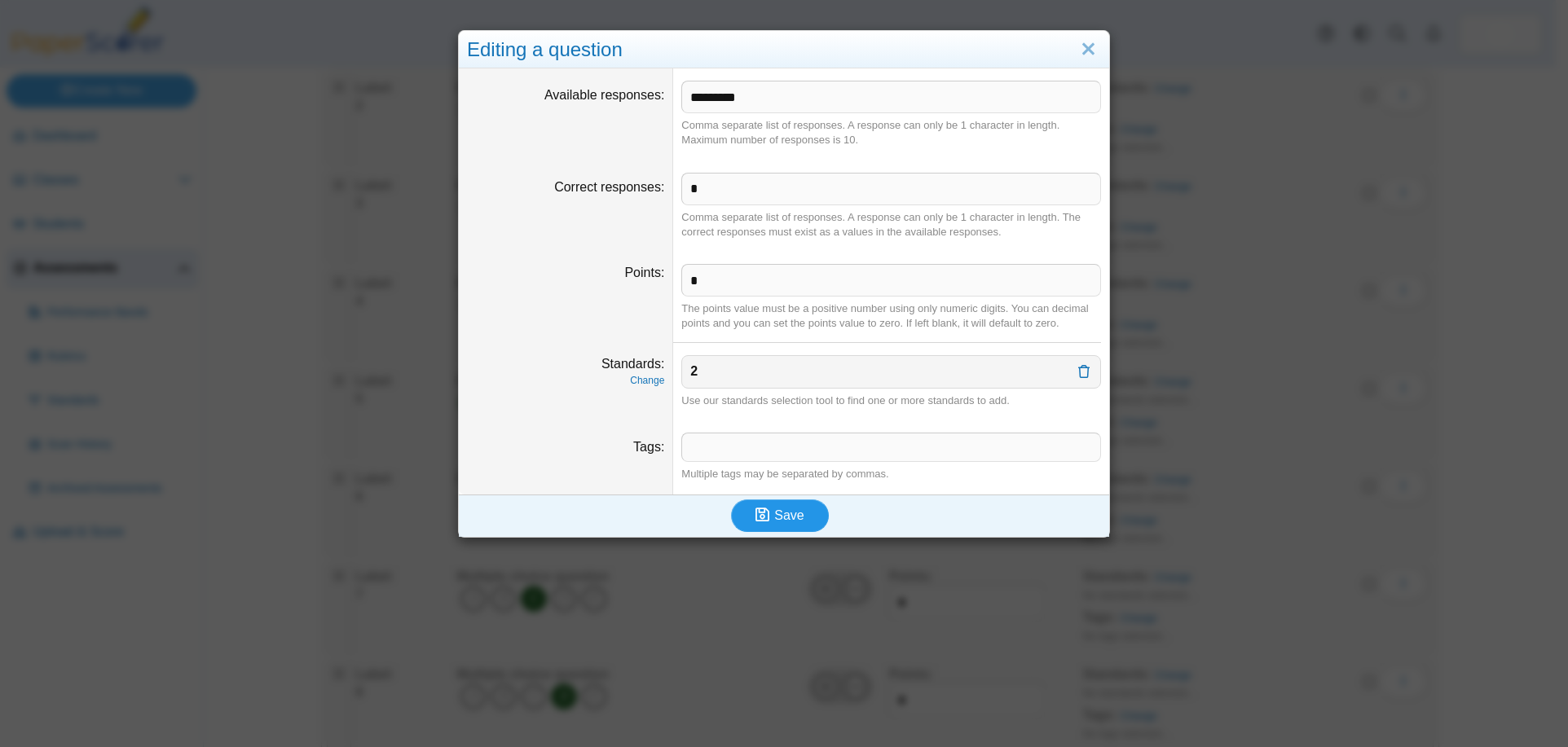
click at [773, 526] on button "Save" at bounding box center [779, 515] width 97 height 33
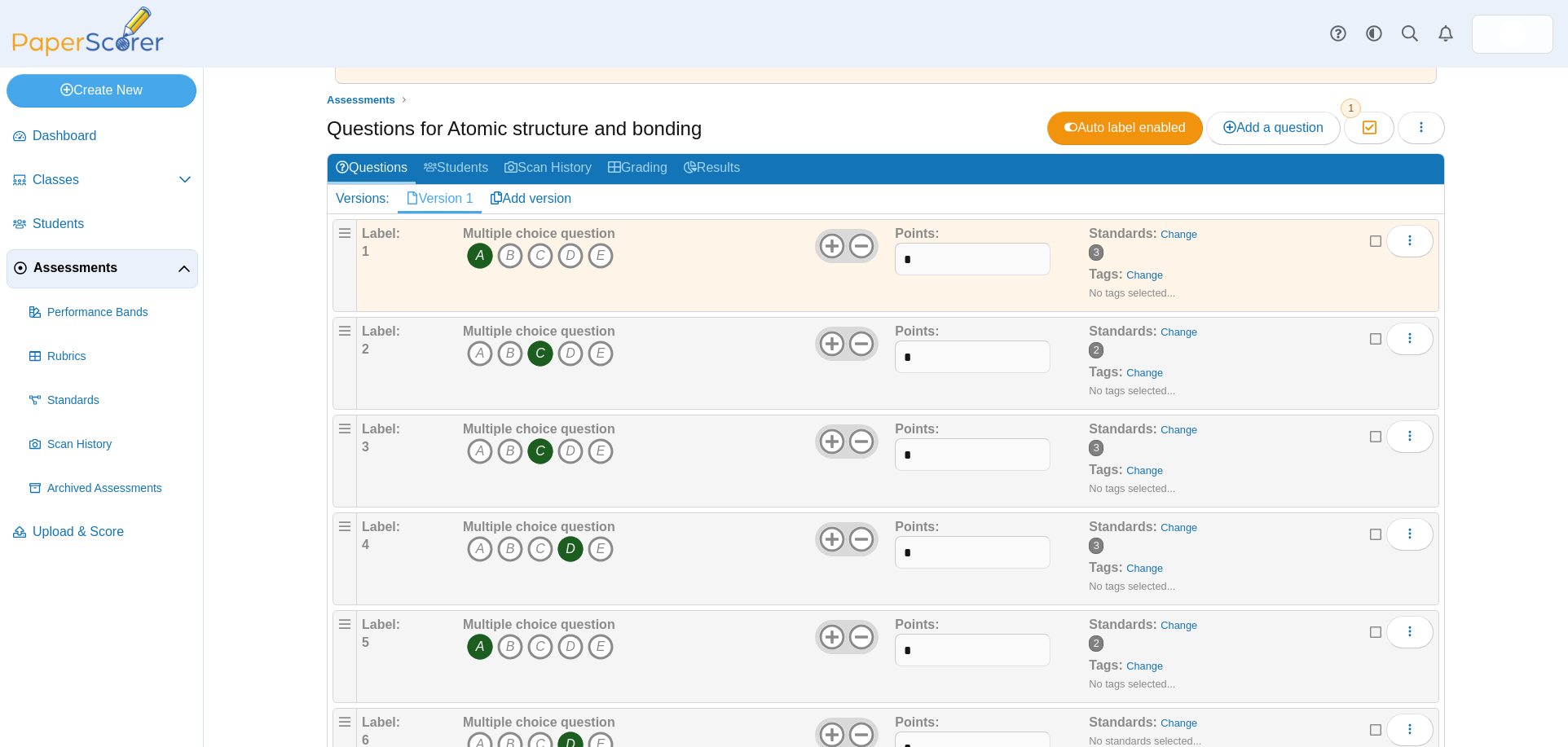
scroll to position [326, 0]
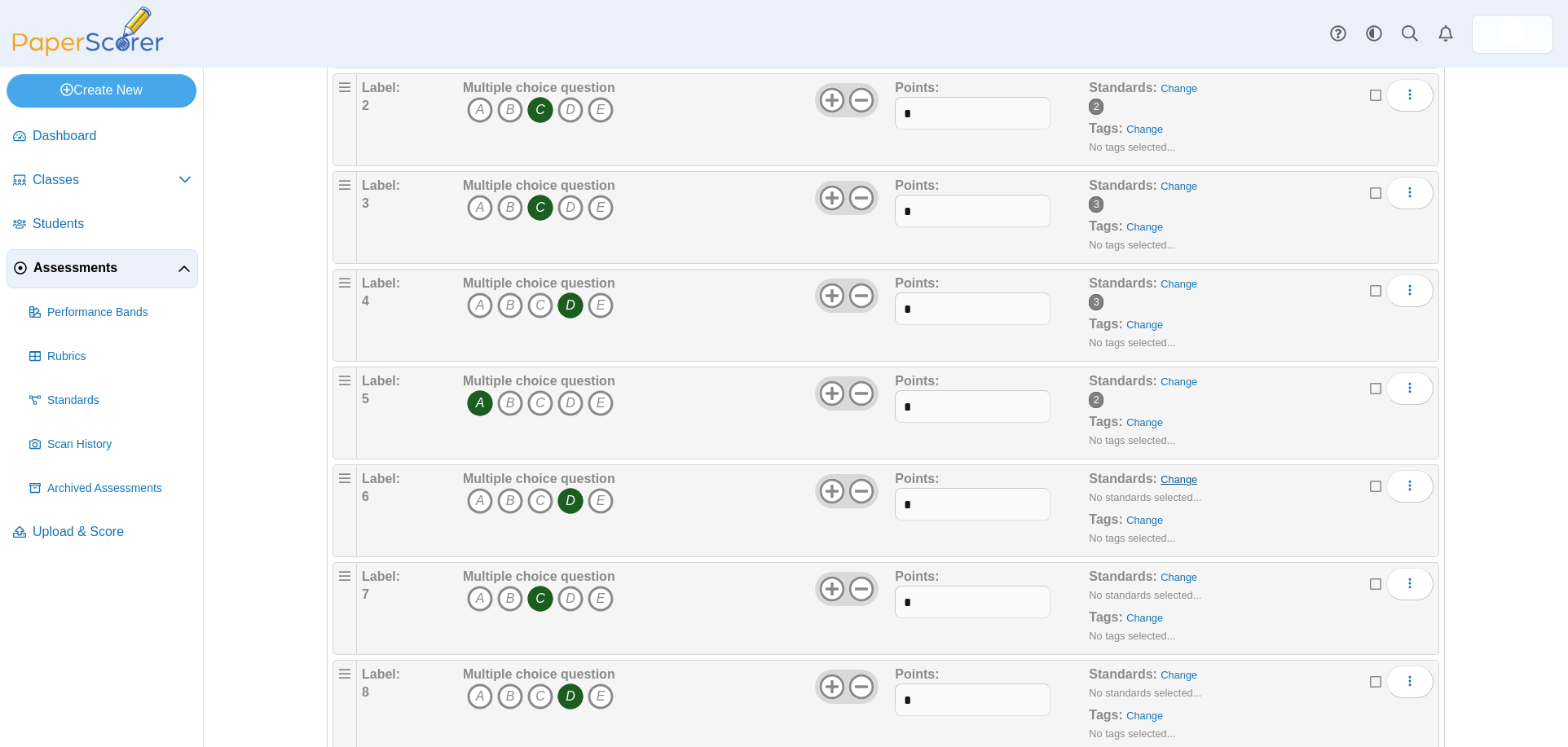
click at [1163, 481] on link "Change" at bounding box center [1178, 480] width 36 height 12
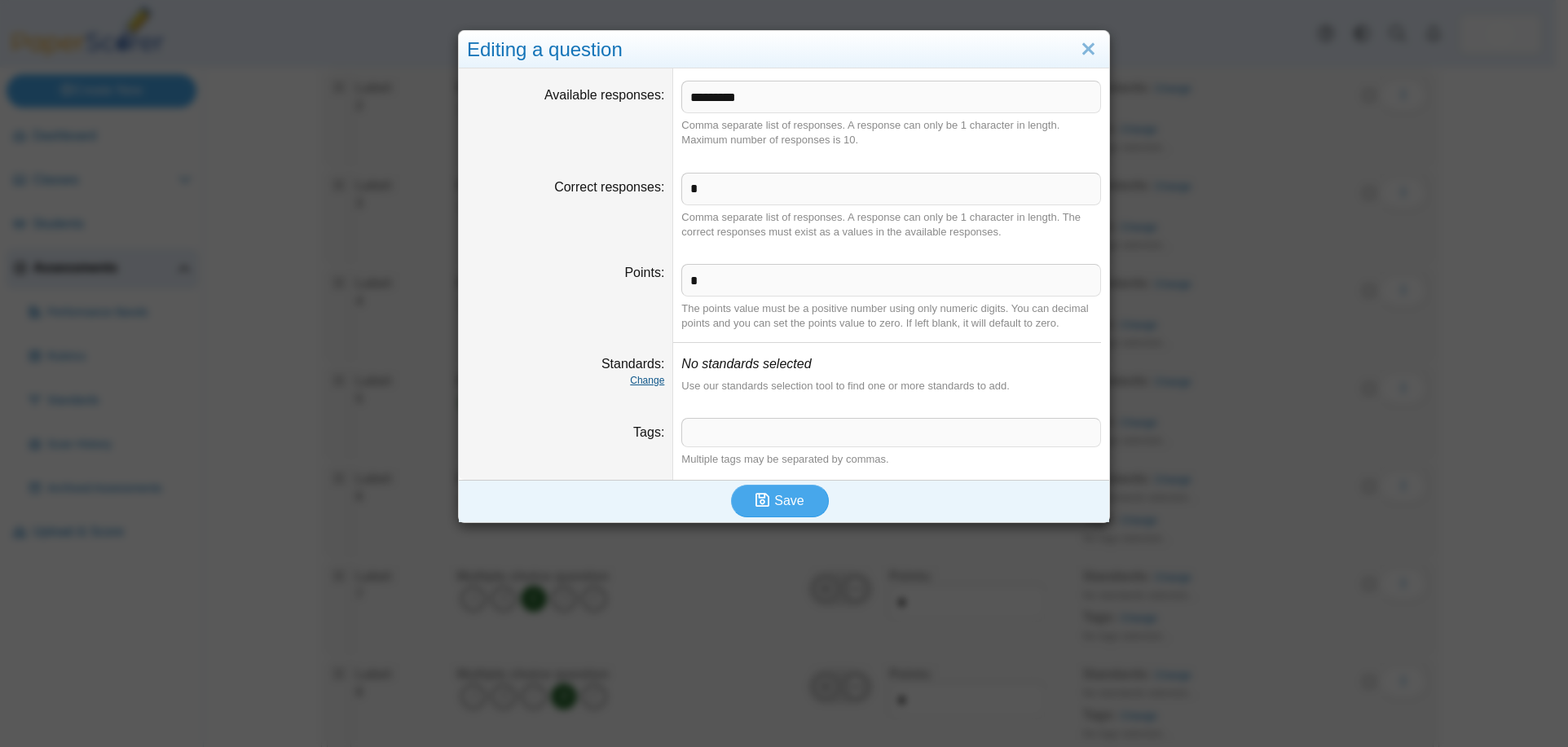
click at [639, 381] on link "Change" at bounding box center [646, 380] width 35 height 12
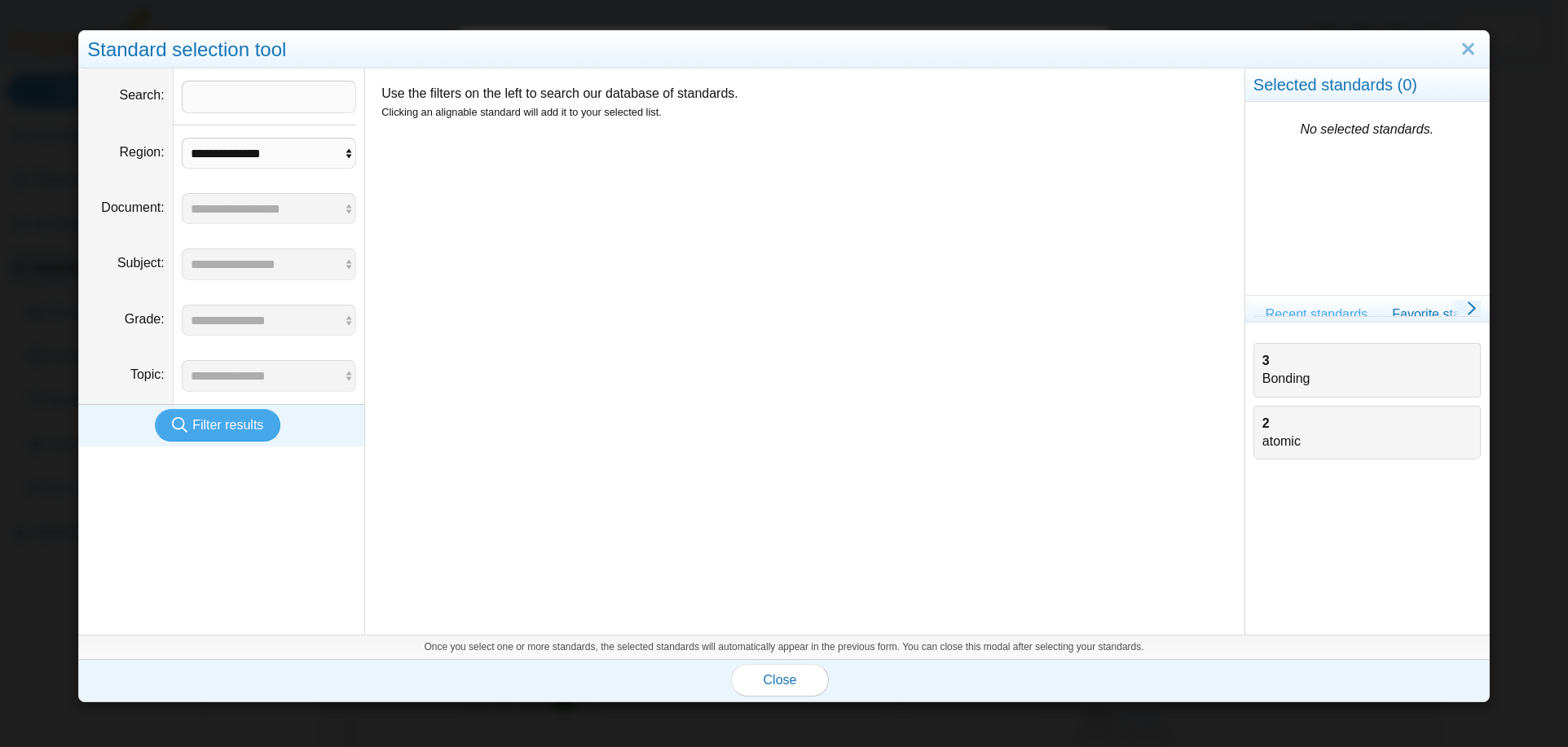
click at [1278, 370] on div "3 Bonding" at bounding box center [1367, 370] width 210 height 36
click at [795, 674] on button "Close" at bounding box center [779, 680] width 97 height 33
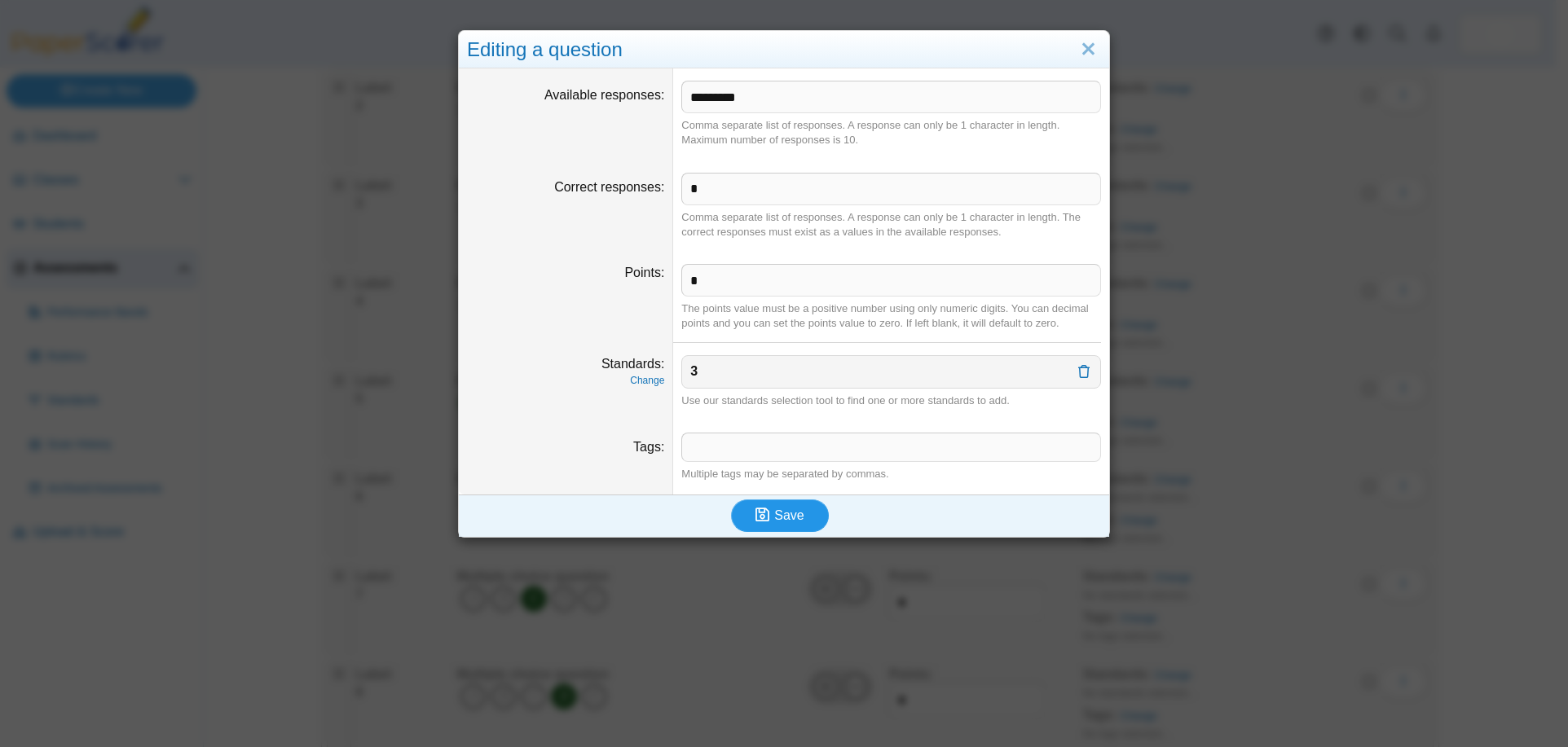
click at [782, 528] on button "Save" at bounding box center [779, 515] width 97 height 33
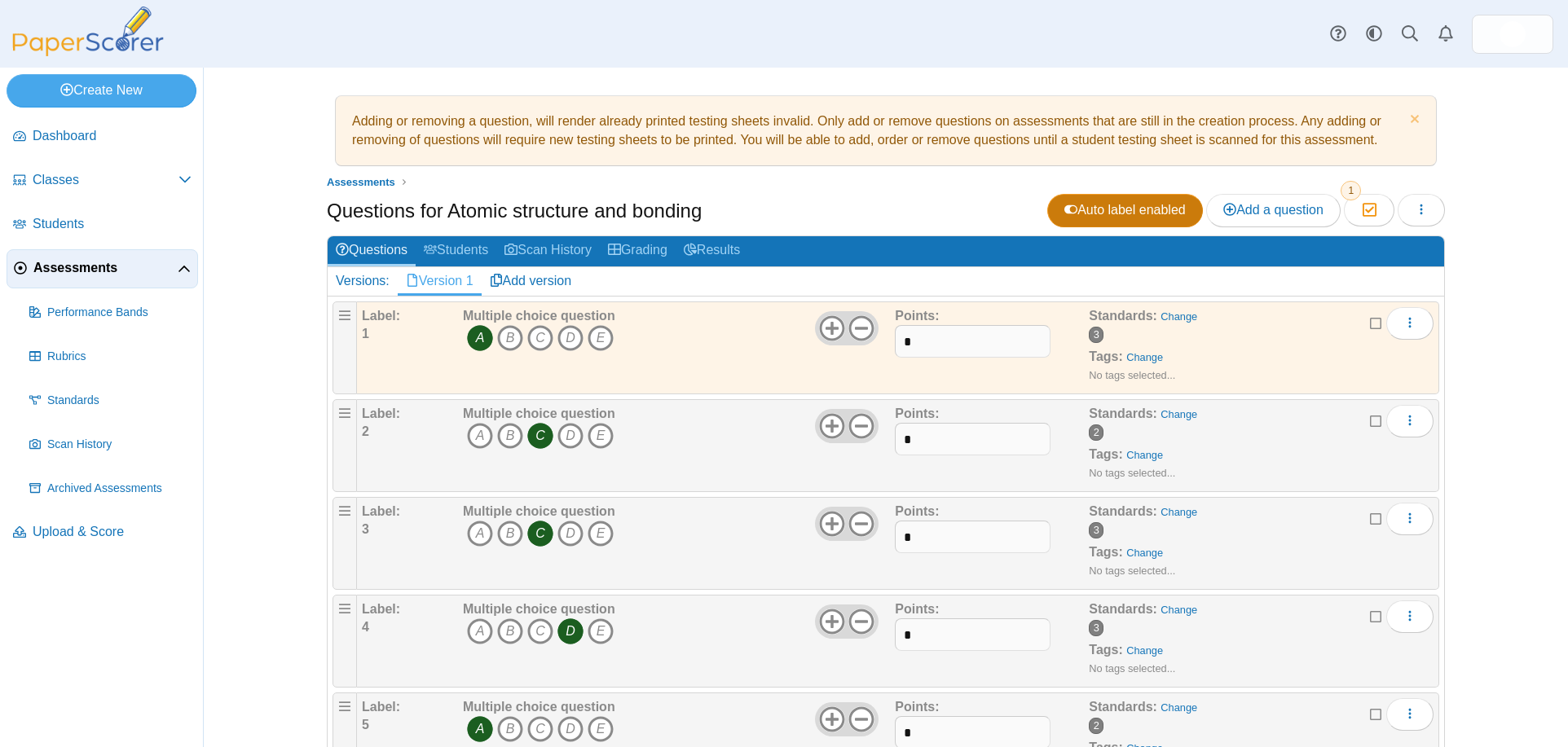
click at [1076, 212] on span "Auto label enabled" at bounding box center [1124, 210] width 121 height 14
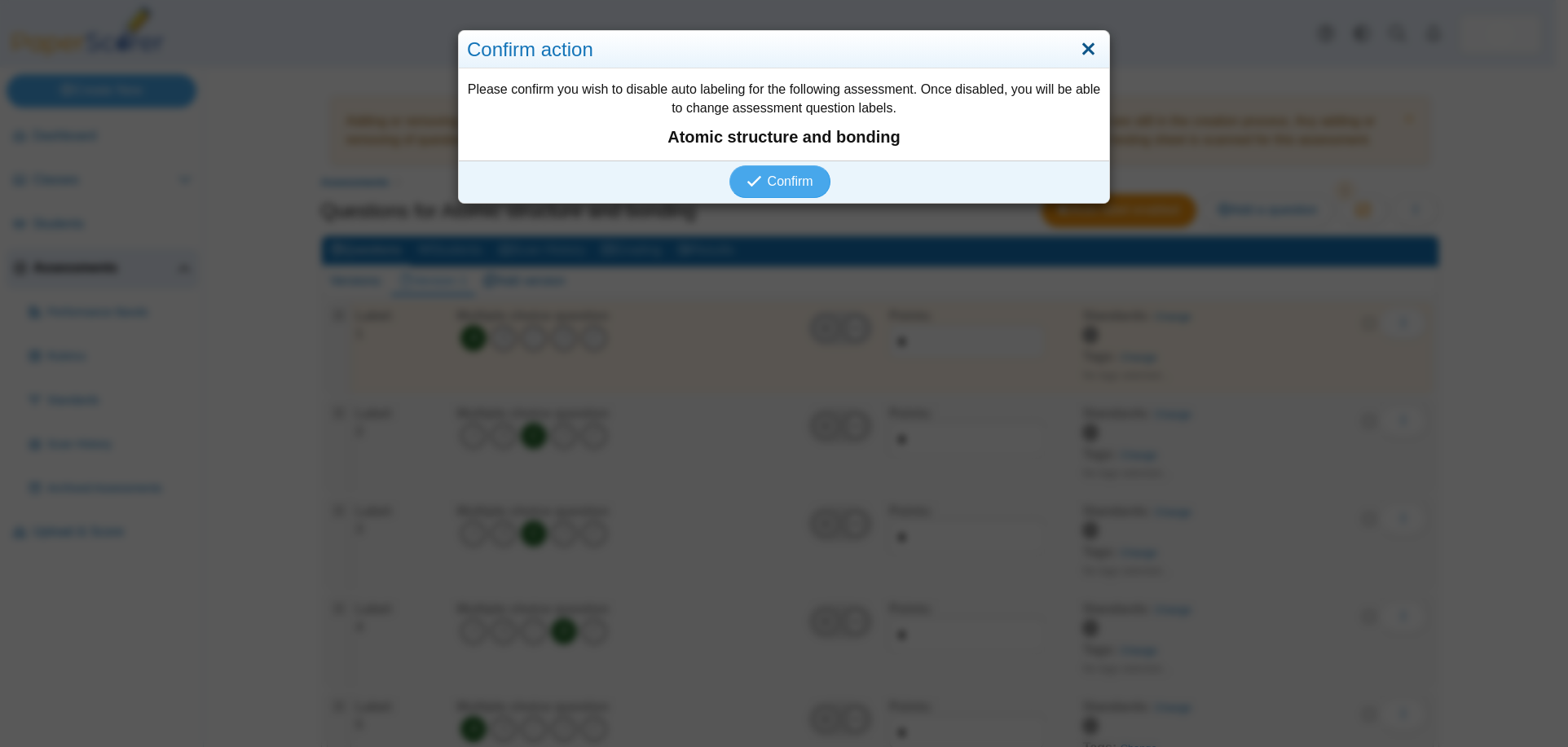
click at [1081, 47] on link "Close" at bounding box center [1088, 49] width 26 height 27
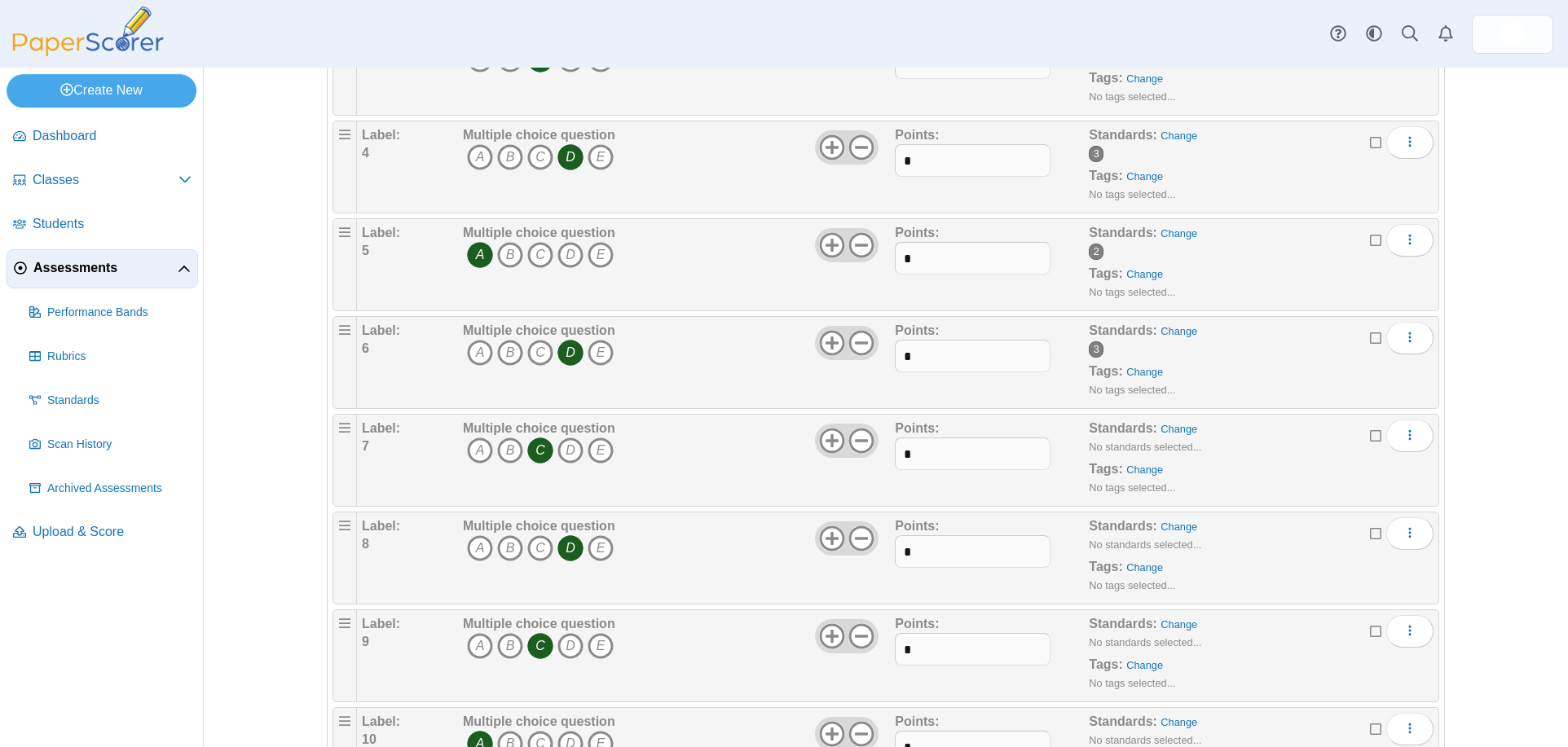
scroll to position [489, 0]
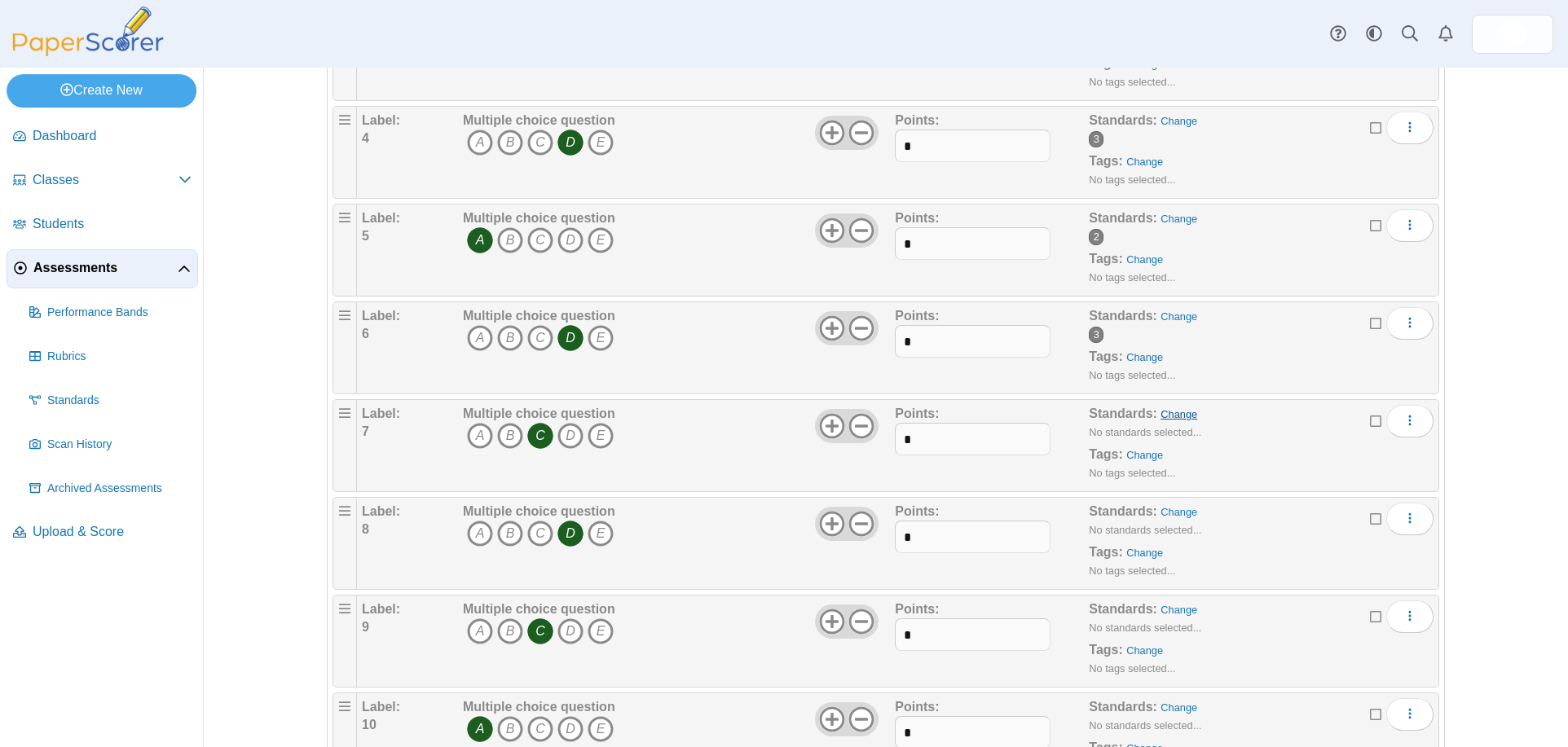
click at [1172, 416] on link "Change" at bounding box center [1178, 414] width 36 height 12
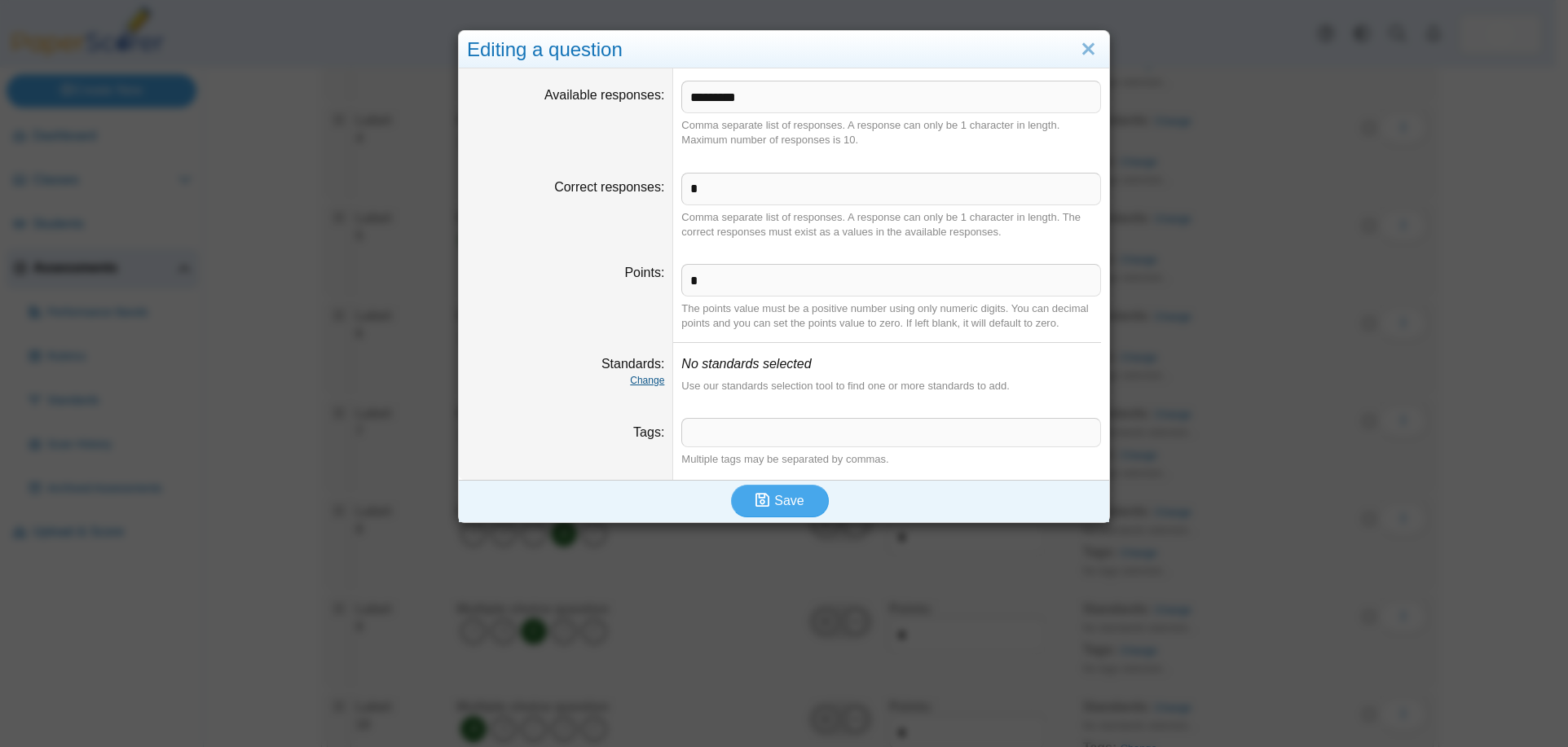
click at [643, 382] on link "Change" at bounding box center [646, 380] width 35 height 12
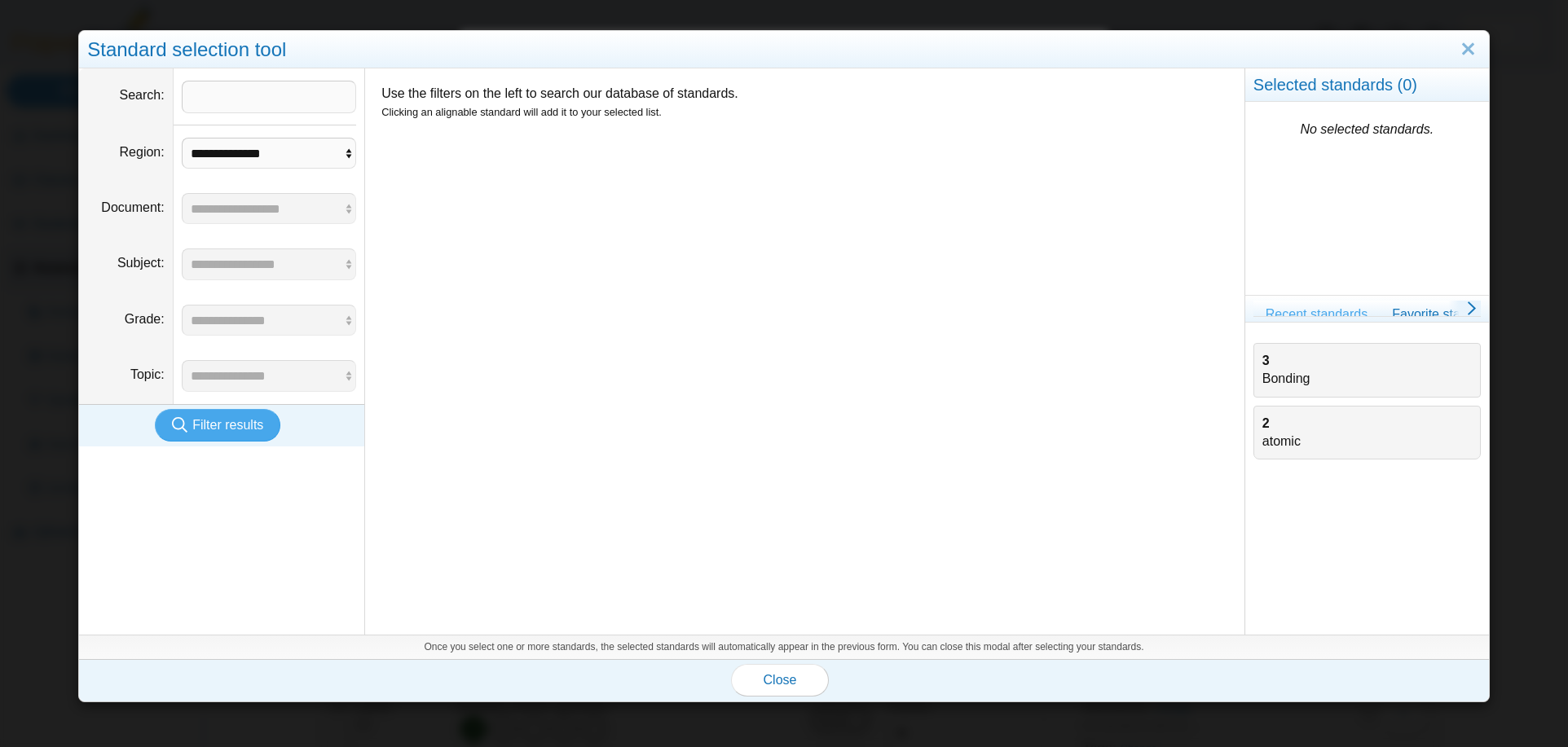
click at [1263, 381] on div "3 Bonding" at bounding box center [1367, 370] width 210 height 36
click at [769, 684] on span "Close" at bounding box center [780, 680] width 34 height 14
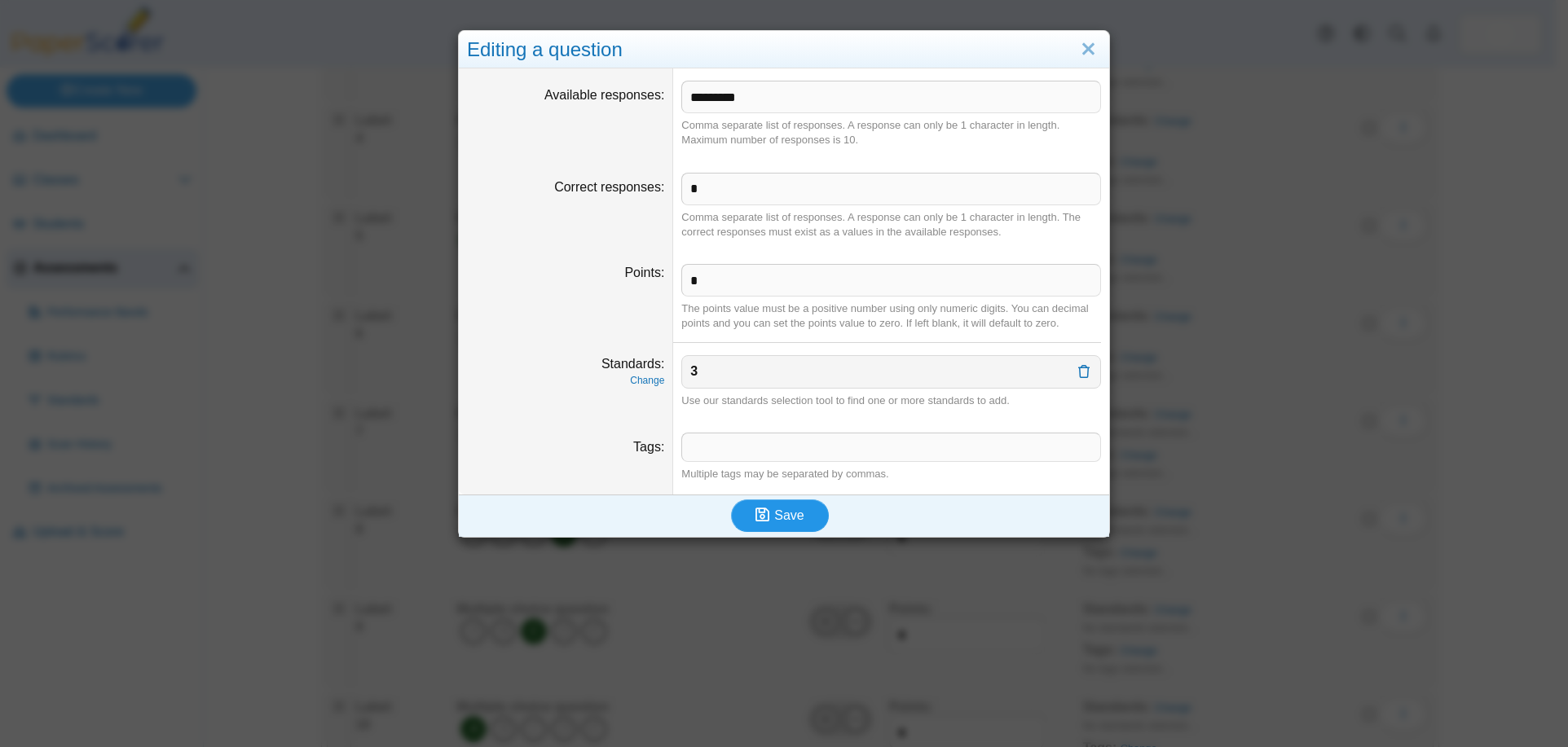
click at [784, 527] on button "Save" at bounding box center [779, 515] width 97 height 33
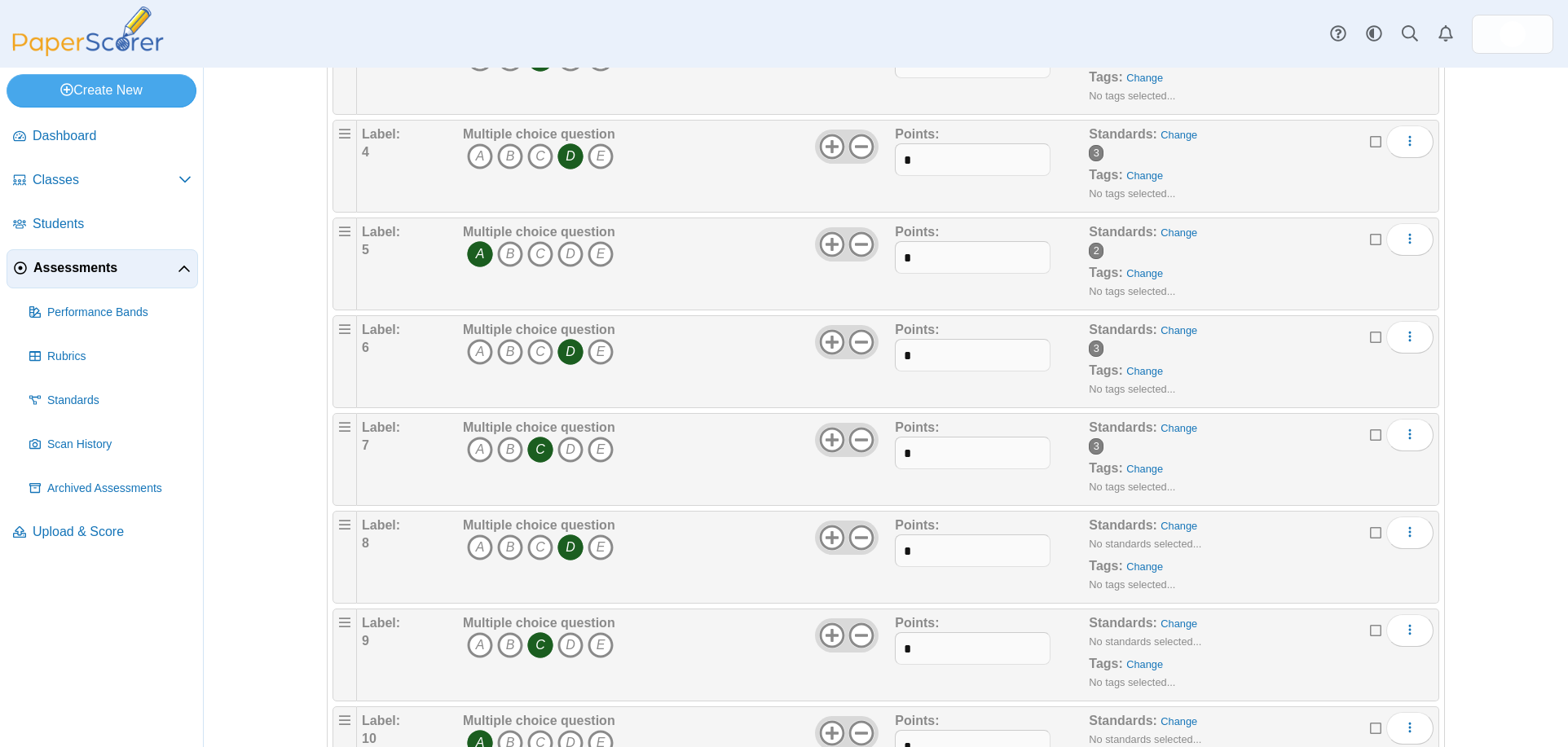
scroll to position [489, 0]
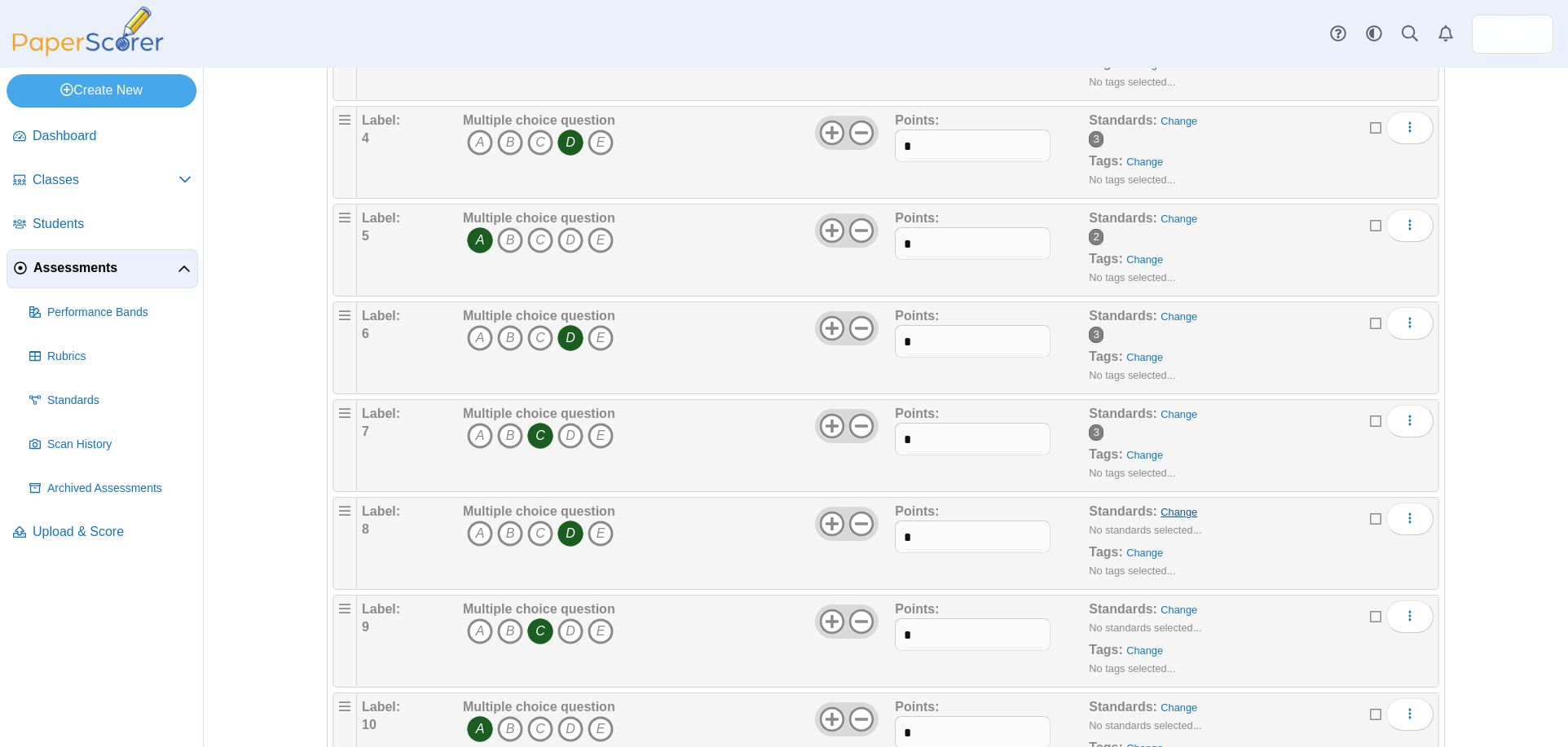
click at [1170, 515] on link "Change" at bounding box center [1178, 512] width 36 height 12
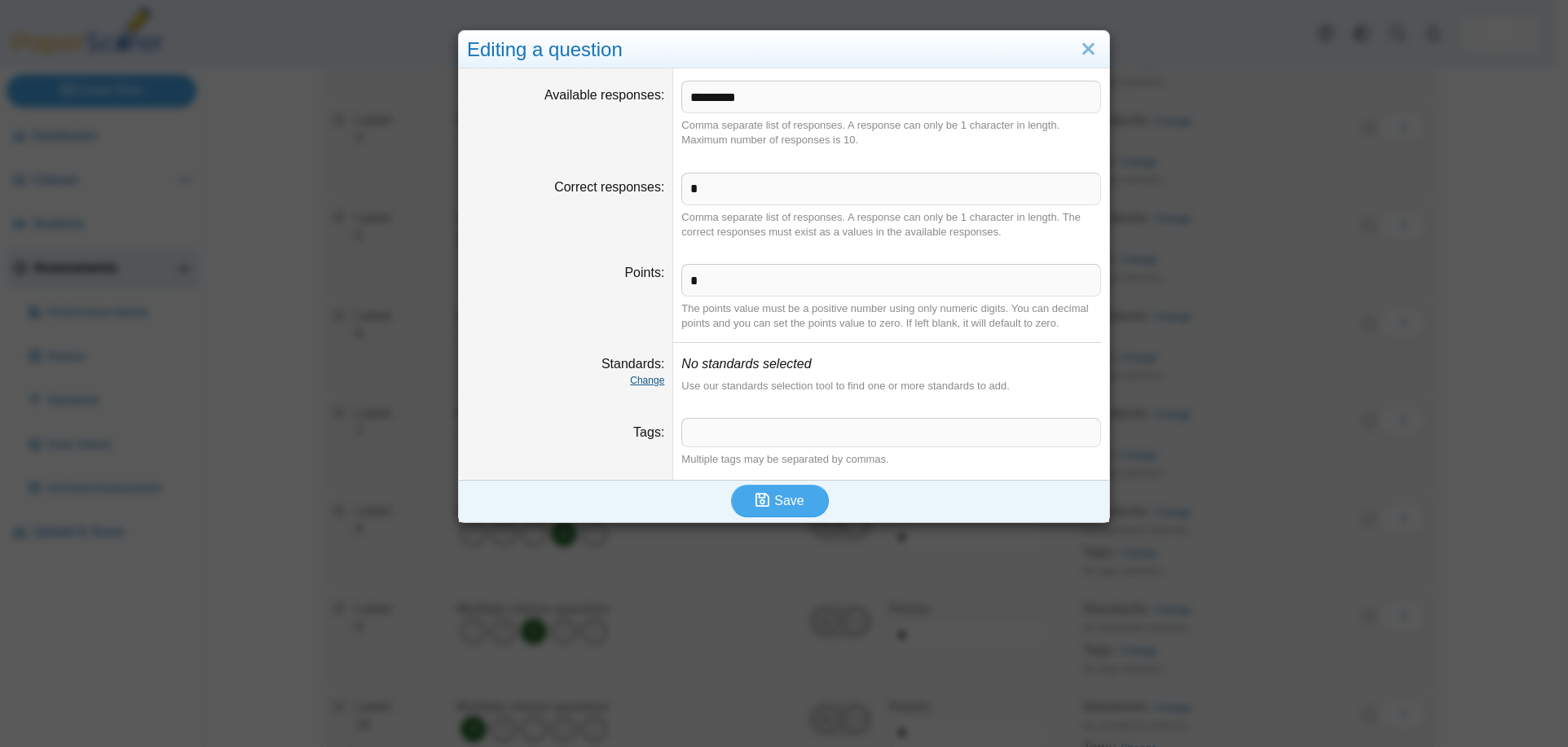
click at [643, 384] on link "Change" at bounding box center [646, 380] width 35 height 12
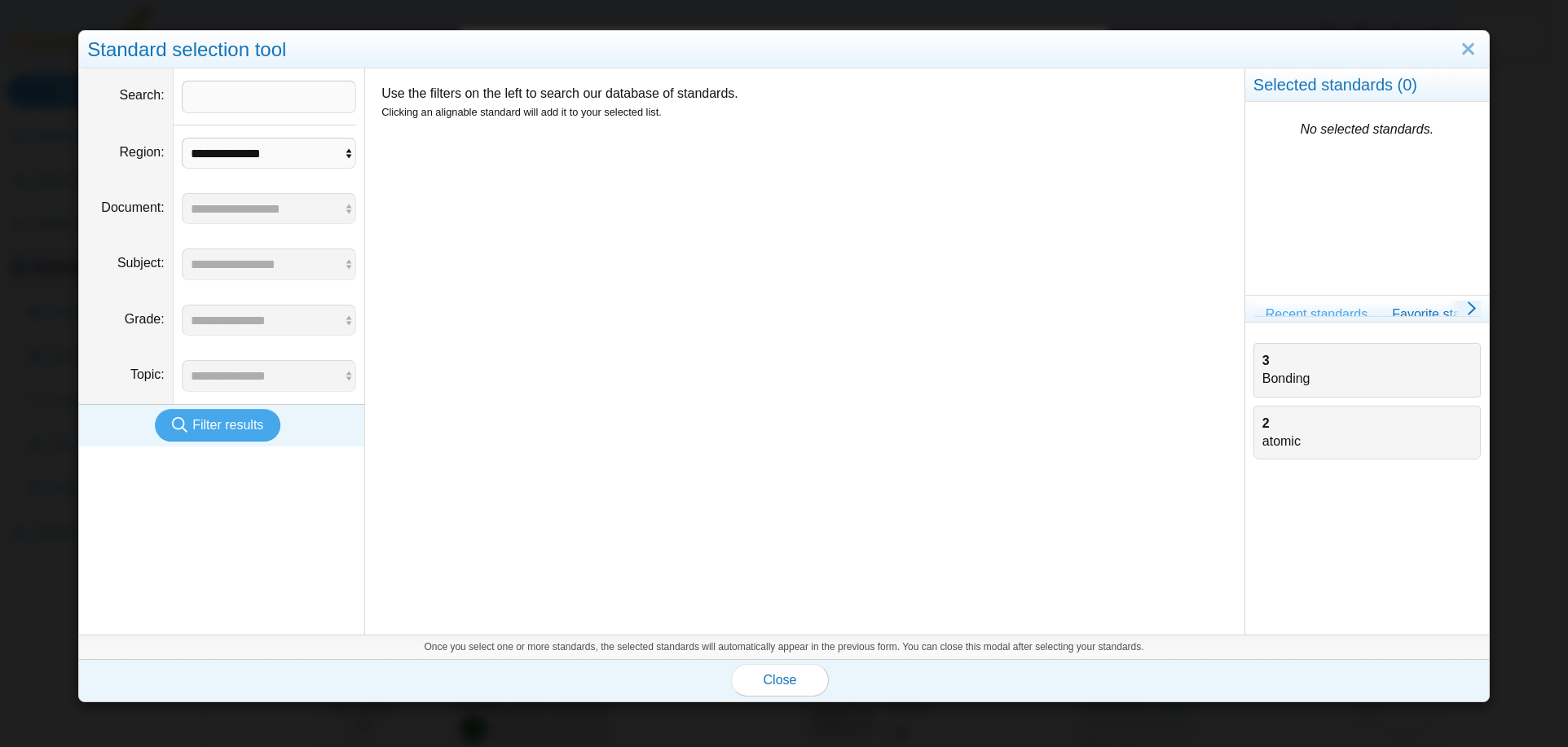
click at [1272, 426] on div "2 atomic" at bounding box center [1367, 432] width 210 height 36
click at [784, 684] on span "Close" at bounding box center [780, 680] width 34 height 14
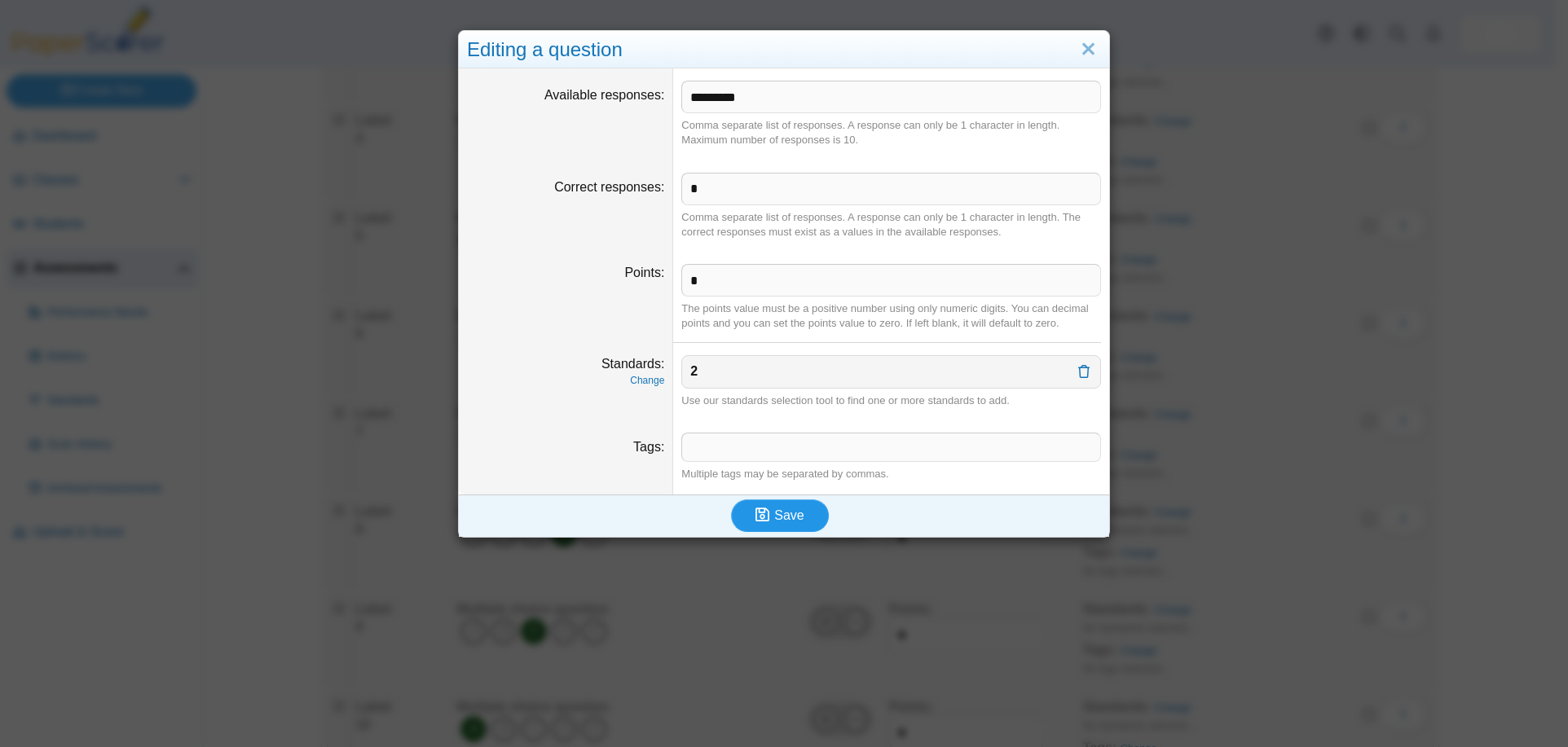
click at [769, 514] on icon "submit" at bounding box center [764, 515] width 19 height 18
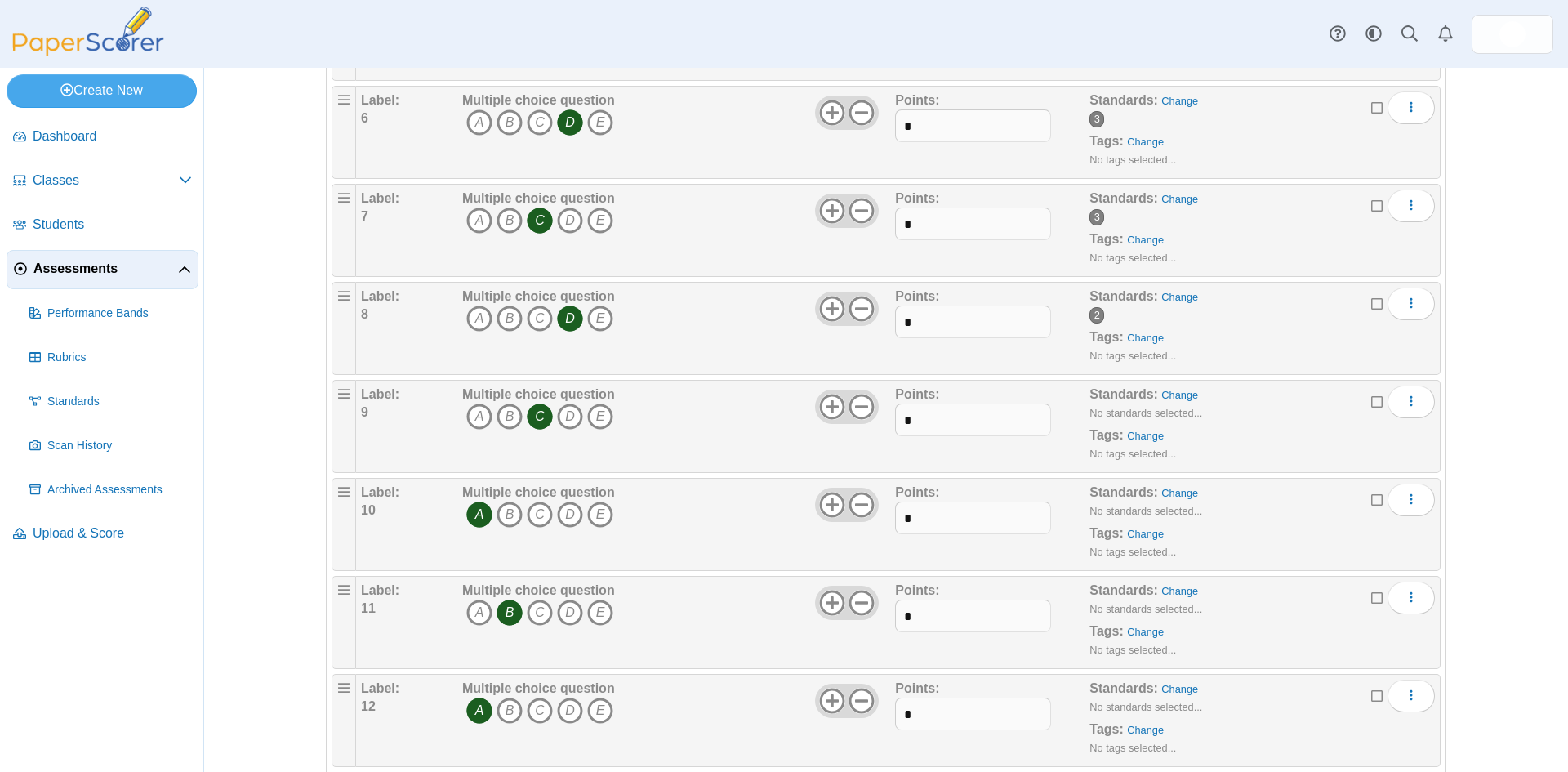
scroll to position [735, 0]
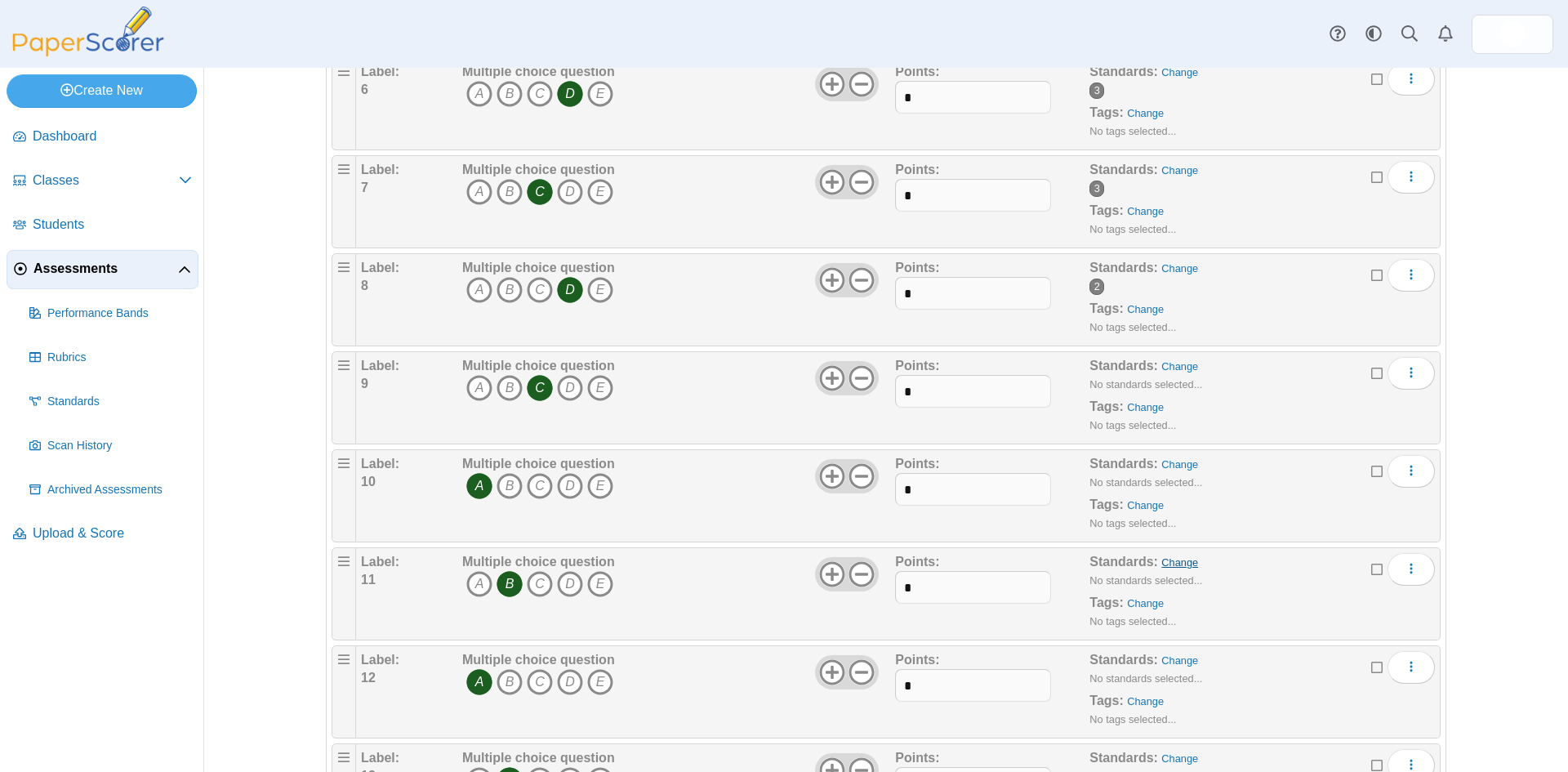
click at [1172, 558] on link "Change" at bounding box center [1179, 563] width 36 height 12
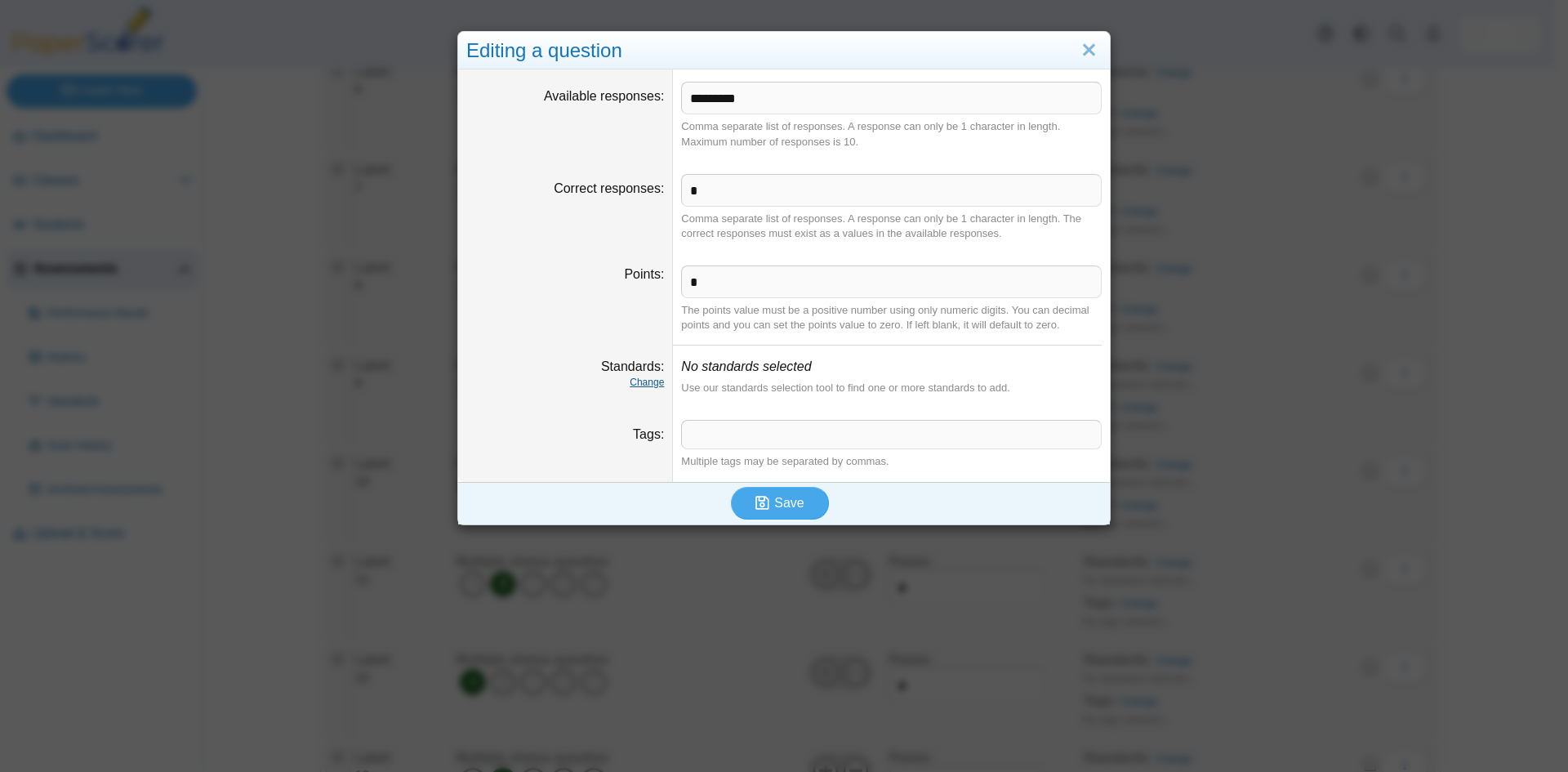
click at [644, 387] on link "Change" at bounding box center [647, 382] width 35 height 12
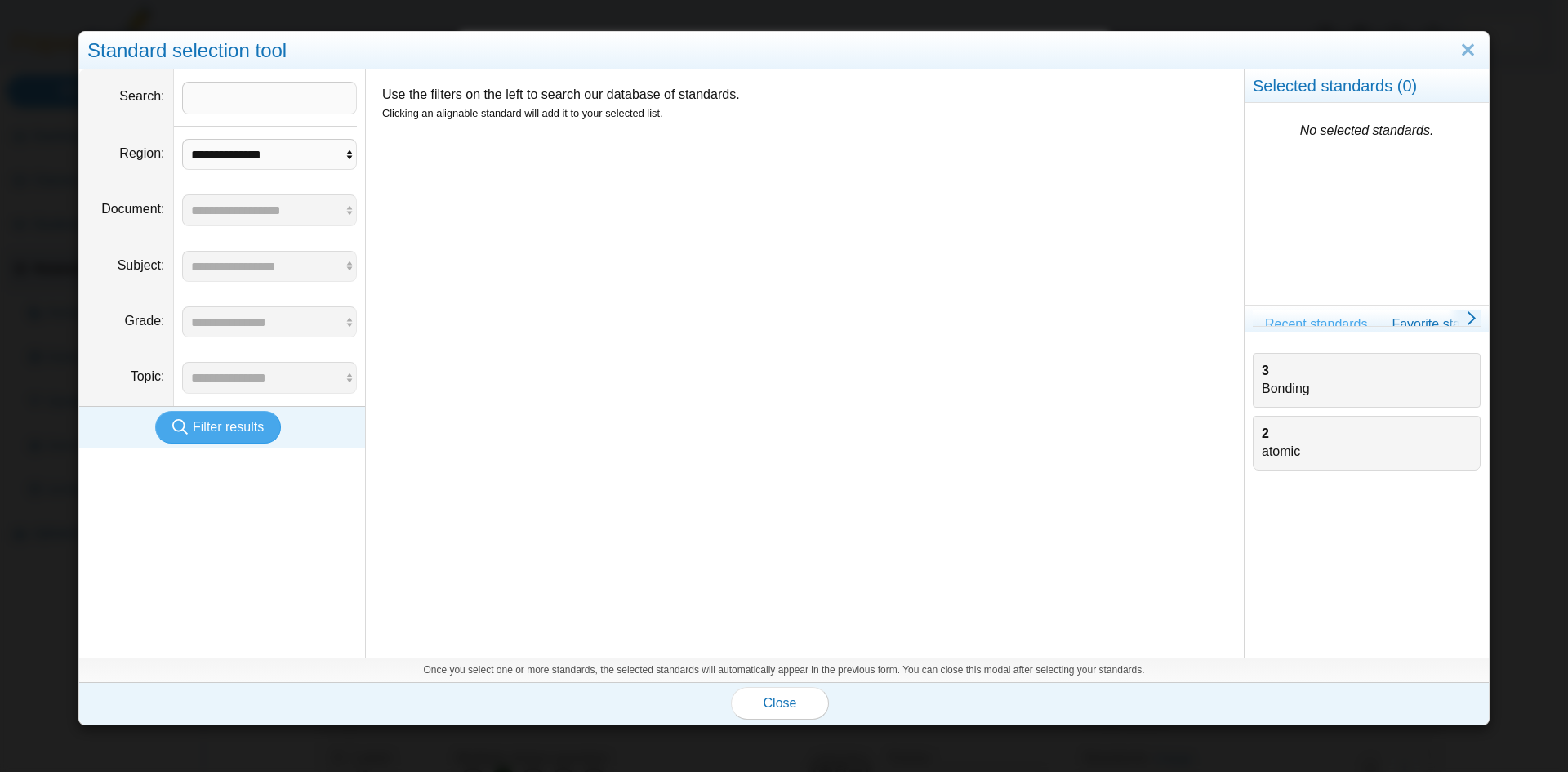
drag, startPoint x: 1280, startPoint y: 442, endPoint x: 1166, endPoint y: 469, distance: 117.2
click at [1279, 443] on div "2 atomic" at bounding box center [1367, 443] width 210 height 36
click at [773, 701] on span "Close" at bounding box center [780, 703] width 34 height 14
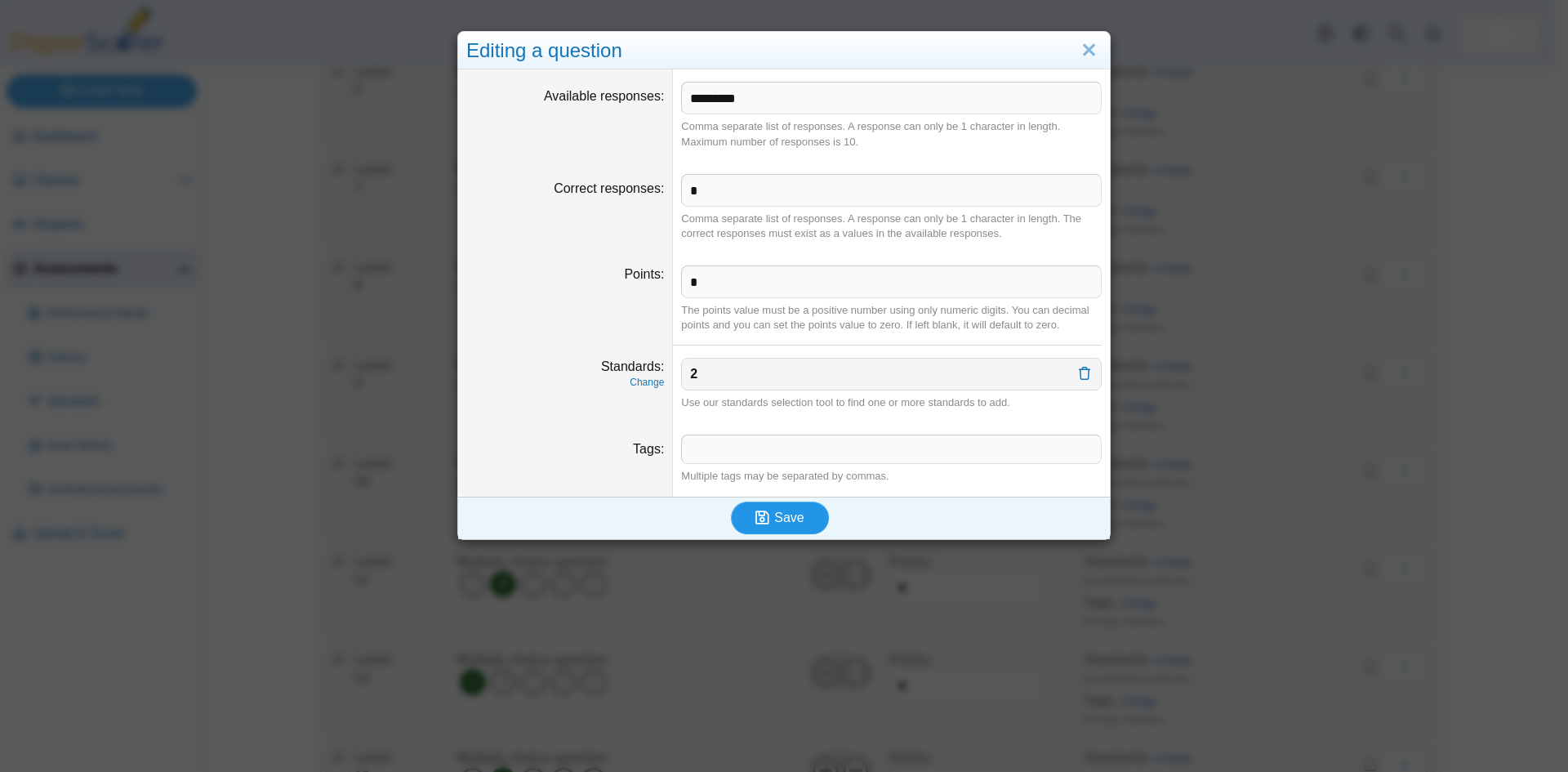
click at [778, 522] on span "Save" at bounding box center [788, 517] width 29 height 14
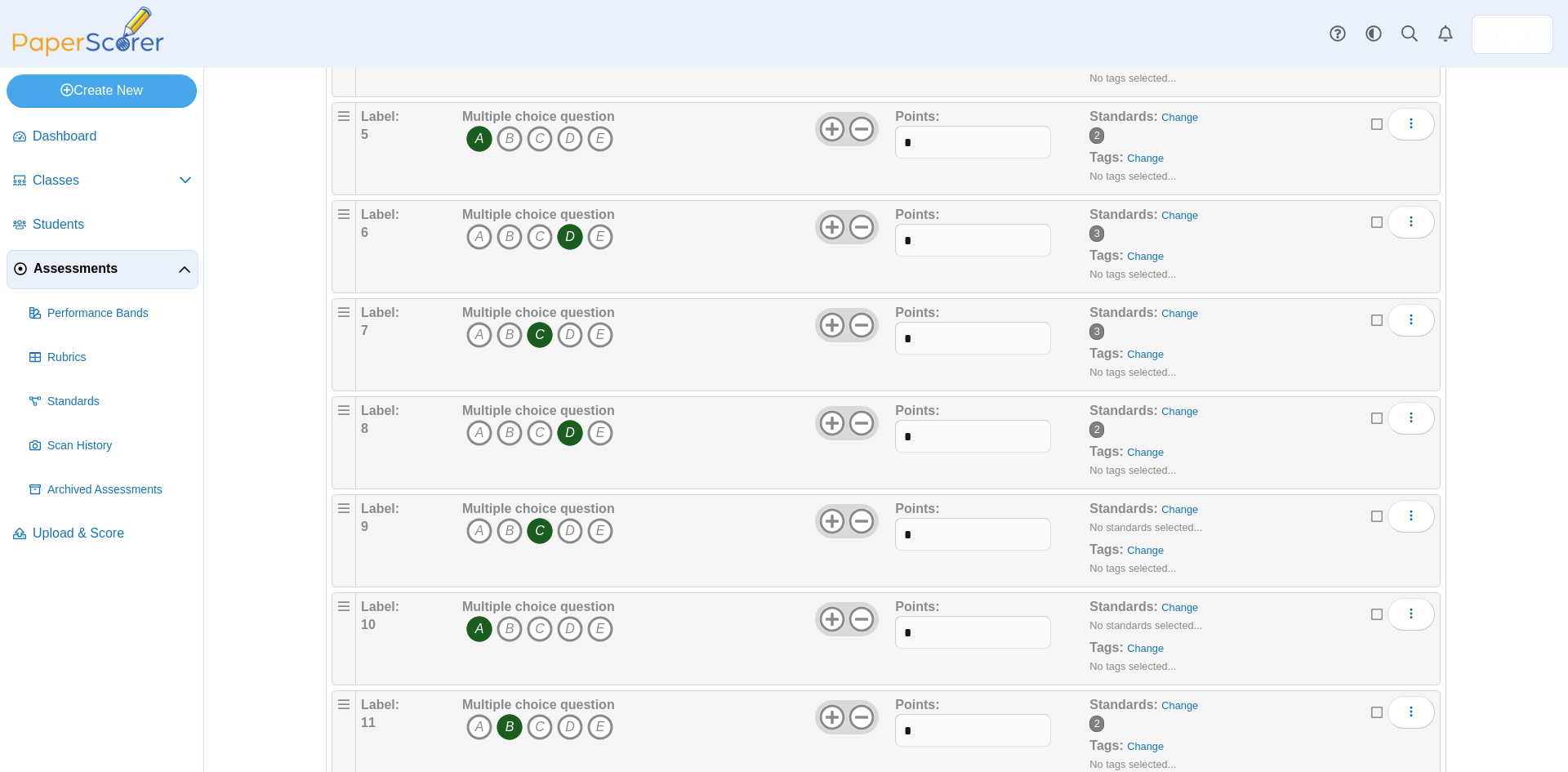
scroll to position [653, 0]
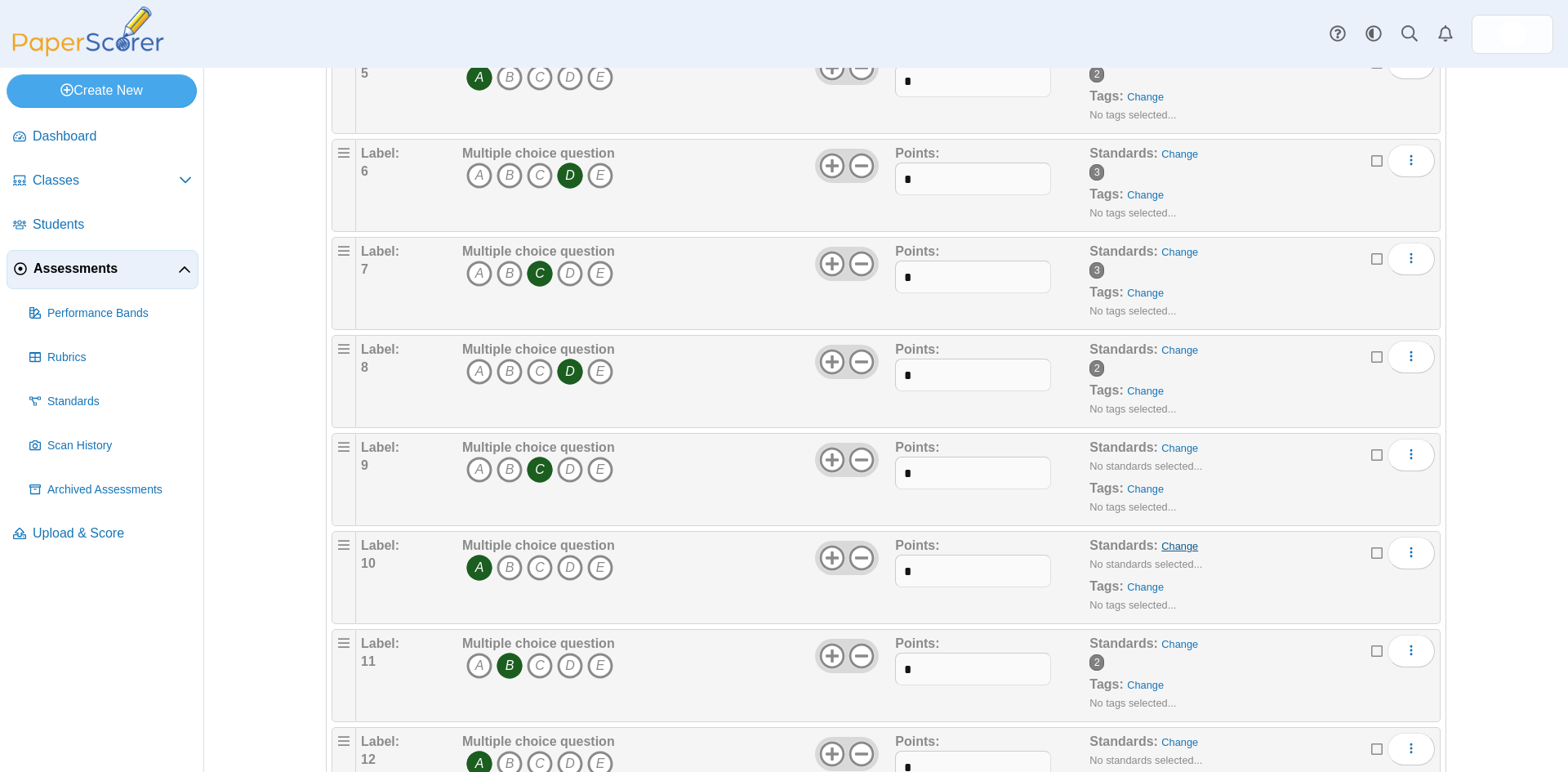
click at [1162, 549] on link "Change" at bounding box center [1179, 546] width 36 height 12
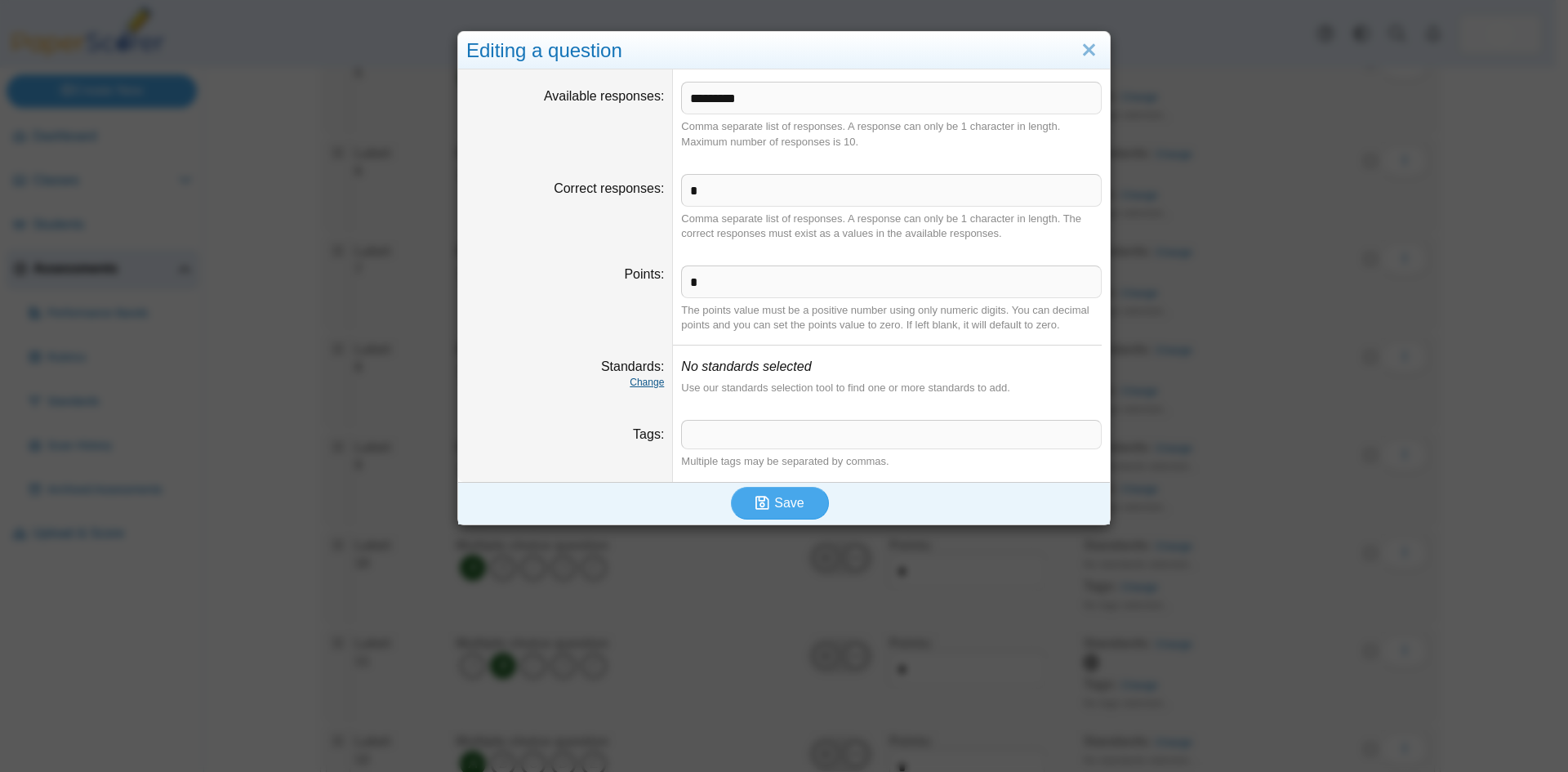
drag, startPoint x: 637, startPoint y: 381, endPoint x: 653, endPoint y: 386, distance: 16.8
click at [642, 382] on link "Change" at bounding box center [647, 382] width 35 height 12
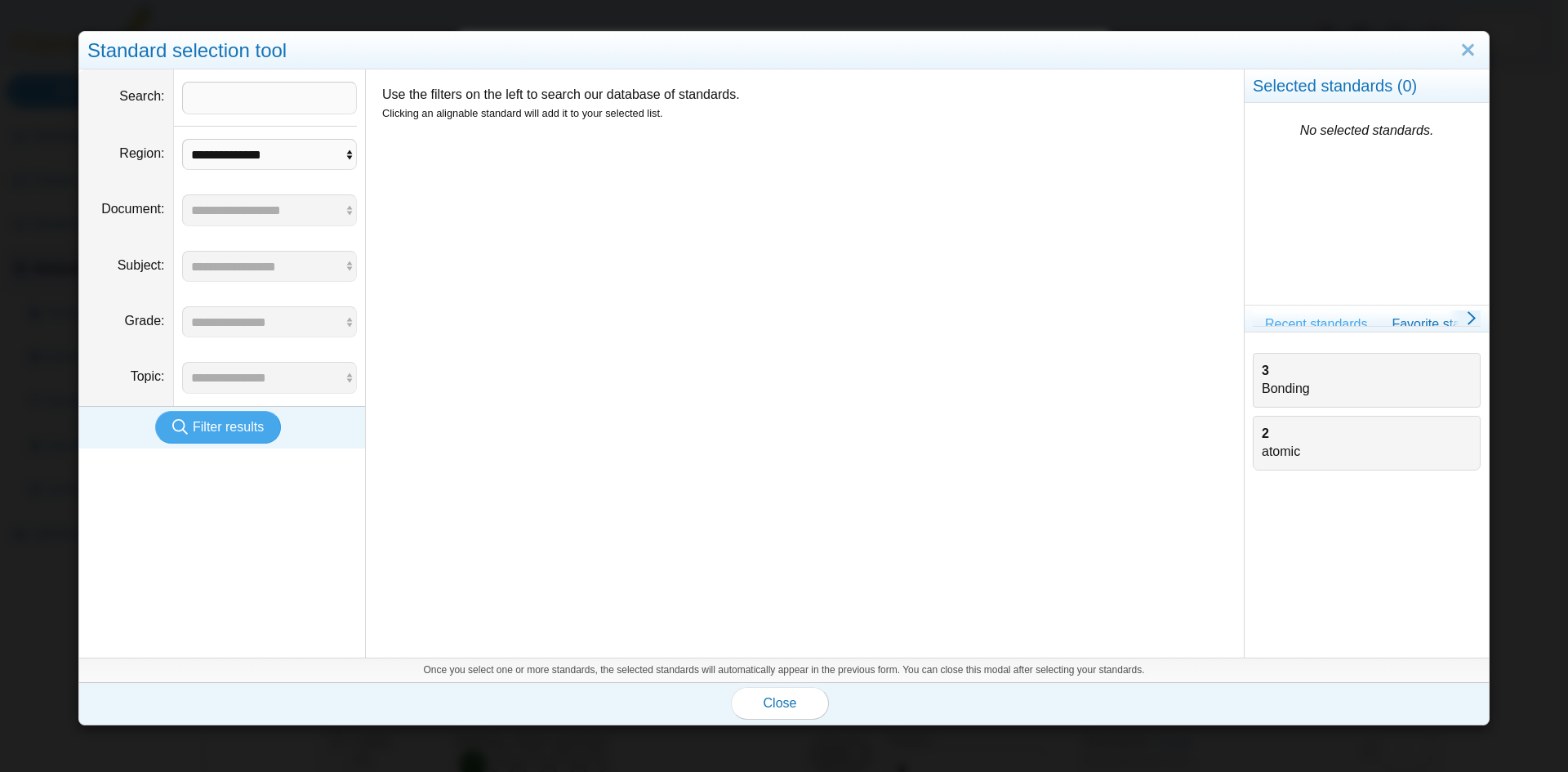
click at [1262, 388] on div "3 Bonding" at bounding box center [1367, 380] width 210 height 36
click at [778, 705] on span "Close" at bounding box center [780, 703] width 34 height 14
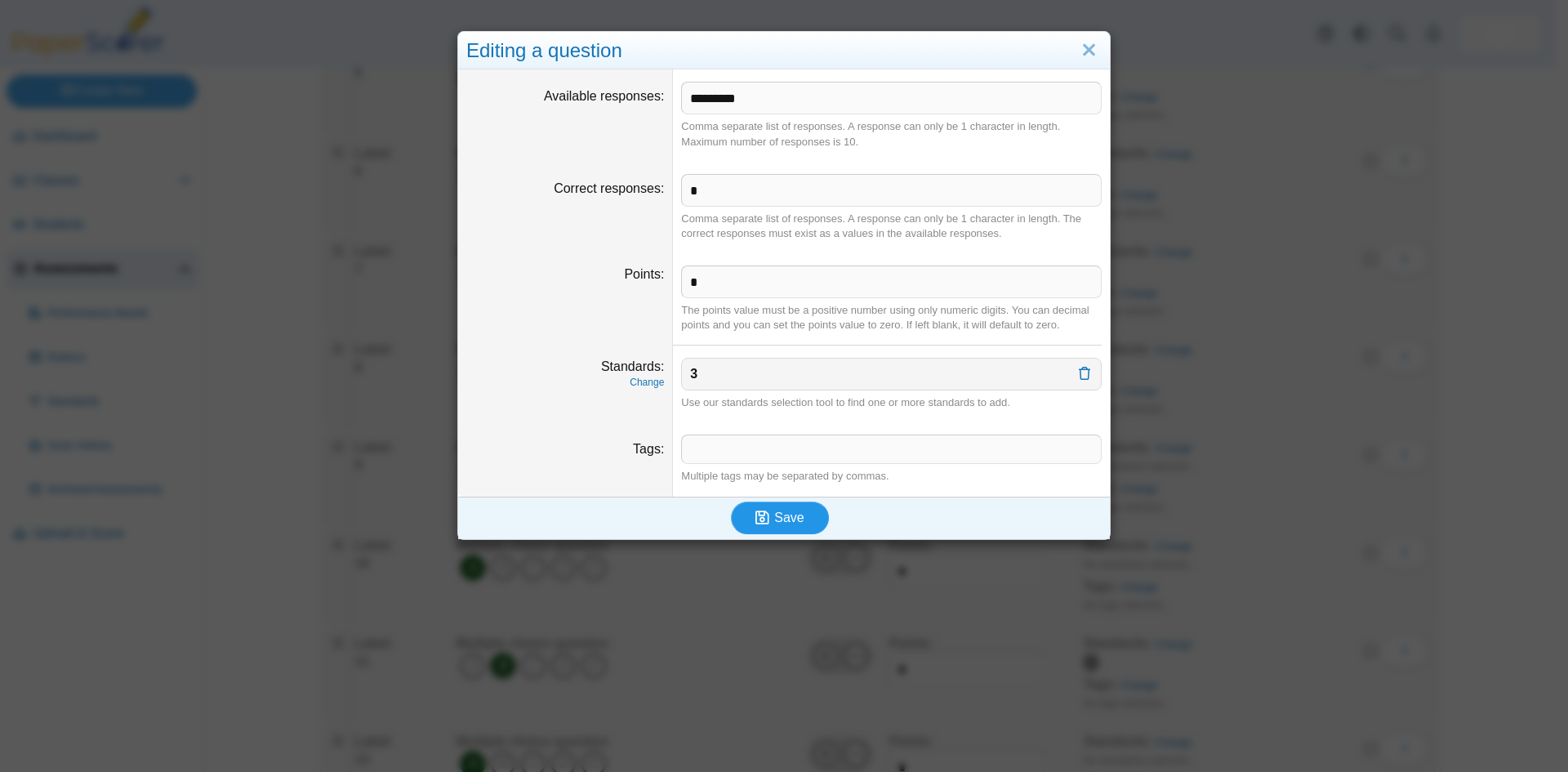
click at [784, 520] on span "Save" at bounding box center [788, 517] width 29 height 14
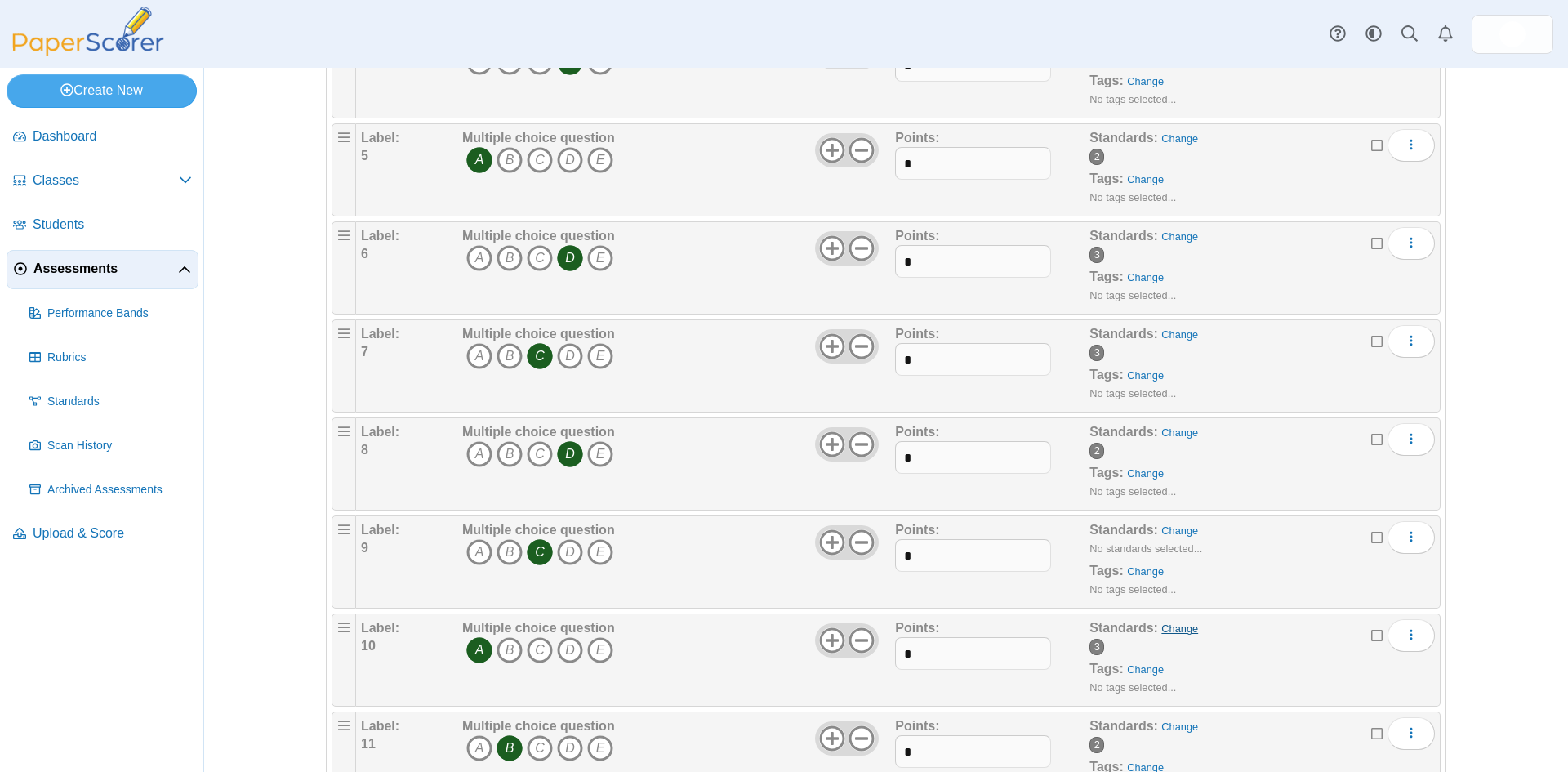
scroll to position [571, 0]
click at [1169, 530] on link "Change" at bounding box center [1179, 530] width 36 height 12
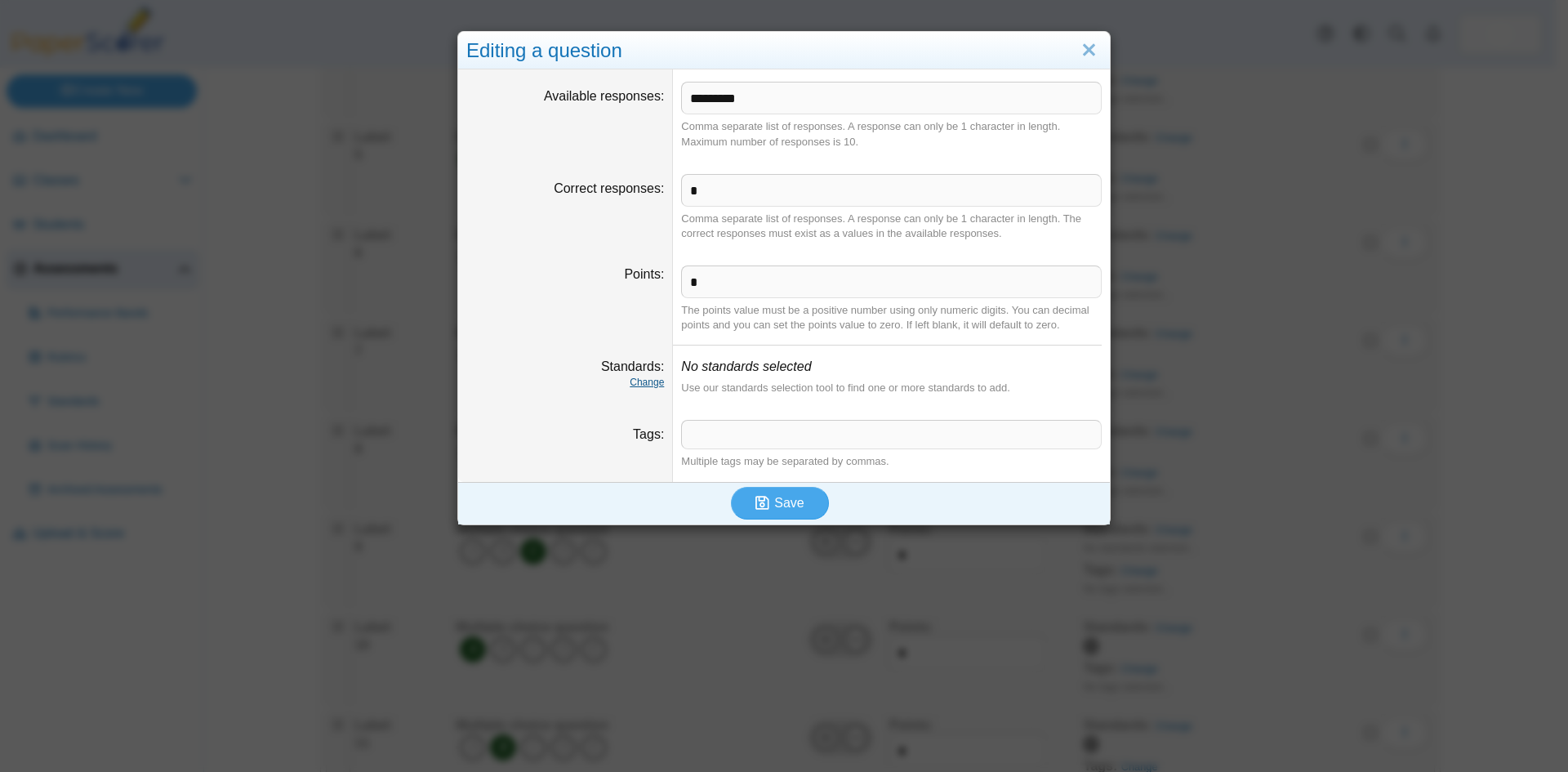
click at [641, 387] on link "Change" at bounding box center [647, 382] width 35 height 12
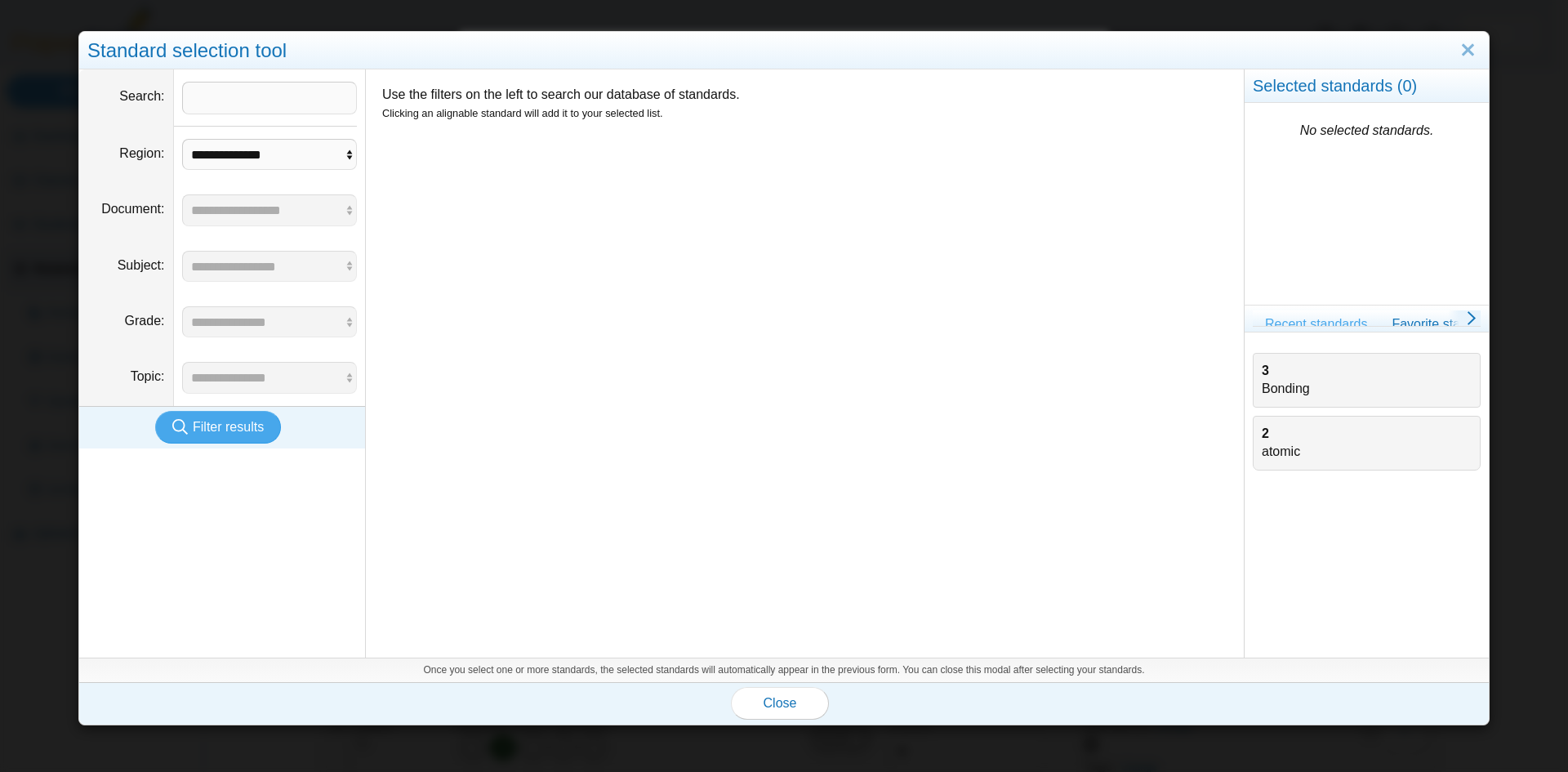
click at [1262, 391] on div "3 Bonding" at bounding box center [1367, 380] width 210 height 36
click at [774, 706] on span "Close" at bounding box center [780, 703] width 34 height 14
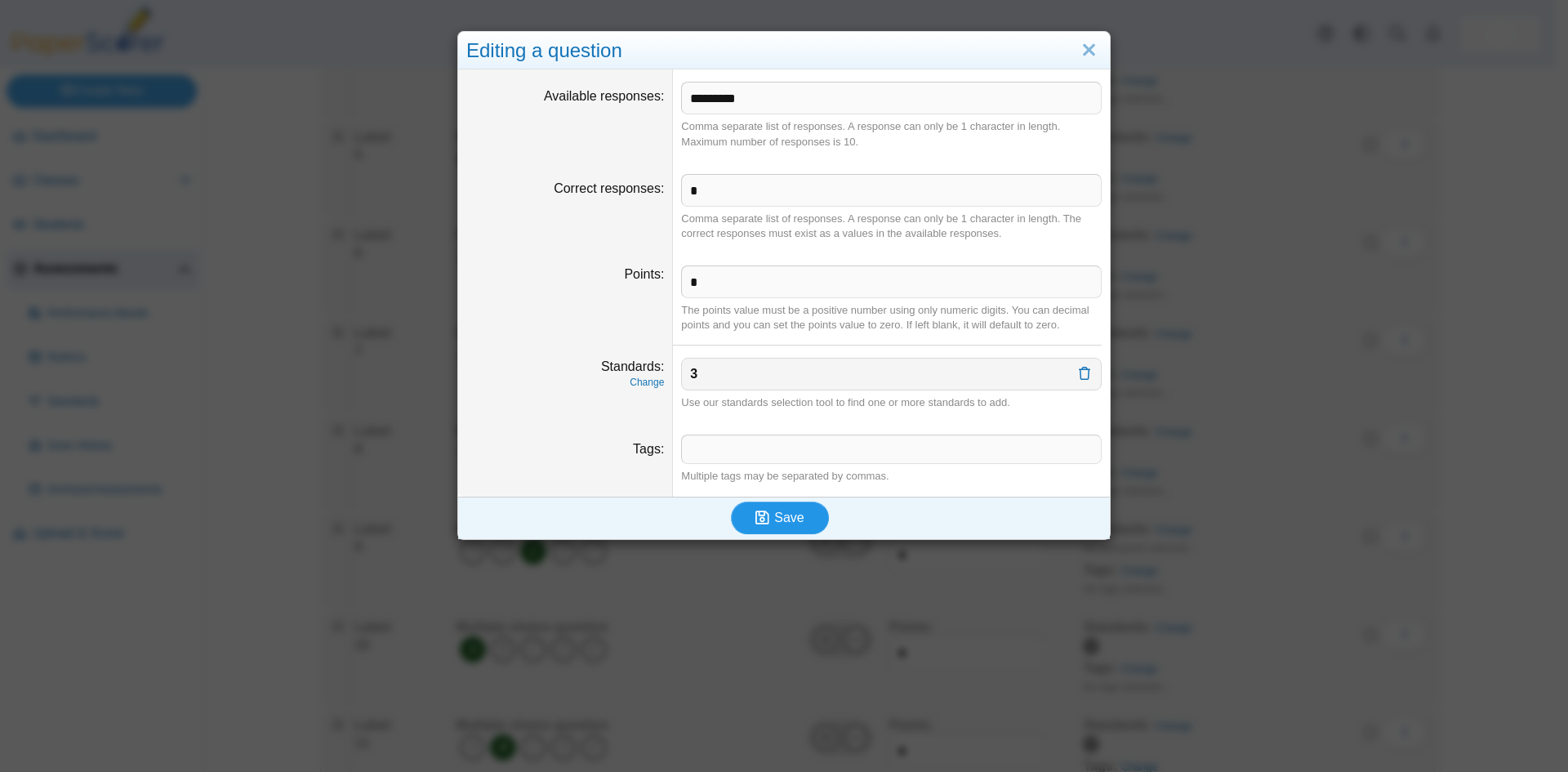
click at [763, 524] on use "submit" at bounding box center [762, 517] width 14 height 14
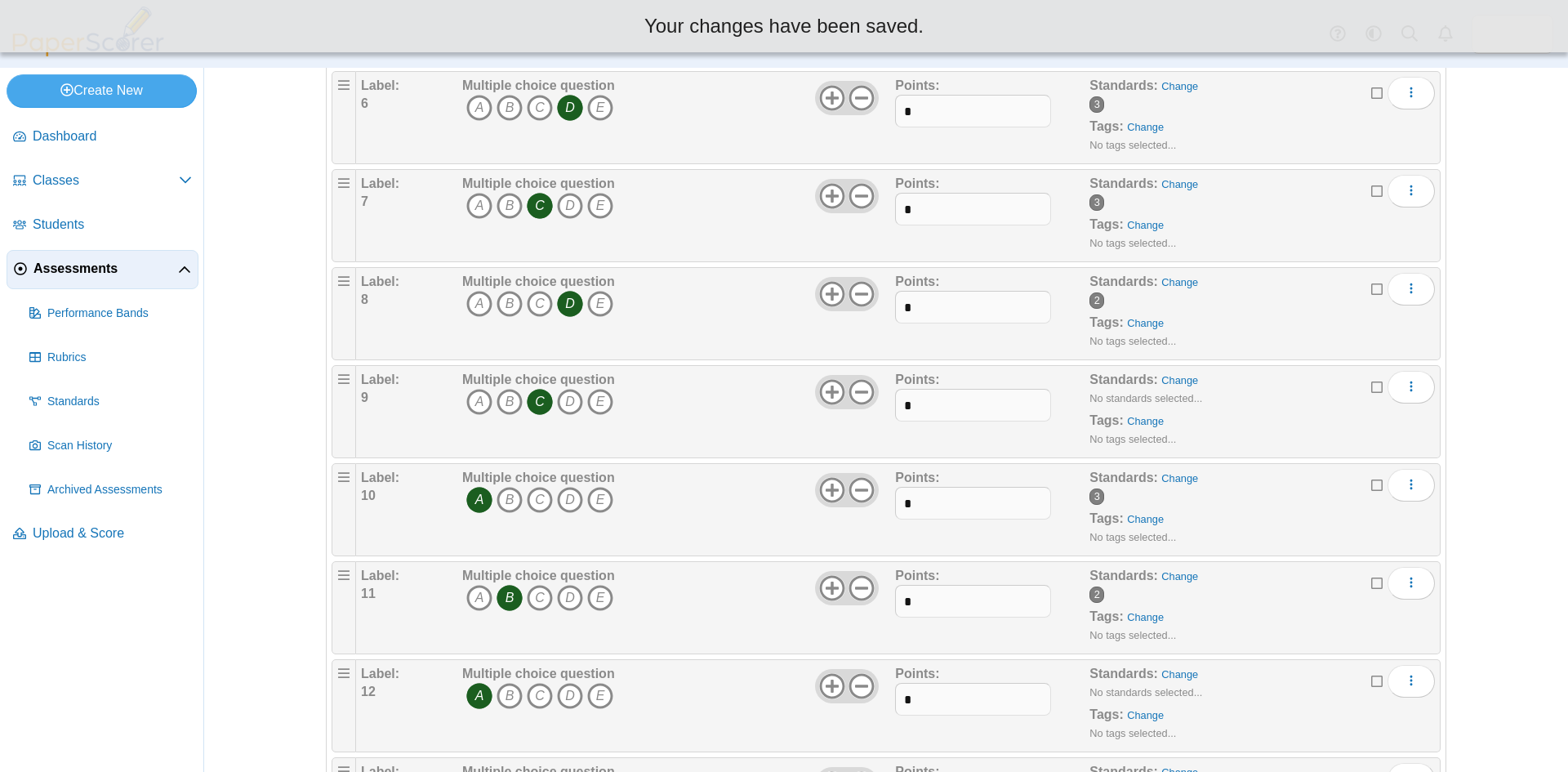
scroll to position [816, 0]
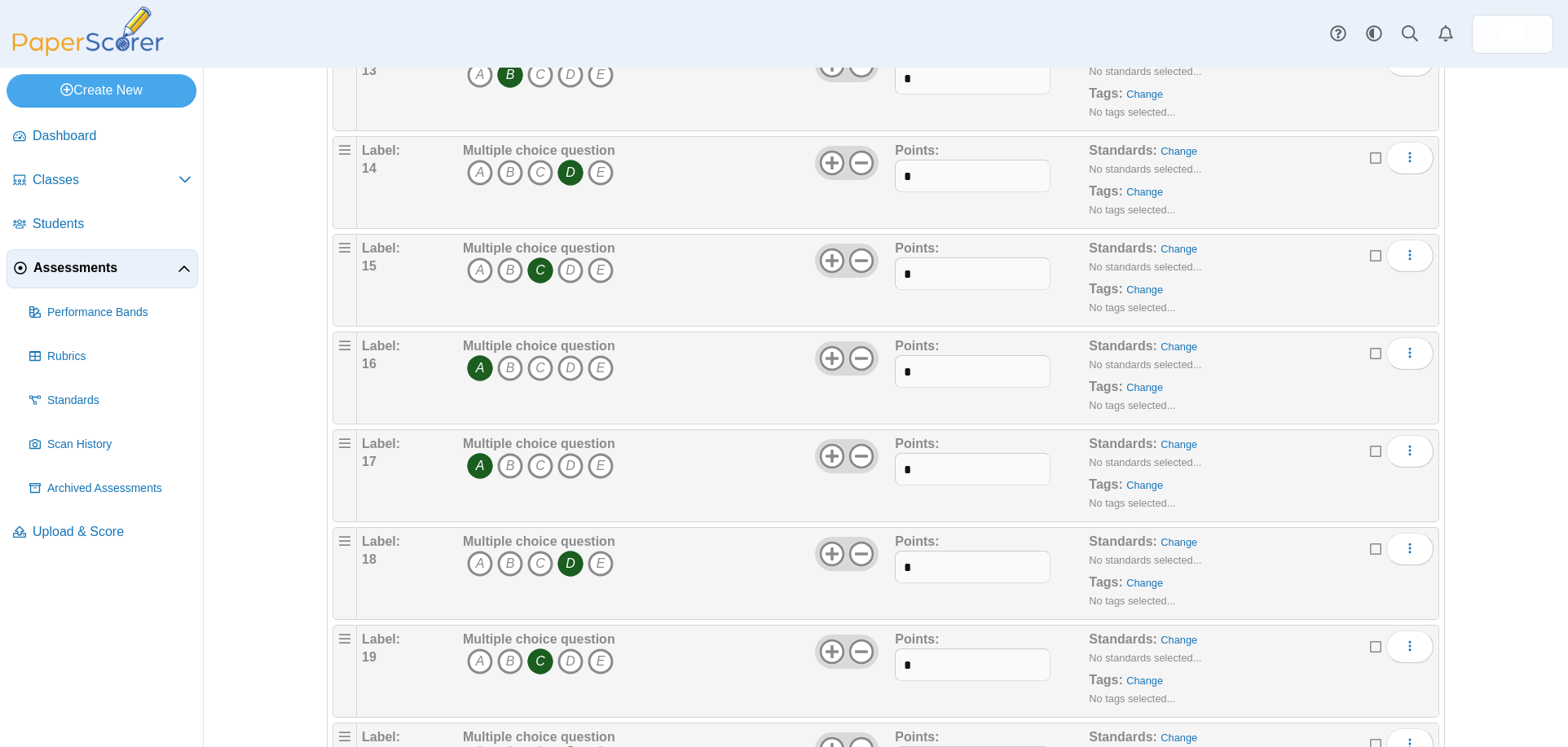
scroll to position [1467, 0]
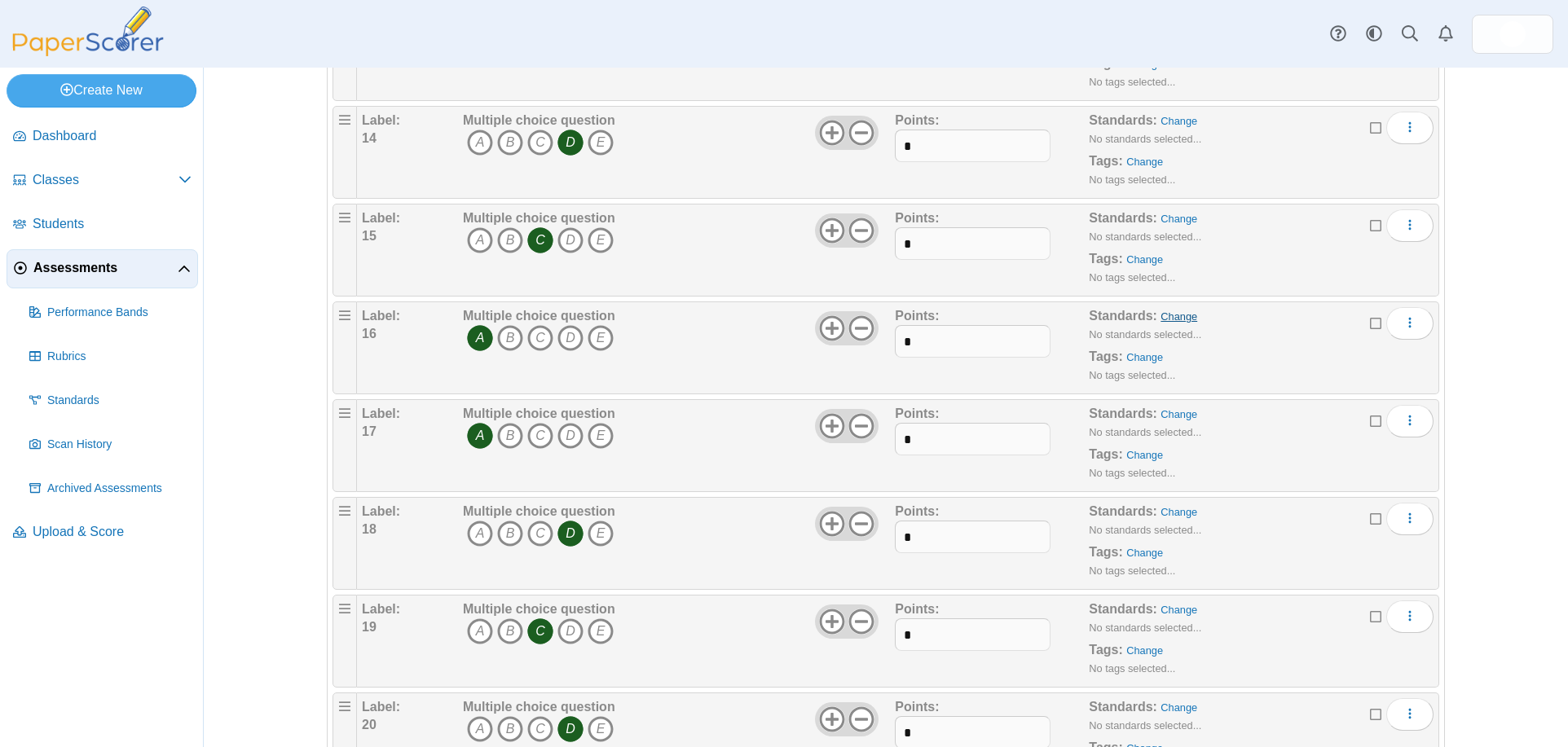
click at [1167, 318] on link "Change" at bounding box center [1178, 317] width 36 height 12
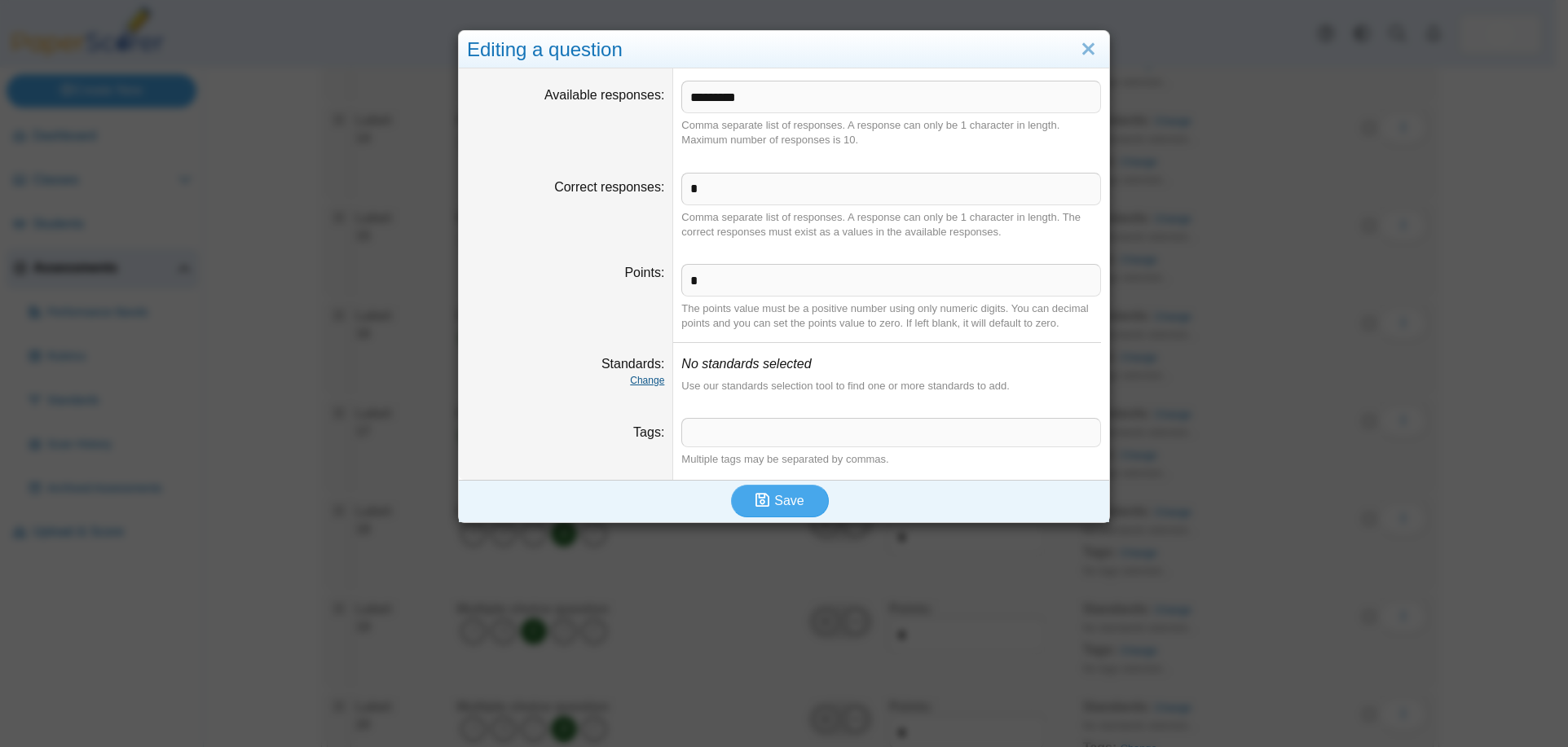
click at [644, 379] on link "Change" at bounding box center [646, 380] width 35 height 12
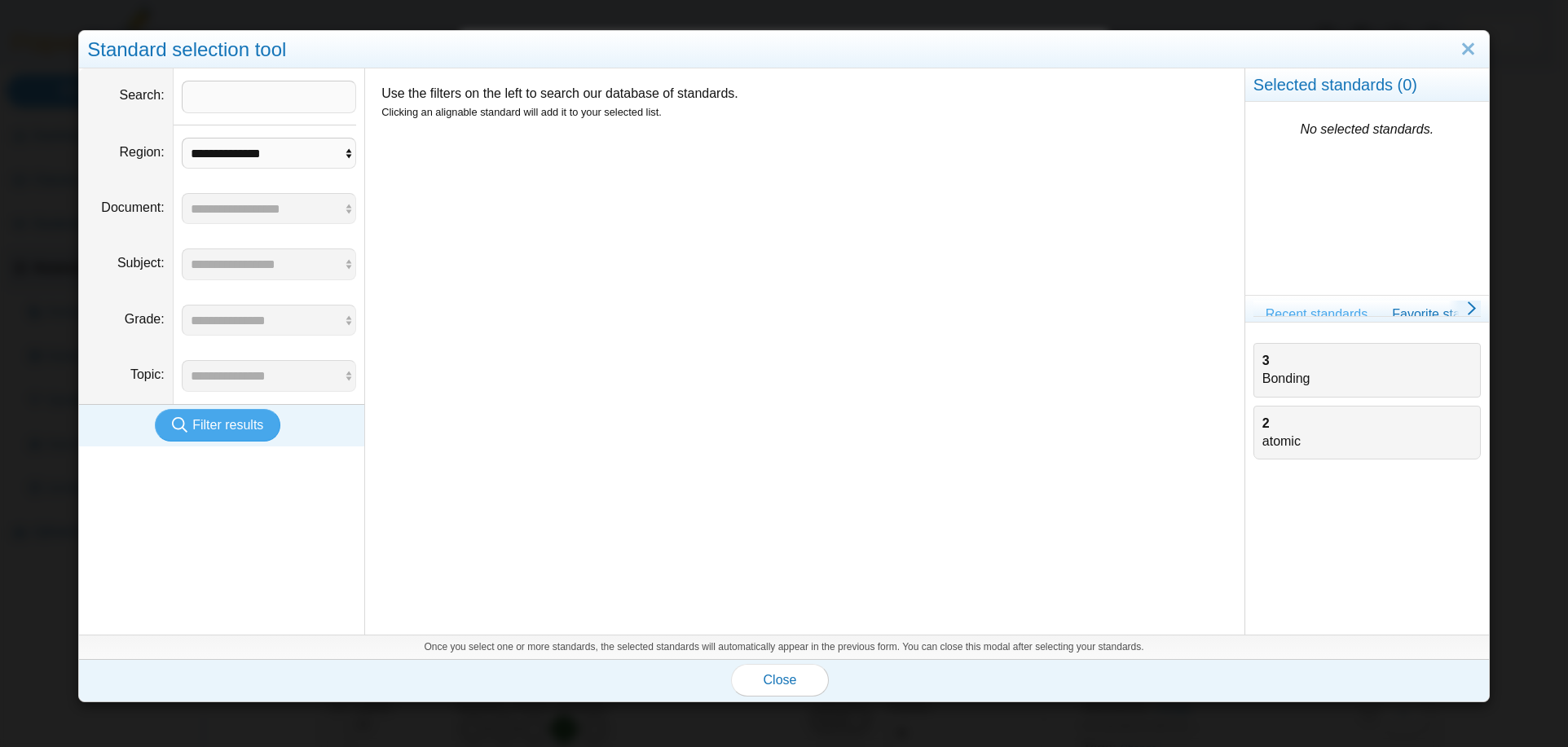
click at [1297, 374] on div "3 Bonding" at bounding box center [1367, 370] width 210 height 36
click at [781, 680] on span "Close" at bounding box center [780, 680] width 34 height 14
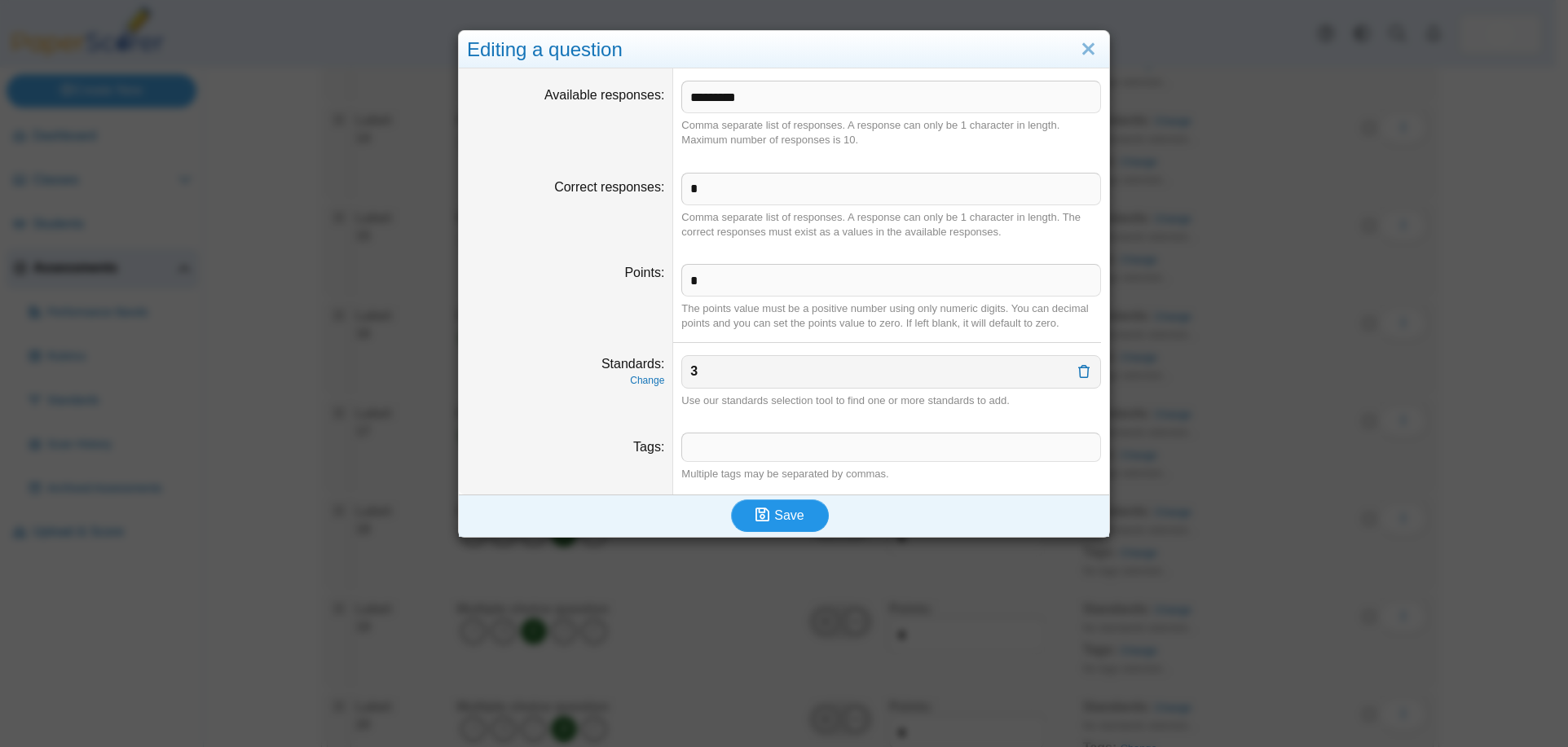
click at [790, 522] on span "Save" at bounding box center [788, 515] width 29 height 14
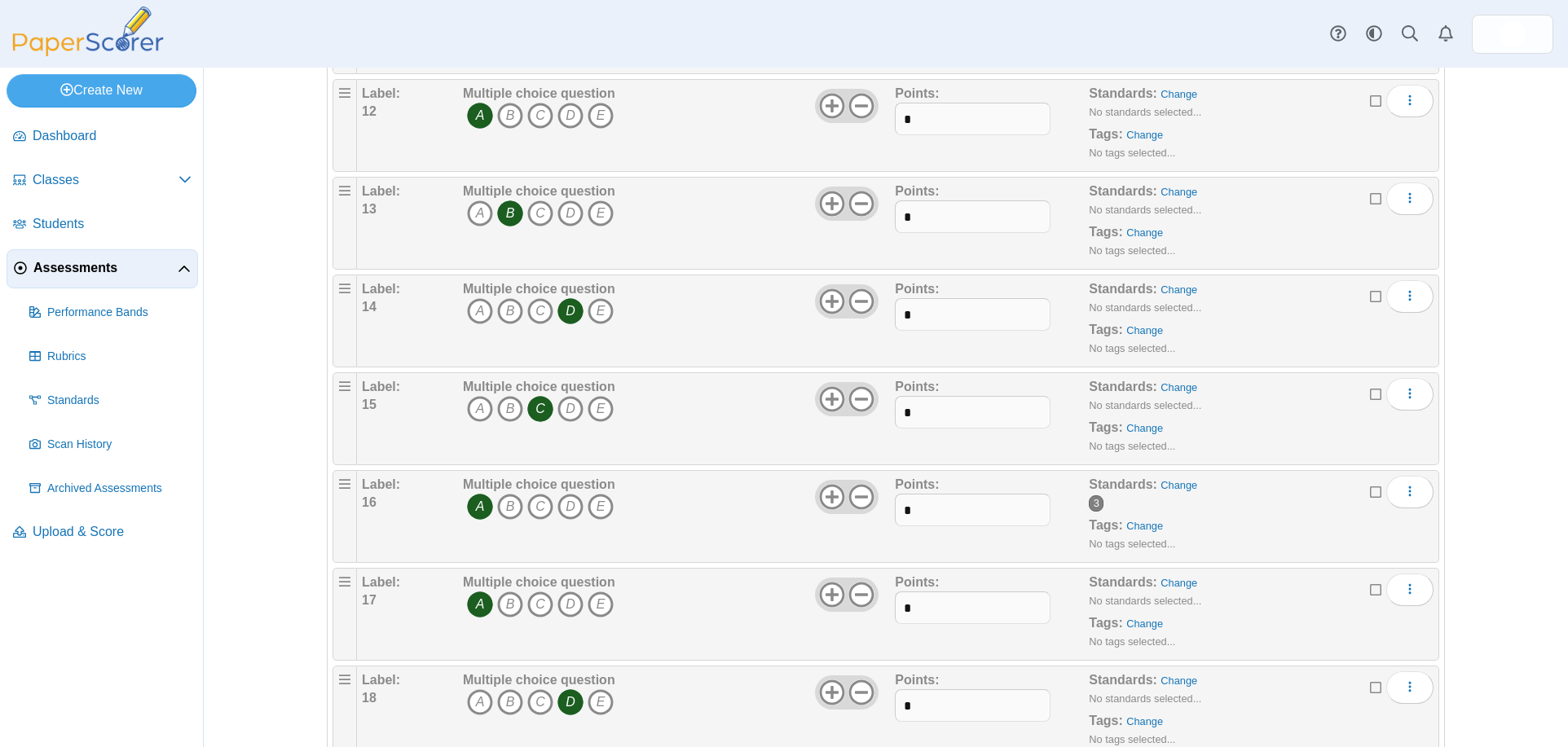
scroll to position [1216, 0]
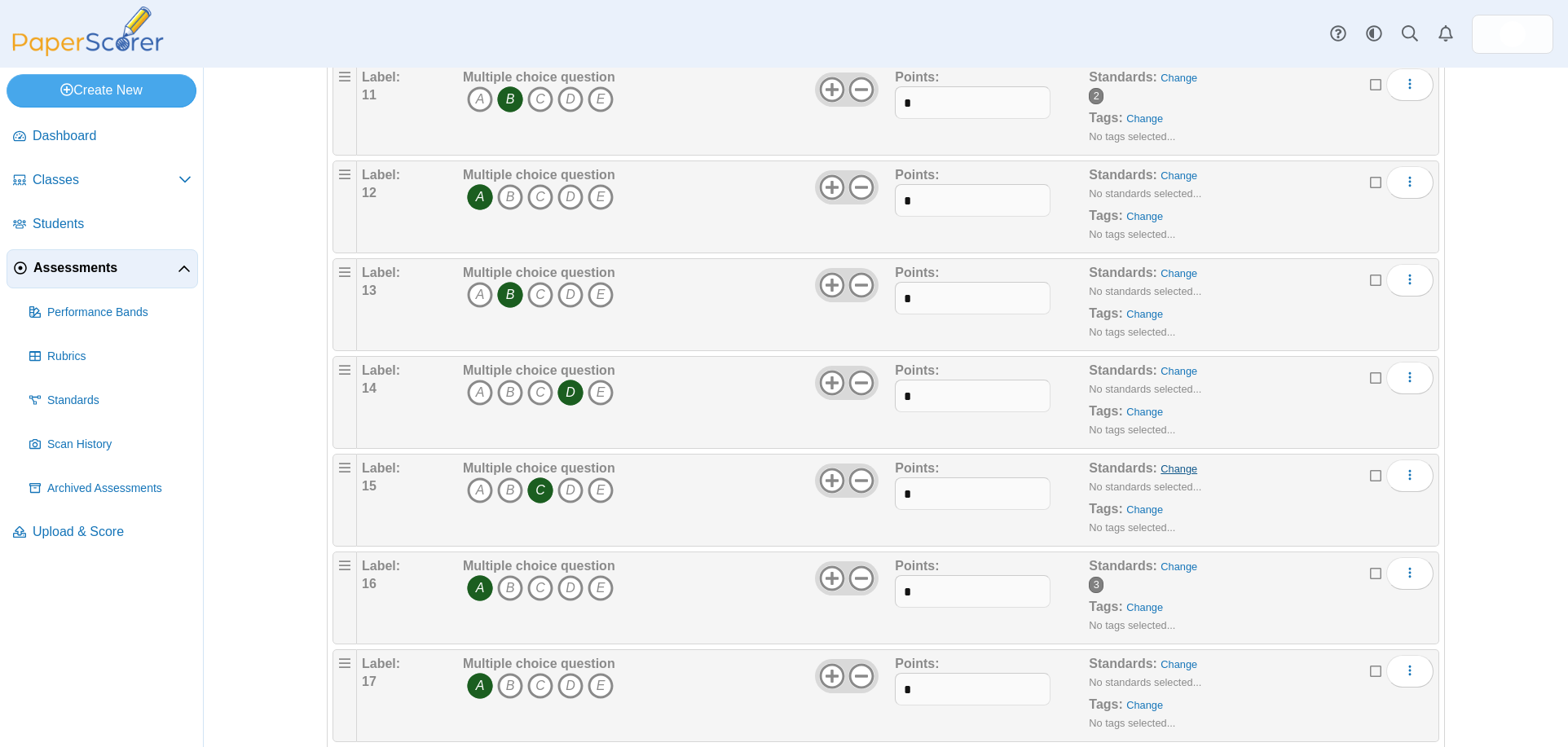
click at [1167, 470] on link "Change" at bounding box center [1178, 469] width 36 height 12
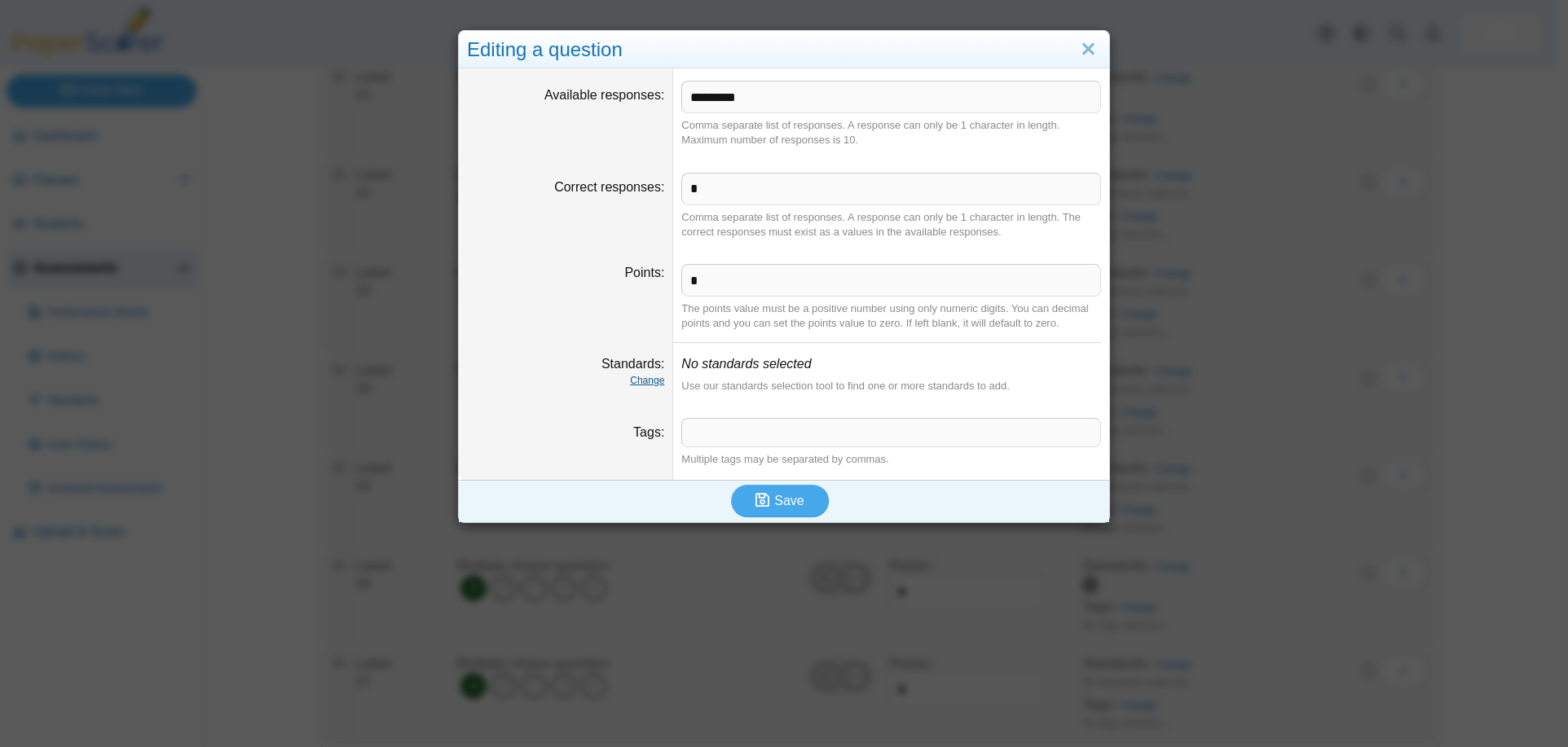
click at [634, 382] on link "Change" at bounding box center [646, 380] width 35 height 12
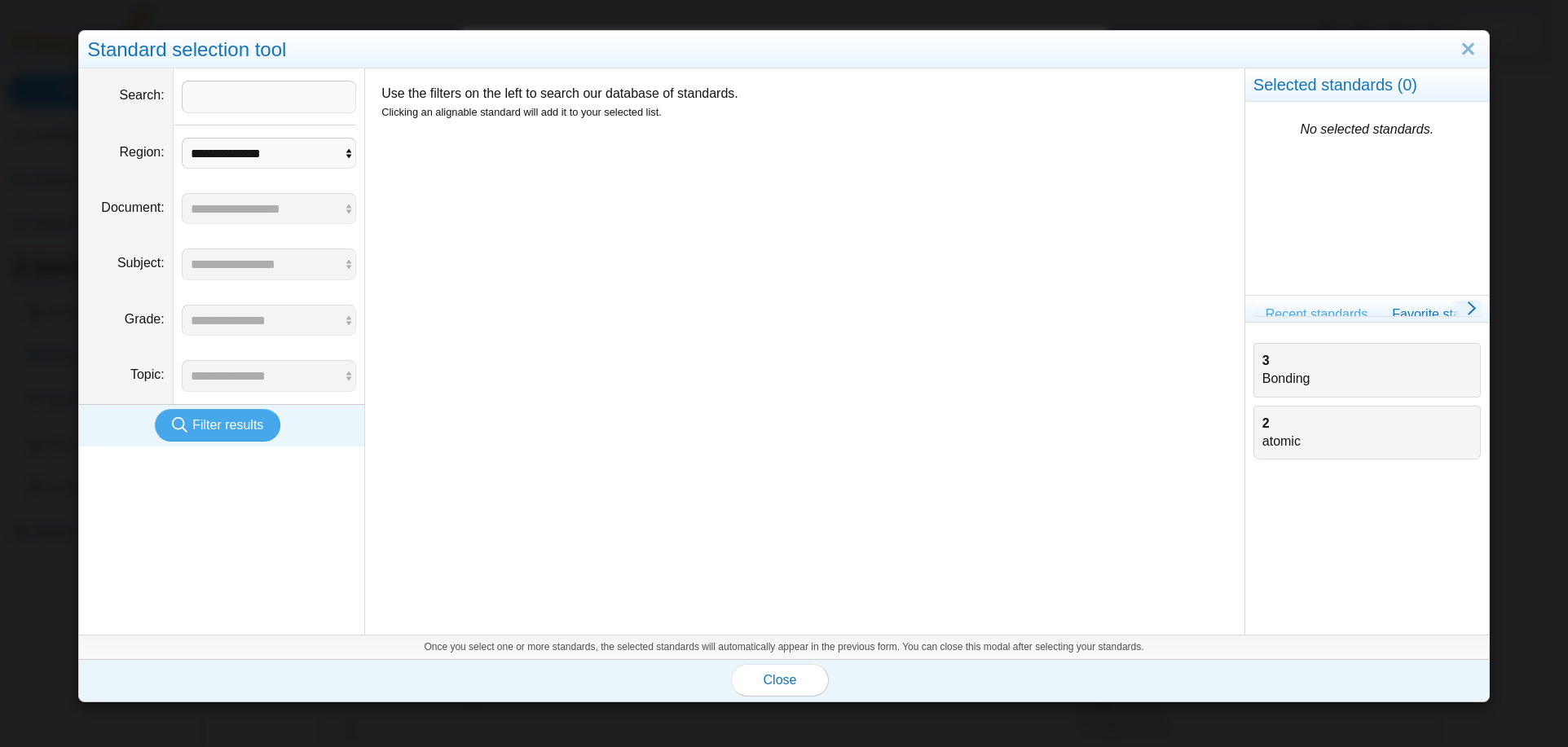
drag, startPoint x: 1266, startPoint y: 420, endPoint x: 1244, endPoint y: 434, distance: 26.1
click at [1266, 421] on div "2 atomic" at bounding box center [1367, 432] width 210 height 36
click at [783, 683] on span "Close" at bounding box center [780, 680] width 34 height 14
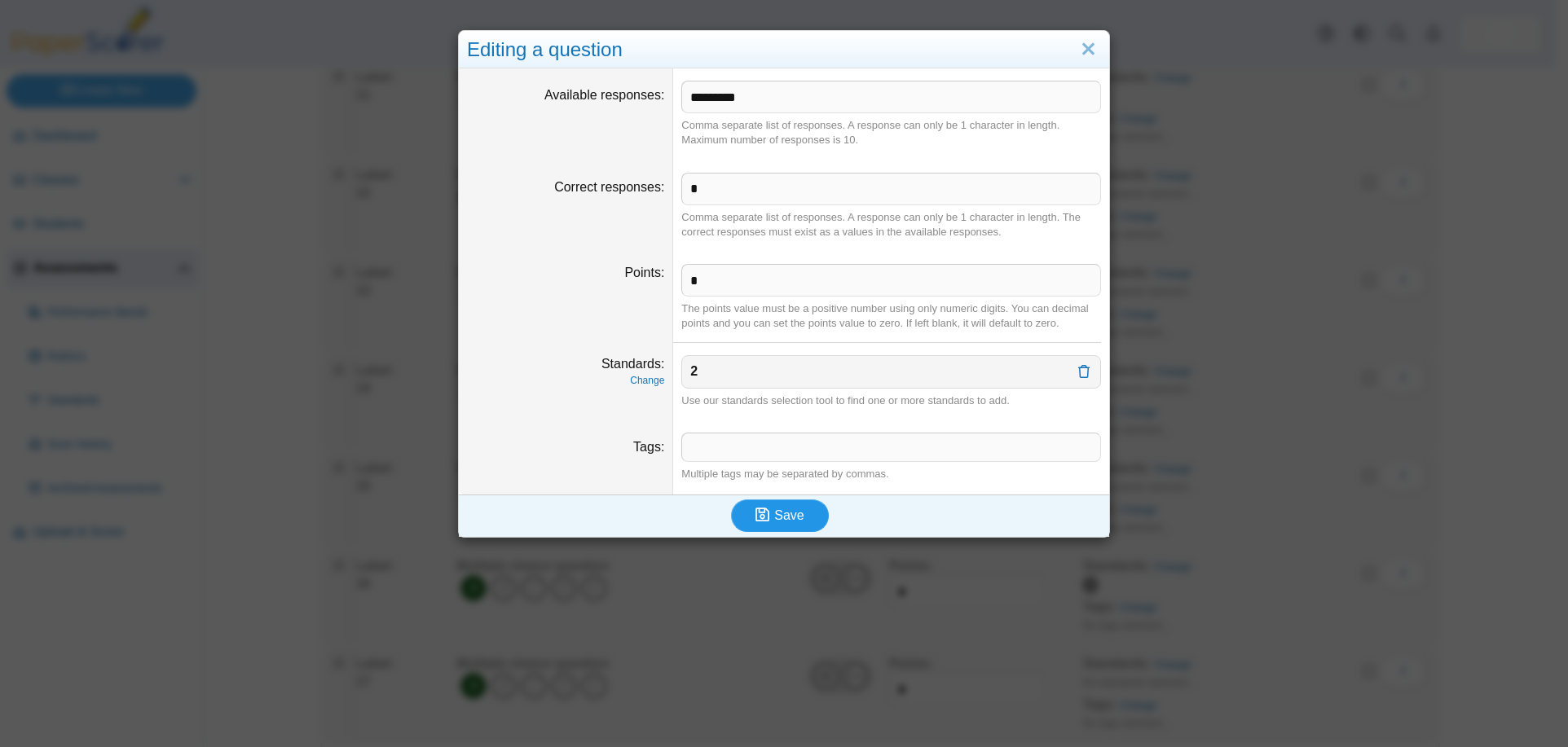
drag, startPoint x: 795, startPoint y: 516, endPoint x: 786, endPoint y: 519, distance: 9.5
click at [794, 516] on span "Save" at bounding box center [788, 515] width 29 height 14
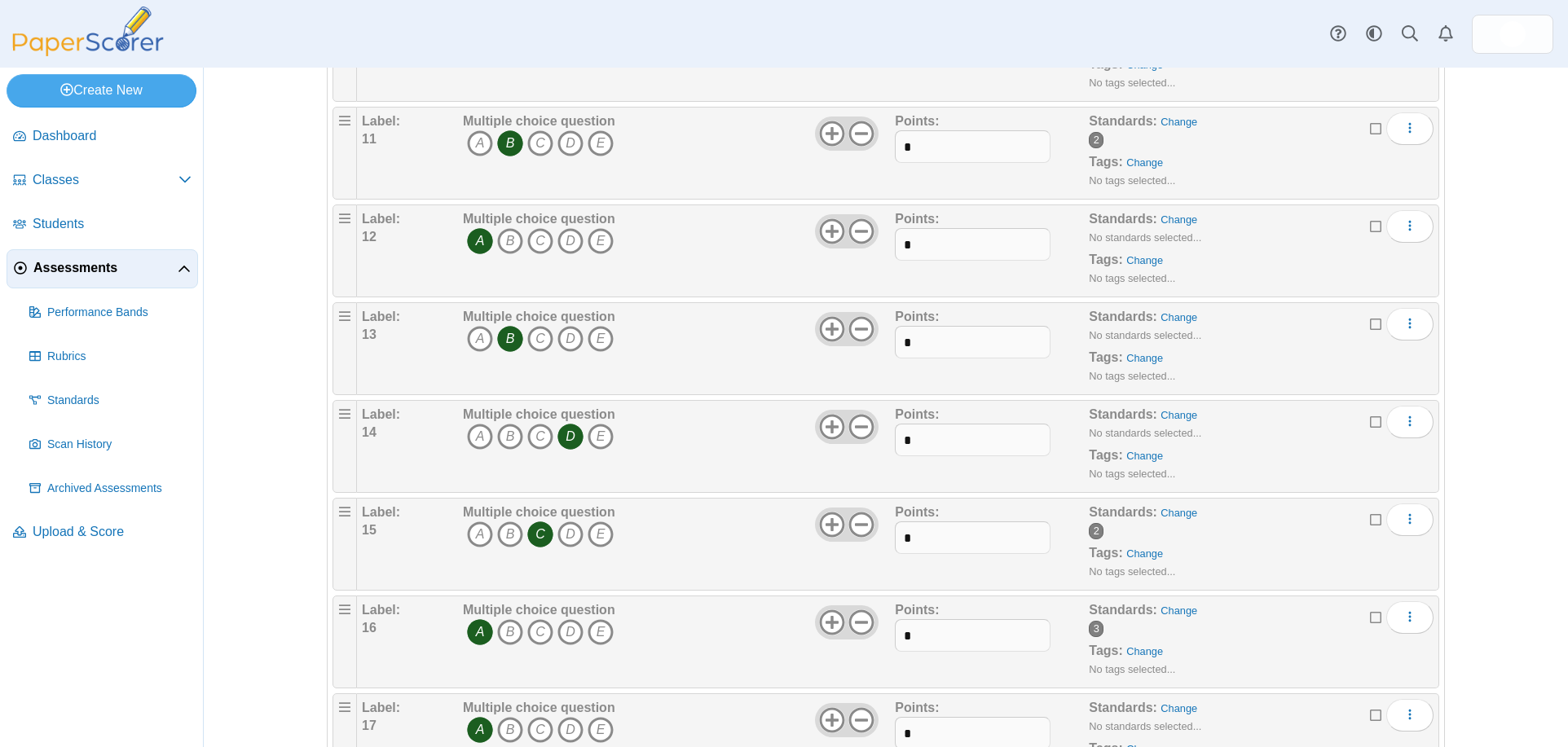
scroll to position [1221, 0]
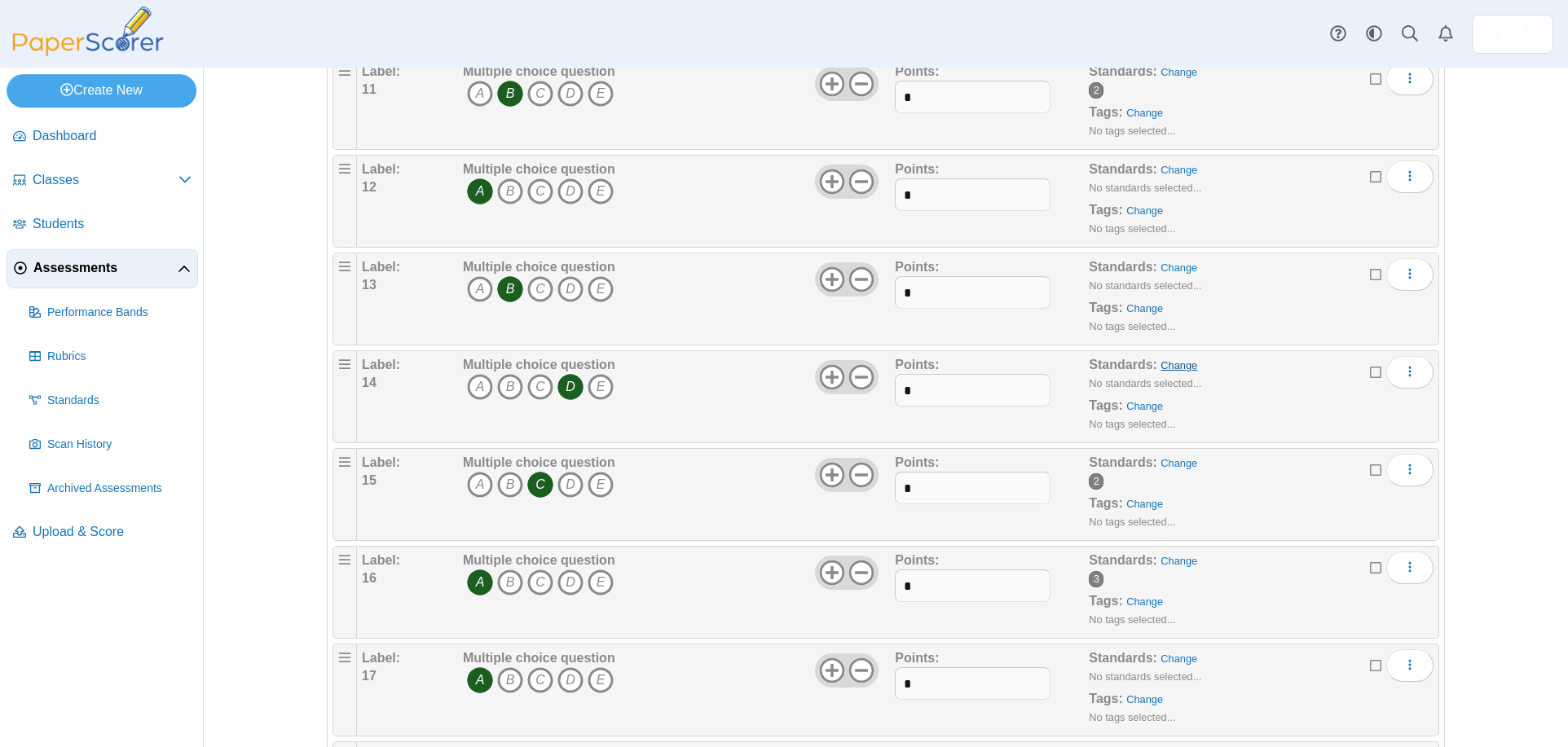
click at [1167, 366] on link "Change" at bounding box center [1178, 366] width 36 height 12
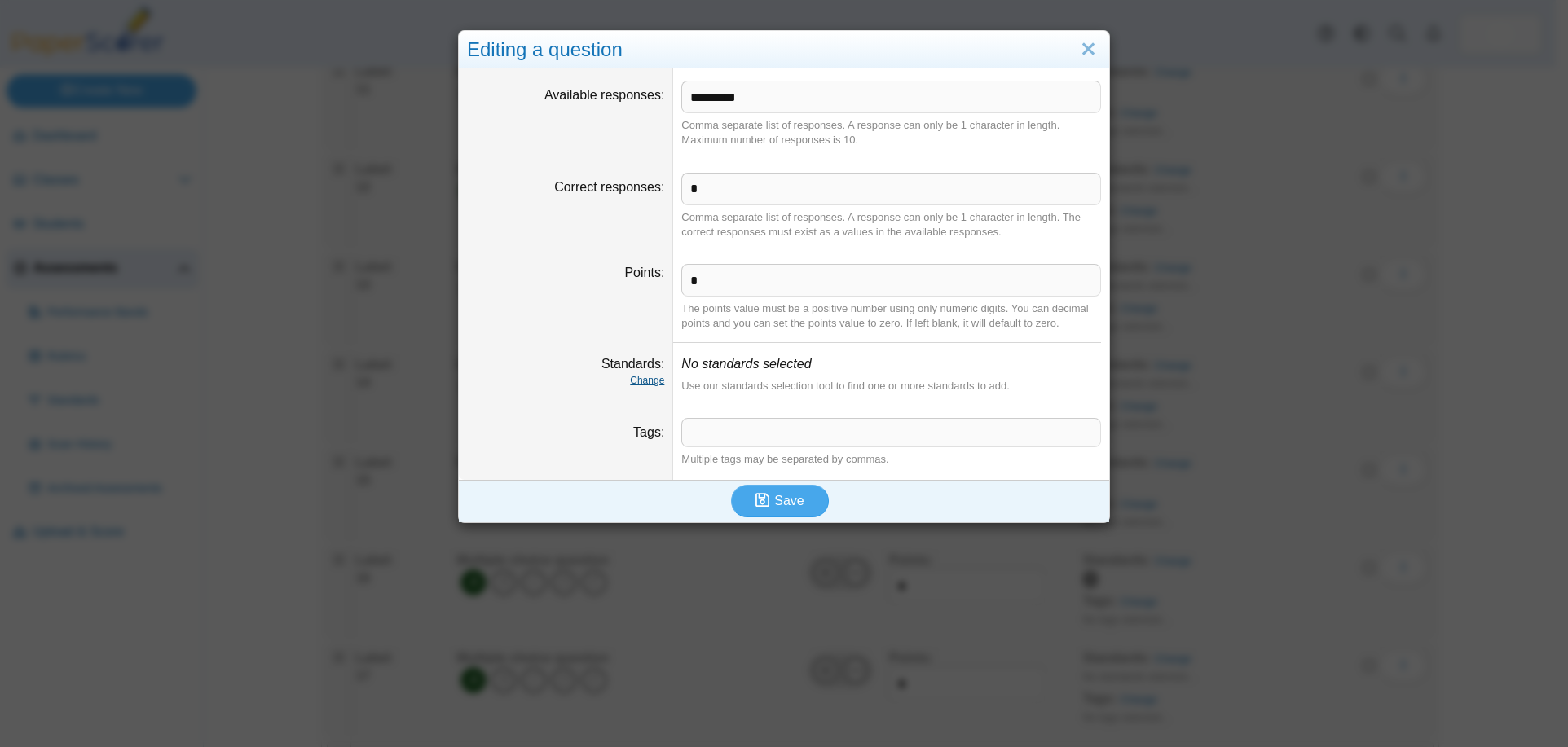
click at [645, 380] on link "Change" at bounding box center [646, 380] width 35 height 12
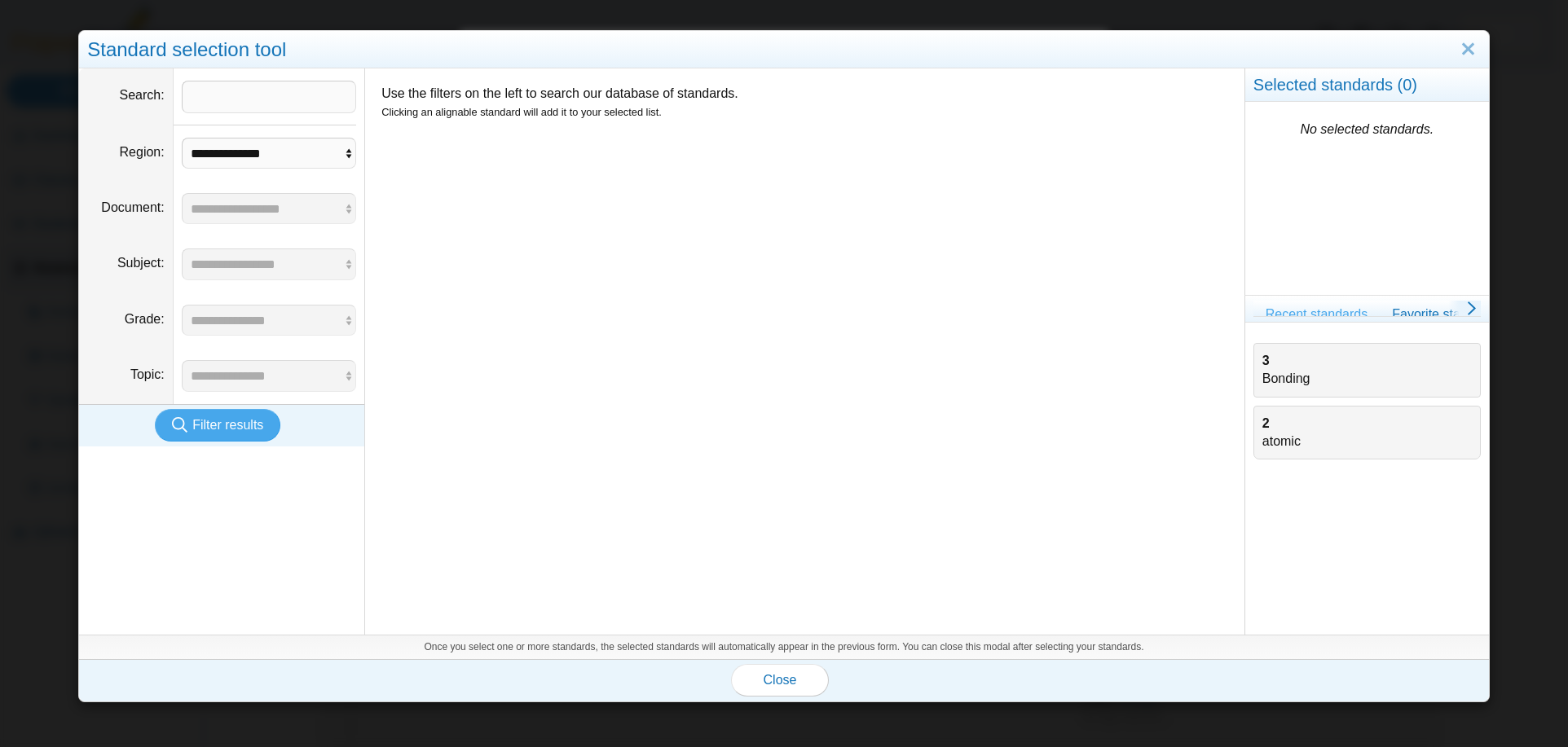
click at [1274, 429] on div "2 atomic" at bounding box center [1367, 432] width 210 height 36
drag, startPoint x: 774, startPoint y: 685, endPoint x: 790, endPoint y: 682, distance: 16.3
click at [778, 685] on span "Close" at bounding box center [780, 680] width 34 height 14
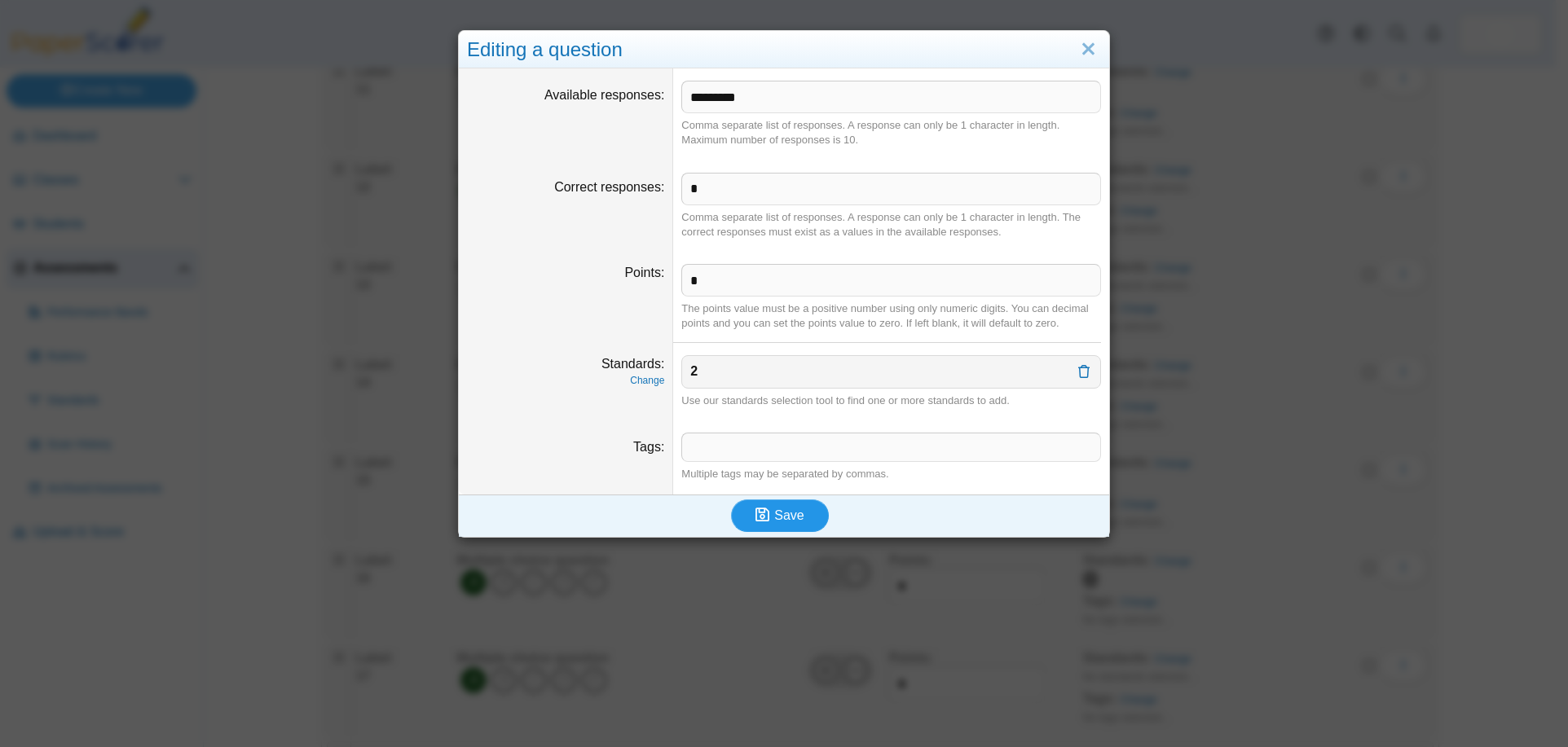
click at [791, 514] on span "Save" at bounding box center [788, 515] width 29 height 14
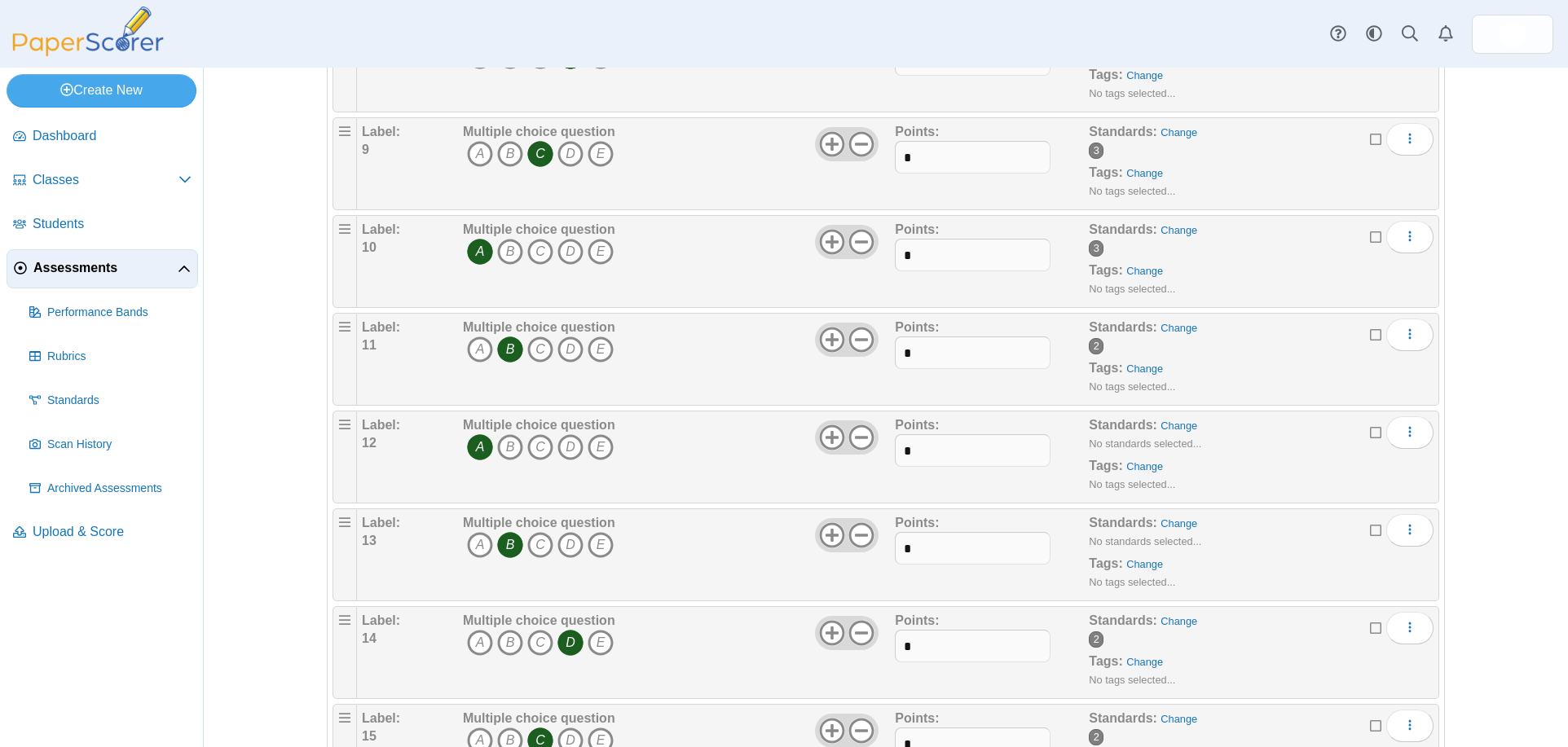
scroll to position [977, 0]
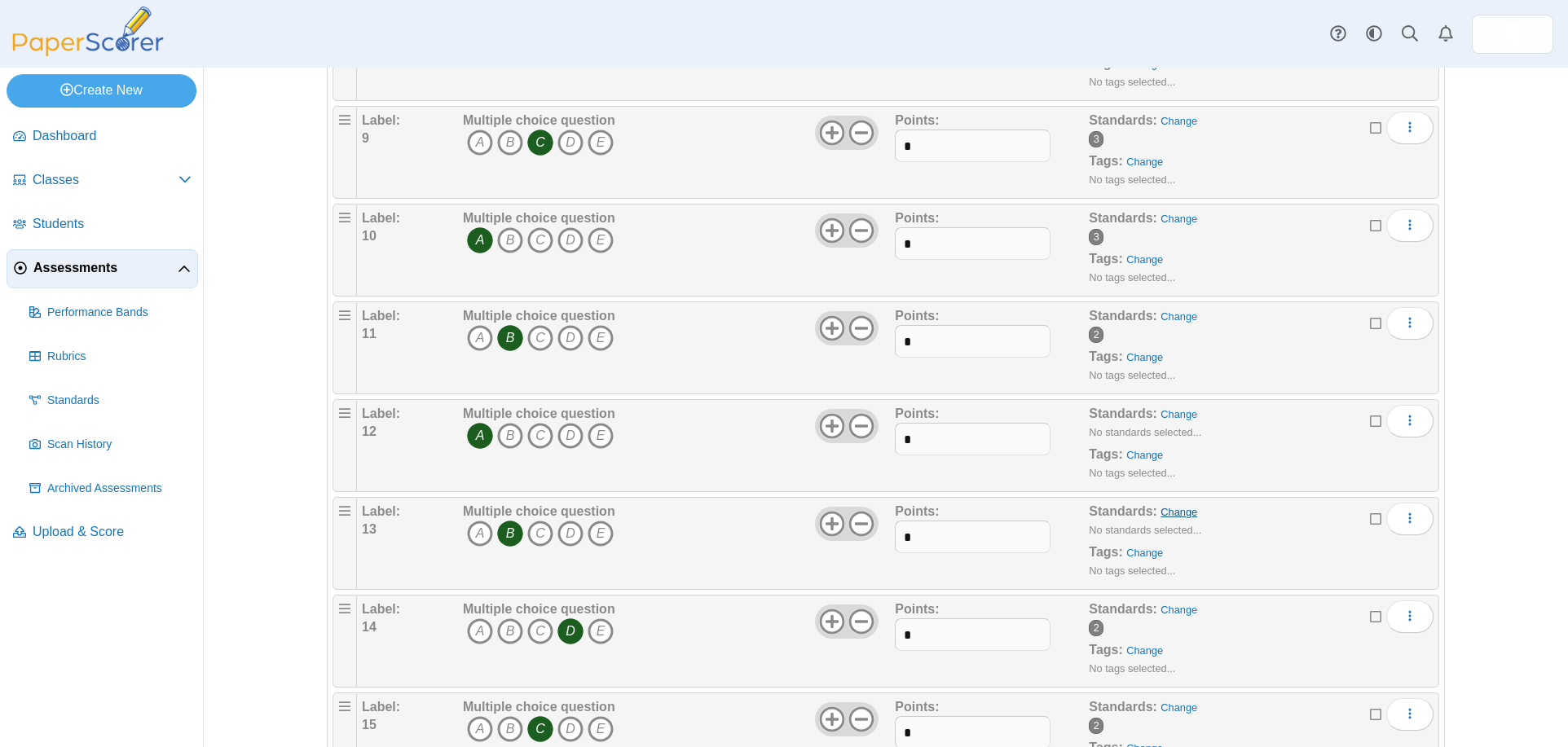
click at [1170, 512] on link "Change" at bounding box center [1178, 512] width 36 height 12
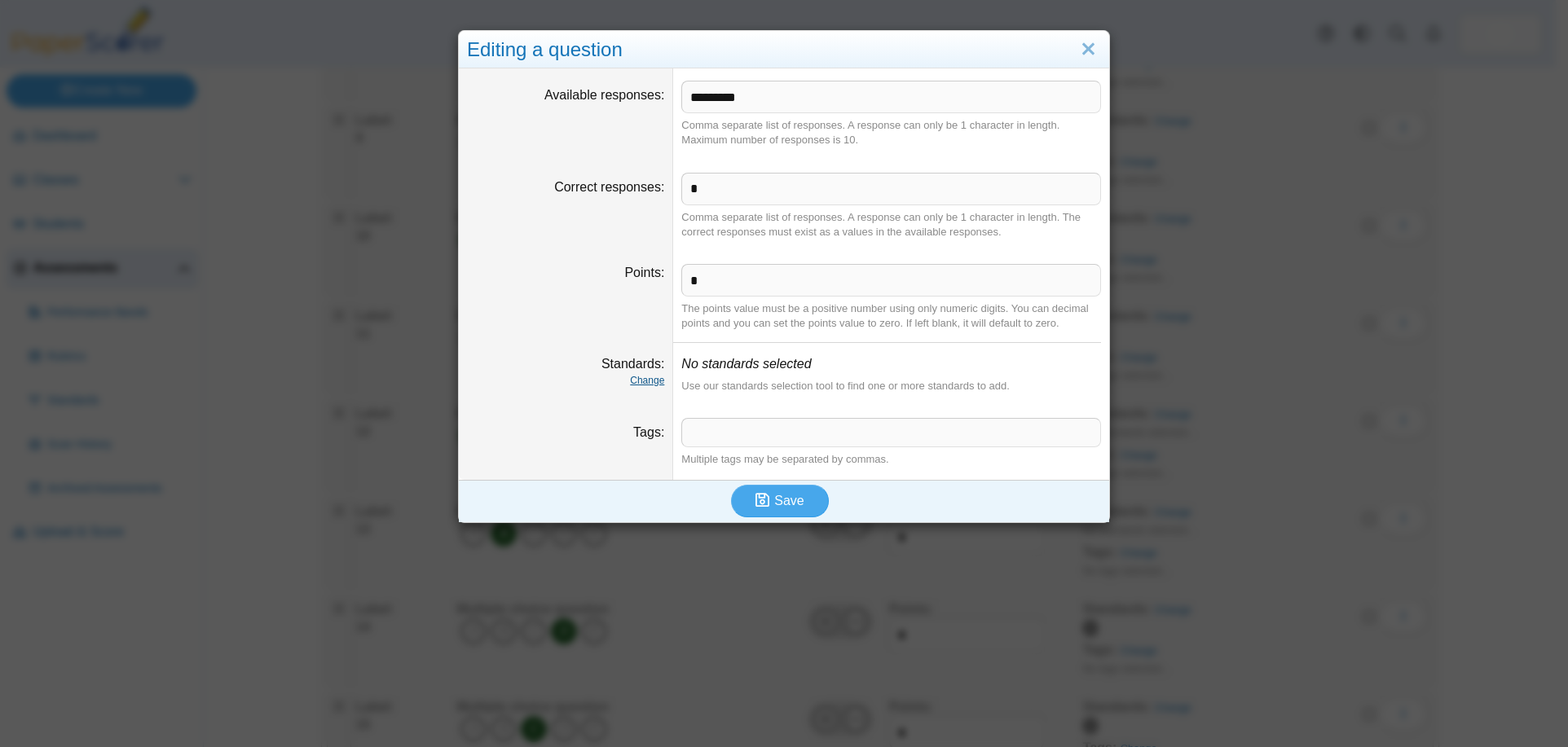
click at [644, 381] on link "Change" at bounding box center [646, 380] width 35 height 12
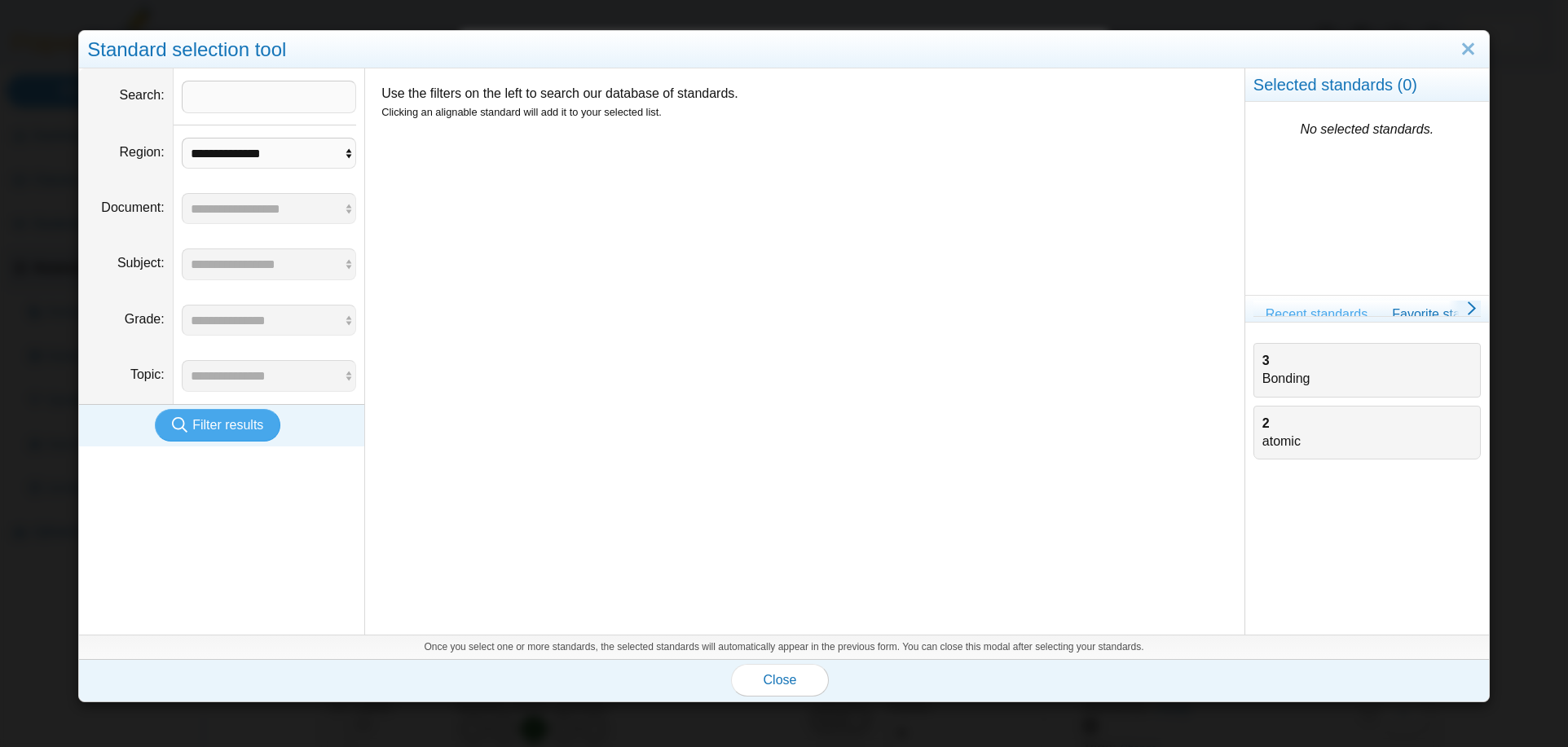
click at [1272, 430] on div "2 atomic" at bounding box center [1367, 432] width 210 height 36
drag, startPoint x: 772, startPoint y: 678, endPoint x: 814, endPoint y: 676, distance: 42.0
click at [773, 678] on span "Close" at bounding box center [780, 680] width 34 height 14
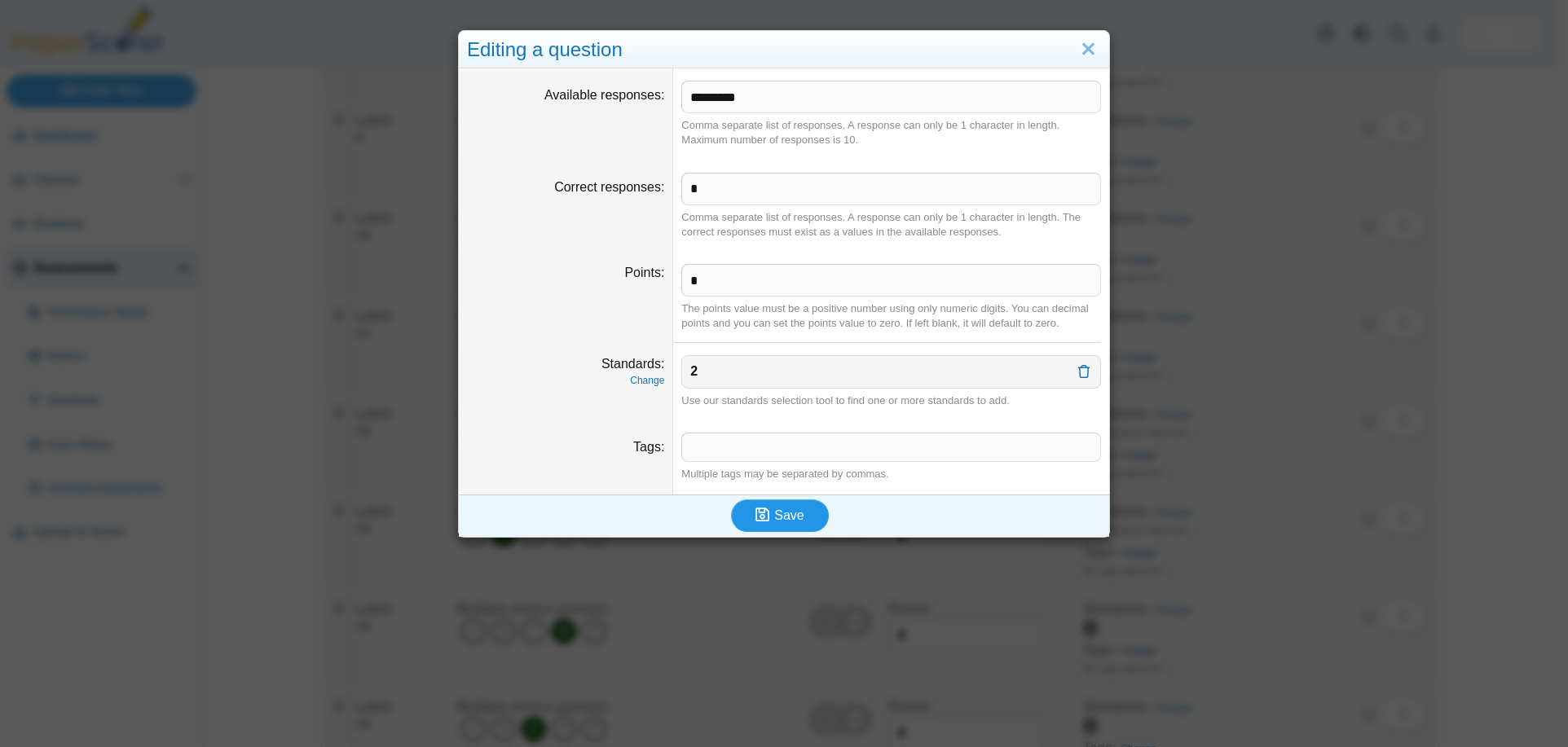
drag, startPoint x: 780, startPoint y: 506, endPoint x: 841, endPoint y: 523, distance: 63.3
click at [781, 508] on span "Save" at bounding box center [788, 515] width 29 height 14
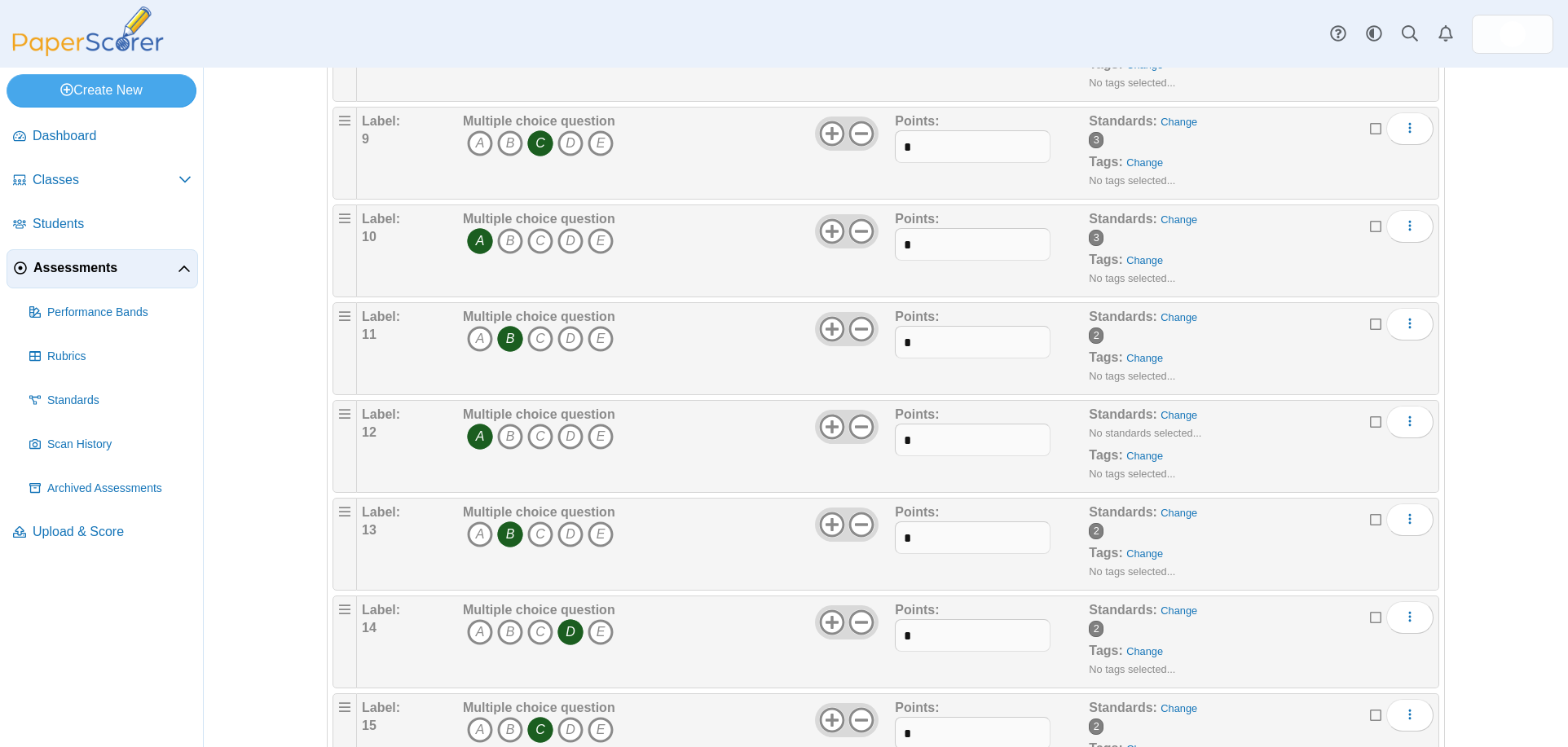
scroll to position [977, 0]
click at [1138, 452] on link "Change" at bounding box center [1144, 455] width 36 height 12
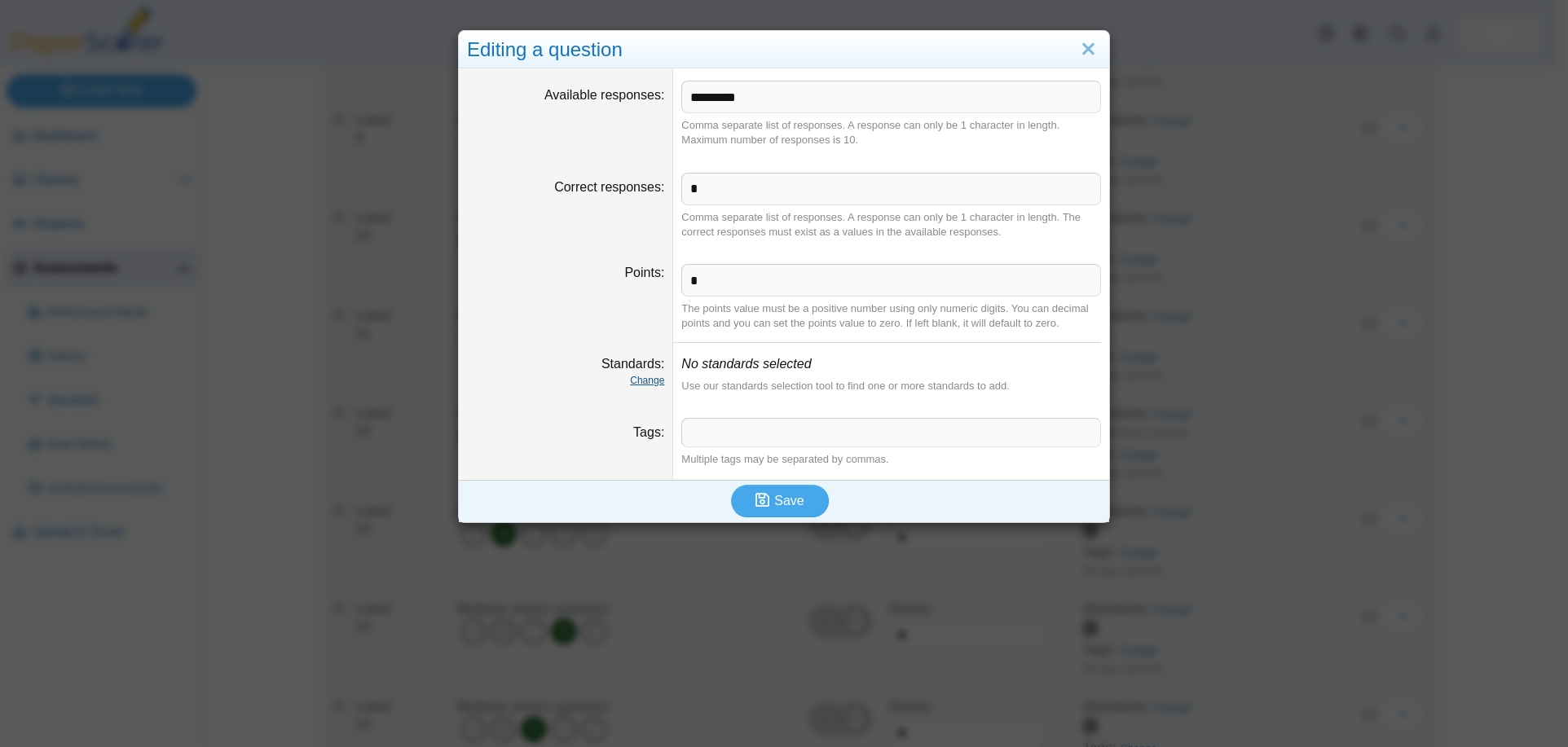
click at [651, 377] on link "Change" at bounding box center [646, 380] width 35 height 12
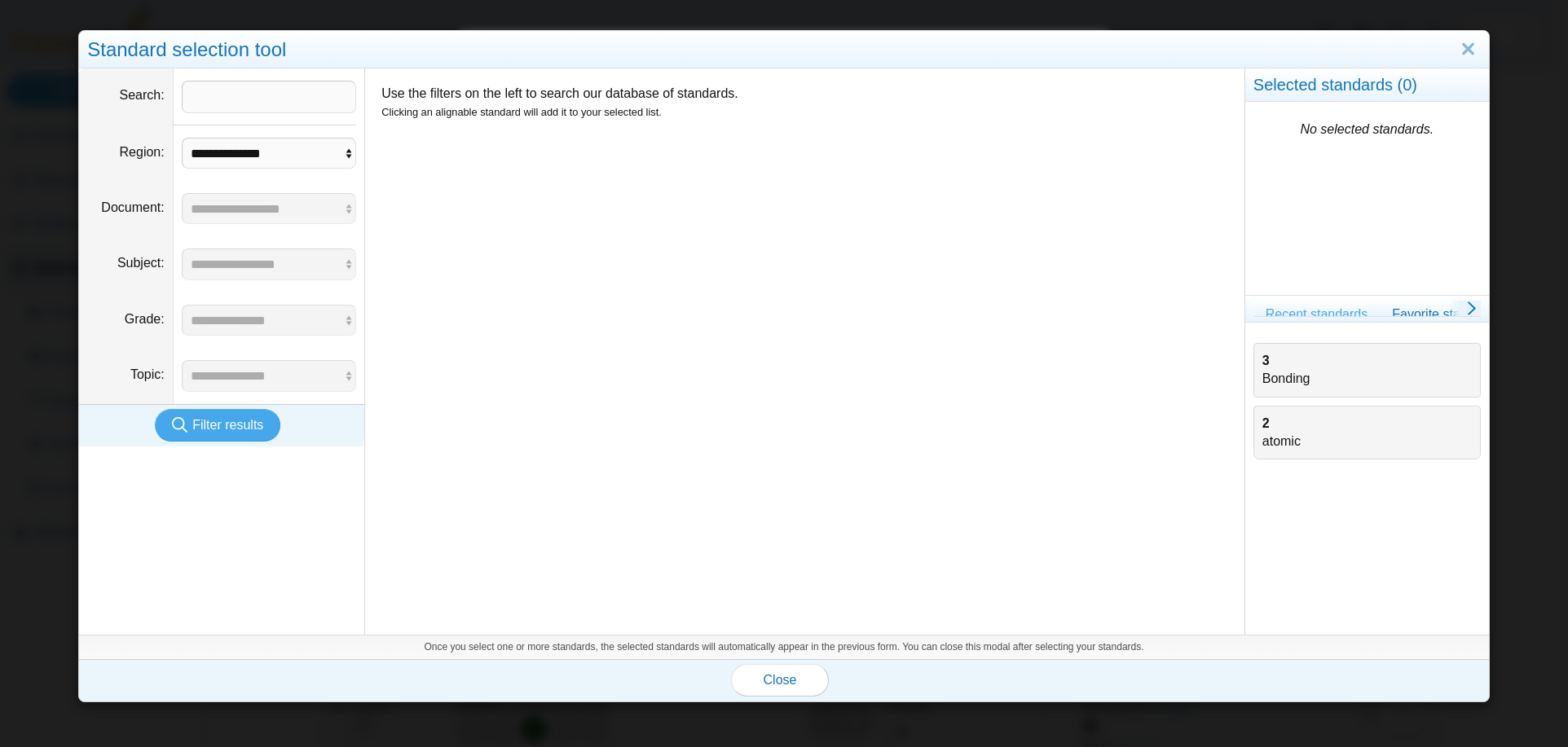
click at [1273, 424] on div "2 atomic" at bounding box center [1367, 432] width 210 height 36
click at [771, 673] on span "Close" at bounding box center [780, 680] width 34 height 14
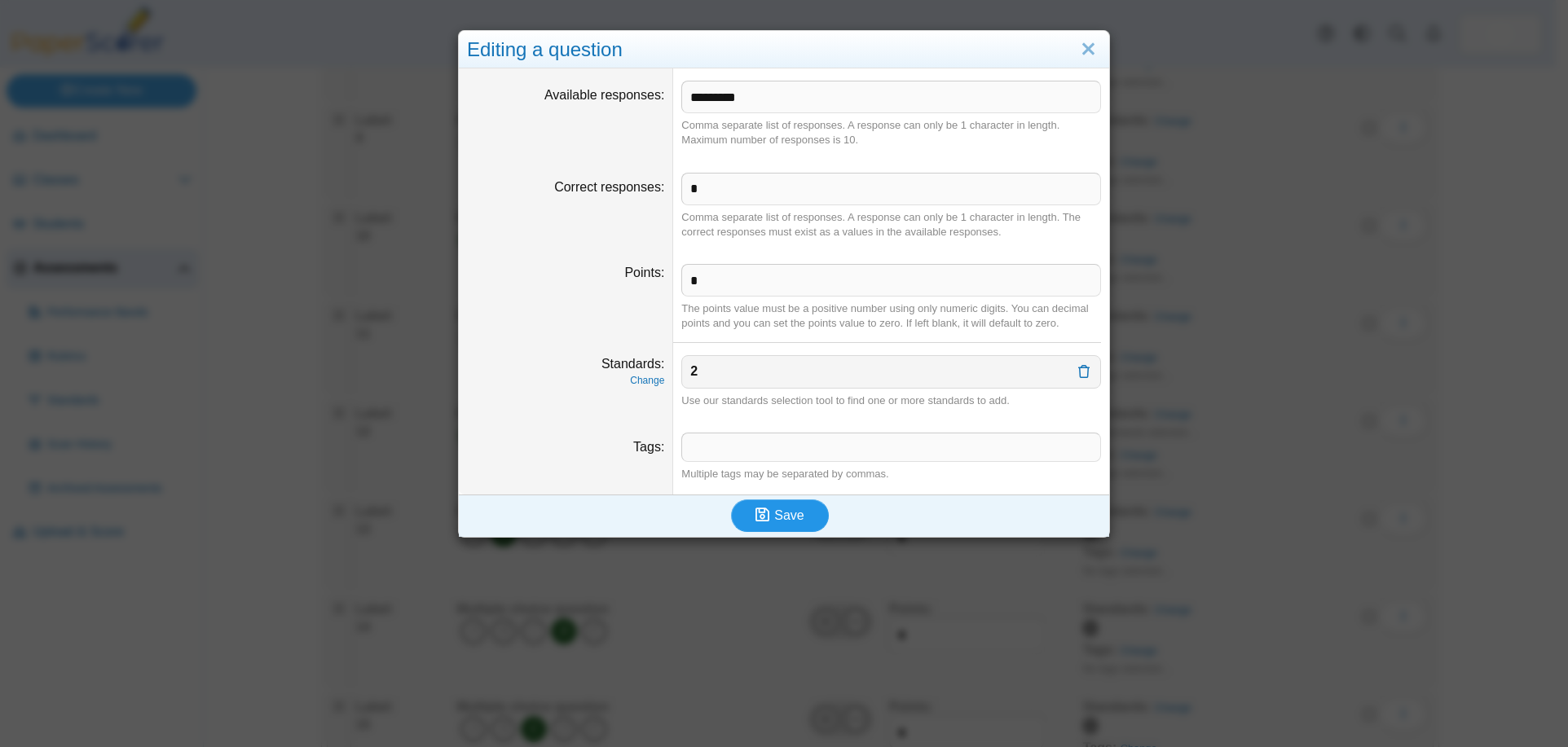
drag, startPoint x: 766, startPoint y: 505, endPoint x: 835, endPoint y: 505, distance: 69.0
click at [768, 506] on icon "submit" at bounding box center [764, 515] width 19 height 18
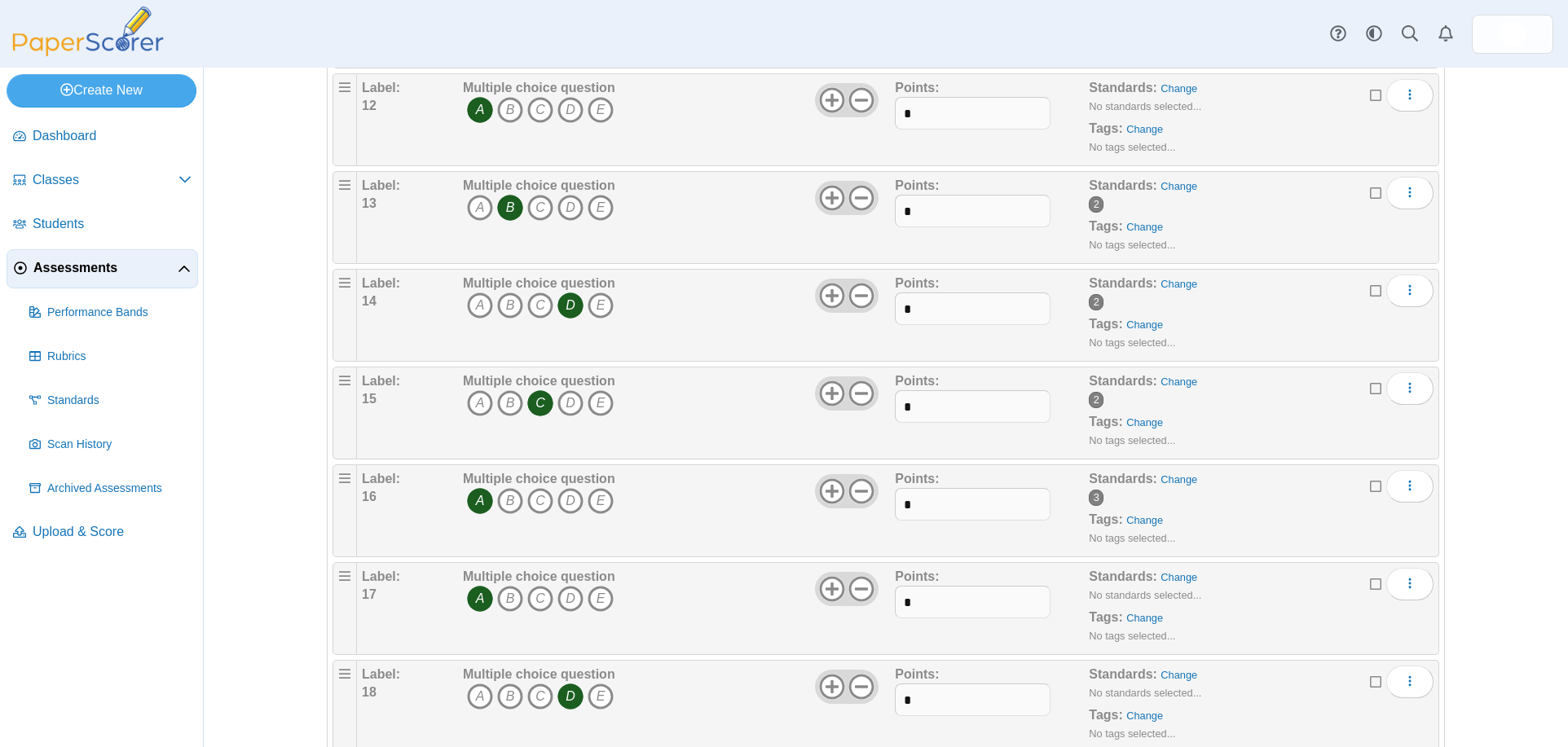
scroll to position [1402, 0]
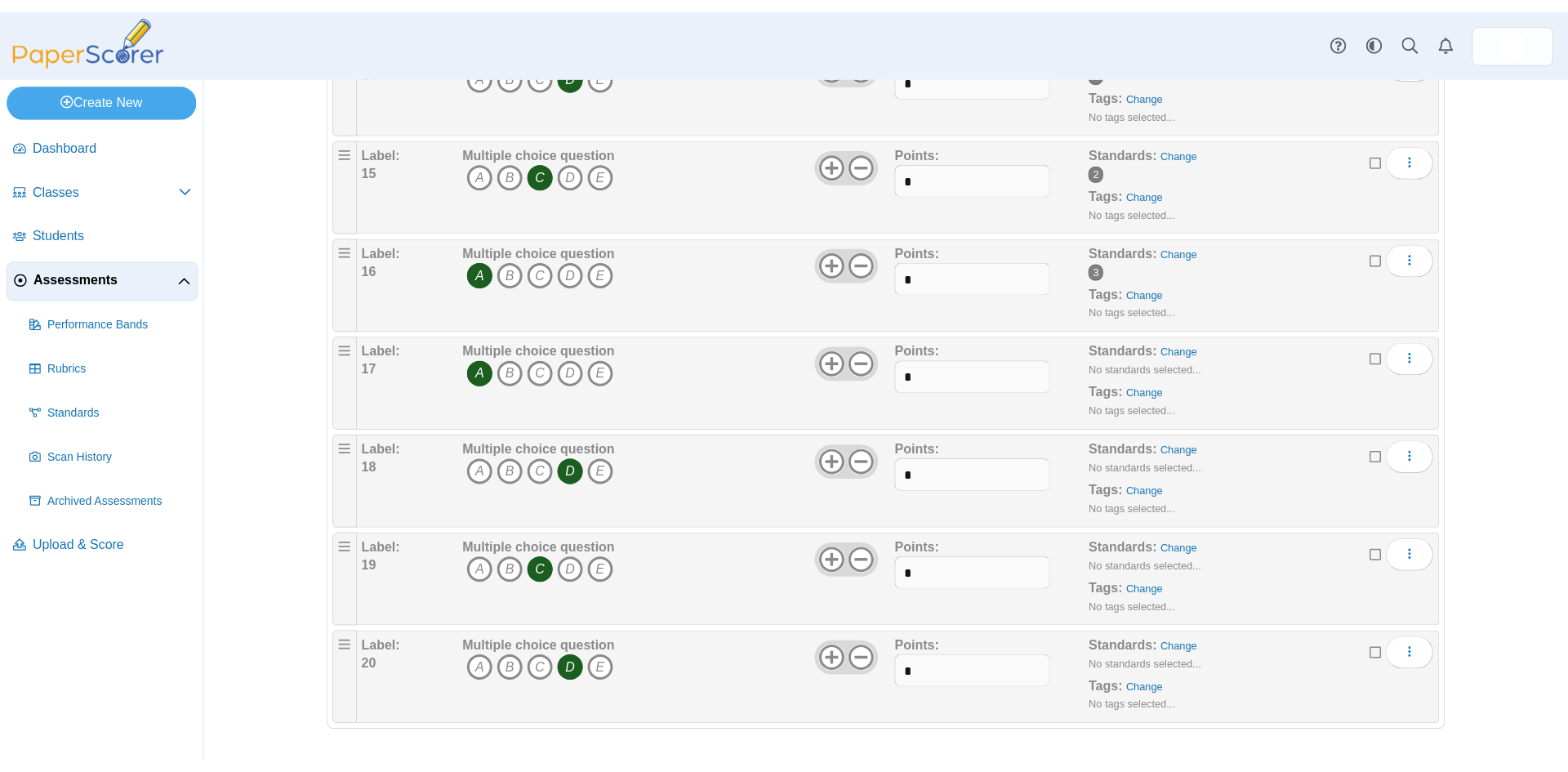
scroll to position [1522, 0]
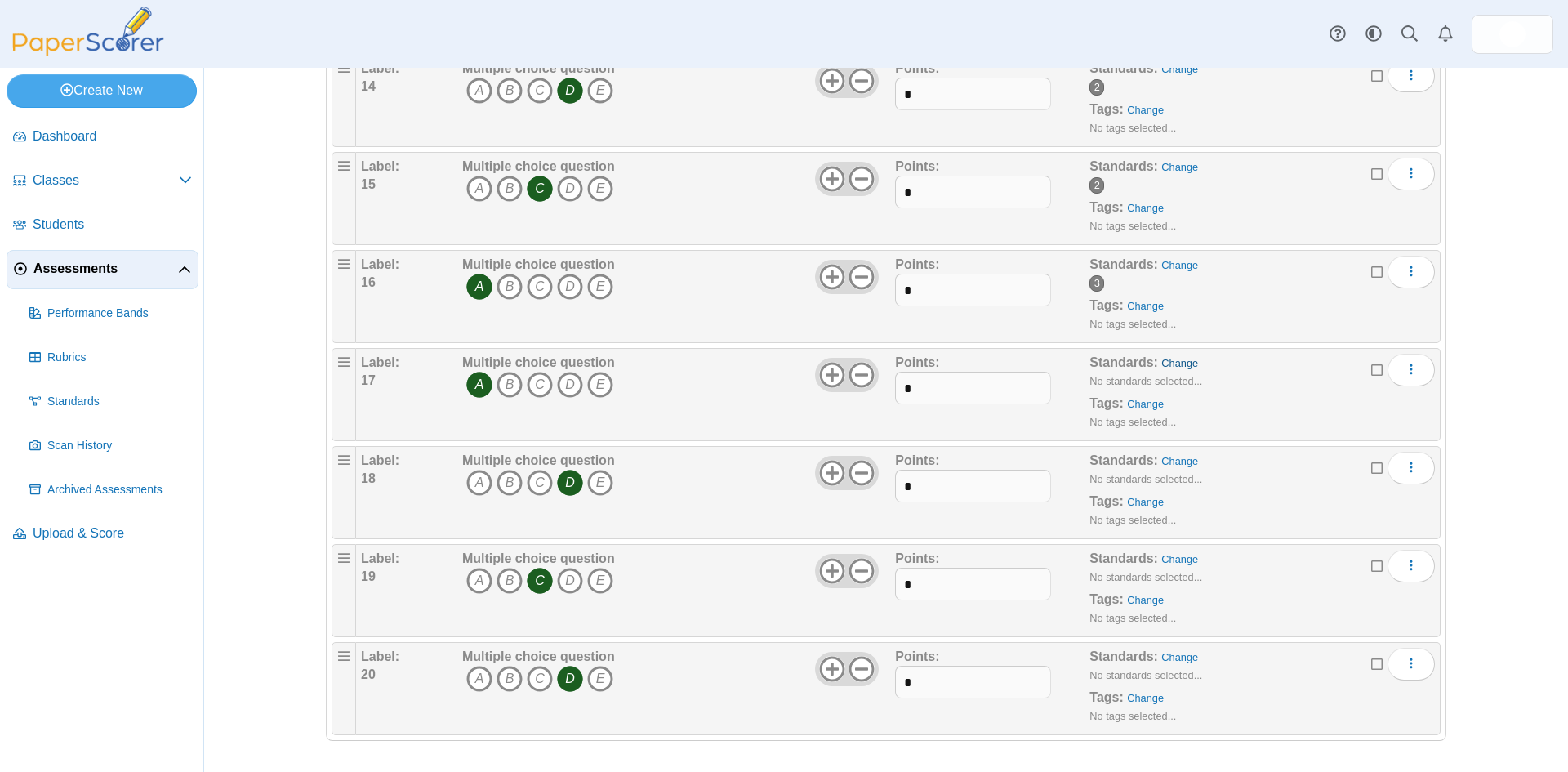
click at [1163, 361] on link "Change" at bounding box center [1179, 363] width 36 height 12
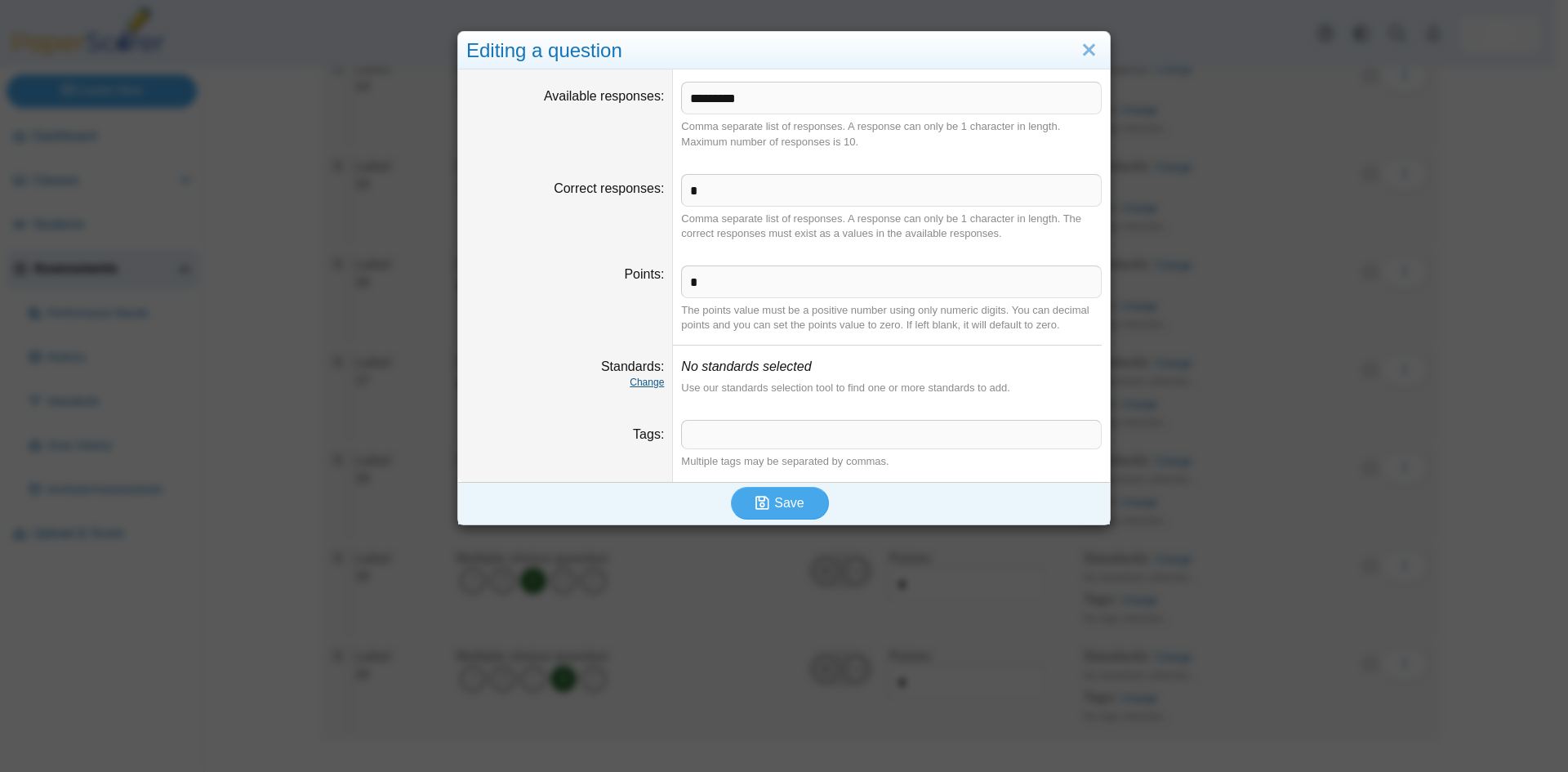
click at [648, 385] on link "Change" at bounding box center [647, 382] width 35 height 12
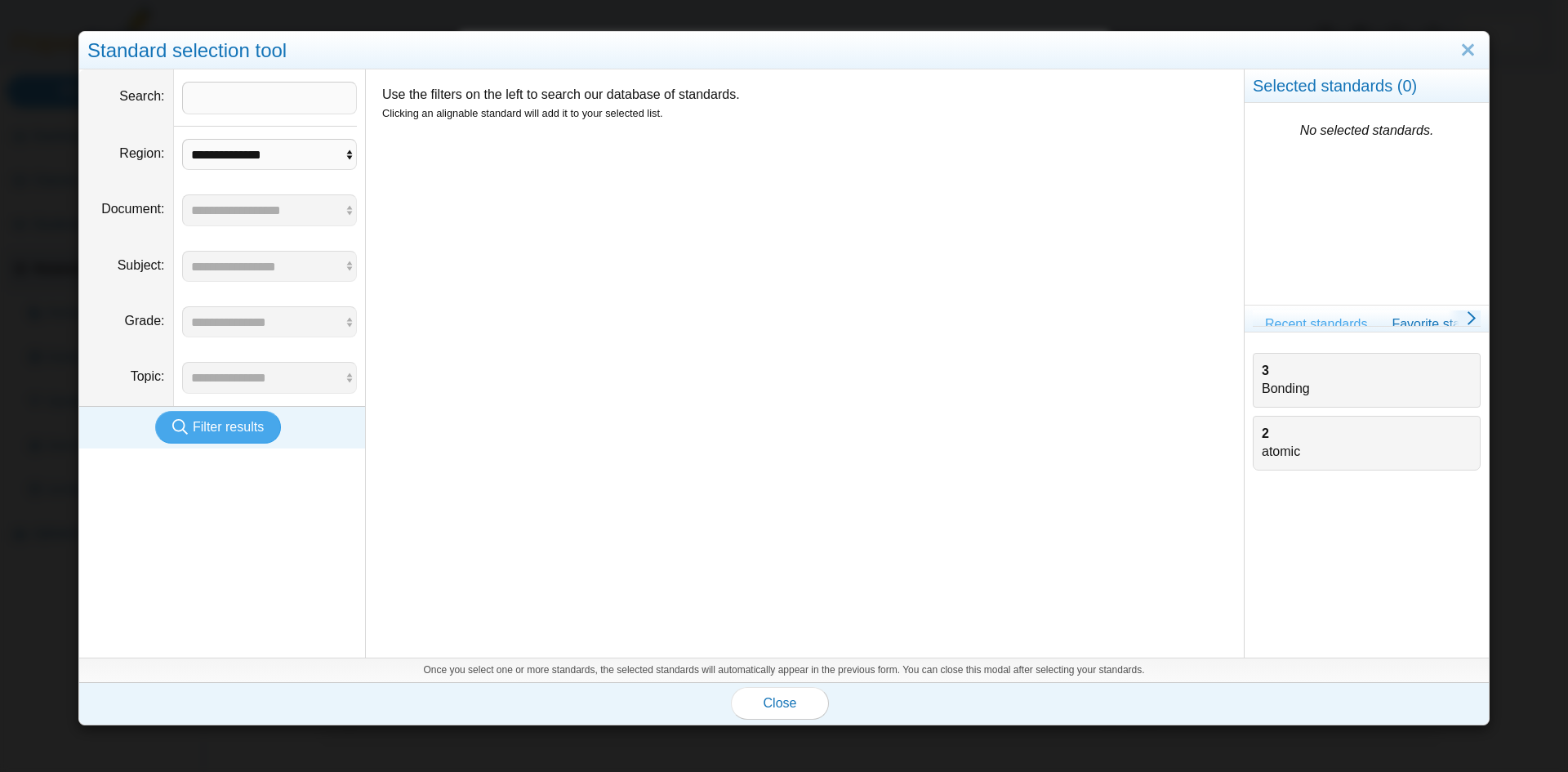
click at [1288, 380] on div "3 Bonding" at bounding box center [1367, 380] width 210 height 36
click at [776, 710] on span "Close" at bounding box center [780, 703] width 34 height 14
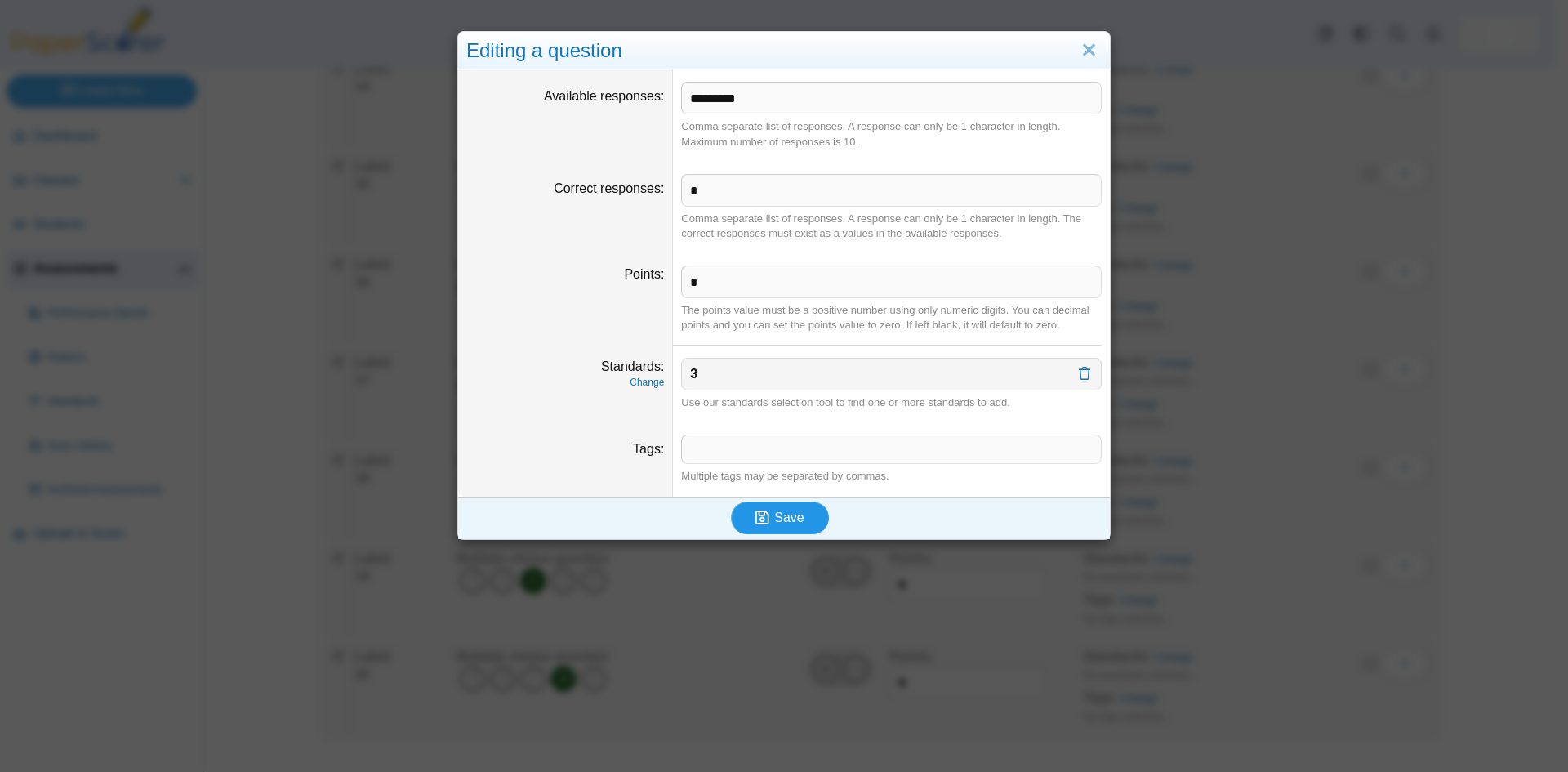
click at [786, 512] on span "Save" at bounding box center [788, 517] width 29 height 14
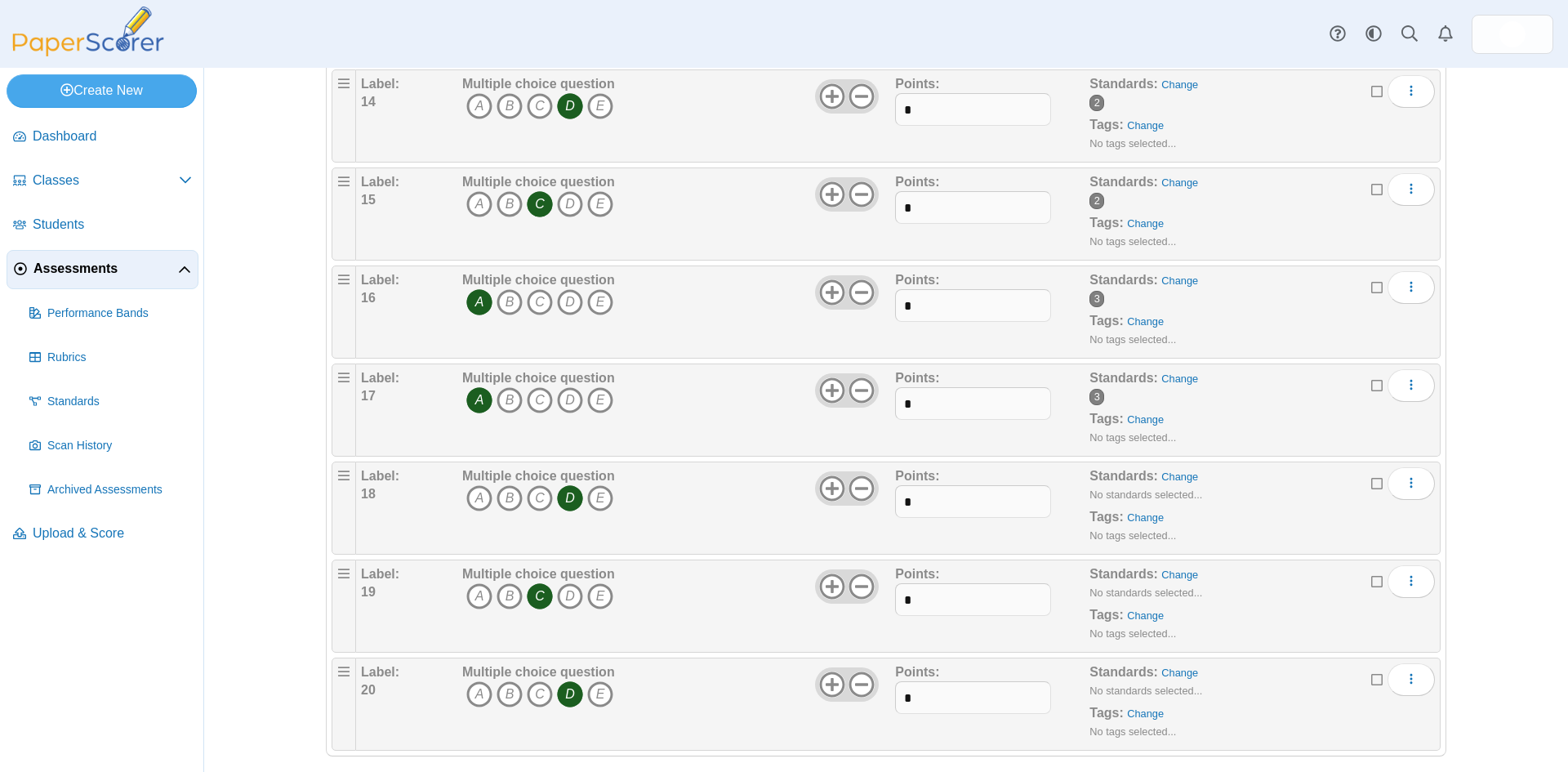
scroll to position [1522, 0]
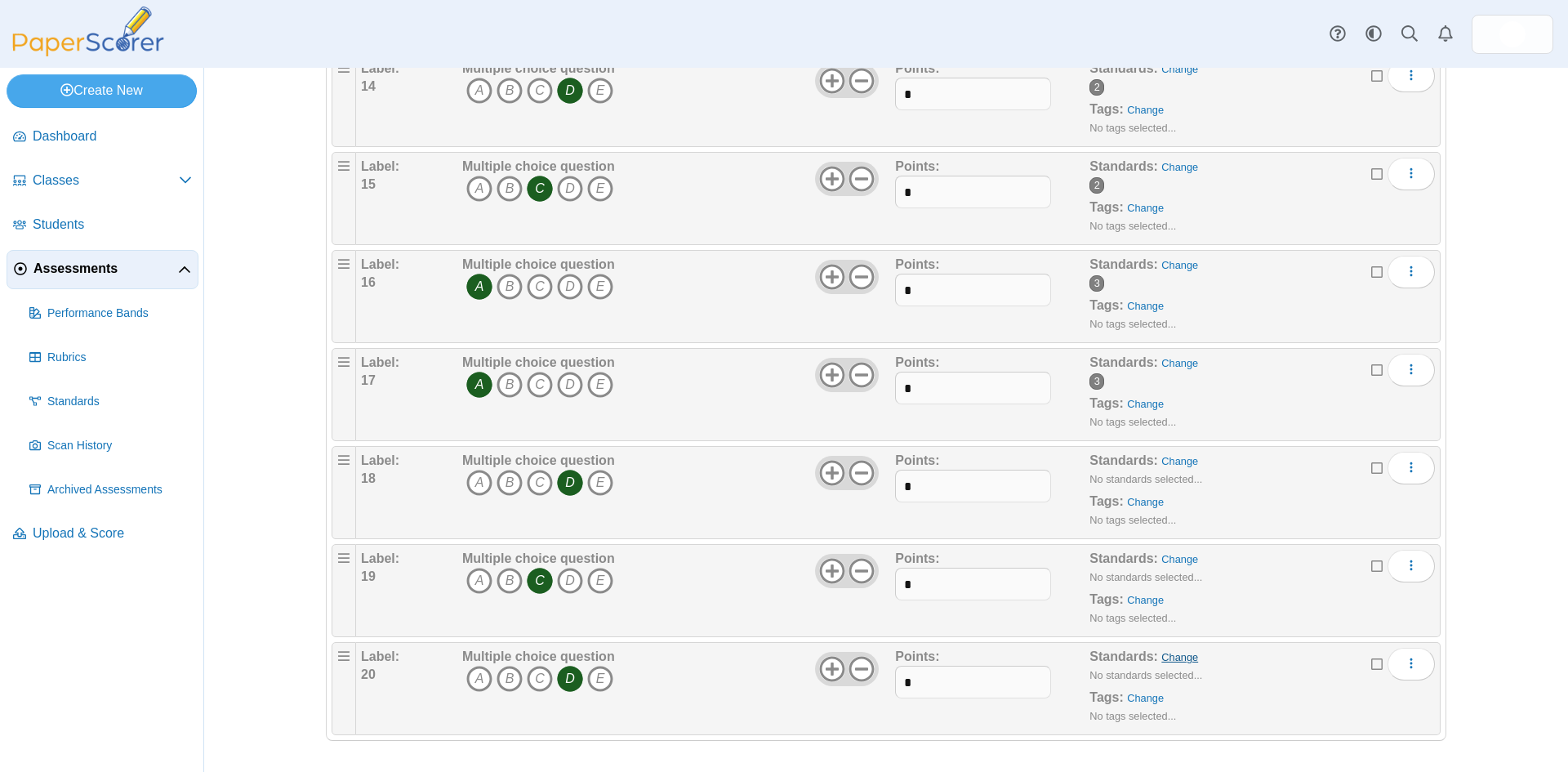
click at [1168, 654] on link "Change" at bounding box center [1179, 657] width 36 height 12
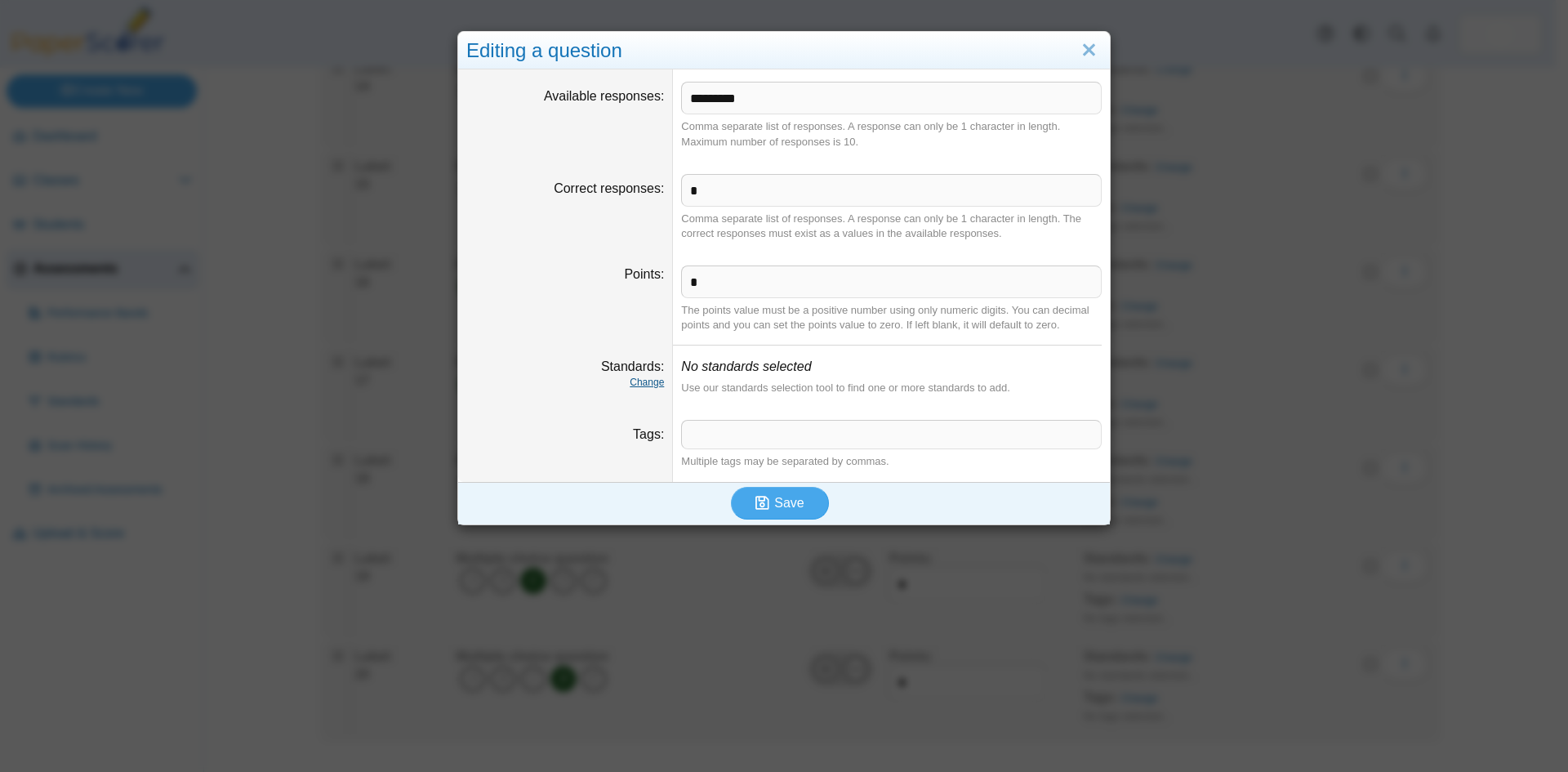
click at [650, 382] on link "Change" at bounding box center [647, 382] width 35 height 12
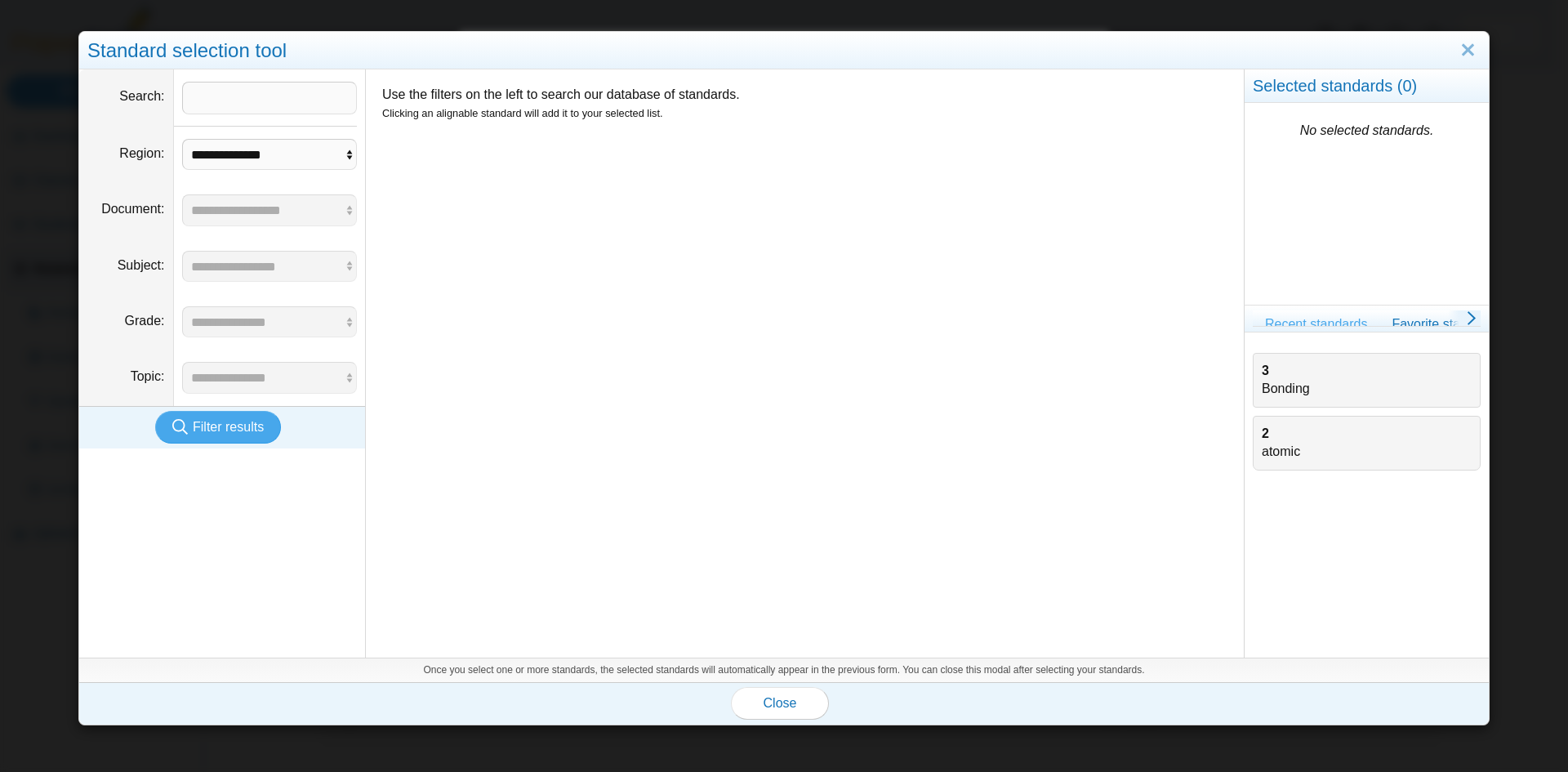
click at [1278, 381] on div "3 Bonding" at bounding box center [1367, 380] width 210 height 36
click at [774, 712] on button "Close" at bounding box center [780, 703] width 98 height 33
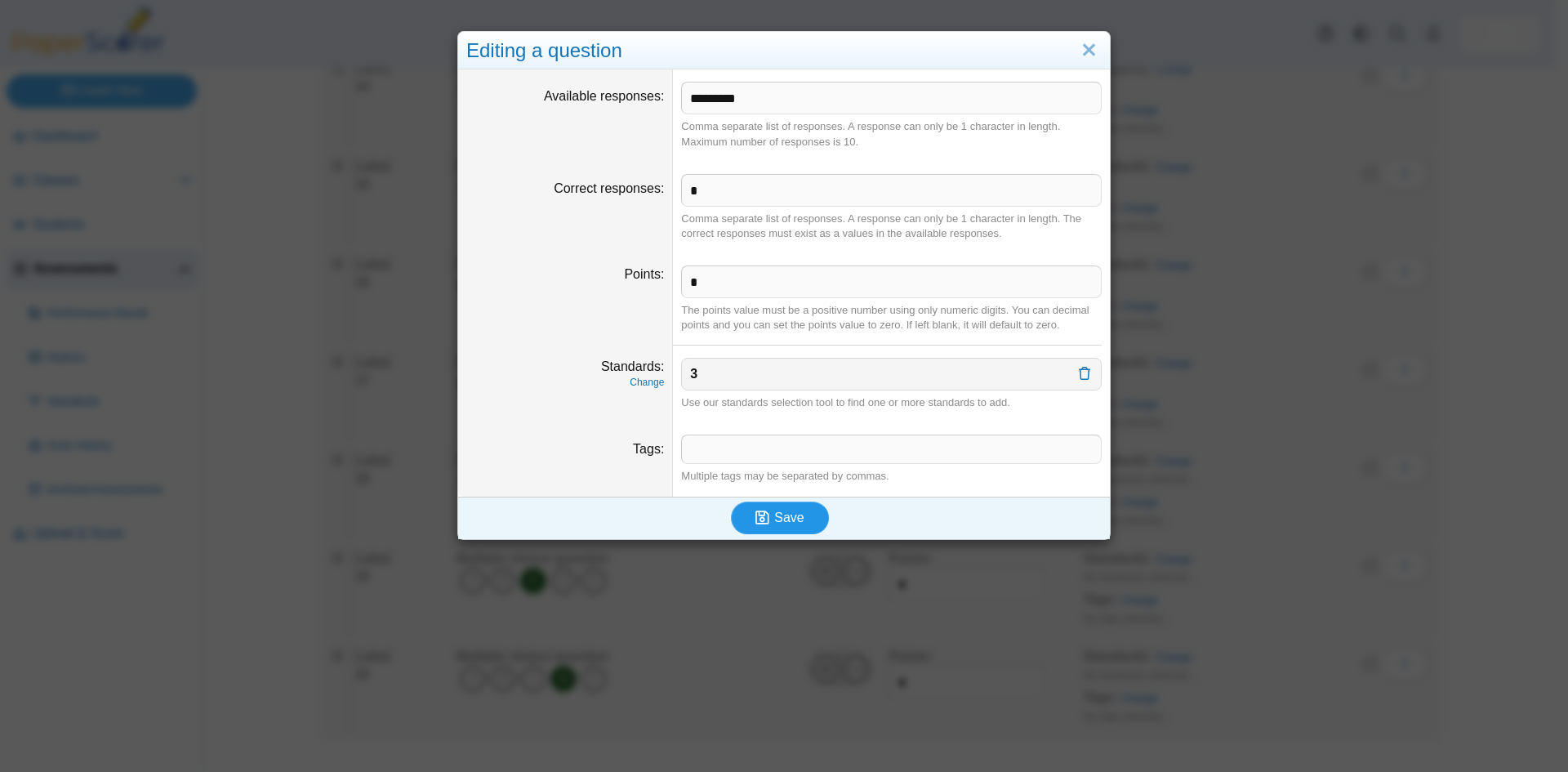
click at [798, 529] on button "Save" at bounding box center [780, 517] width 98 height 33
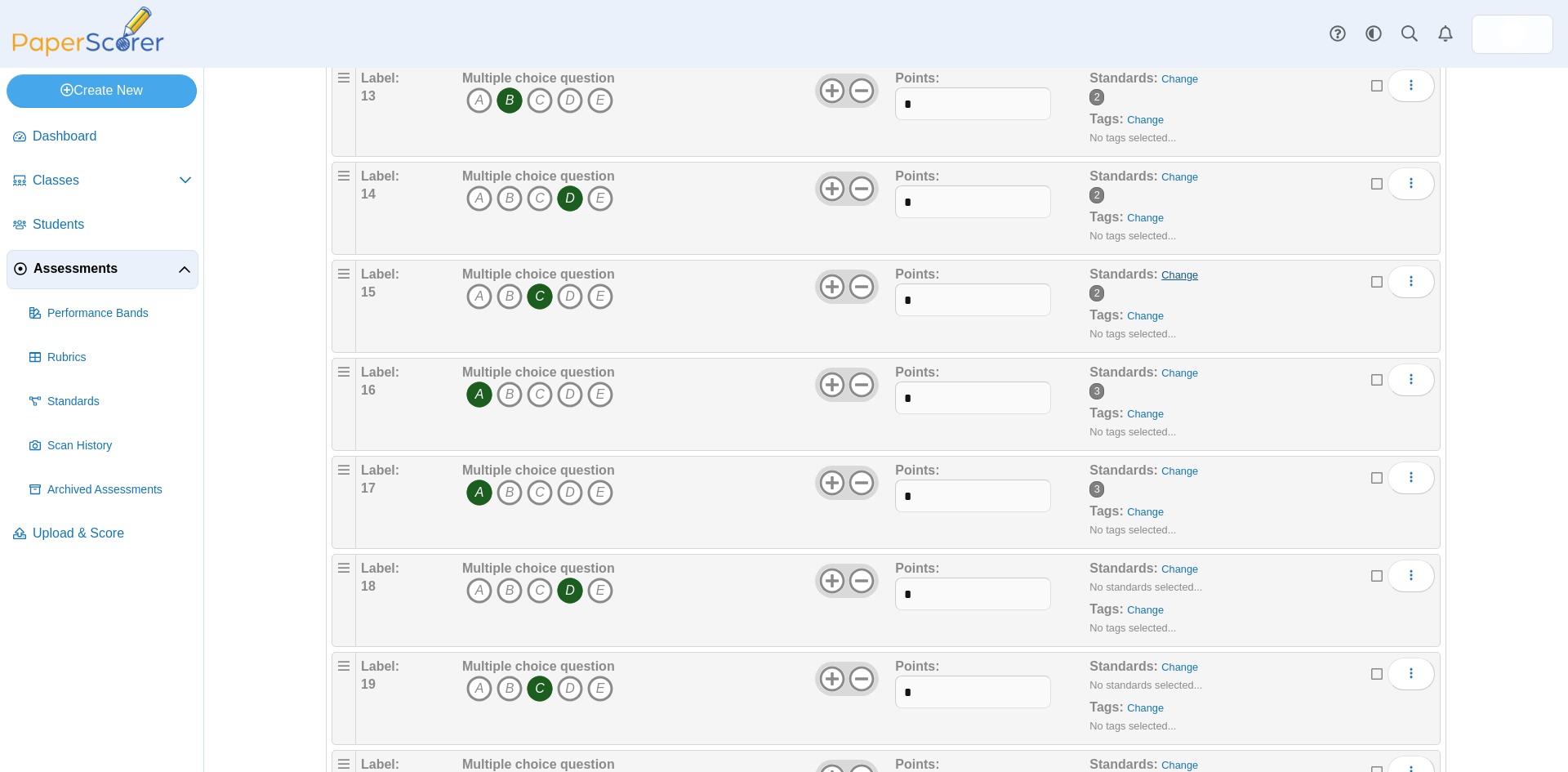
scroll to position [1522, 0]
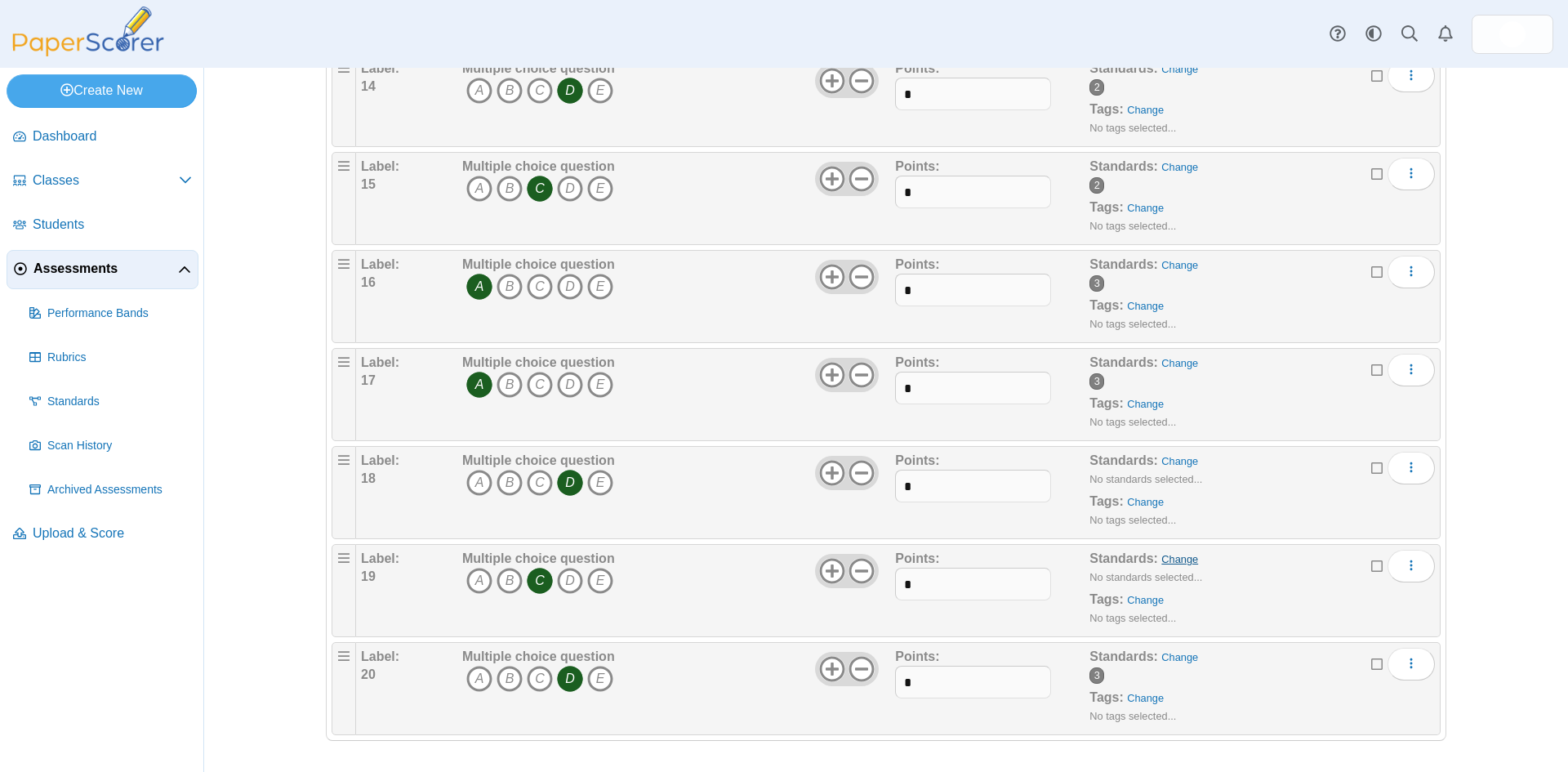
click at [1162, 557] on link "Change" at bounding box center [1179, 559] width 36 height 12
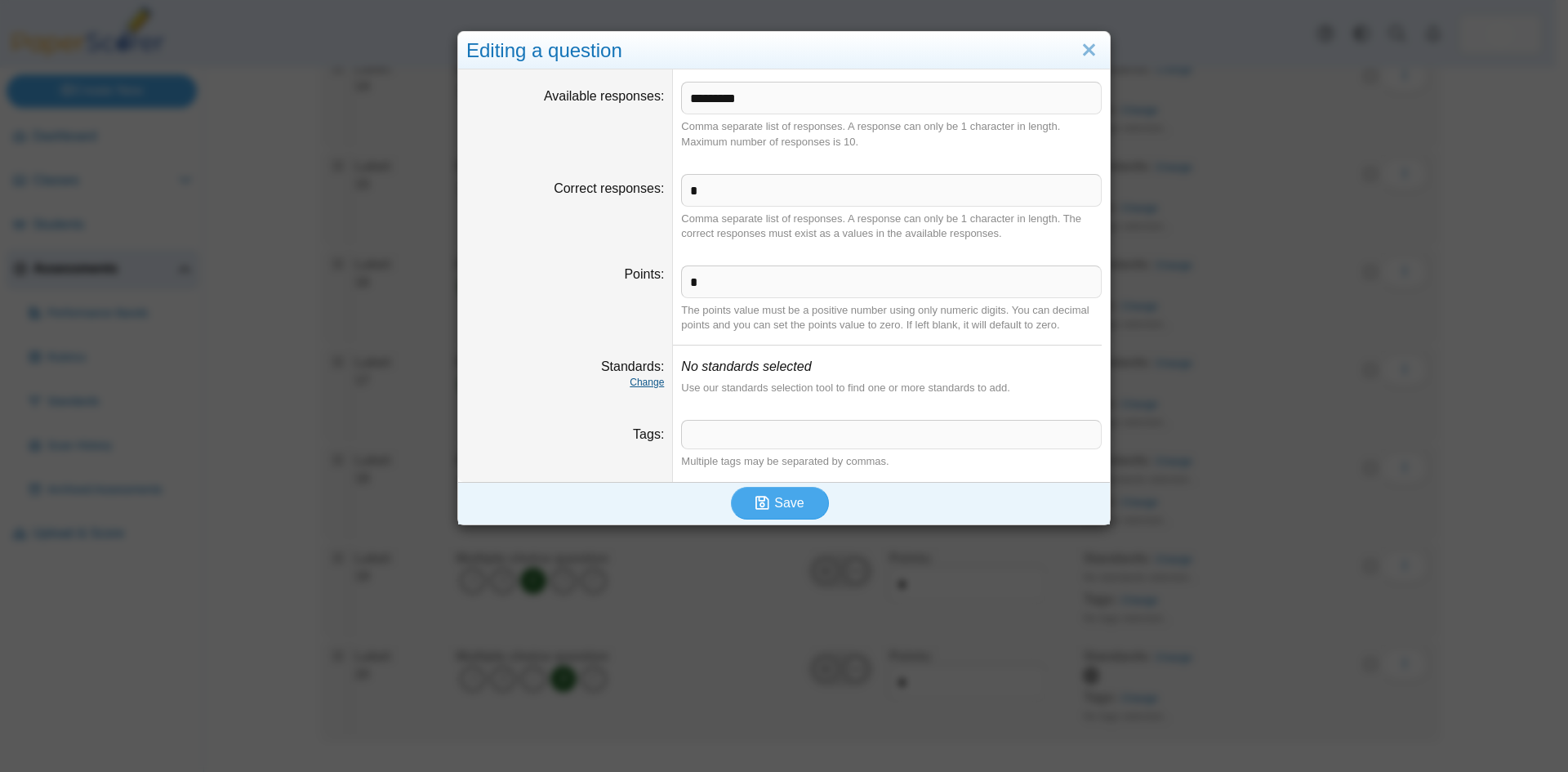
drag, startPoint x: 636, startPoint y: 382, endPoint x: 650, endPoint y: 382, distance: 14.0
click at [646, 382] on link "Change" at bounding box center [647, 382] width 35 height 12
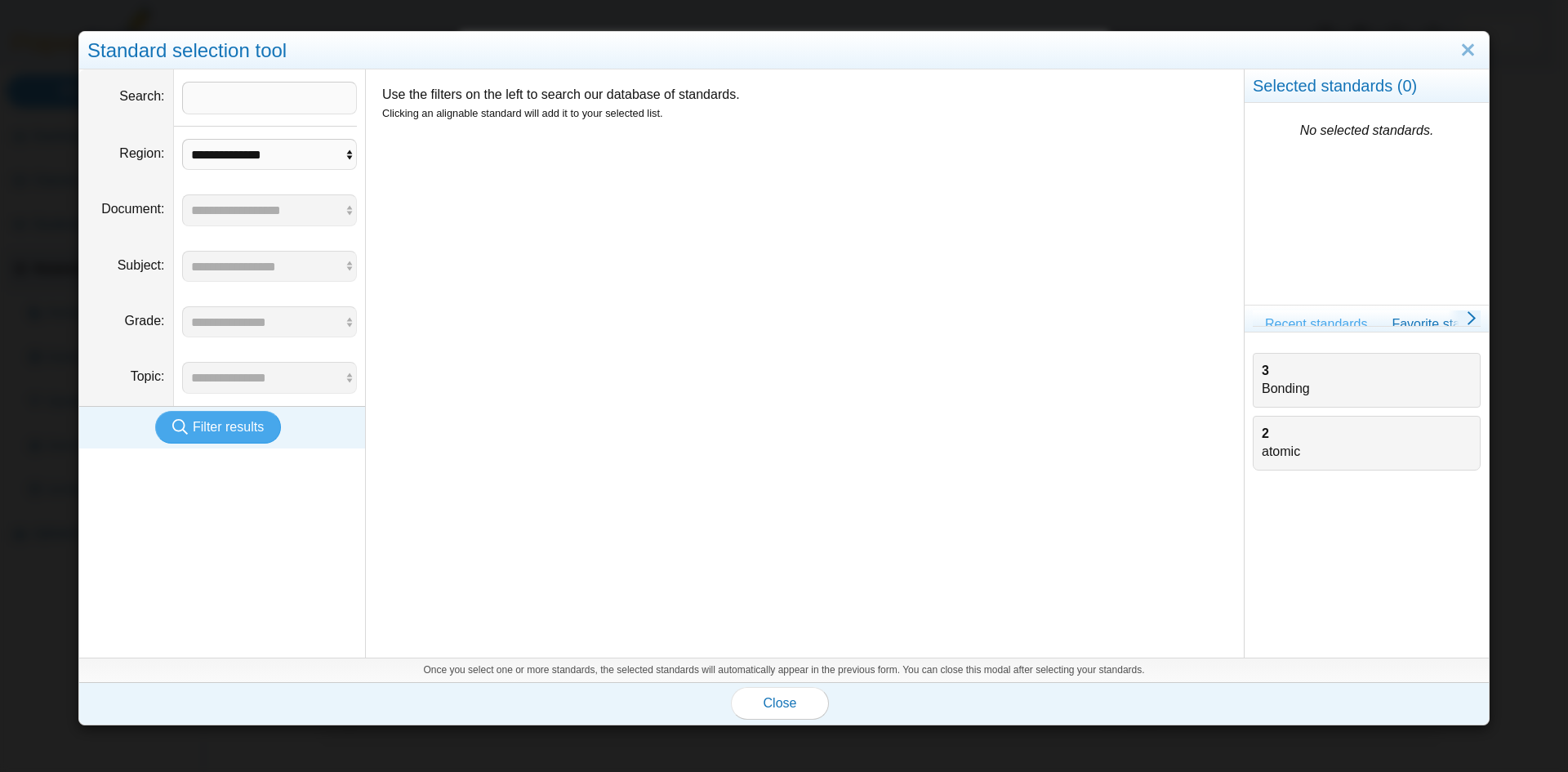
drag, startPoint x: 1265, startPoint y: 374, endPoint x: 1218, endPoint y: 400, distance: 53.7
click at [1265, 376] on div "3 Bonding" at bounding box center [1367, 380] width 210 height 36
click at [776, 712] on button "Close" at bounding box center [780, 703] width 98 height 33
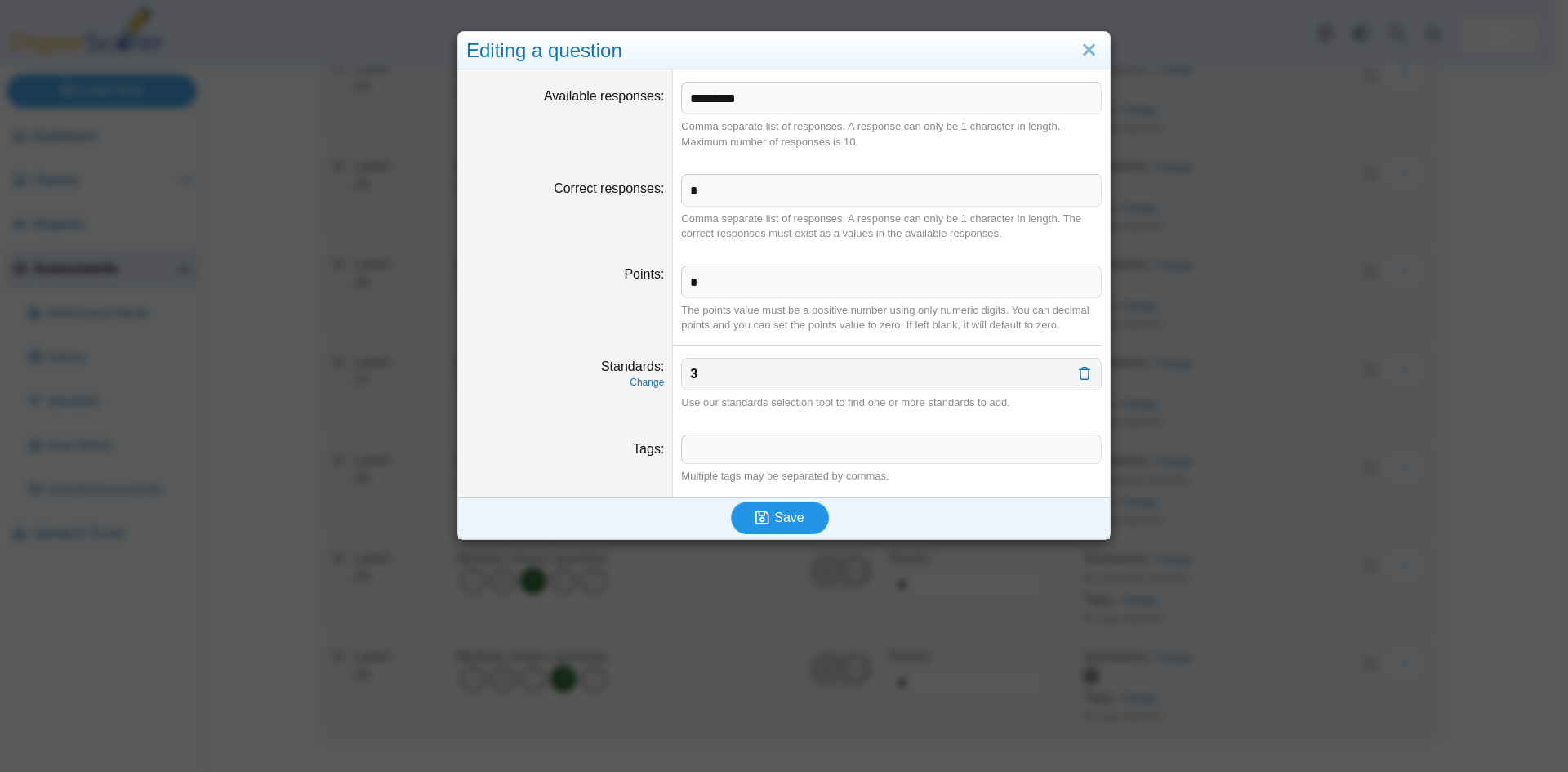
click at [784, 519] on span "Save" at bounding box center [788, 517] width 29 height 14
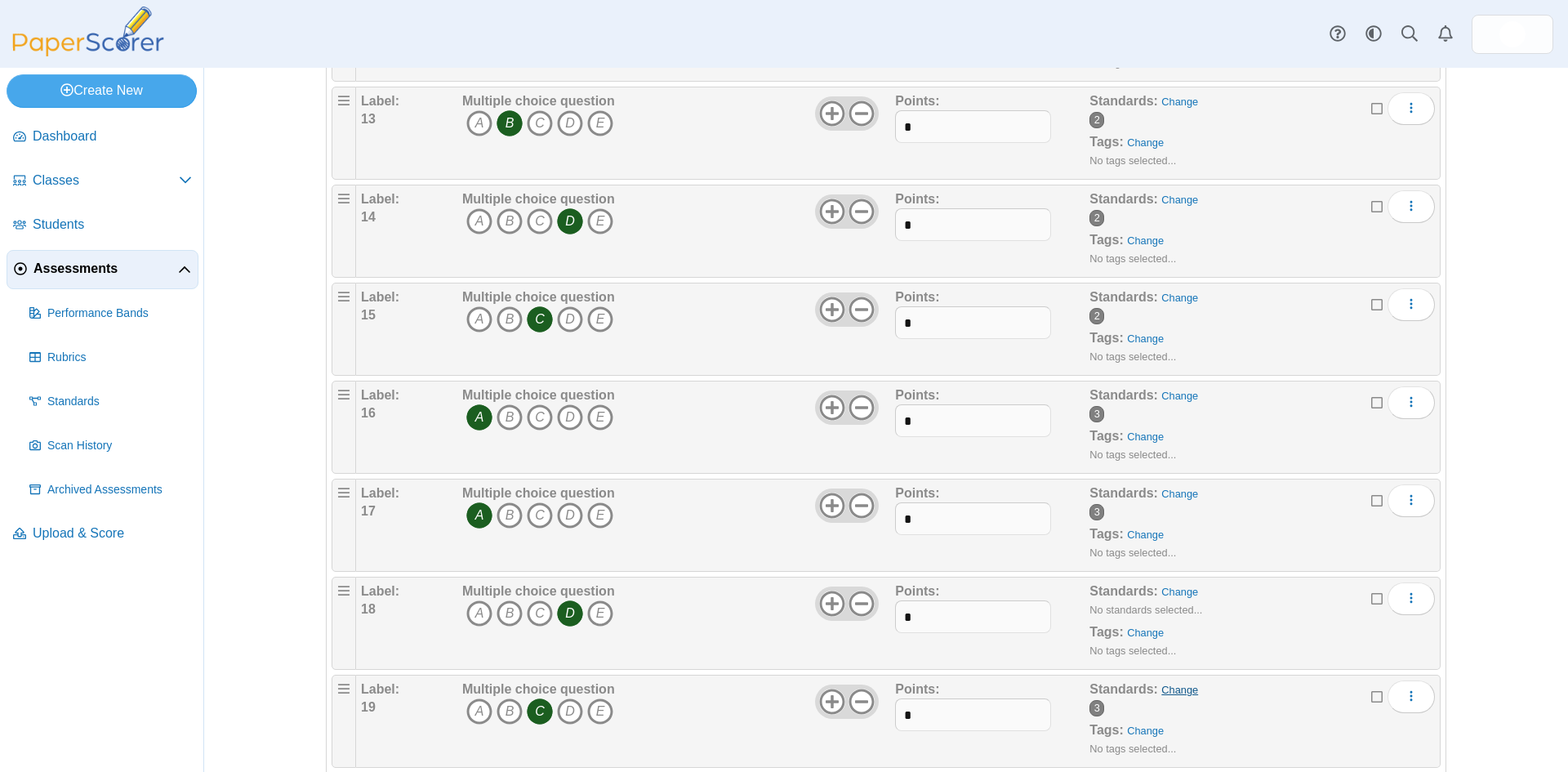
scroll to position [1522, 0]
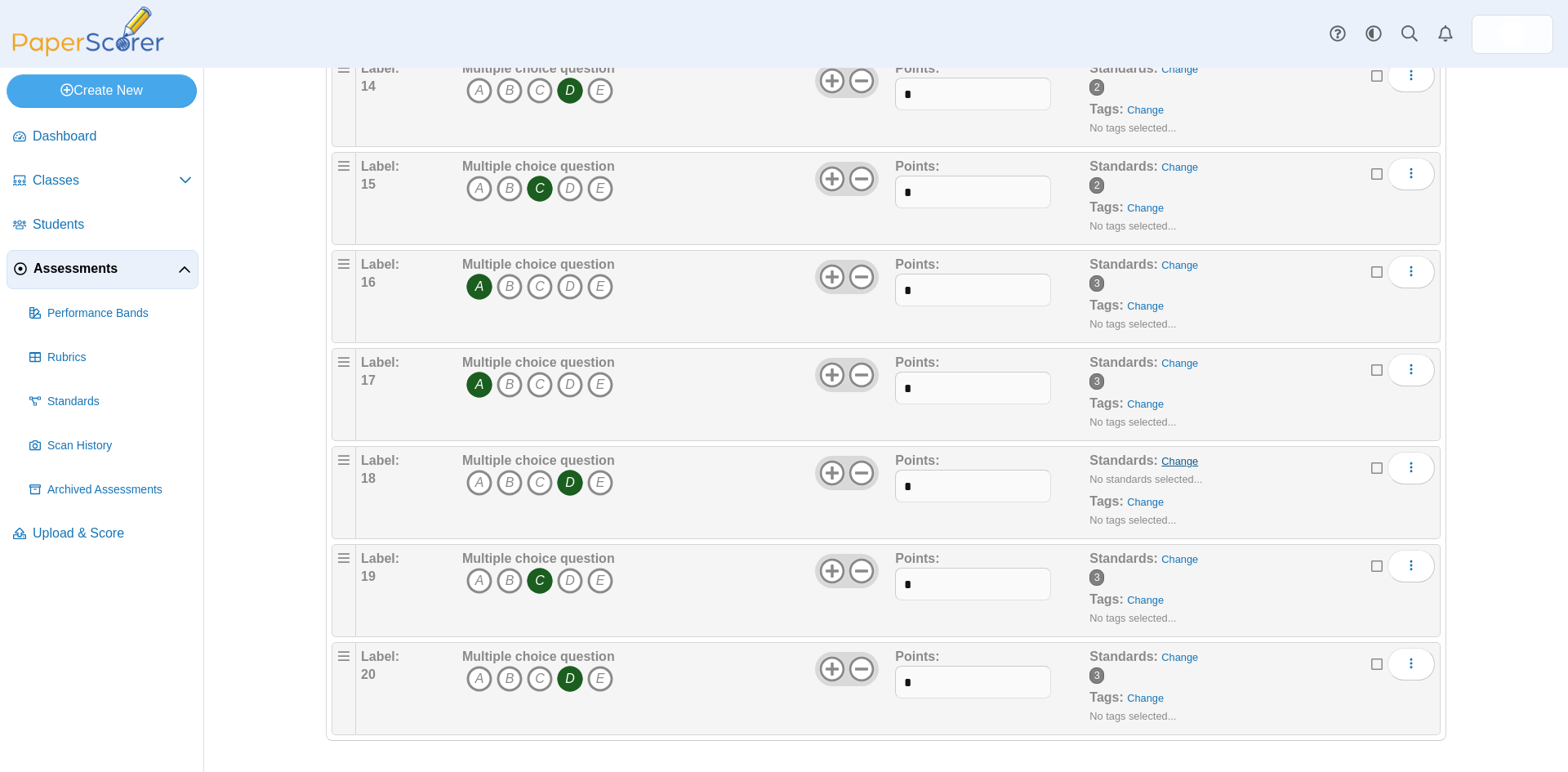
click at [1166, 458] on link "Change" at bounding box center [1179, 461] width 36 height 12
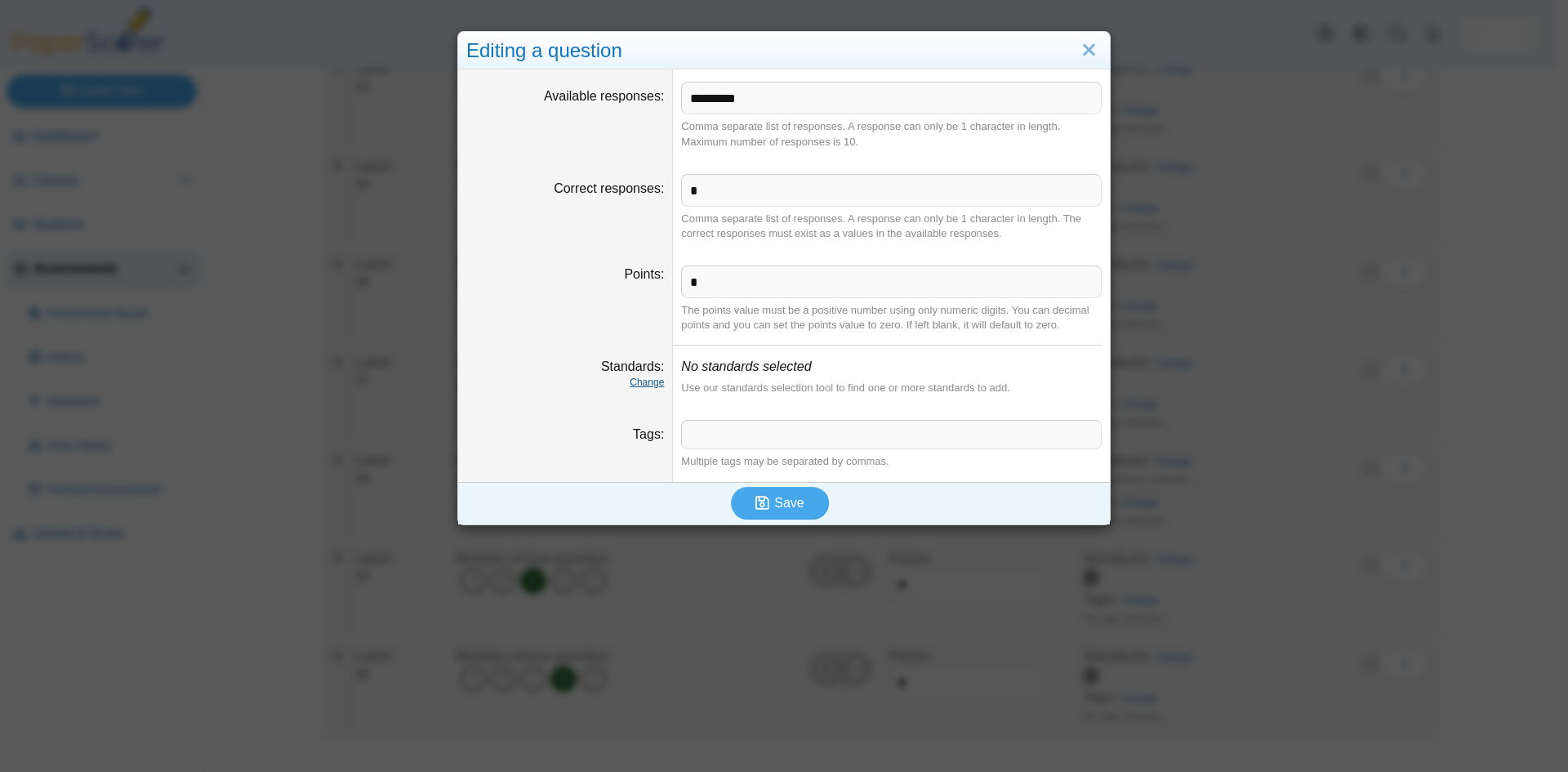
click at [640, 381] on link "Change" at bounding box center [647, 382] width 35 height 12
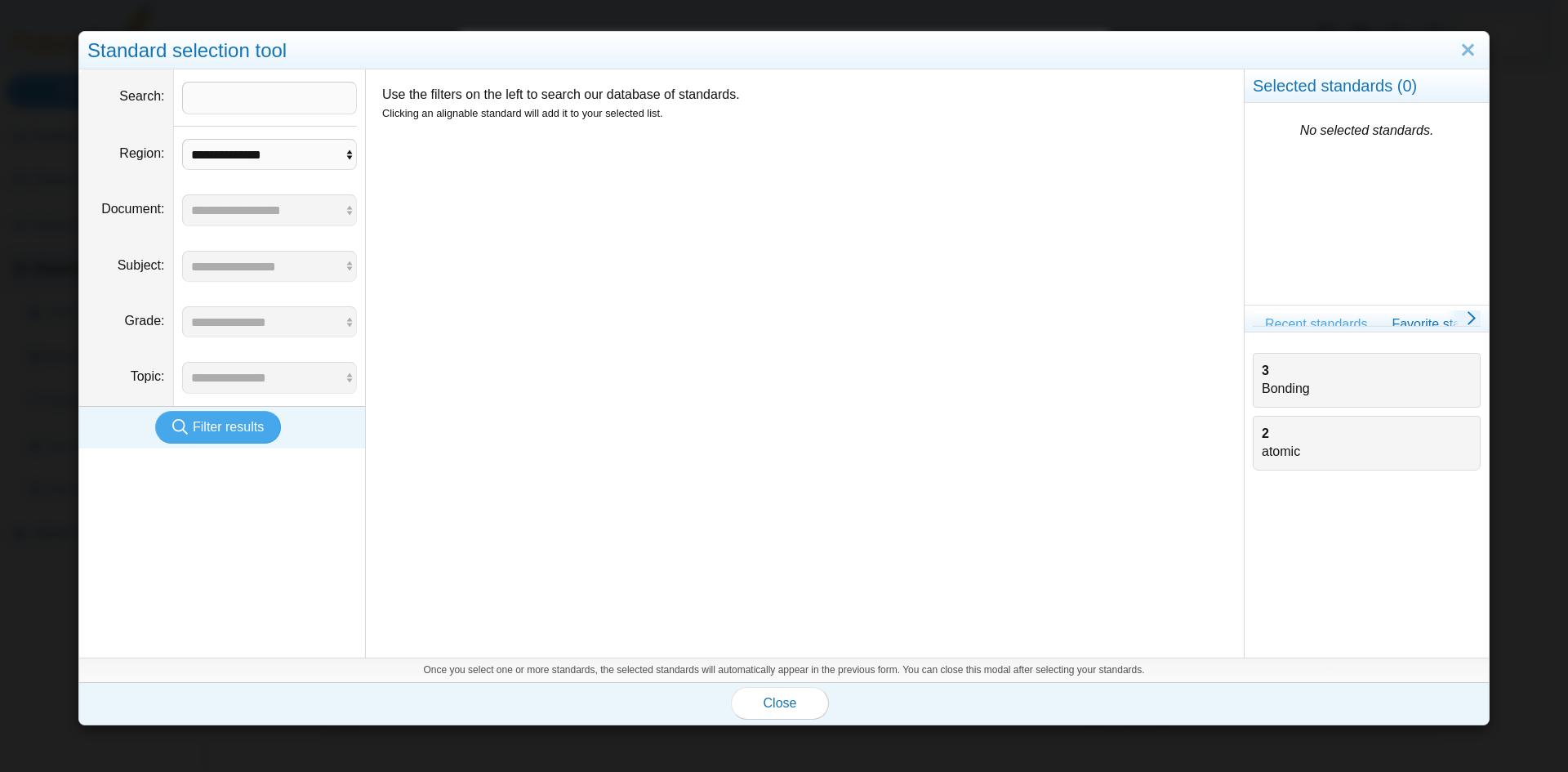
click at [1265, 384] on div "3 Bonding" at bounding box center [1367, 380] width 210 height 36
click at [768, 698] on span "Close" at bounding box center [780, 703] width 34 height 14
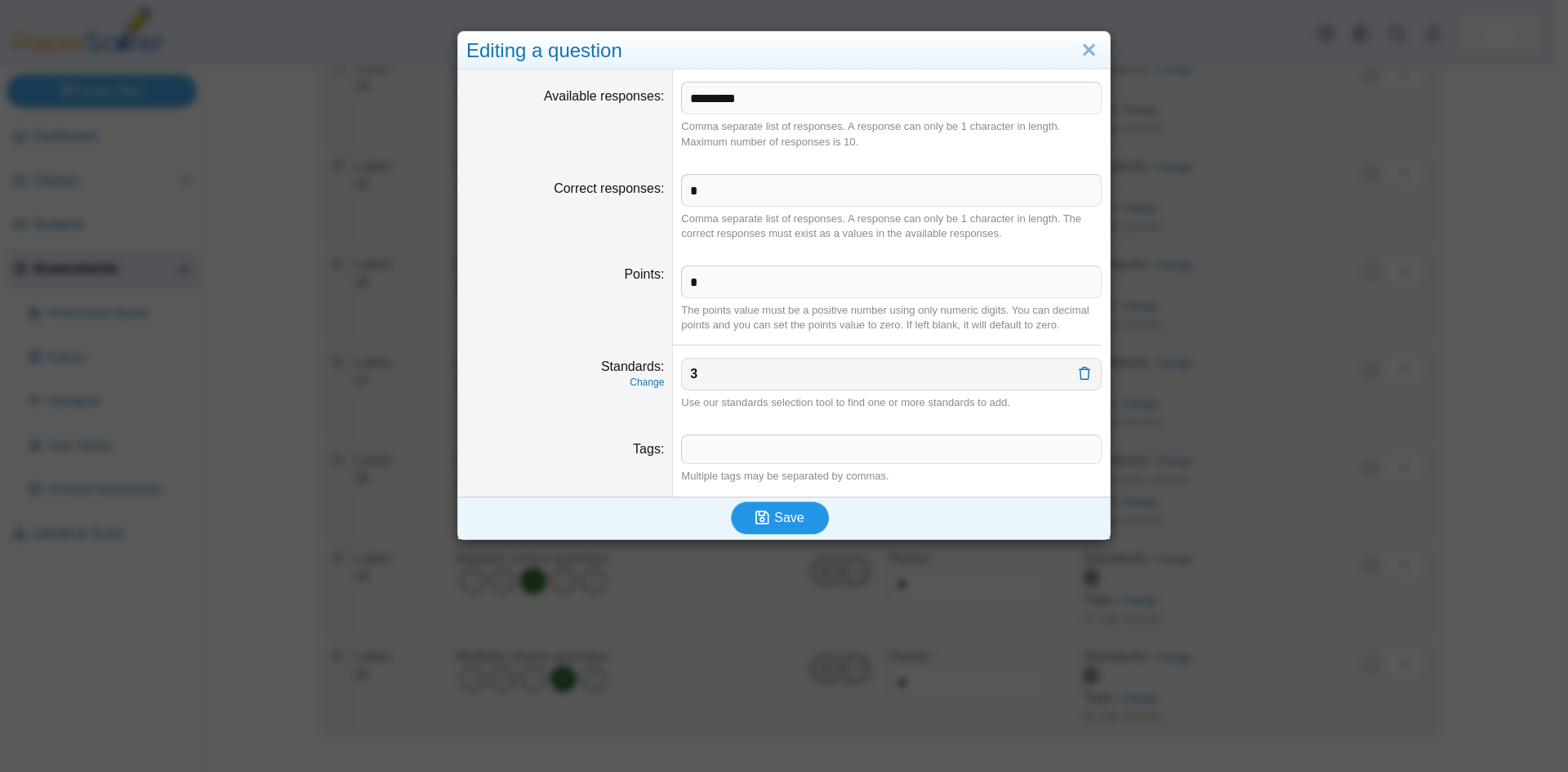
click at [790, 517] on span "Save" at bounding box center [788, 517] width 29 height 14
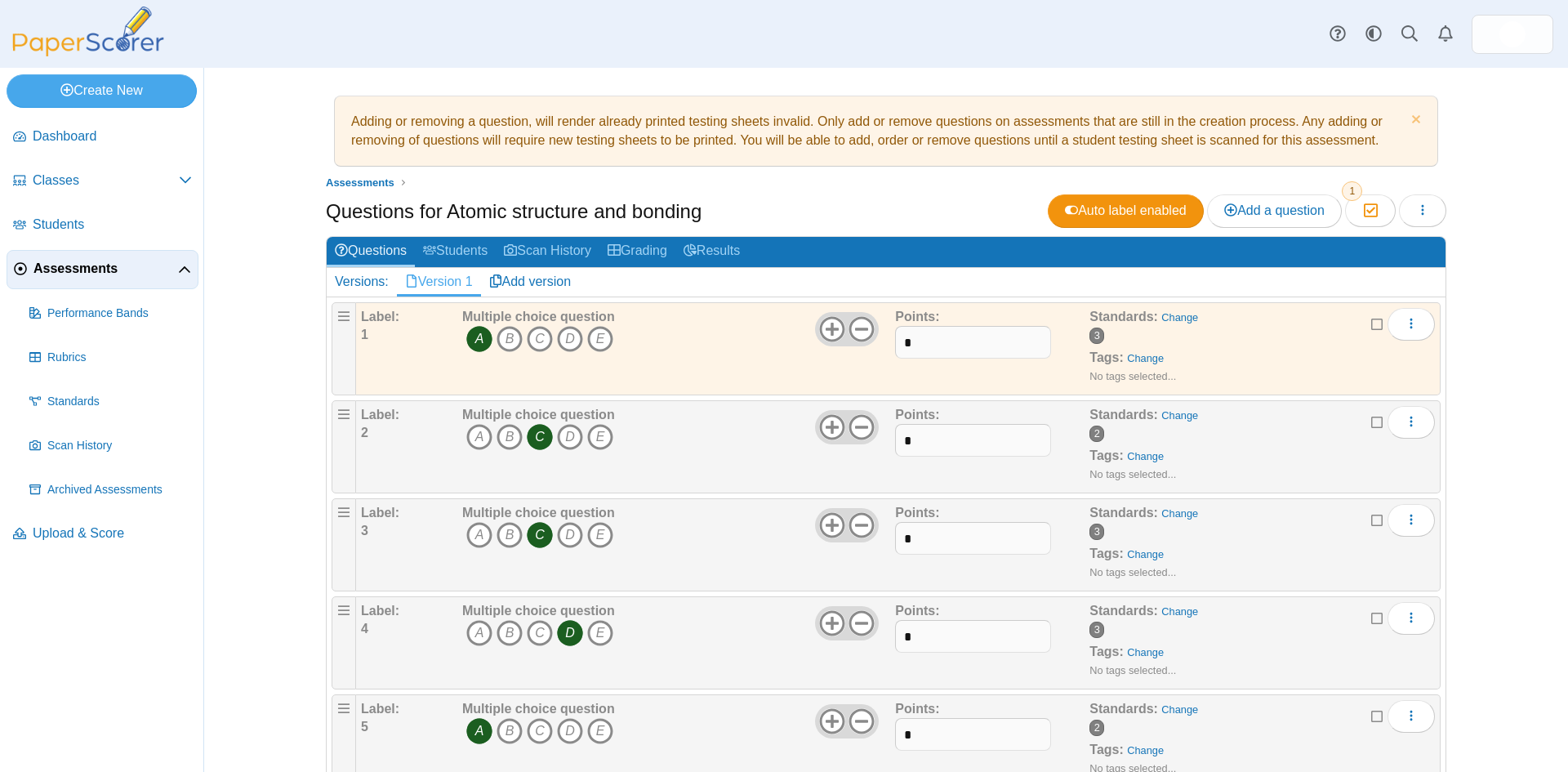
click at [73, 272] on span "Assessments" at bounding box center [106, 269] width 145 height 18
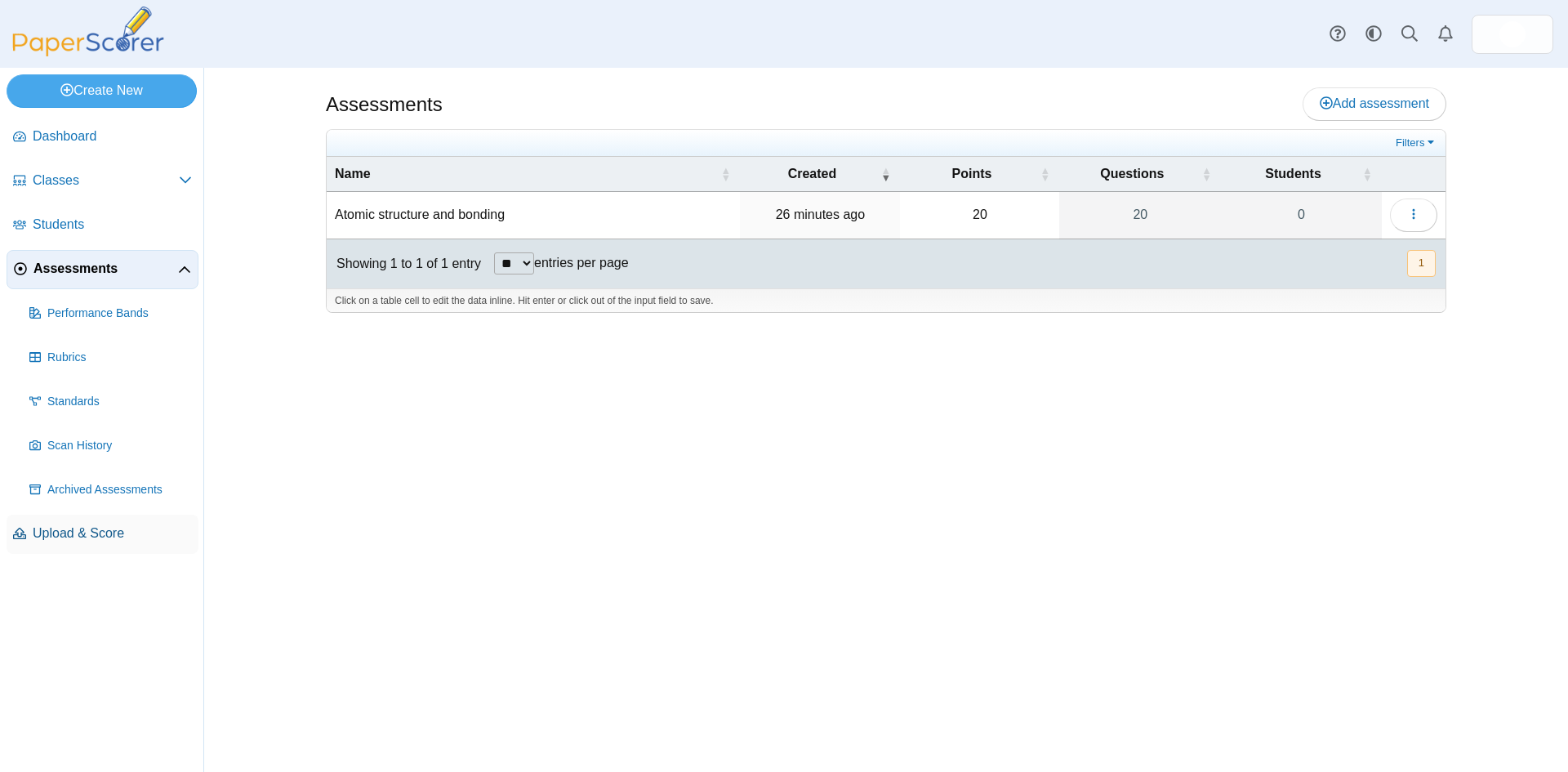
click at [70, 538] on span "Upload & Score" at bounding box center [112, 533] width 159 height 18
